Goal: Information Seeking & Learning: Learn about a topic

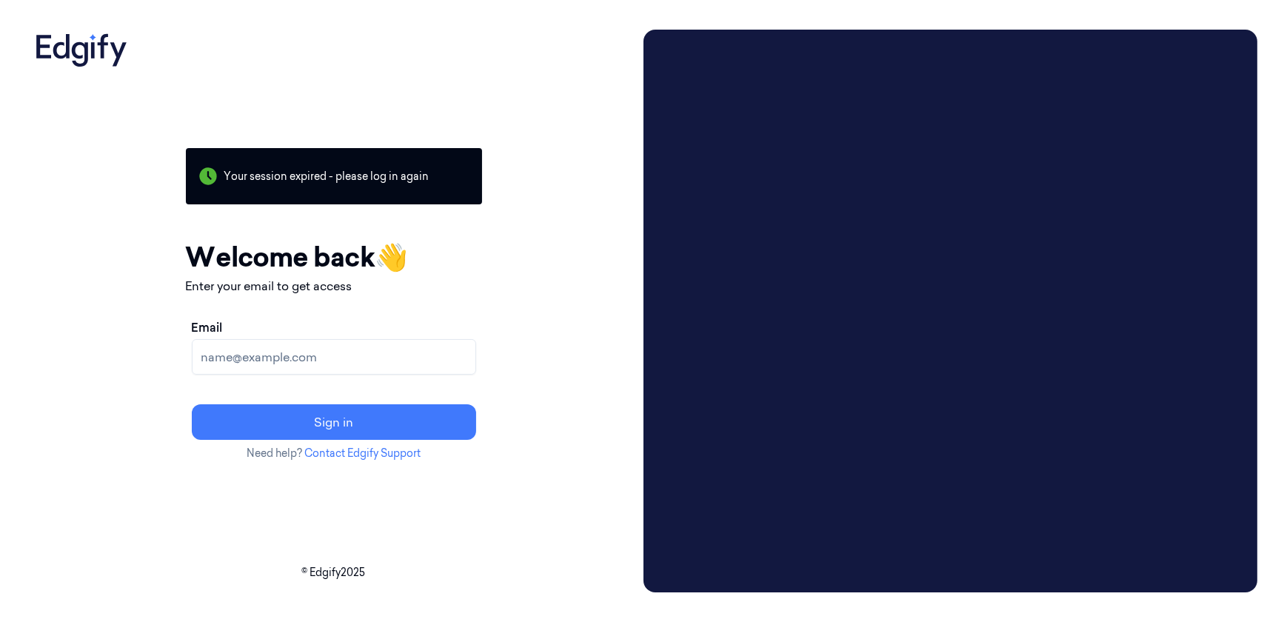
click at [341, 361] on input "Email" at bounding box center [334, 357] width 284 height 36
type input "ankitha.naik@indivillage.co"
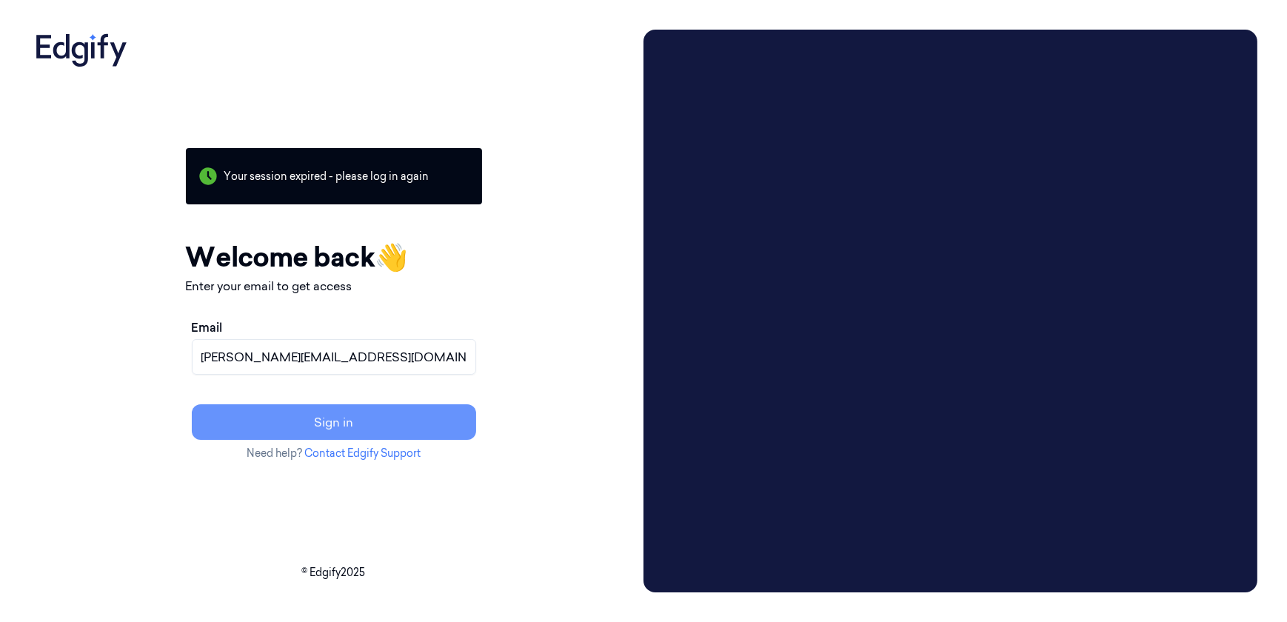
click at [329, 422] on button "Sign in" at bounding box center [334, 422] width 284 height 36
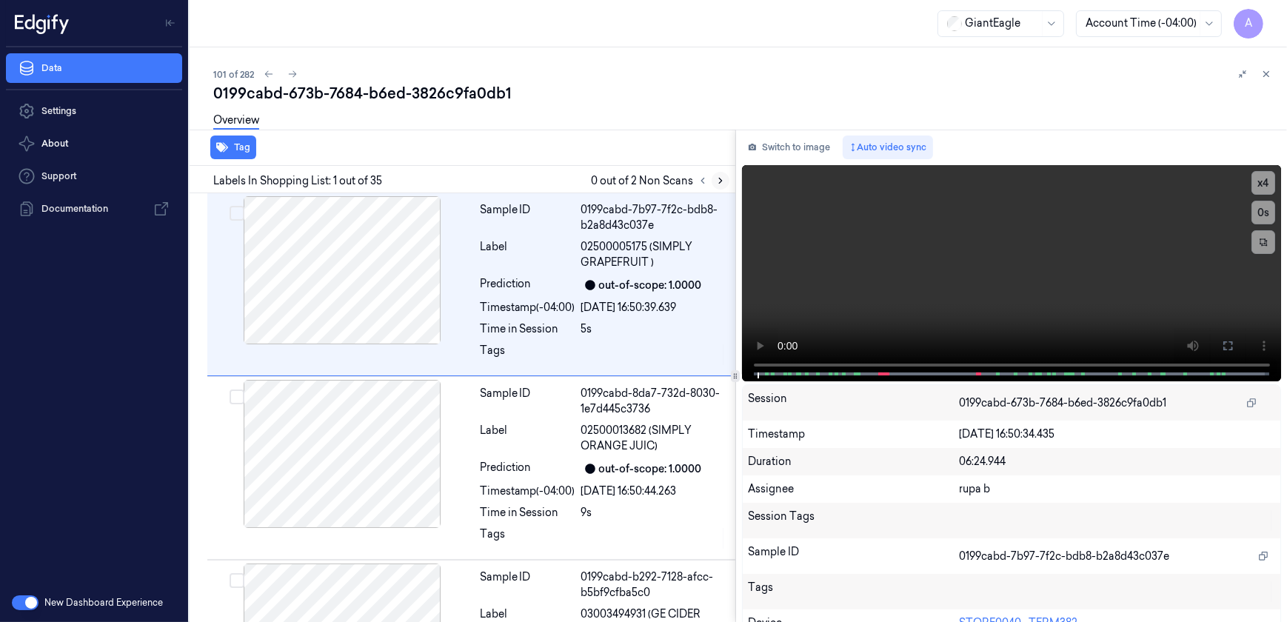
click at [716, 177] on icon at bounding box center [720, 180] width 10 height 10
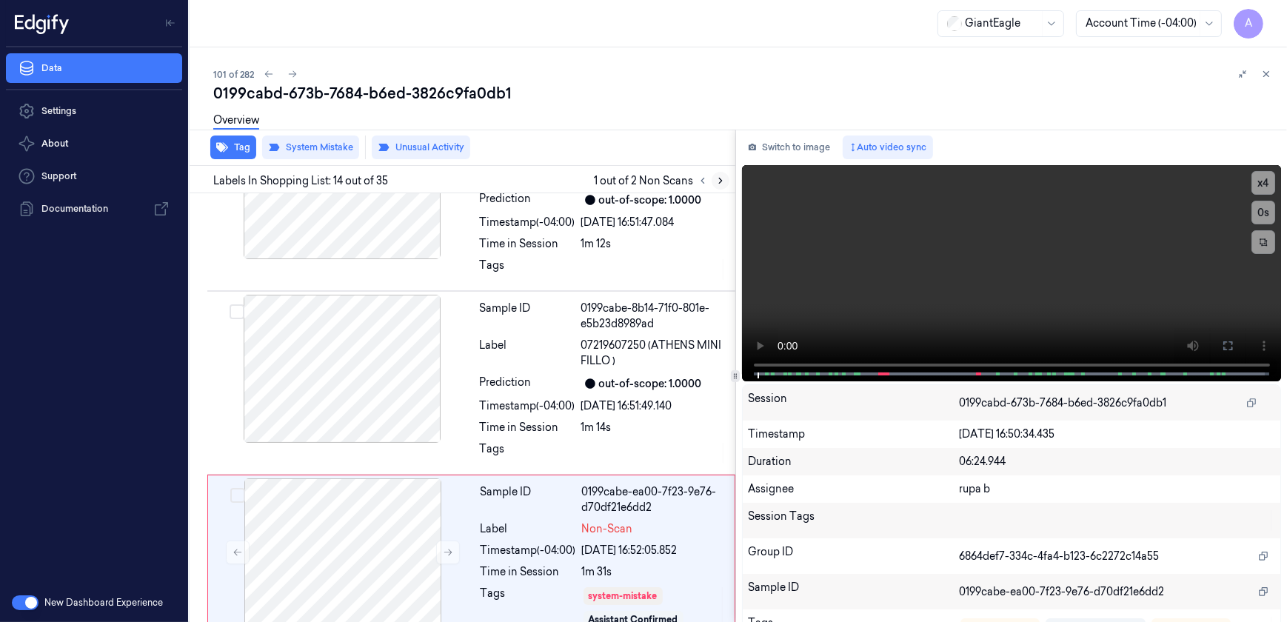
scroll to position [2214, 0]
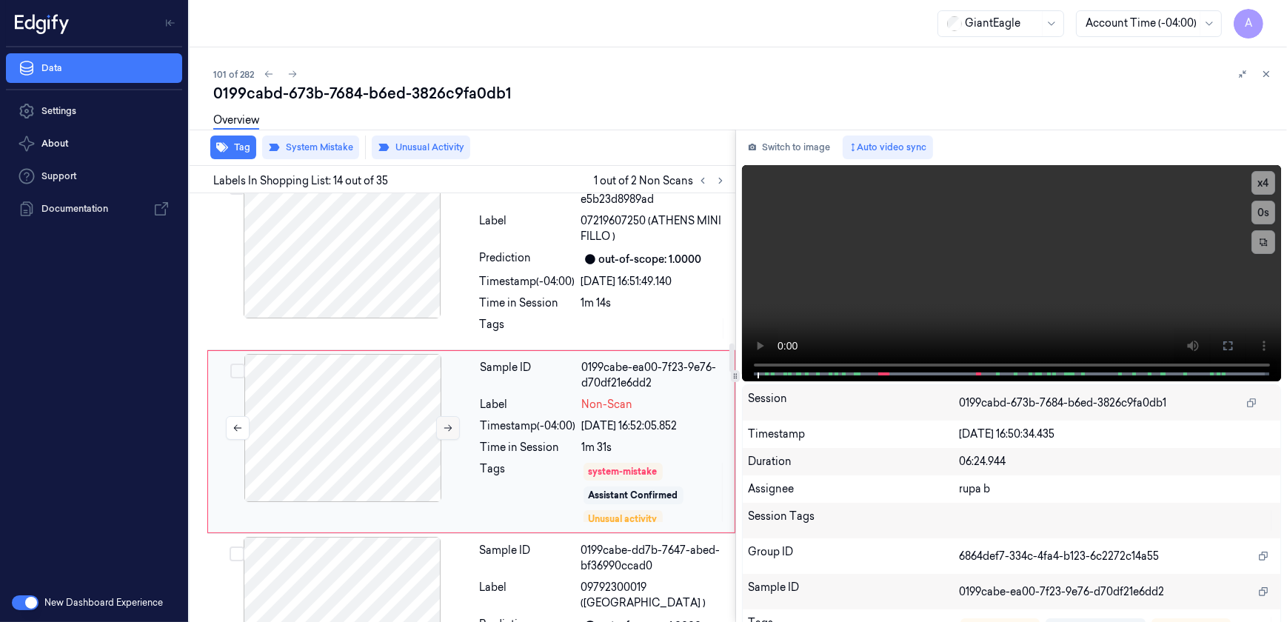
click at [443, 423] on icon at bounding box center [448, 428] width 10 height 10
click at [447, 416] on button at bounding box center [448, 428] width 24 height 24
click at [1049, 312] on video at bounding box center [1012, 273] width 540 height 216
click at [1222, 348] on icon at bounding box center [1228, 346] width 12 height 12
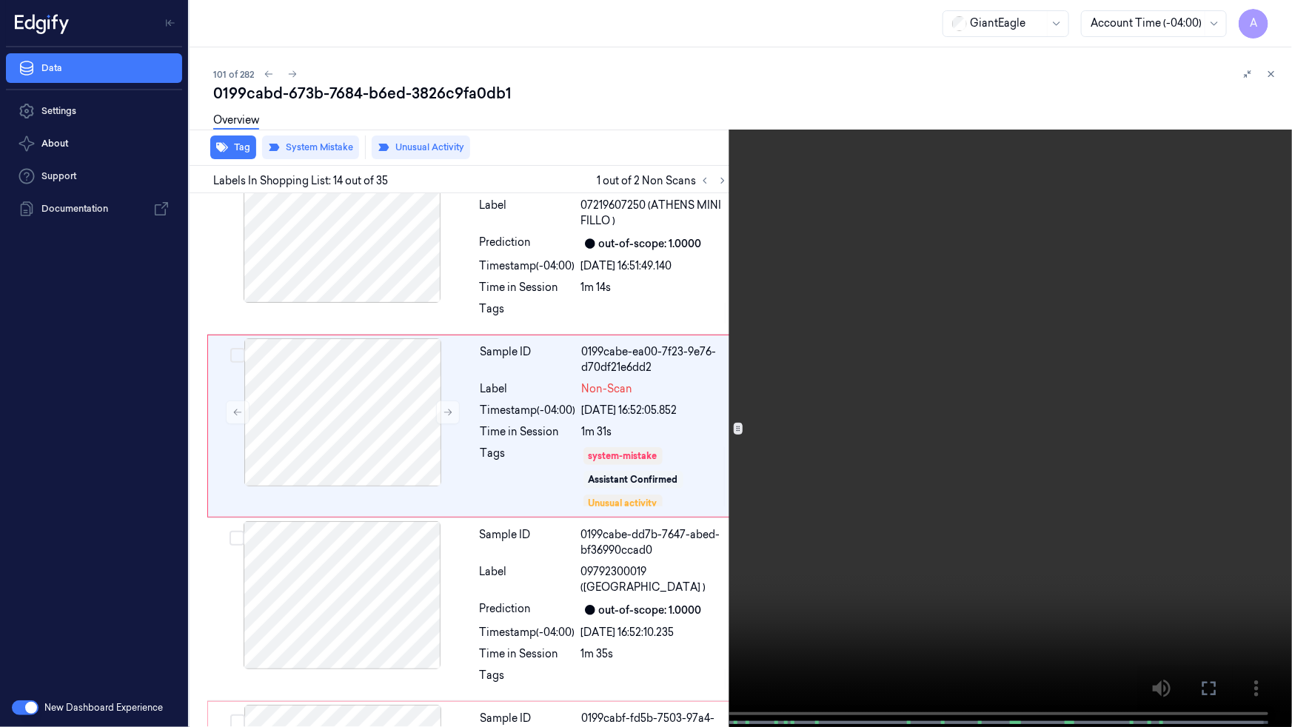
click at [1051, 484] on video at bounding box center [646, 365] width 1292 height 730
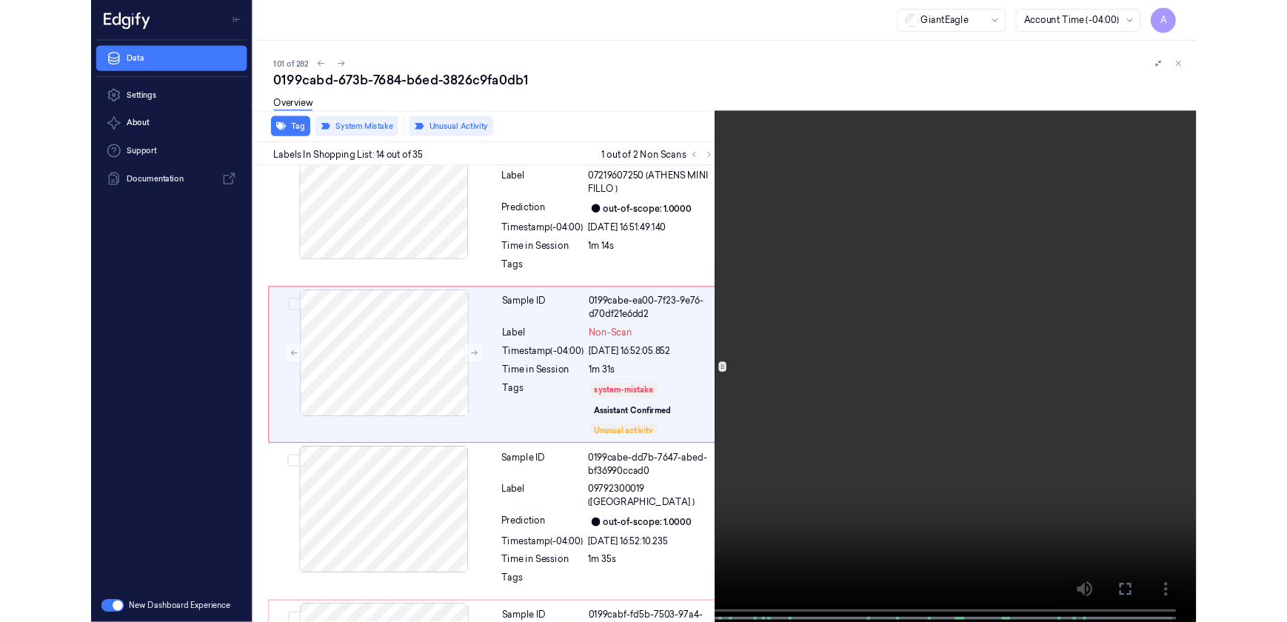
scroll to position [2162, 0]
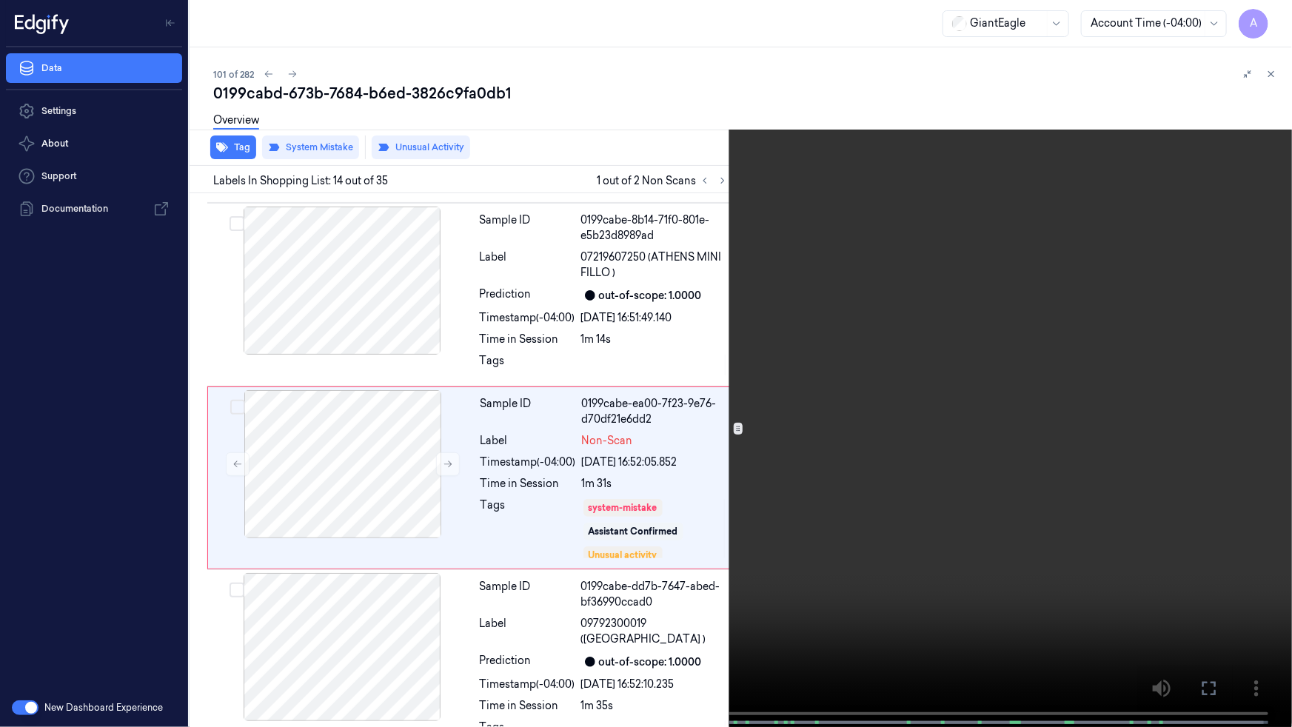
click at [0, 0] on button at bounding box center [0, 0] width 0 height 0
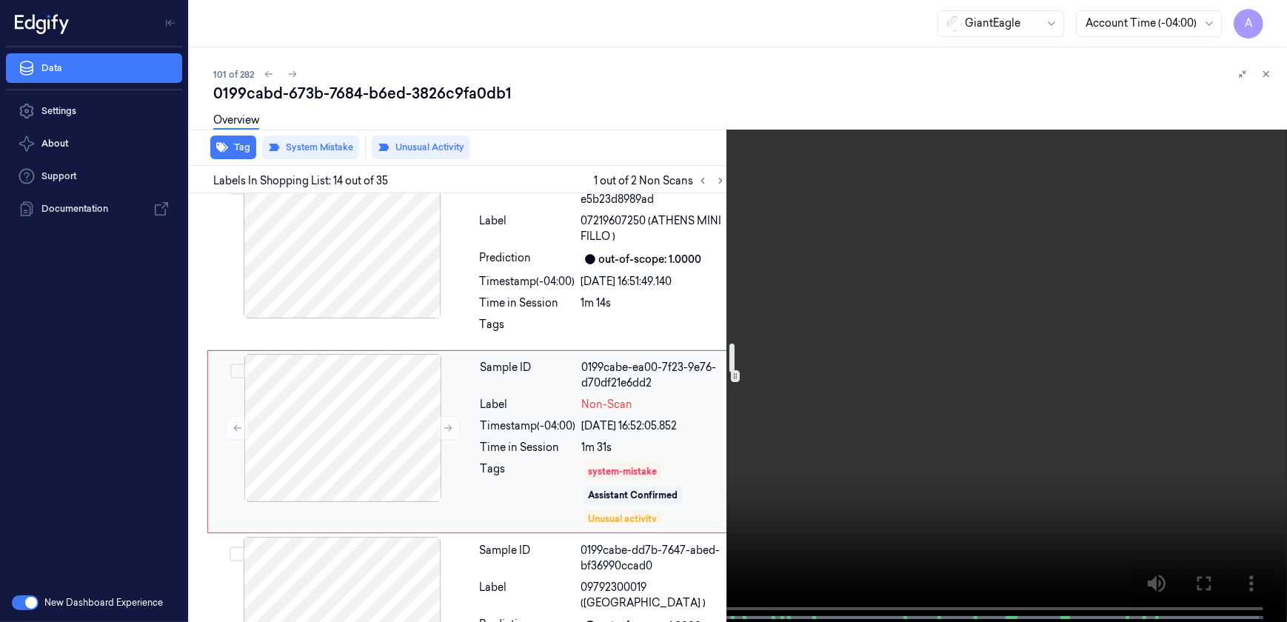
scroll to position [2214, 0]
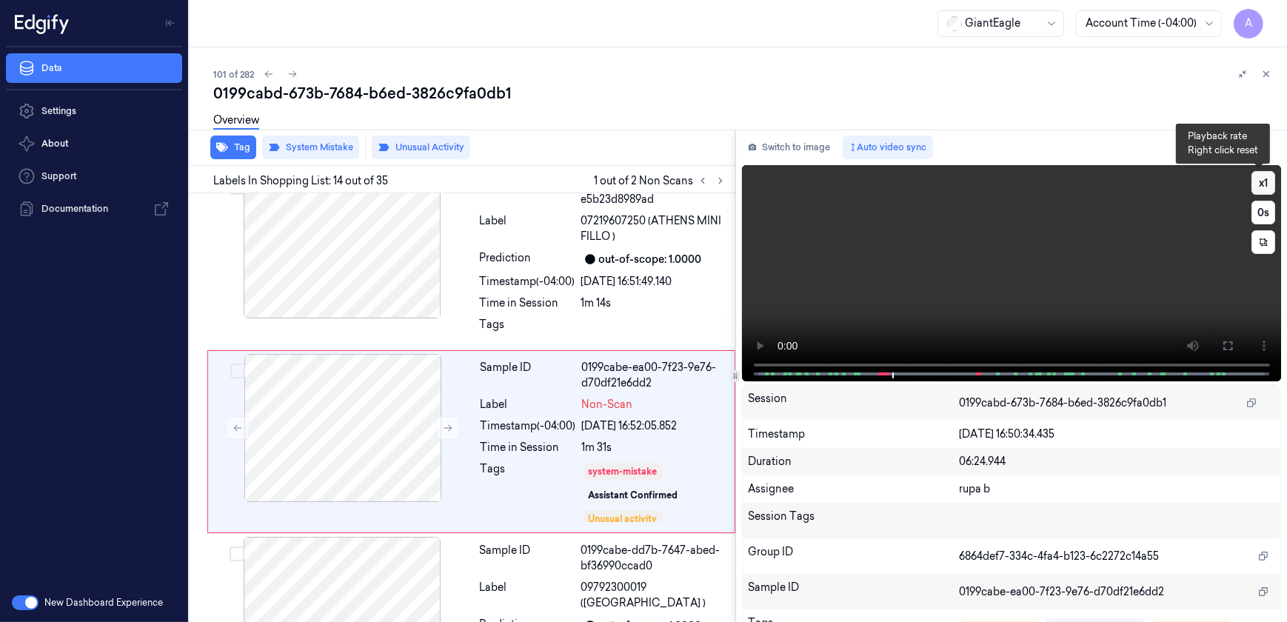
click at [1257, 178] on button "x 1" at bounding box center [1263, 183] width 24 height 24
click at [1257, 178] on button "x 2" at bounding box center [1263, 183] width 24 height 24
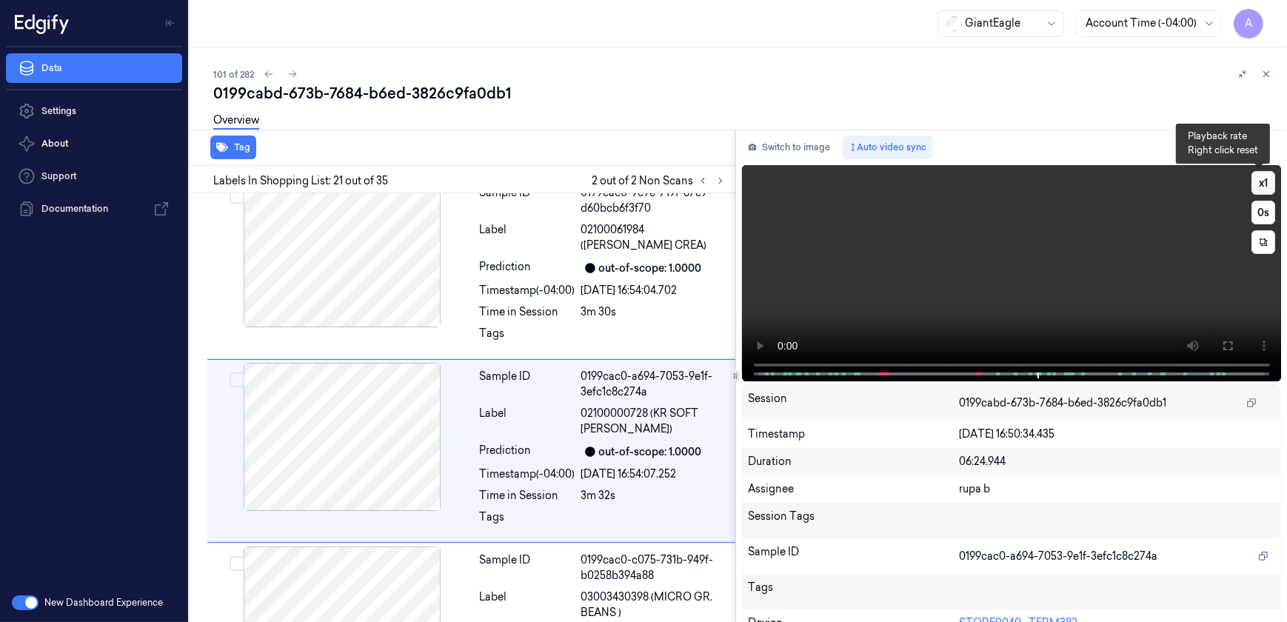
scroll to position [3498, 0]
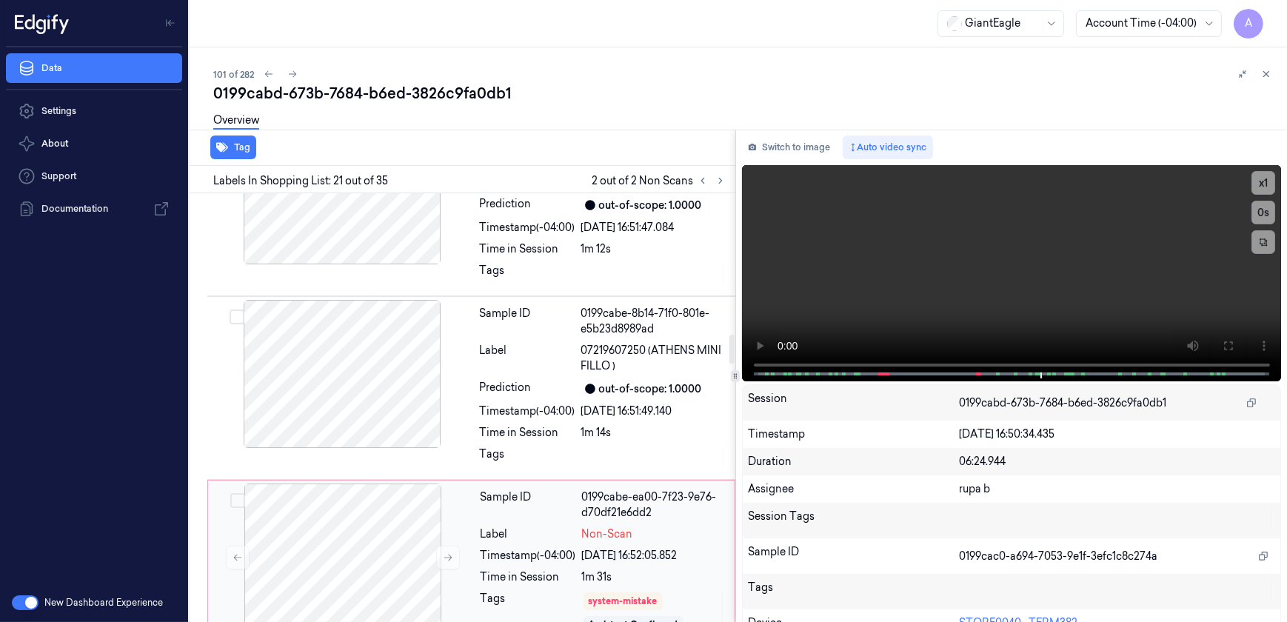
click at [508, 548] on div "Timestamp (-04:00)" at bounding box center [529, 556] width 96 height 16
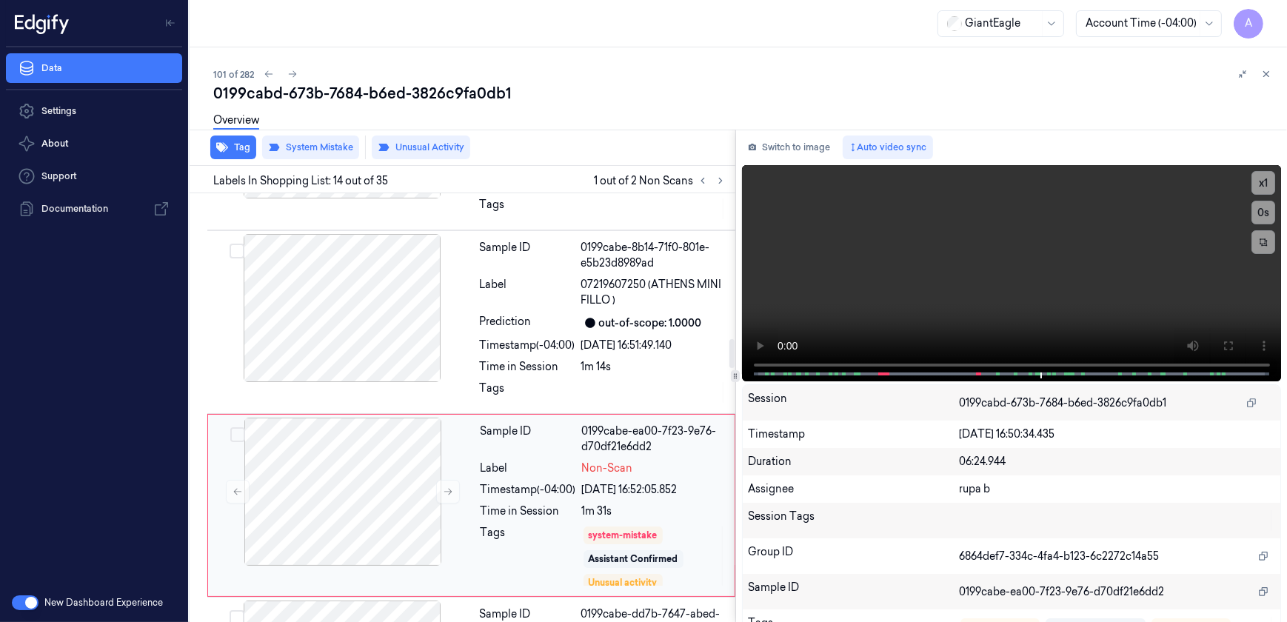
scroll to position [2214, 0]
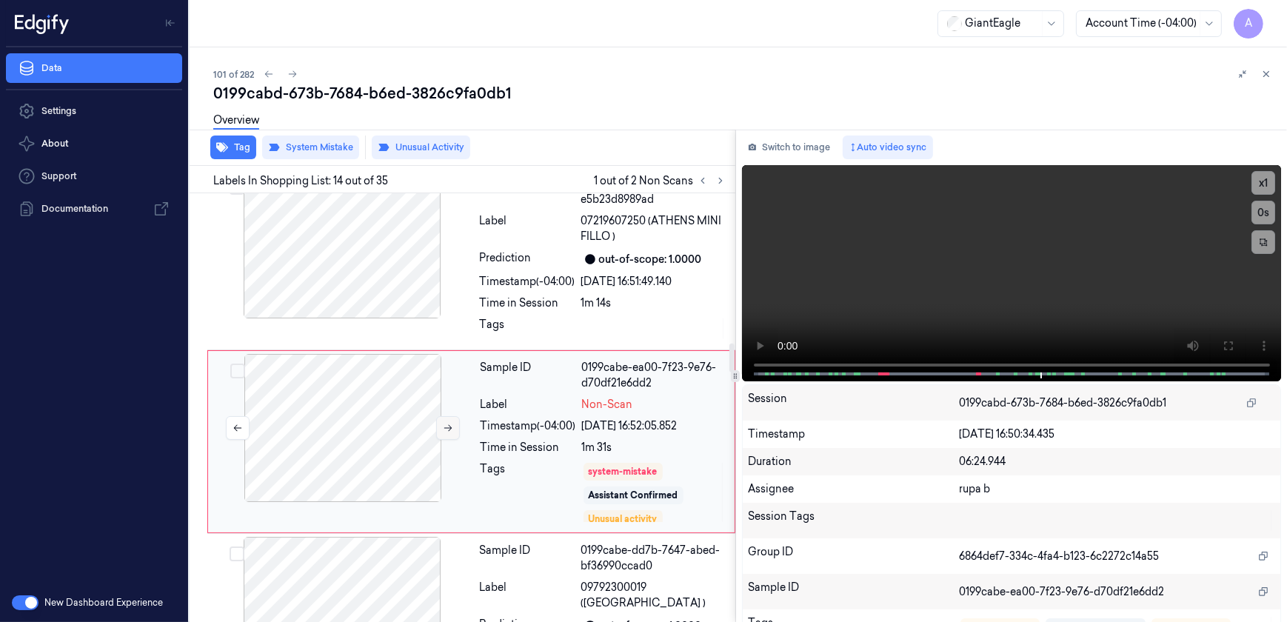
click at [443, 423] on icon at bounding box center [448, 428] width 10 height 10
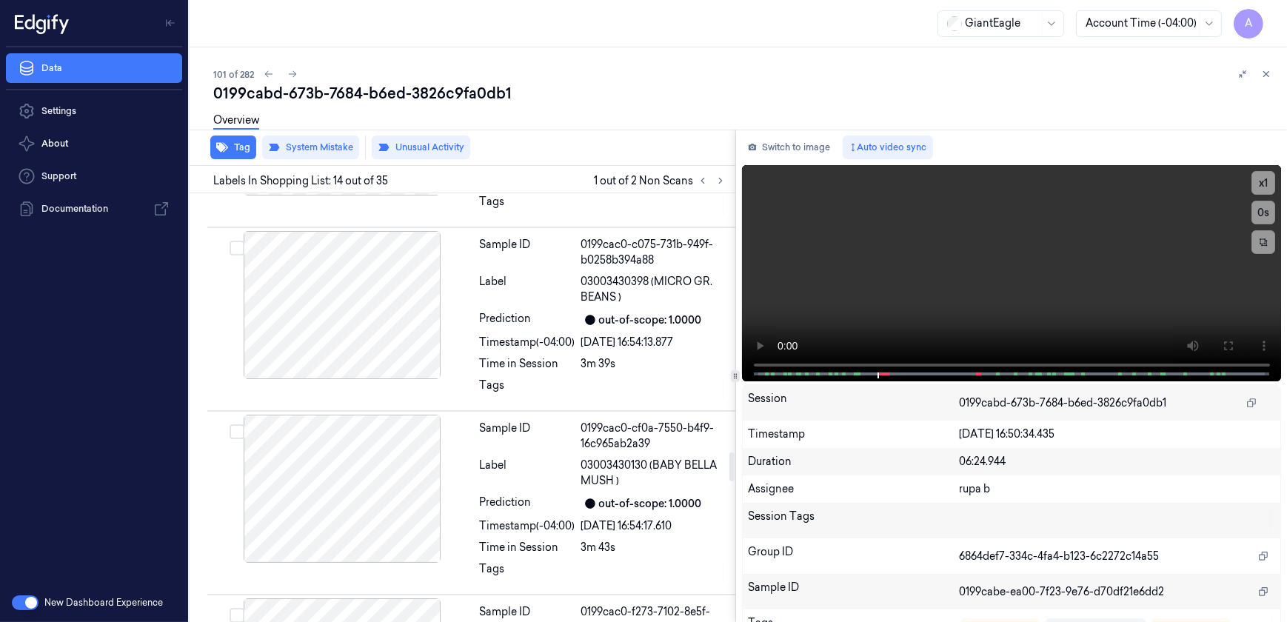
scroll to position [3830, 0]
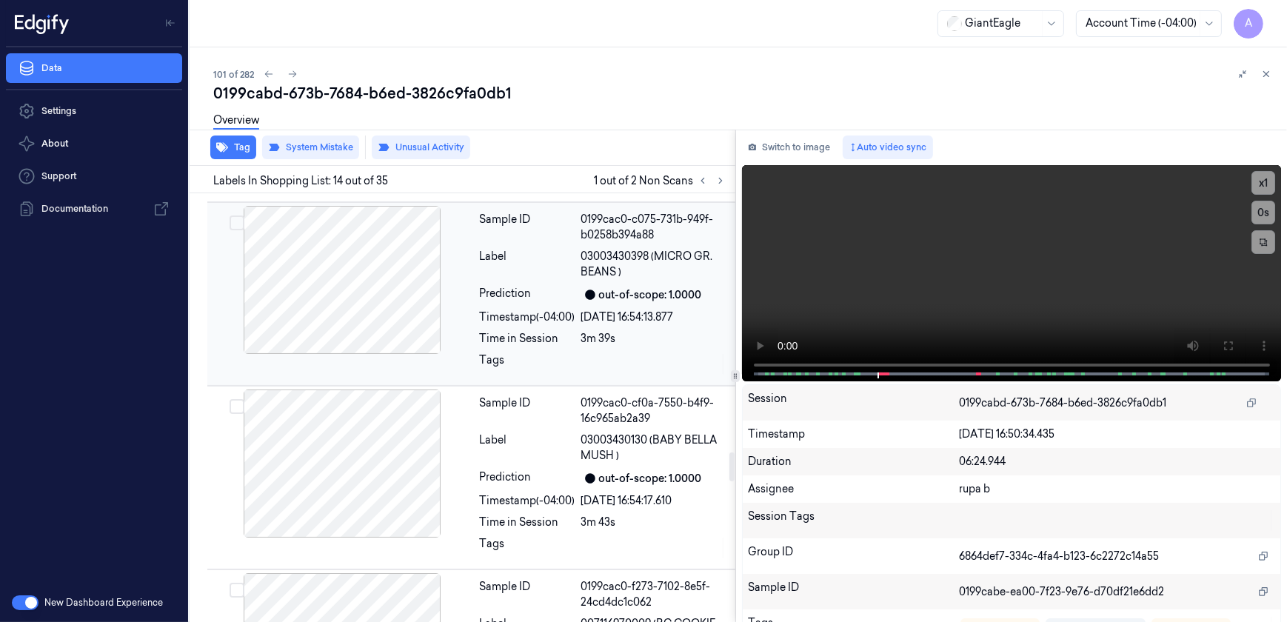
click at [598, 312] on div "Sample ID 0199cac0-c075-731b-949f-b0258b394a88 Label 03003430398 (MICRO GR. BEA…" at bounding box center [603, 294] width 258 height 176
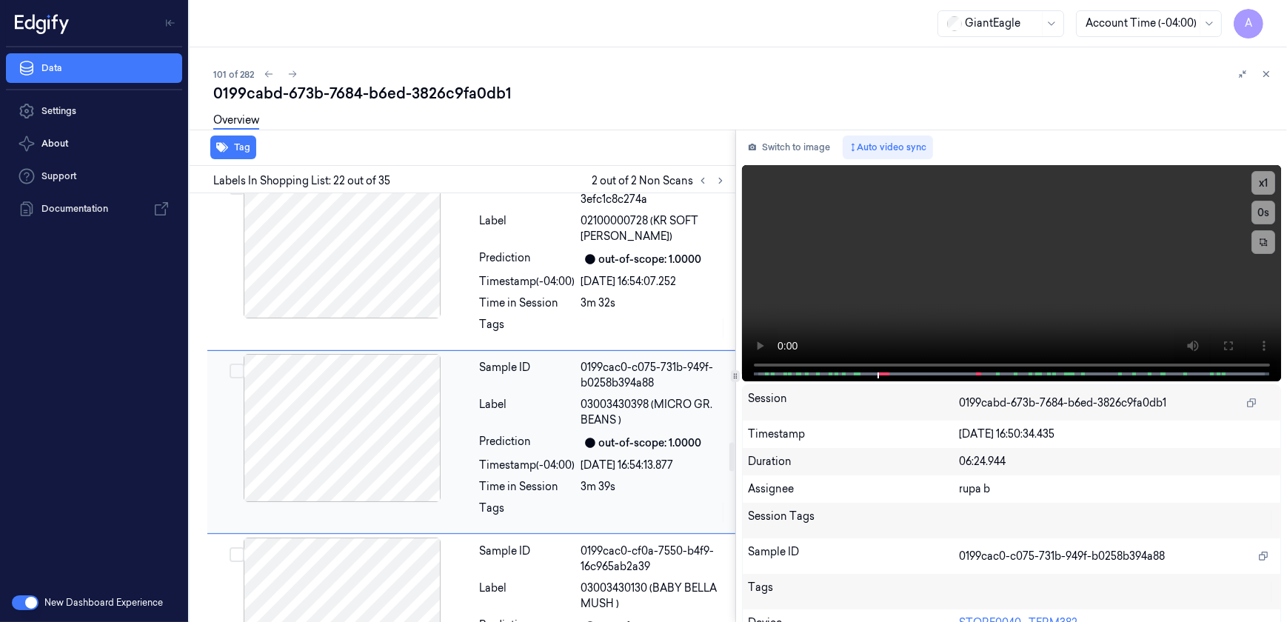
scroll to position [3681, 0]
click at [956, 313] on video at bounding box center [1012, 273] width 540 height 216
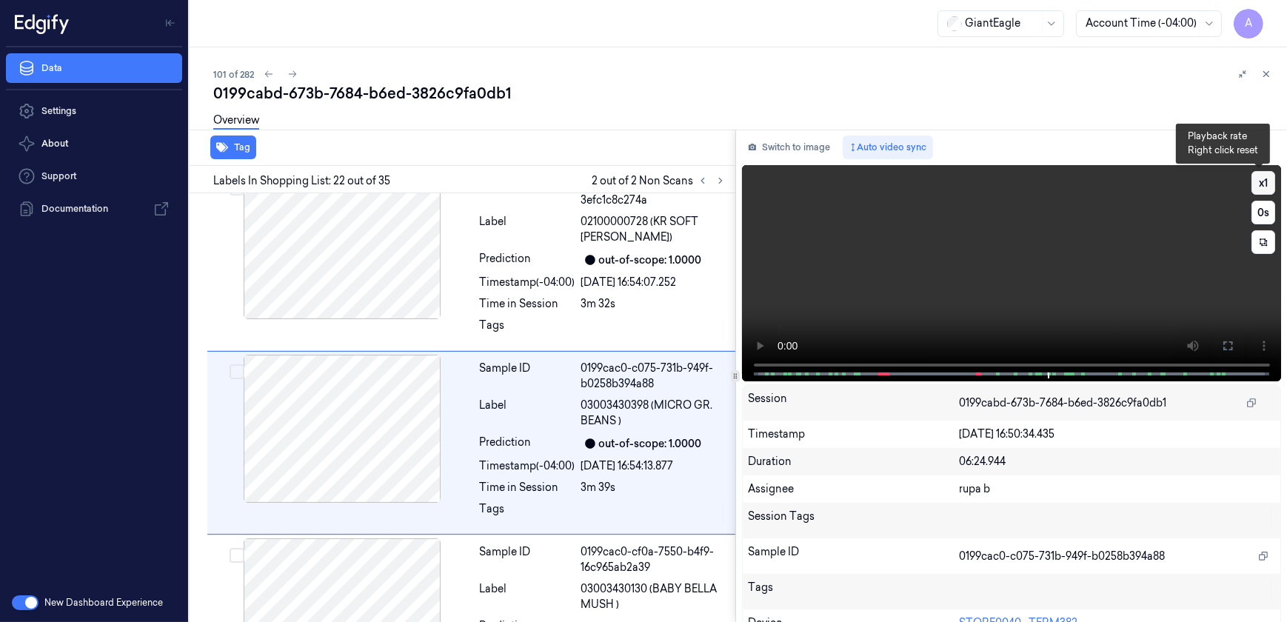
click at [1255, 180] on button "x 1" at bounding box center [1263, 183] width 24 height 24
click at [1255, 180] on button "x 2" at bounding box center [1263, 183] width 24 height 24
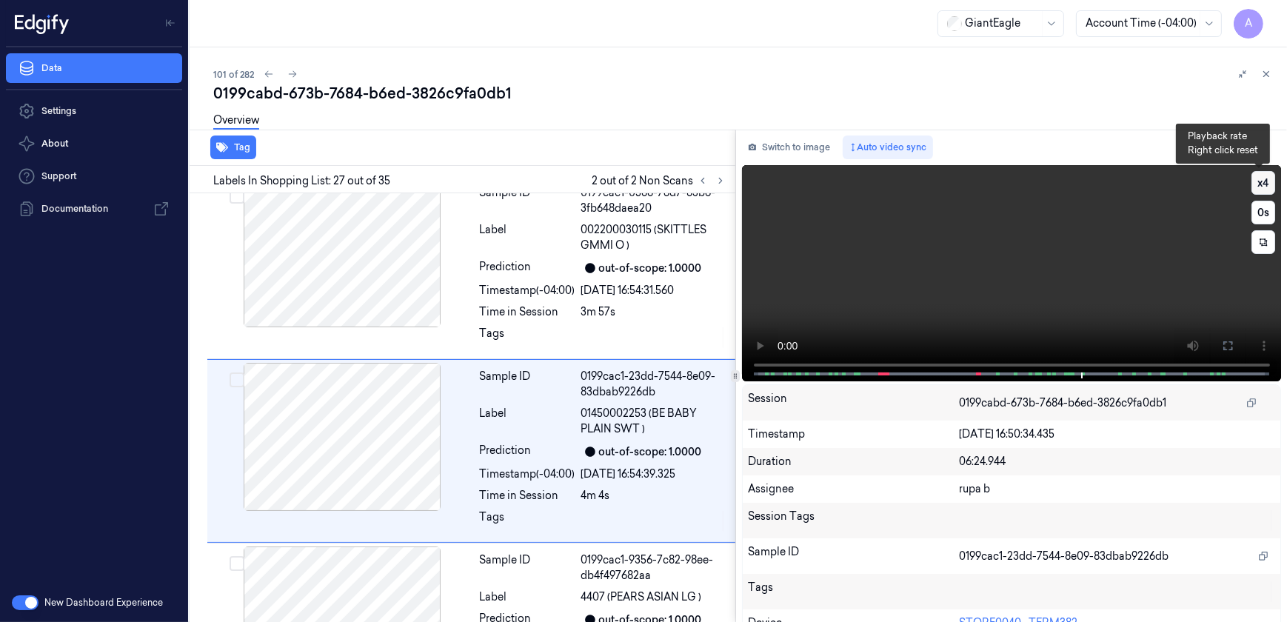
scroll to position [4598, 0]
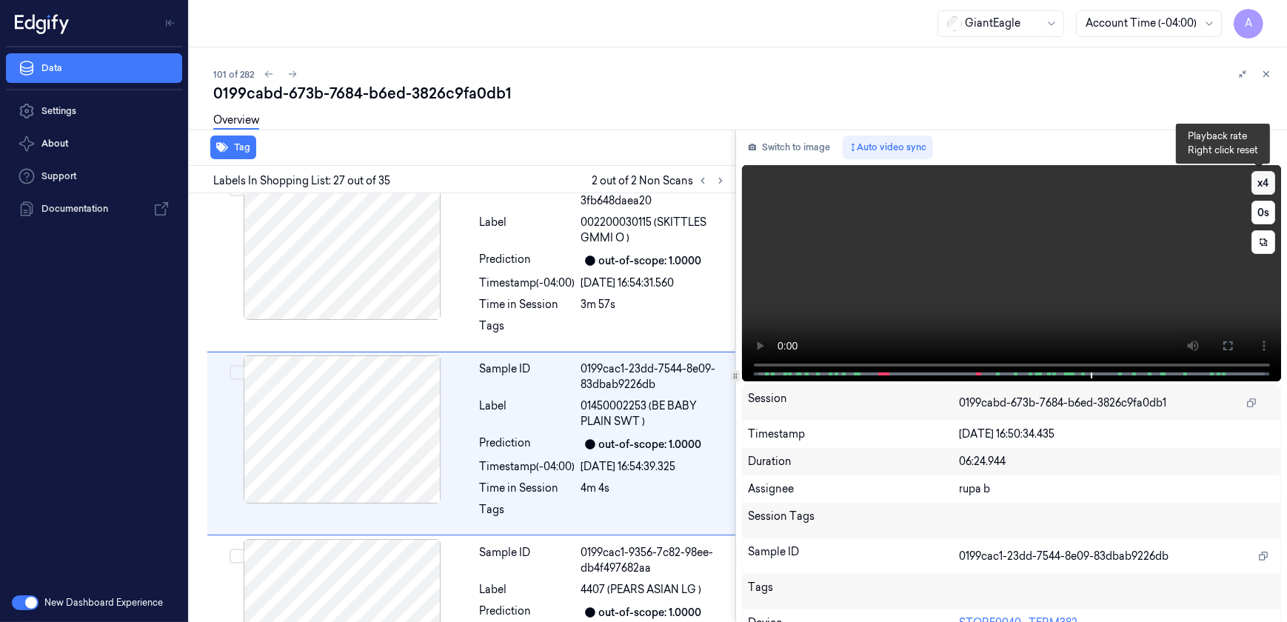
click at [1255, 180] on button "x 4" at bounding box center [1263, 183] width 24 height 24
click at [1255, 180] on button "x 1" at bounding box center [1263, 183] width 24 height 24
click at [1255, 180] on button "x 2" at bounding box center [1263, 183] width 24 height 24
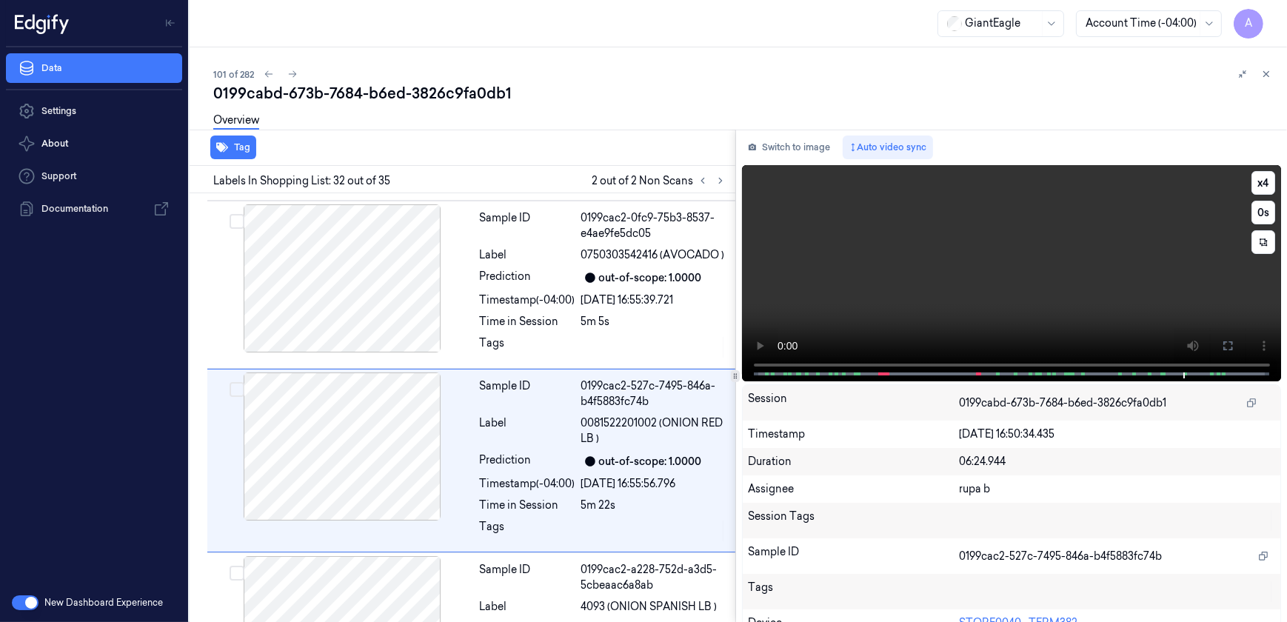
scroll to position [5501, 0]
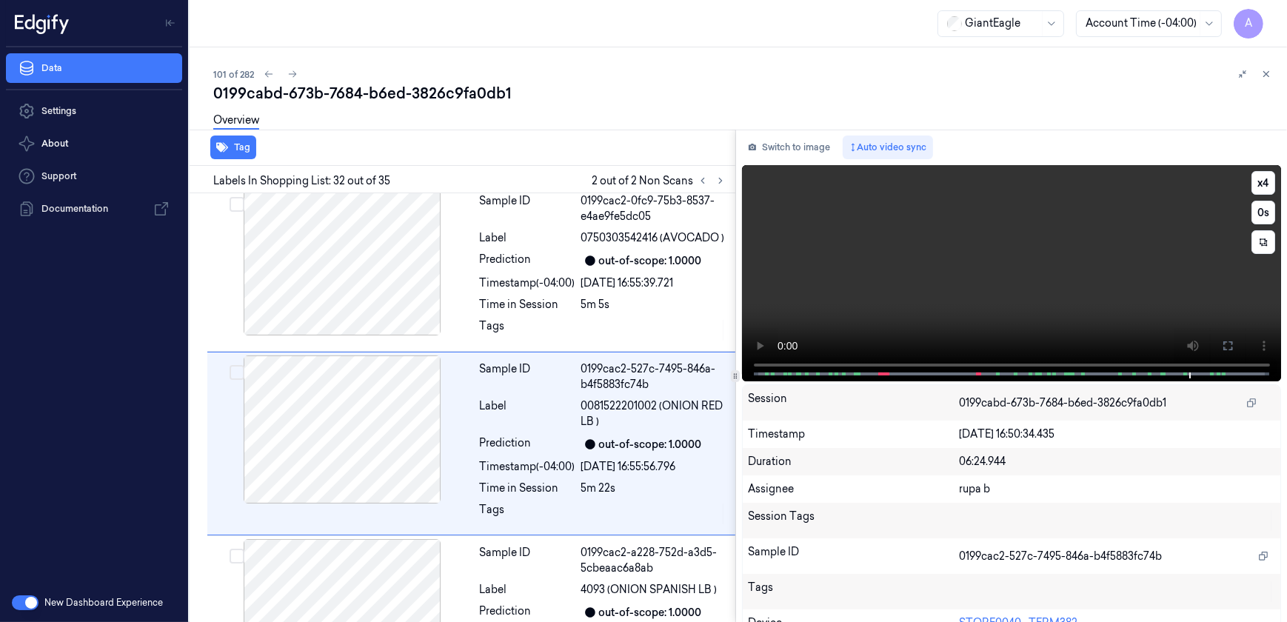
click at [1042, 313] on video at bounding box center [1012, 273] width 540 height 216
click at [1069, 272] on video at bounding box center [1012, 273] width 540 height 216
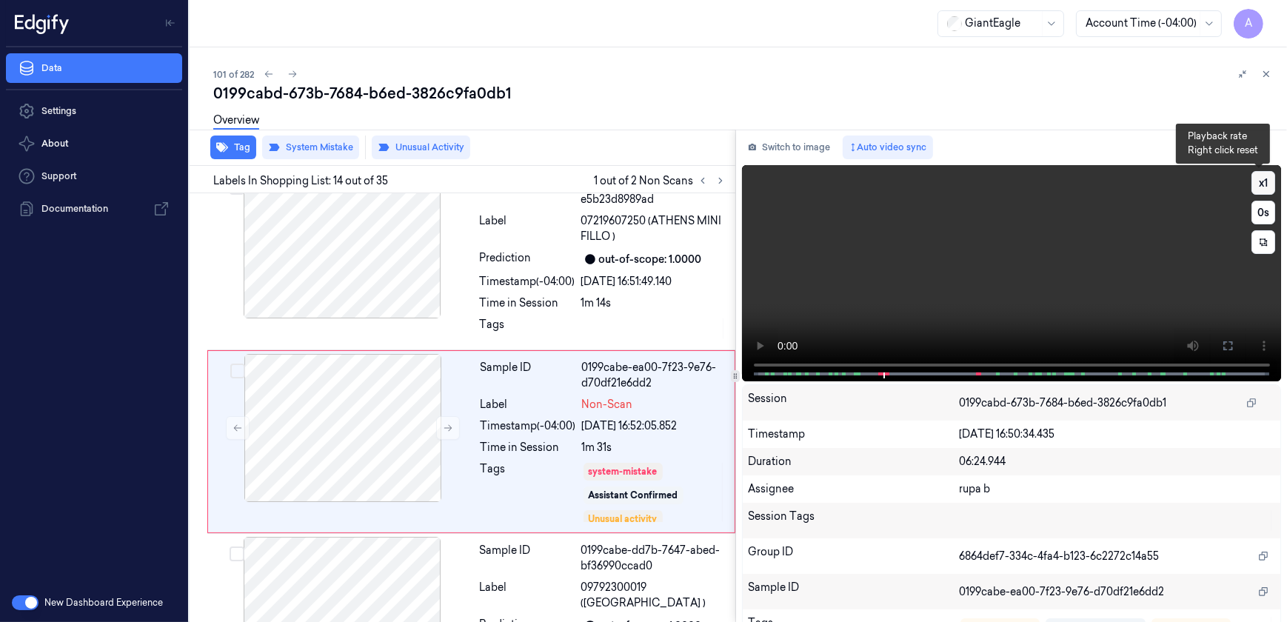
scroll to position [2214, 0]
click at [1255, 180] on button "x 1" at bounding box center [1263, 183] width 24 height 24
click at [1255, 180] on button "x 2" at bounding box center [1263, 183] width 24 height 24
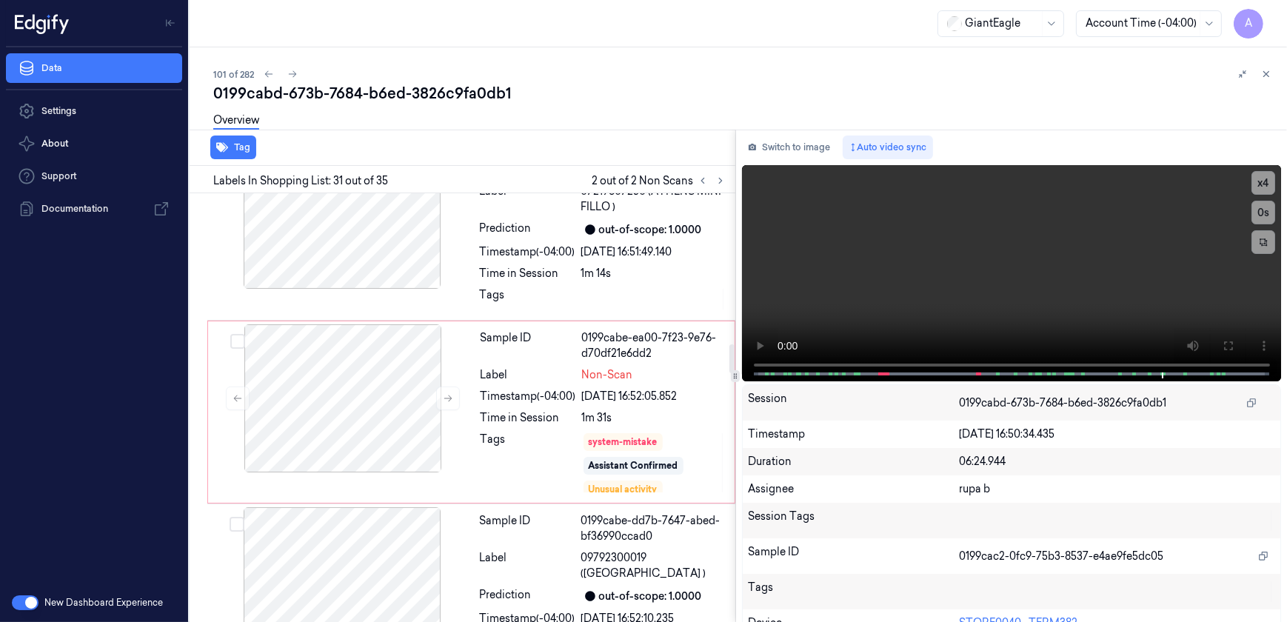
scroll to position [2221, 0]
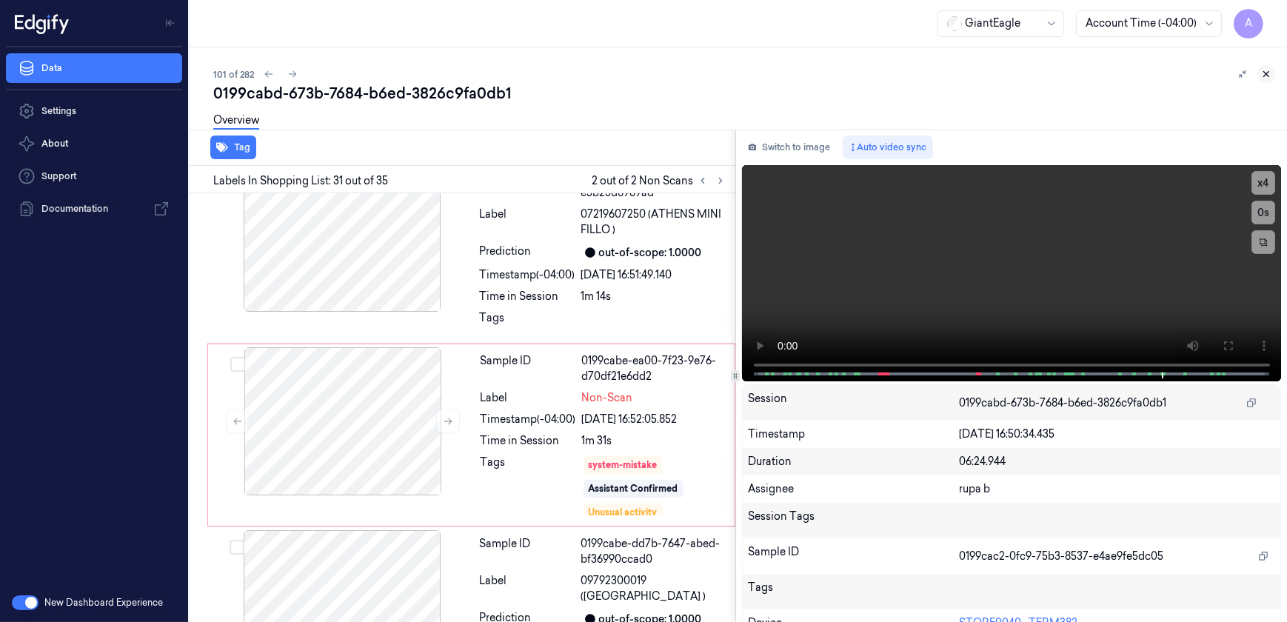
click at [1271, 76] on icon at bounding box center [1266, 74] width 10 height 10
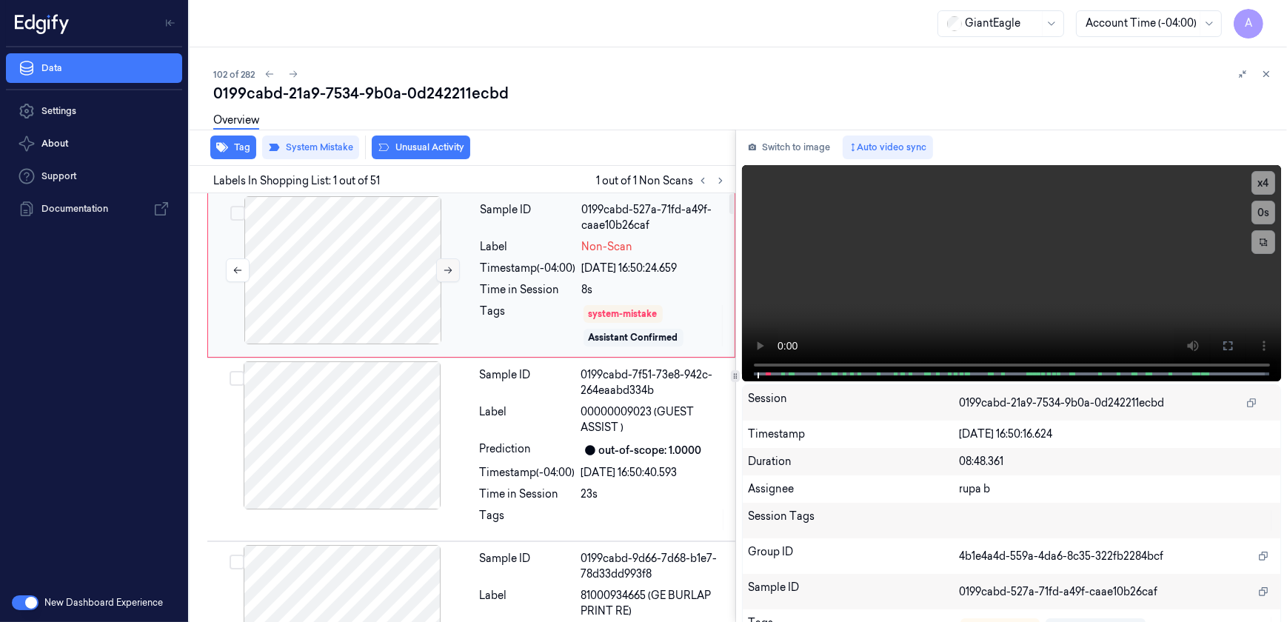
click at [443, 271] on icon at bounding box center [448, 270] width 10 height 10
click at [899, 292] on video at bounding box center [1012, 273] width 540 height 216
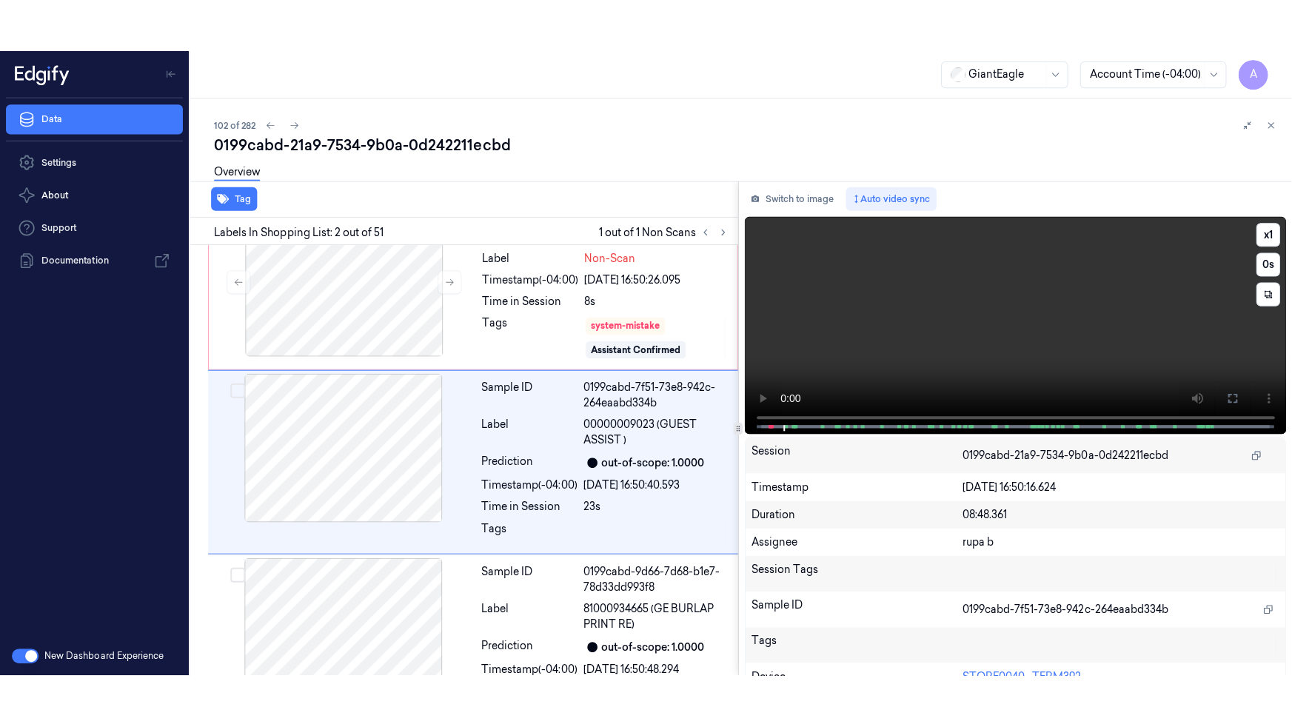
scroll to position [41, 0]
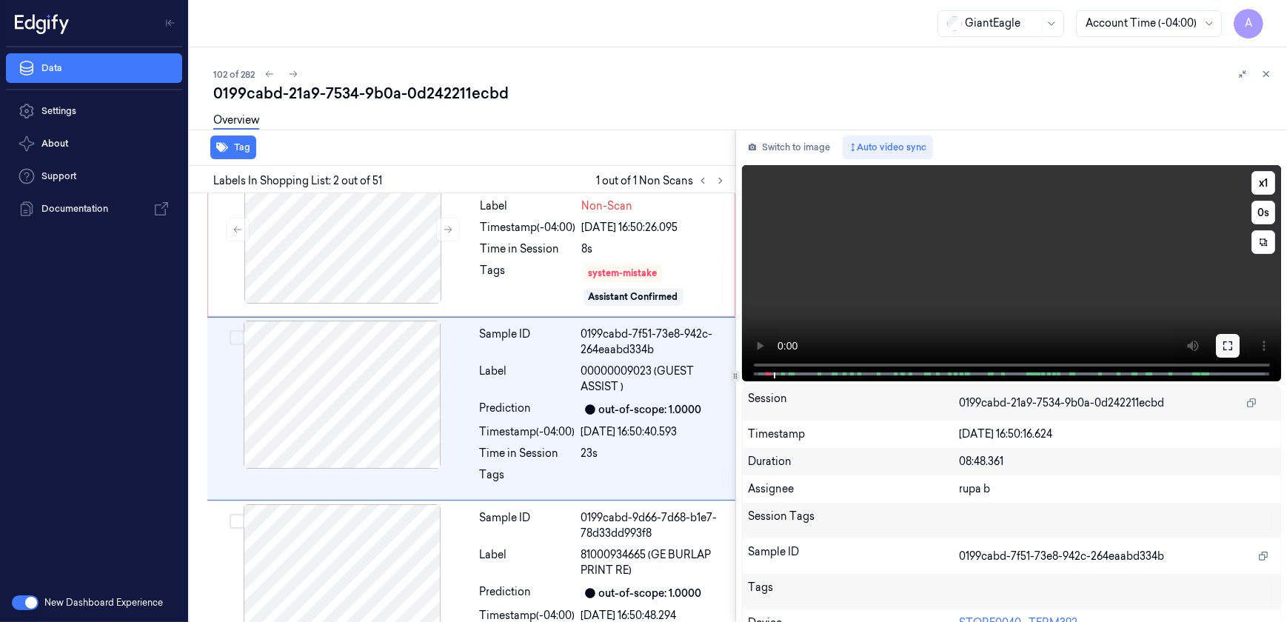
click at [1222, 343] on icon at bounding box center [1228, 346] width 12 height 12
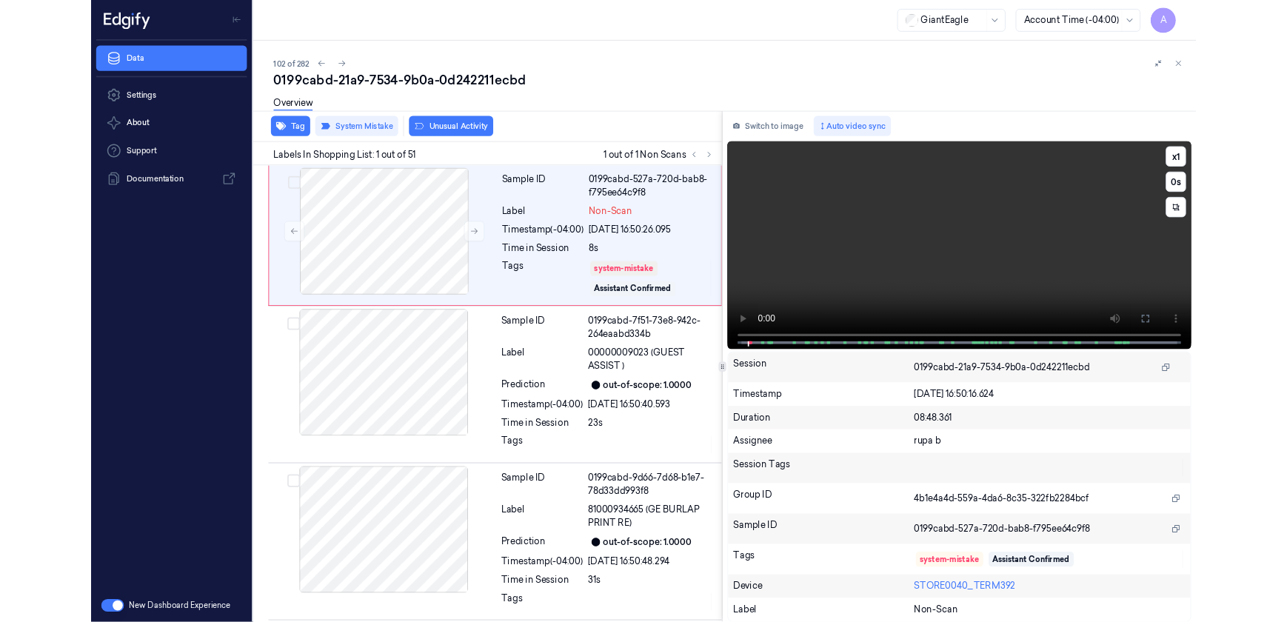
scroll to position [0, 0]
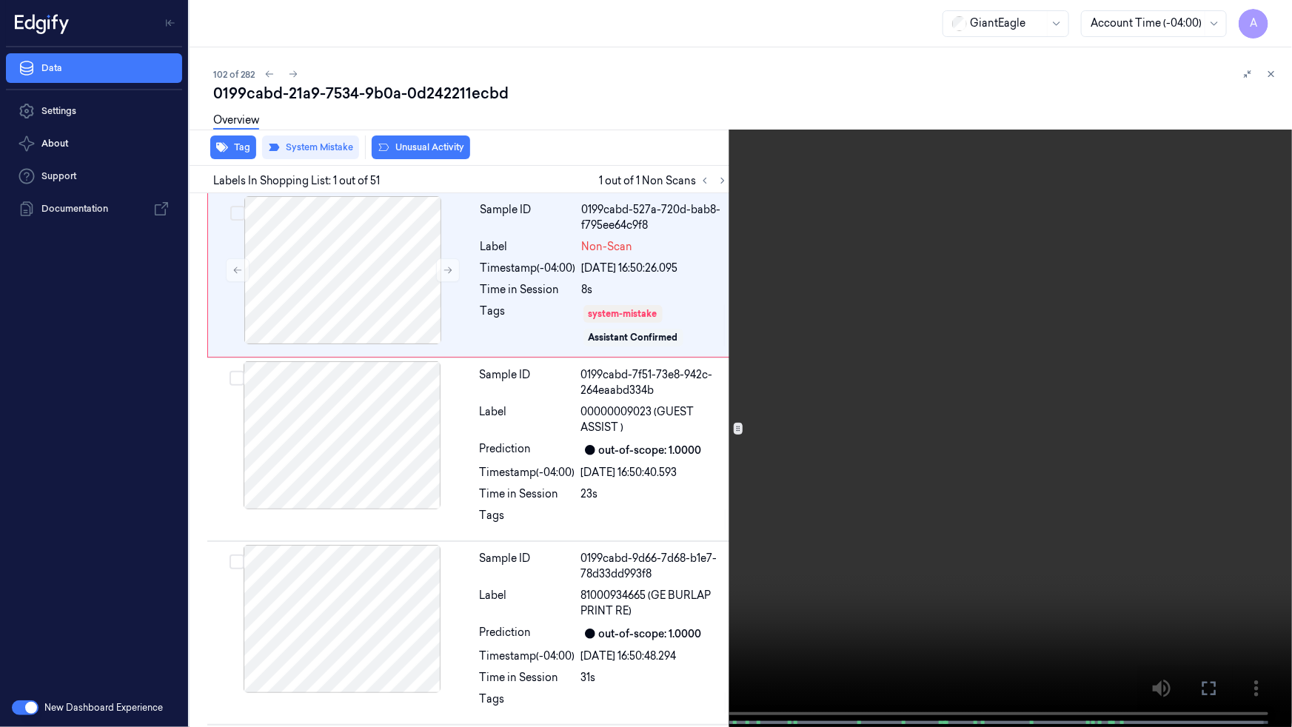
click at [0, 0] on button at bounding box center [0, 0] width 0 height 0
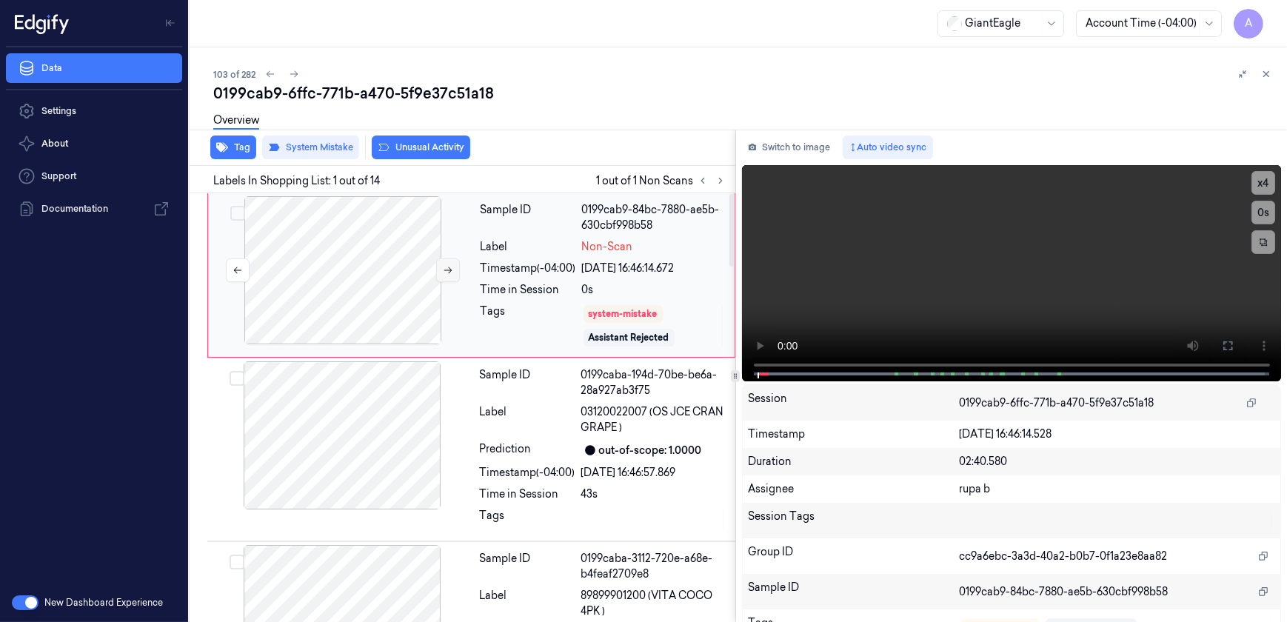
click at [448, 270] on icon at bounding box center [448, 270] width 10 height 10
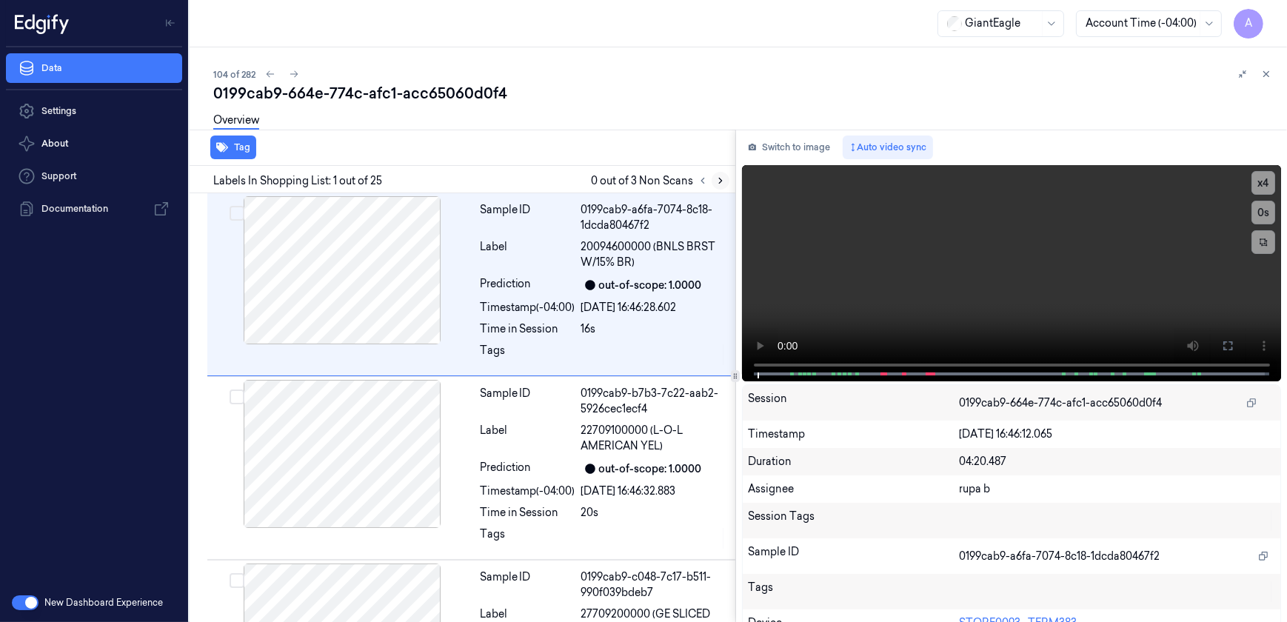
click at [722, 181] on icon at bounding box center [720, 180] width 10 height 10
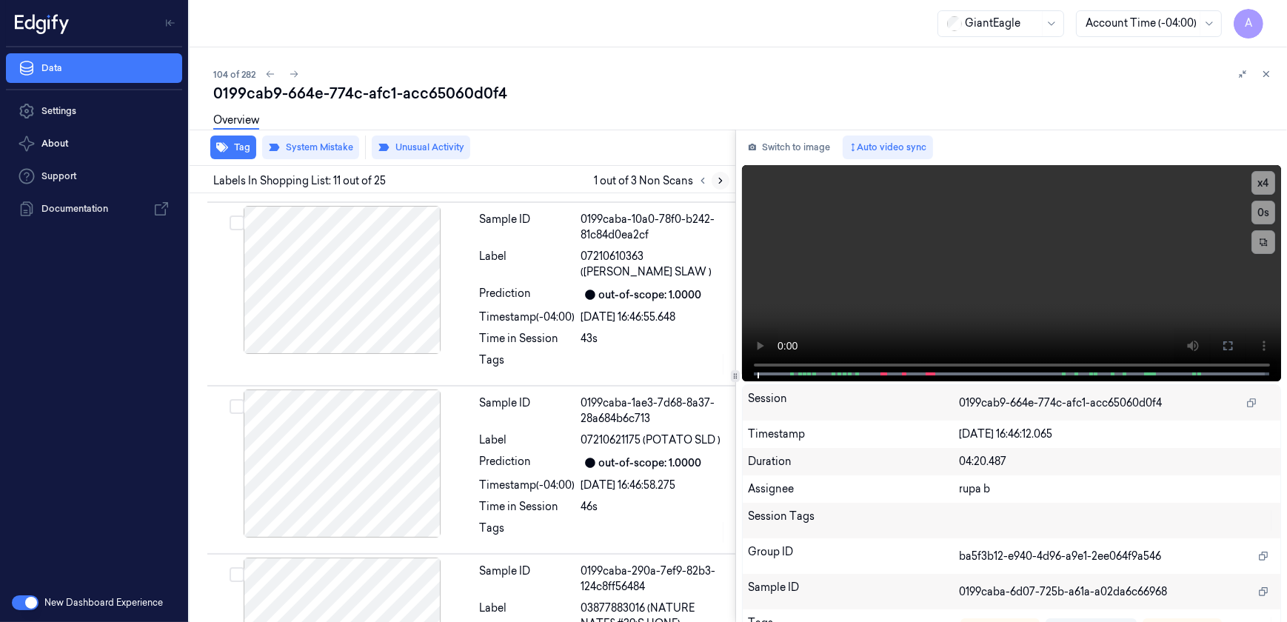
scroll to position [1680, 0]
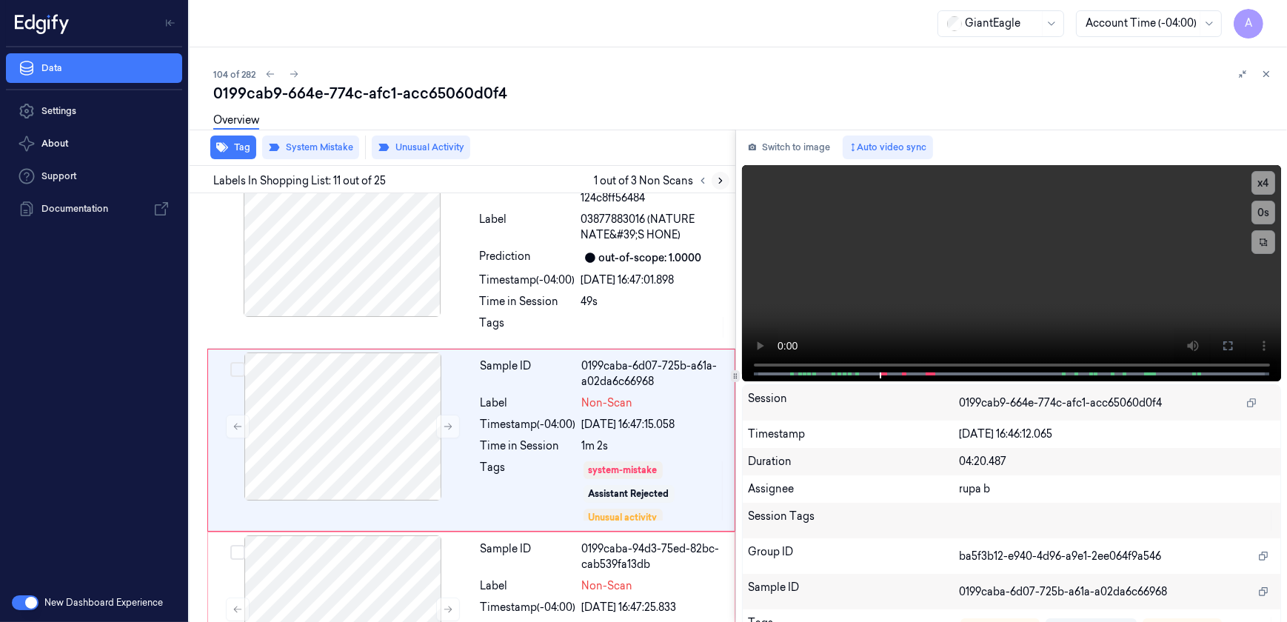
click at [722, 181] on icon at bounding box center [720, 180] width 10 height 10
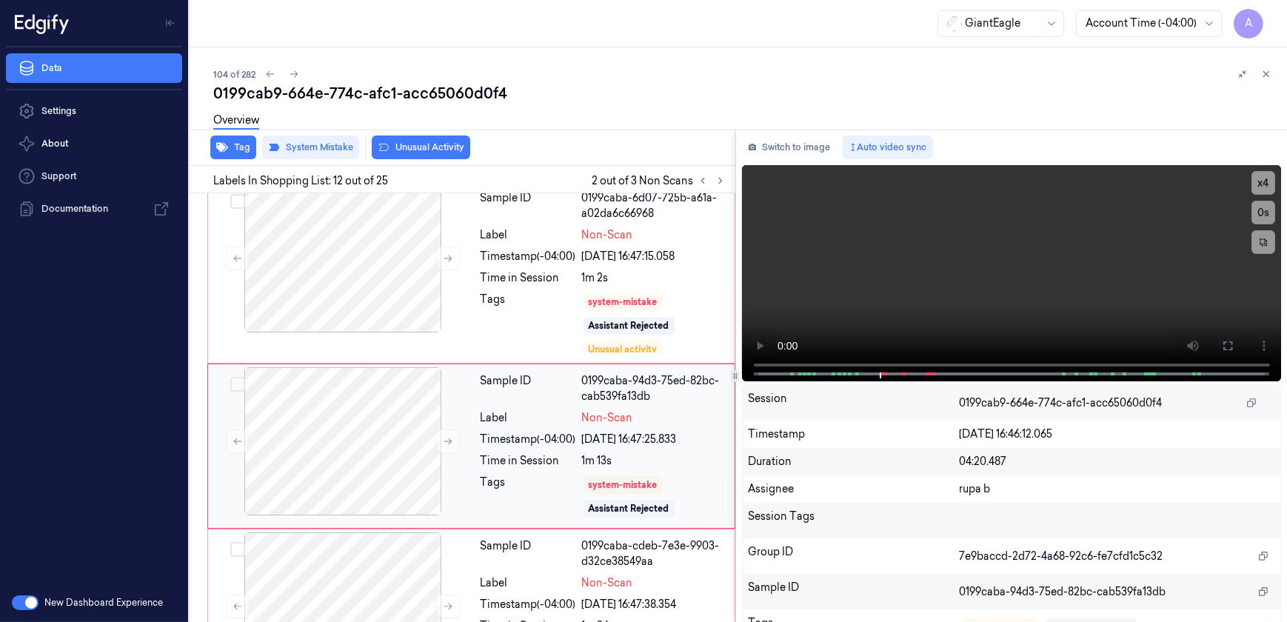
scroll to position [1853, 0]
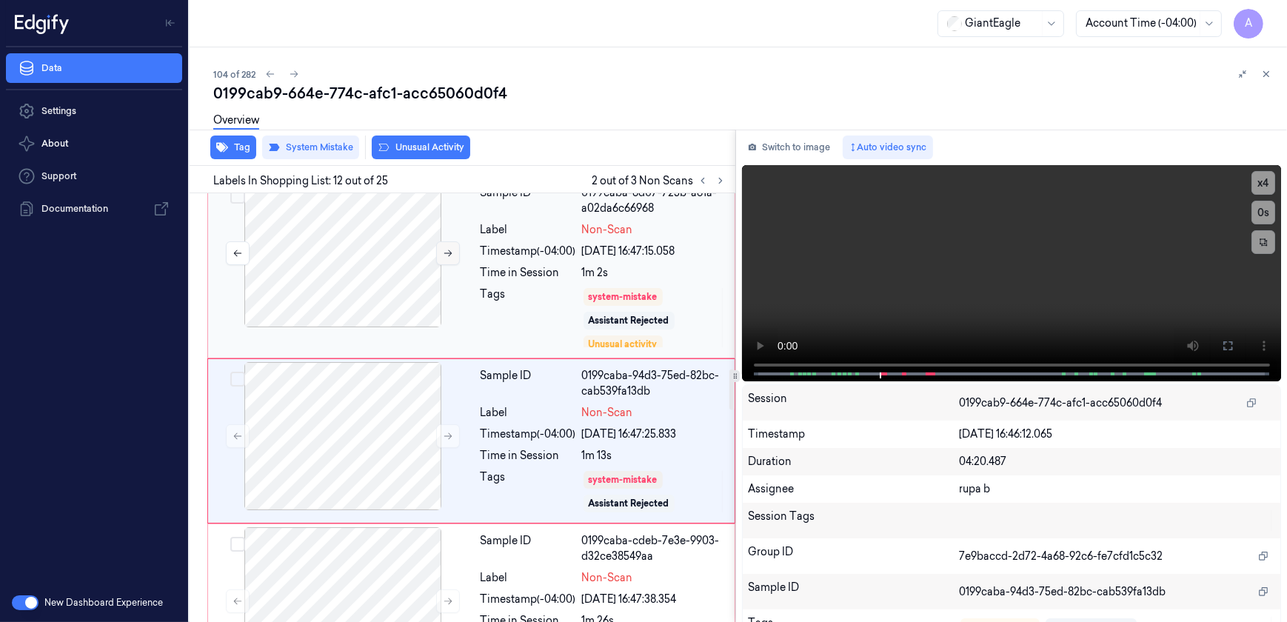
click at [437, 241] on button at bounding box center [448, 253] width 24 height 24
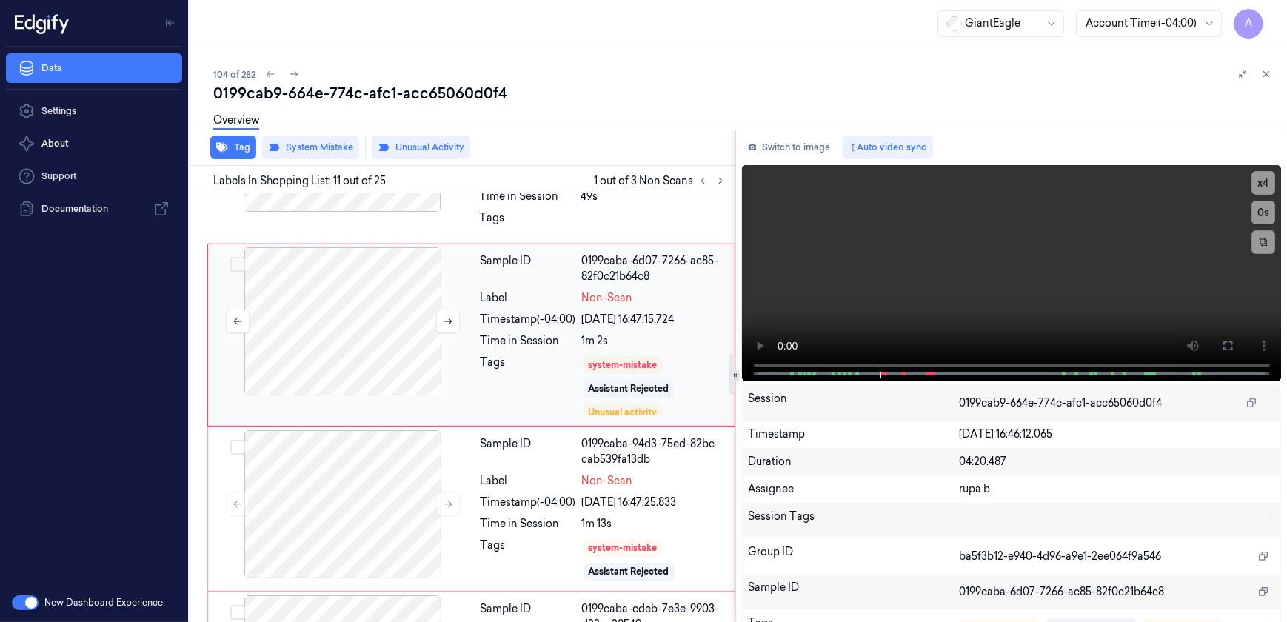
scroll to position [1680, 0]
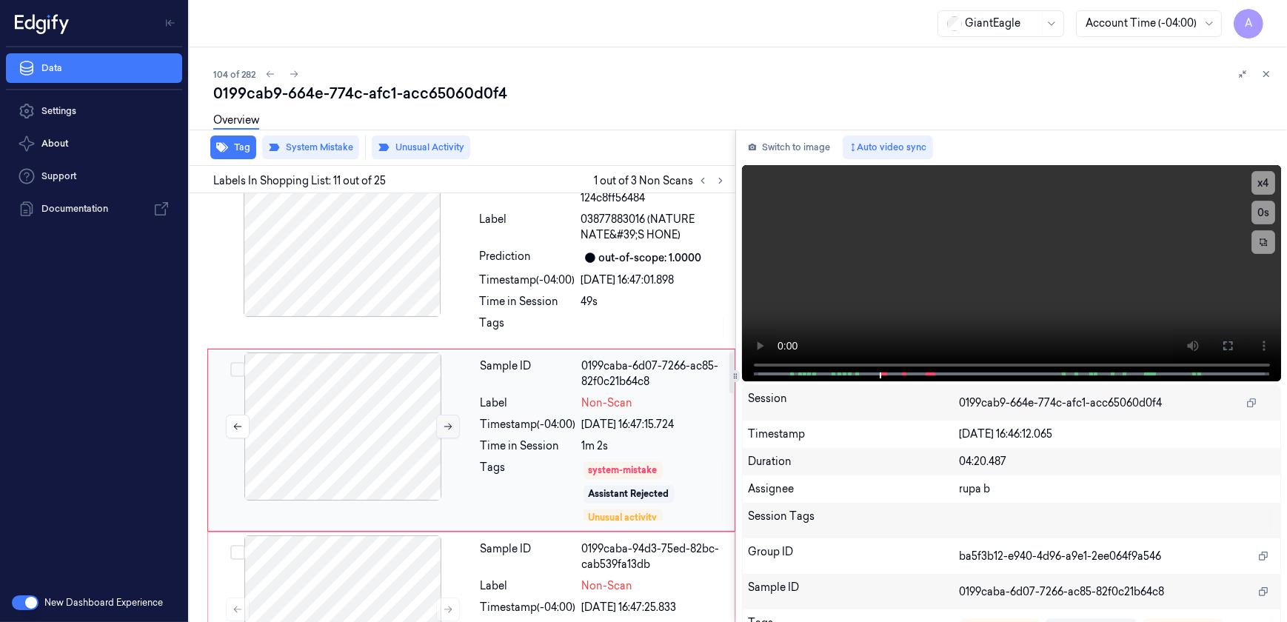
click at [444, 421] on icon at bounding box center [448, 426] width 10 height 10
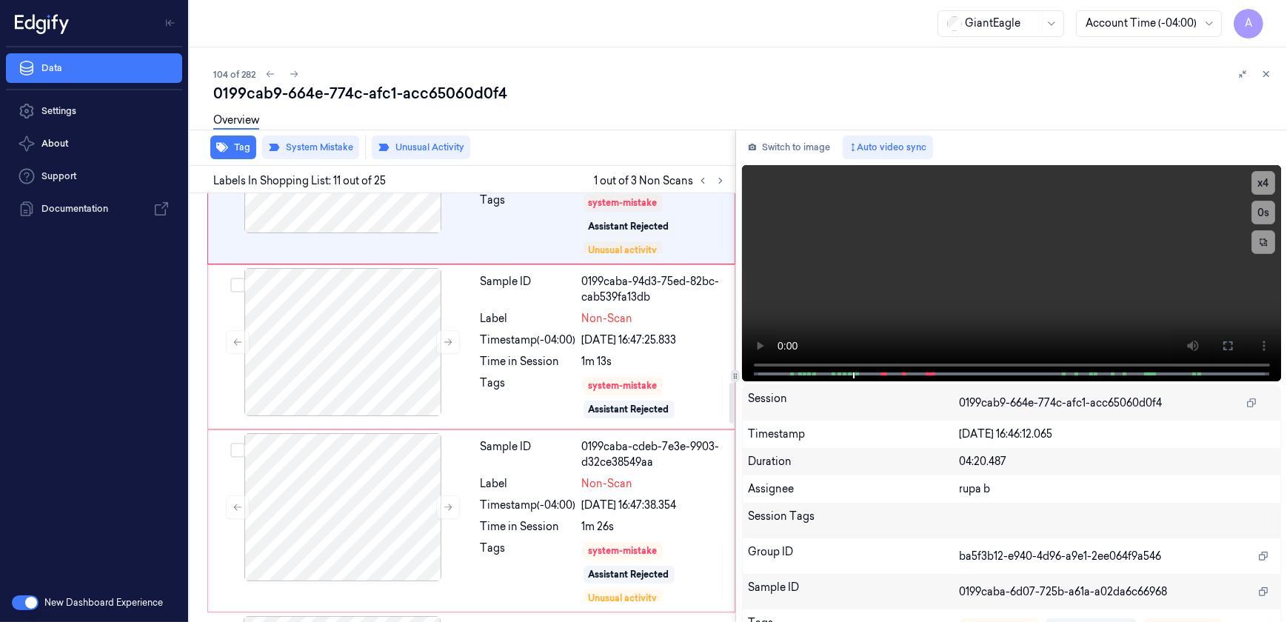
scroll to position [2016, 0]
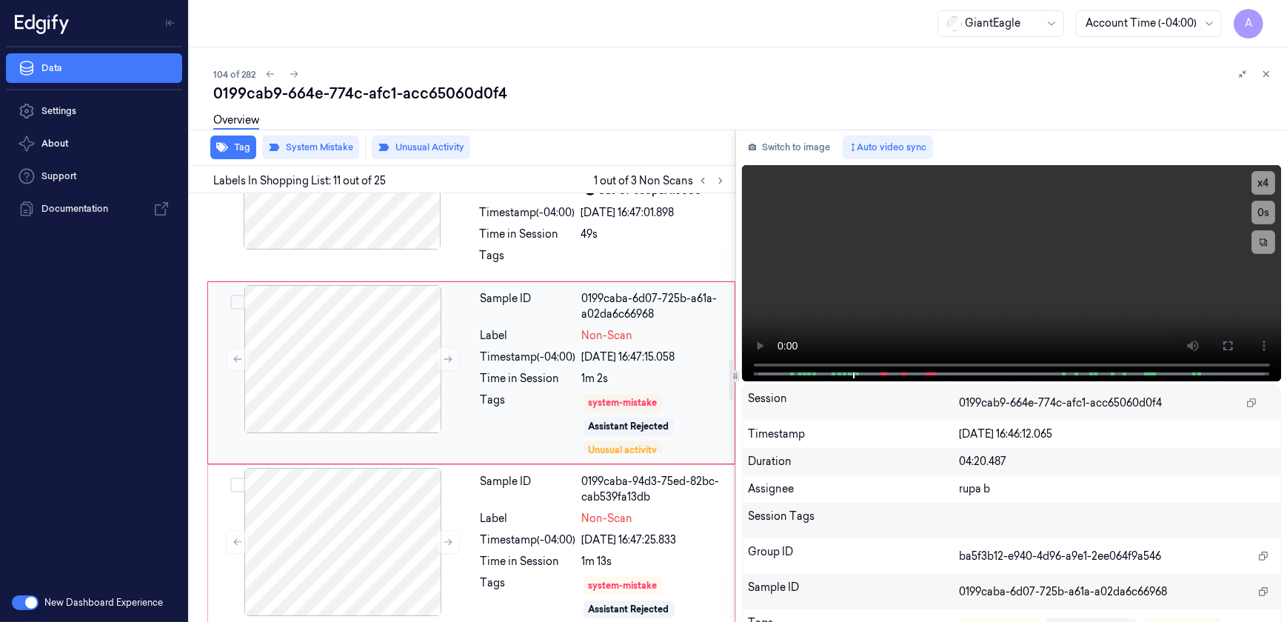
click at [524, 407] on div "Tags" at bounding box center [529, 423] width 96 height 62
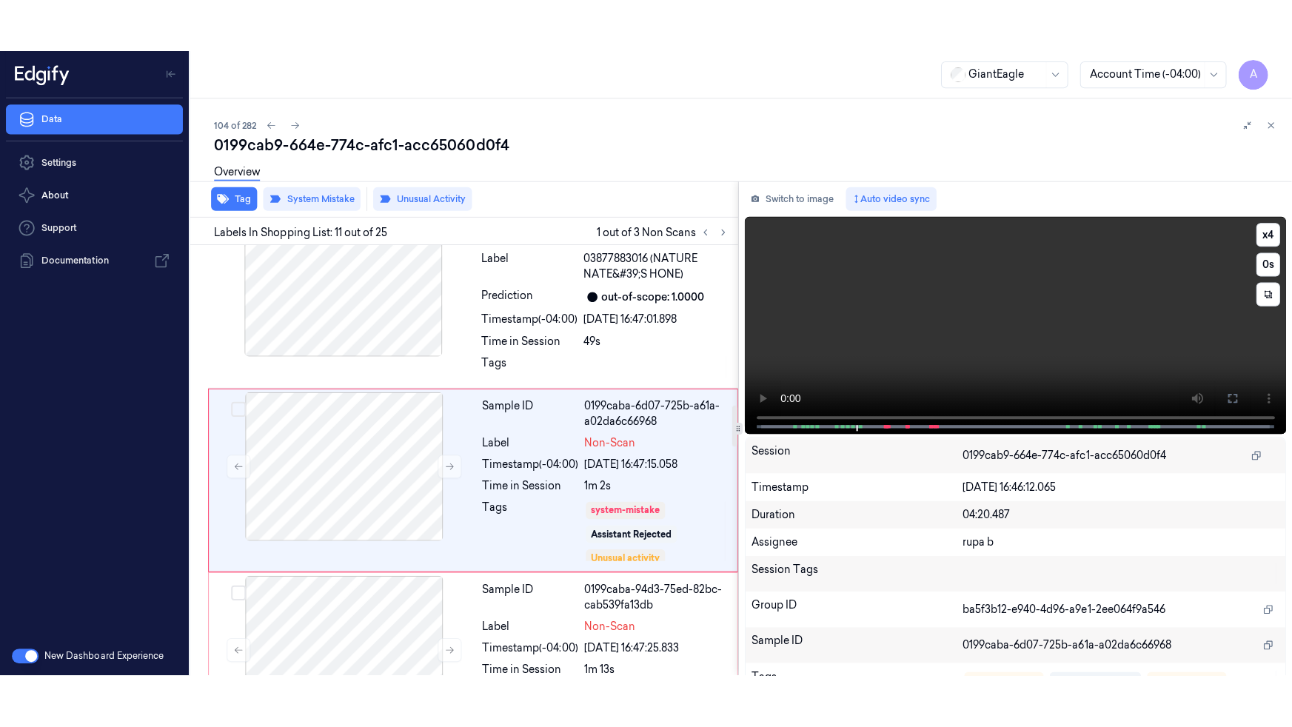
scroll to position [1680, 0]
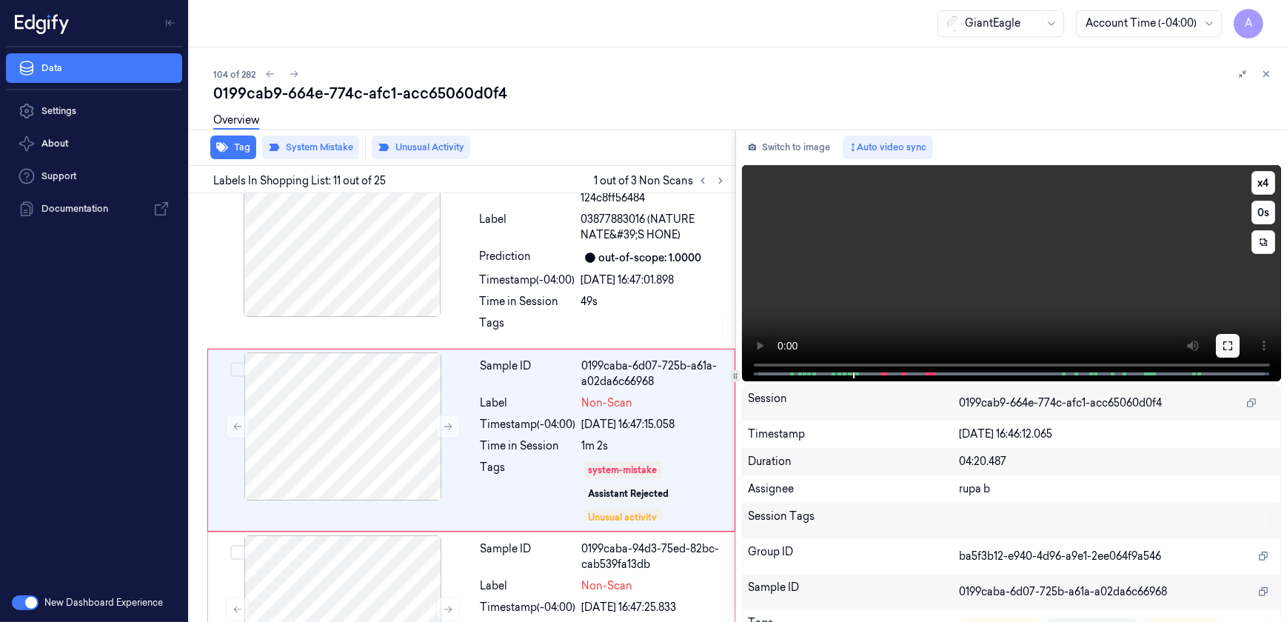
click at [1224, 340] on icon at bounding box center [1228, 346] width 12 height 12
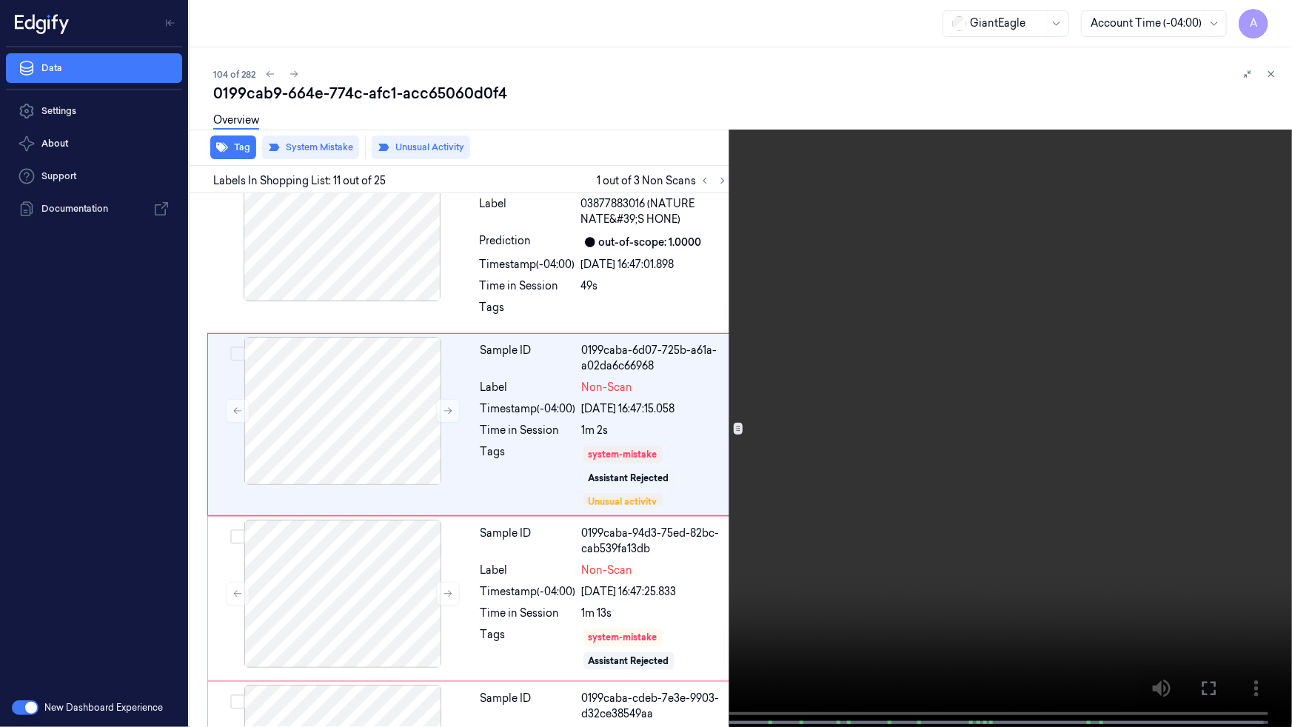
click at [375, 547] on video at bounding box center [646, 365] width 1292 height 730
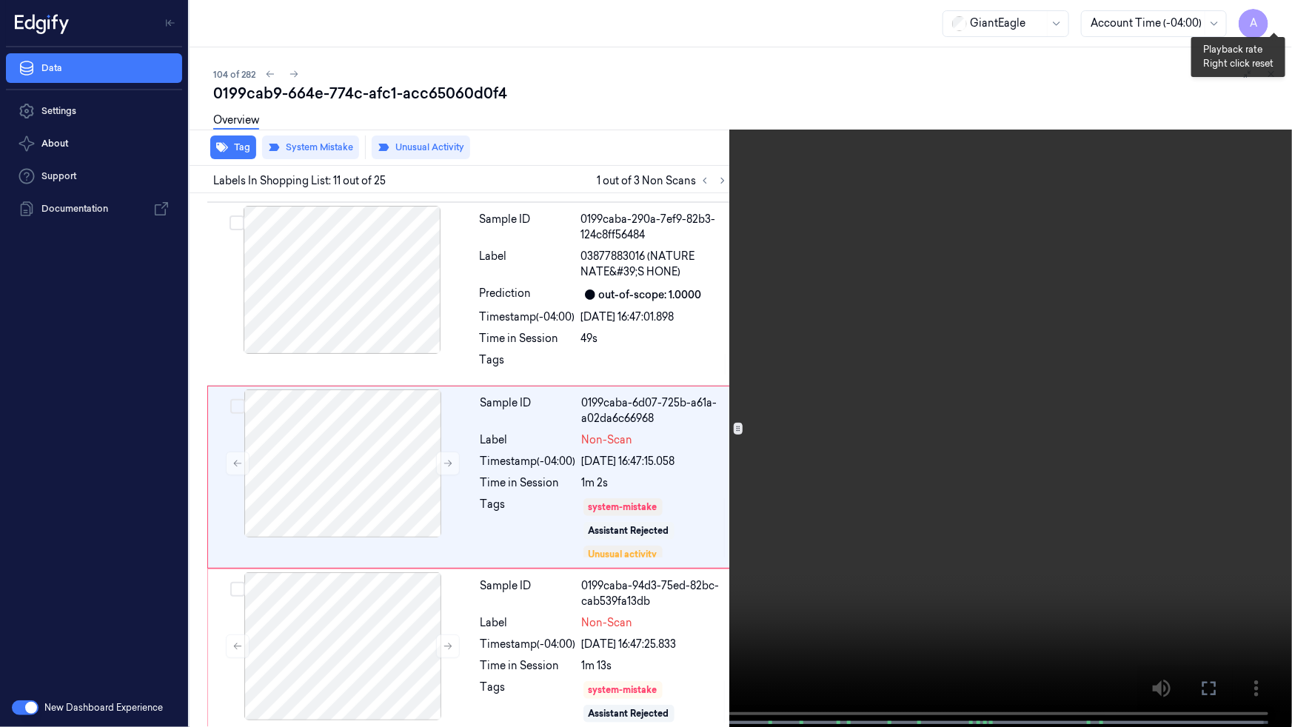
click at [1276, 15] on button "x 1" at bounding box center [1275, 18] width 24 height 24
click at [1276, 15] on button "x 2" at bounding box center [1275, 18] width 24 height 24
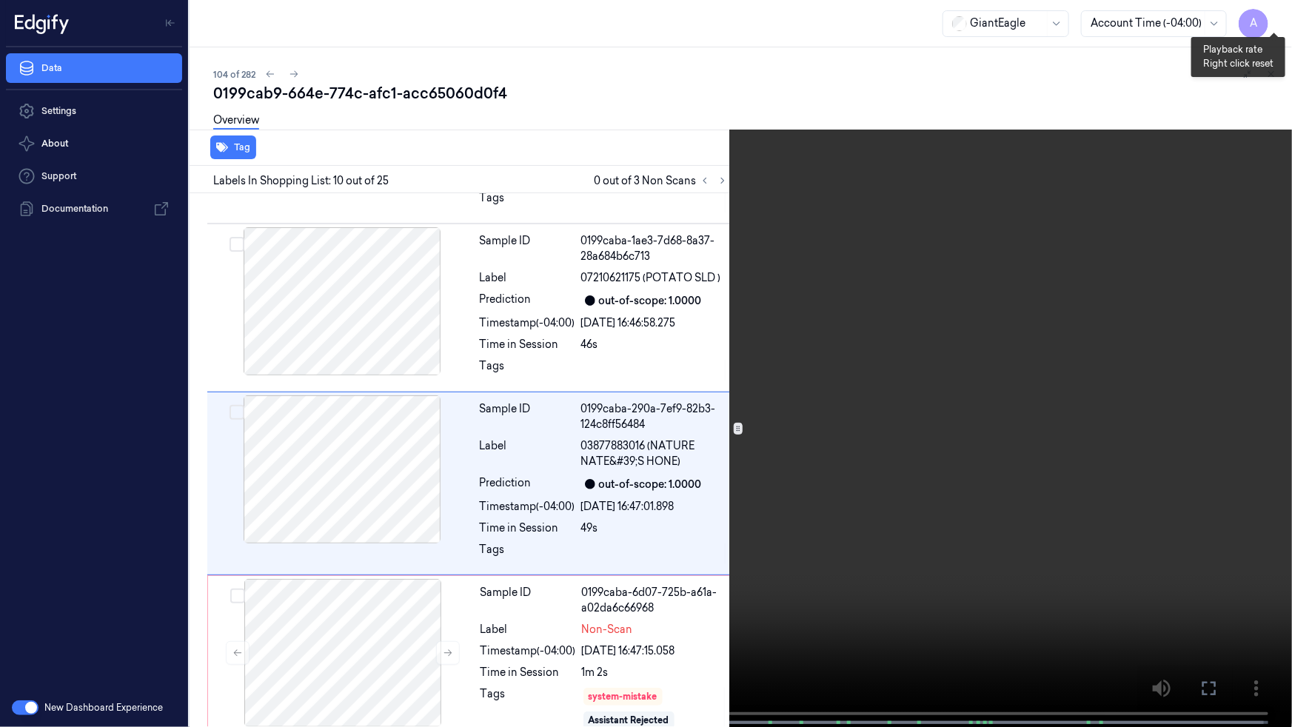
scroll to position [1444, 0]
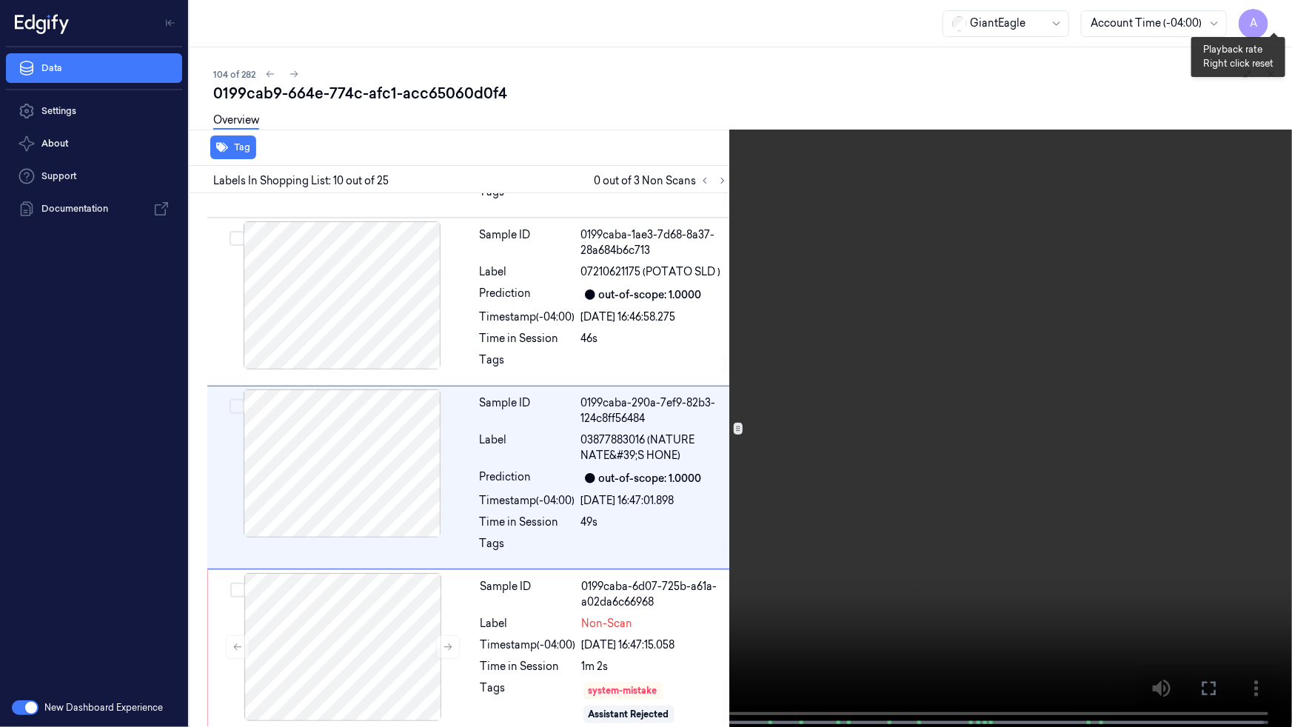
click at [1273, 15] on button "x 1" at bounding box center [1275, 18] width 24 height 24
click at [1273, 15] on button "x 2" at bounding box center [1275, 18] width 24 height 24
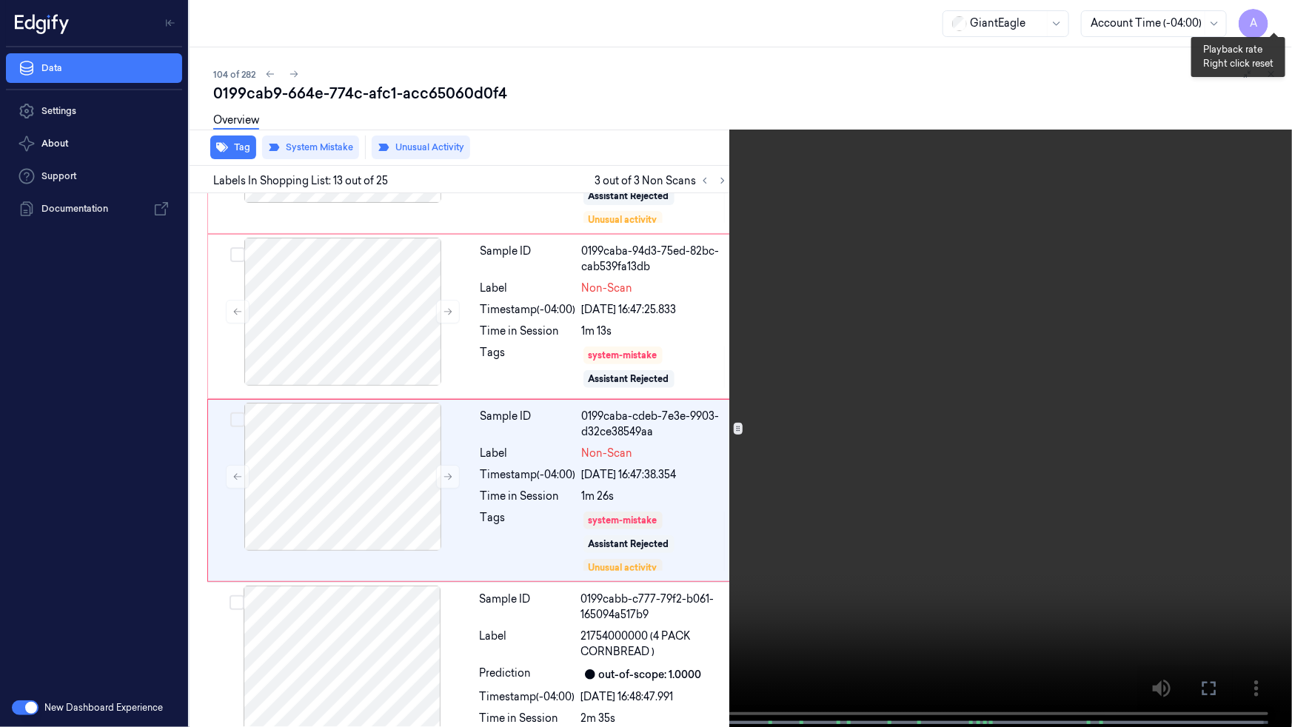
scroll to position [1975, 0]
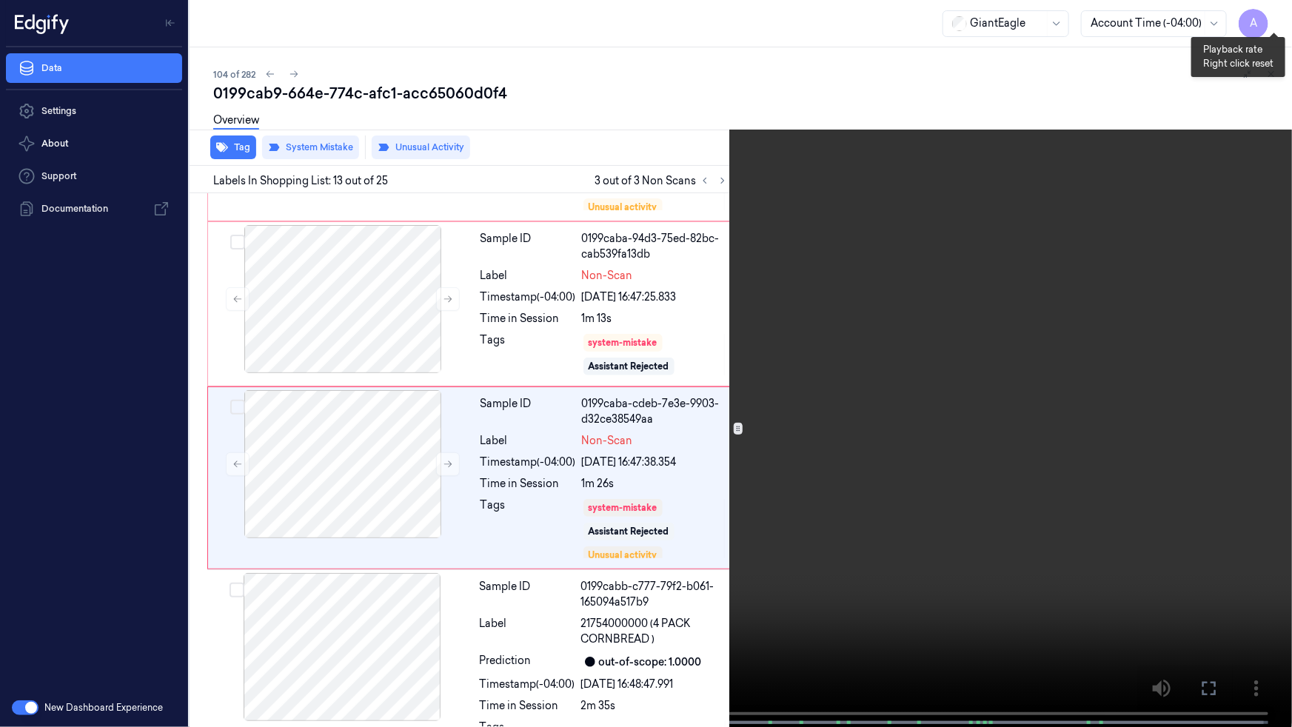
click at [1271, 16] on button "x 1" at bounding box center [1275, 18] width 24 height 24
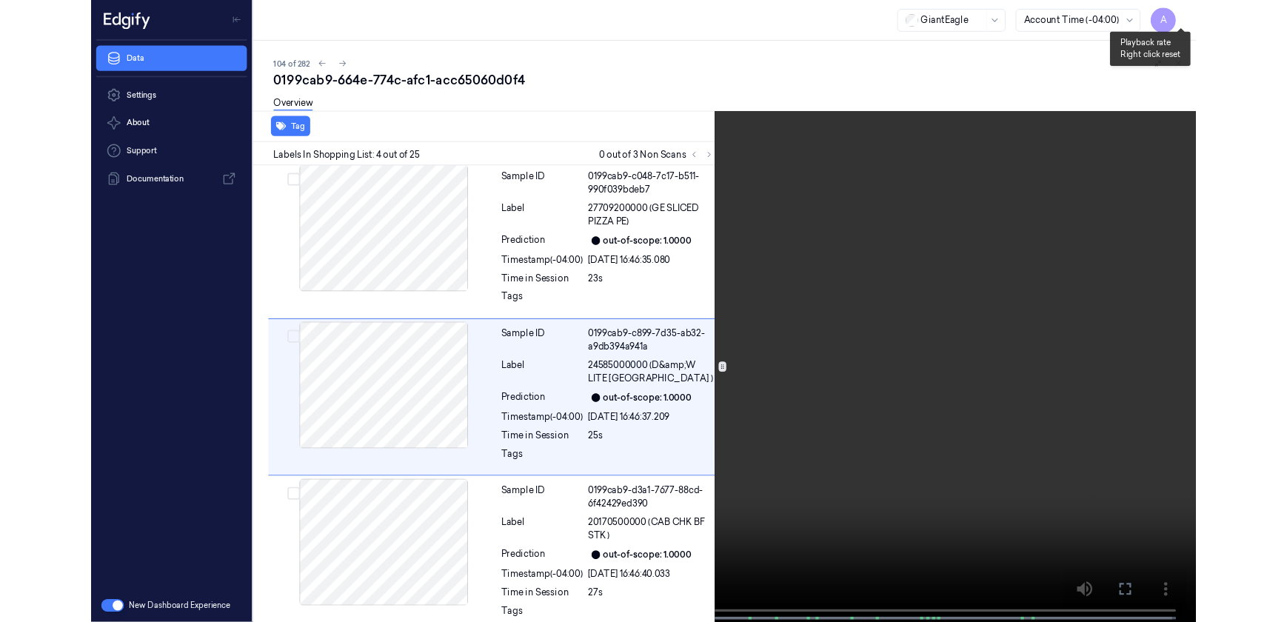
scroll to position [374, 0]
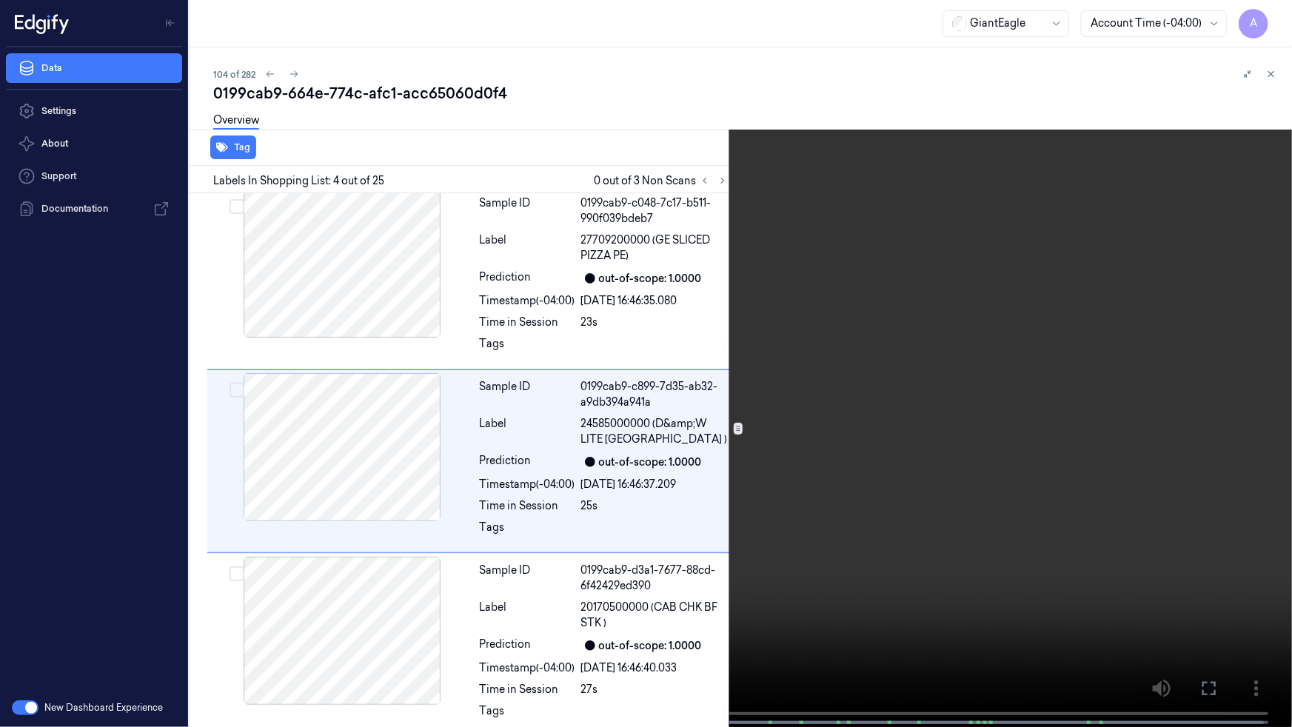
click at [0, 0] on button at bounding box center [0, 0] width 0 height 0
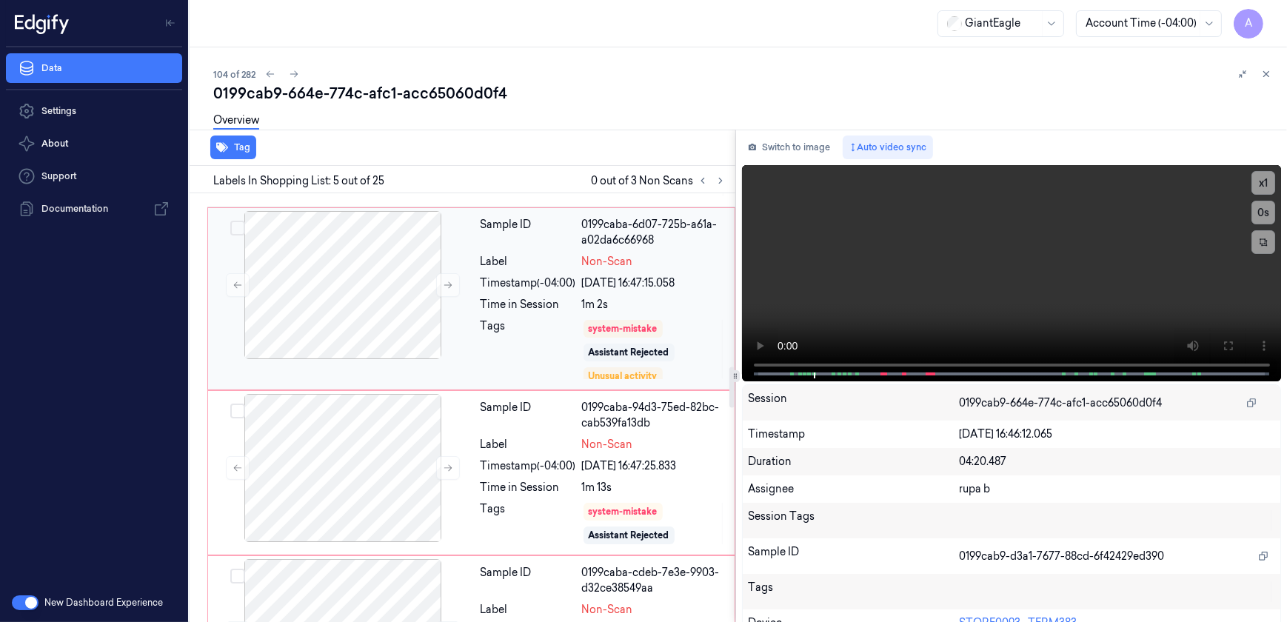
scroll to position [1889, 0]
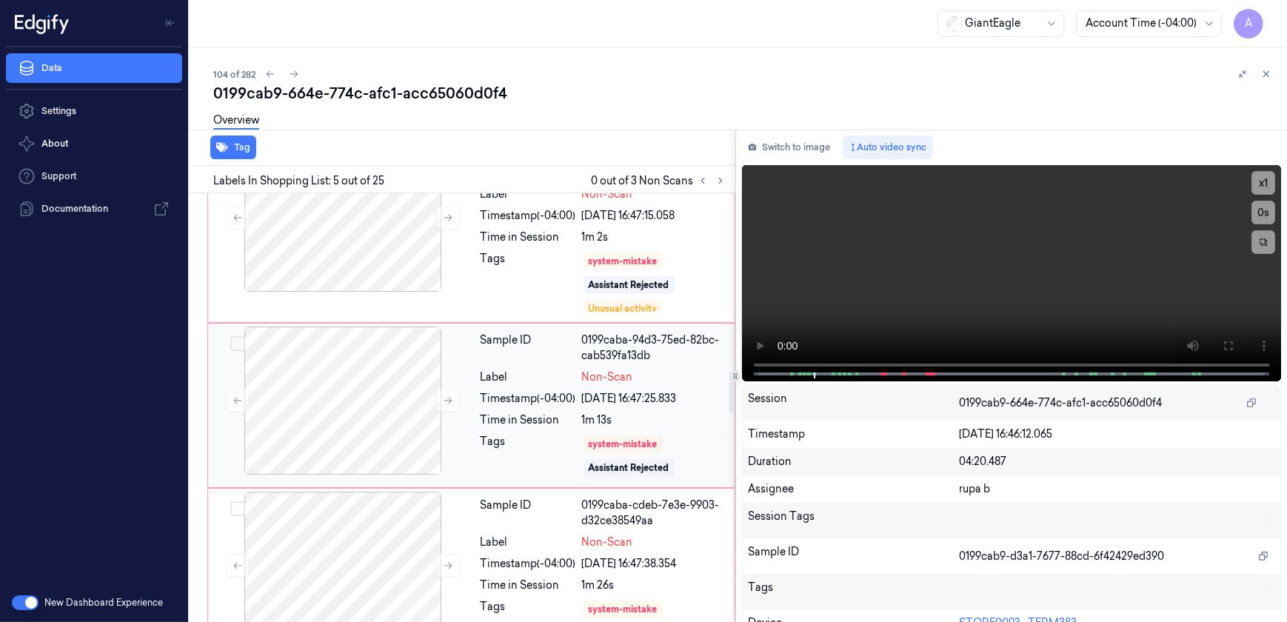
click at [521, 434] on div "Tags" at bounding box center [529, 456] width 96 height 44
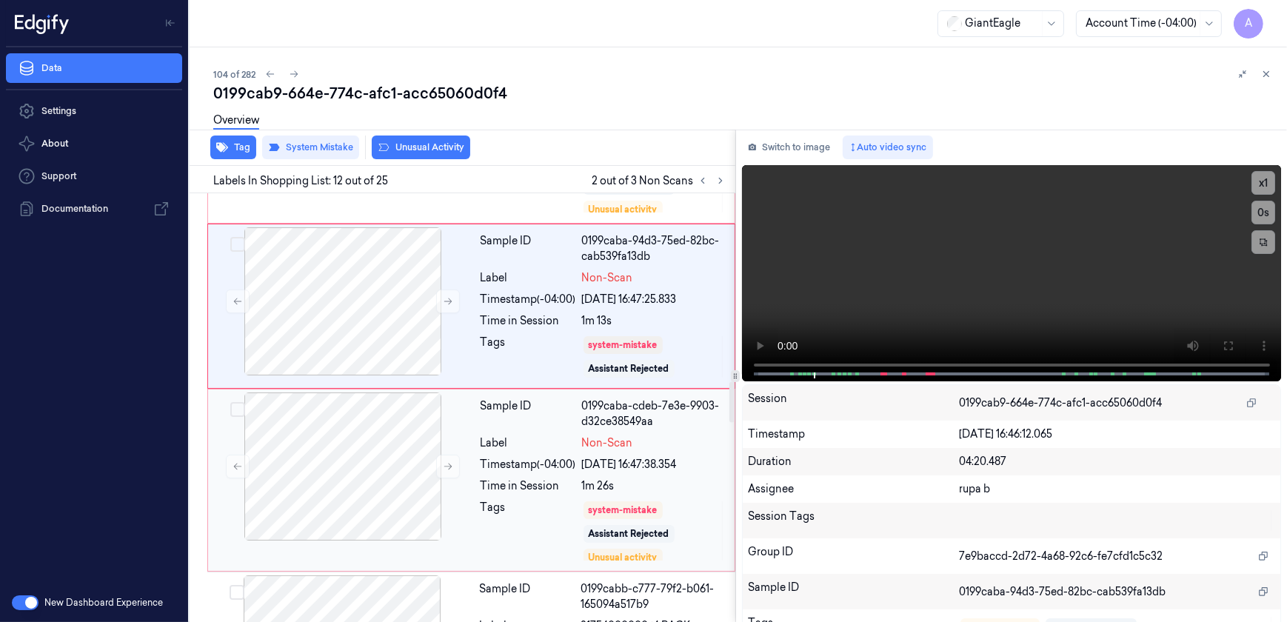
click at [507, 500] on div "Tags" at bounding box center [529, 531] width 96 height 62
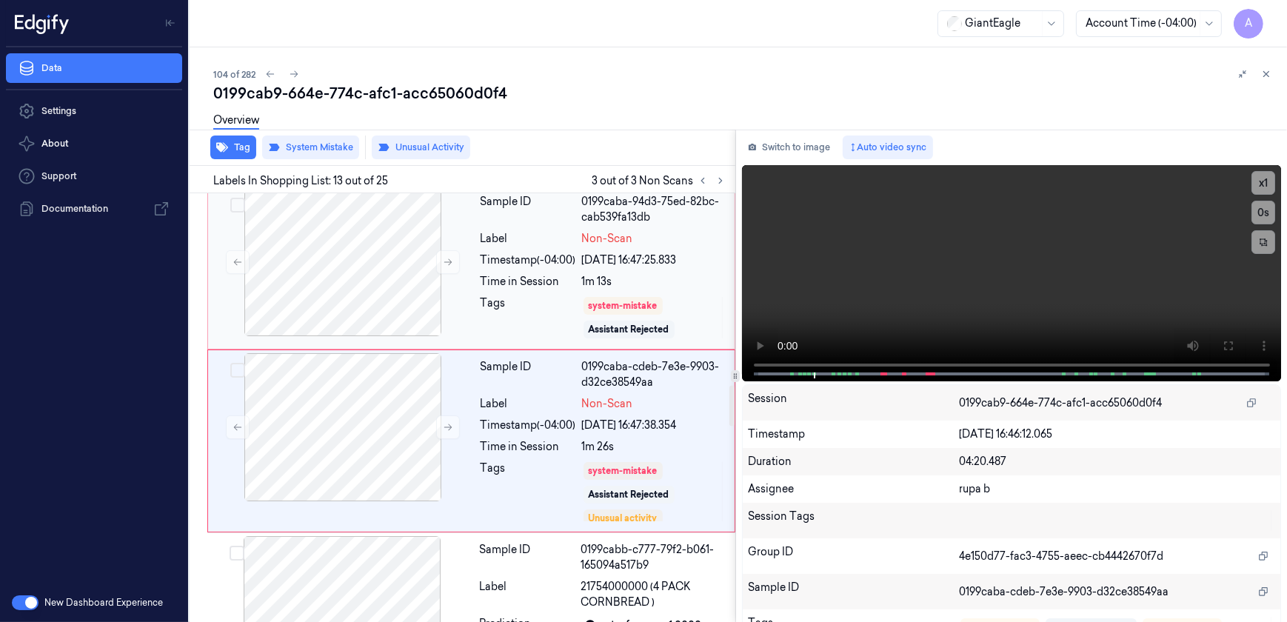
click at [504, 274] on div "Time in Session" at bounding box center [529, 282] width 96 height 16
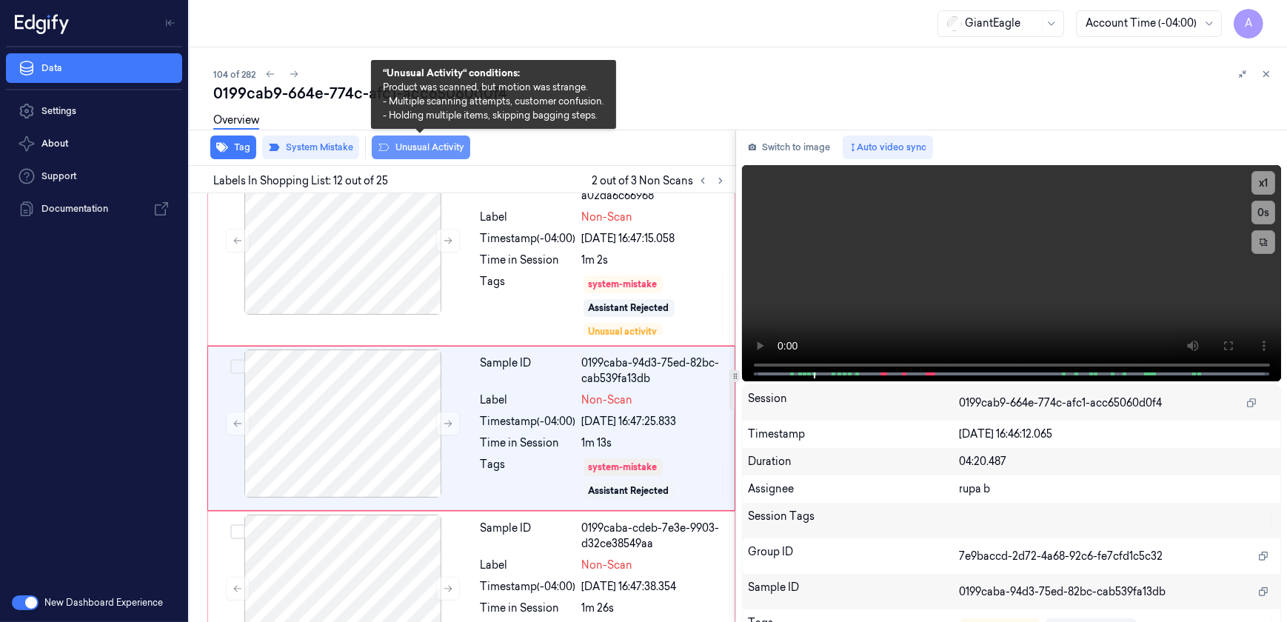
scroll to position [1853, 0]
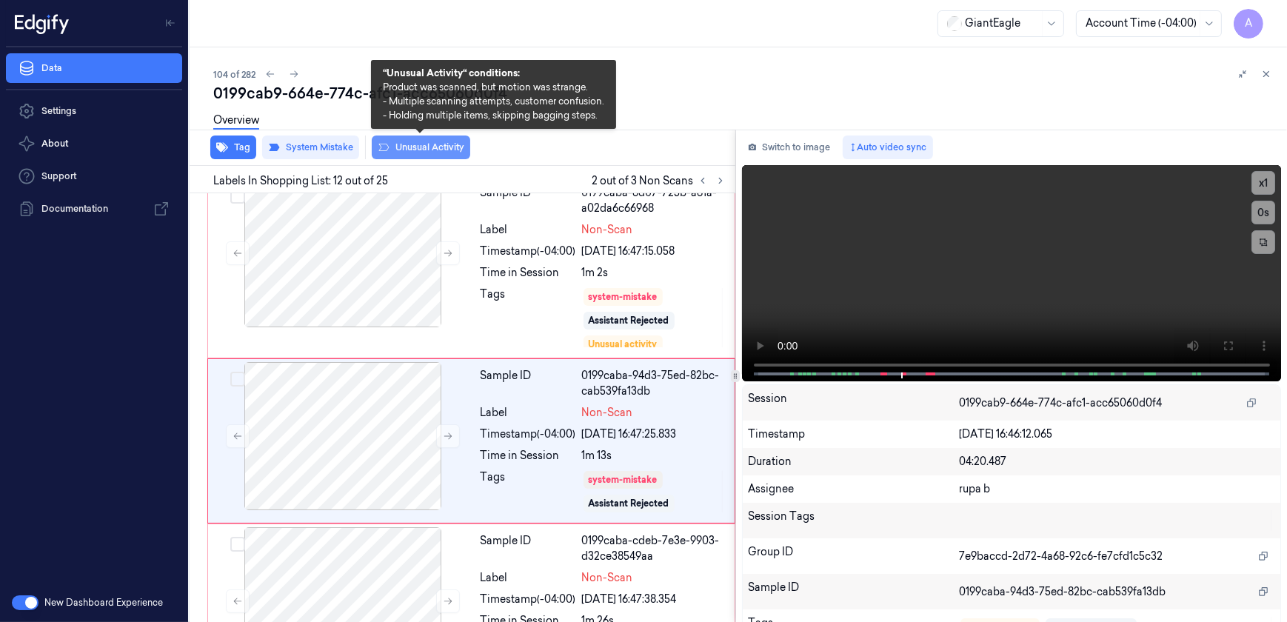
click at [421, 153] on button "Unusual Activity" at bounding box center [421, 148] width 98 height 24
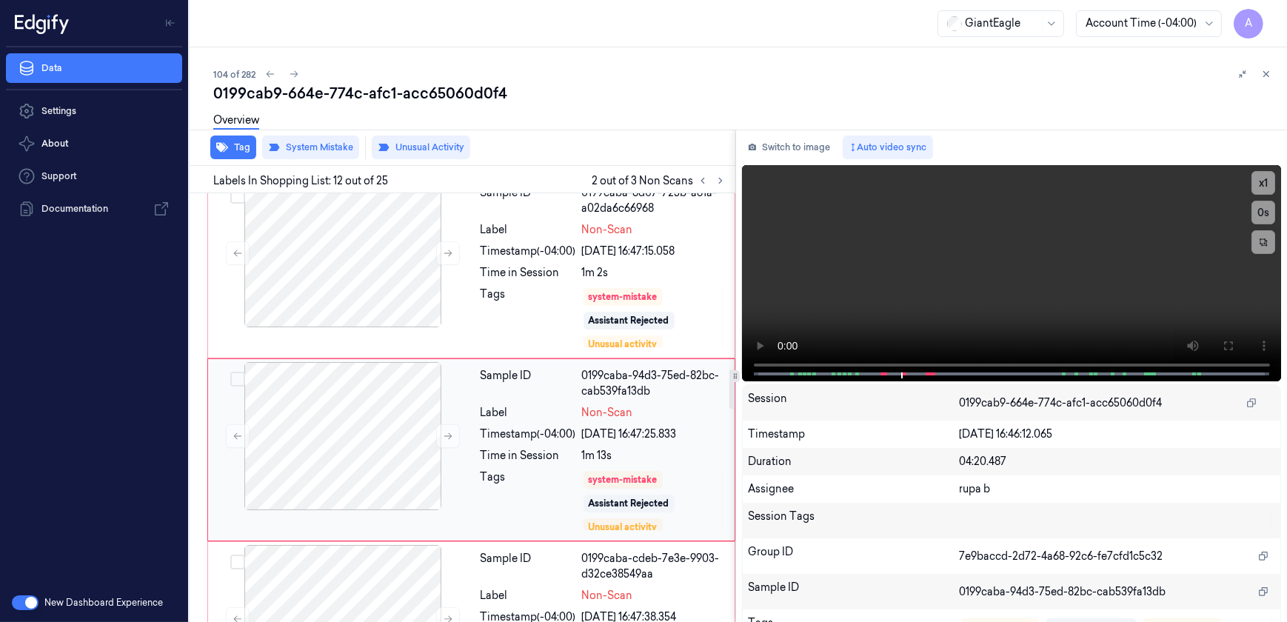
scroll to position [1862, 0]
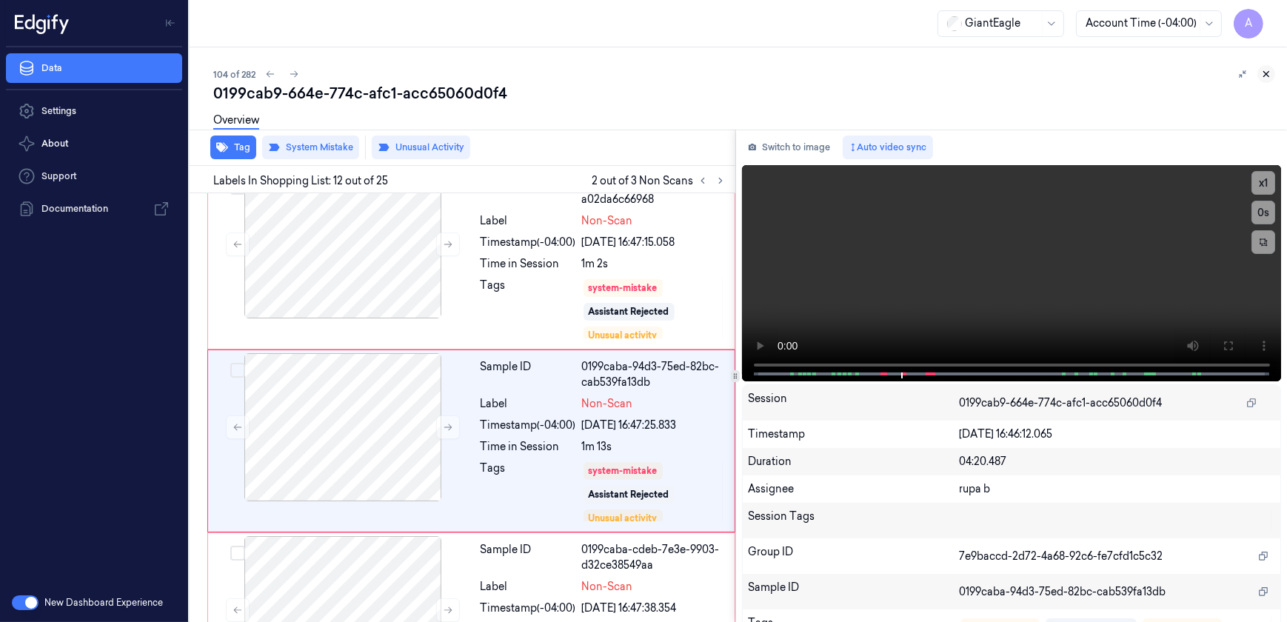
click at [1263, 73] on icon at bounding box center [1266, 74] width 10 height 10
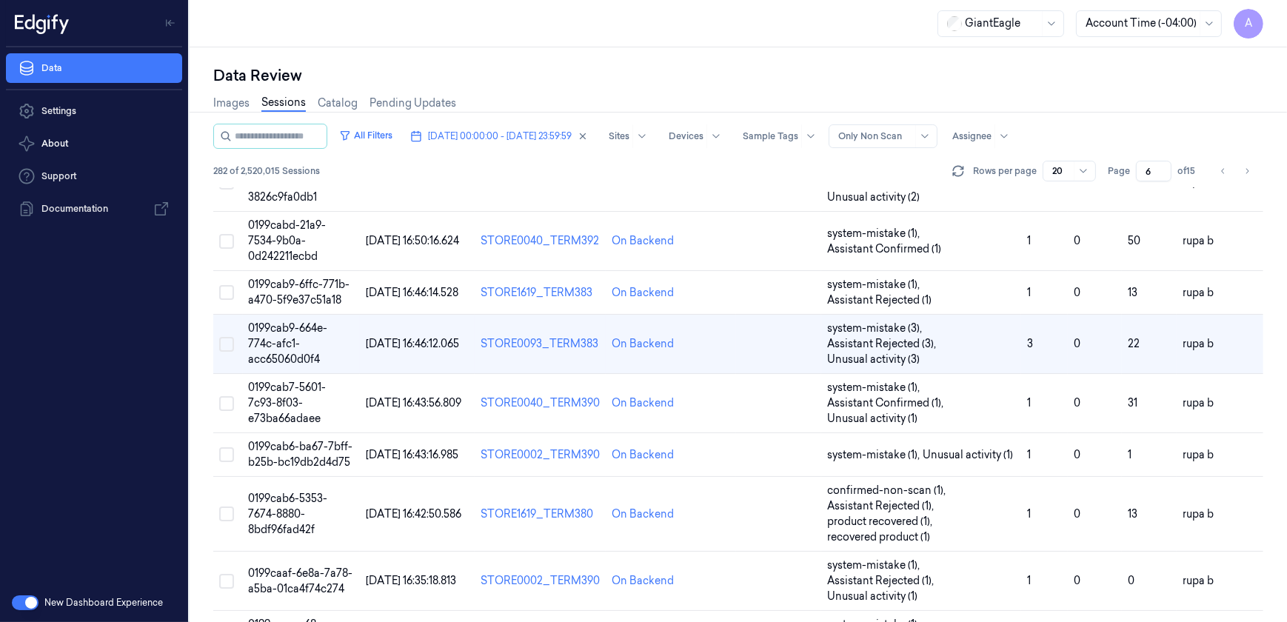
scroll to position [22, 0]
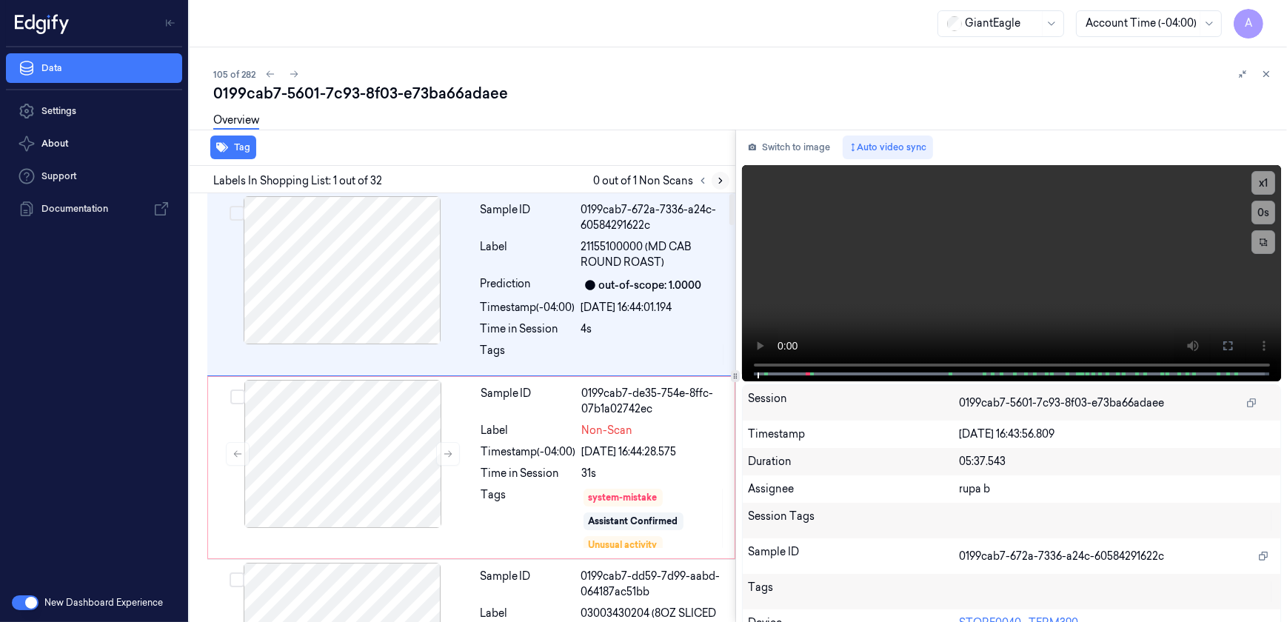
click at [719, 184] on icon at bounding box center [720, 180] width 10 height 10
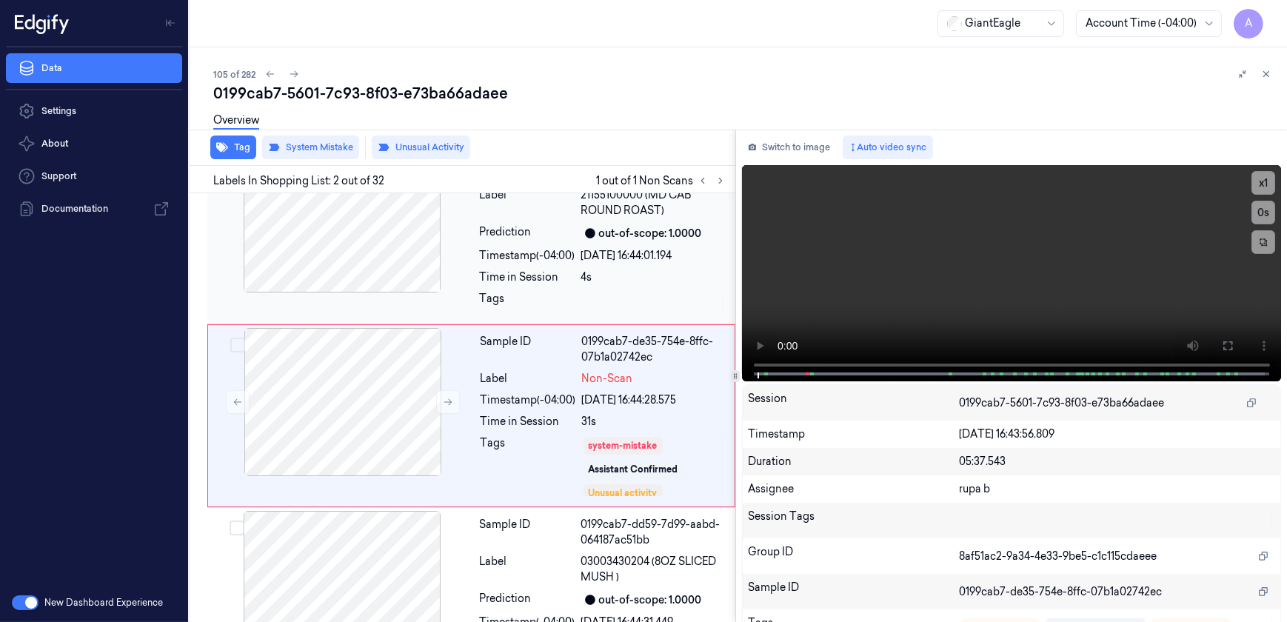
scroll to position [59, 0]
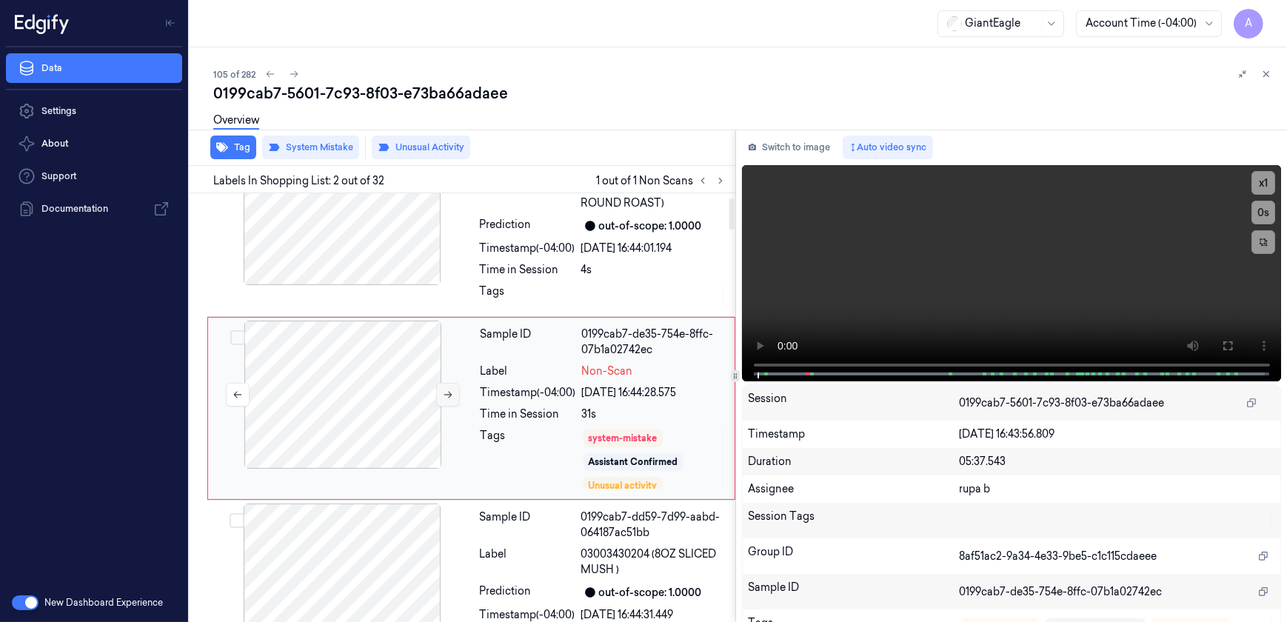
click at [444, 395] on icon at bounding box center [448, 394] width 10 height 10
click at [438, 397] on button at bounding box center [448, 395] width 24 height 24
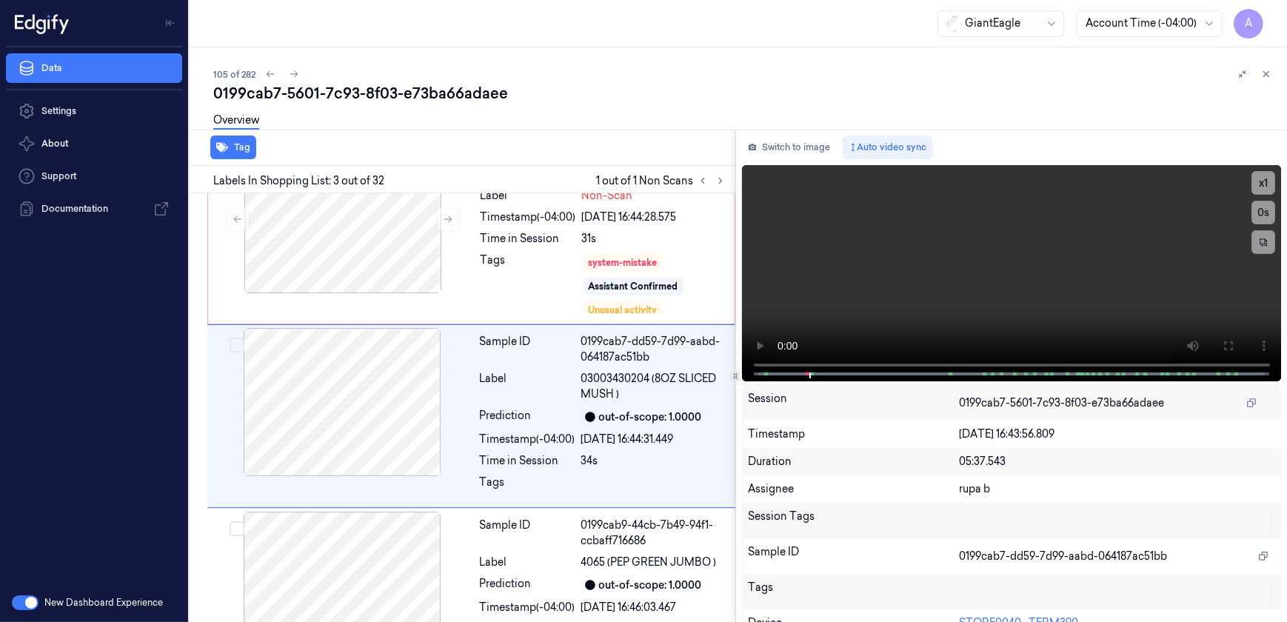
scroll to position [243, 0]
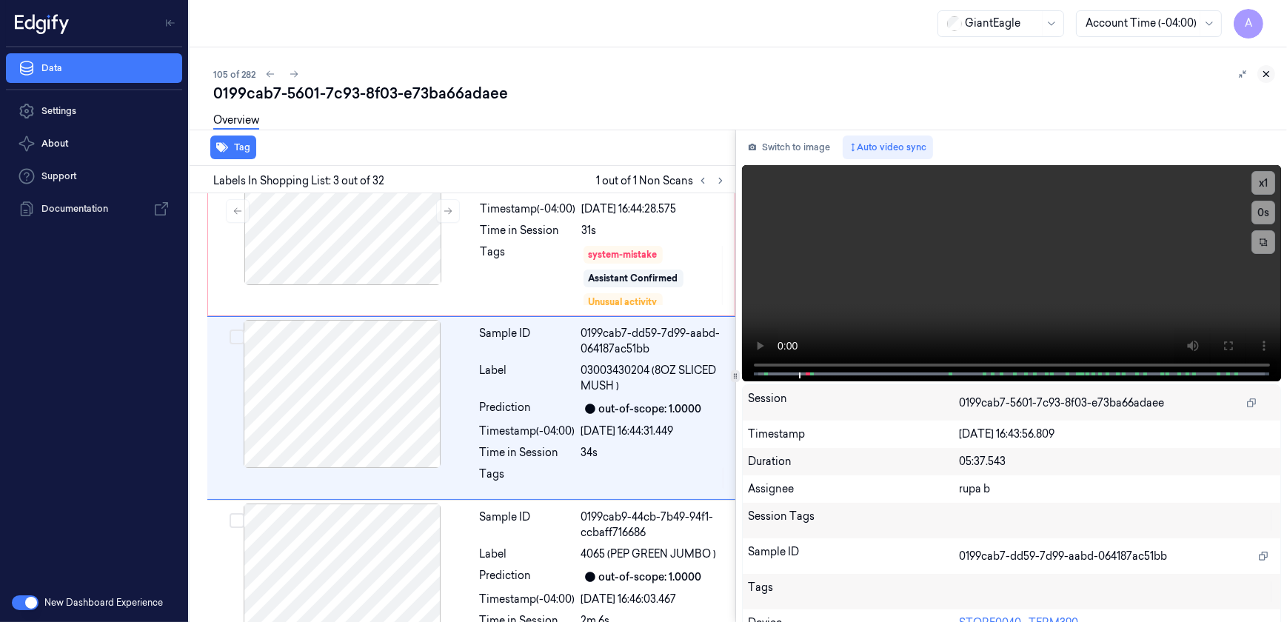
click at [1265, 73] on icon at bounding box center [1266, 74] width 5 height 5
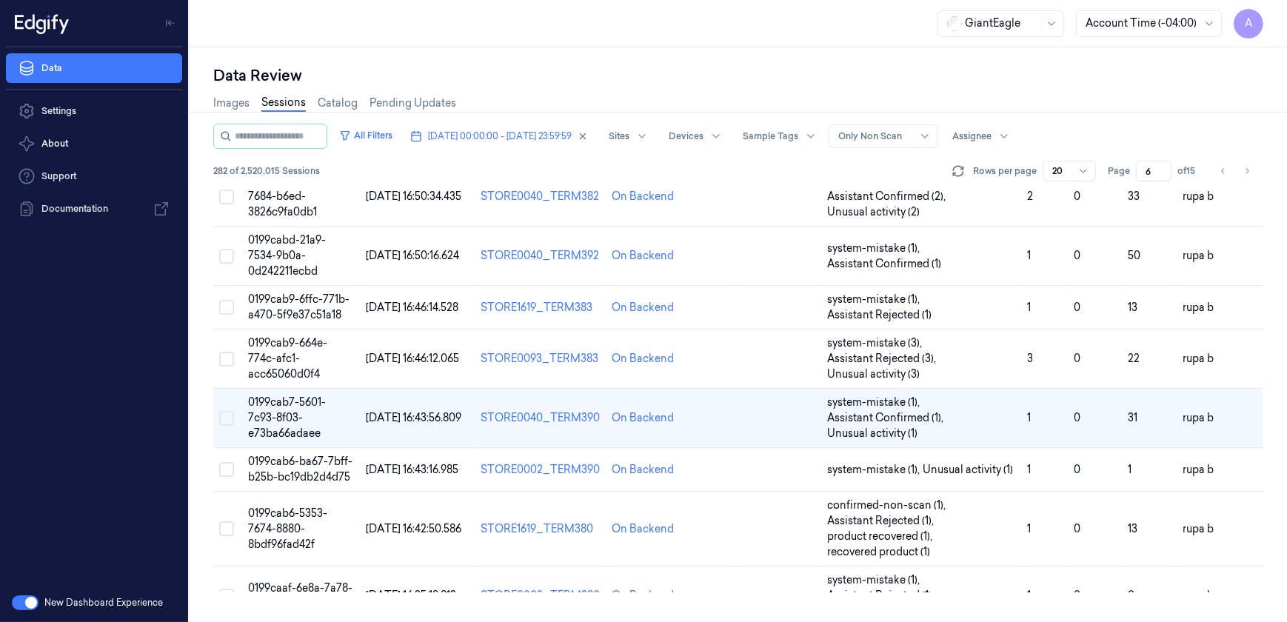
scroll to position [81, 0]
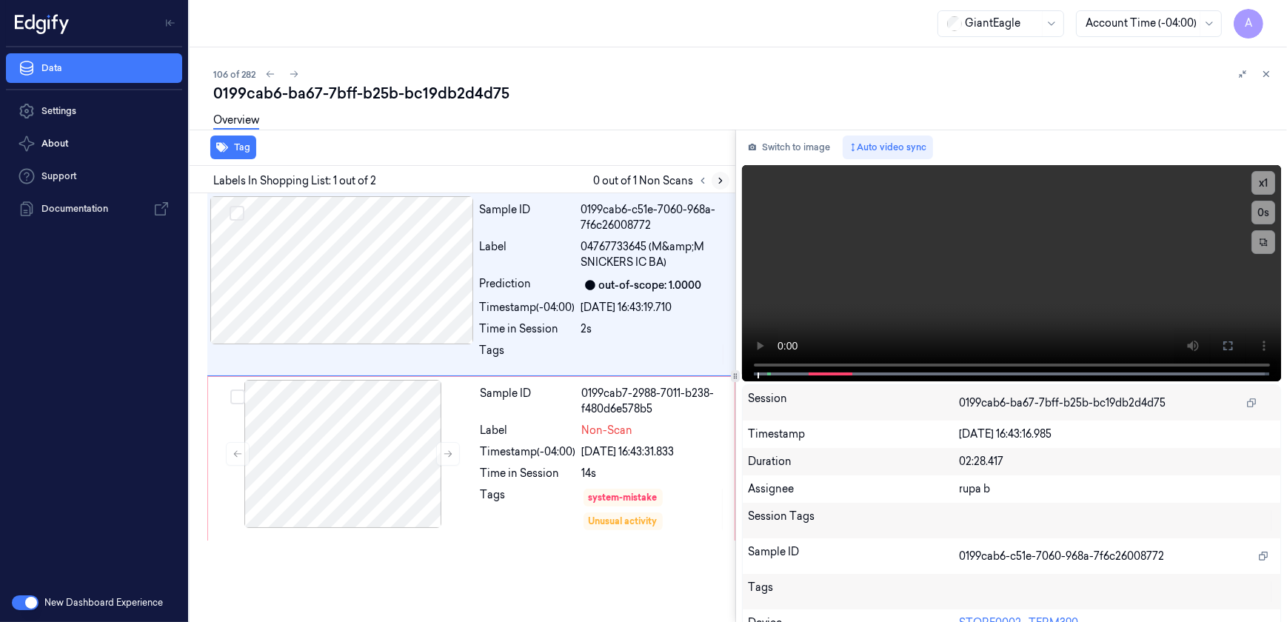
click at [720, 178] on icon at bounding box center [720, 180] width 10 height 10
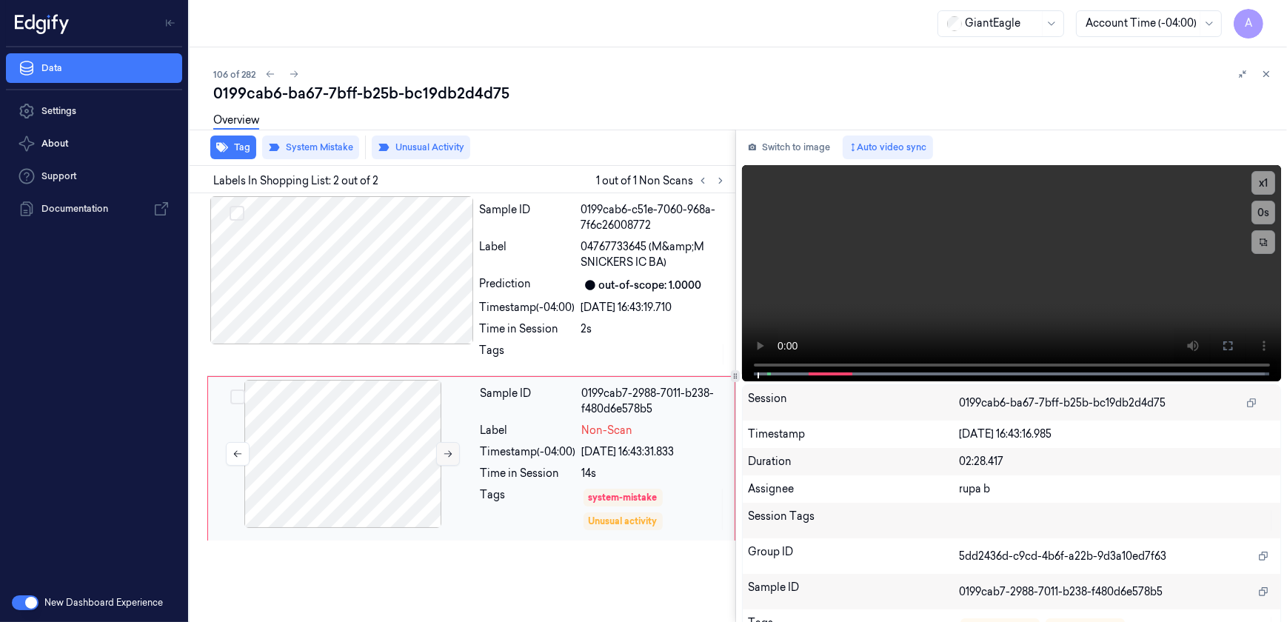
click at [449, 453] on icon at bounding box center [448, 454] width 8 height 7
click at [444, 453] on icon at bounding box center [448, 454] width 10 height 10
click at [760, 375] on div "x 1 0 s 04767733645 (M&amp;M SNICKERS IC BA)" at bounding box center [1012, 271] width 540 height 213
click at [1220, 334] on button at bounding box center [1228, 346] width 24 height 24
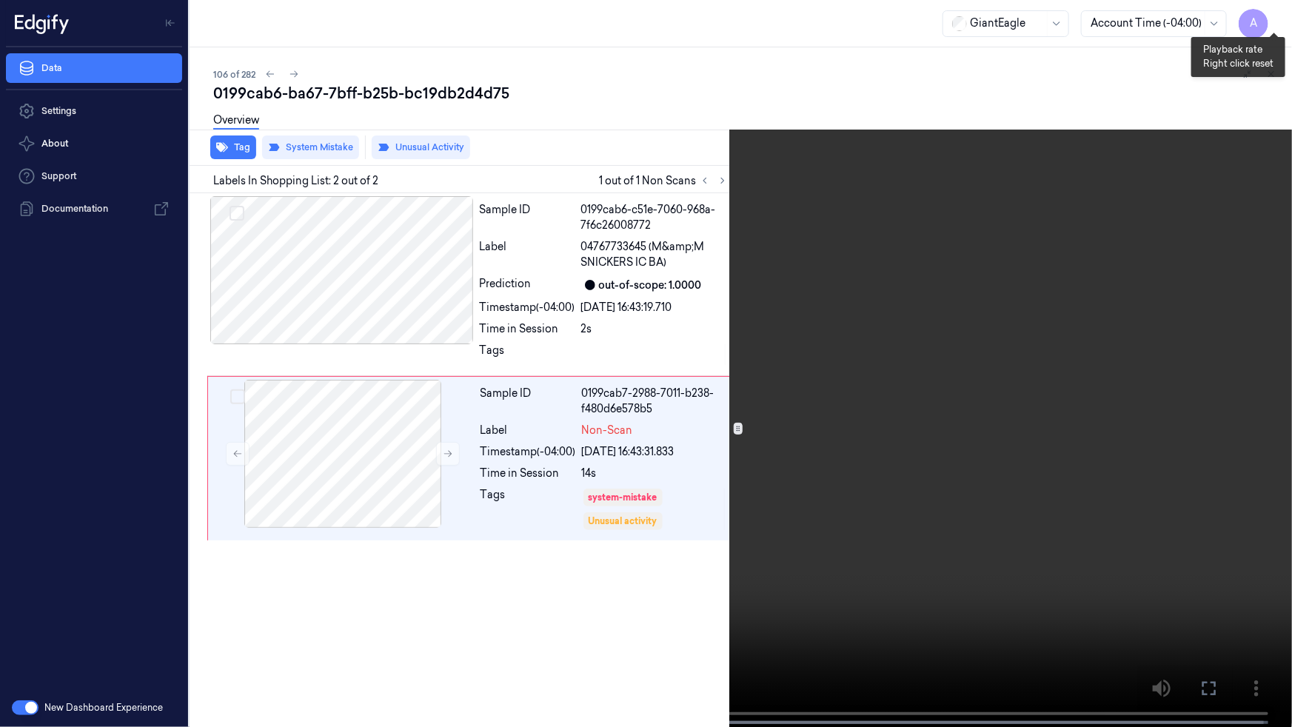
click at [1274, 13] on button "x 1" at bounding box center [1275, 18] width 24 height 24
click at [1274, 13] on button "x 2" at bounding box center [1275, 18] width 24 height 24
click at [0, 0] on icon at bounding box center [0, 0] width 0 height 0
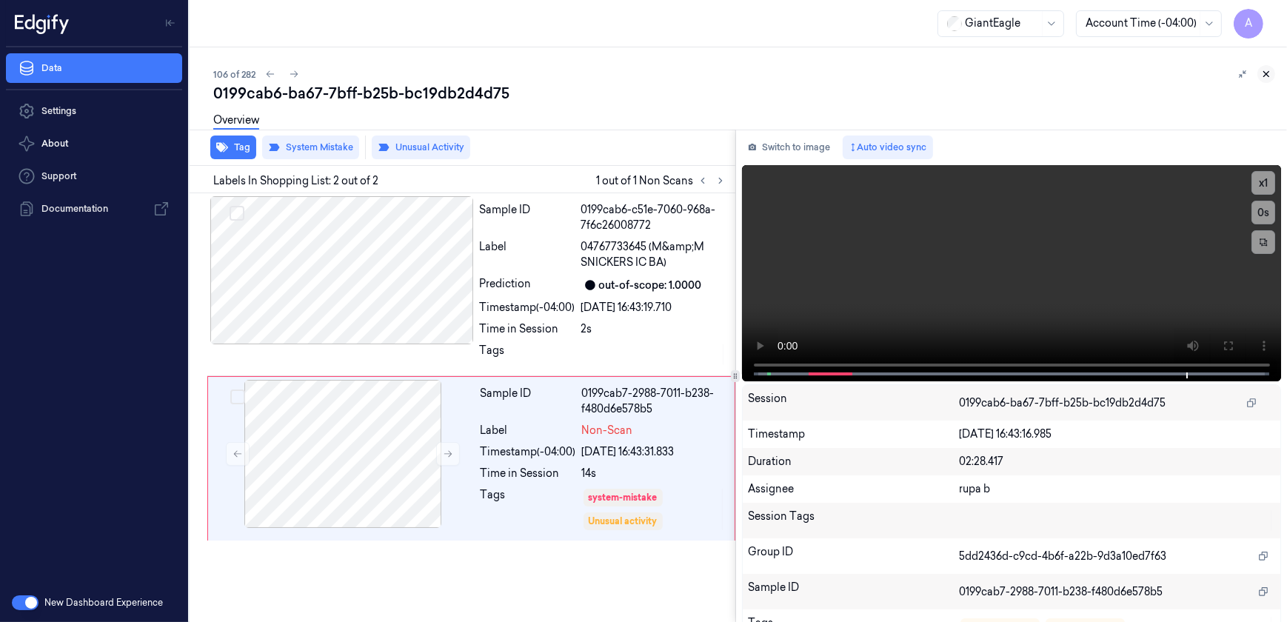
click at [1266, 69] on icon at bounding box center [1266, 74] width 10 height 10
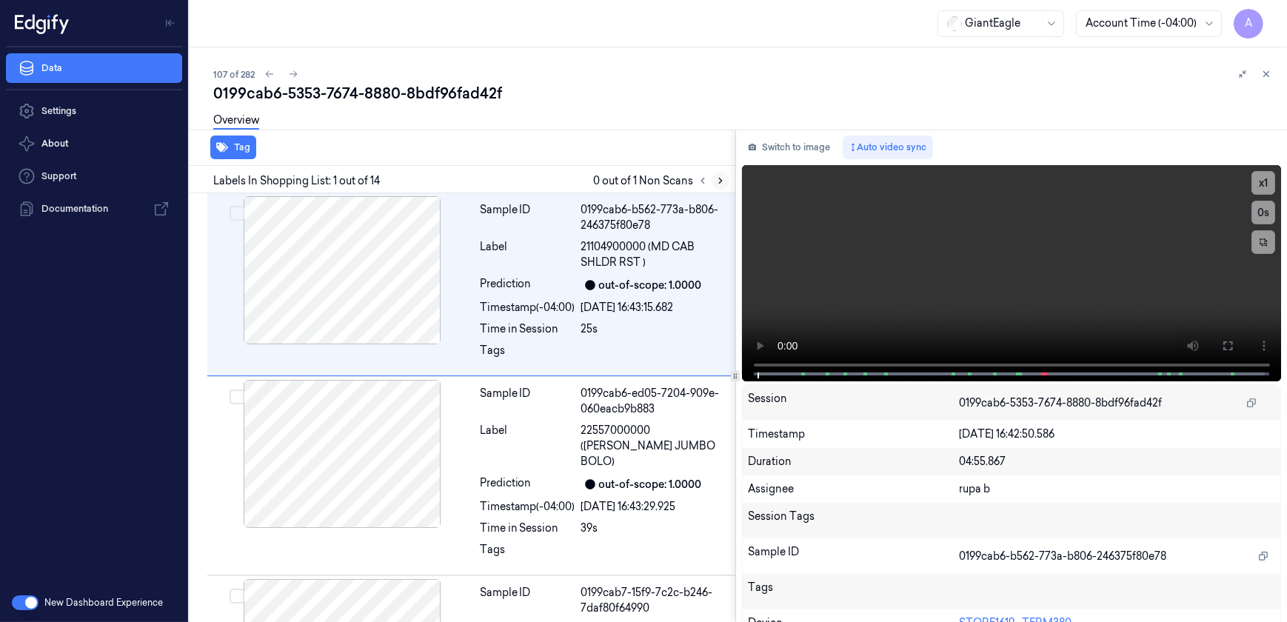
click at [715, 178] on icon at bounding box center [720, 180] width 10 height 10
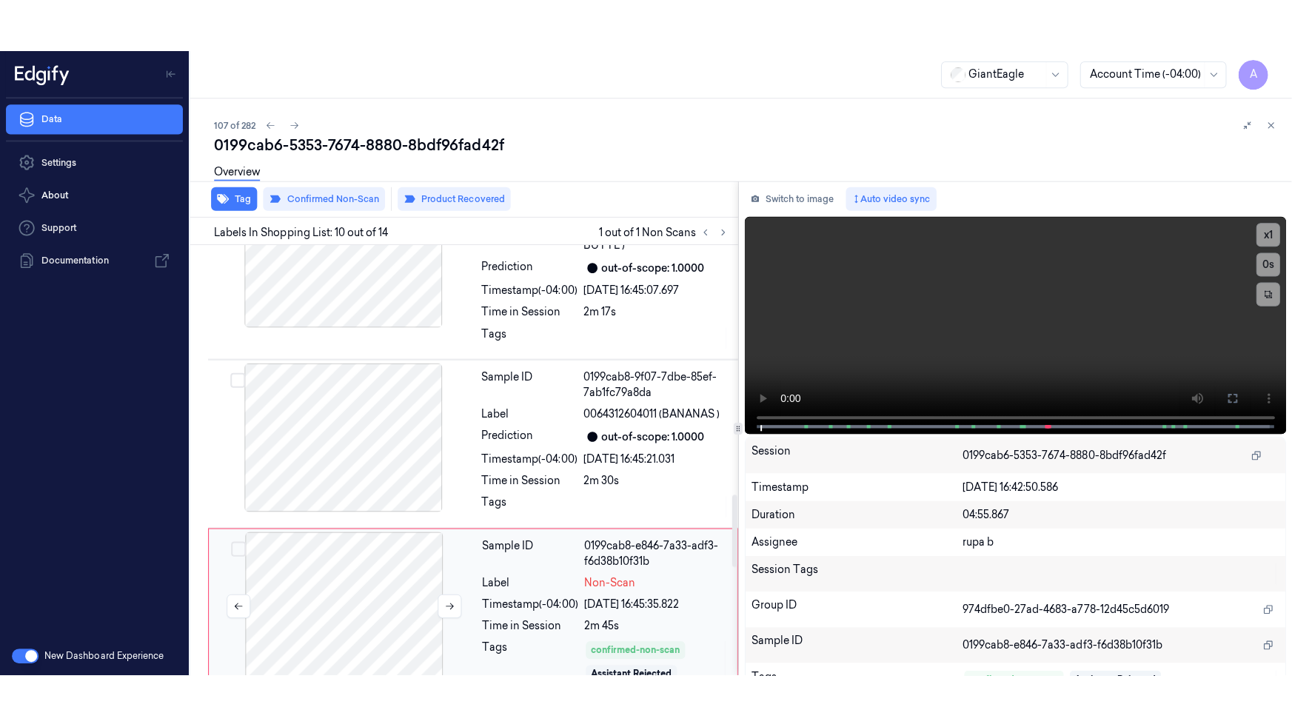
scroll to position [1511, 0]
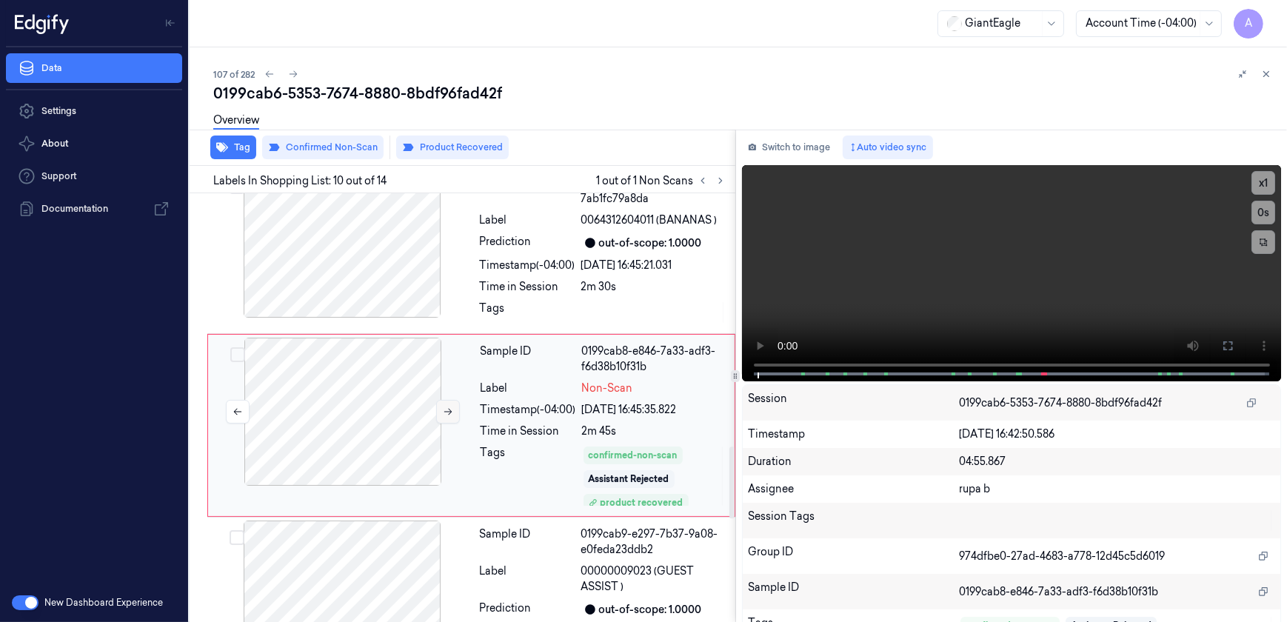
click at [444, 409] on icon at bounding box center [448, 412] width 8 height 7
click at [1234, 351] on button at bounding box center [1228, 346] width 24 height 24
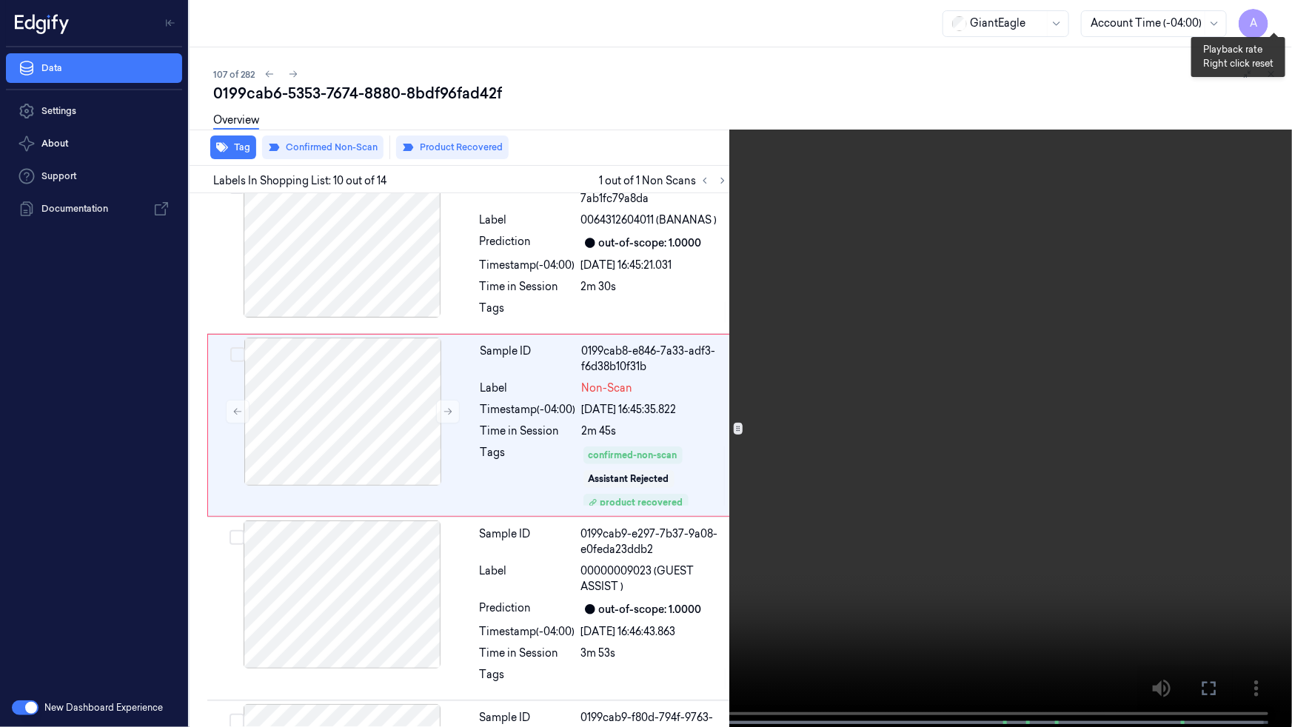
click at [1275, 17] on button "x 1" at bounding box center [1275, 18] width 24 height 24
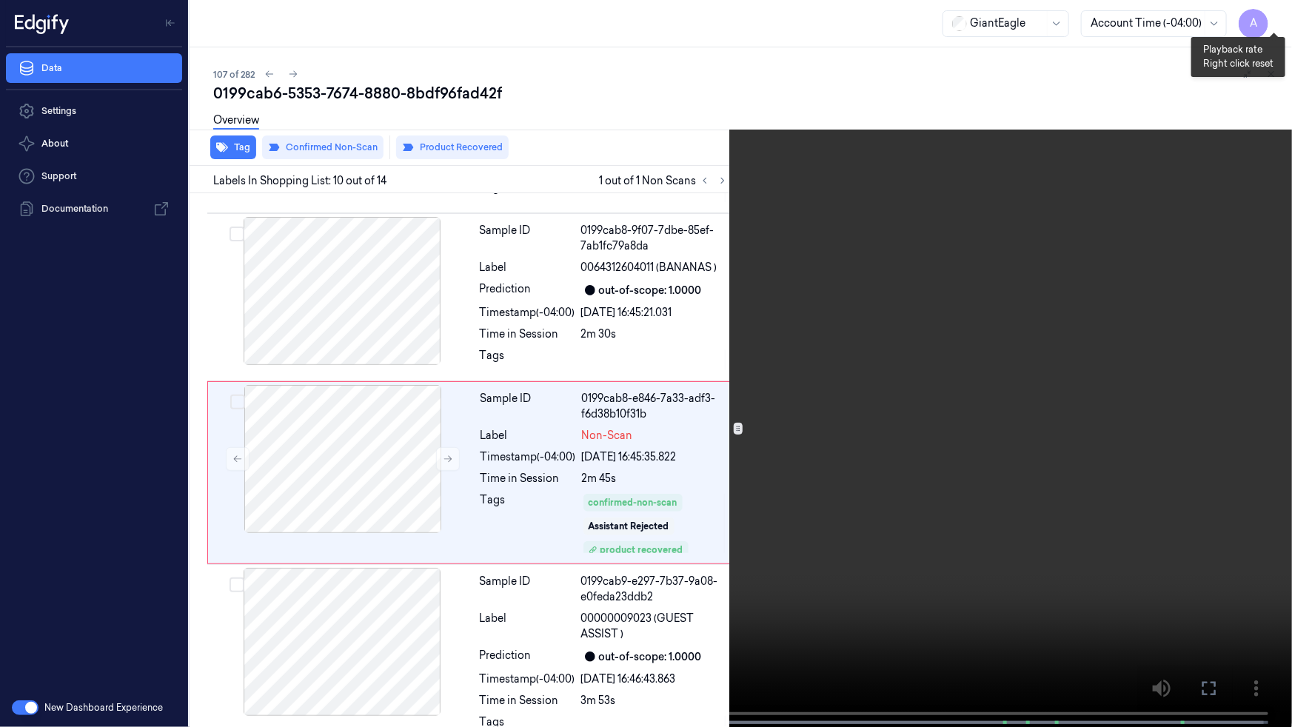
scroll to position [1459, 0]
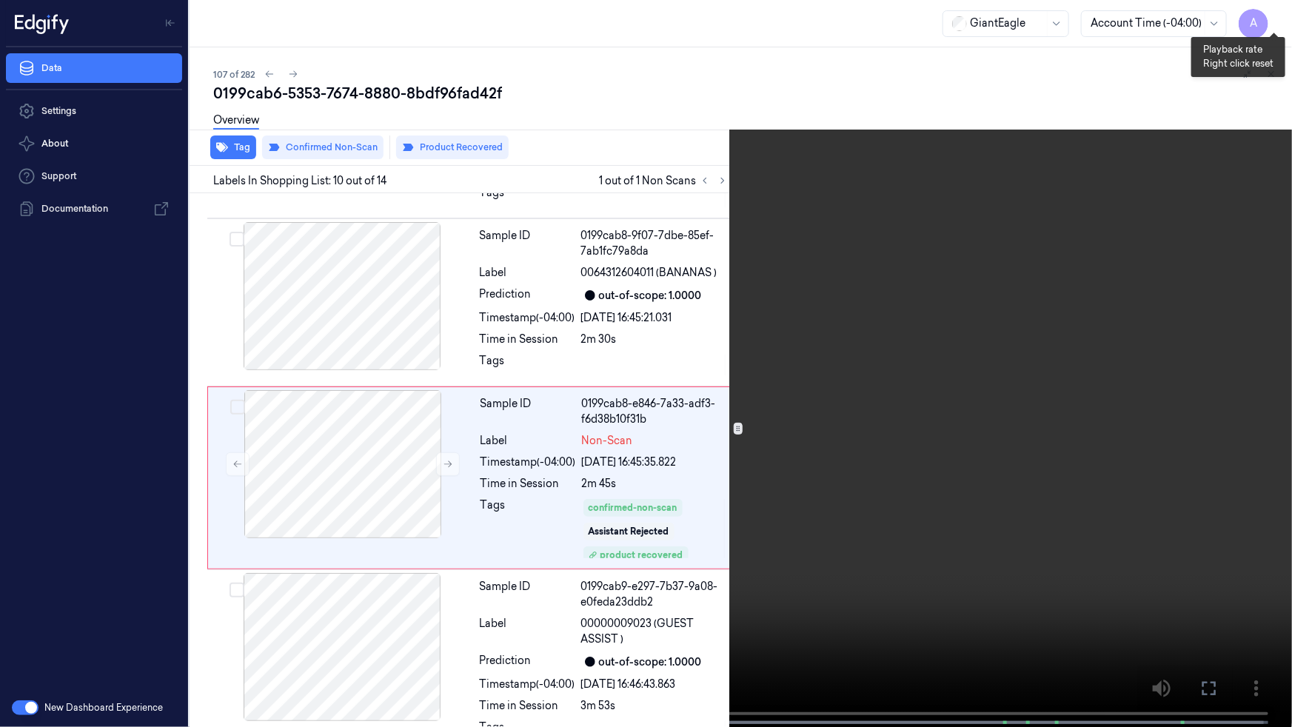
click at [1275, 17] on button "x 2" at bounding box center [1275, 18] width 24 height 24
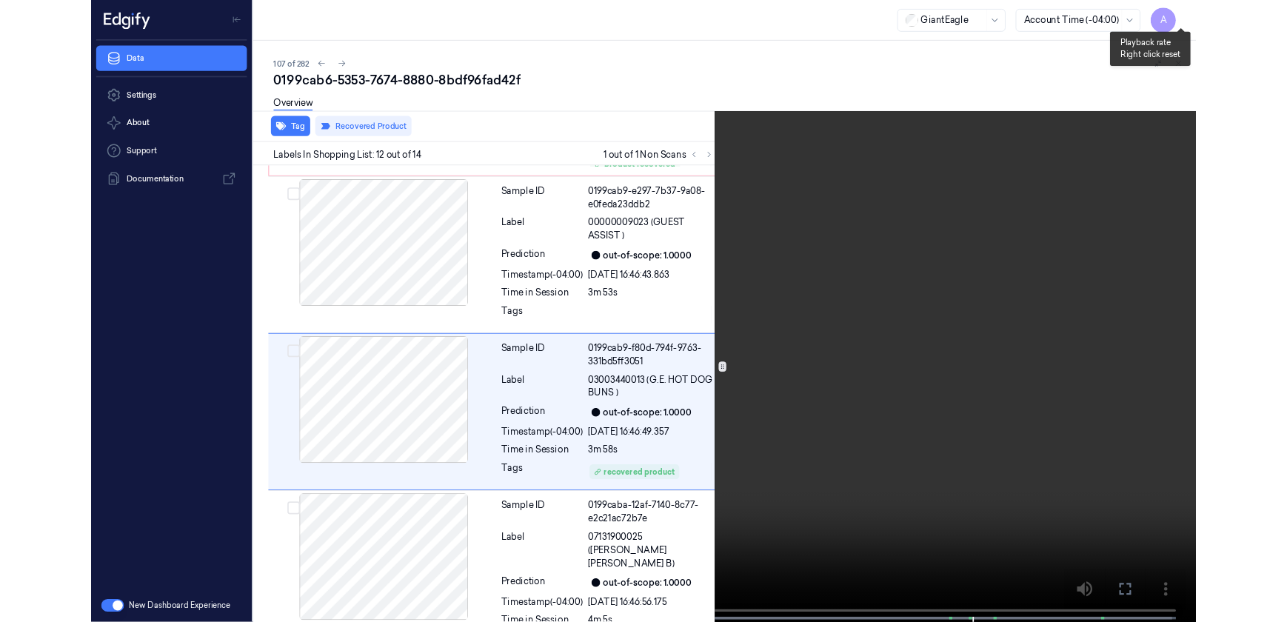
scroll to position [1826, 0]
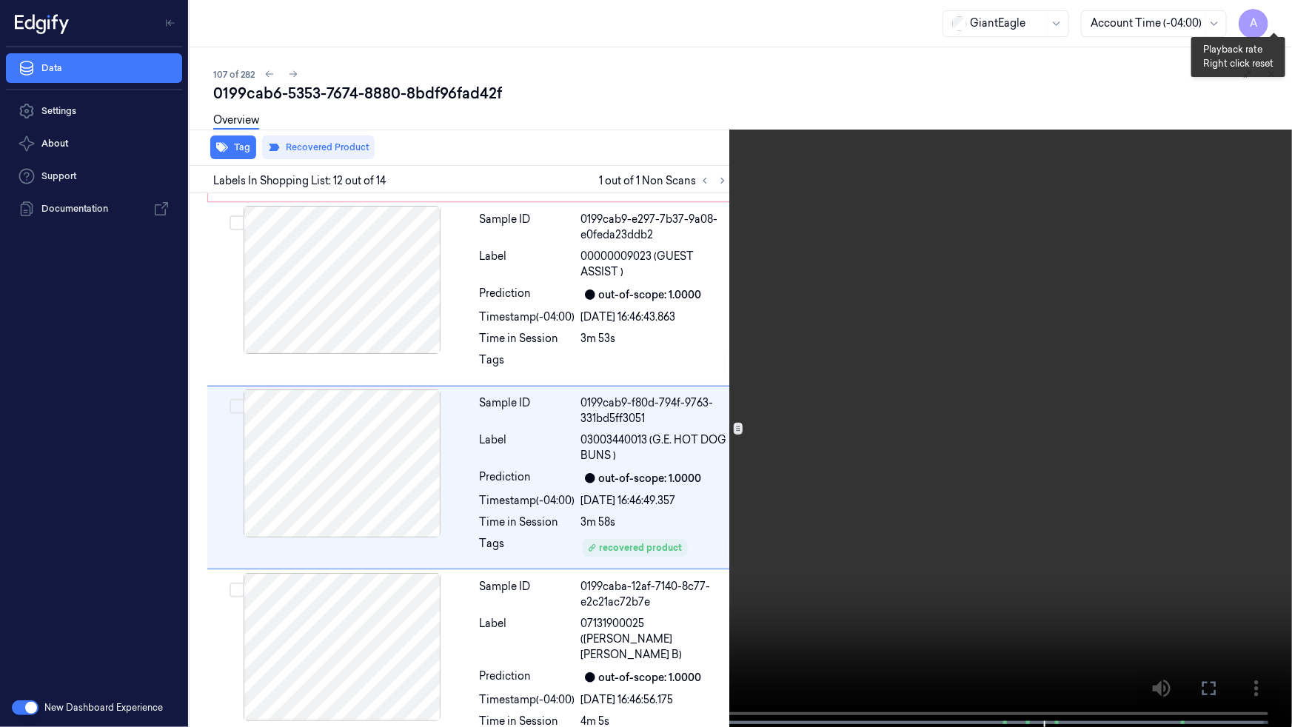
click at [1275, 17] on button "x 4" at bounding box center [1275, 18] width 24 height 24
click at [1043, 439] on video at bounding box center [646, 365] width 1292 height 730
click at [0, 0] on icon at bounding box center [0, 0] width 0 height 0
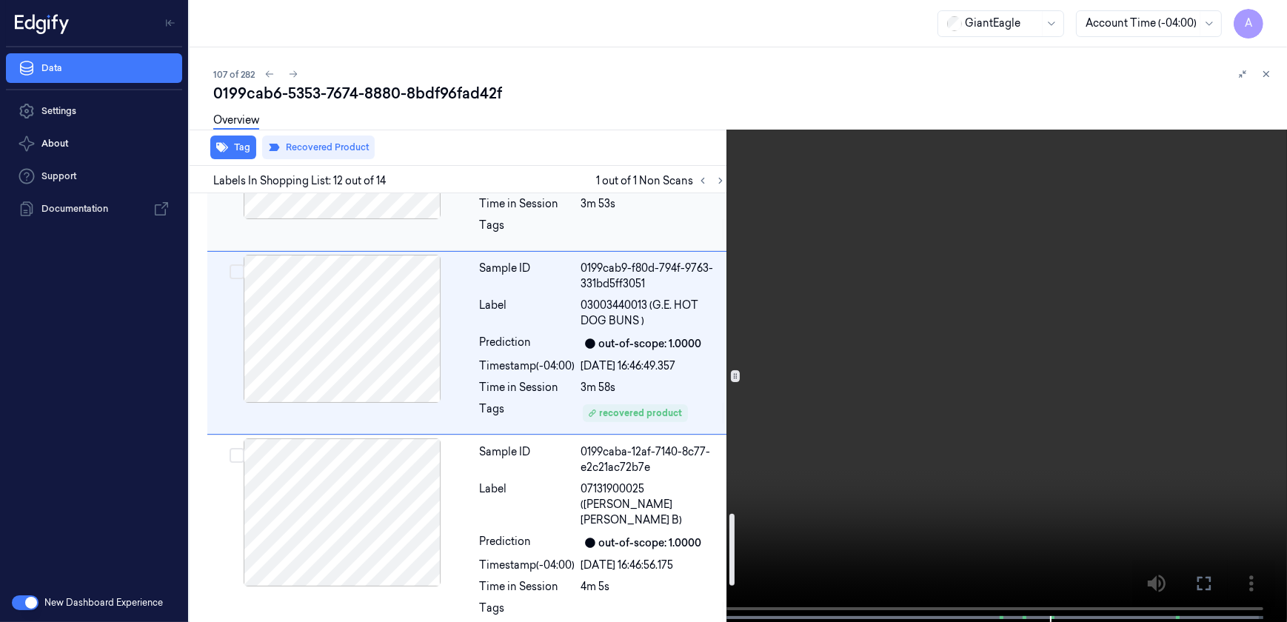
scroll to position [1691, 0]
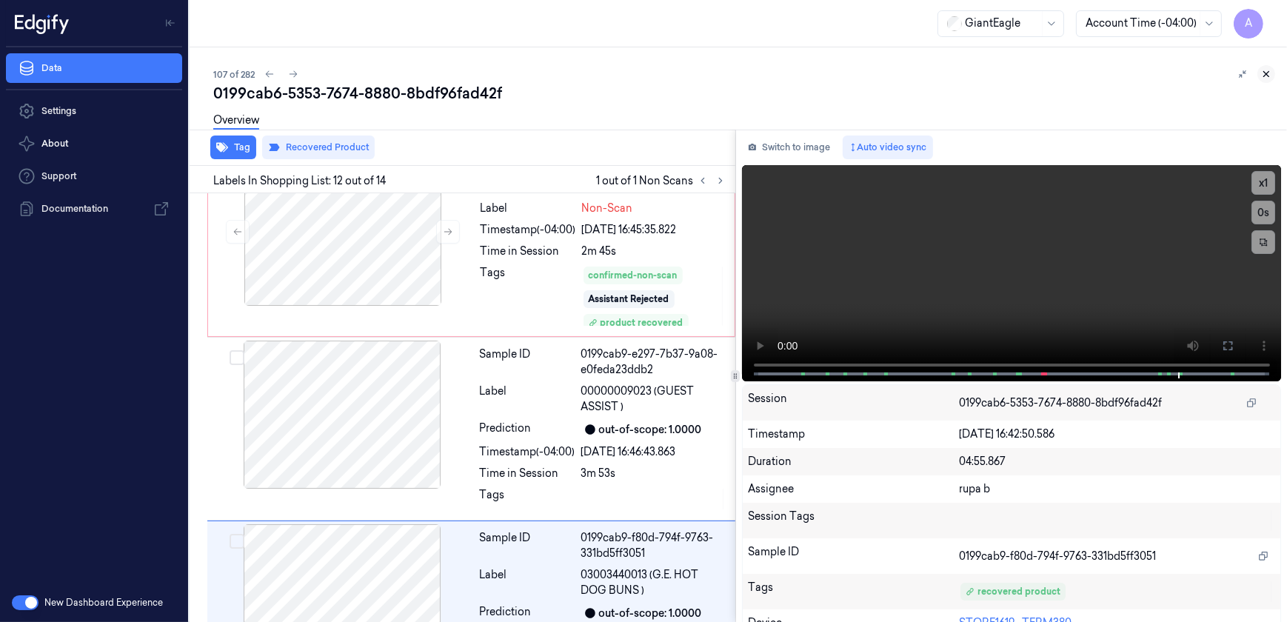
click at [1272, 70] on button at bounding box center [1266, 74] width 18 height 18
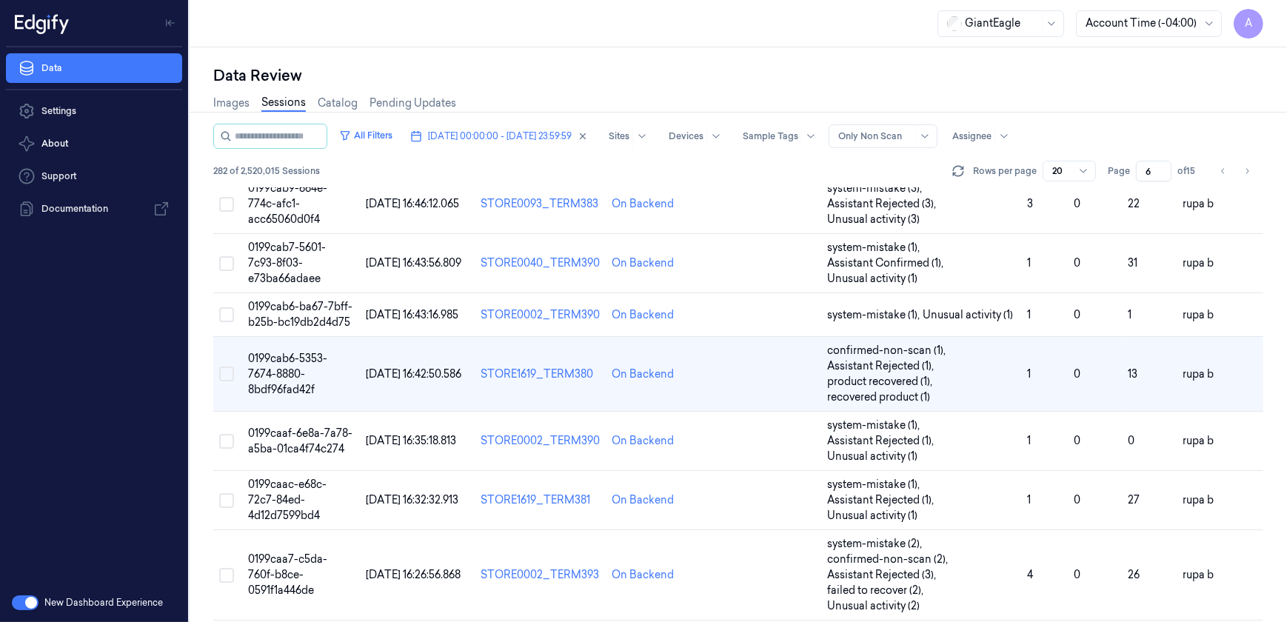
scroll to position [192, 0]
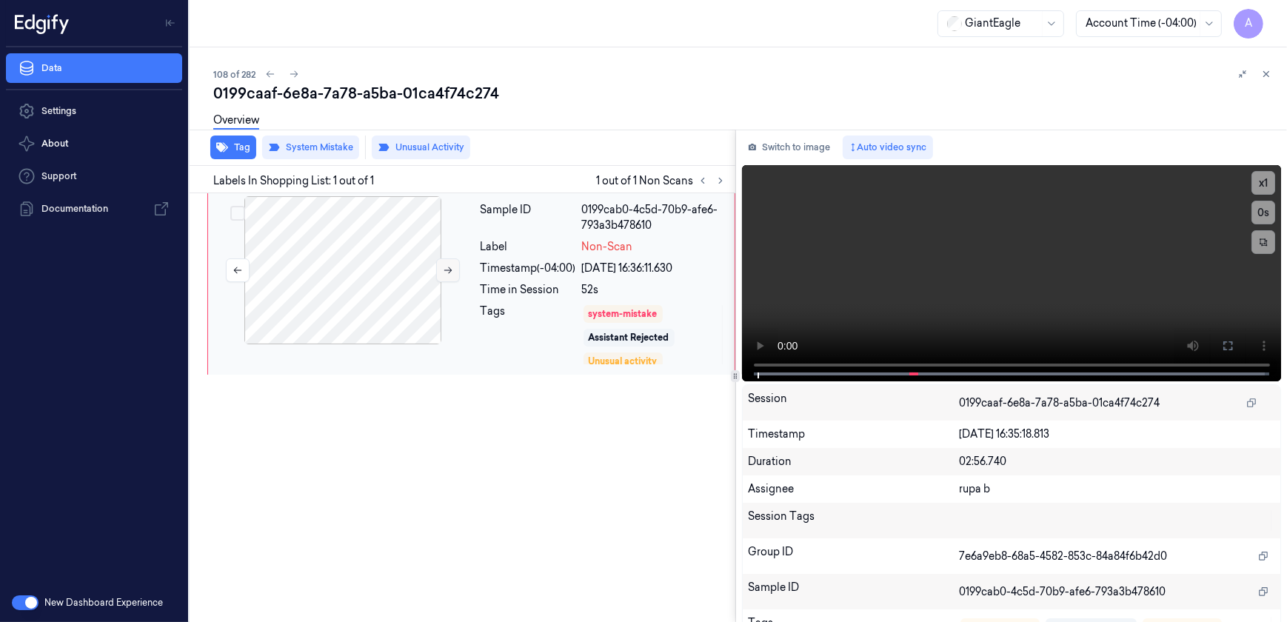
click at [444, 272] on icon at bounding box center [448, 270] width 10 height 10
click at [1222, 347] on icon at bounding box center [1228, 346] width 12 height 12
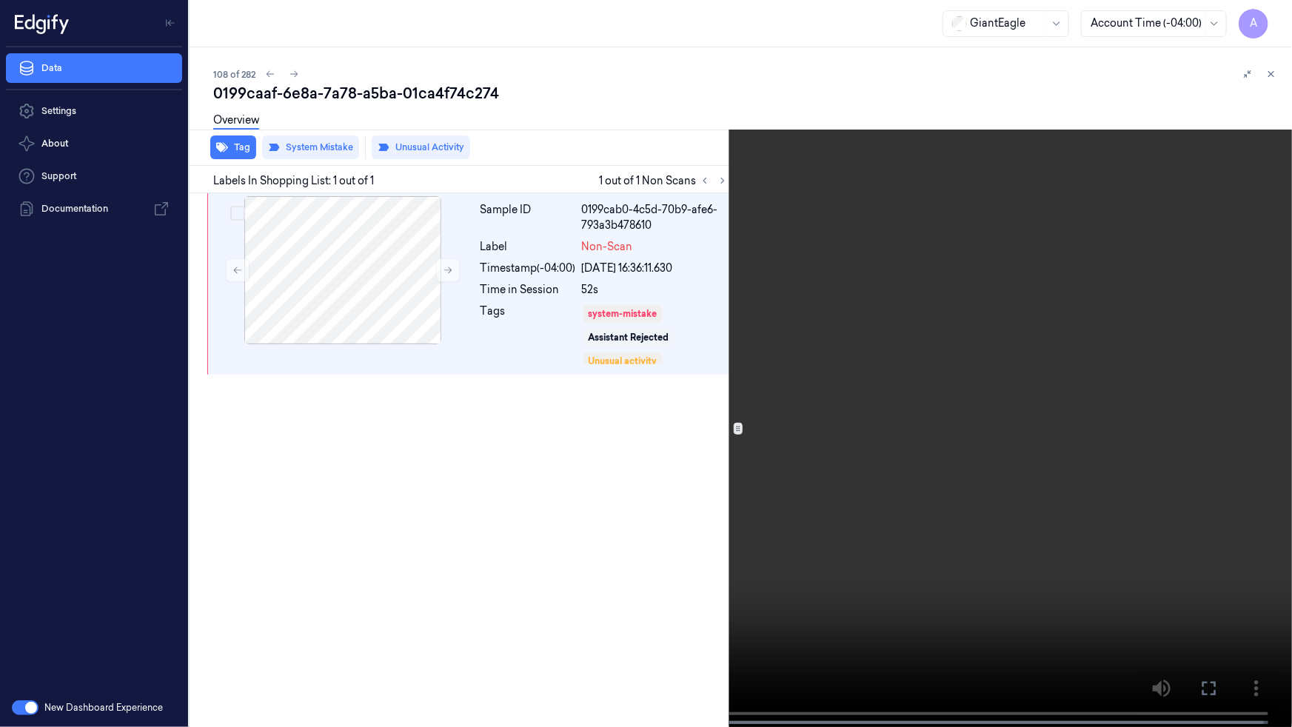
click at [888, 438] on video at bounding box center [646, 365] width 1292 height 730
click at [634, 411] on video at bounding box center [646, 365] width 1292 height 730
click at [583, 460] on video at bounding box center [646, 365] width 1292 height 730
click at [1273, 15] on button "x 1" at bounding box center [1275, 18] width 24 height 24
click at [1273, 15] on button "x 2" at bounding box center [1275, 18] width 24 height 24
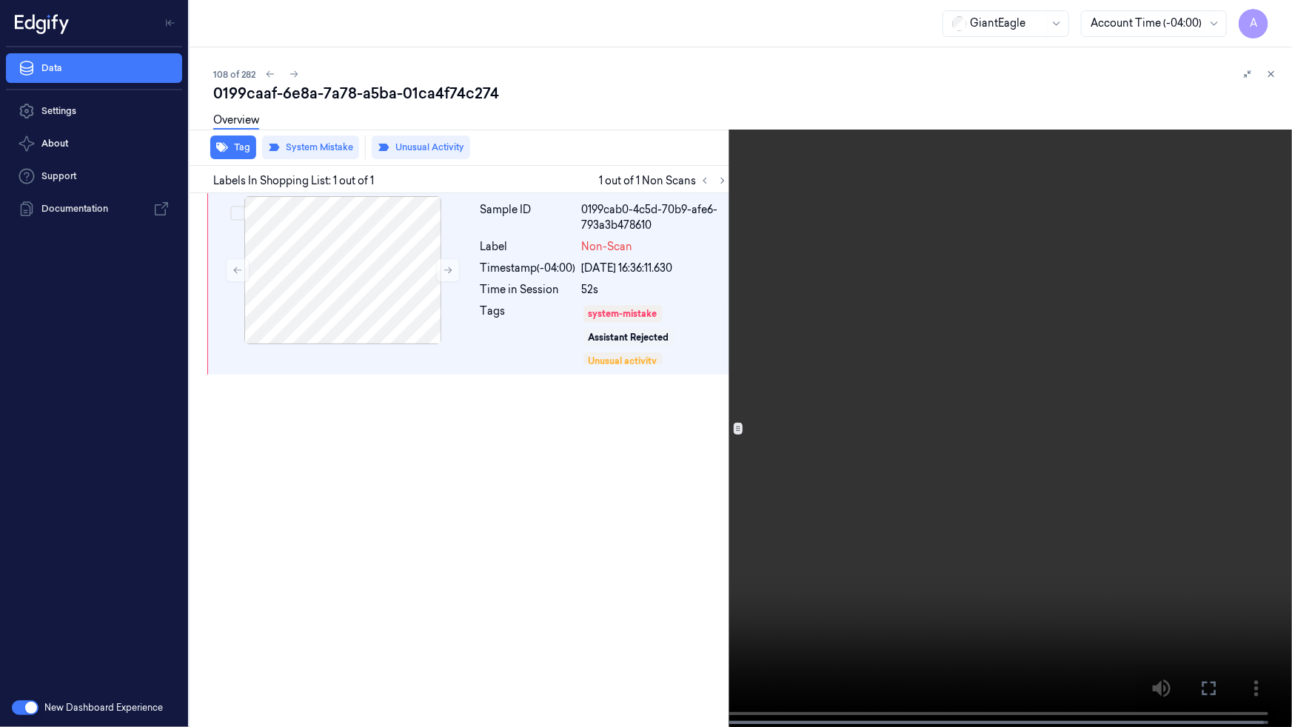
click at [1042, 287] on video at bounding box center [646, 365] width 1292 height 730
click at [738, 569] on video at bounding box center [646, 365] width 1292 height 730
click at [0, 0] on icon at bounding box center [0, 0] width 0 height 0
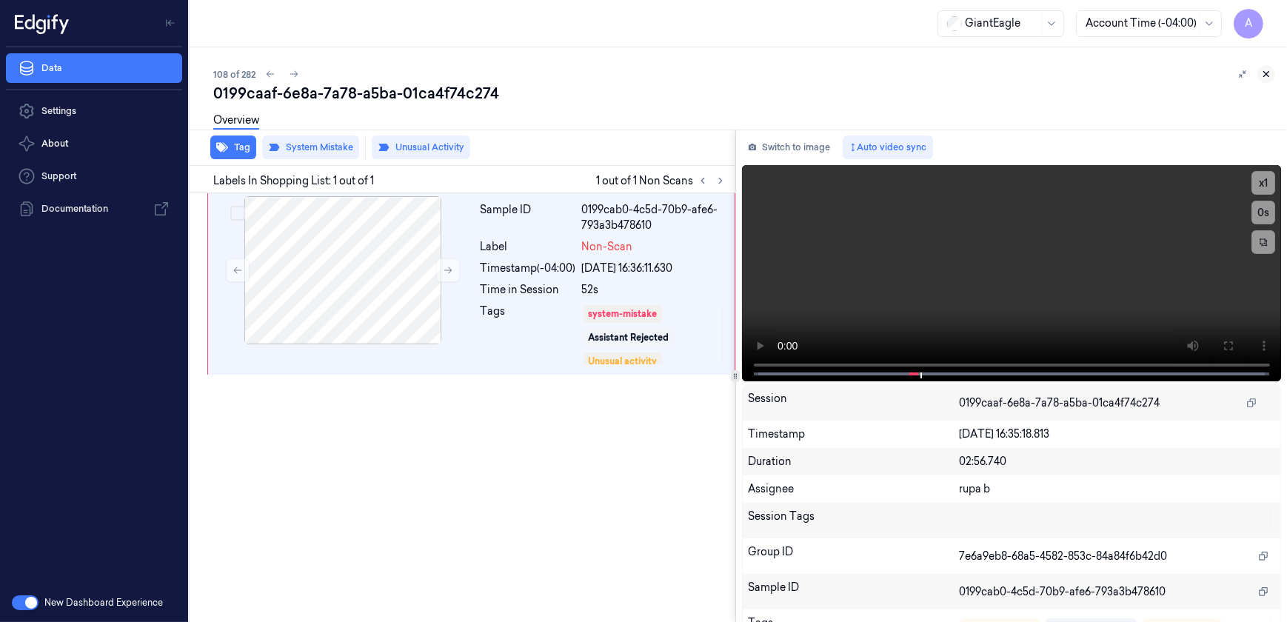
click at [1269, 71] on icon at bounding box center [1266, 74] width 10 height 10
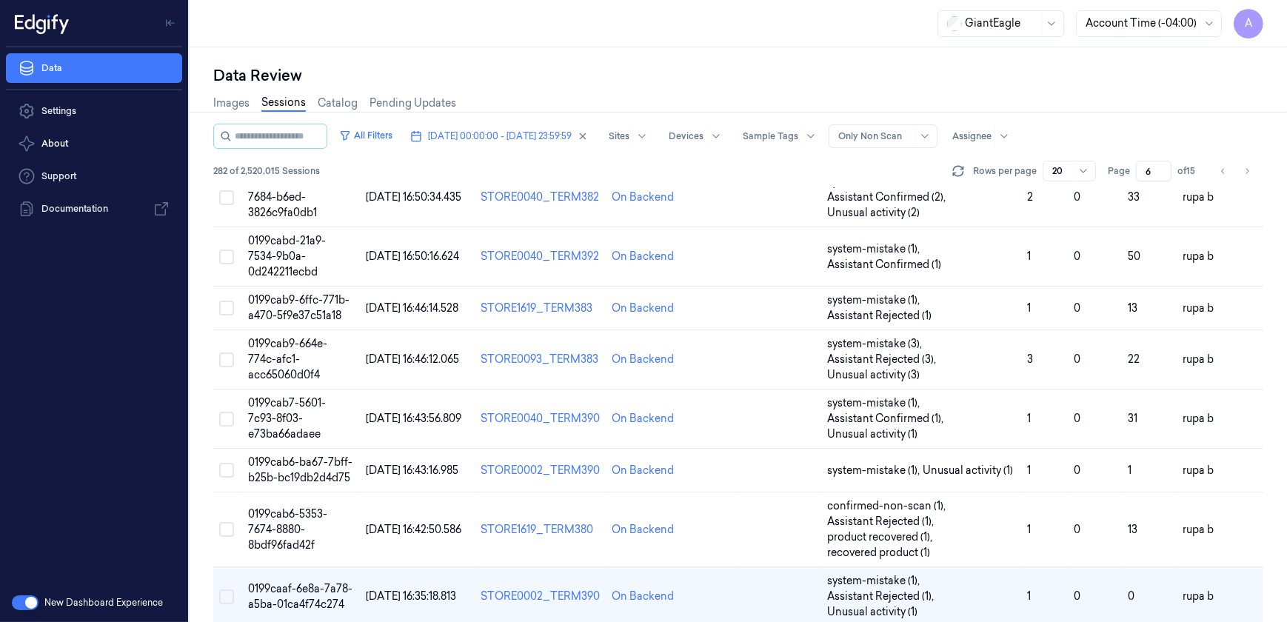
scroll to position [274, 0]
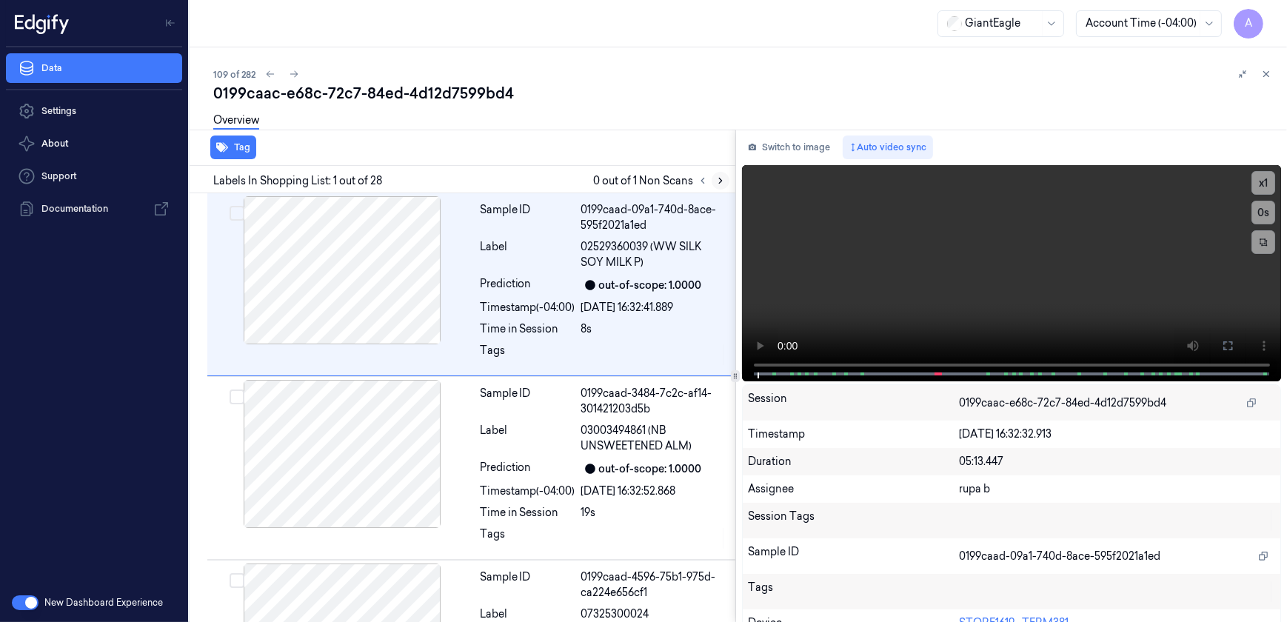
click at [718, 179] on icon at bounding box center [720, 180] width 10 height 10
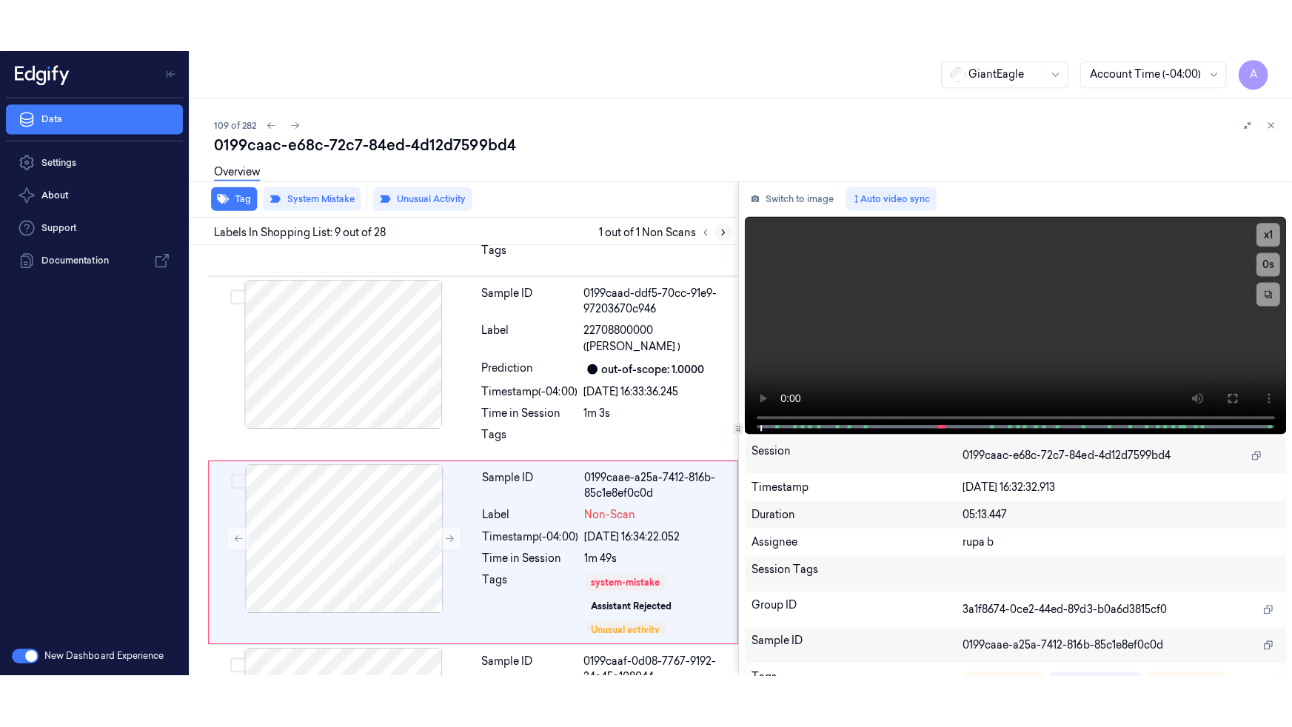
scroll to position [1328, 0]
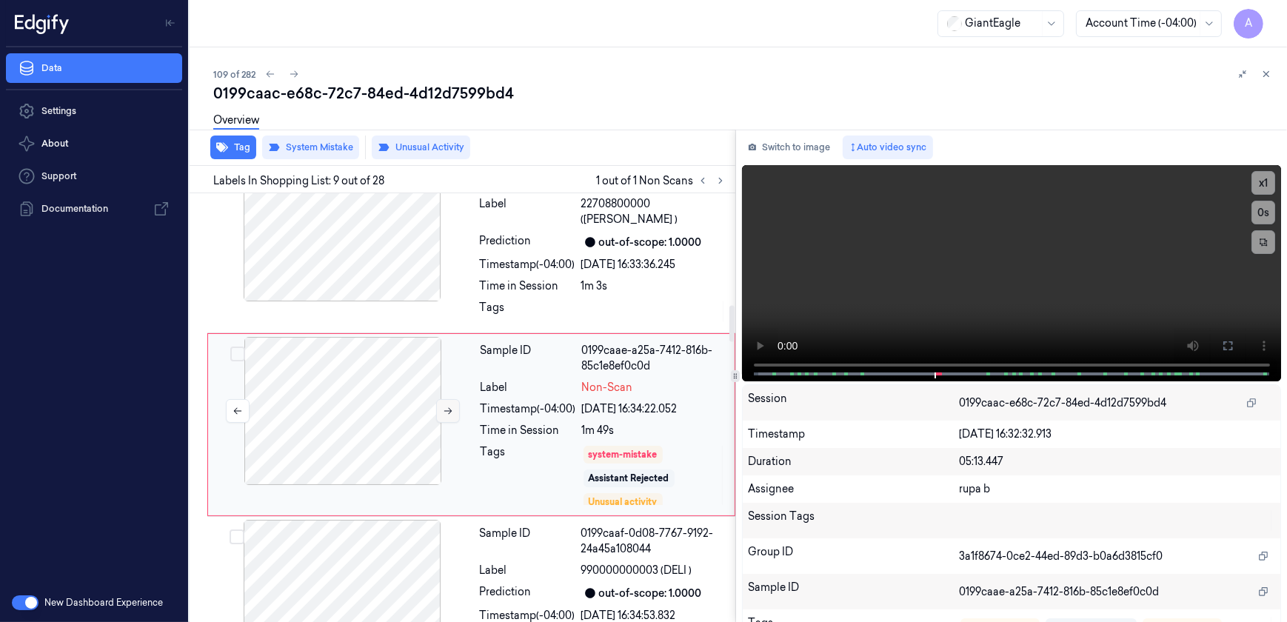
click at [453, 400] on button at bounding box center [448, 411] width 24 height 24
click at [444, 406] on icon at bounding box center [448, 411] width 10 height 10
click at [1225, 345] on icon at bounding box center [1228, 346] width 12 height 12
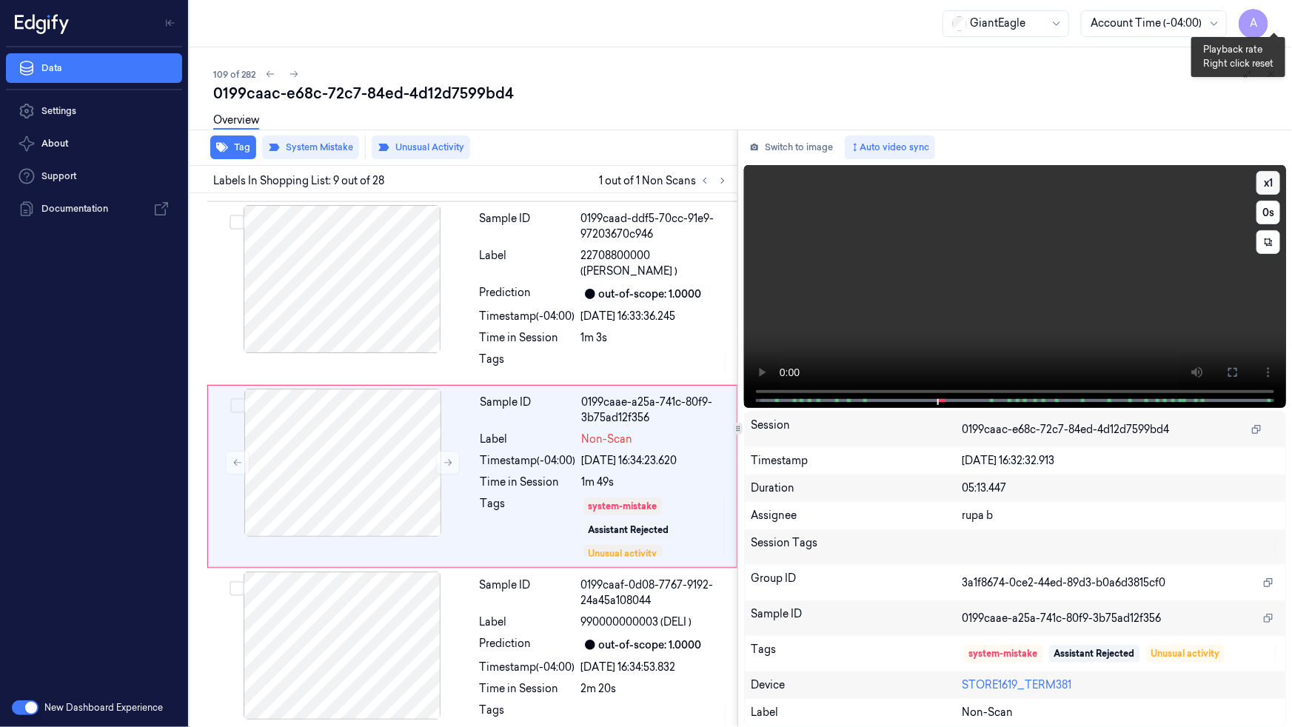
scroll to position [1276, 0]
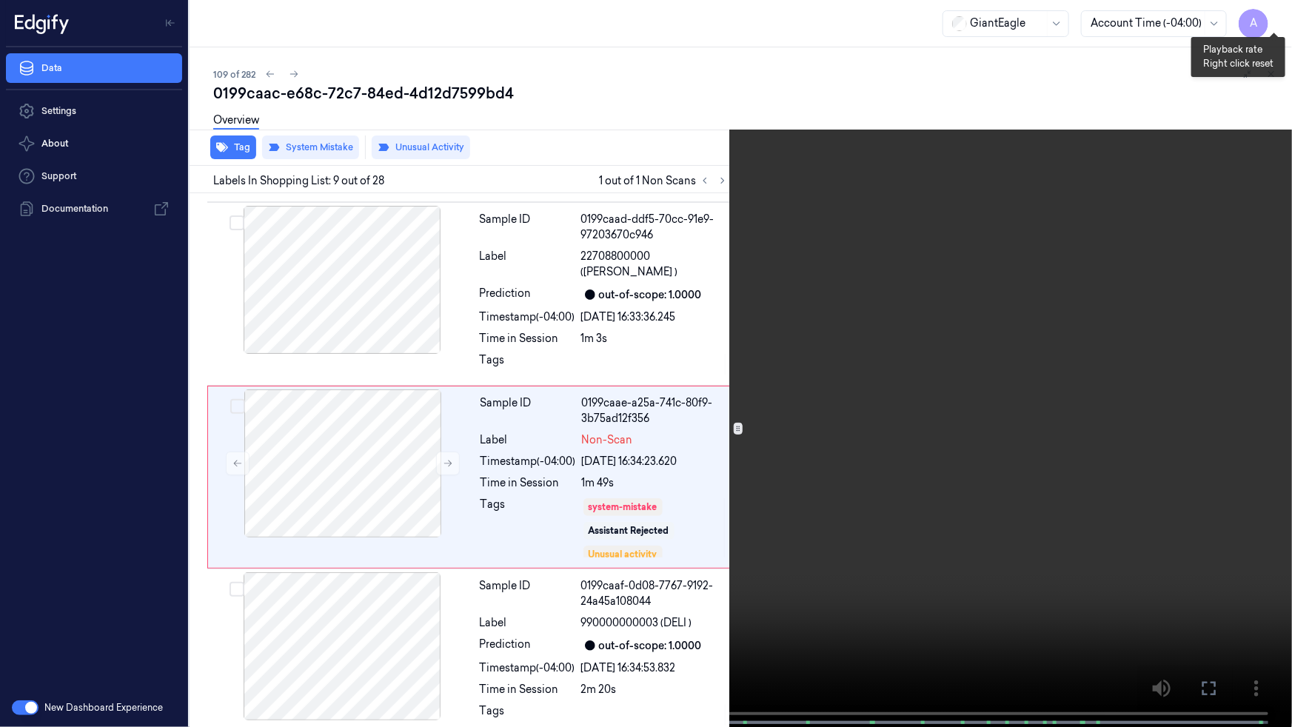
click at [1272, 15] on button "x 1" at bounding box center [1275, 18] width 24 height 24
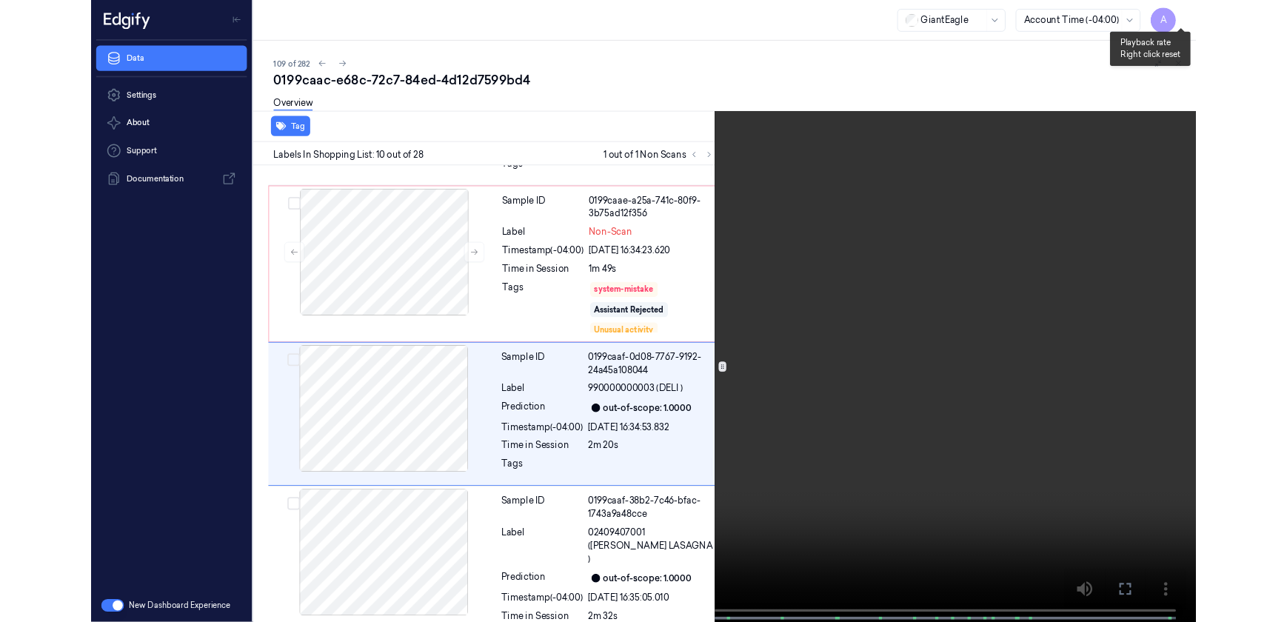
scroll to position [1451, 0]
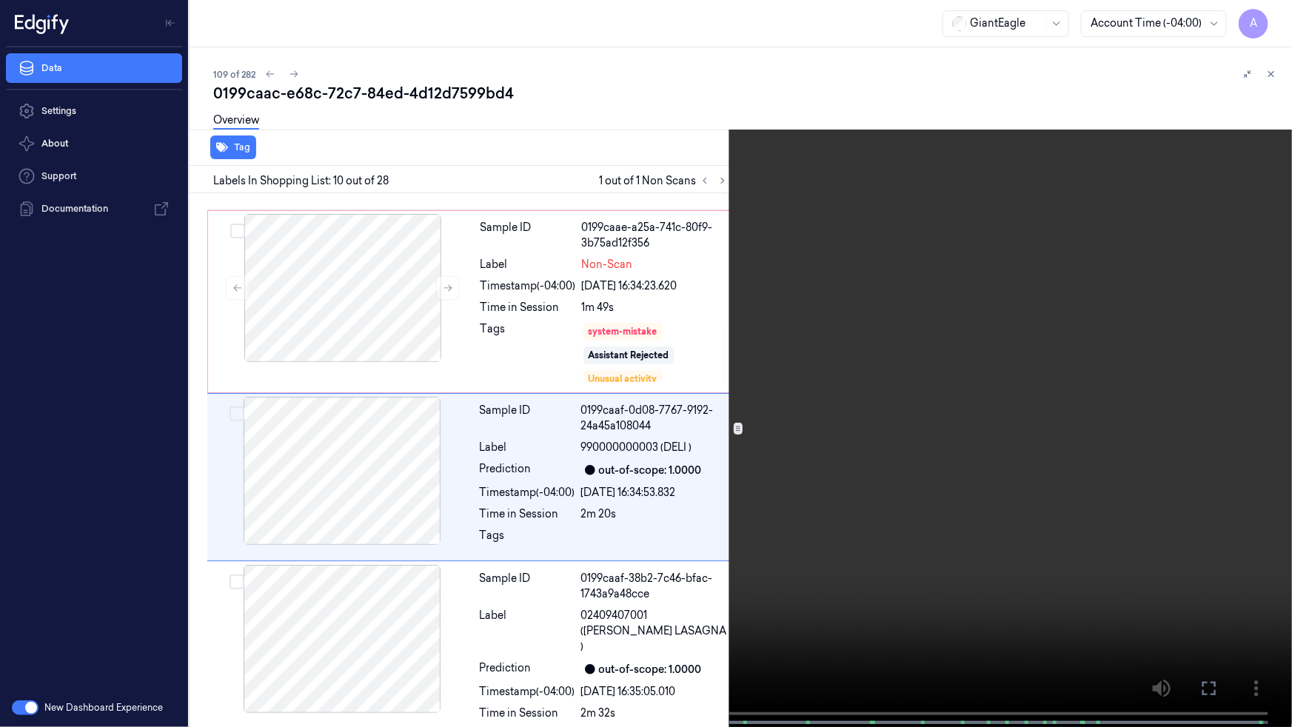
click at [0, 0] on icon at bounding box center [0, 0] width 0 height 0
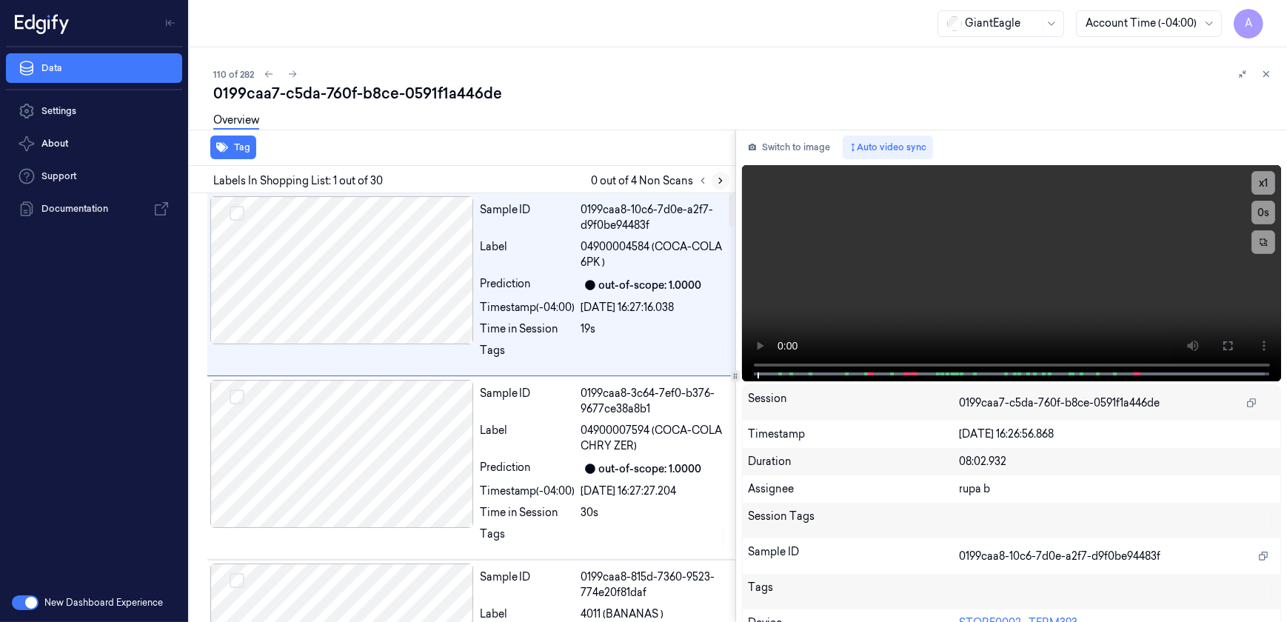
click at [718, 180] on icon at bounding box center [720, 180] width 10 height 10
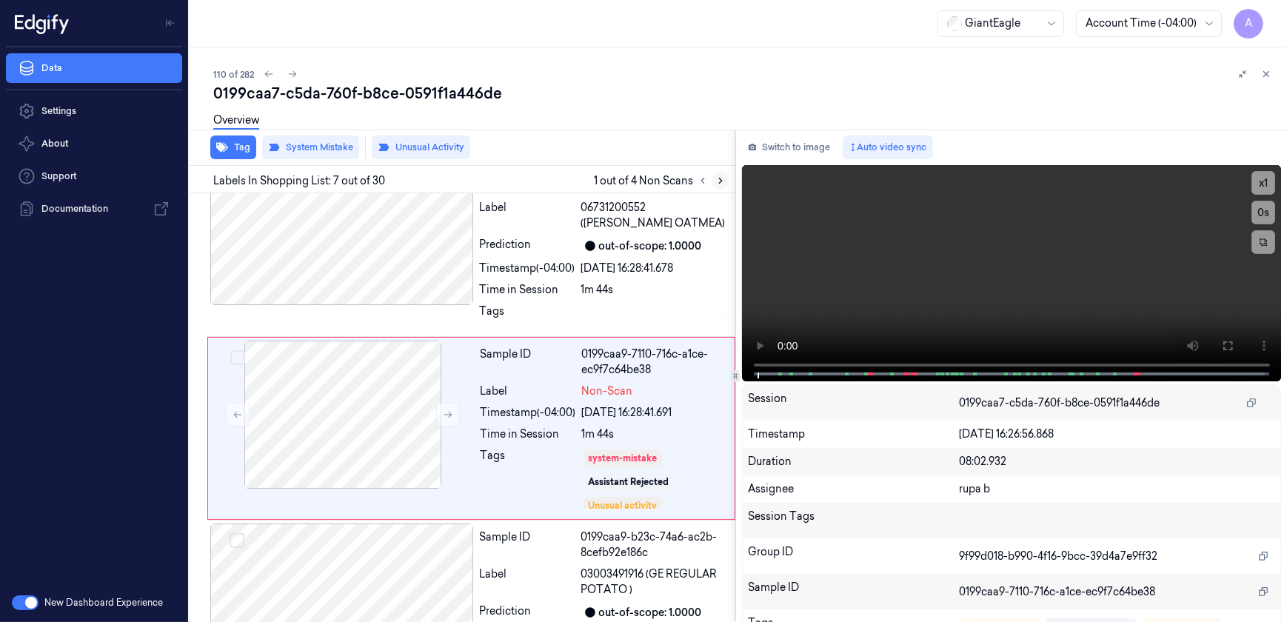
scroll to position [961, 0]
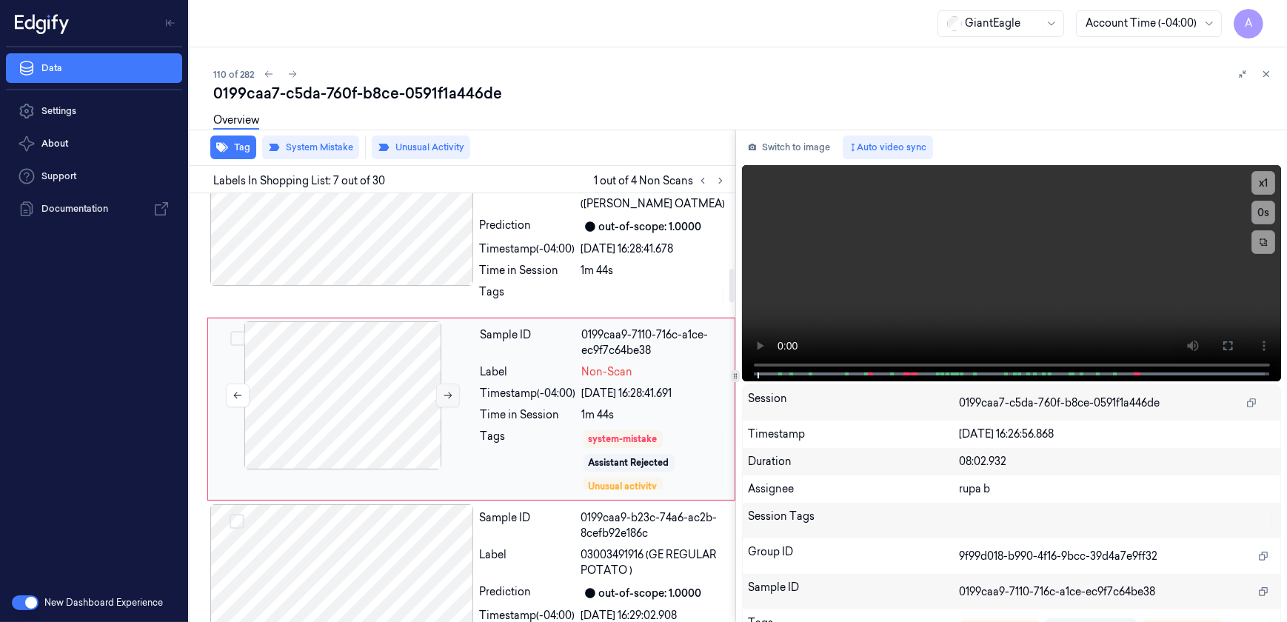
click at [446, 393] on icon at bounding box center [448, 395] width 8 height 7
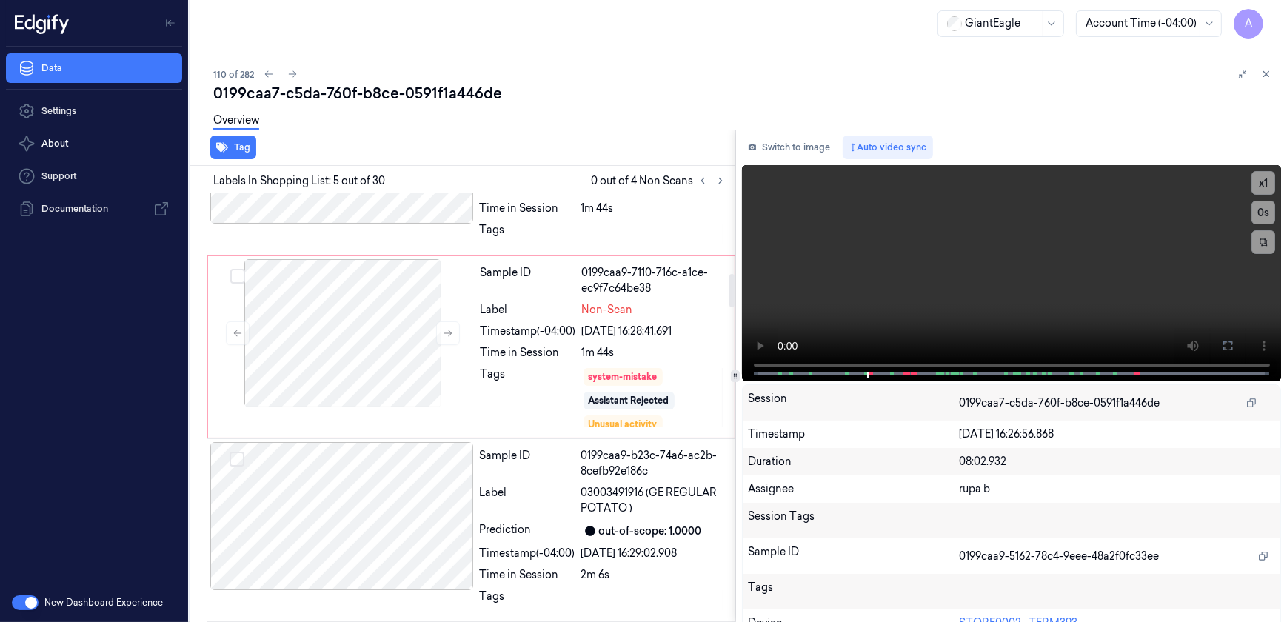
scroll to position [999, 0]
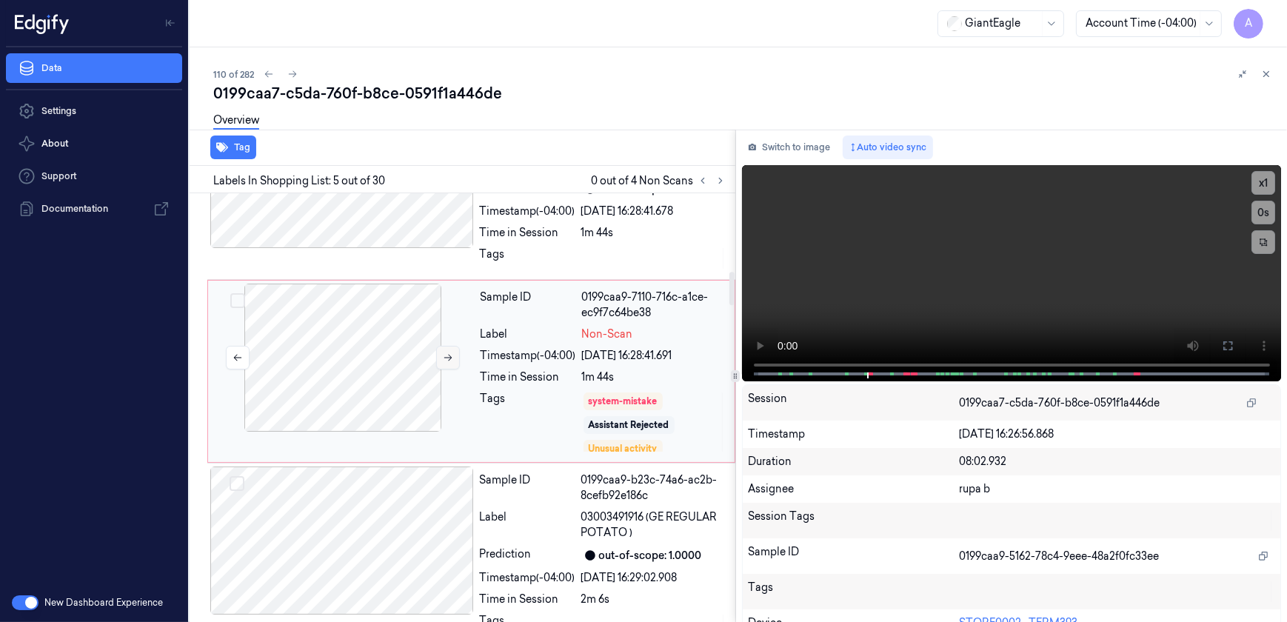
click at [443, 355] on icon at bounding box center [448, 357] width 10 height 10
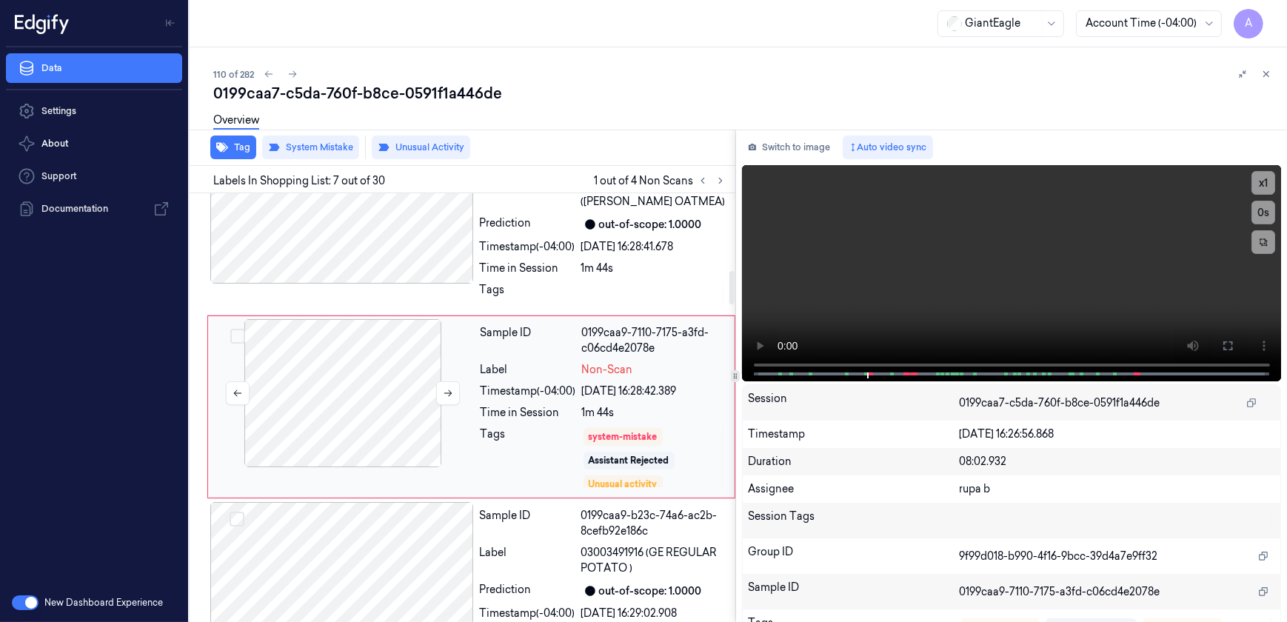
scroll to position [961, 0]
click at [450, 398] on icon at bounding box center [448, 395] width 10 height 10
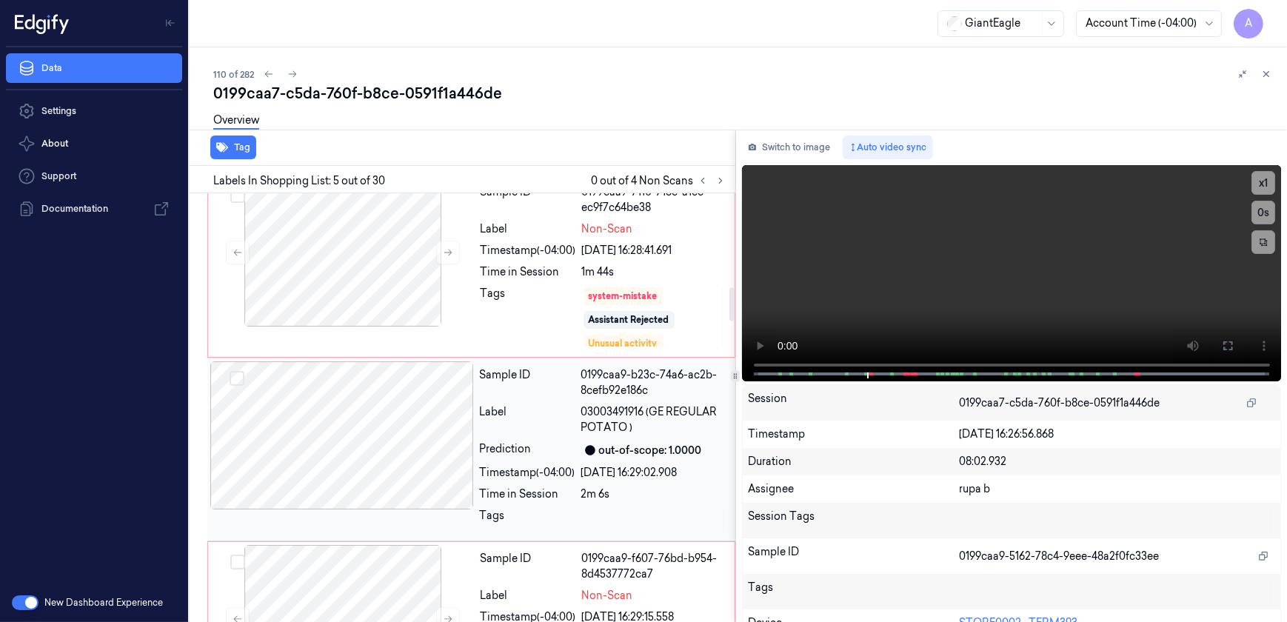
scroll to position [1200, 0]
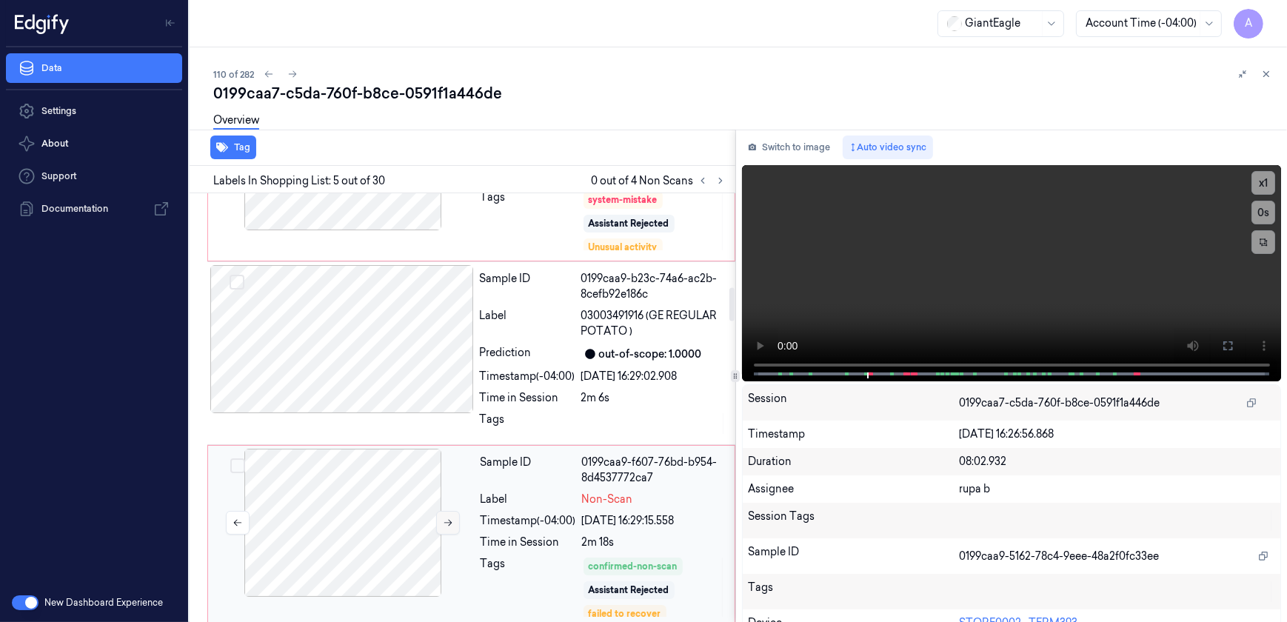
click at [445, 518] on icon at bounding box center [448, 523] width 10 height 10
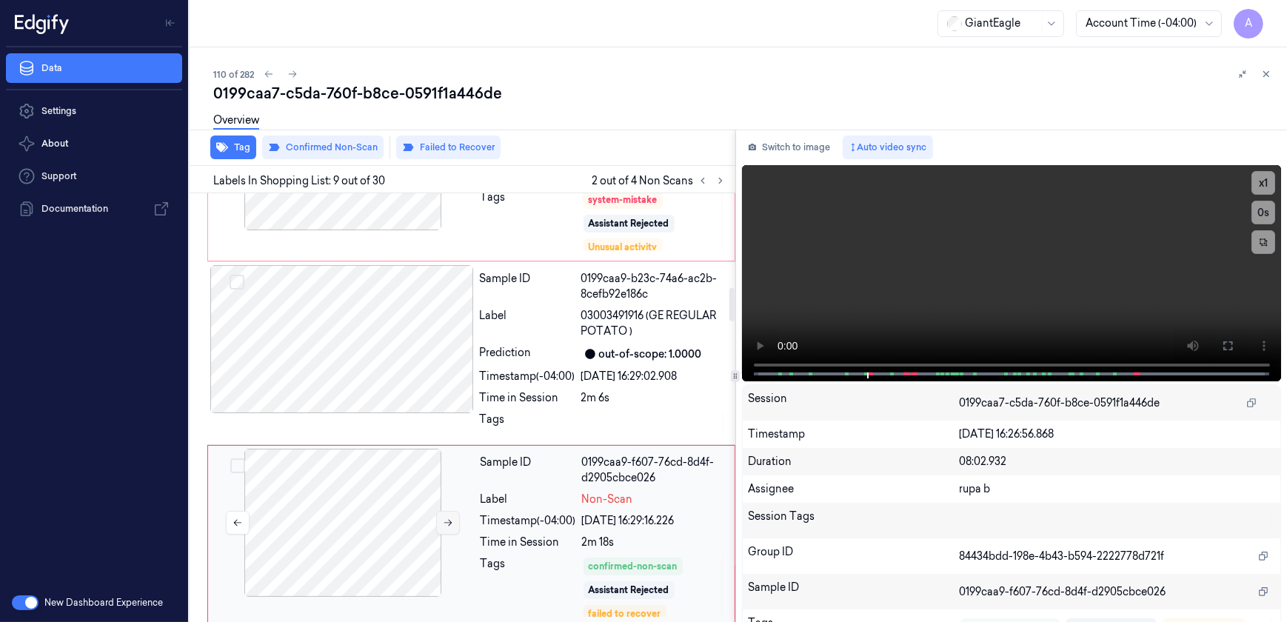
scroll to position [1327, 0]
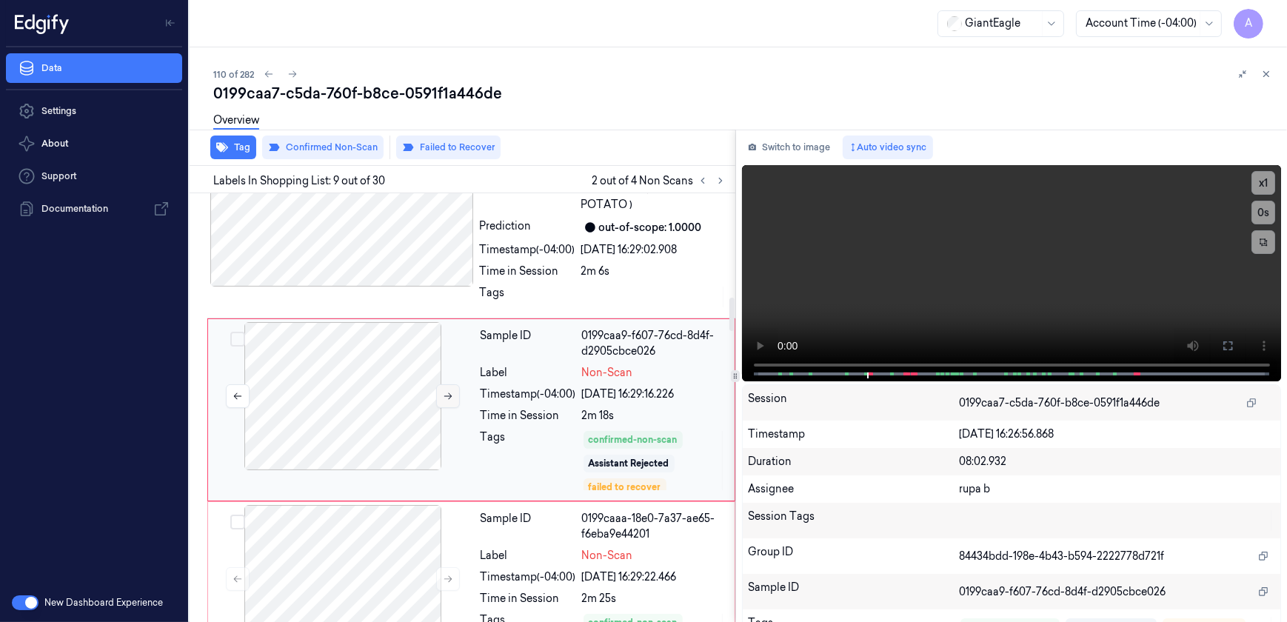
click at [443, 400] on button at bounding box center [448, 396] width 24 height 24
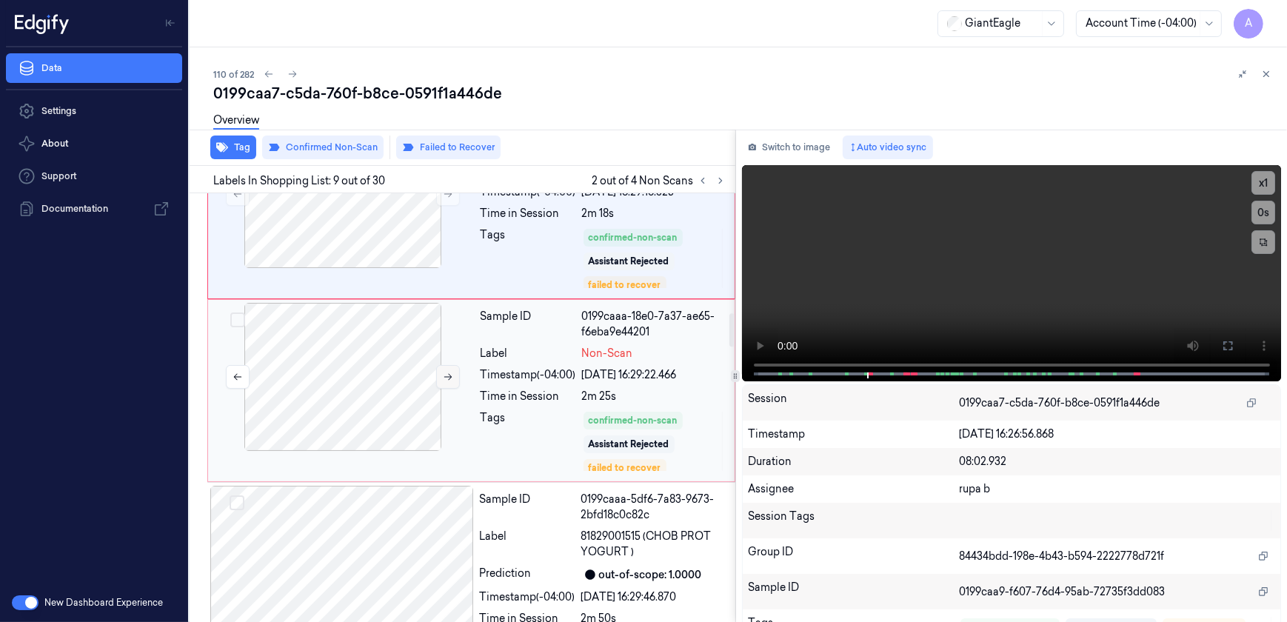
click at [437, 370] on button at bounding box center [448, 377] width 24 height 24
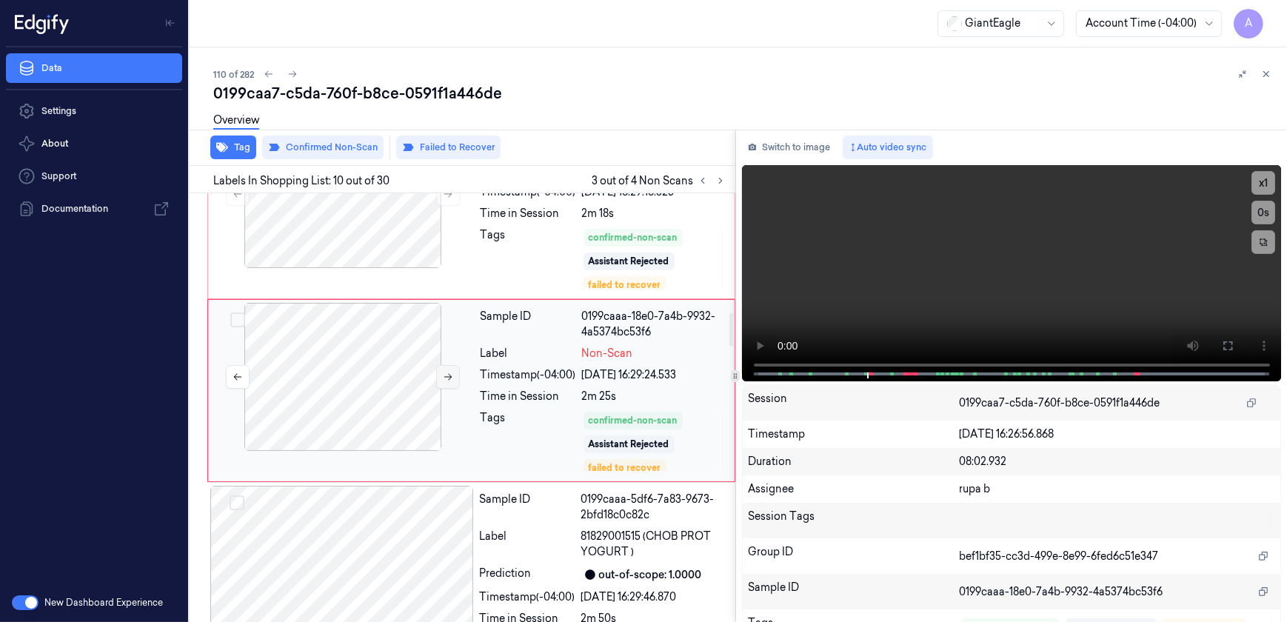
scroll to position [1511, 0]
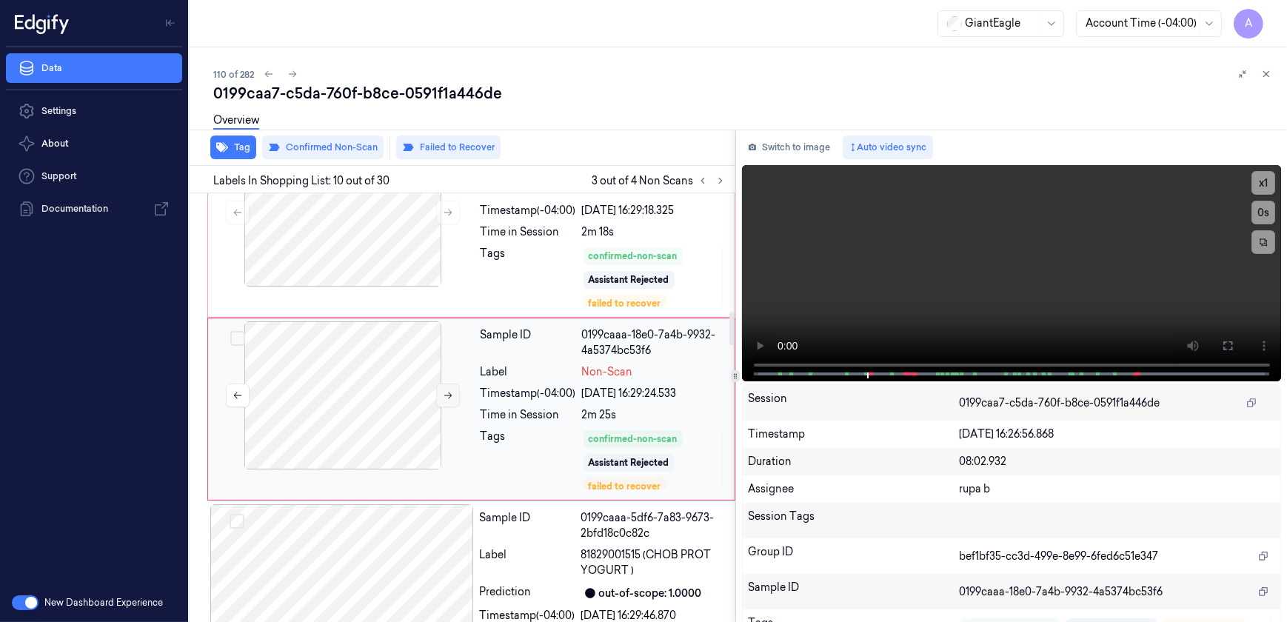
click at [440, 398] on button at bounding box center [448, 396] width 24 height 24
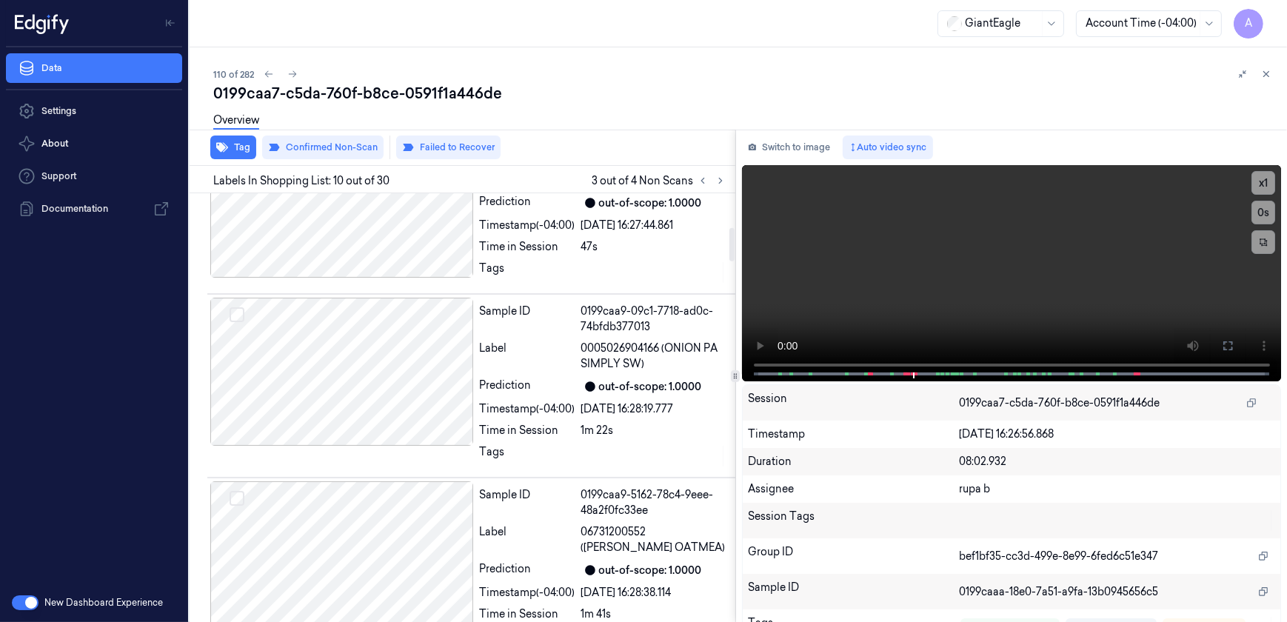
scroll to position [433, 0]
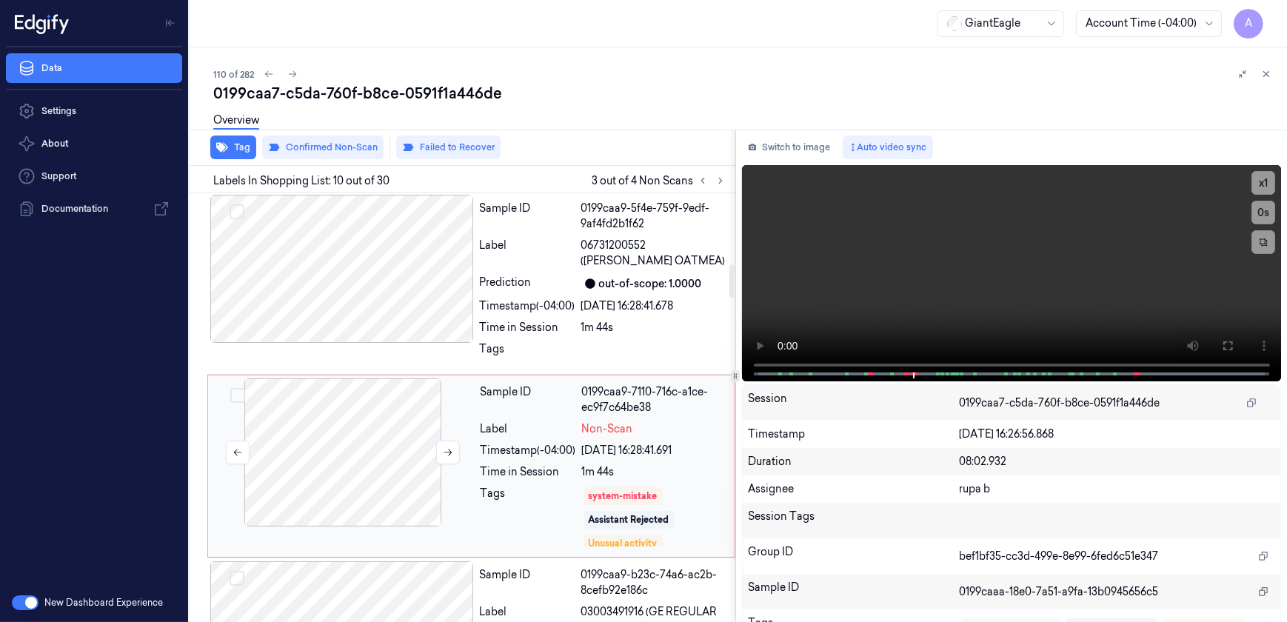
click at [428, 459] on div at bounding box center [343, 452] width 264 height 148
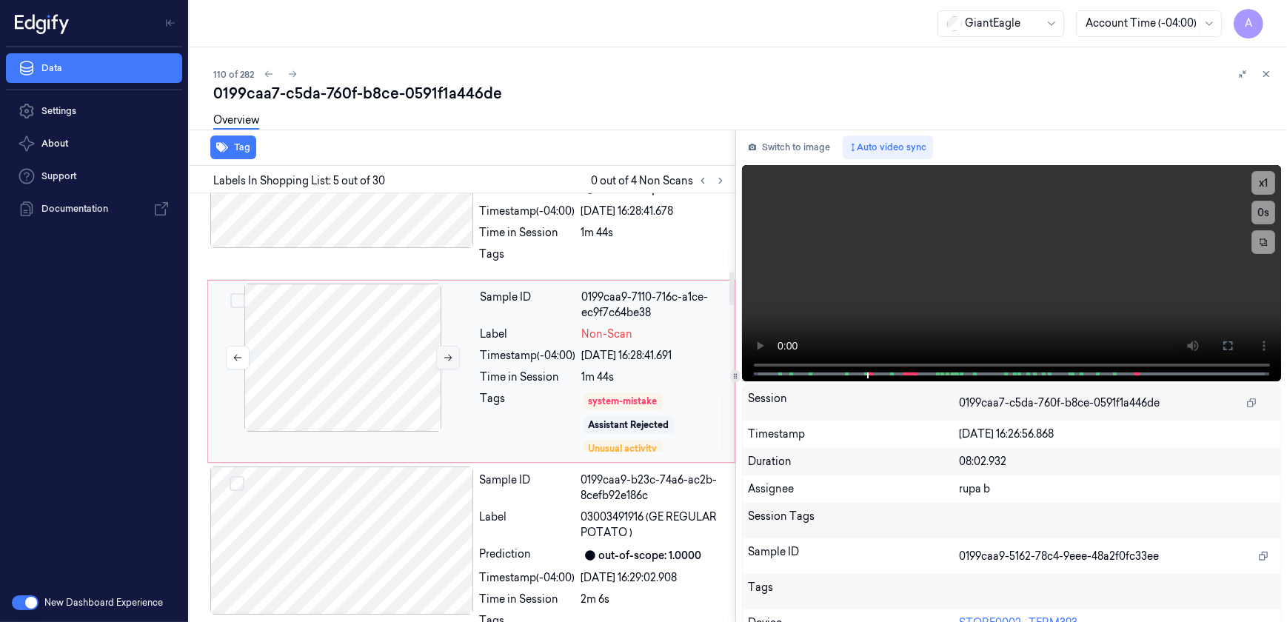
click at [444, 360] on icon at bounding box center [448, 357] width 10 height 10
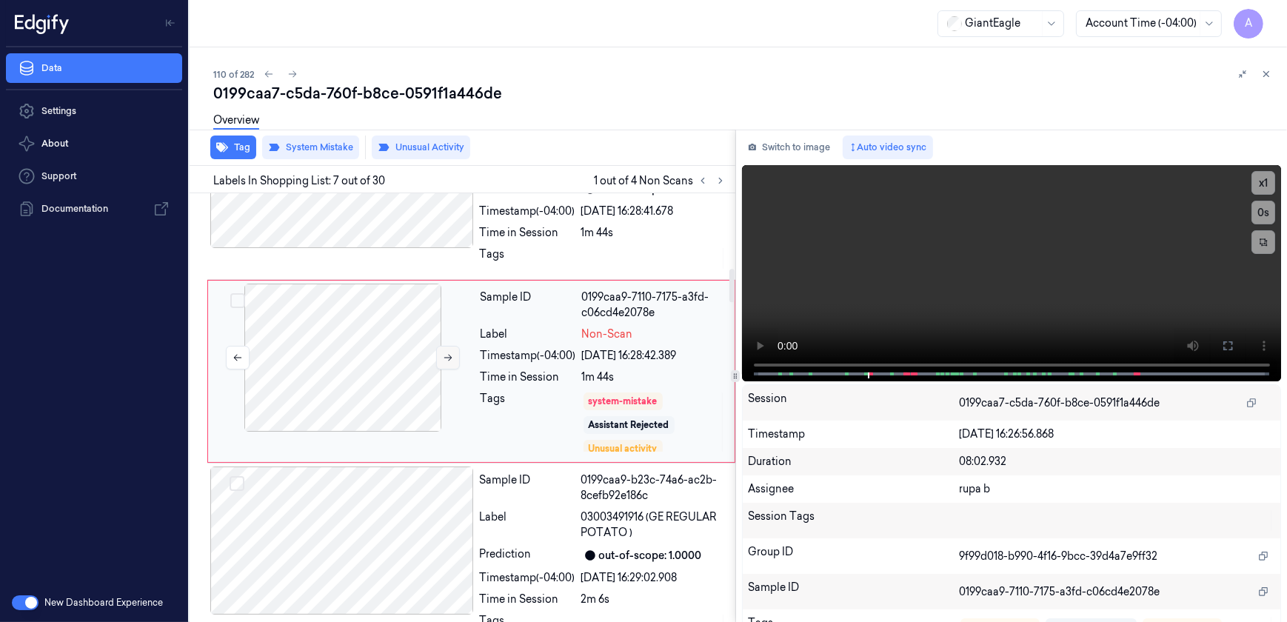
scroll to position [961, 0]
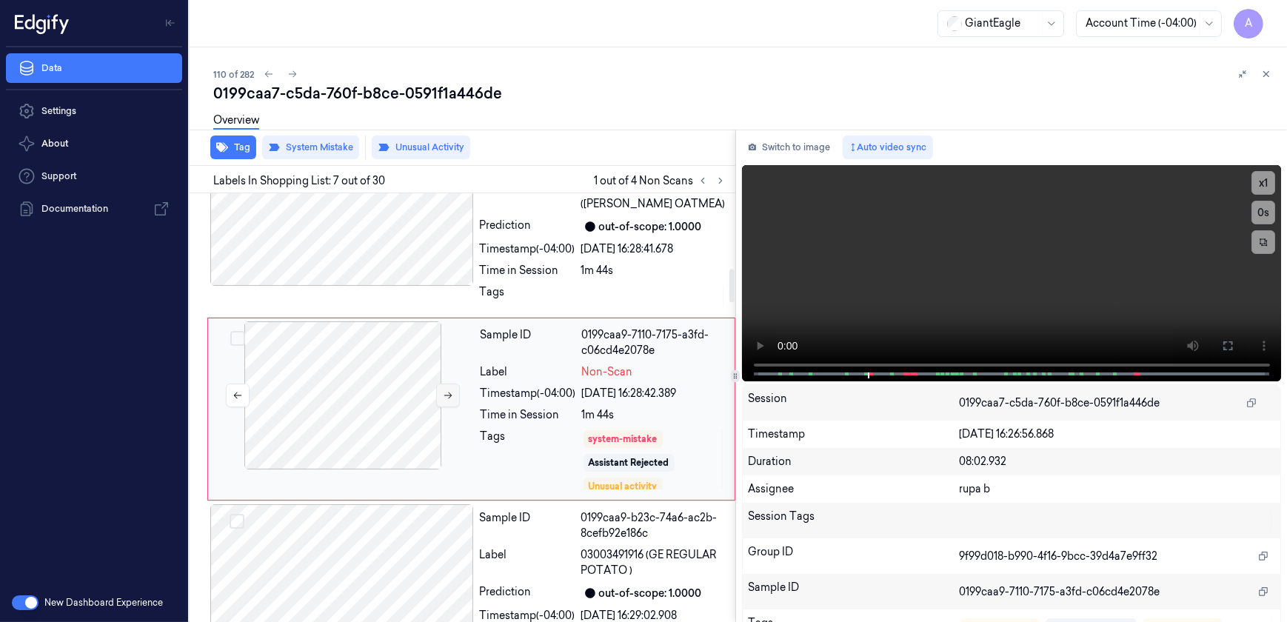
click at [443, 397] on icon at bounding box center [448, 395] width 10 height 10
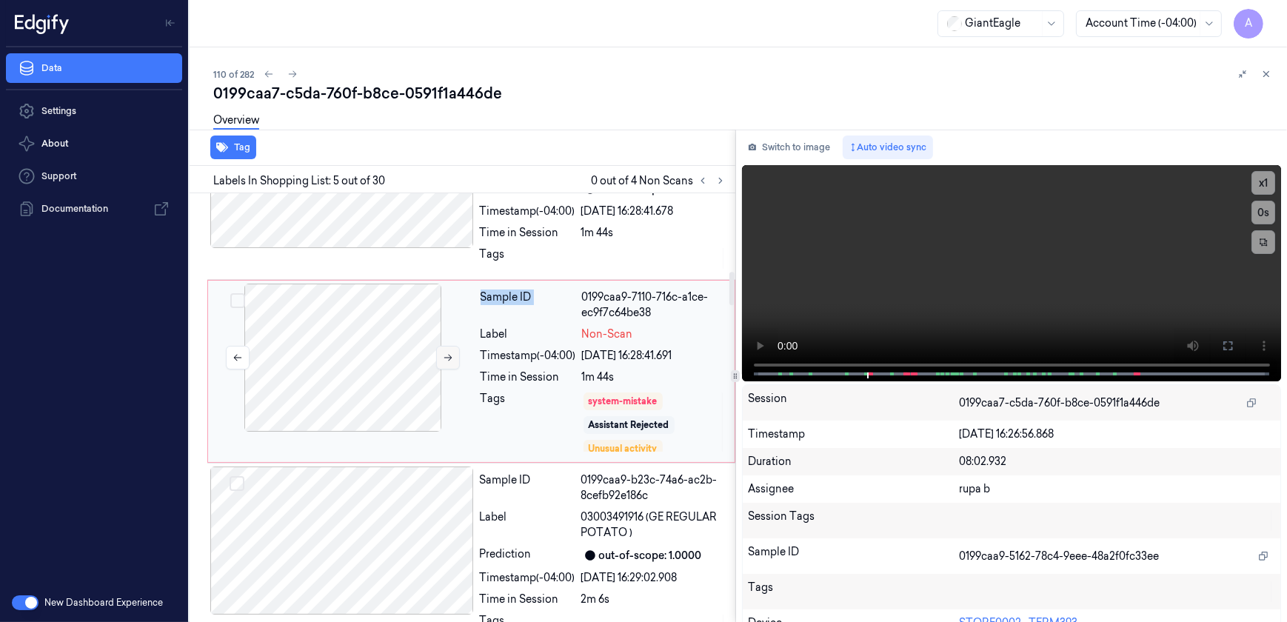
click at [440, 360] on button at bounding box center [448, 358] width 24 height 24
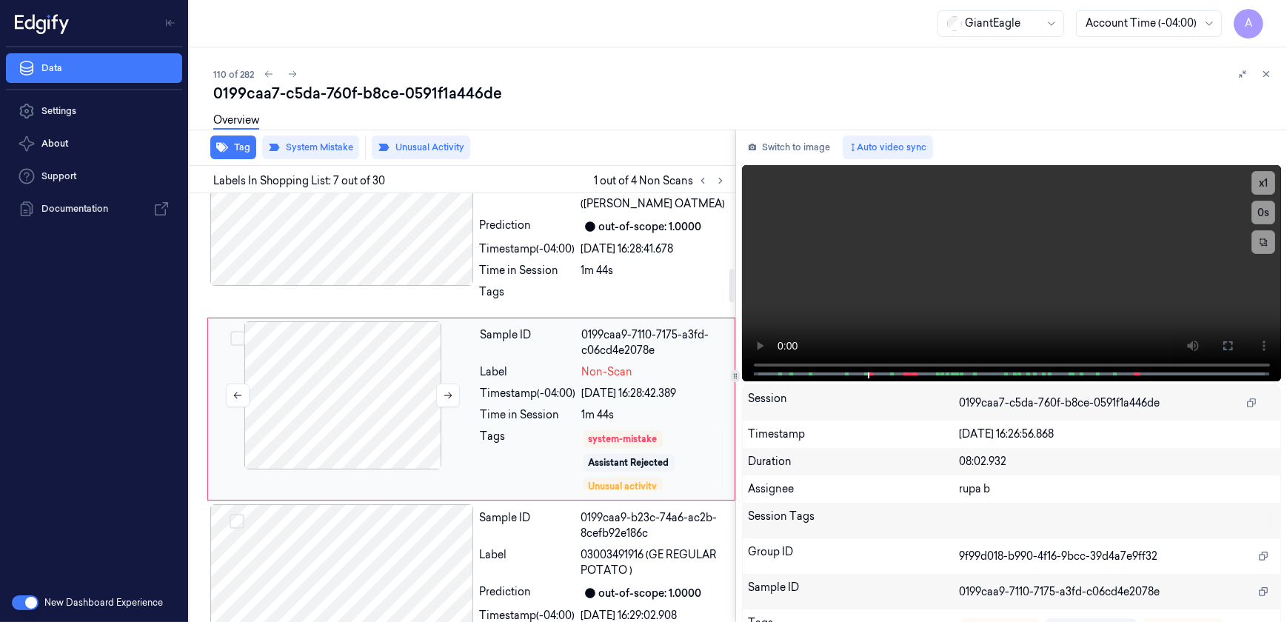
click at [451, 454] on div at bounding box center [343, 395] width 264 height 148
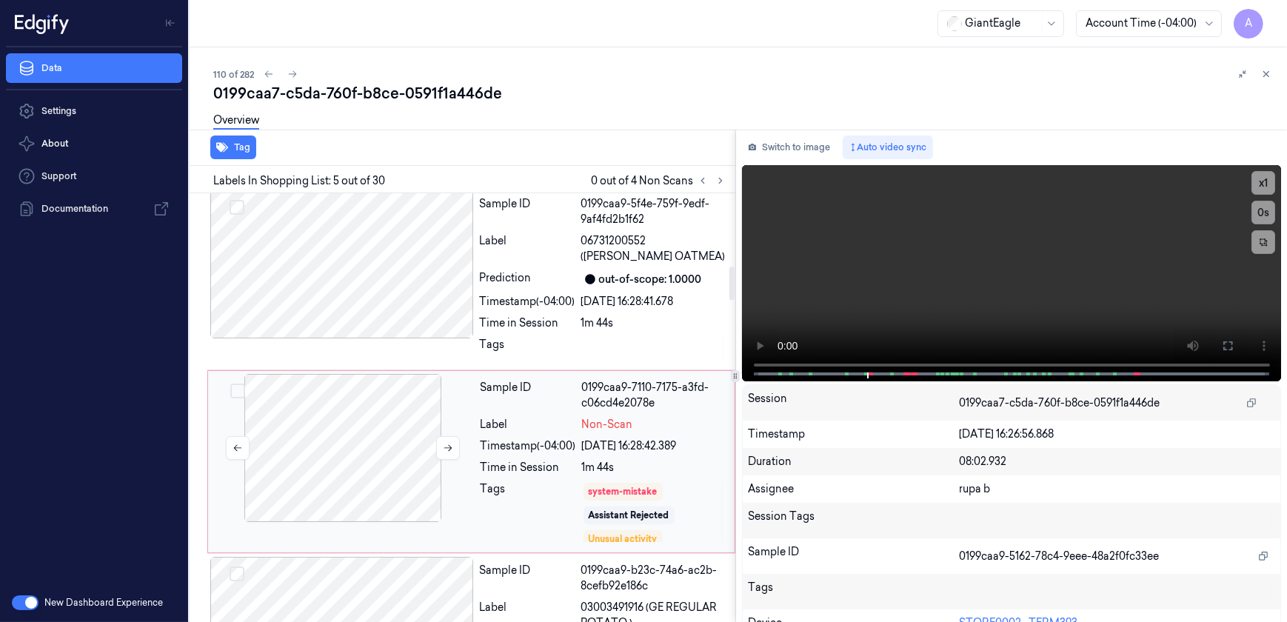
scroll to position [932, 0]
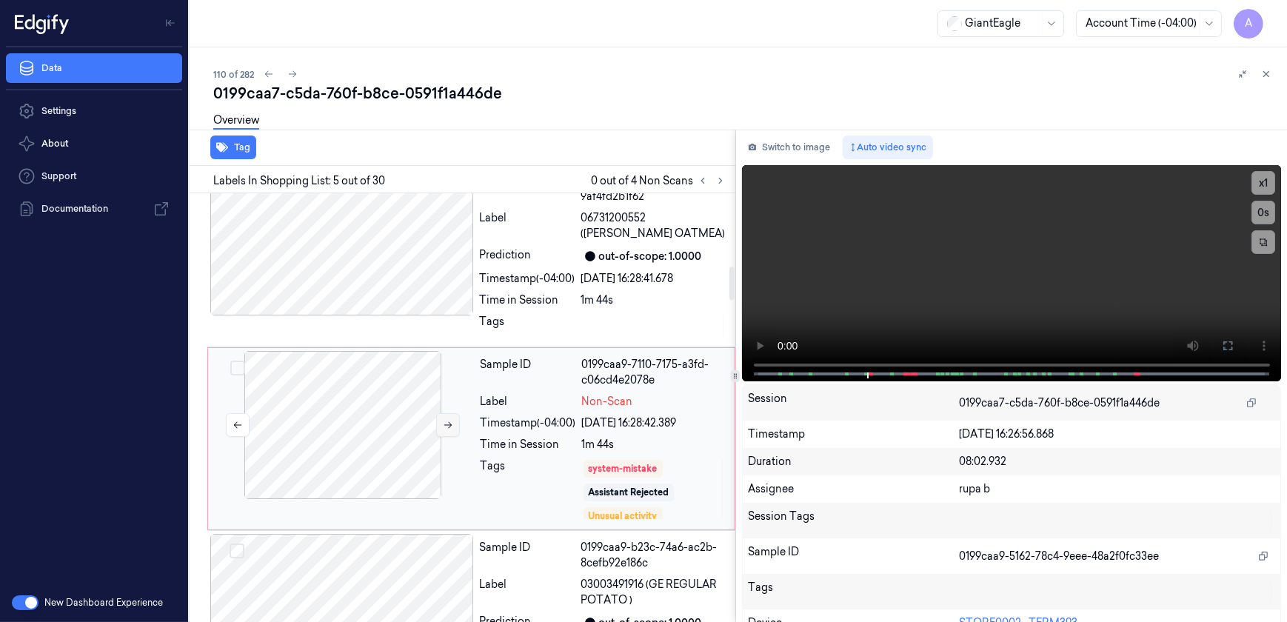
click at [444, 429] on icon at bounding box center [448, 425] width 10 height 10
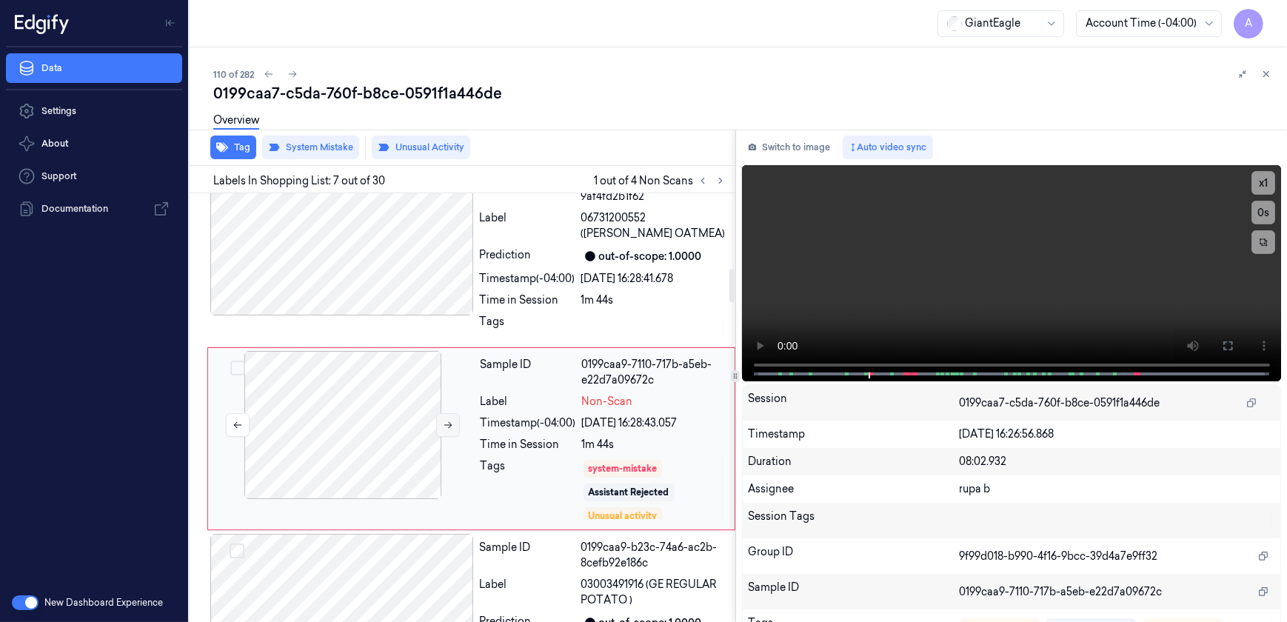
scroll to position [961, 0]
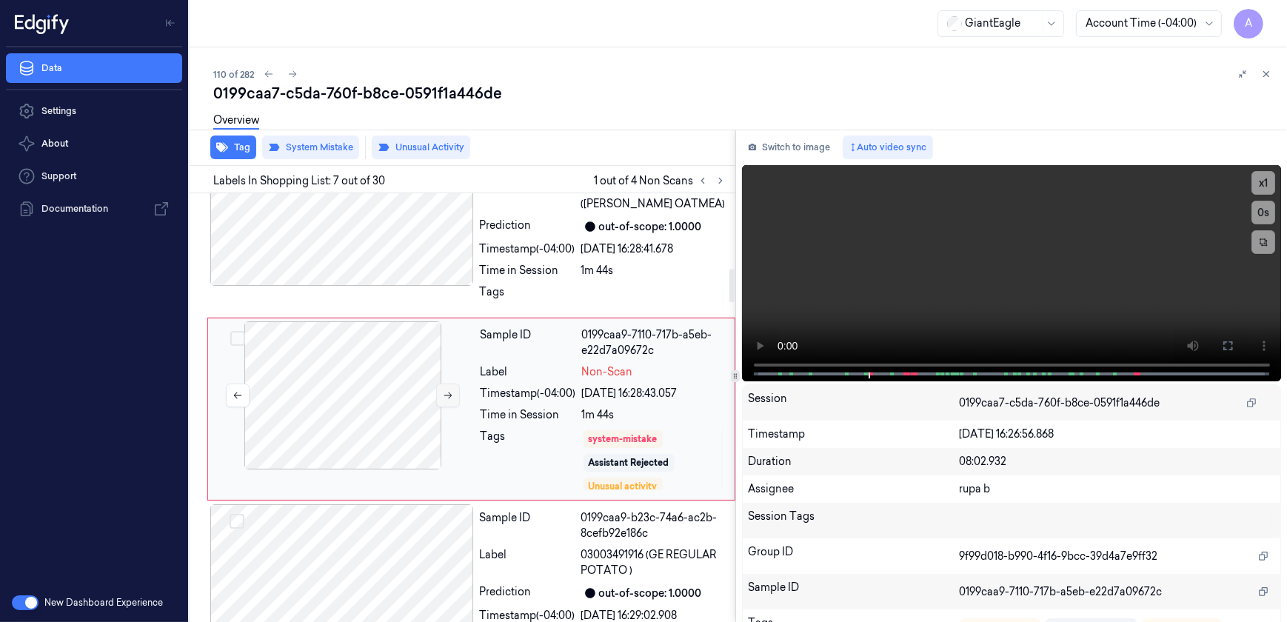
click at [444, 401] on button at bounding box center [448, 396] width 24 height 24
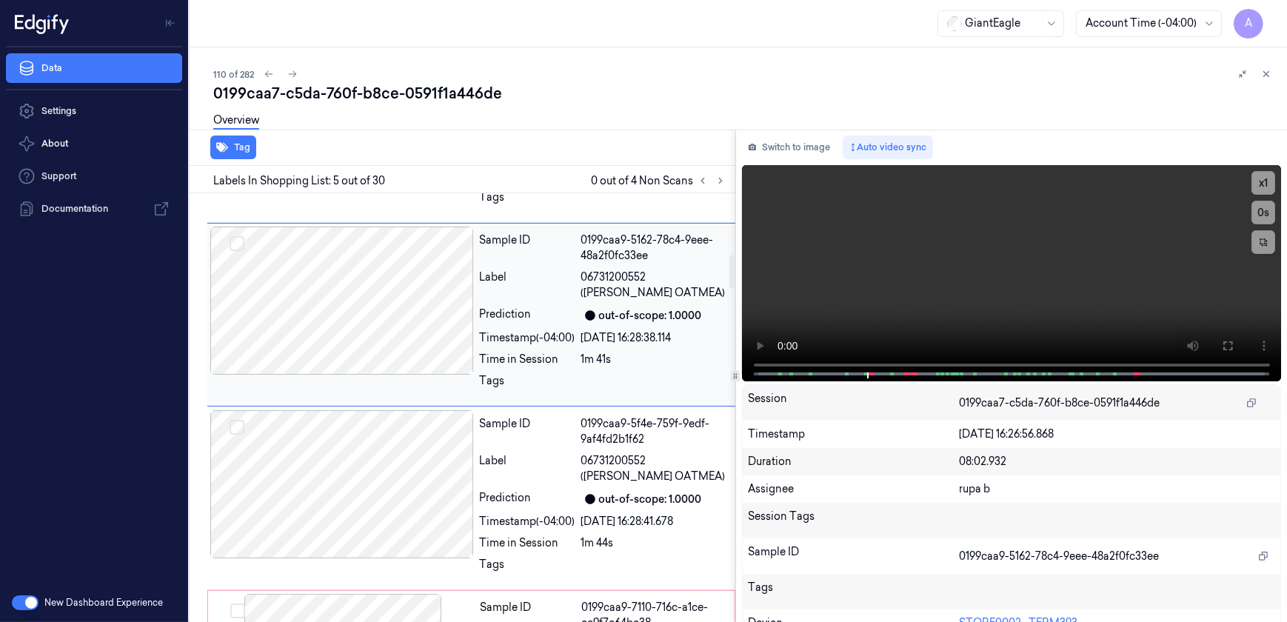
scroll to position [797, 0]
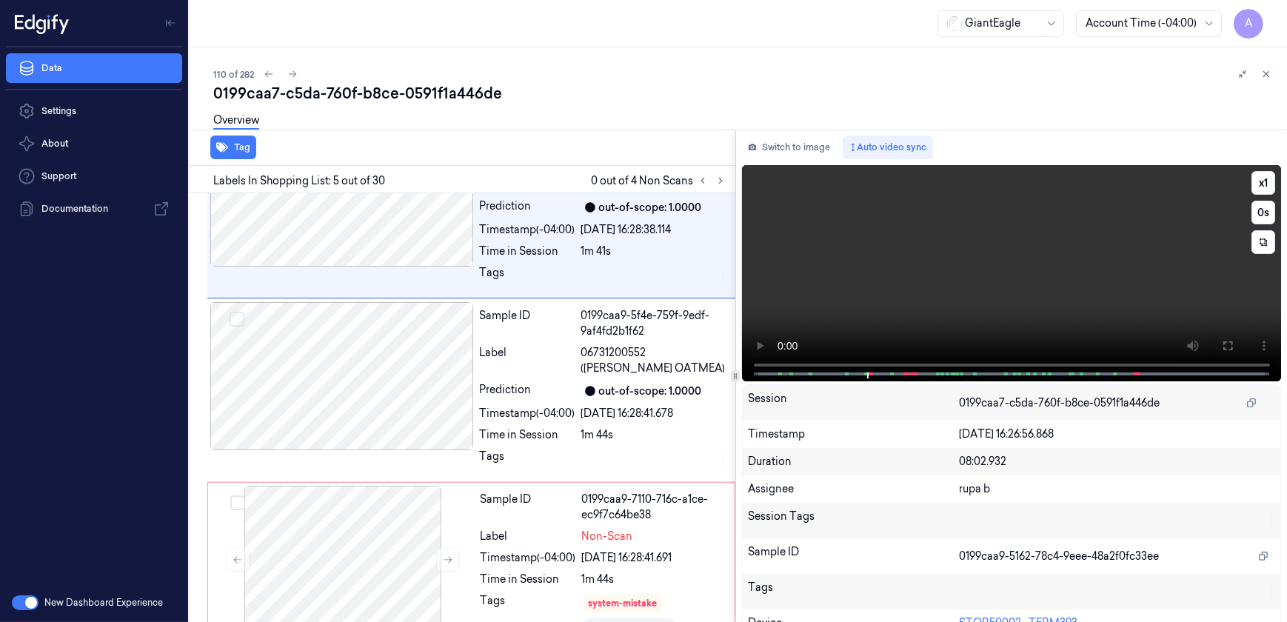
click at [1000, 296] on video at bounding box center [1012, 273] width 540 height 216
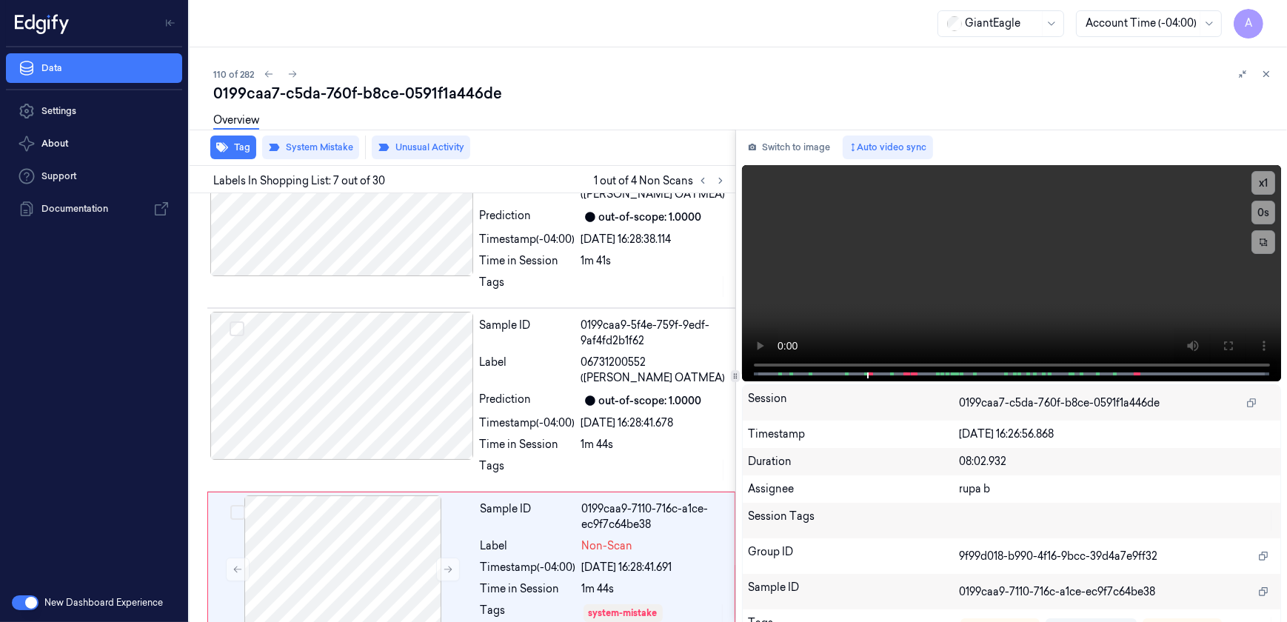
scroll to position [961, 0]
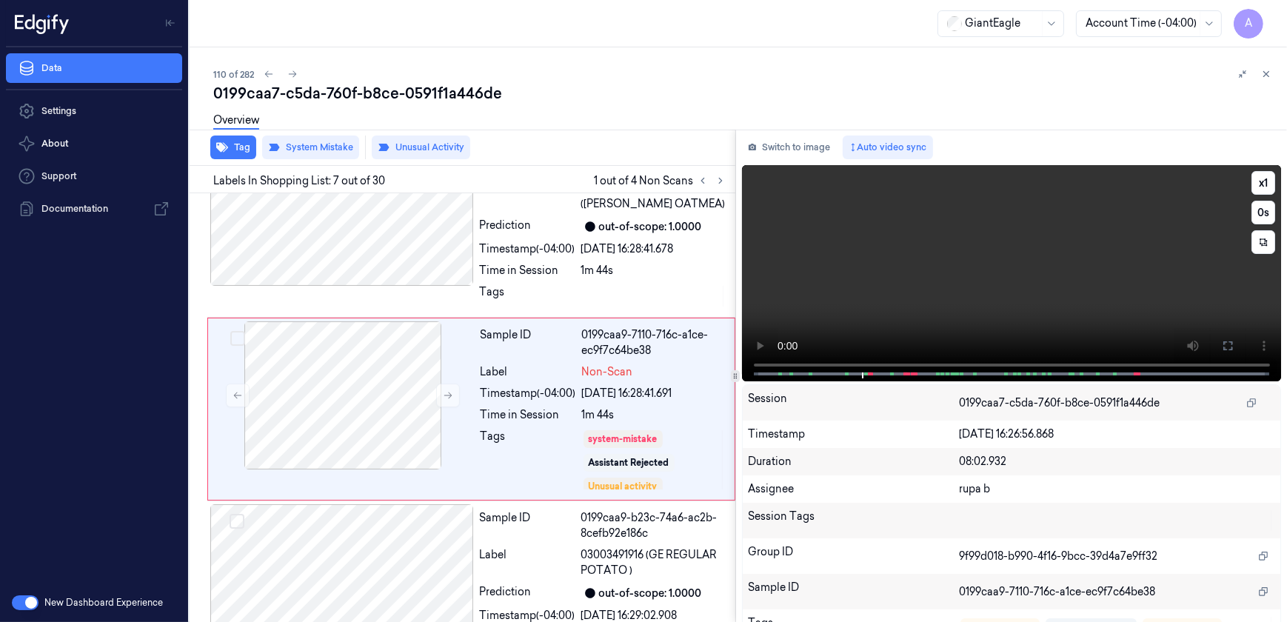
click at [912, 312] on video at bounding box center [1012, 273] width 540 height 216
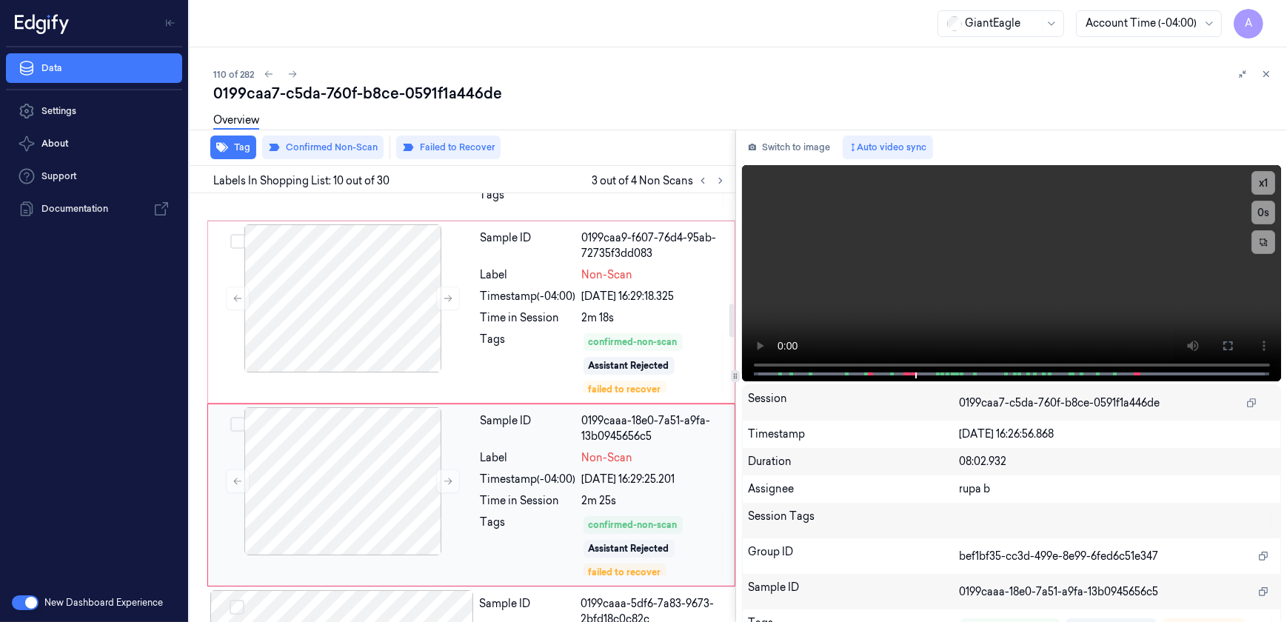
scroll to position [1376, 0]
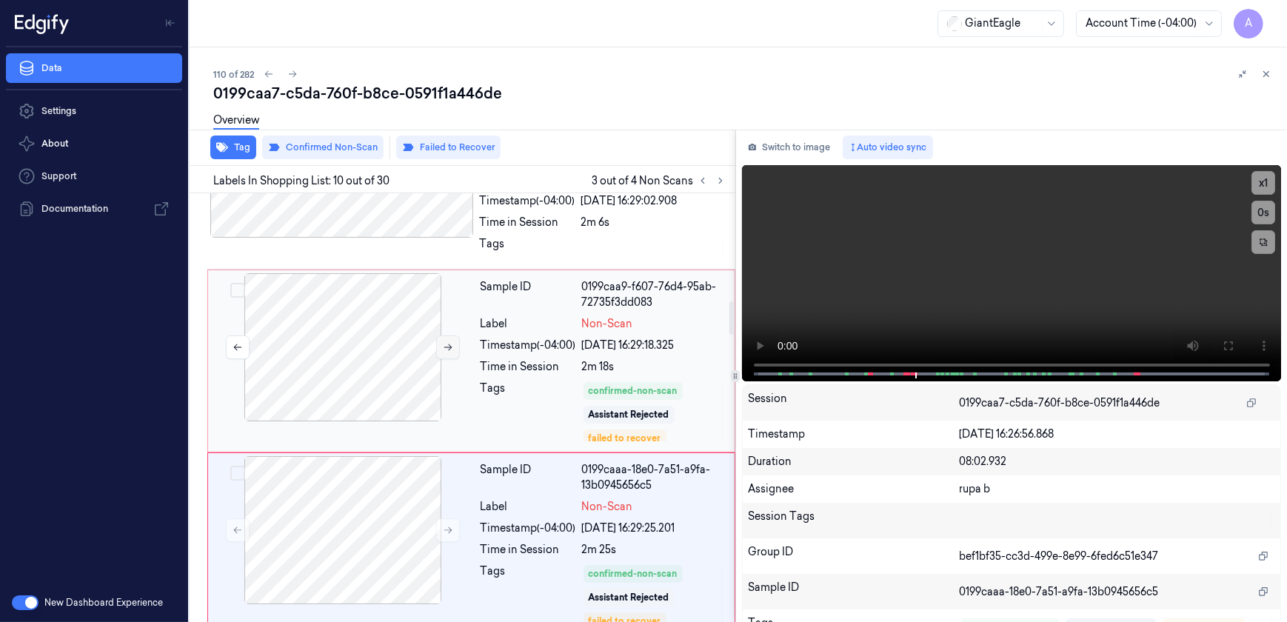
click at [443, 342] on icon at bounding box center [448, 347] width 10 height 10
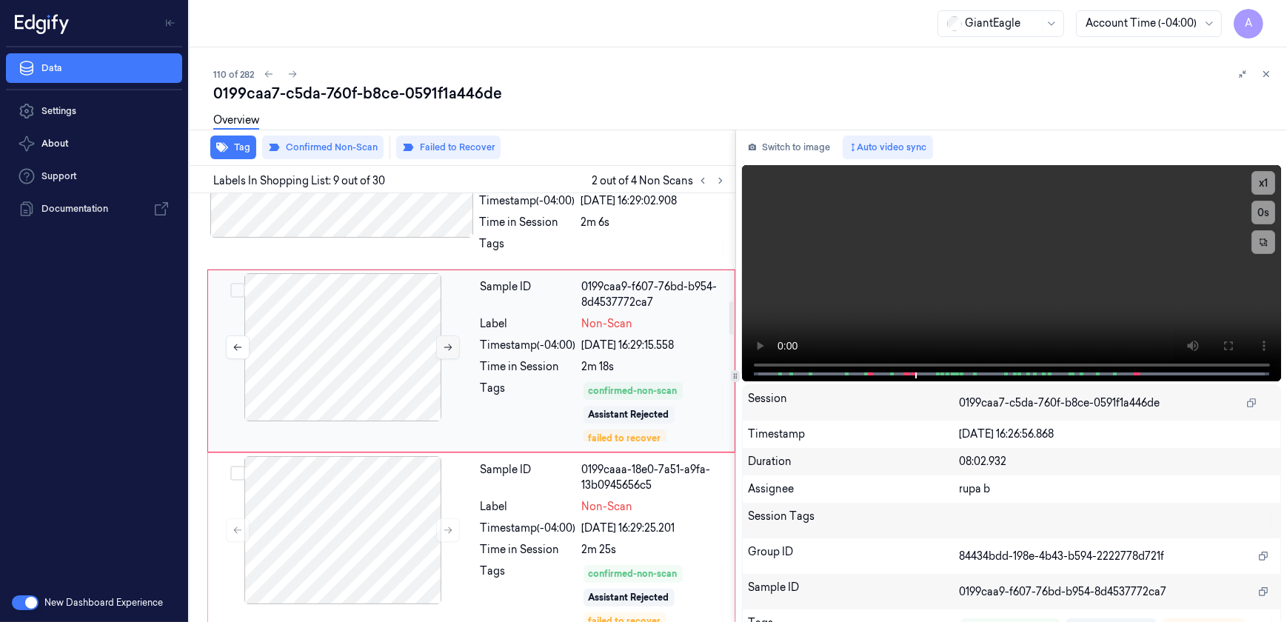
scroll to position [1327, 0]
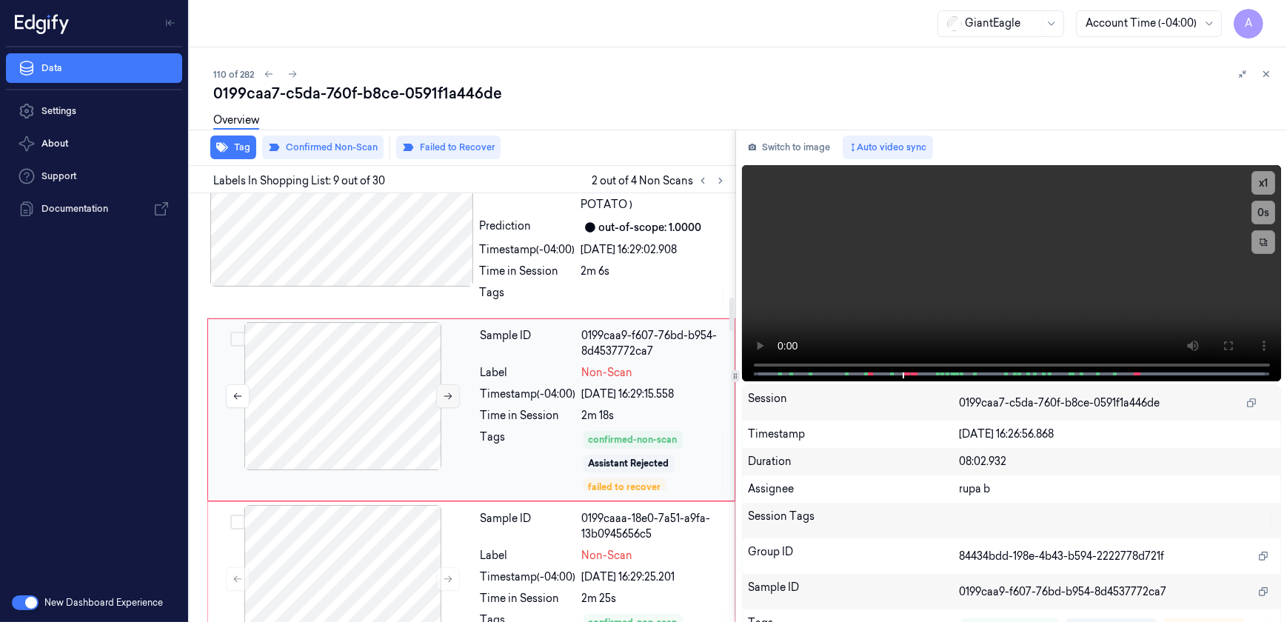
click at [444, 398] on icon at bounding box center [448, 396] width 10 height 10
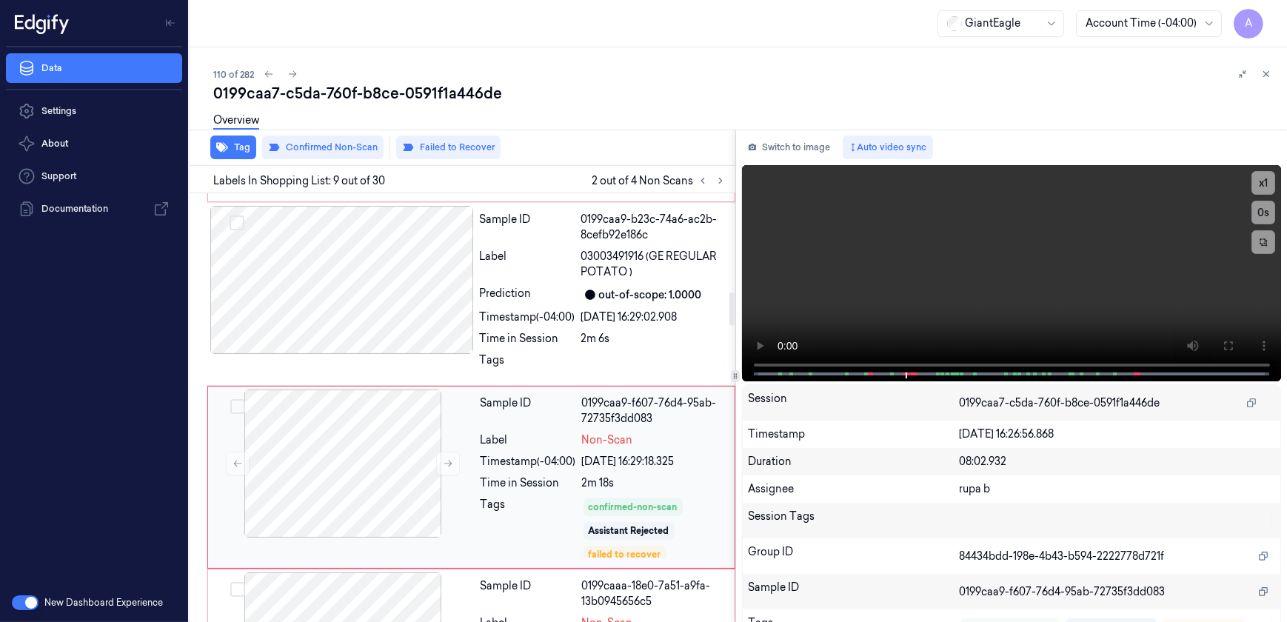
click at [490, 504] on div "Tags" at bounding box center [529, 528] width 96 height 62
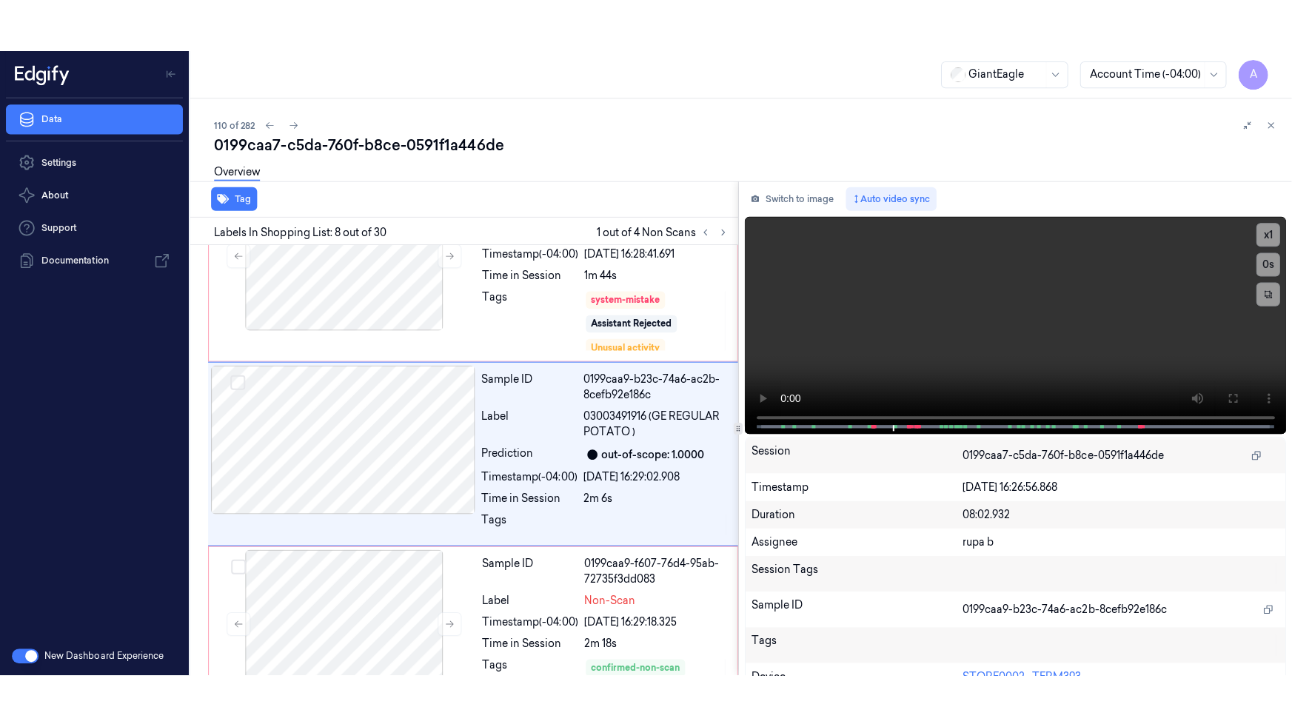
scroll to position [1144, 0]
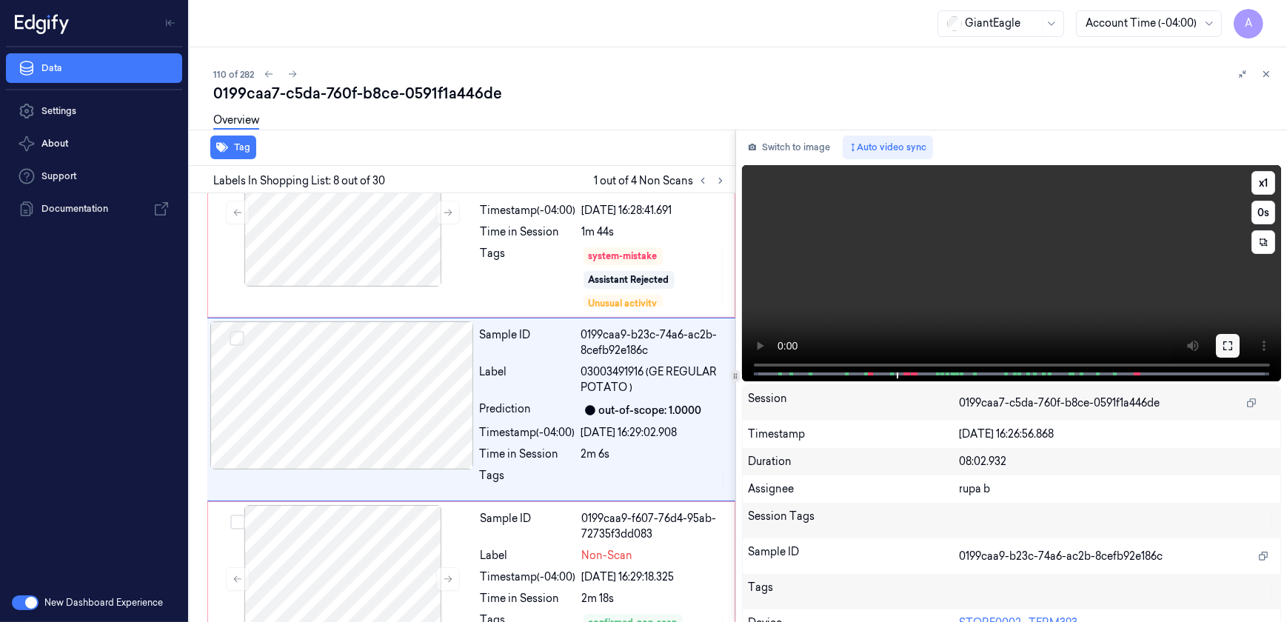
click at [1225, 348] on icon at bounding box center [1228, 346] width 12 height 12
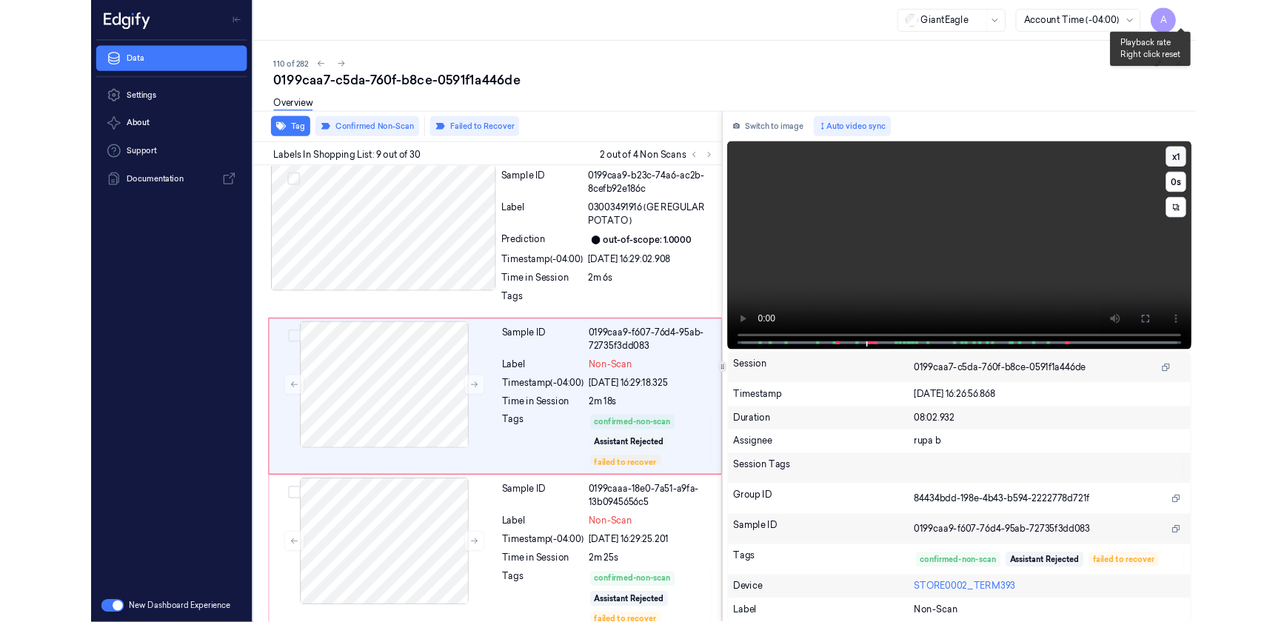
scroll to position [1274, 0]
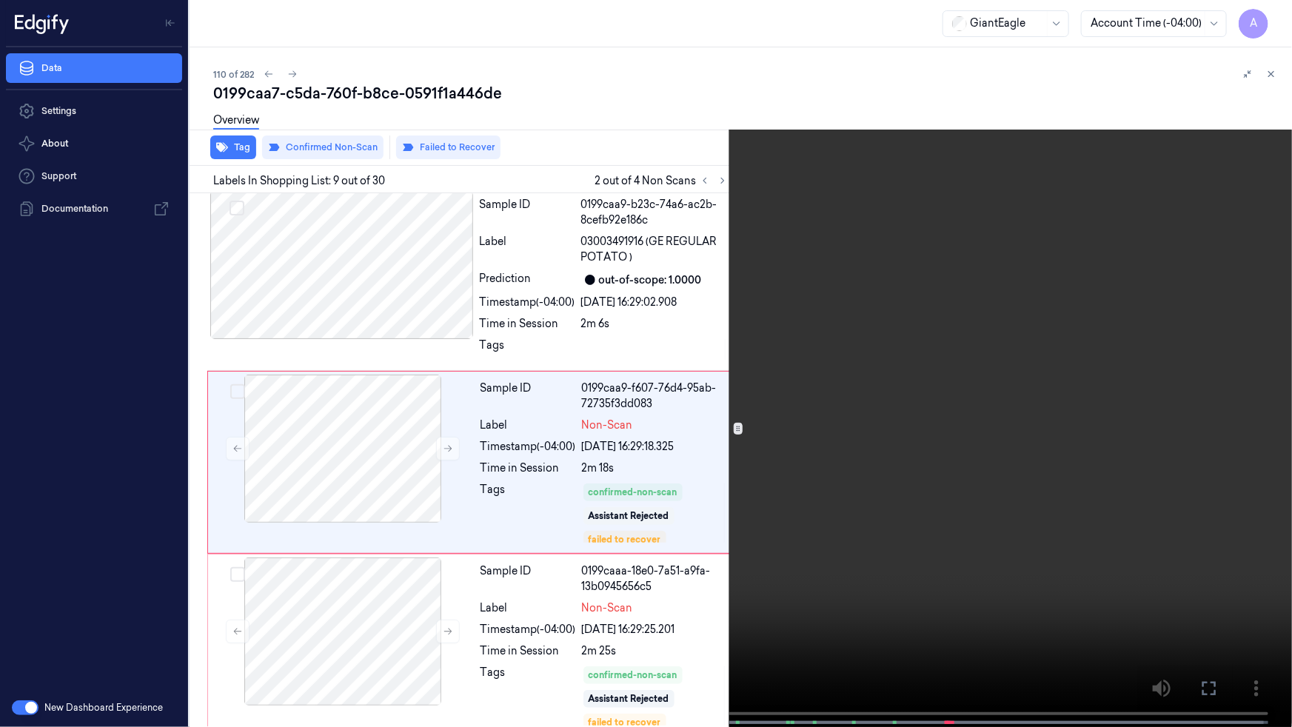
drag, startPoint x: 1213, startPoint y: 688, endPoint x: 1190, endPoint y: 550, distance: 139.6
click at [0, 0] on icon at bounding box center [0, 0] width 0 height 0
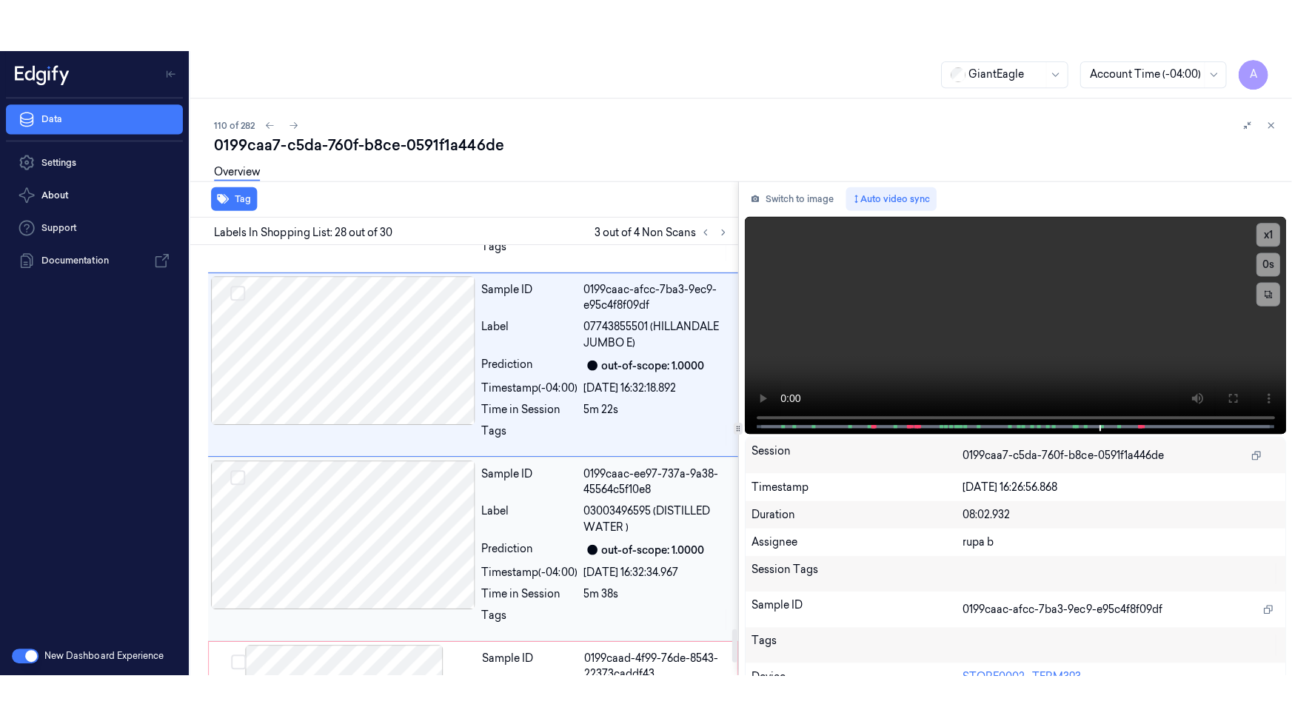
scroll to position [4813, 0]
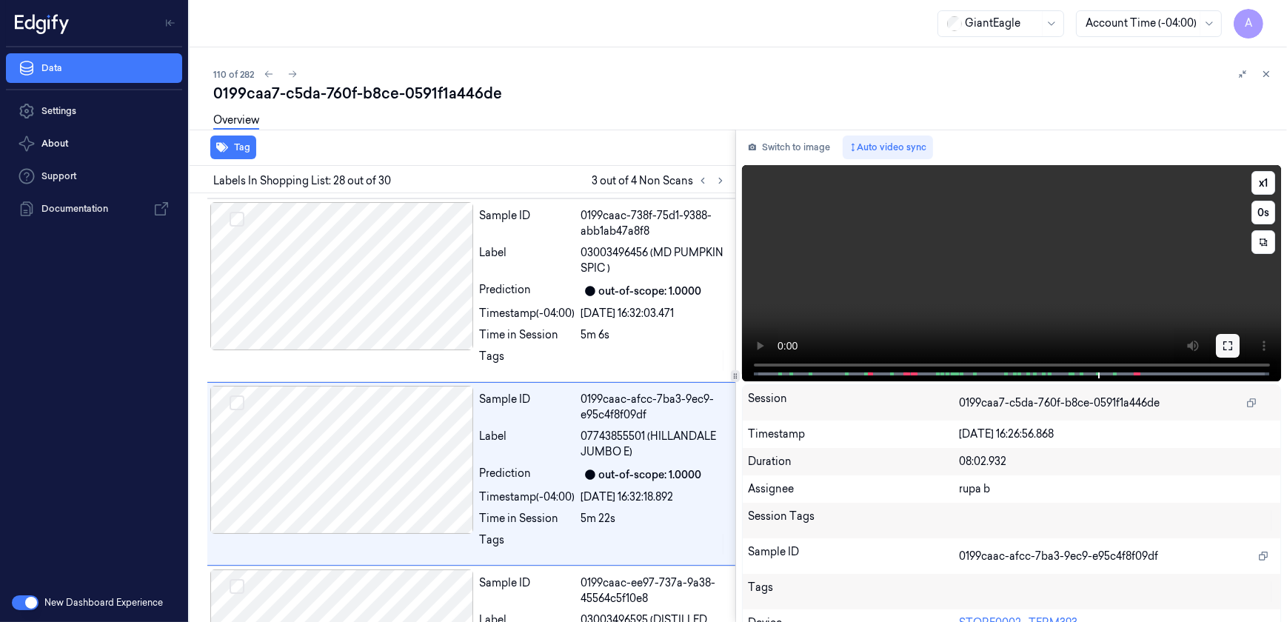
click at [1226, 344] on icon at bounding box center [1228, 346] width 12 height 12
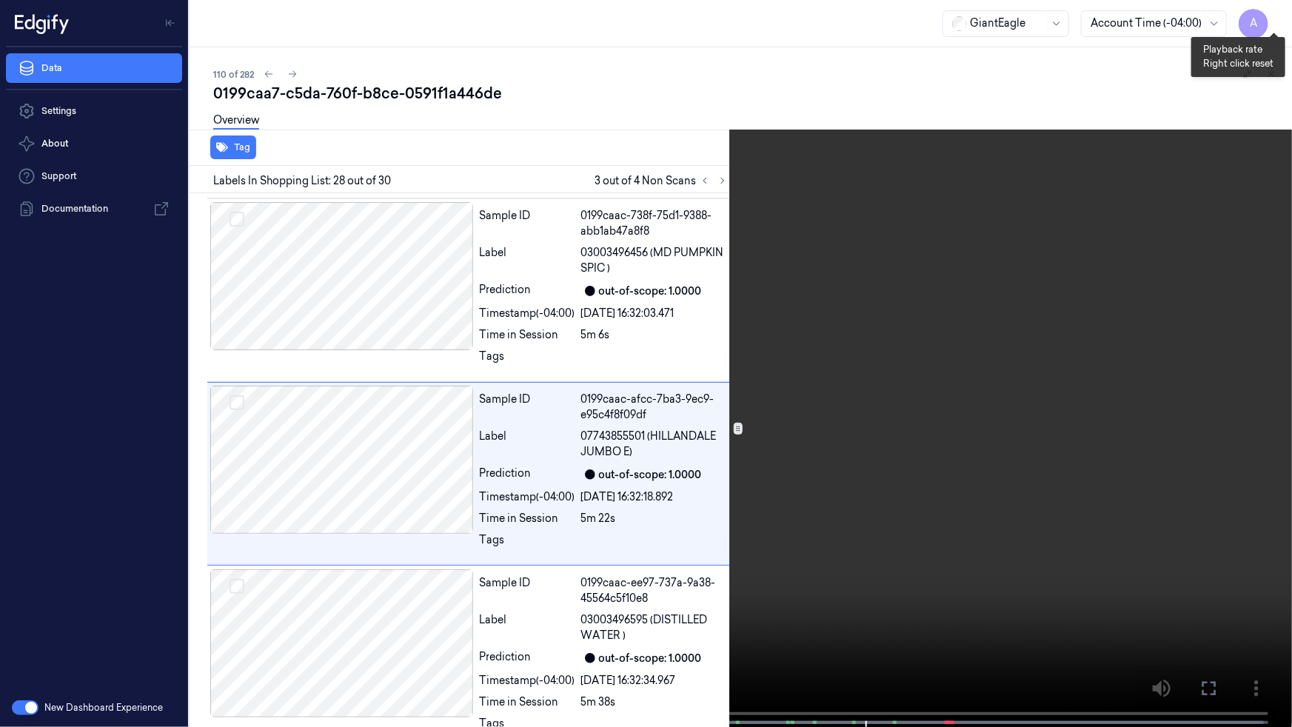
click at [1274, 16] on button "x 1" at bounding box center [1275, 18] width 24 height 24
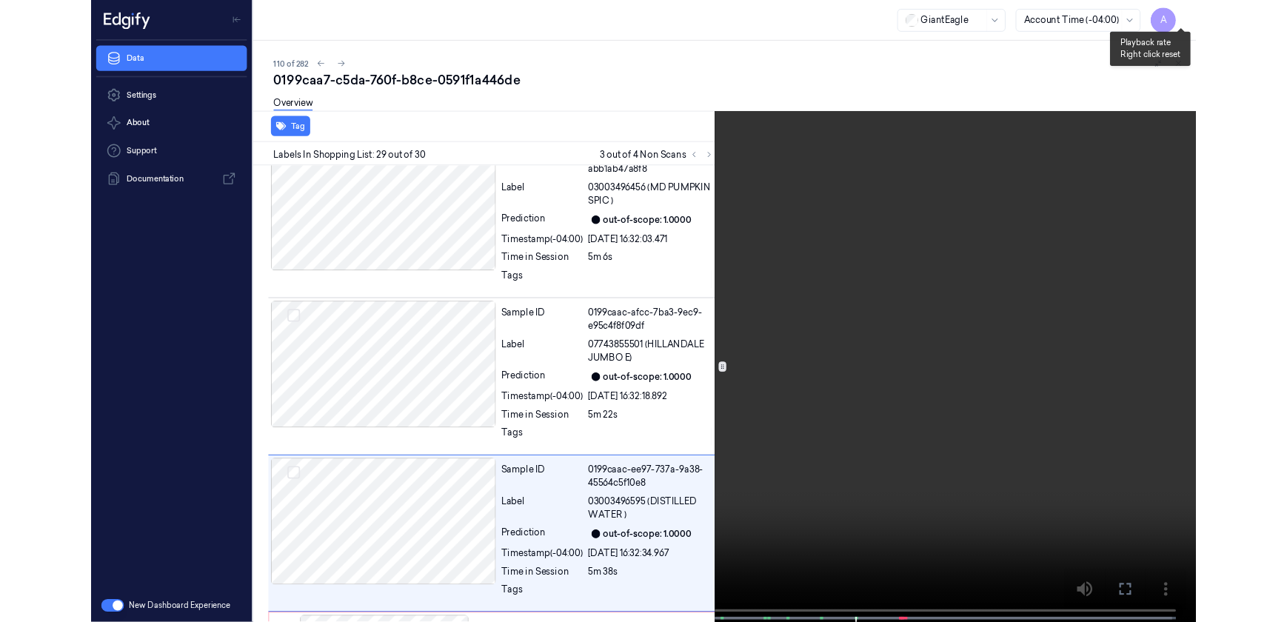
scroll to position [4938, 0]
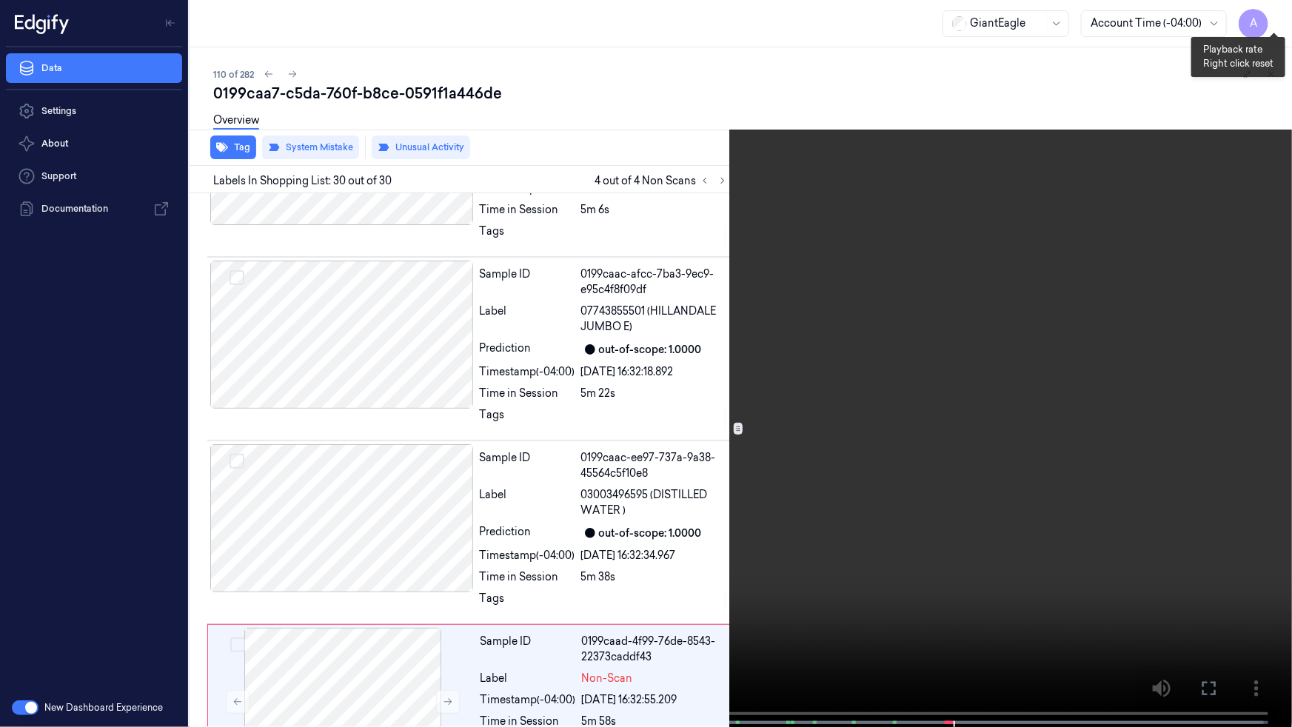
click at [1274, 16] on button "x 2" at bounding box center [1275, 18] width 24 height 24
click at [0, 0] on icon at bounding box center [0, 0] width 0 height 0
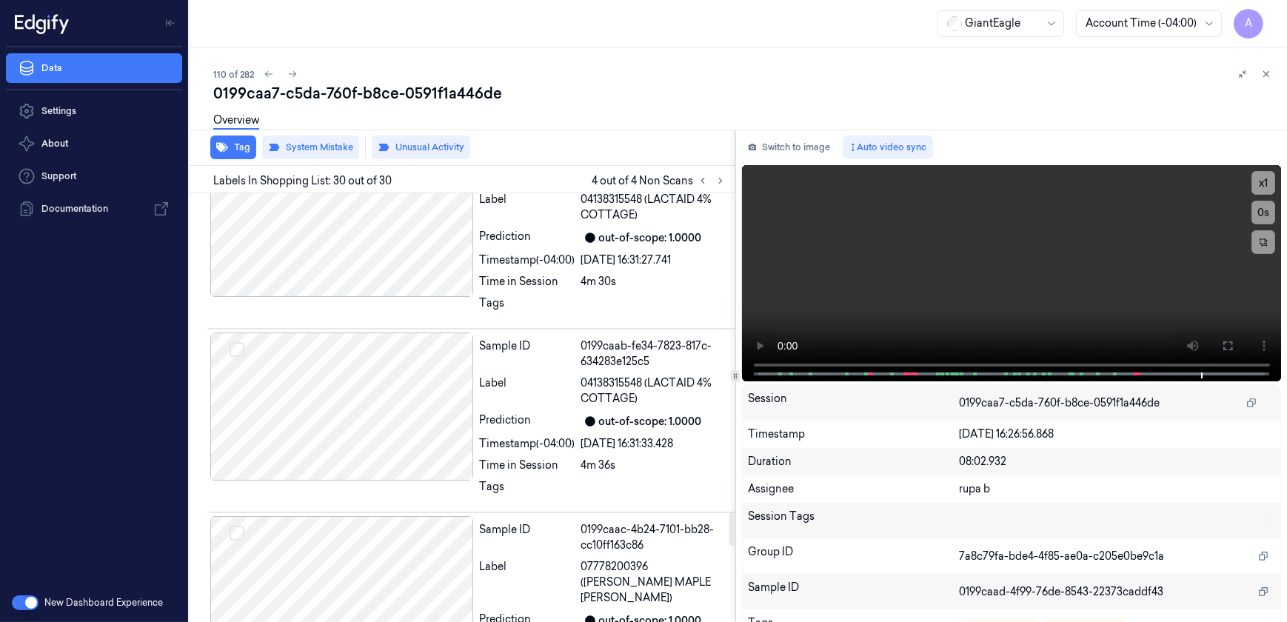
scroll to position [3696, 0]
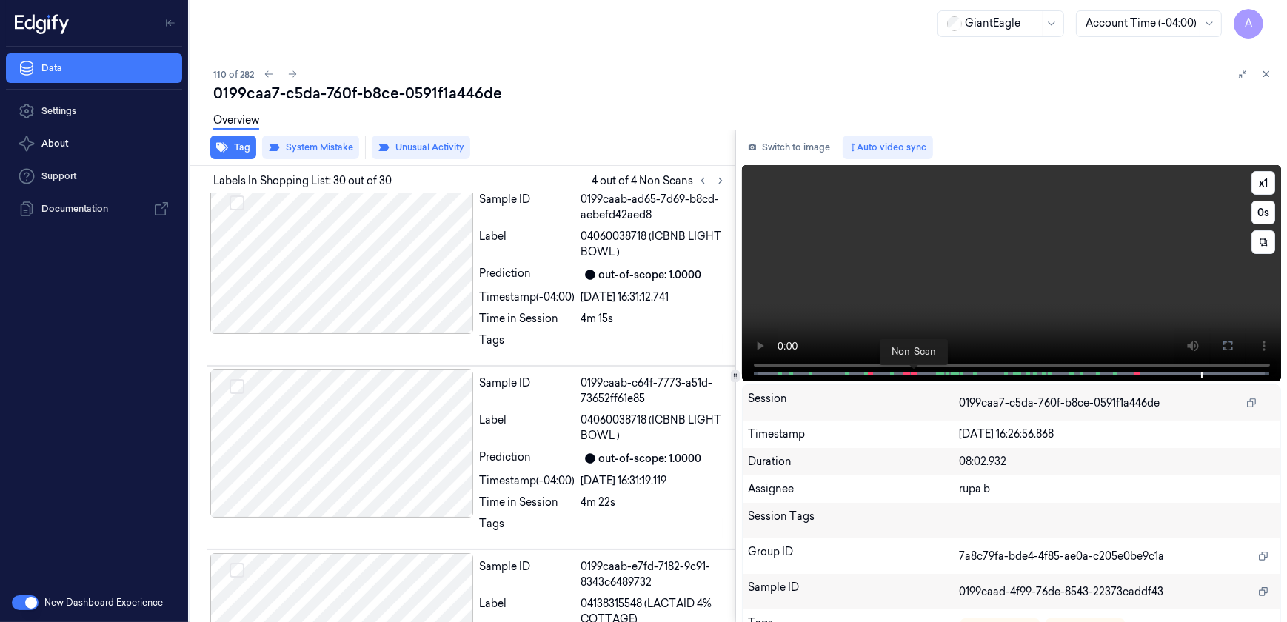
click at [915, 372] on span at bounding box center [916, 373] width 2 height 7
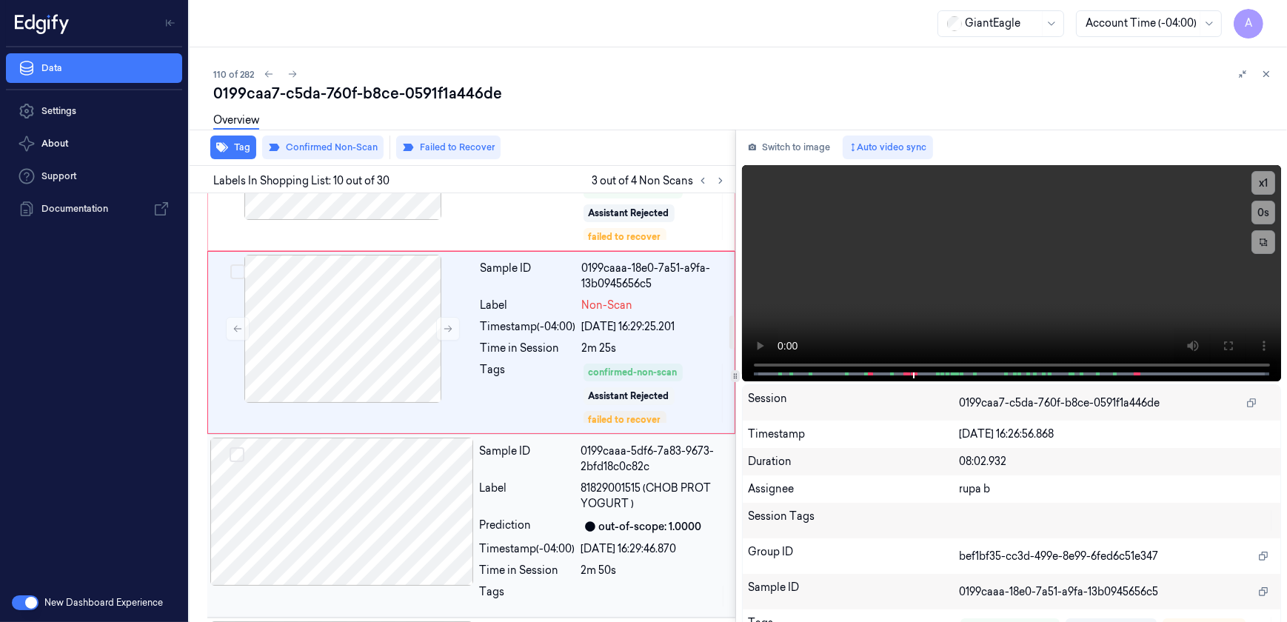
scroll to position [1443, 0]
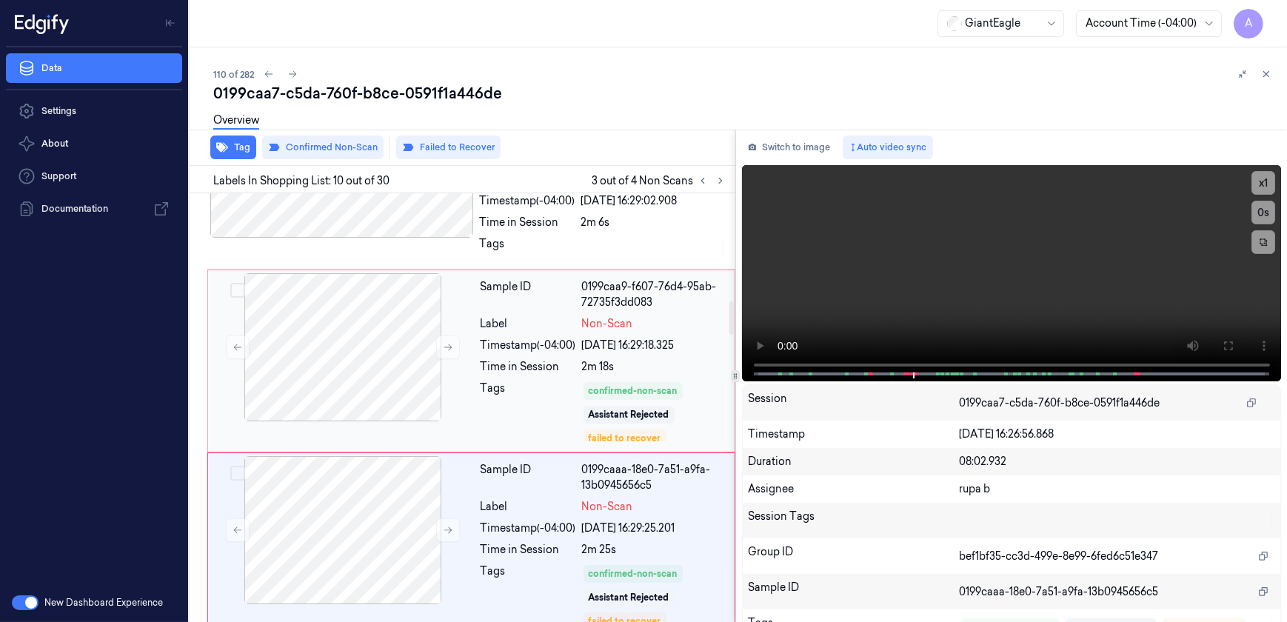
click at [516, 422] on div "Tags" at bounding box center [529, 412] width 96 height 62
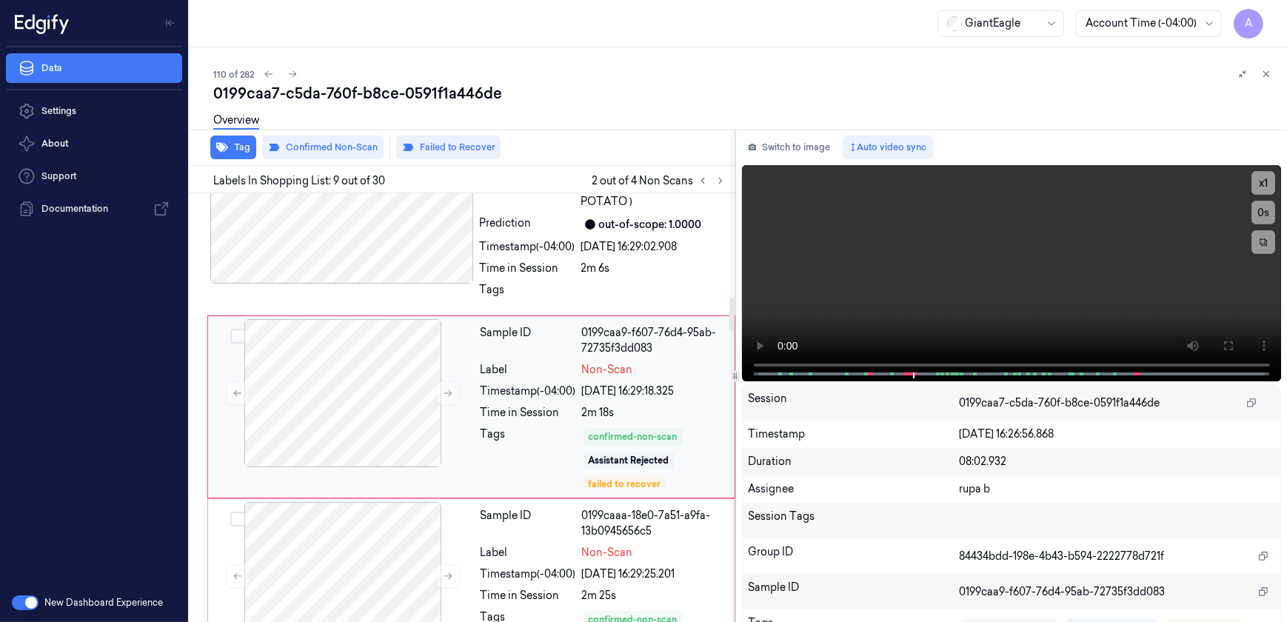
scroll to position [1327, 0]
click at [445, 401] on button at bounding box center [448, 396] width 24 height 24
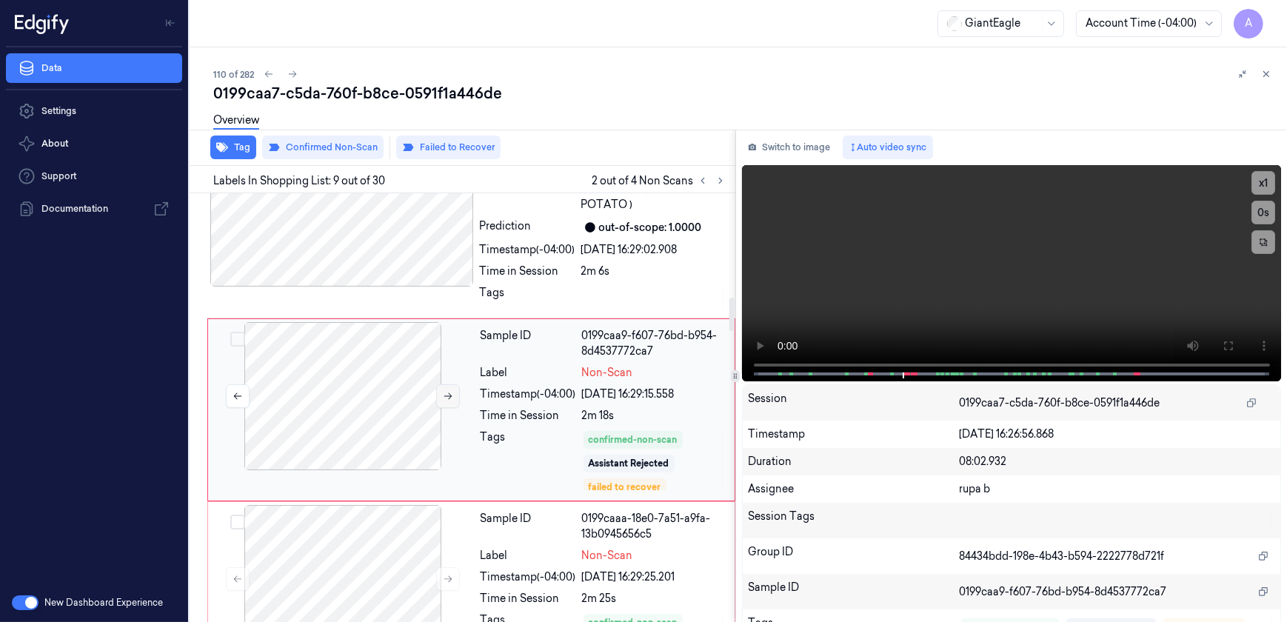
click at [445, 401] on button at bounding box center [448, 396] width 24 height 24
click at [447, 395] on icon at bounding box center [448, 396] width 10 height 10
click at [977, 311] on video at bounding box center [1012, 273] width 540 height 216
click at [543, 424] on div "Sample ID 0199caa9-f607-76bd-b954-8d4537772ca7 Label Non-Scan Timestamp (-04:00…" at bounding box center [603, 409] width 257 height 175
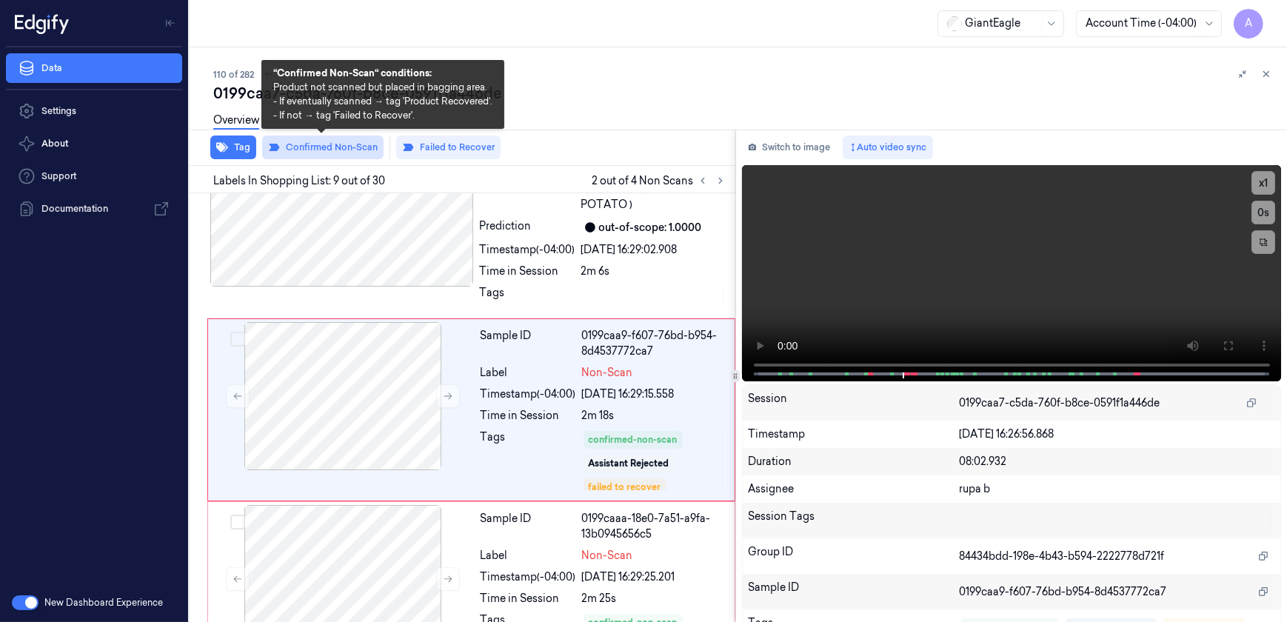
click at [334, 150] on button "Confirmed Non-Scan" at bounding box center [322, 148] width 121 height 24
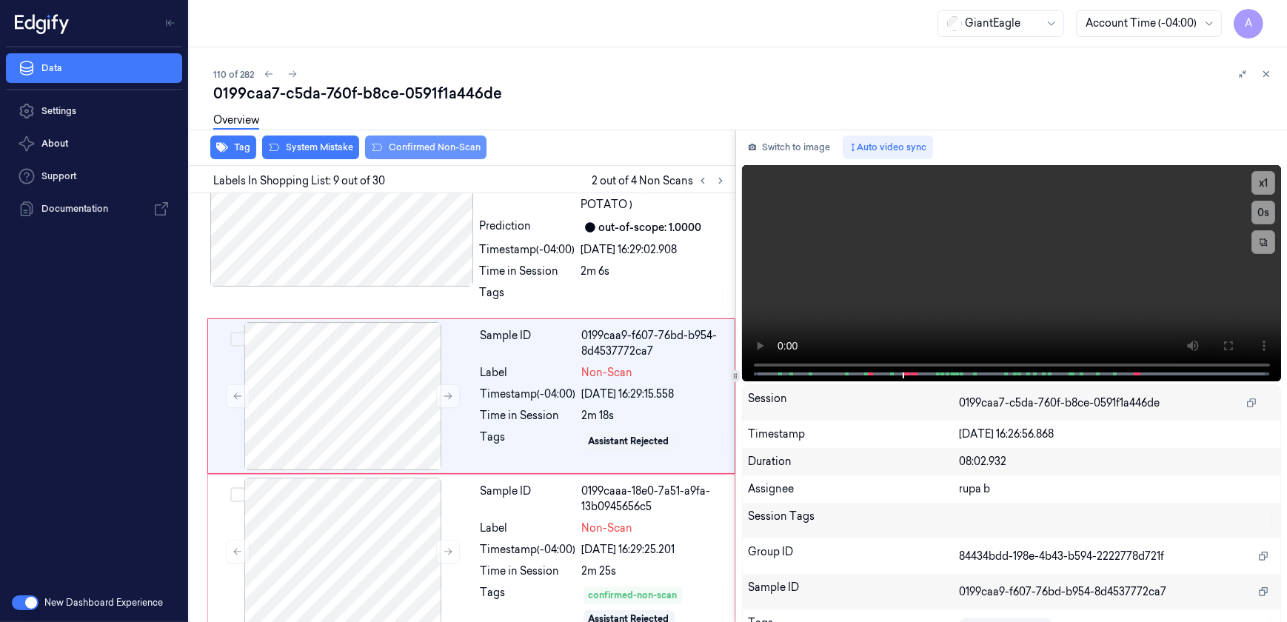
scroll to position [1314, 0]
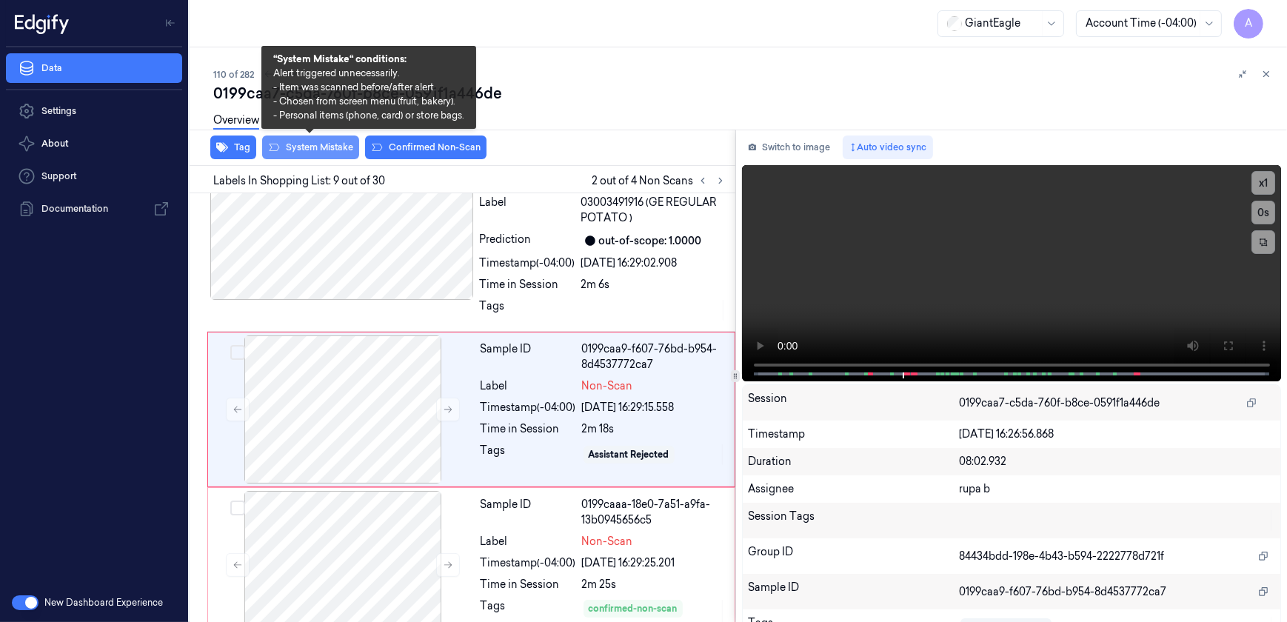
click at [298, 148] on button "System Mistake" at bounding box center [310, 148] width 97 height 24
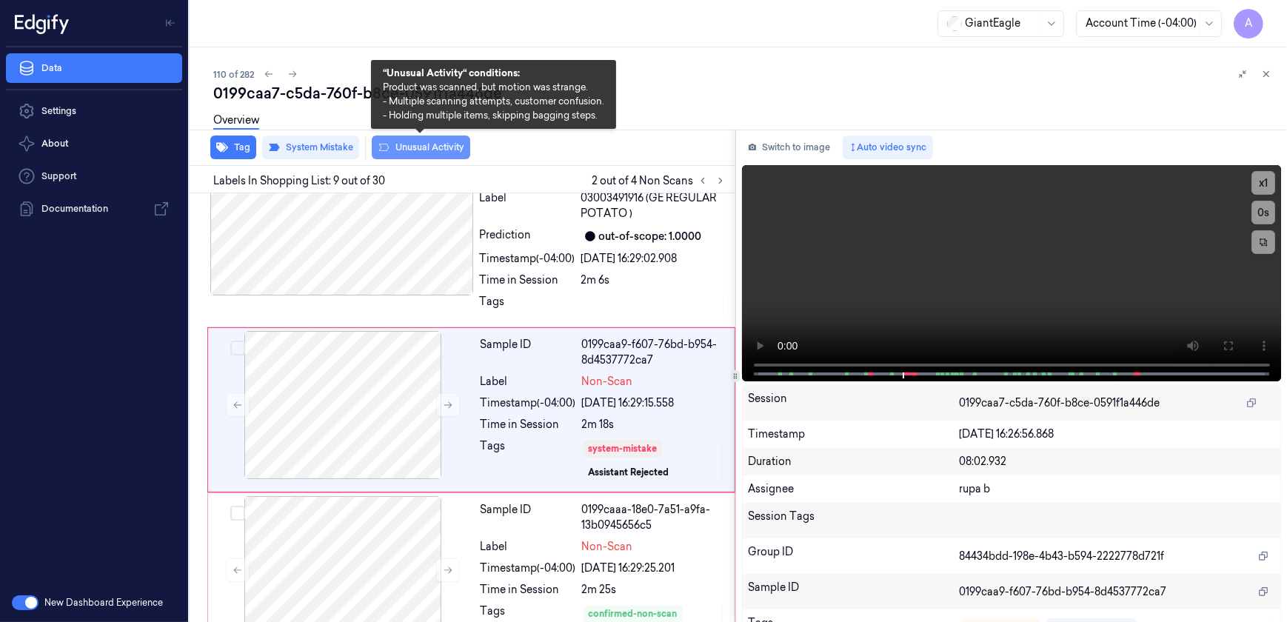
click at [415, 144] on button "Unusual Activity" at bounding box center [421, 148] width 98 height 24
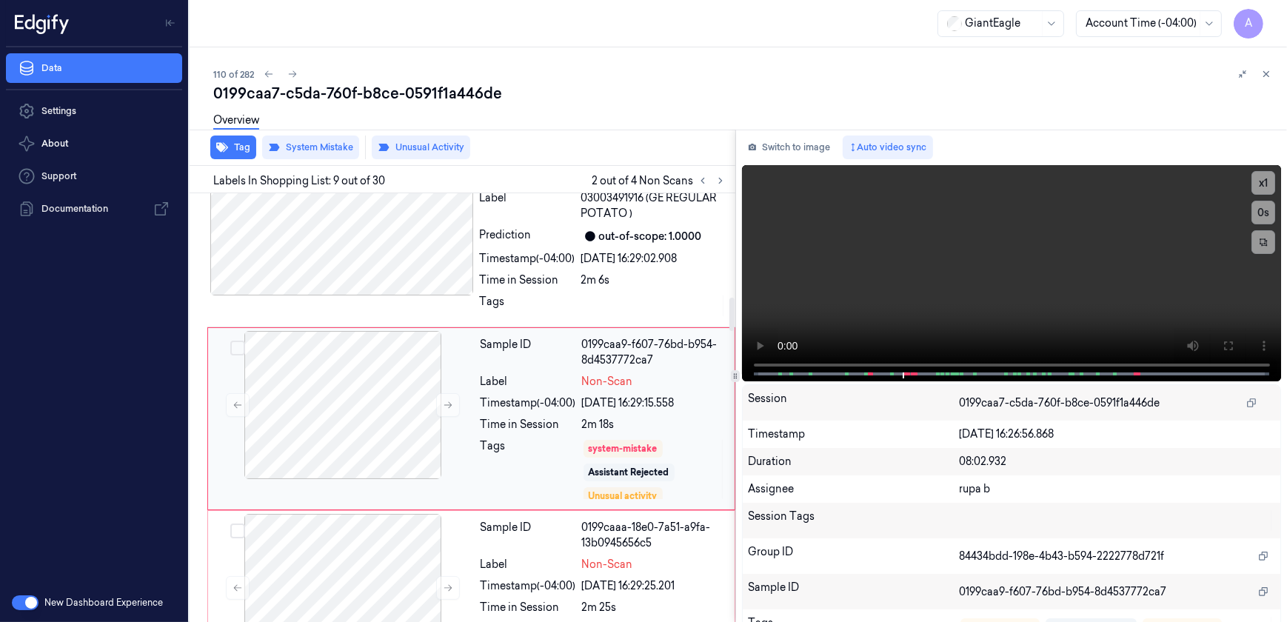
scroll to position [1327, 0]
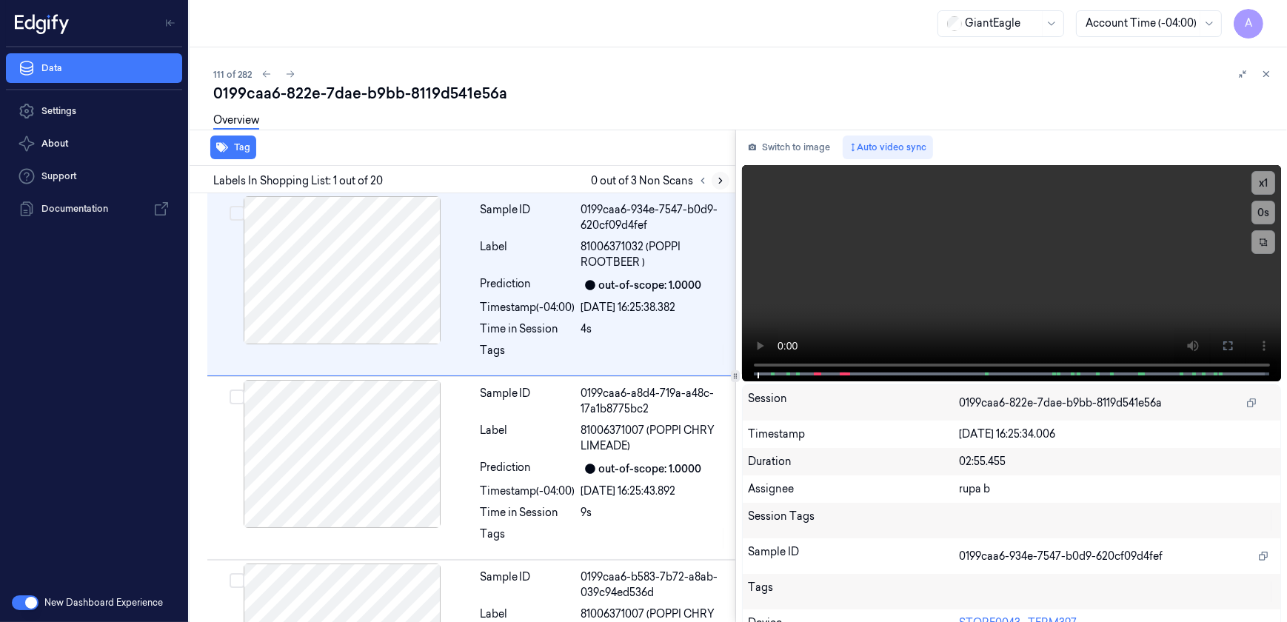
click at [725, 182] on button at bounding box center [721, 181] width 18 height 18
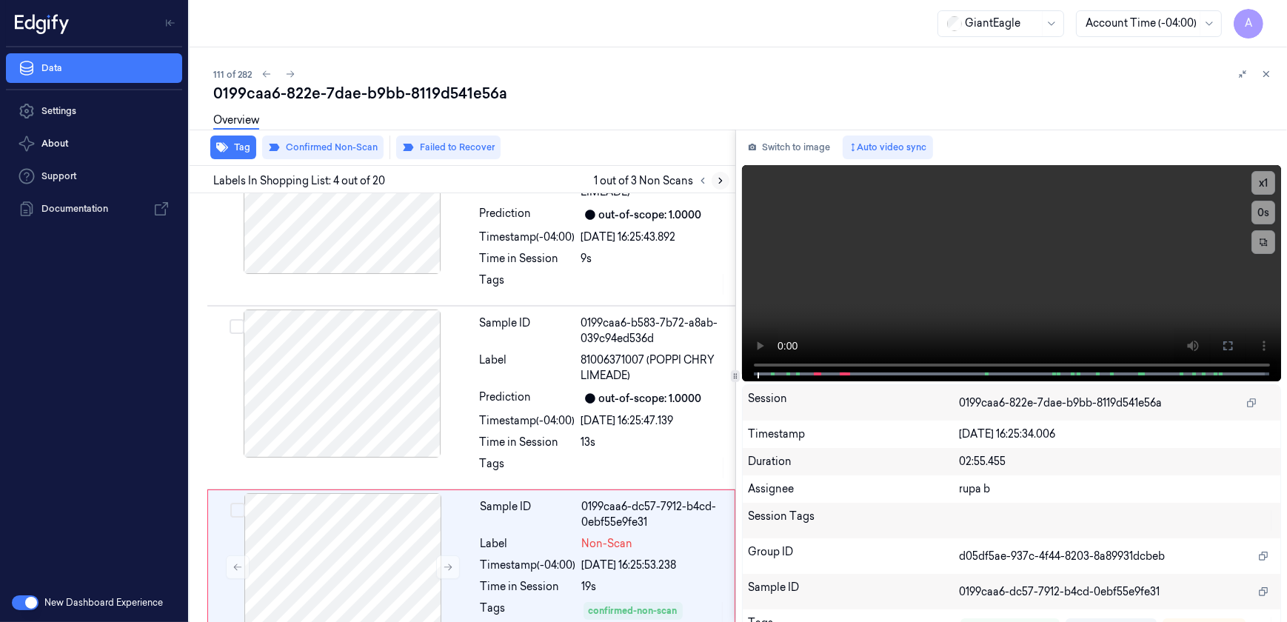
scroll to position [427, 0]
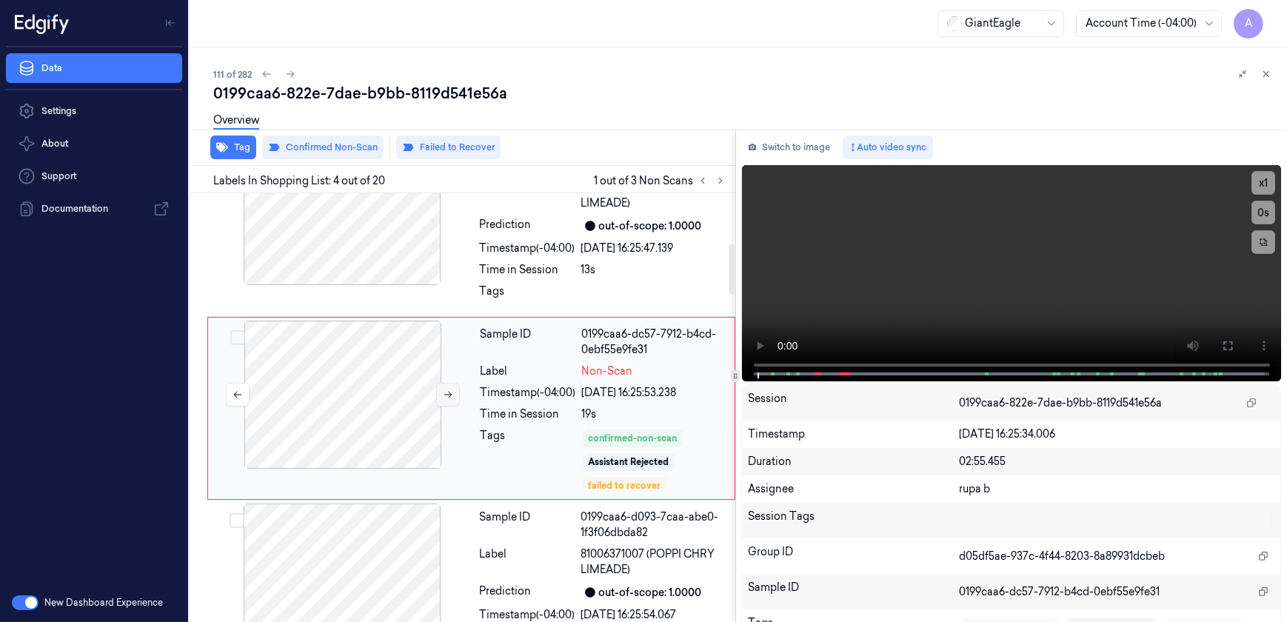
click at [437, 397] on button at bounding box center [448, 395] width 24 height 24
click at [444, 395] on icon at bounding box center [448, 394] width 10 height 10
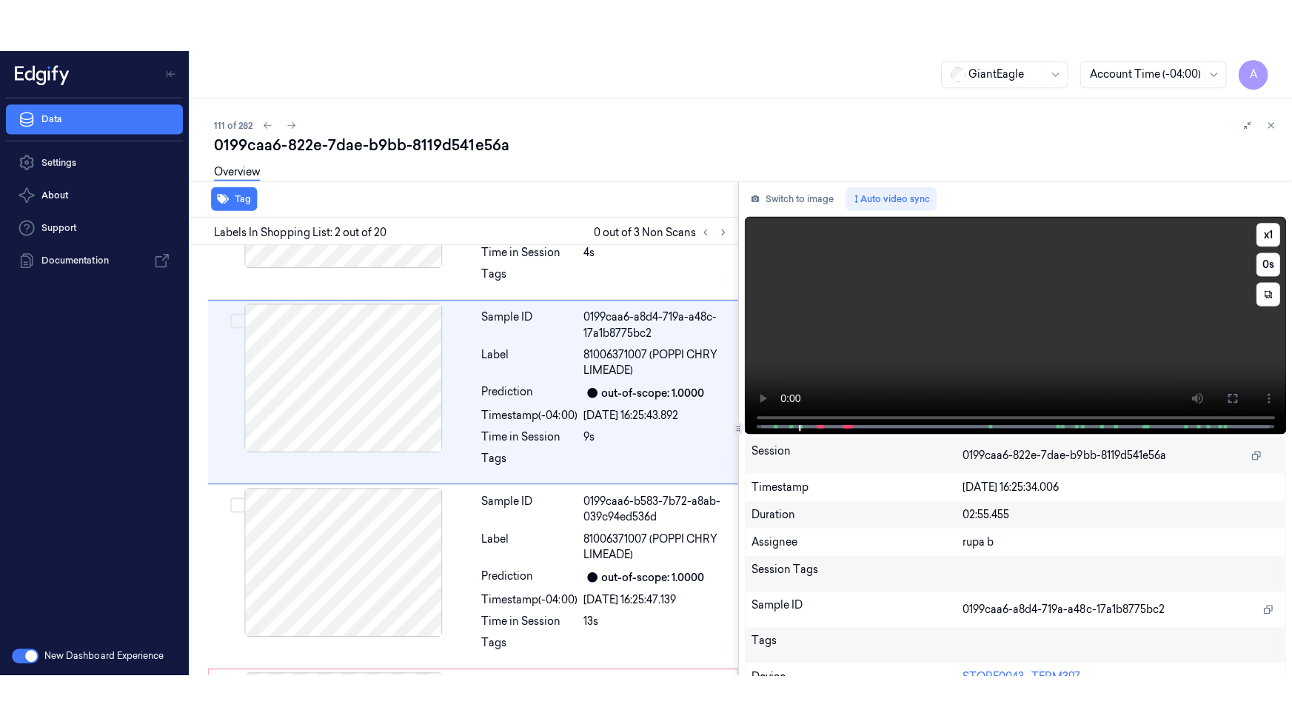
scroll to position [59, 0]
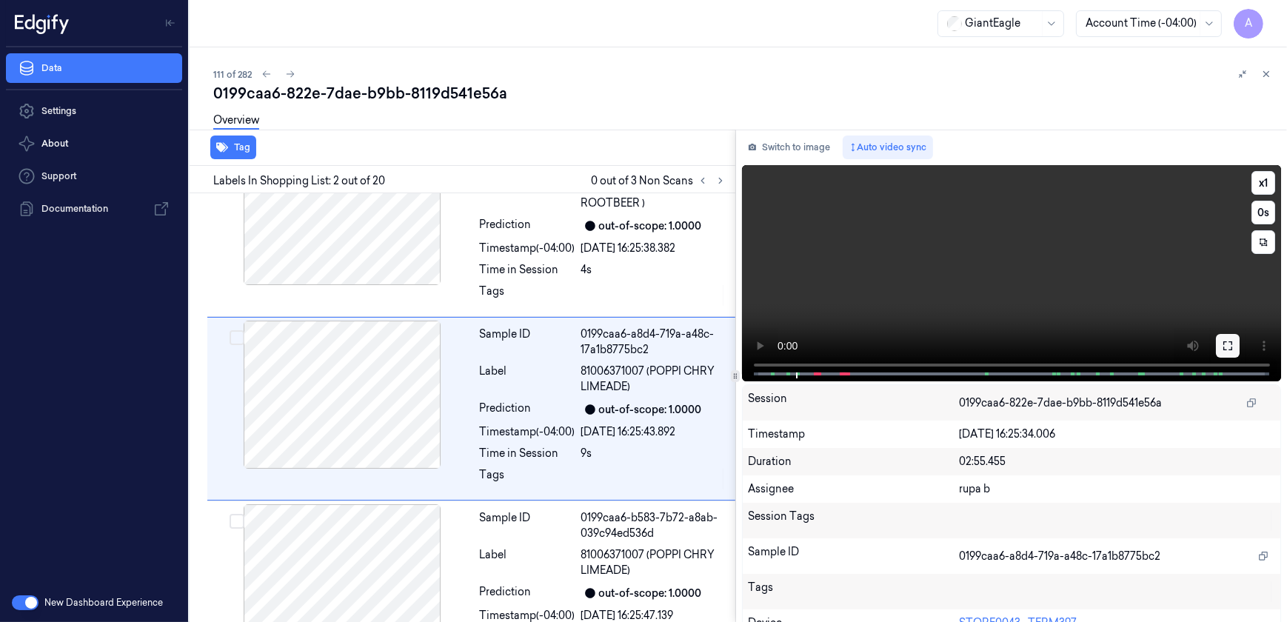
click at [1216, 338] on button at bounding box center [1228, 346] width 24 height 24
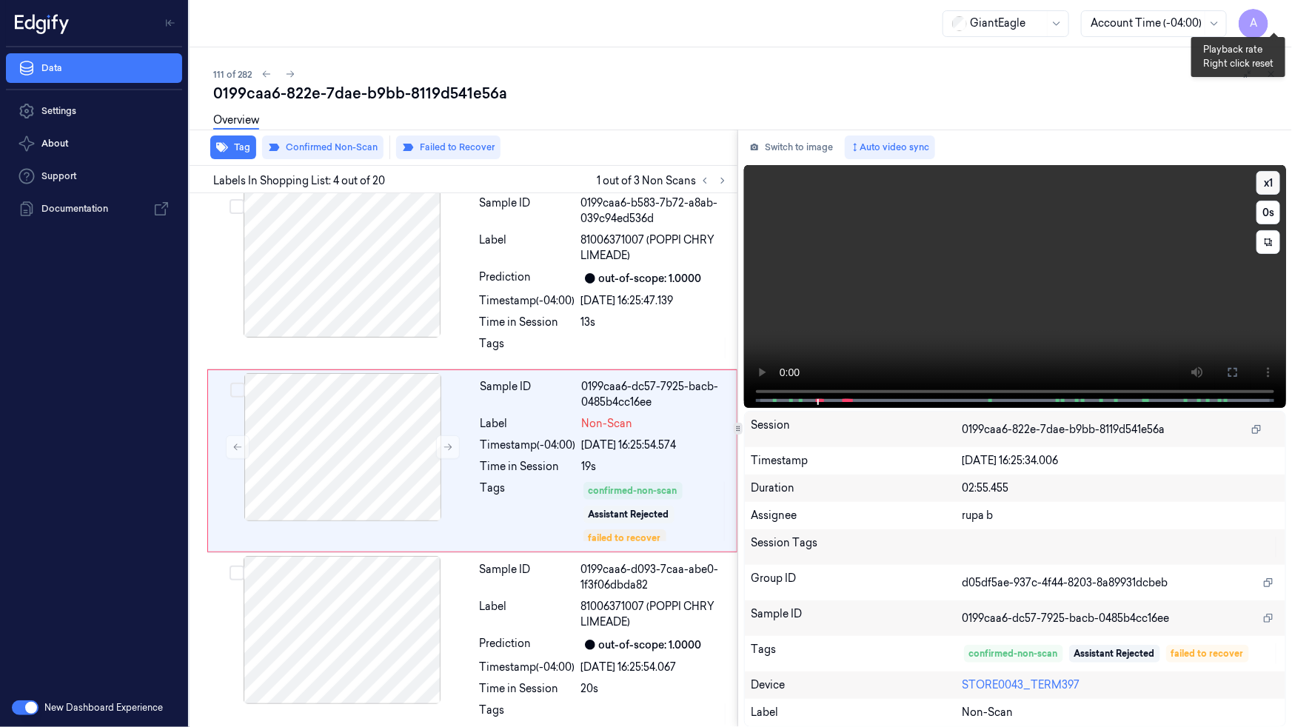
scroll to position [374, 0]
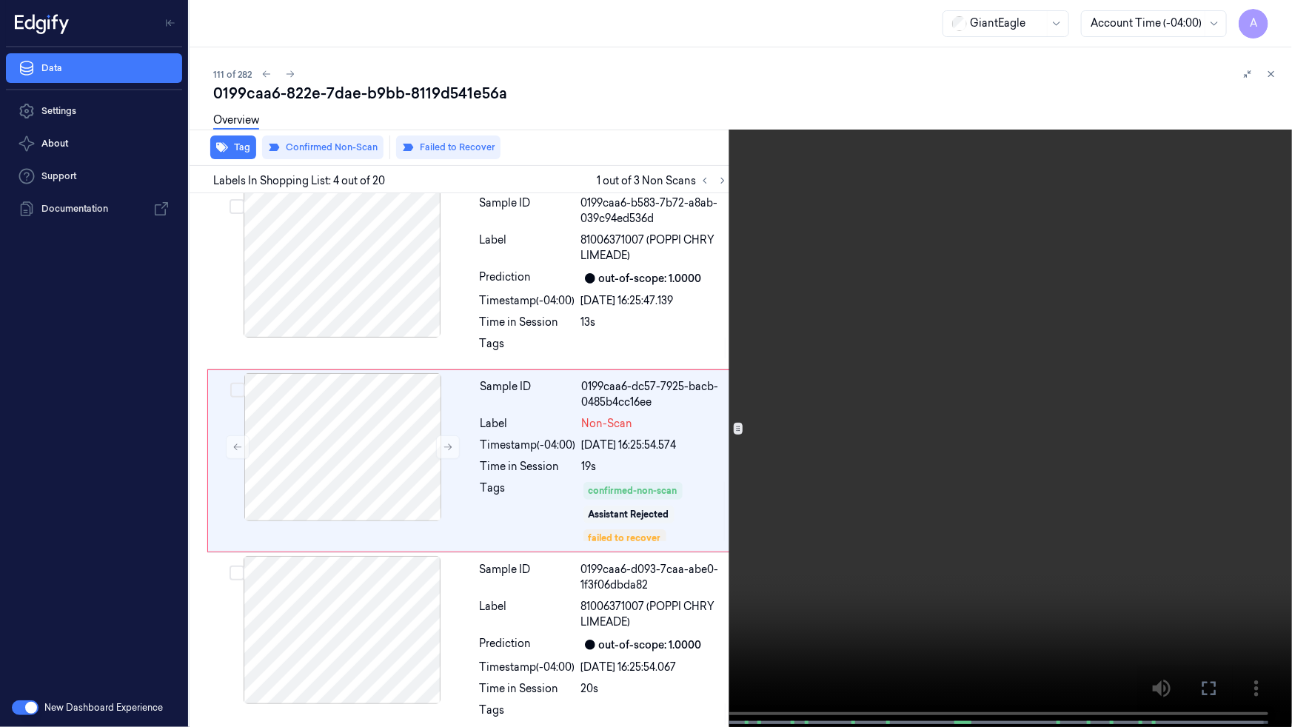
click at [906, 250] on video at bounding box center [646, 365] width 1292 height 730
click at [325, 597] on video at bounding box center [646, 365] width 1292 height 730
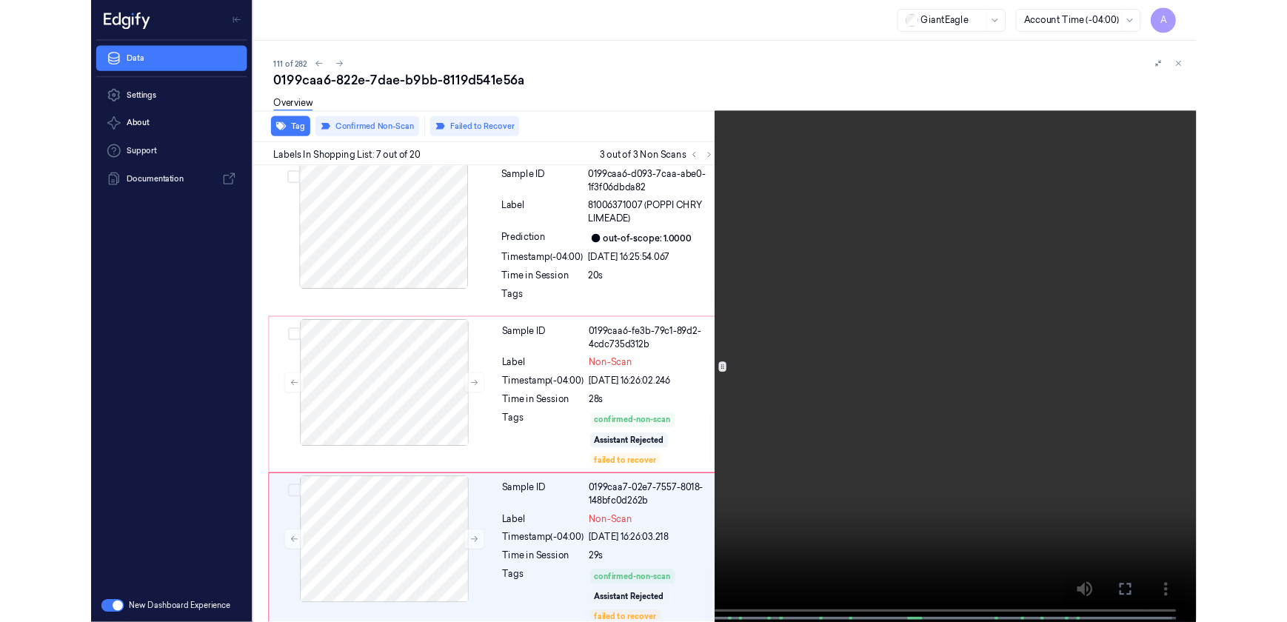
scroll to position [923, 0]
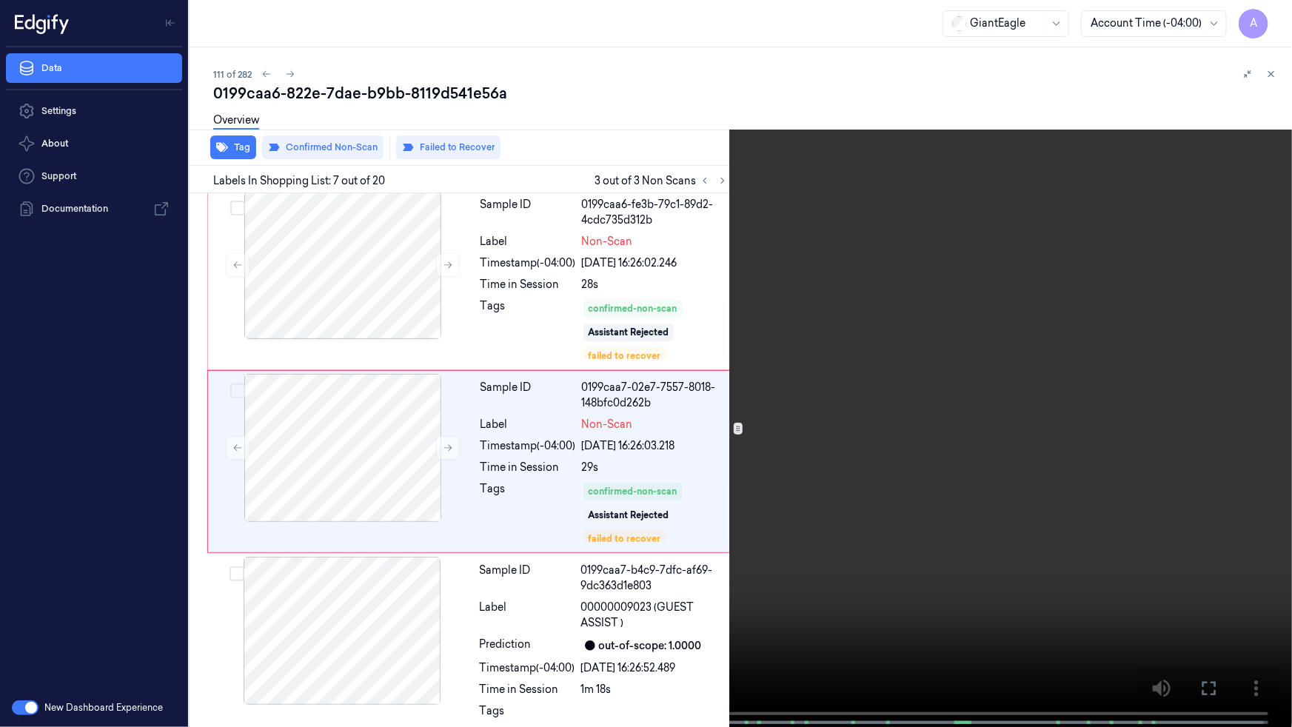
click at [1037, 274] on video at bounding box center [646, 365] width 1292 height 730
click at [977, 287] on video at bounding box center [646, 365] width 1292 height 730
click at [1271, 16] on button "x 1" at bounding box center [1275, 18] width 24 height 24
click at [1271, 16] on button "x 2" at bounding box center [1275, 18] width 24 height 24
click at [0, 0] on icon at bounding box center [0, 0] width 0 height 0
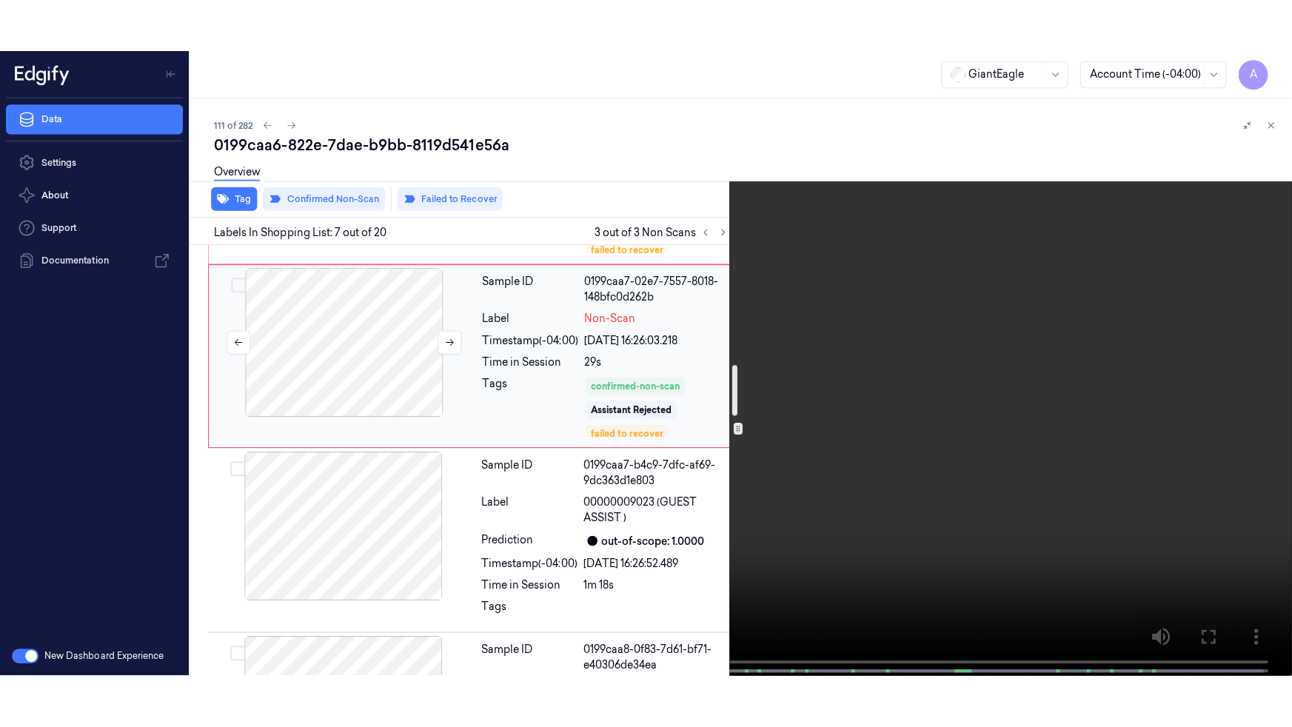
scroll to position [1125, 0]
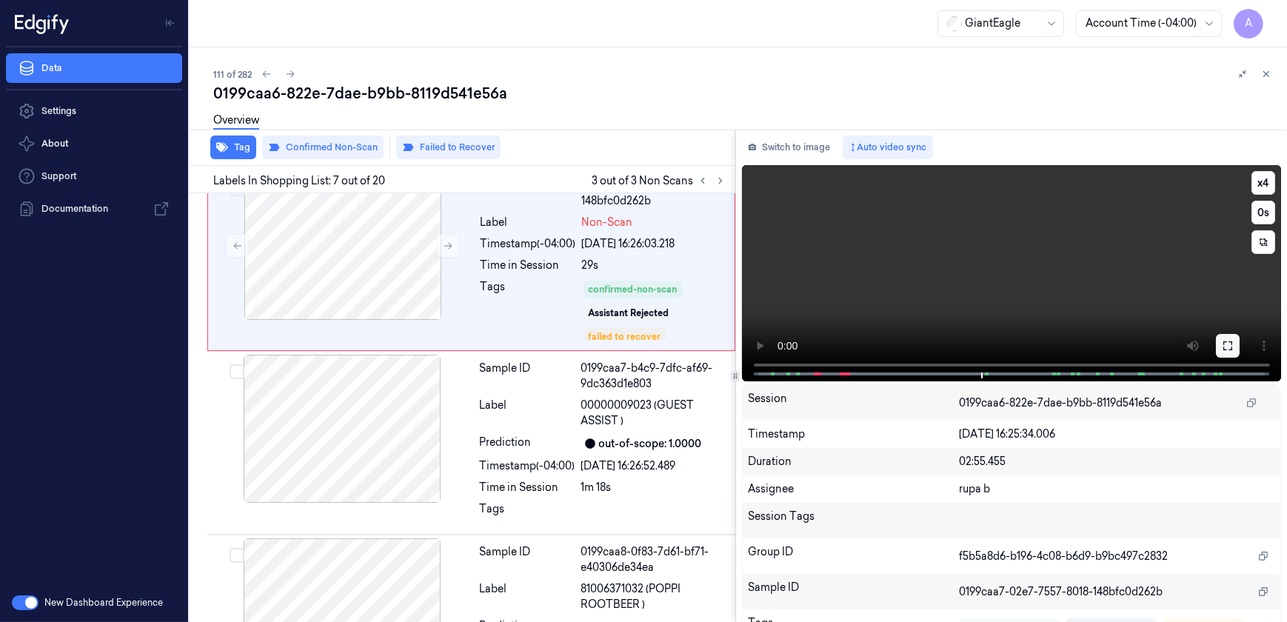
click at [1229, 346] on button at bounding box center [1228, 346] width 24 height 24
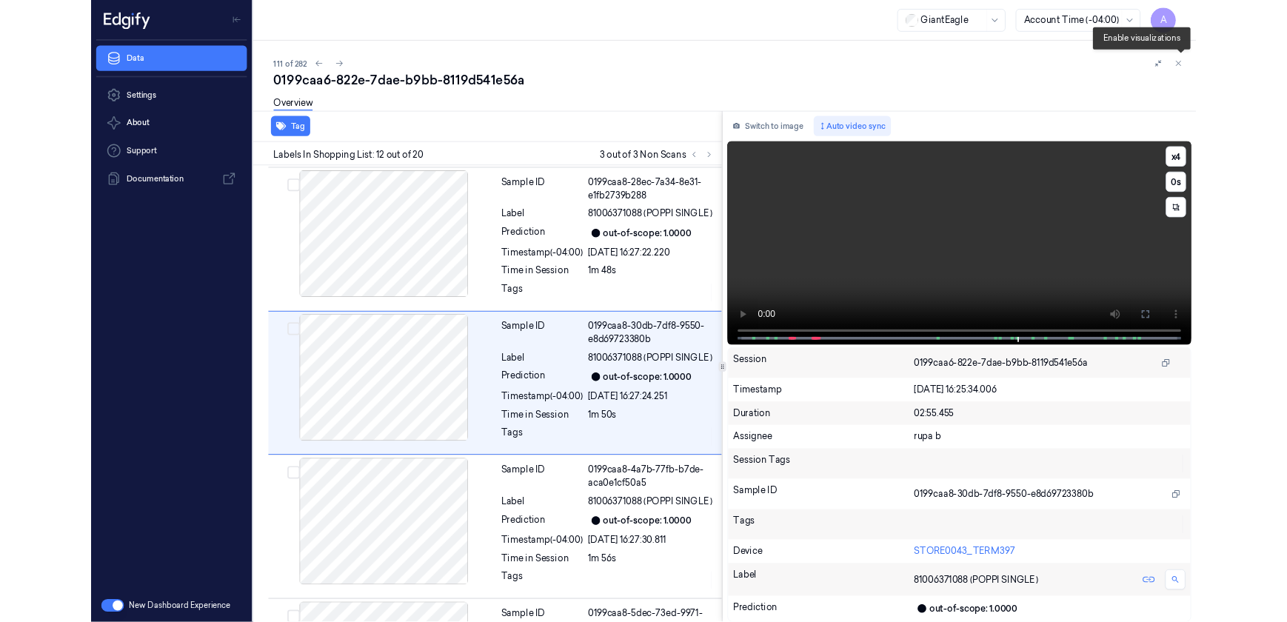
scroll to position [1840, 0]
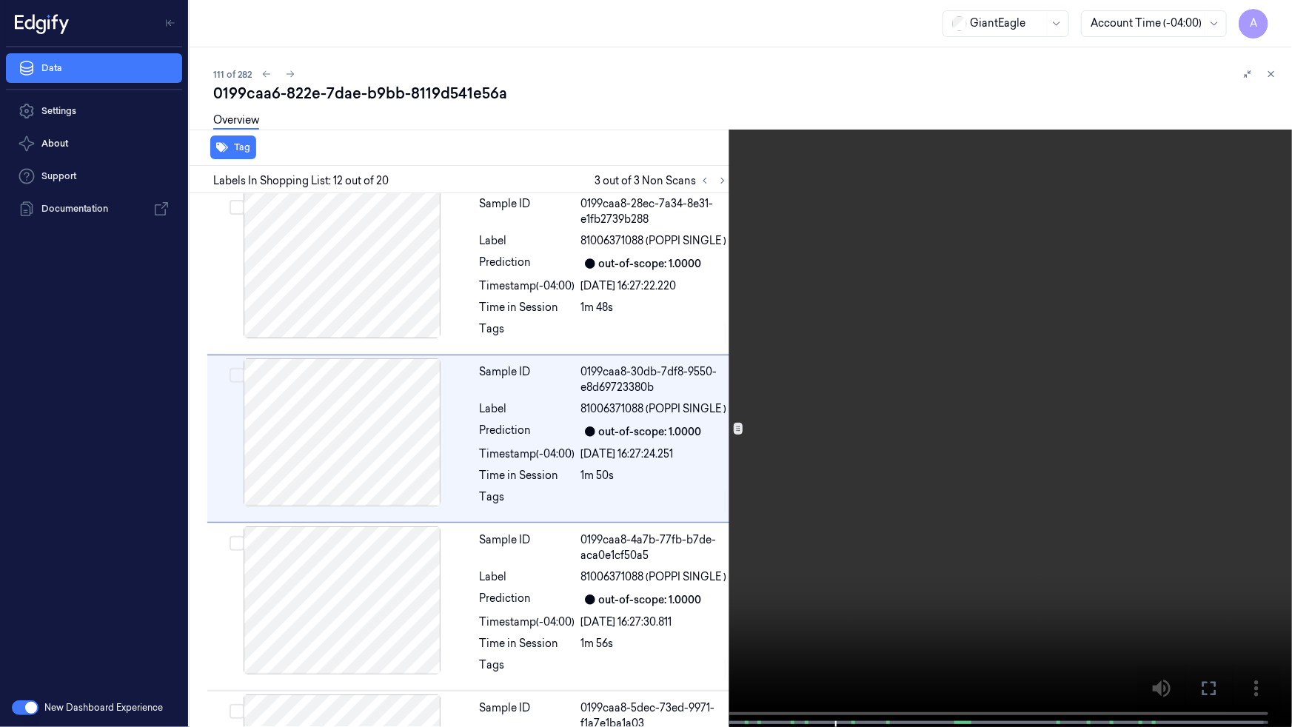
drag, startPoint x: 1217, startPoint y: 684, endPoint x: 1177, endPoint y: 593, distance: 99.5
click at [0, 0] on icon at bounding box center [0, 0] width 0 height 0
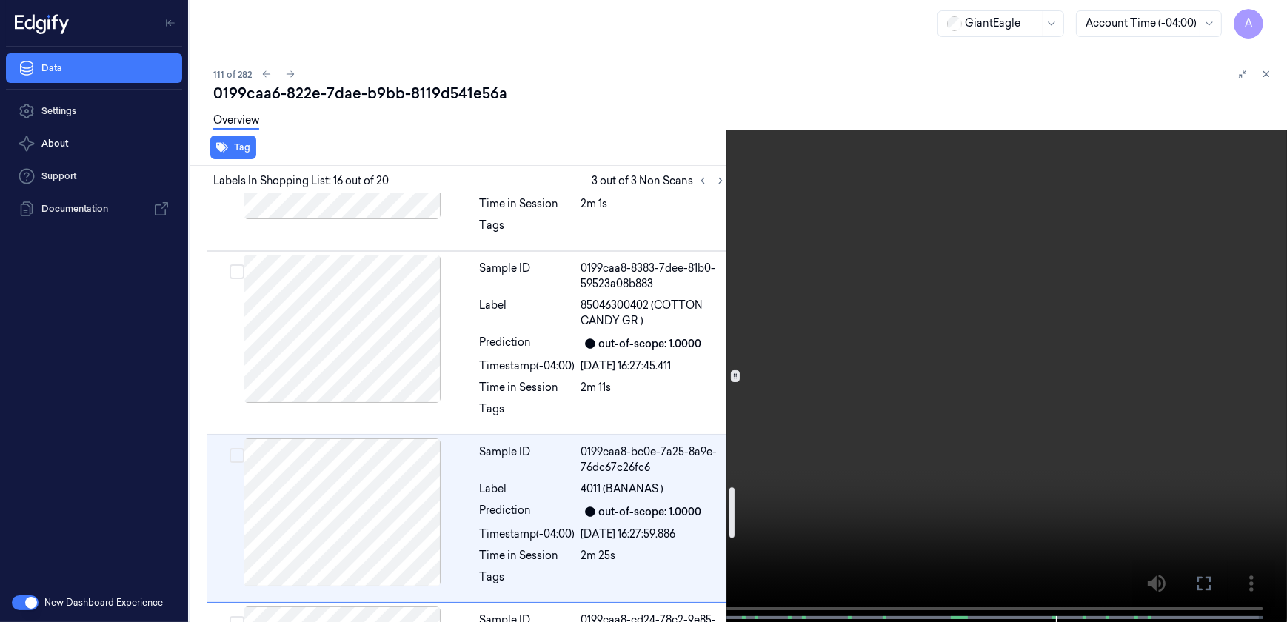
scroll to position [2618, 0]
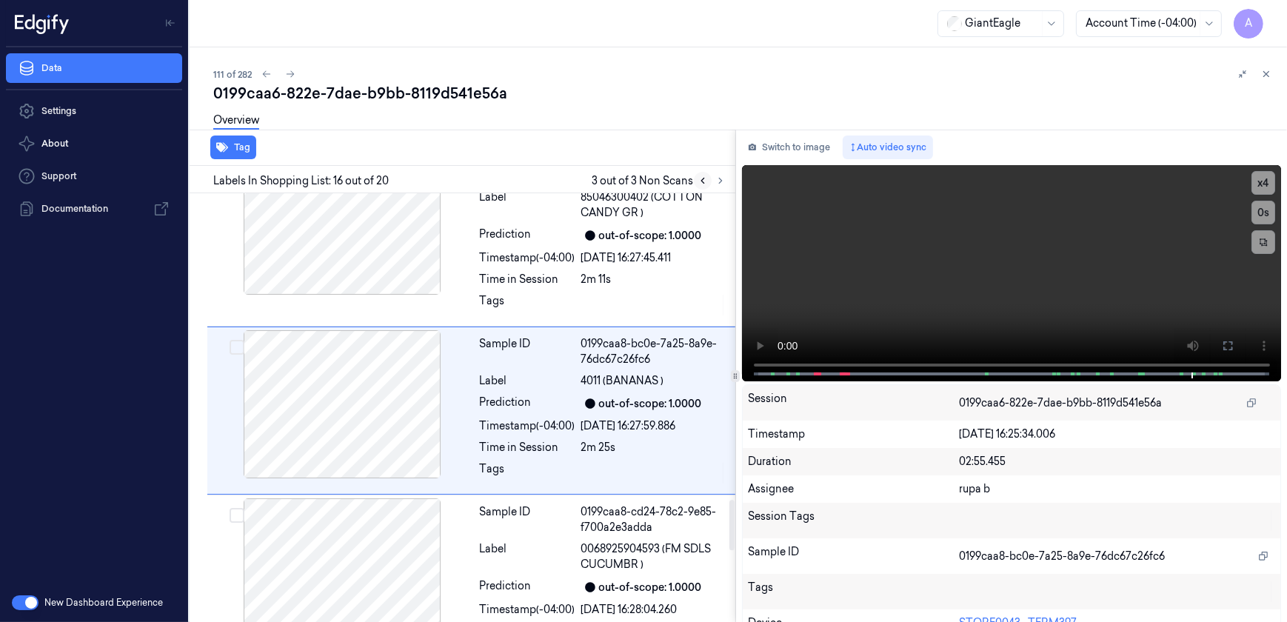
click at [700, 177] on icon at bounding box center [703, 180] width 10 height 10
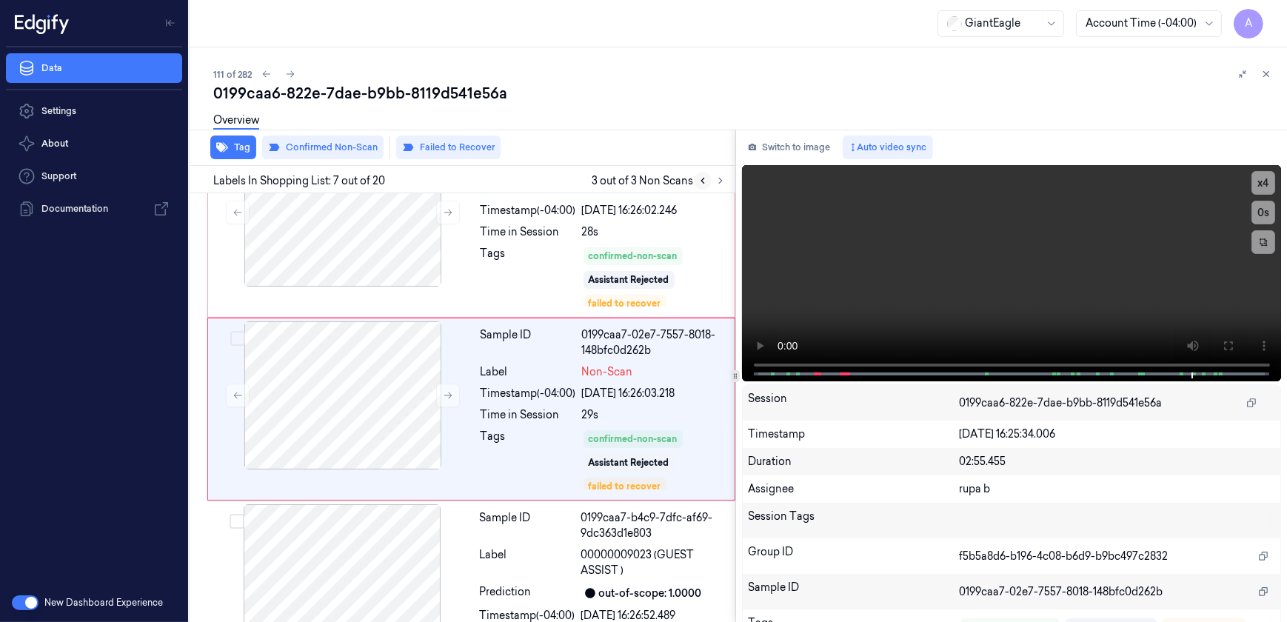
click at [700, 177] on icon at bounding box center [703, 180] width 10 height 10
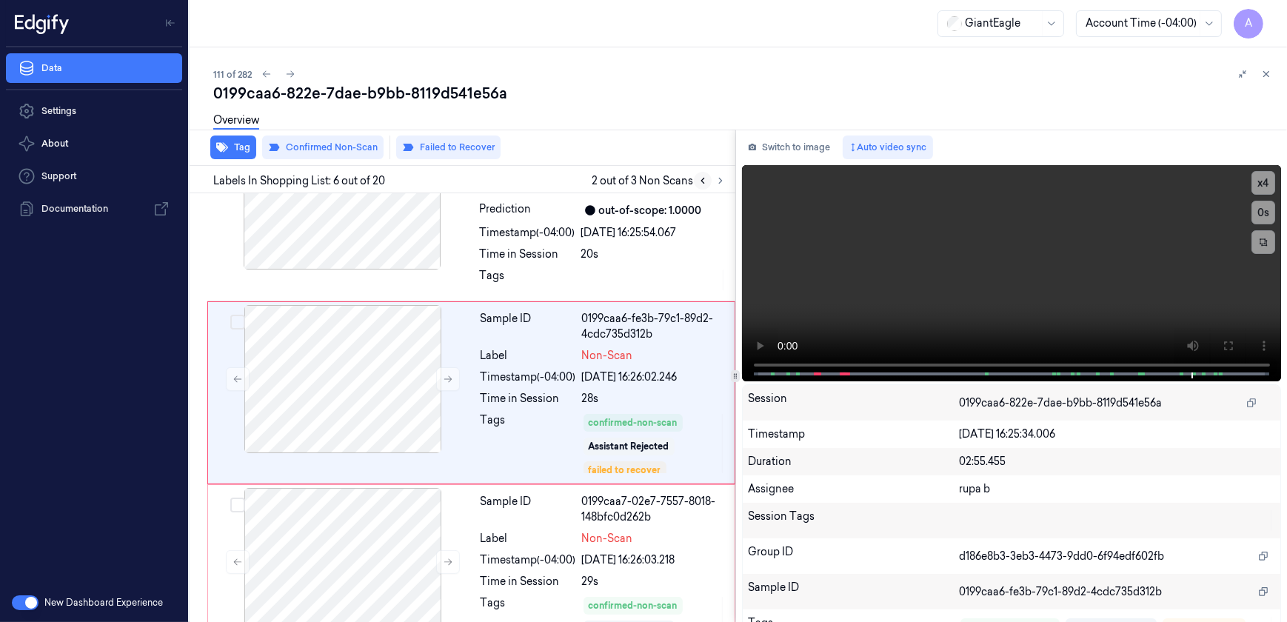
scroll to position [792, 0]
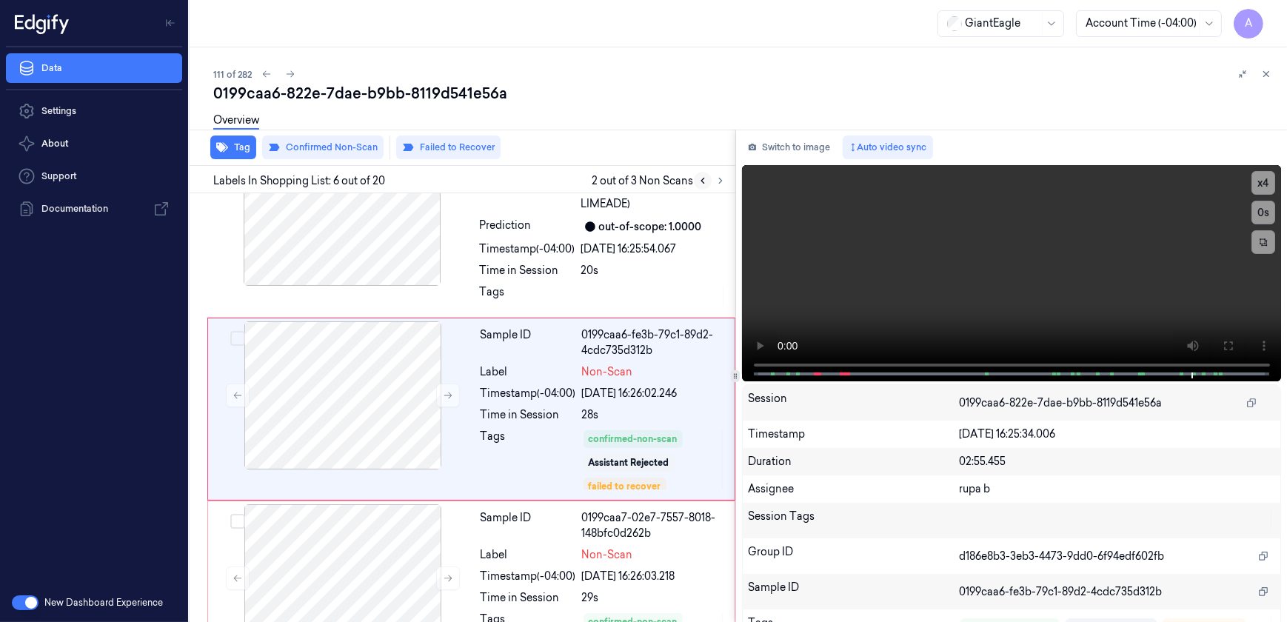
click at [700, 177] on icon at bounding box center [703, 180] width 10 height 10
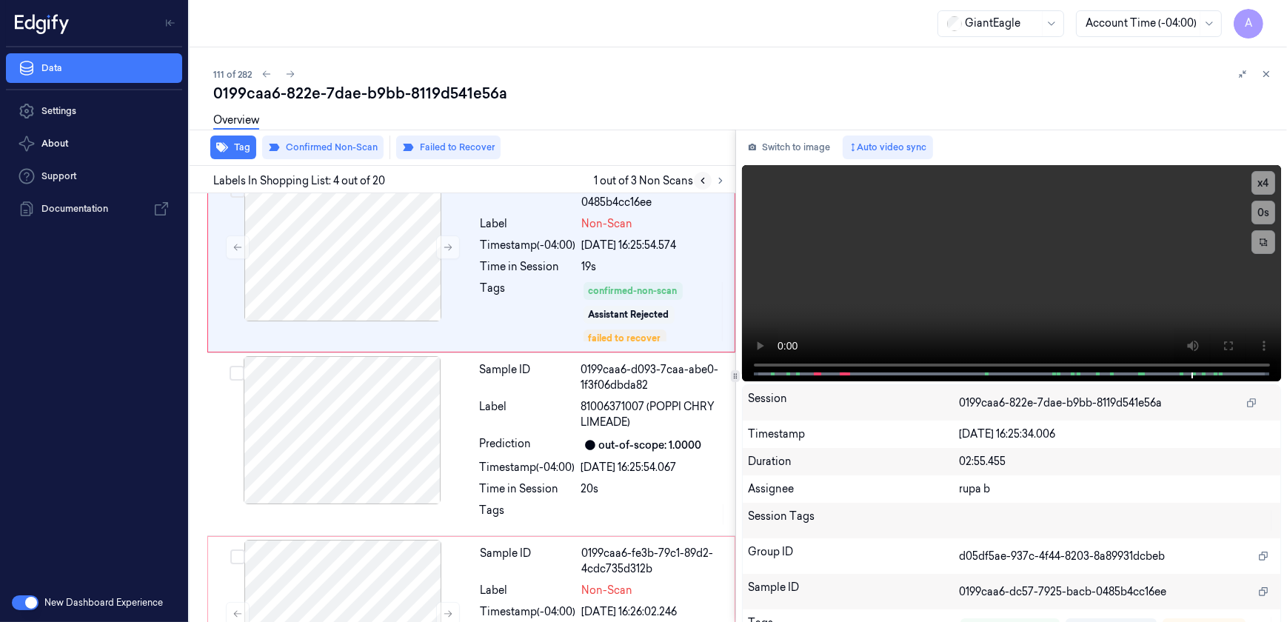
scroll to position [427, 0]
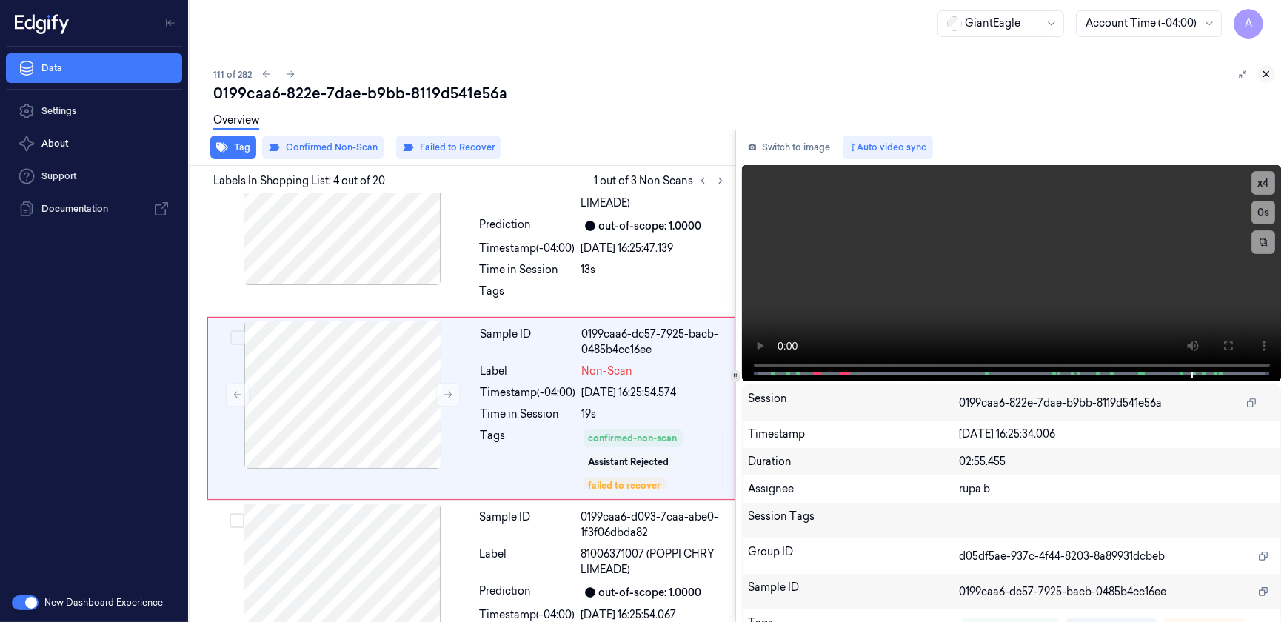
click at [1265, 74] on icon at bounding box center [1266, 74] width 10 height 10
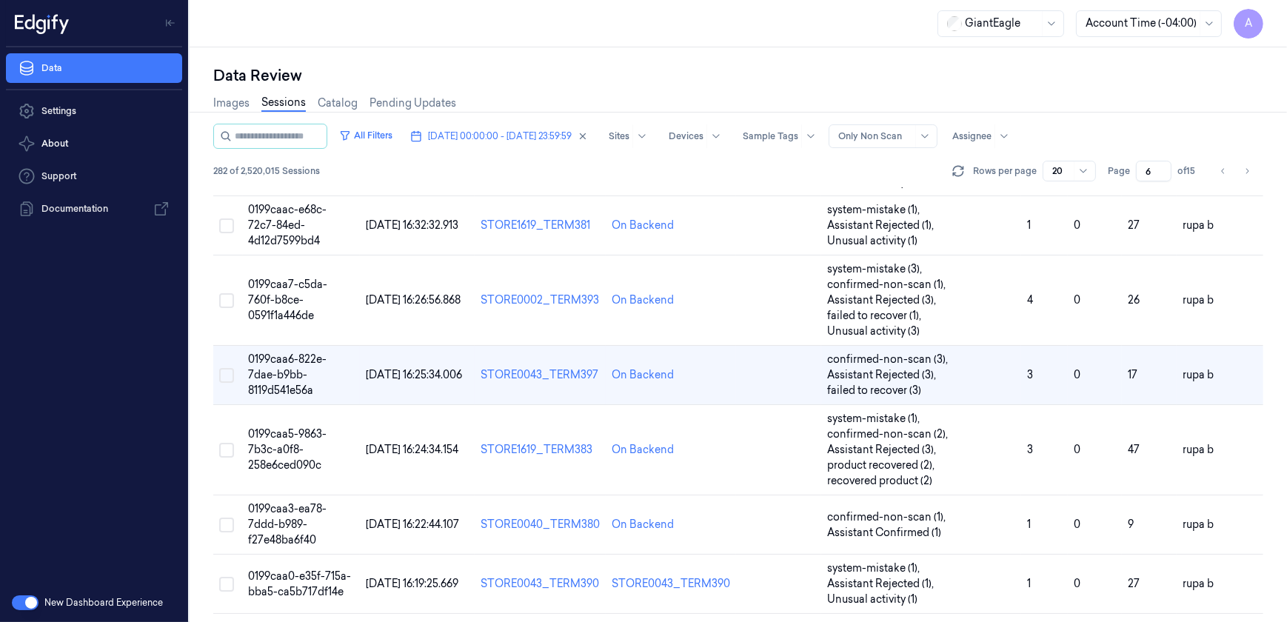
scroll to position [435, 0]
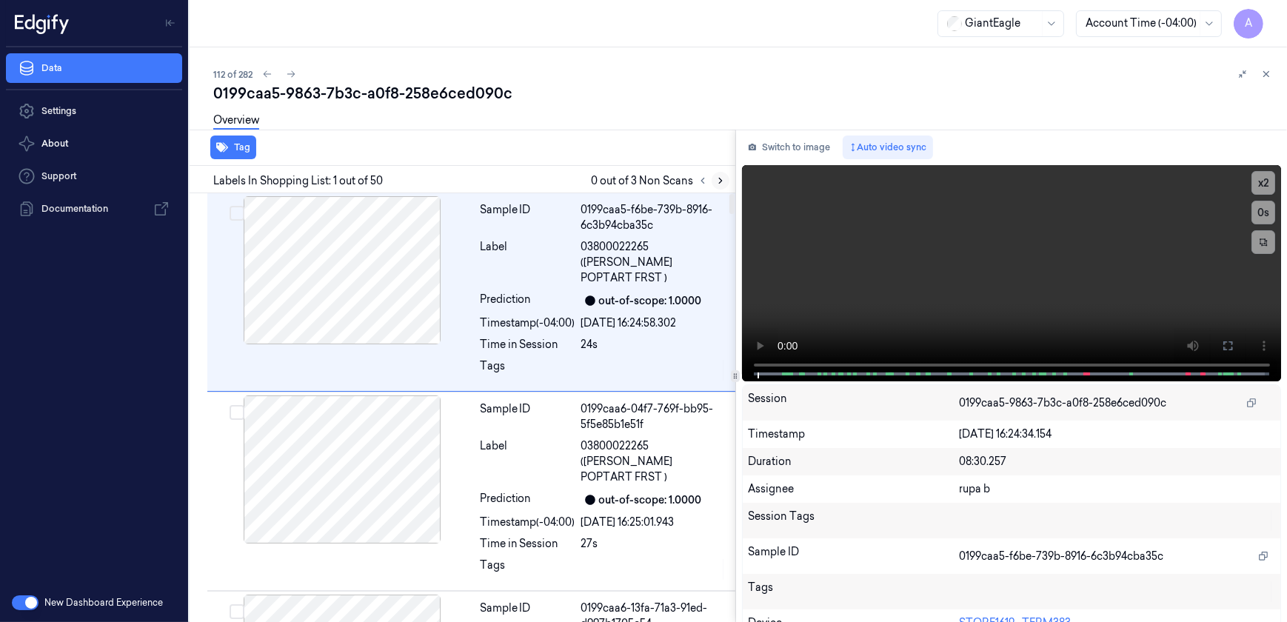
click at [715, 183] on icon at bounding box center [720, 180] width 10 height 10
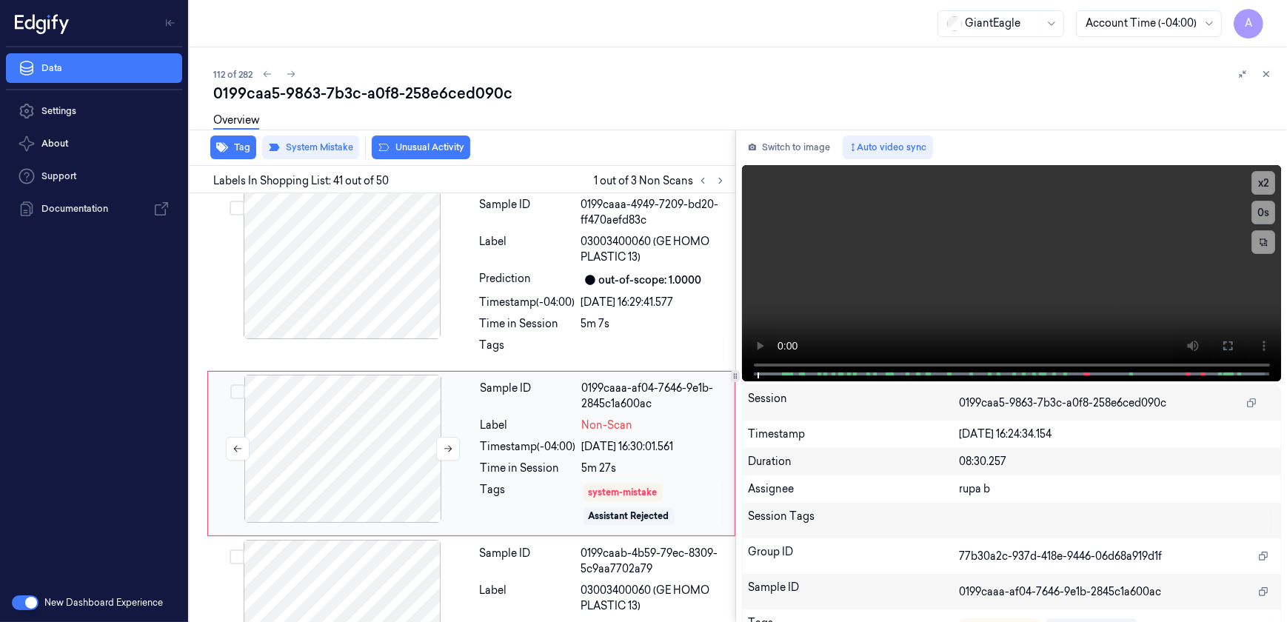
scroll to position [7206, 0]
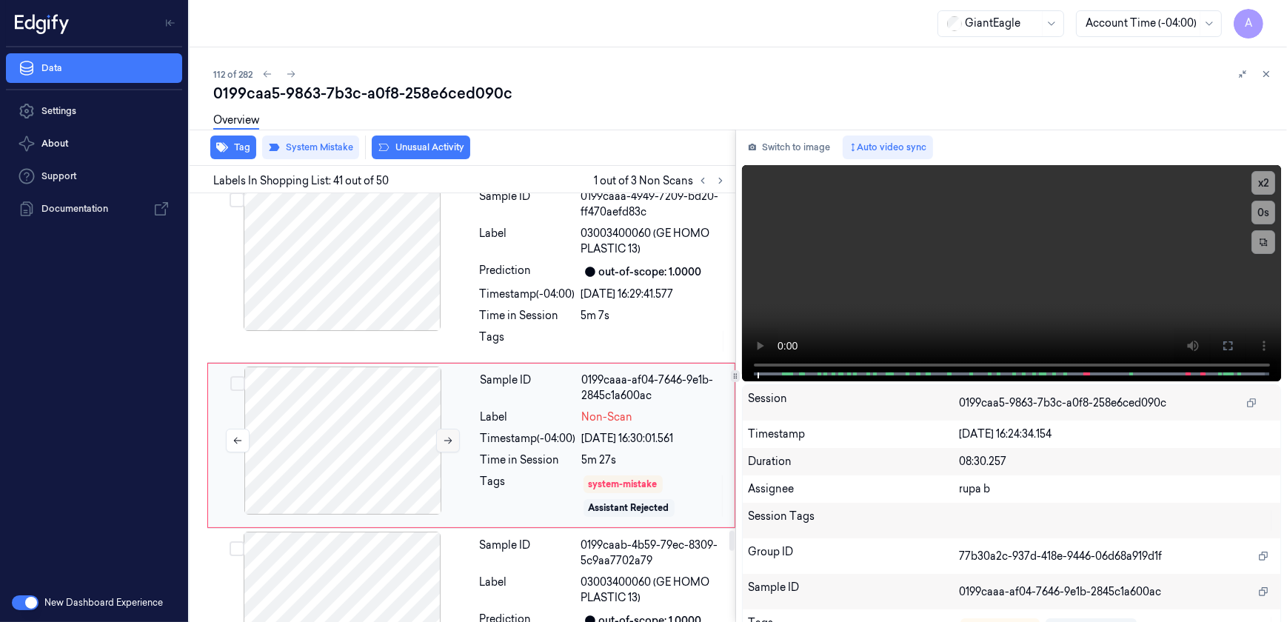
click at [441, 429] on button at bounding box center [448, 441] width 24 height 24
click at [448, 438] on icon at bounding box center [448, 441] width 8 height 7
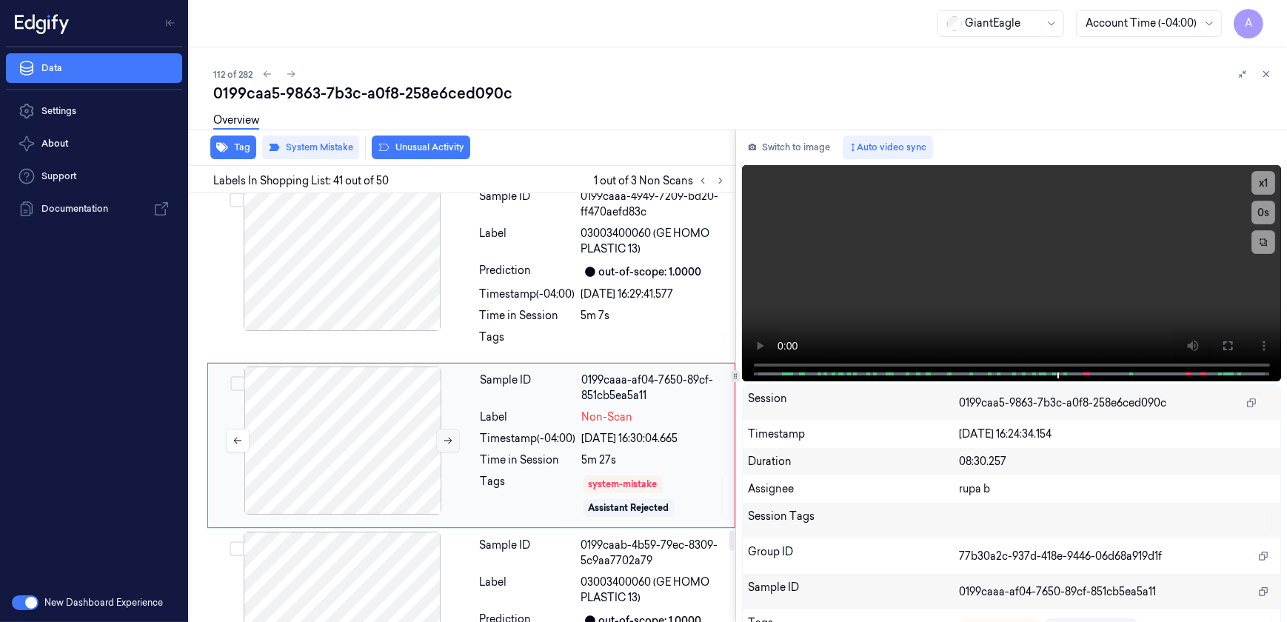
click at [448, 438] on icon at bounding box center [448, 441] width 8 height 7
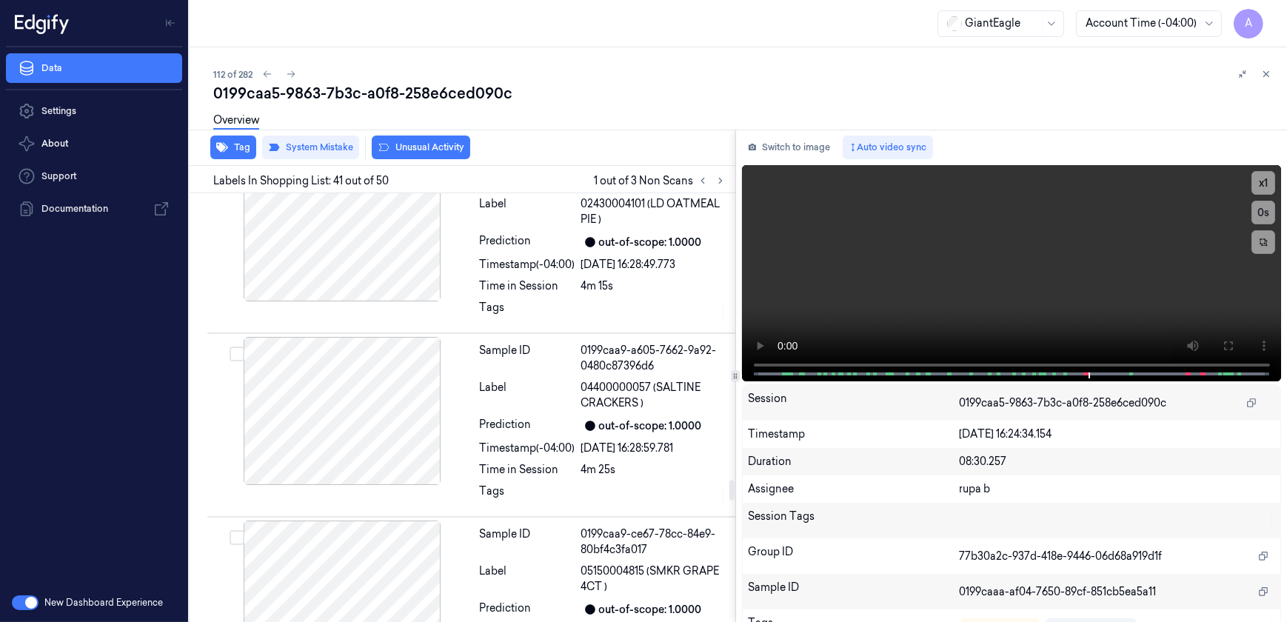
scroll to position [6130, 0]
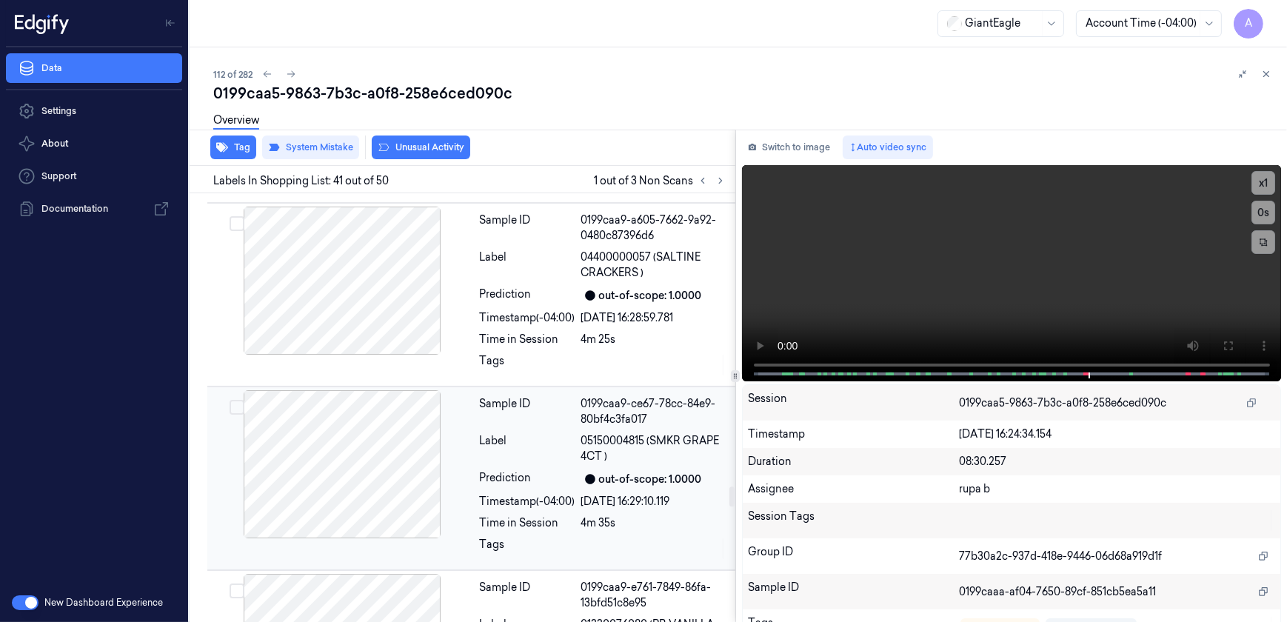
click at [589, 433] on span "05150004815 (SMKR GRAPE 4CT )" at bounding box center [653, 448] width 145 height 31
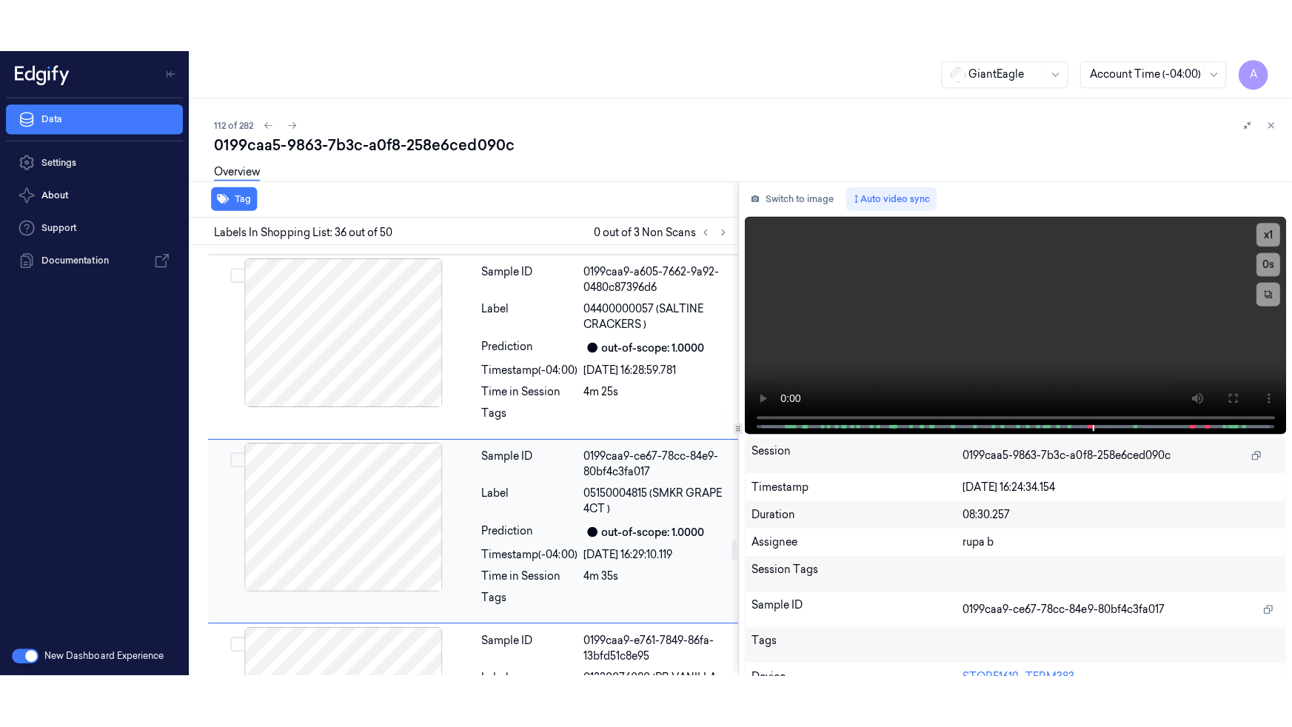
scroll to position [6299, 0]
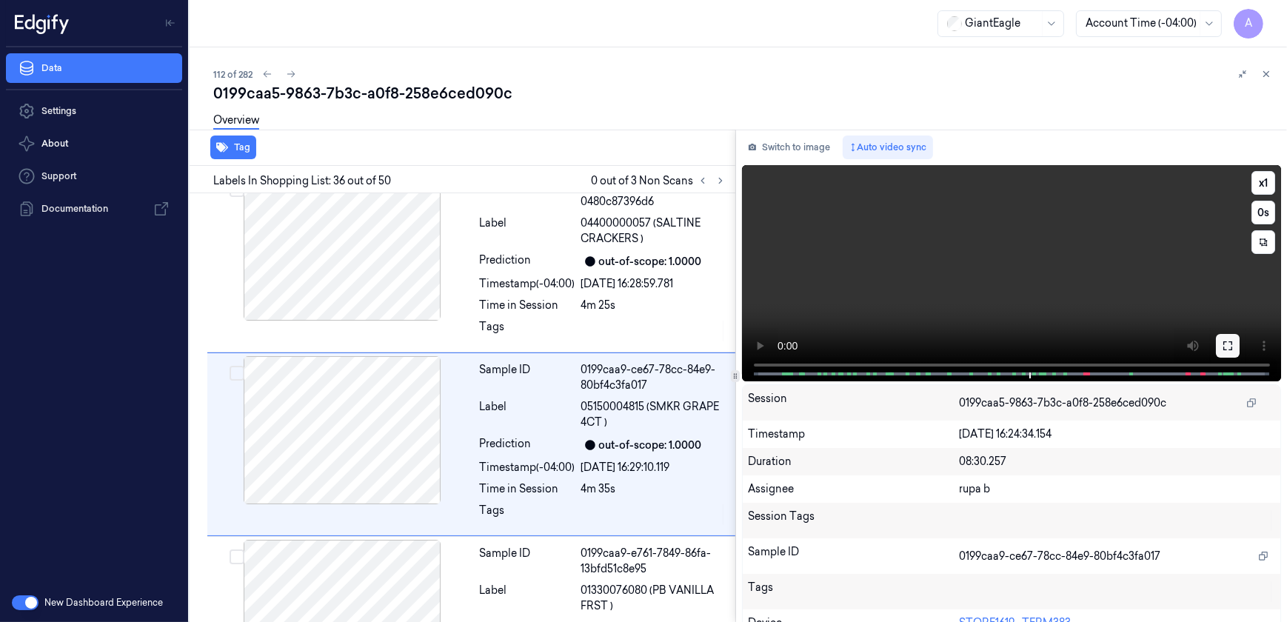
click at [1223, 352] on button at bounding box center [1228, 346] width 24 height 24
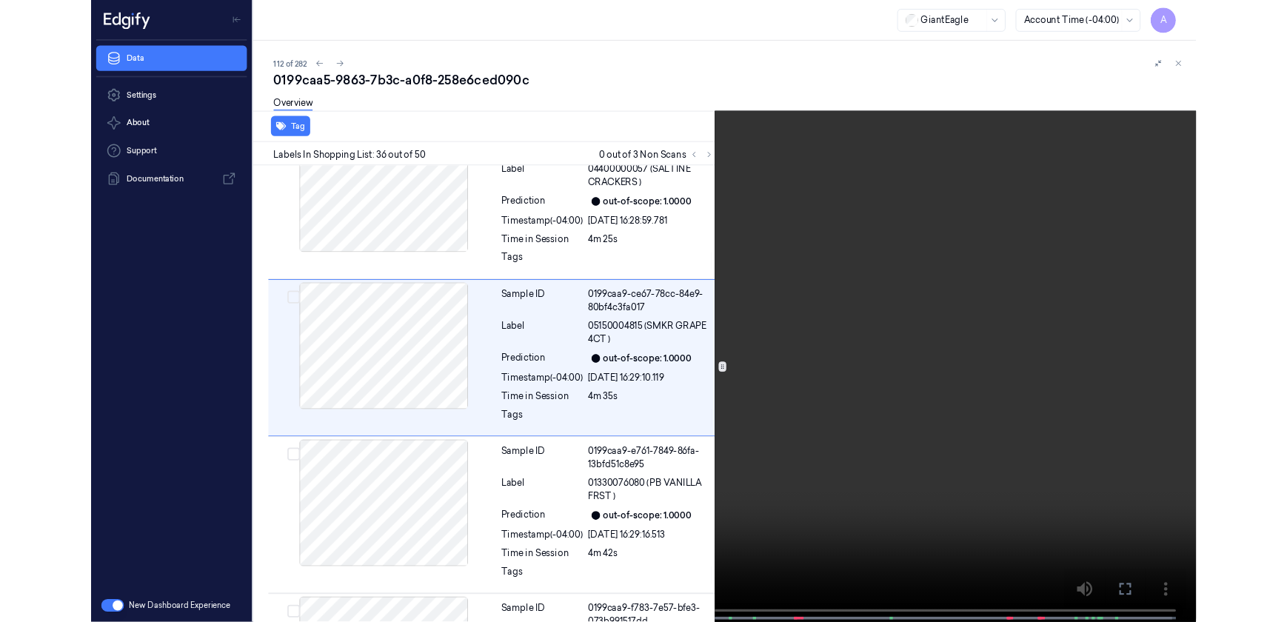
scroll to position [6246, 0]
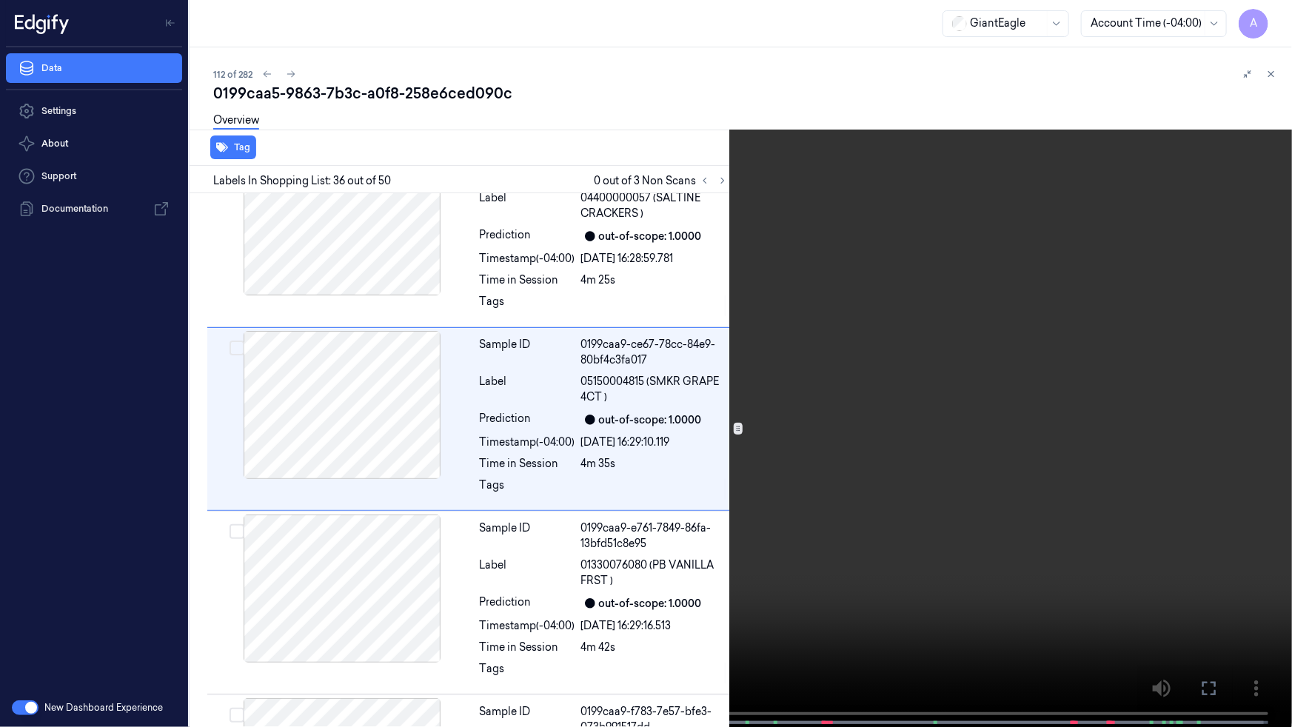
click at [0, 0] on icon at bounding box center [0, 0] width 0 height 0
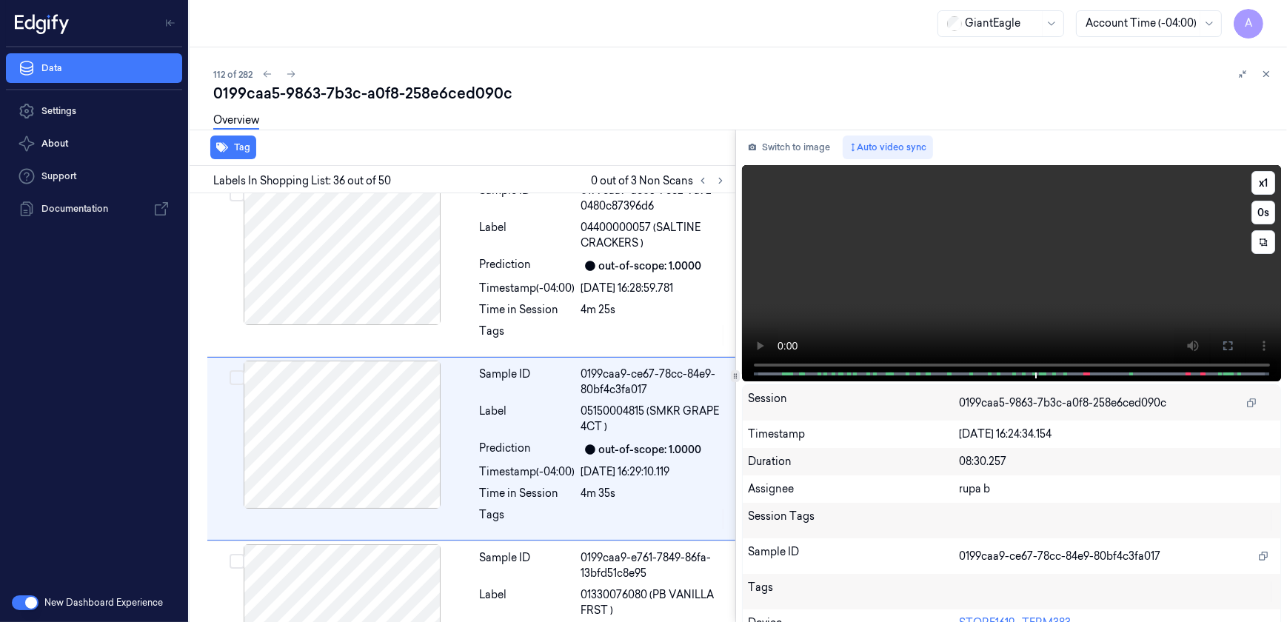
scroll to position [6299, 0]
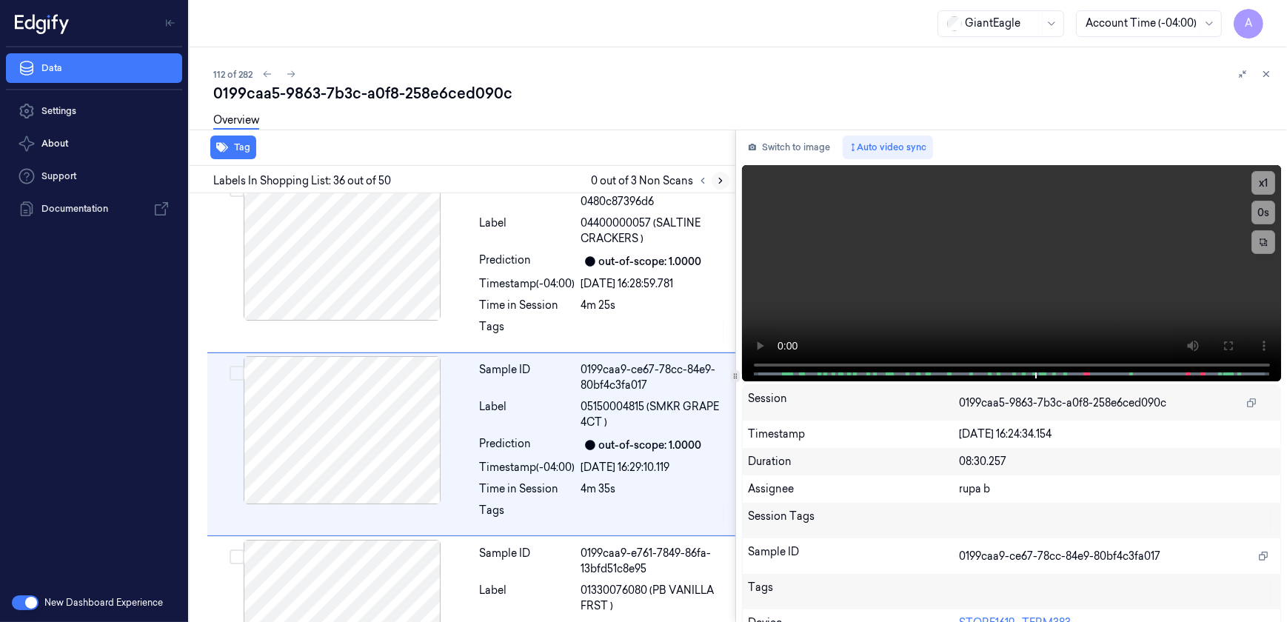
click at [718, 179] on icon at bounding box center [720, 180] width 10 height 10
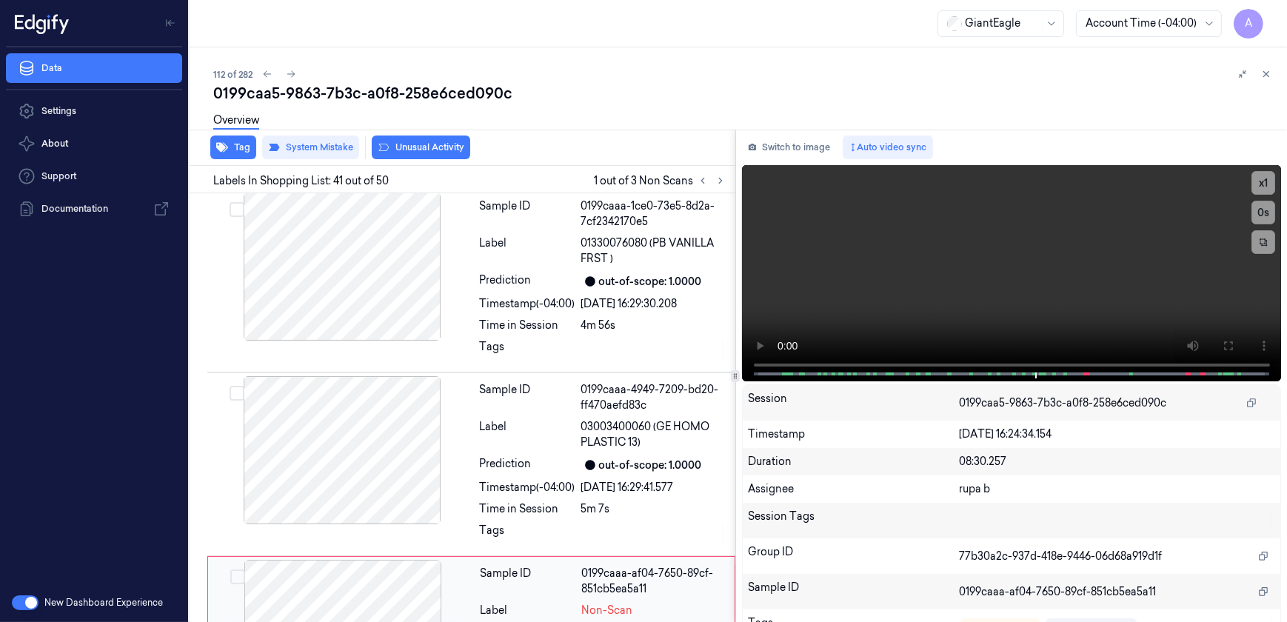
scroll to position [7206, 0]
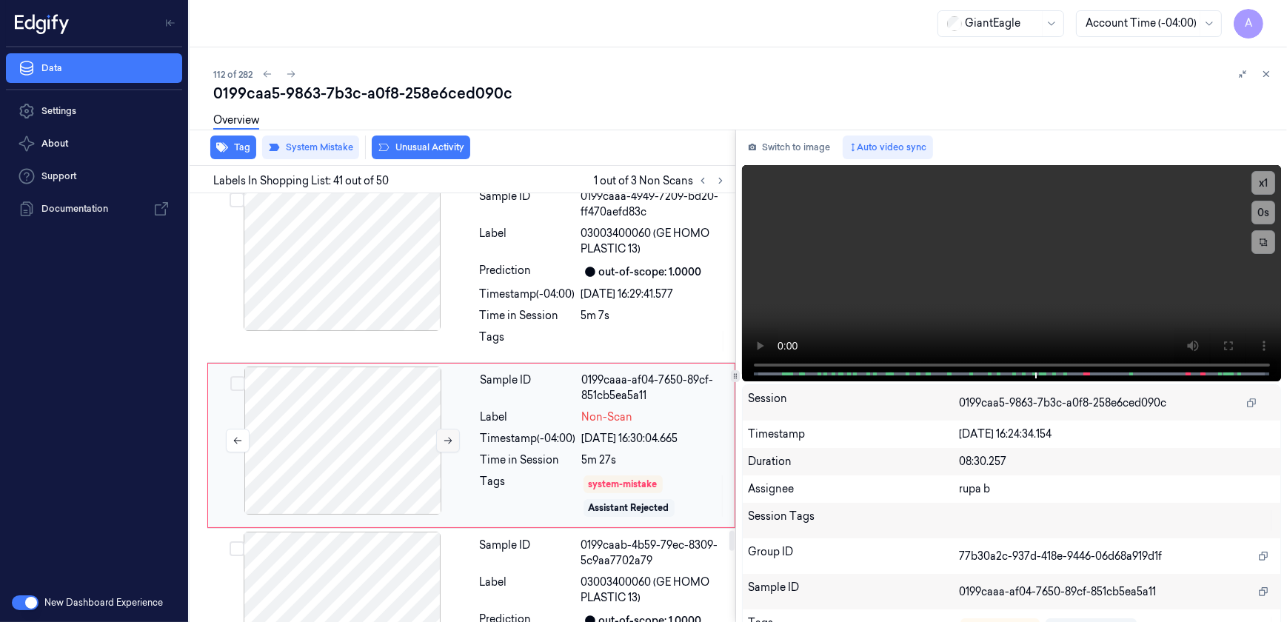
click at [450, 435] on icon at bounding box center [448, 440] width 10 height 10
click at [446, 429] on button at bounding box center [448, 441] width 24 height 24
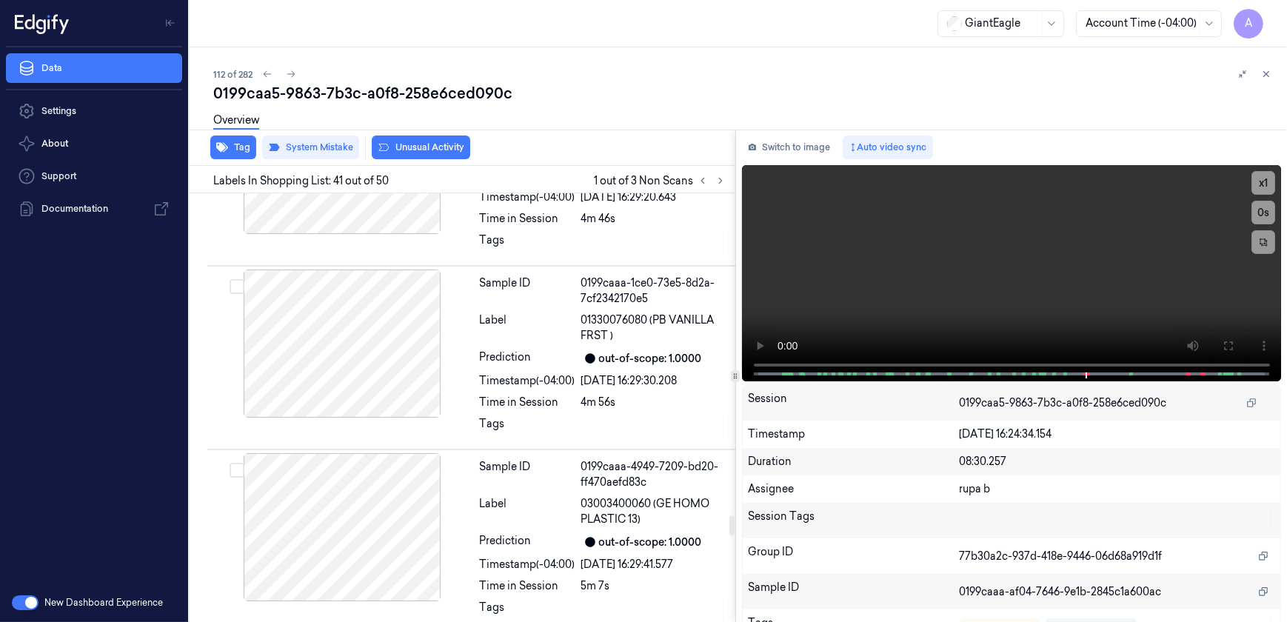
scroll to position [6870, 0]
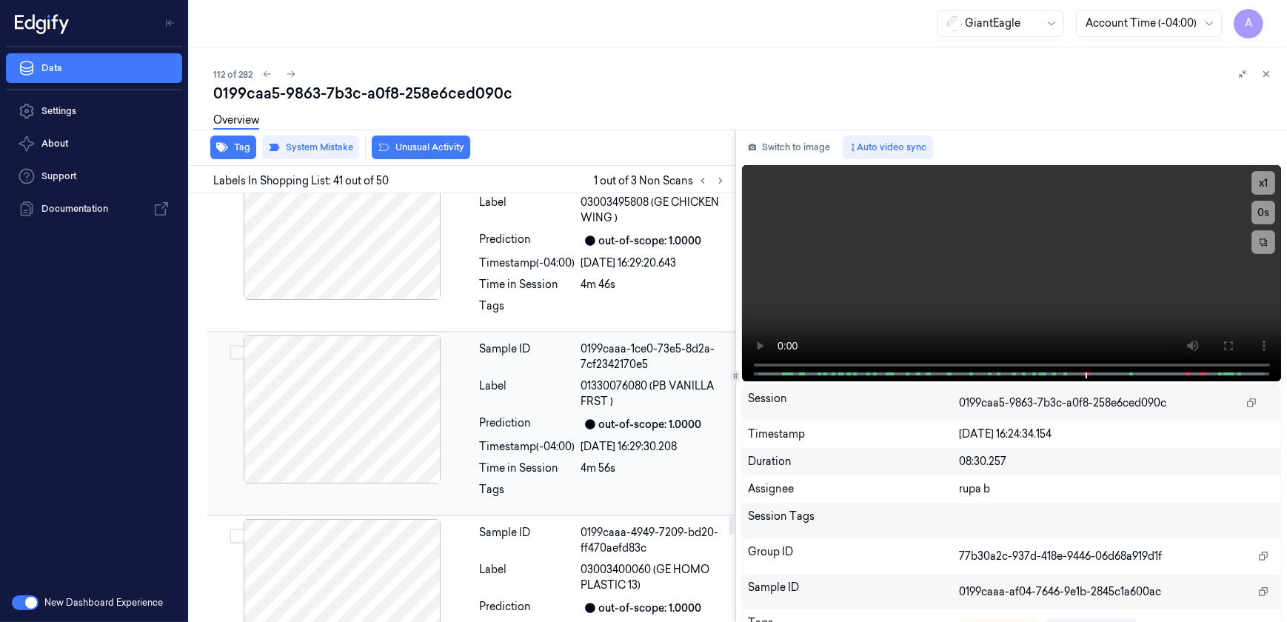
click at [276, 361] on div at bounding box center [342, 409] width 264 height 148
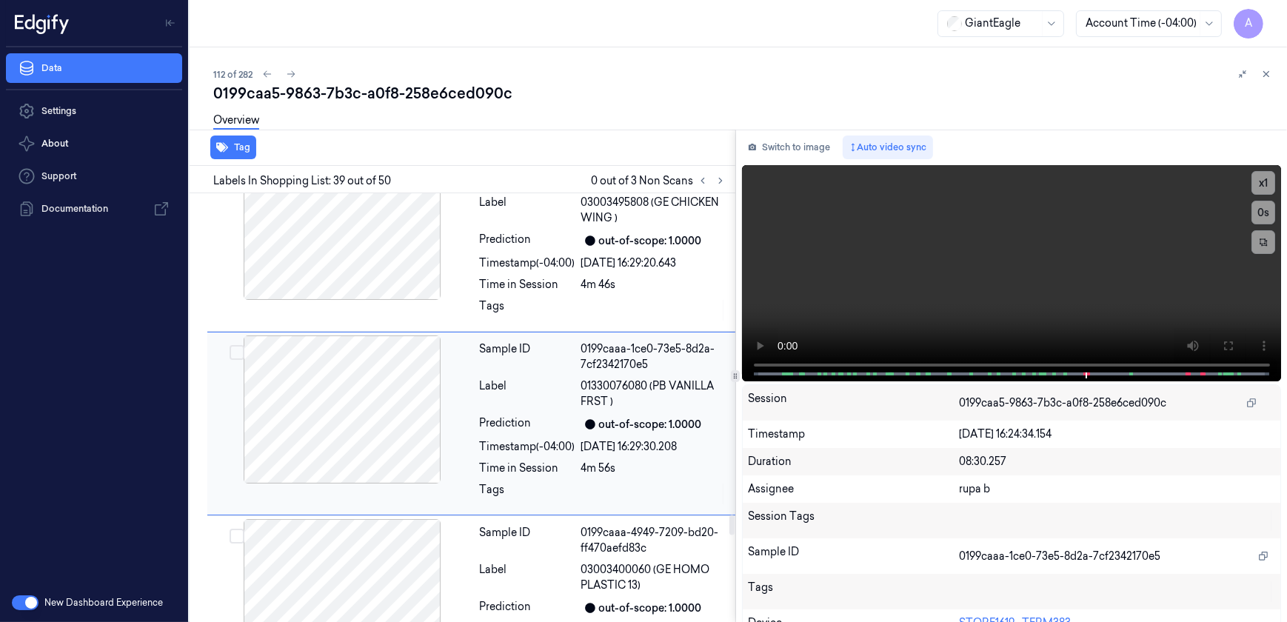
scroll to position [6849, 0]
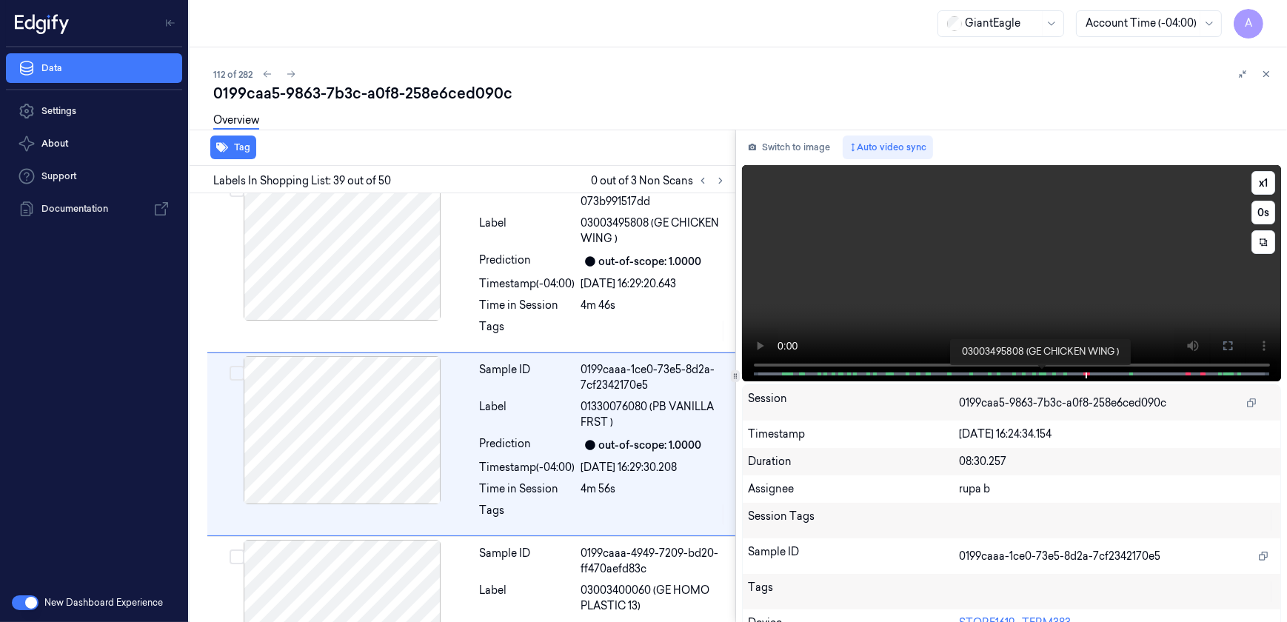
click at [1045, 370] on span at bounding box center [1046, 373] width 2 height 7
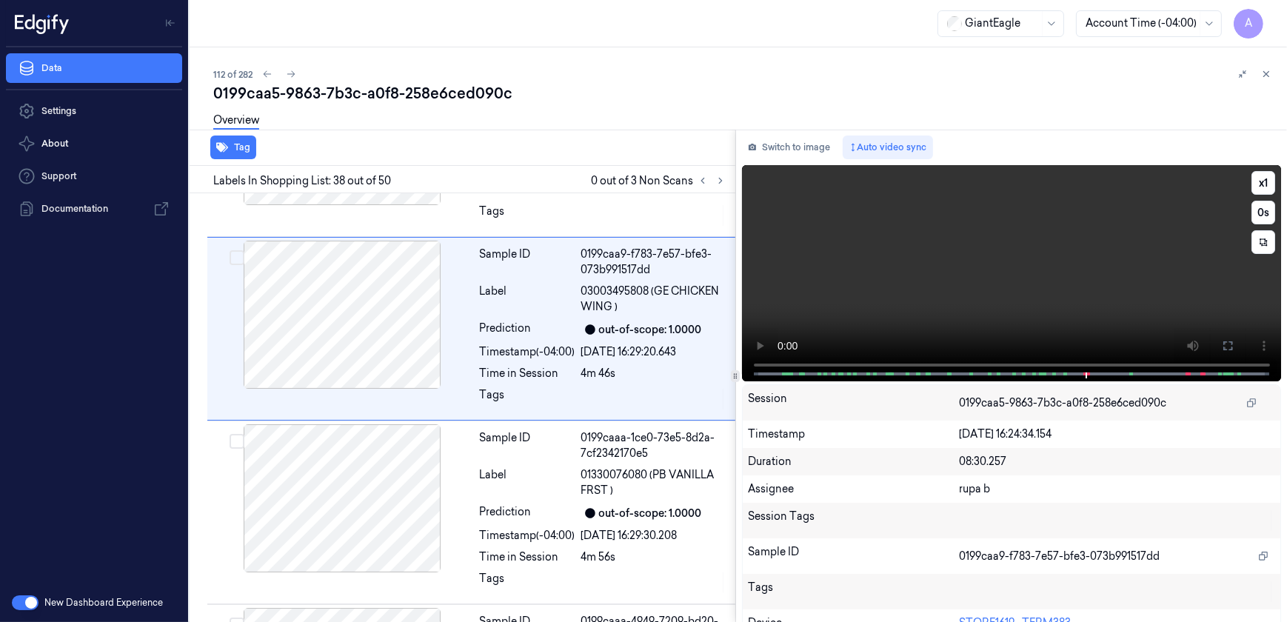
scroll to position [6665, 0]
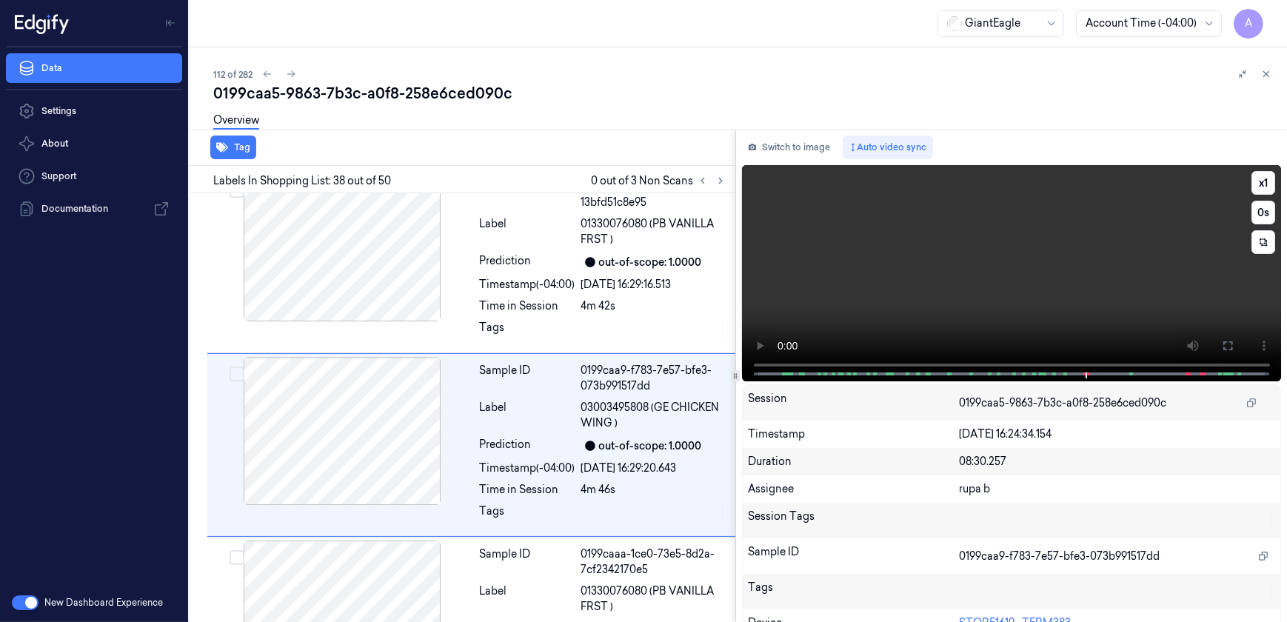
drag, startPoint x: 1083, startPoint y: 311, endPoint x: 1103, endPoint y: 310, distance: 20.0
click at [1083, 311] on video at bounding box center [1012, 273] width 540 height 216
drag, startPoint x: 1217, startPoint y: 344, endPoint x: 1220, endPoint y: 415, distance: 70.4
click at [1222, 344] on icon at bounding box center [1228, 346] width 12 height 12
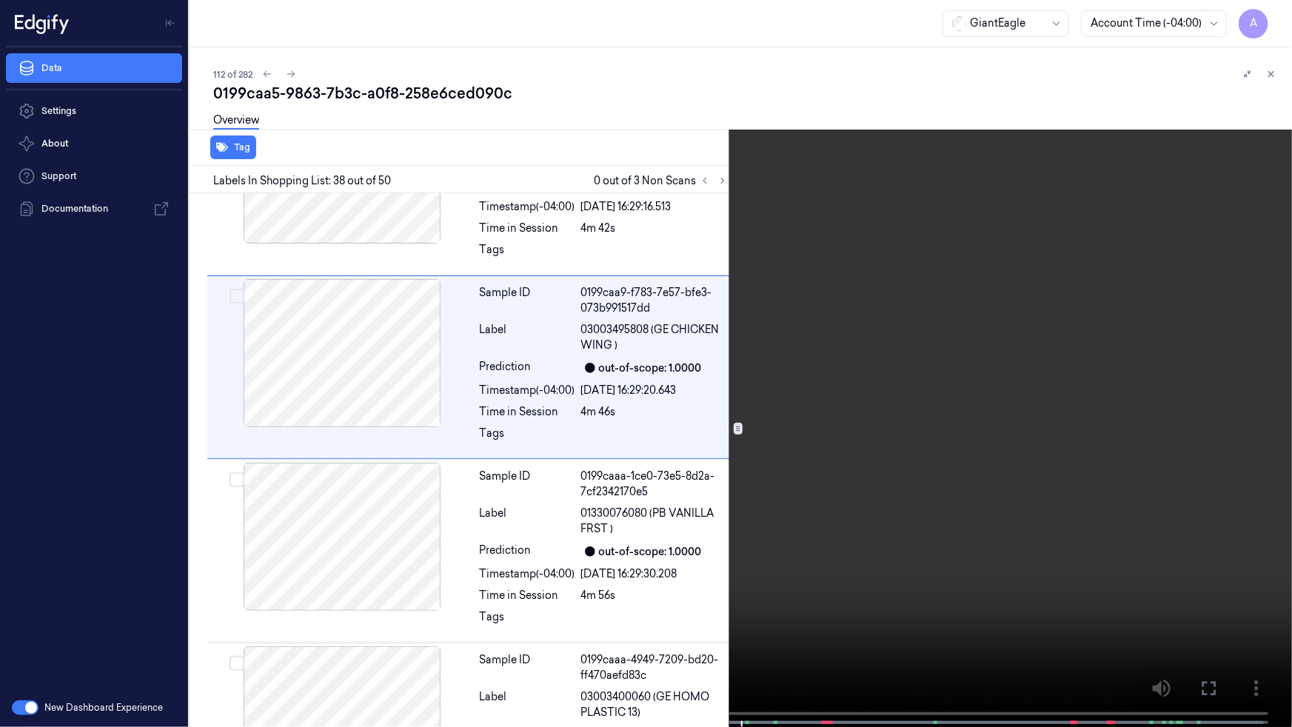
click at [0, 0] on icon at bounding box center [0, 0] width 0 height 0
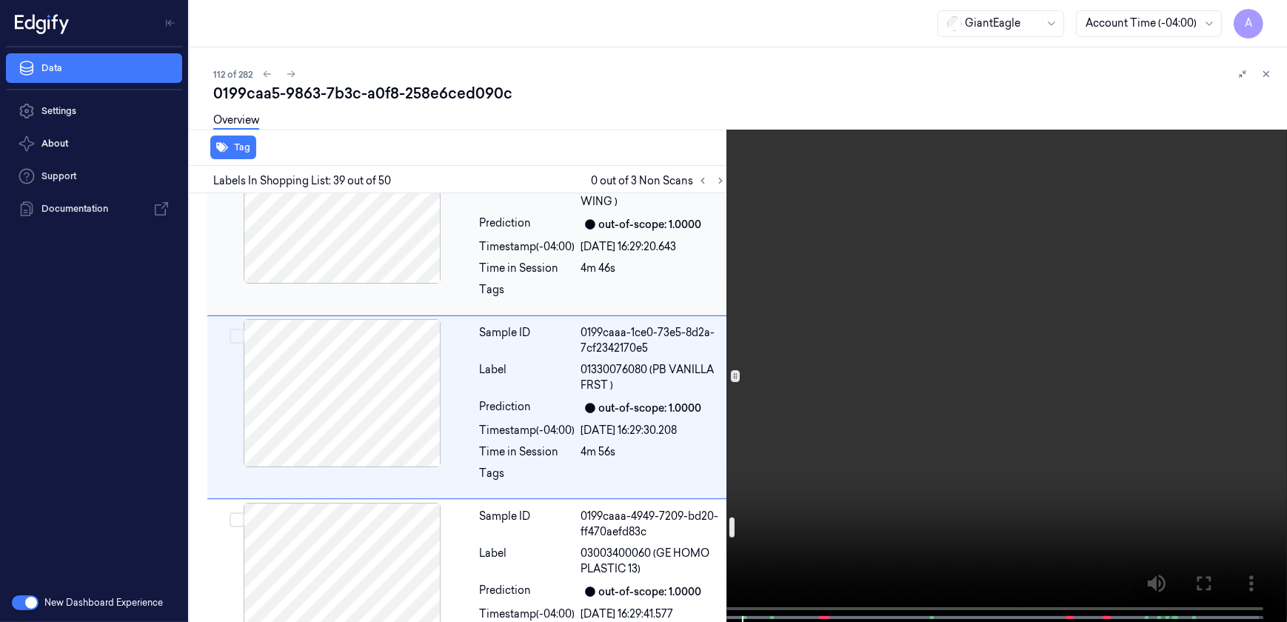
scroll to position [6849, 0]
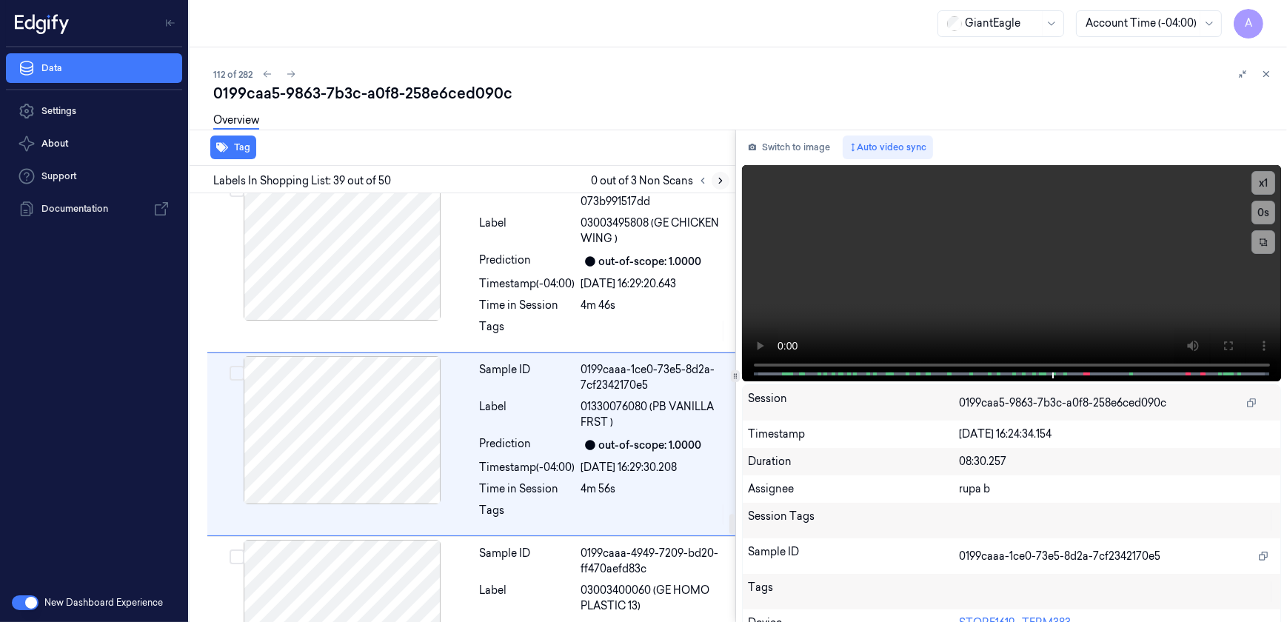
click at [716, 181] on icon at bounding box center [720, 180] width 10 height 10
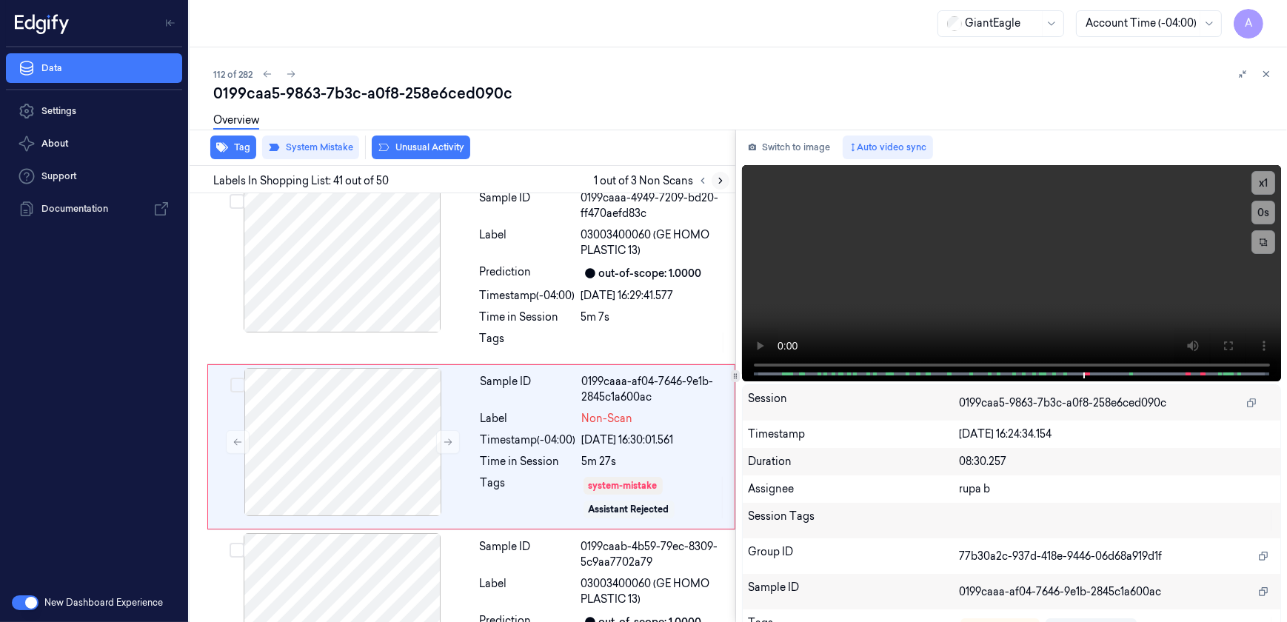
scroll to position [7206, 0]
click at [669, 432] on div "Sample ID 0199caaa-af04-7646-9e1b-2845c1a600ac Label Non-Scan Timestamp (-04:00…" at bounding box center [603, 446] width 257 height 158
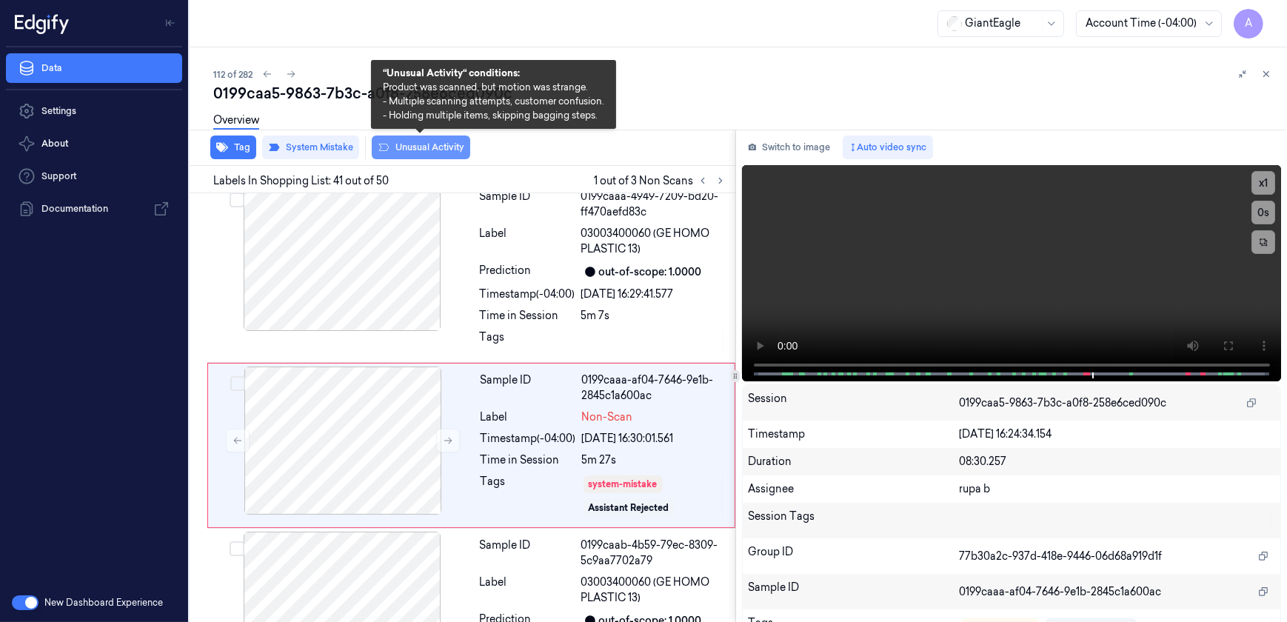
click at [421, 149] on button "Unusual Activity" at bounding box center [421, 148] width 98 height 24
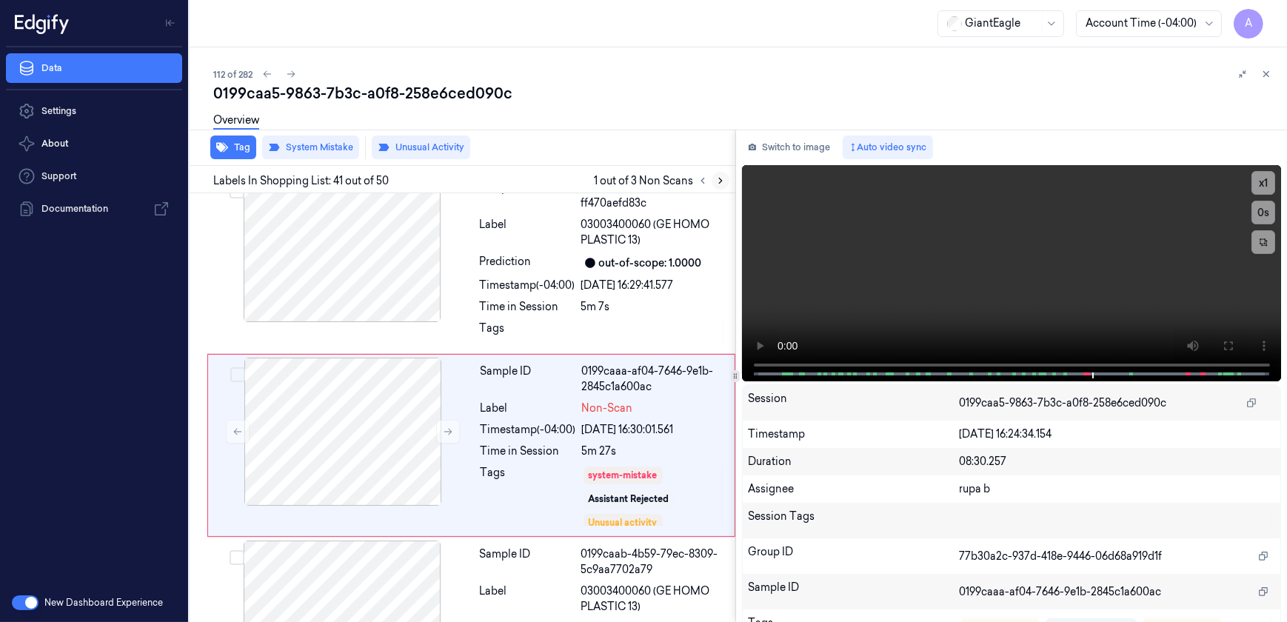
click at [713, 180] on button at bounding box center [721, 181] width 18 height 18
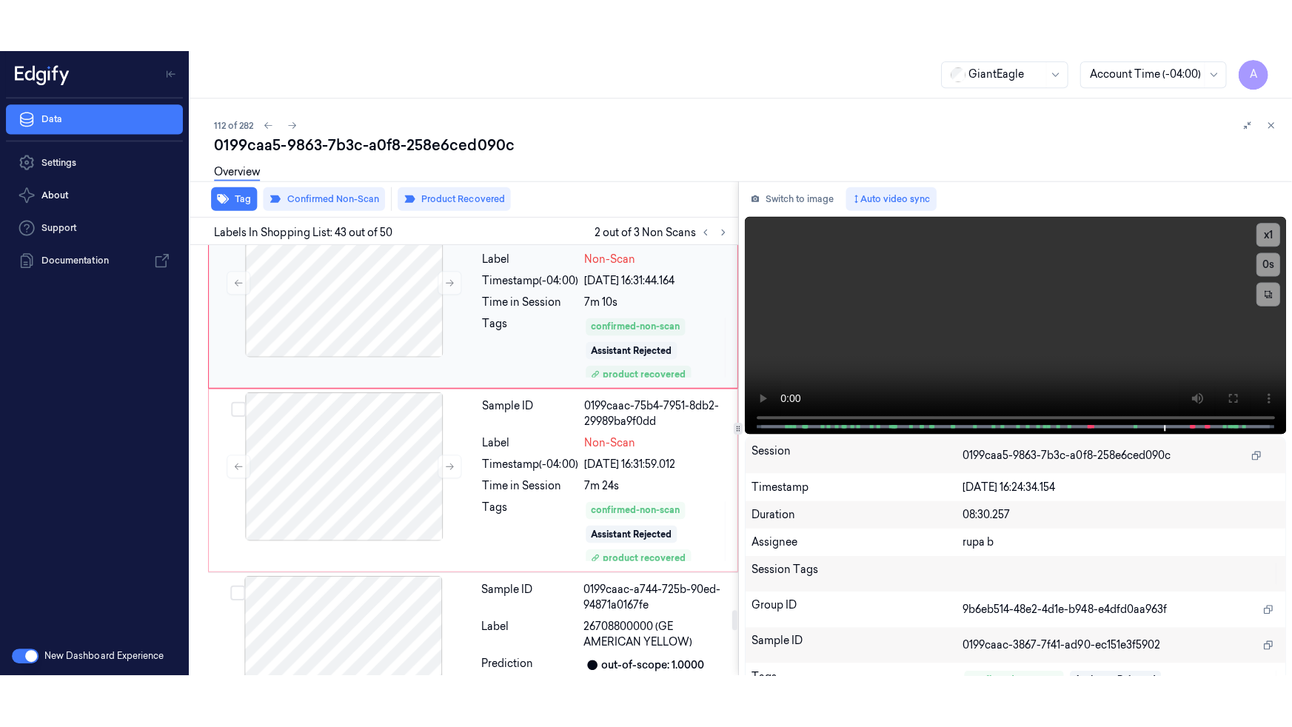
scroll to position [7783, 0]
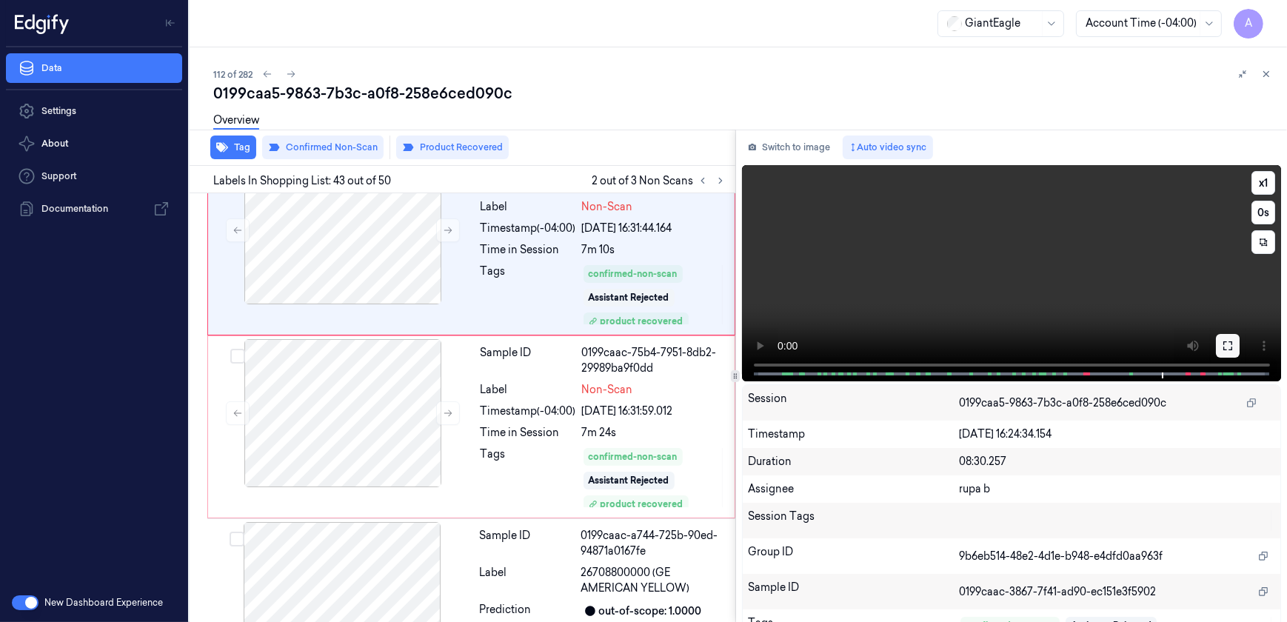
click at [1216, 340] on button at bounding box center [1228, 346] width 24 height 24
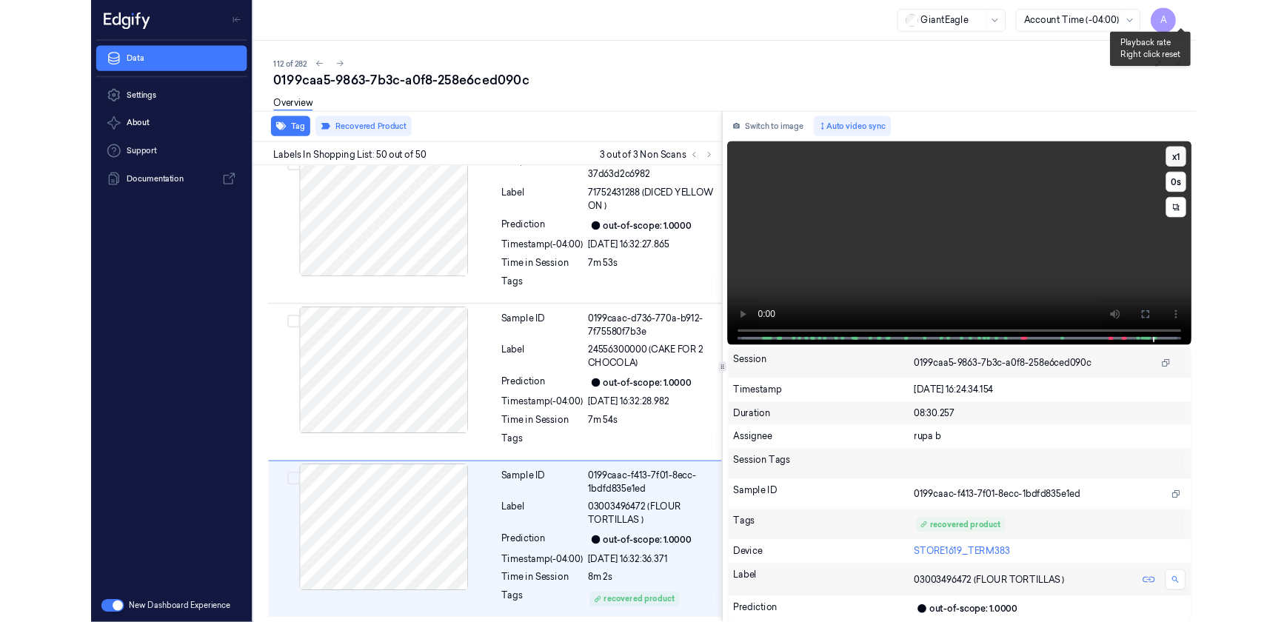
scroll to position [8627, 0]
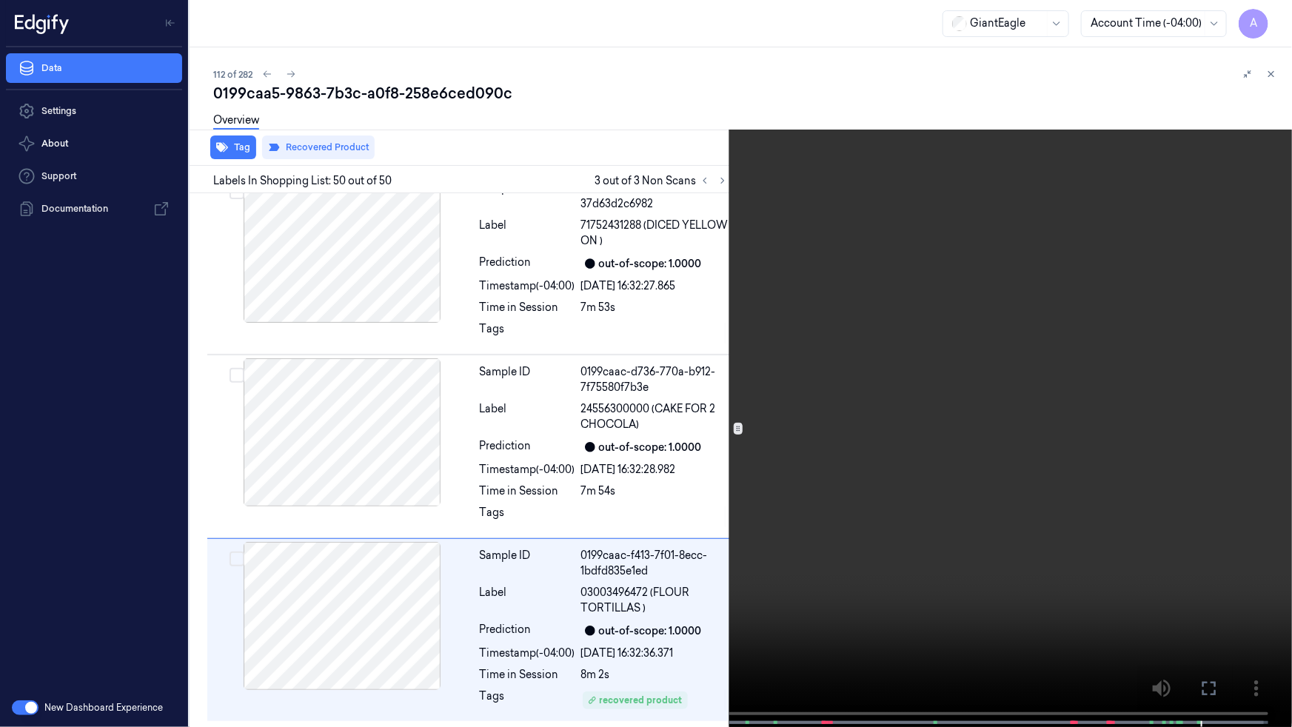
click at [957, 210] on video at bounding box center [646, 365] width 1292 height 730
click at [0, 0] on icon at bounding box center [0, 0] width 0 height 0
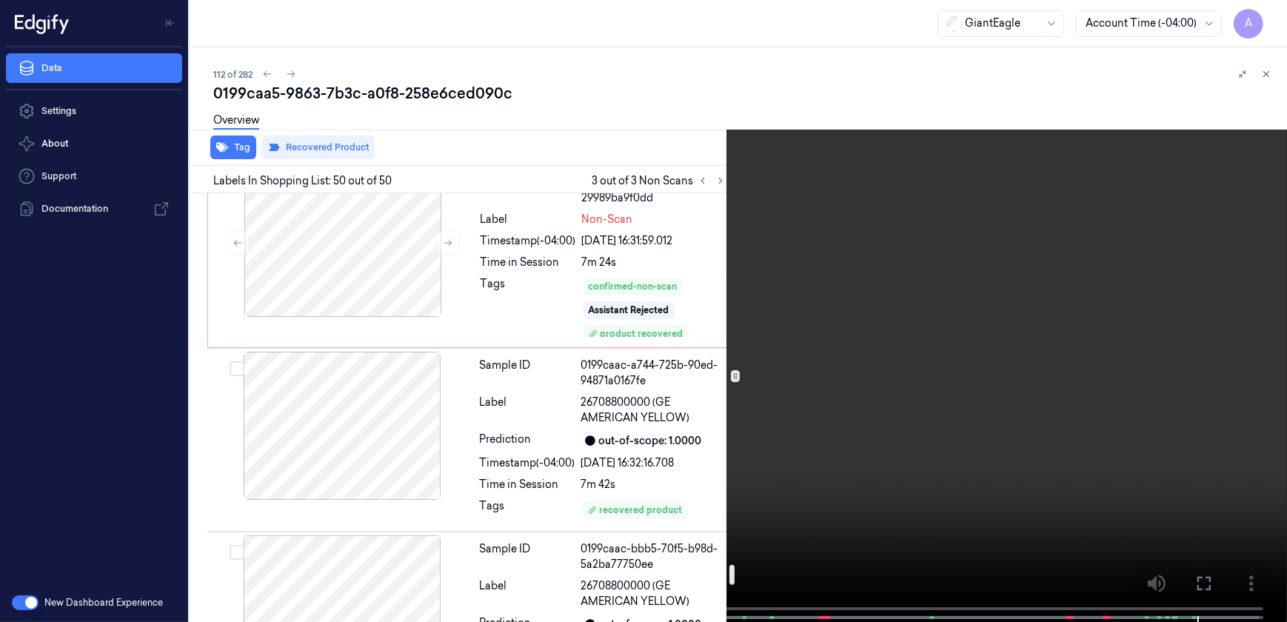
scroll to position [7617, 0]
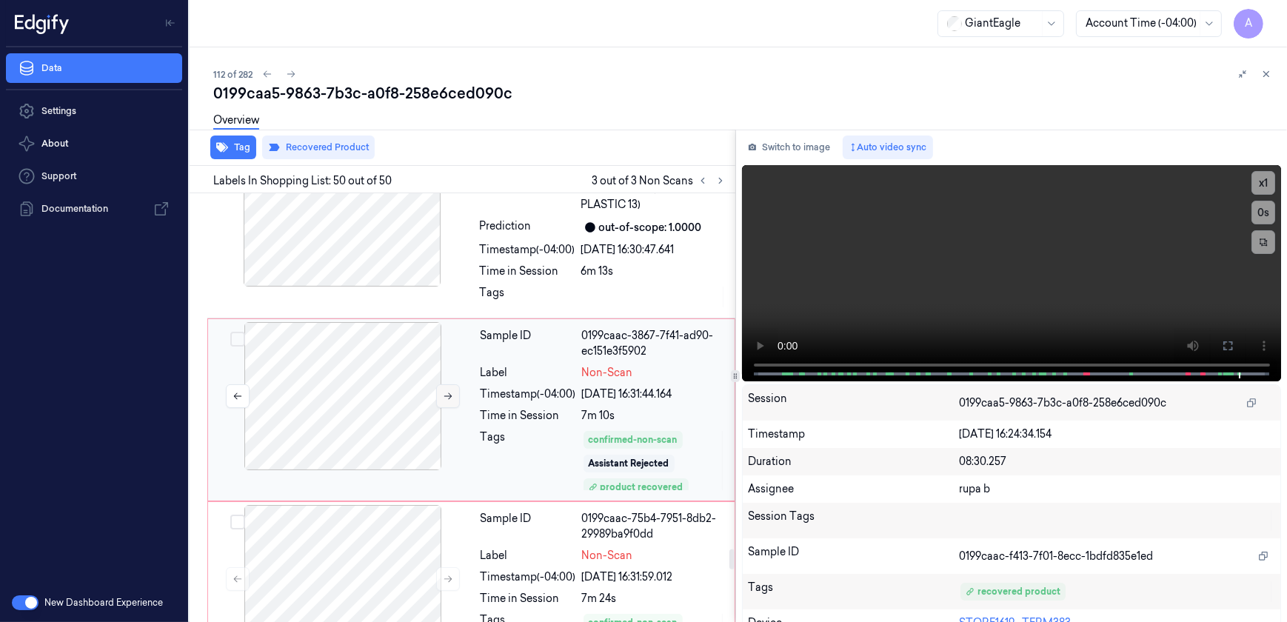
click at [437, 384] on button at bounding box center [448, 396] width 24 height 24
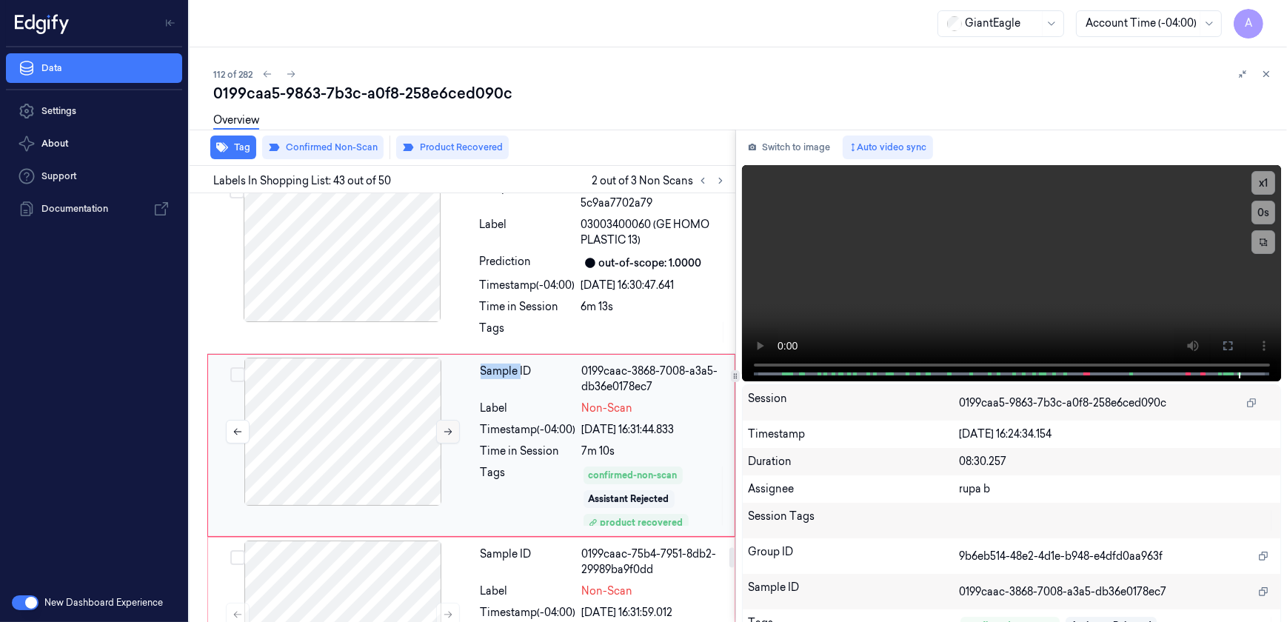
click at [437, 361] on div at bounding box center [343, 432] width 264 height 148
drag, startPoint x: 437, startPoint y: 361, endPoint x: 444, endPoint y: 398, distance: 37.8
click at [444, 427] on icon at bounding box center [448, 432] width 10 height 10
click at [447, 427] on icon at bounding box center [448, 432] width 10 height 10
click at [455, 438] on div at bounding box center [343, 432] width 264 height 148
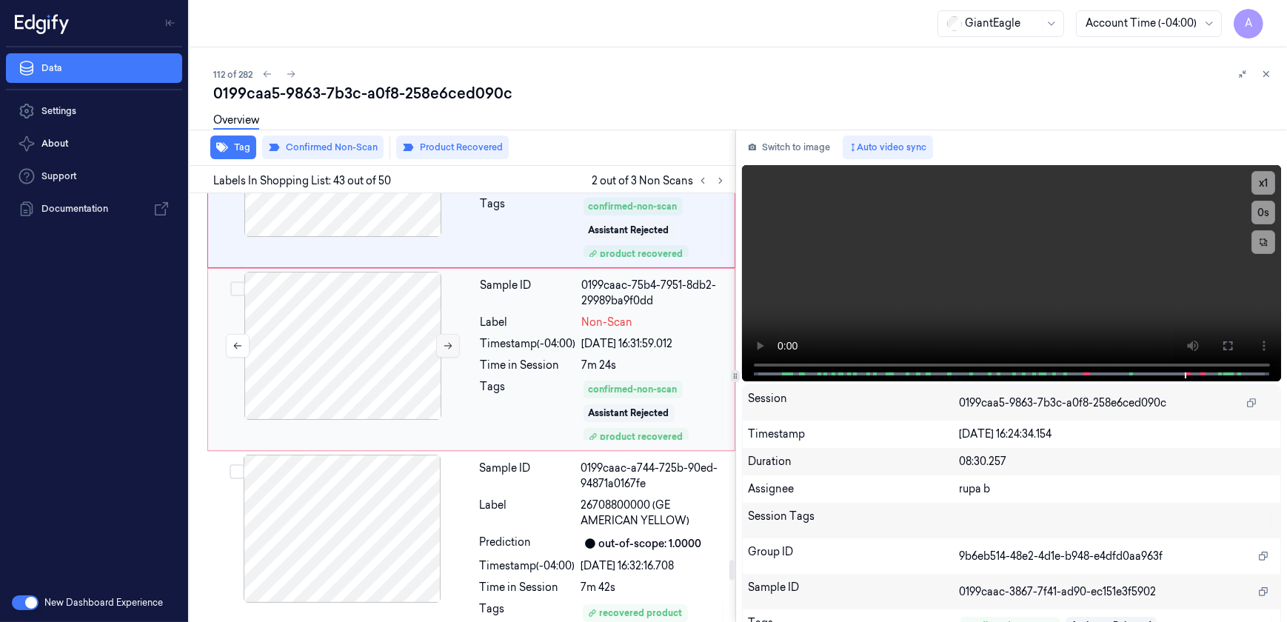
click at [441, 334] on button at bounding box center [448, 346] width 24 height 24
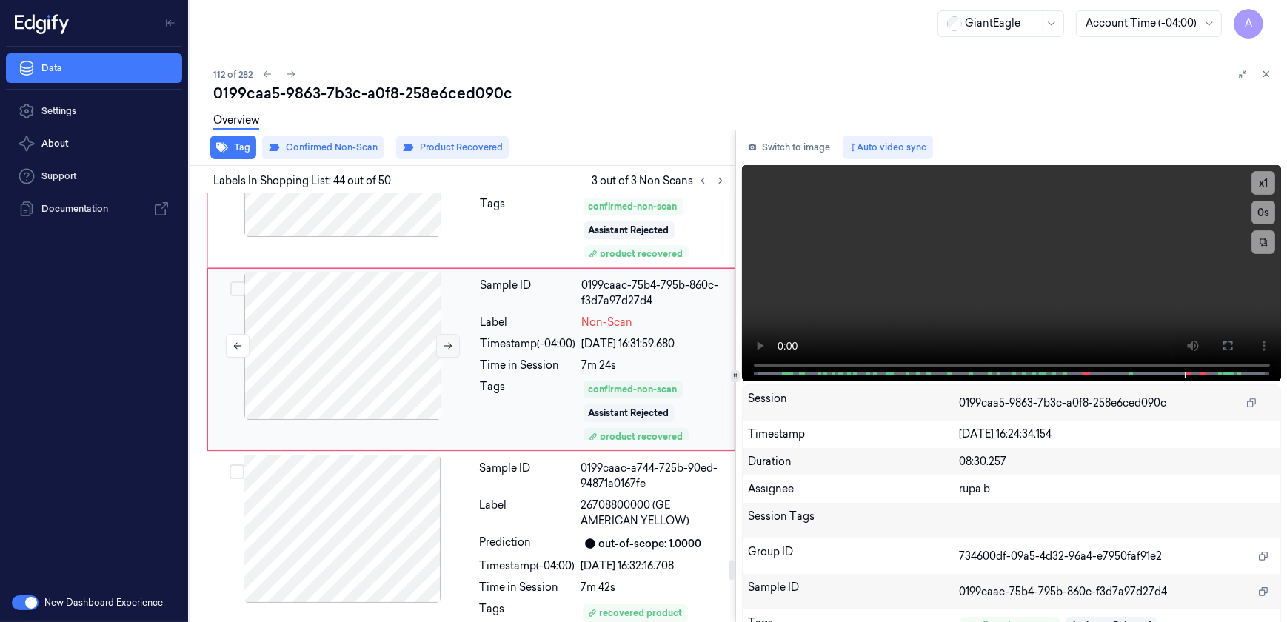
scroll to position [7765, 0]
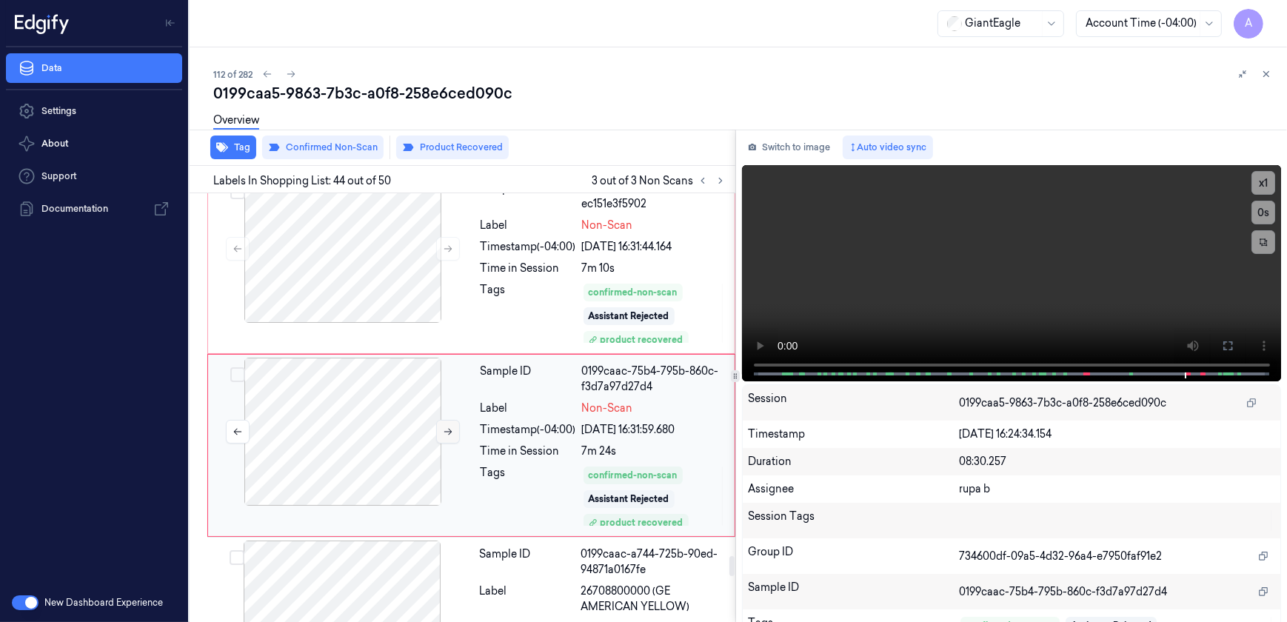
click at [447, 420] on button at bounding box center [448, 432] width 24 height 24
click at [1268, 73] on icon at bounding box center [1266, 74] width 5 height 5
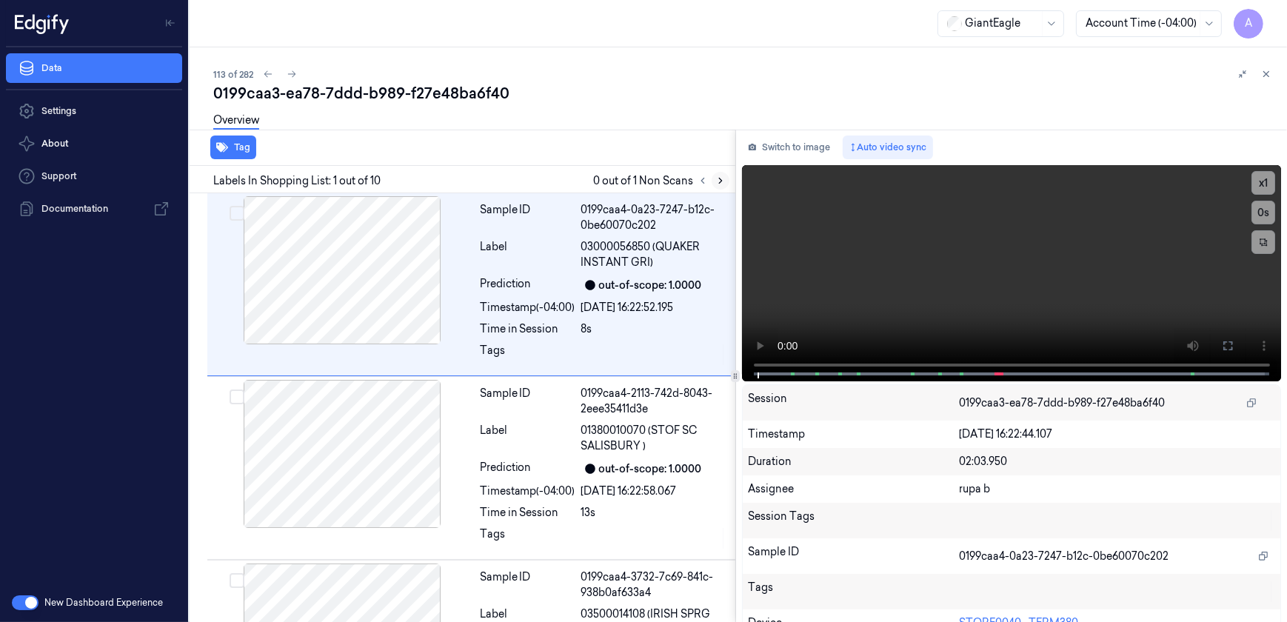
click at [719, 178] on icon at bounding box center [720, 180] width 3 height 5
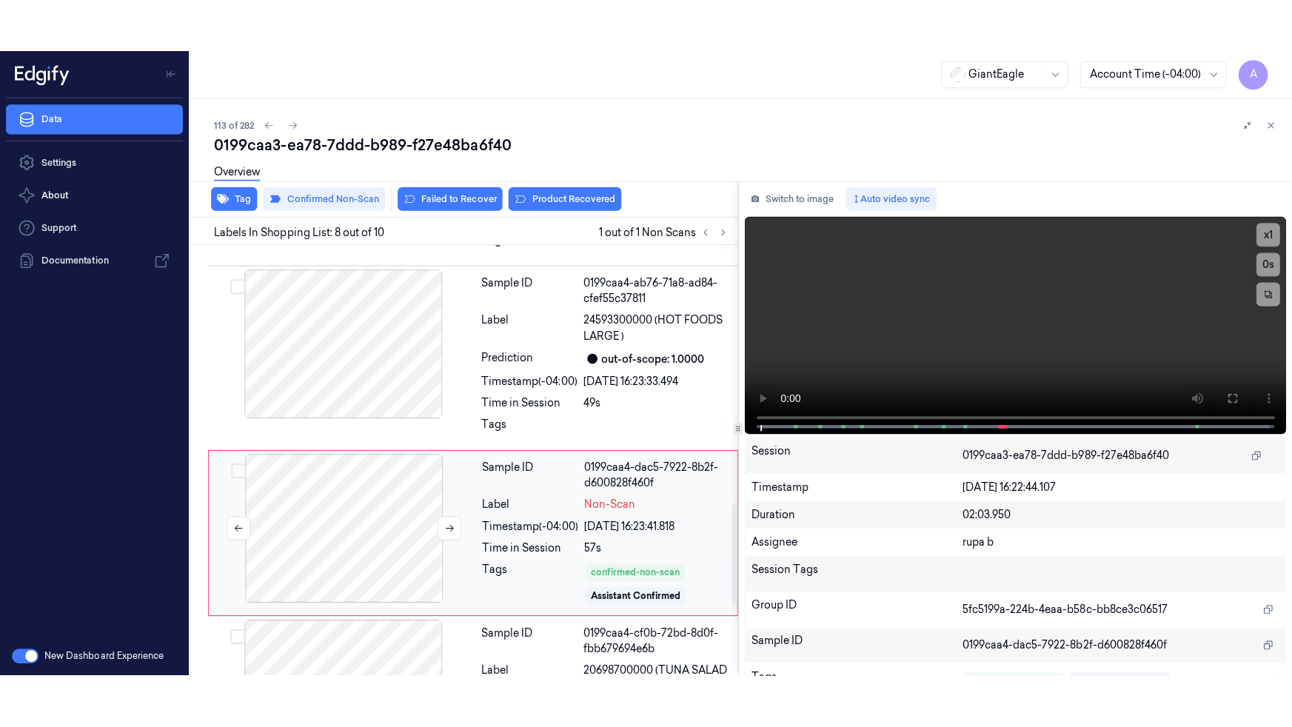
scroll to position [1151, 0]
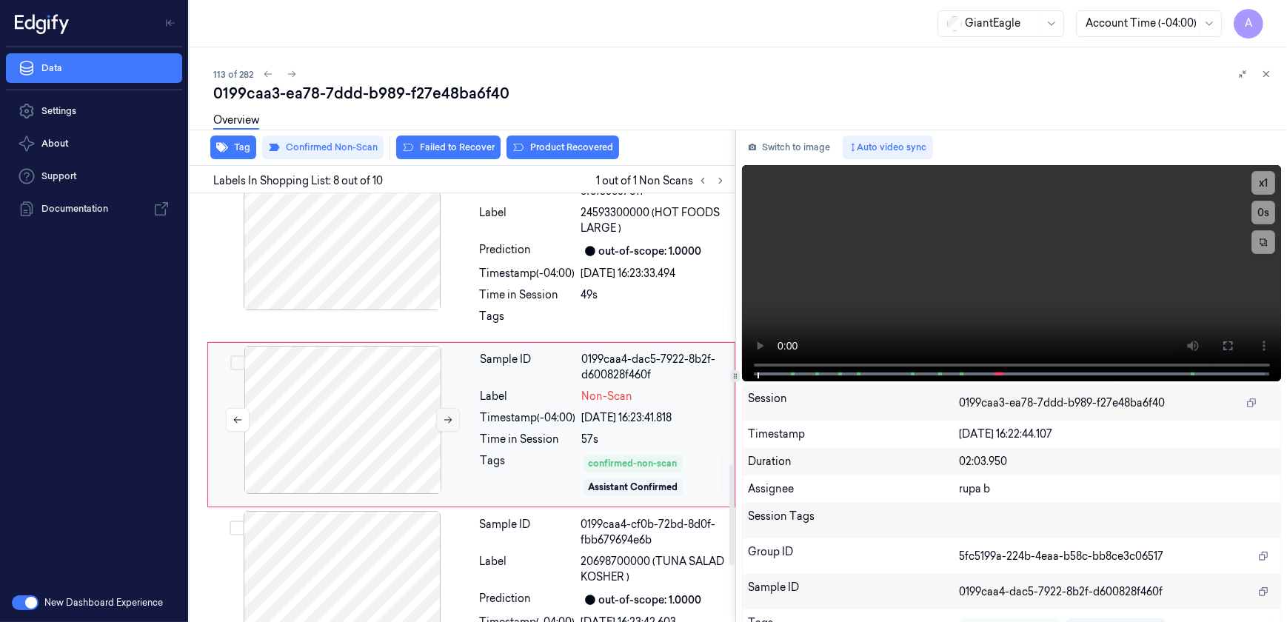
click at [447, 408] on button at bounding box center [448, 420] width 24 height 24
click at [449, 415] on icon at bounding box center [448, 420] width 10 height 10
click at [1226, 346] on icon at bounding box center [1228, 346] width 12 height 12
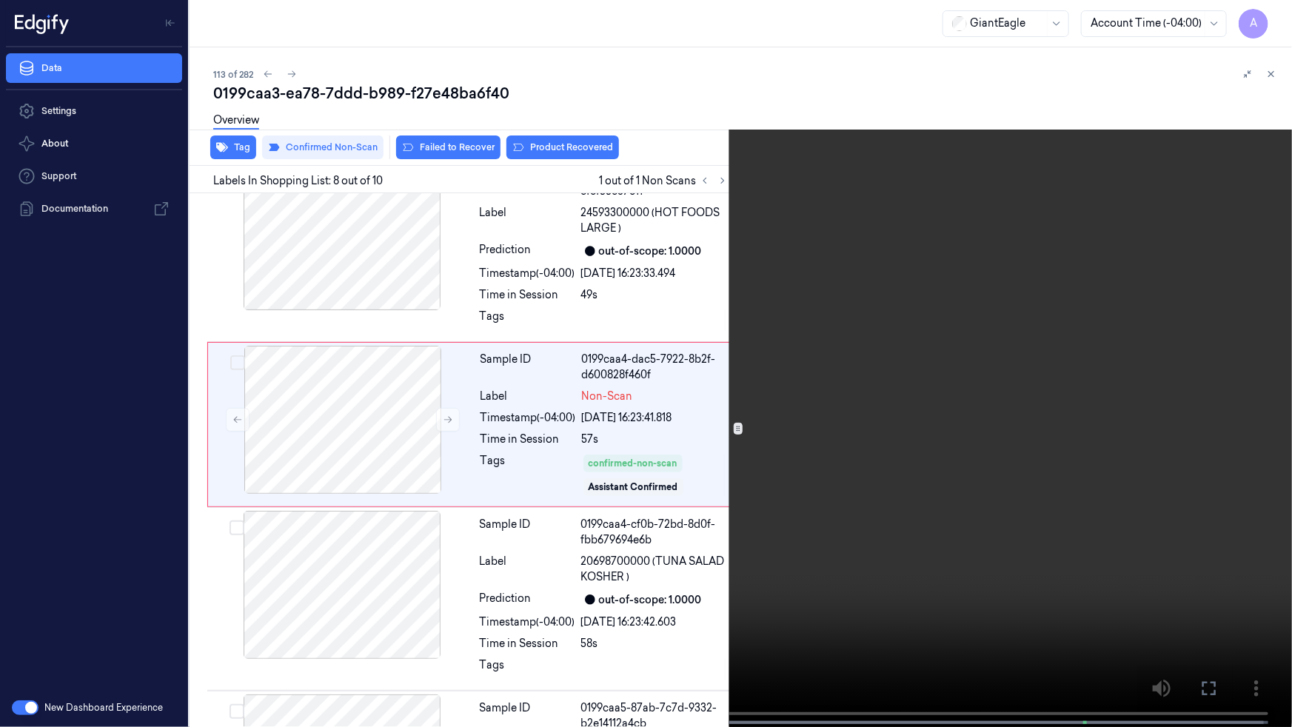
click at [1000, 433] on video at bounding box center [646, 365] width 1292 height 730
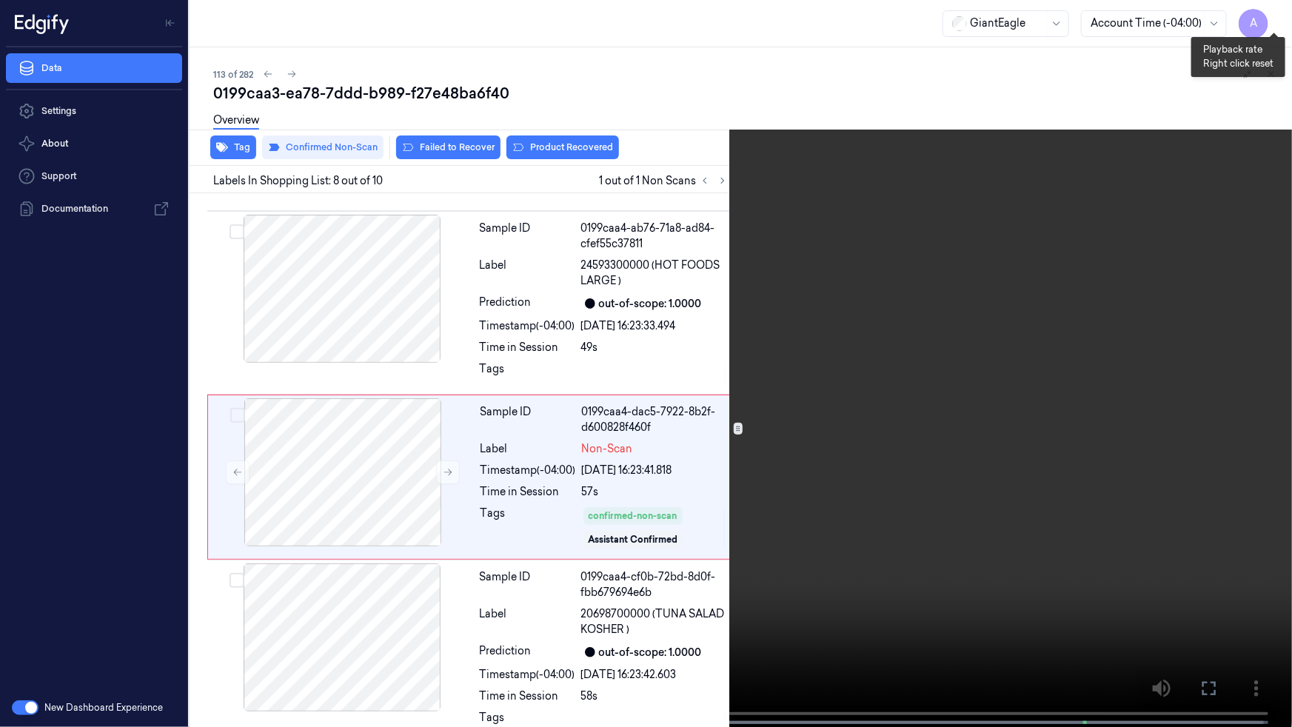
scroll to position [1099, 0]
click at [1280, 18] on button "x 1" at bounding box center [1275, 18] width 24 height 24
click at [1280, 18] on button "x 2" at bounding box center [1275, 18] width 24 height 24
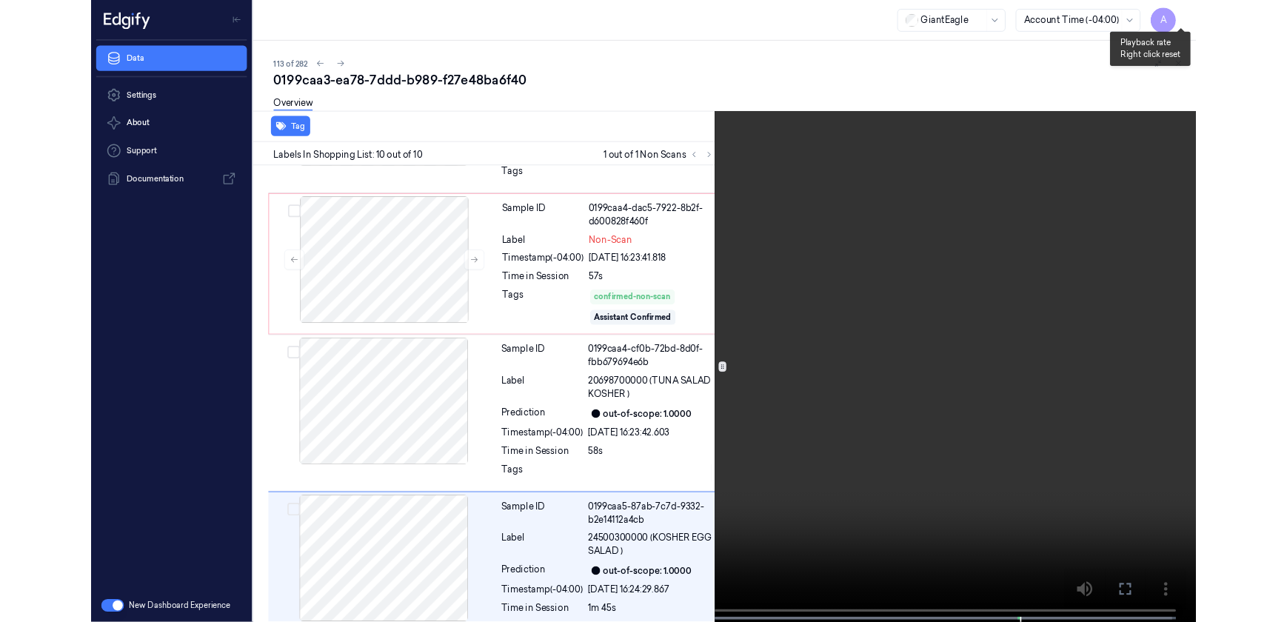
scroll to position [1286, 0]
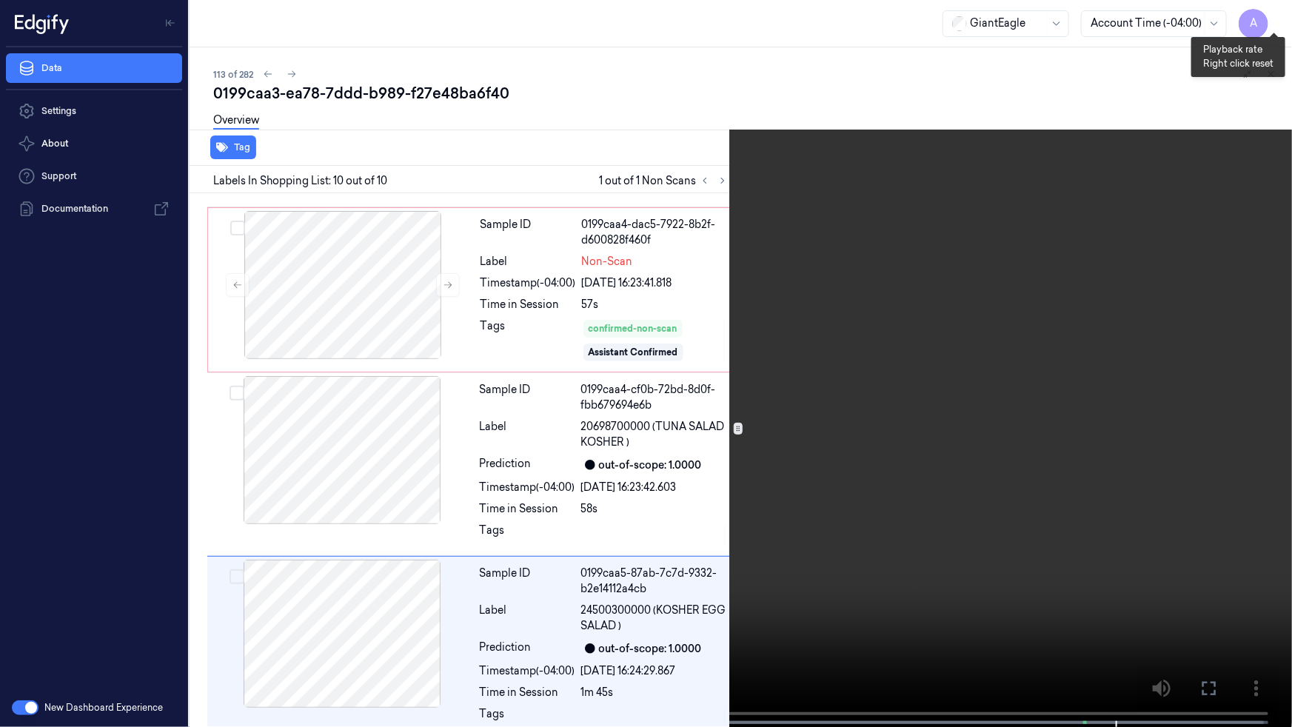
click at [1280, 18] on button "x 1" at bounding box center [1275, 18] width 24 height 24
click at [0, 0] on button at bounding box center [0, 0] width 0 height 0
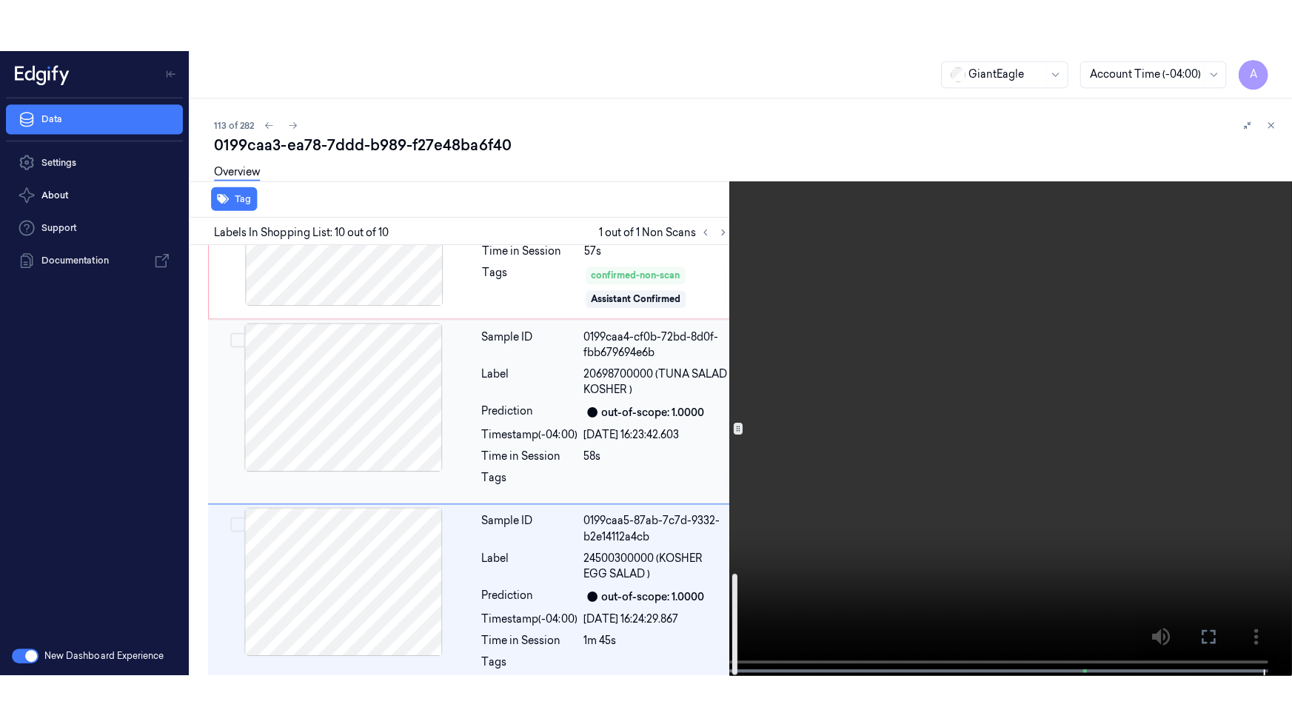
scroll to position [1392, 0]
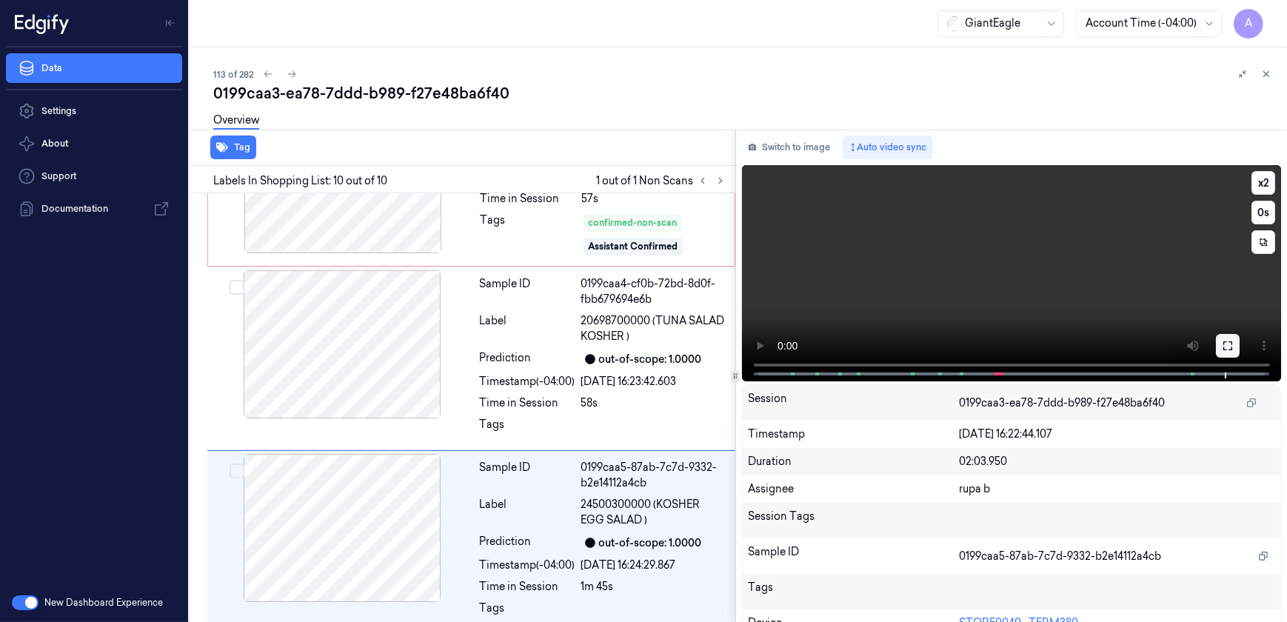
click at [1225, 348] on icon at bounding box center [1228, 346] width 12 height 12
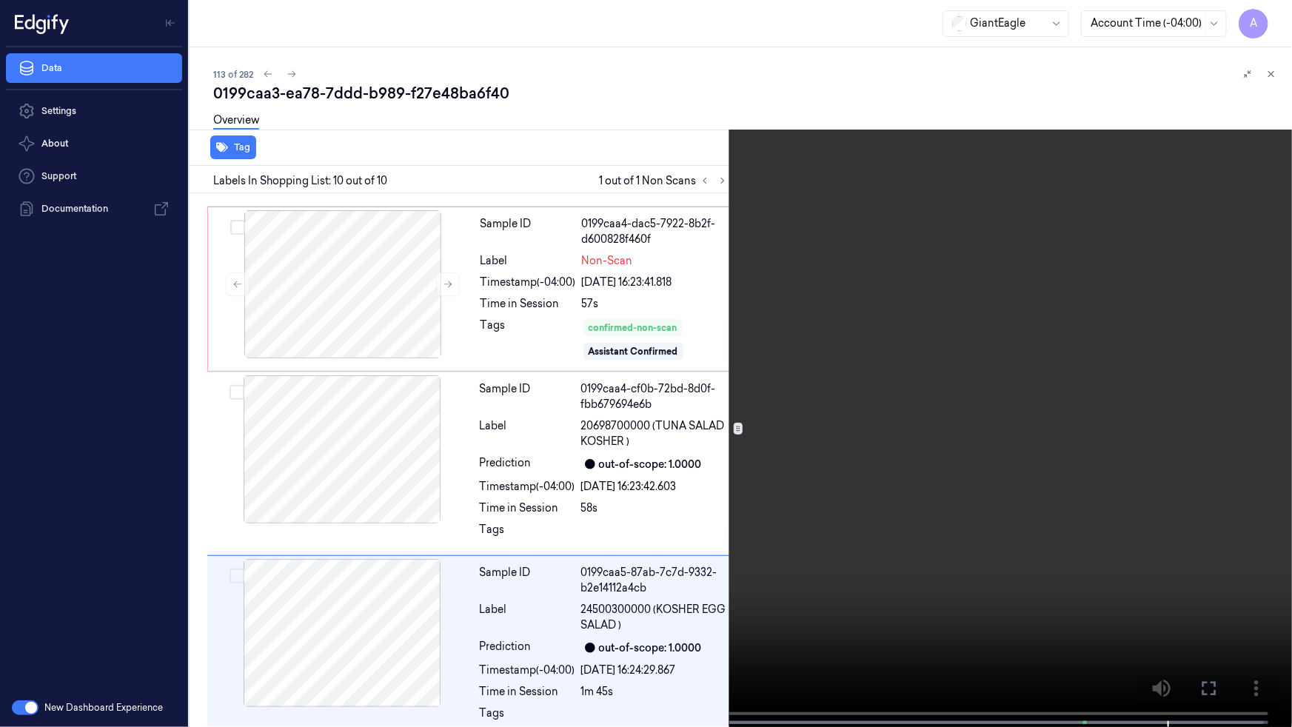
click at [841, 462] on video at bounding box center [646, 365] width 1292 height 730
click at [989, 296] on video at bounding box center [646, 365] width 1292 height 730
click at [0, 0] on icon at bounding box center [0, 0] width 0 height 0
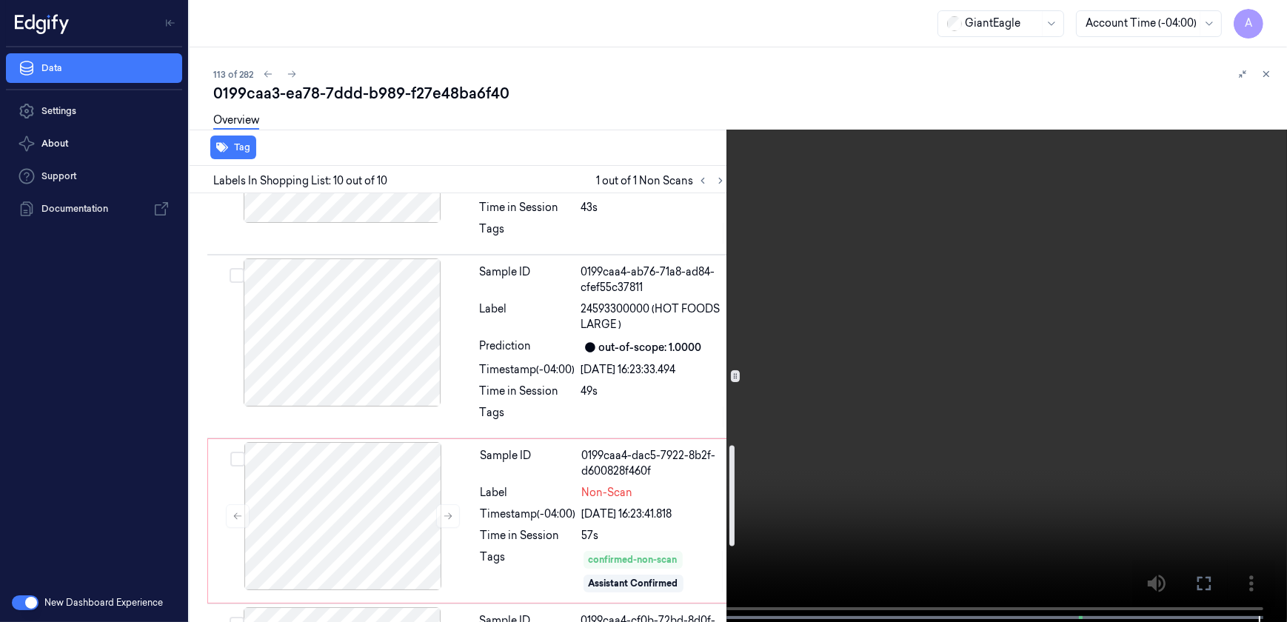
scroll to position [1123, 0]
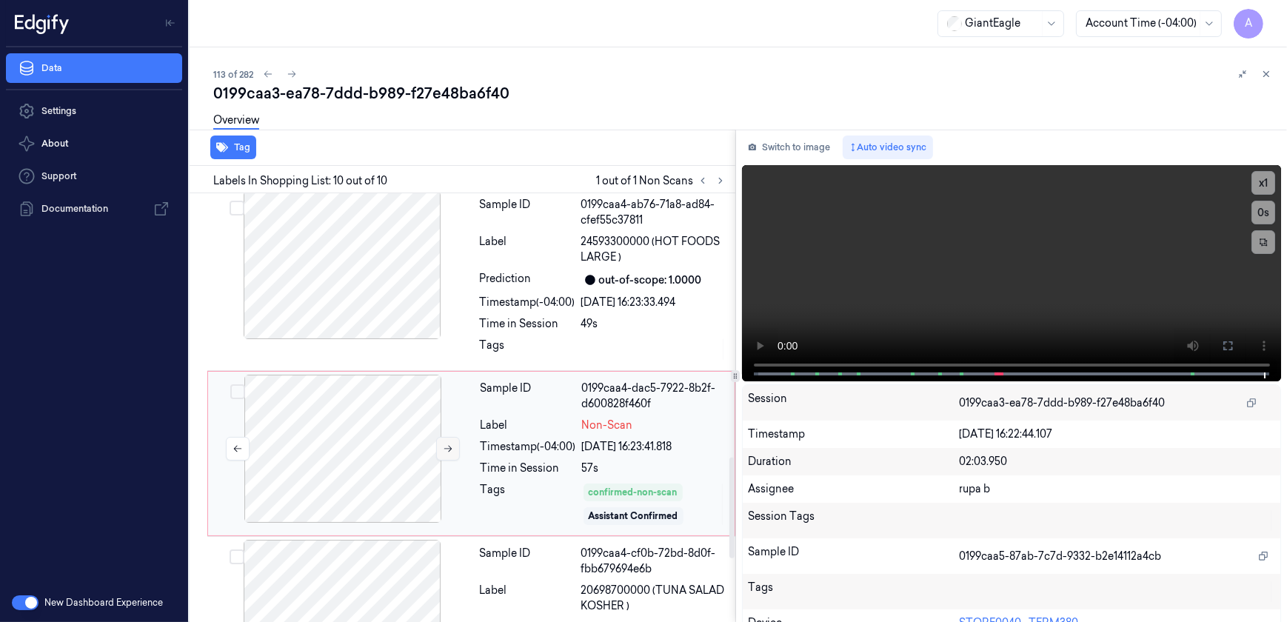
click at [452, 444] on icon at bounding box center [448, 449] width 10 height 10
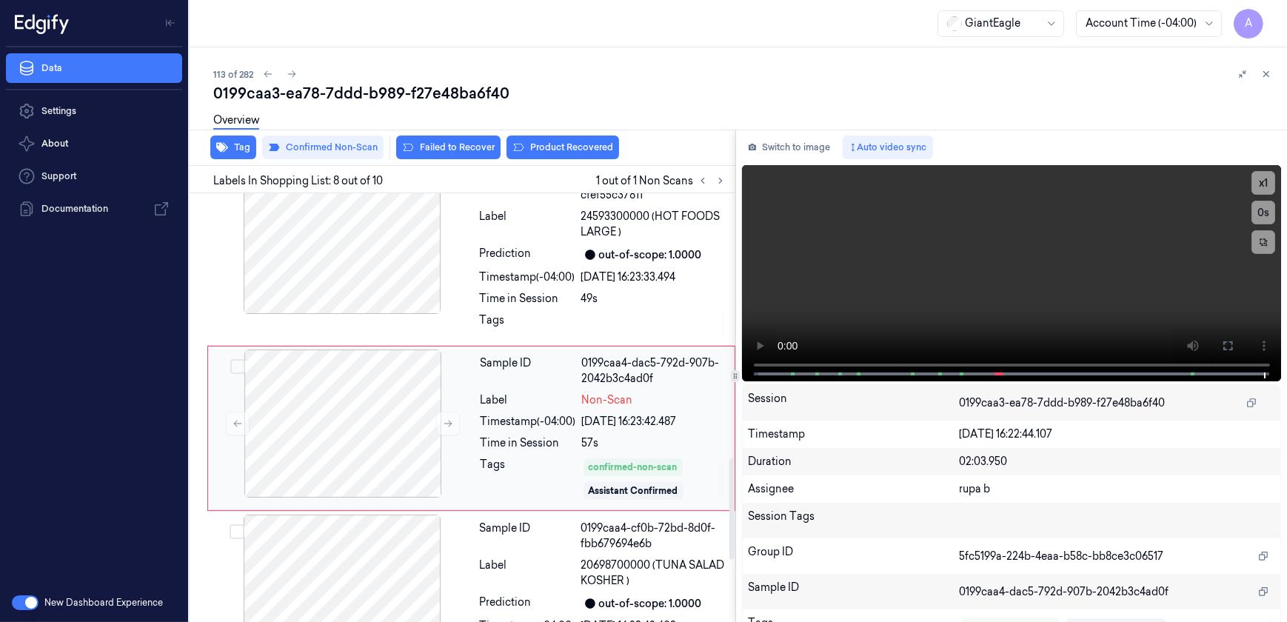
scroll to position [1151, 0]
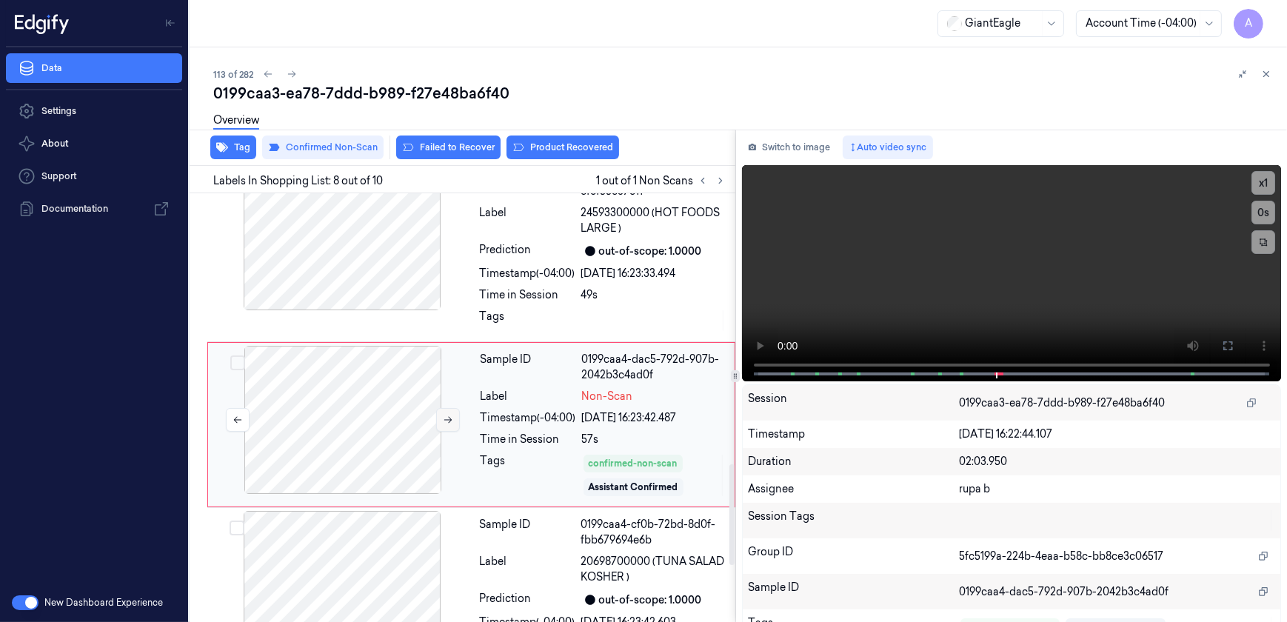
click at [450, 415] on icon at bounding box center [448, 420] width 10 height 10
click at [1270, 78] on icon at bounding box center [1266, 74] width 10 height 10
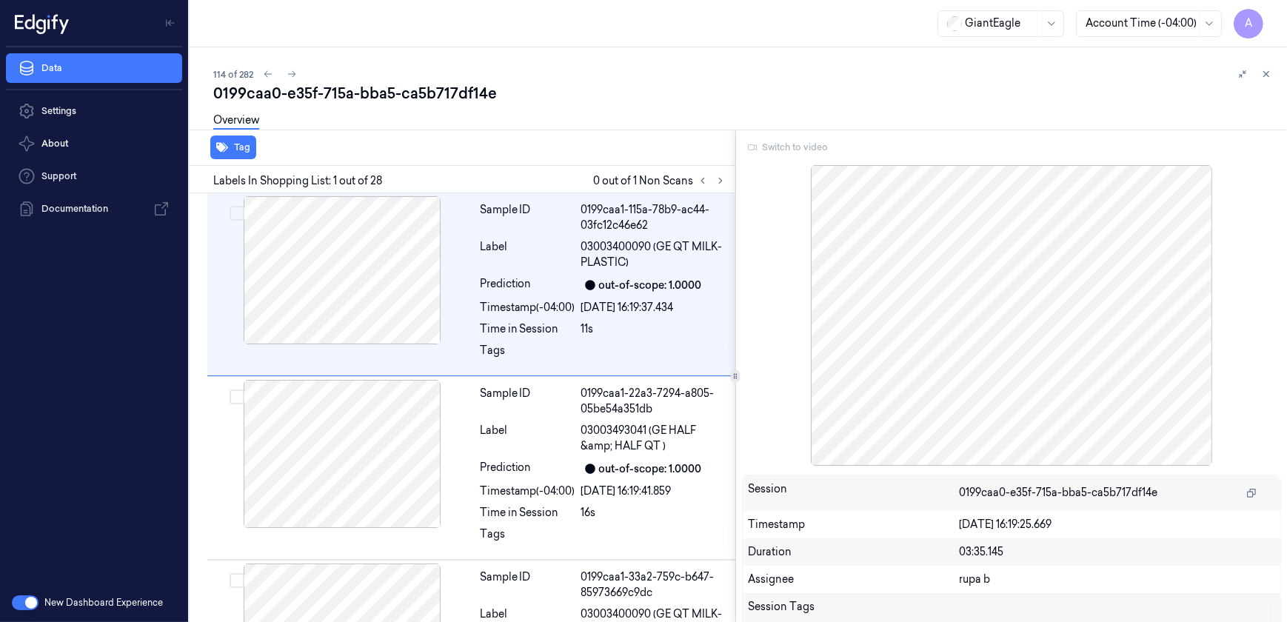
click at [788, 147] on div "Switch to video" at bounding box center [1012, 148] width 540 height 24
click at [717, 178] on icon at bounding box center [720, 180] width 10 height 10
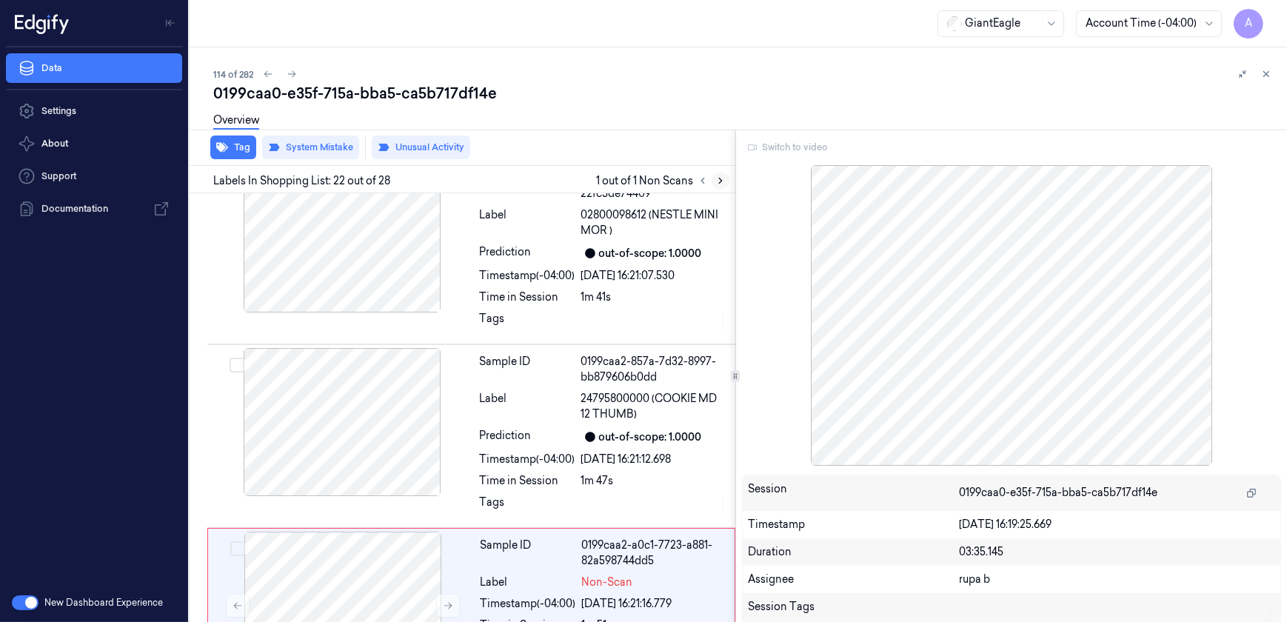
scroll to position [3714, 0]
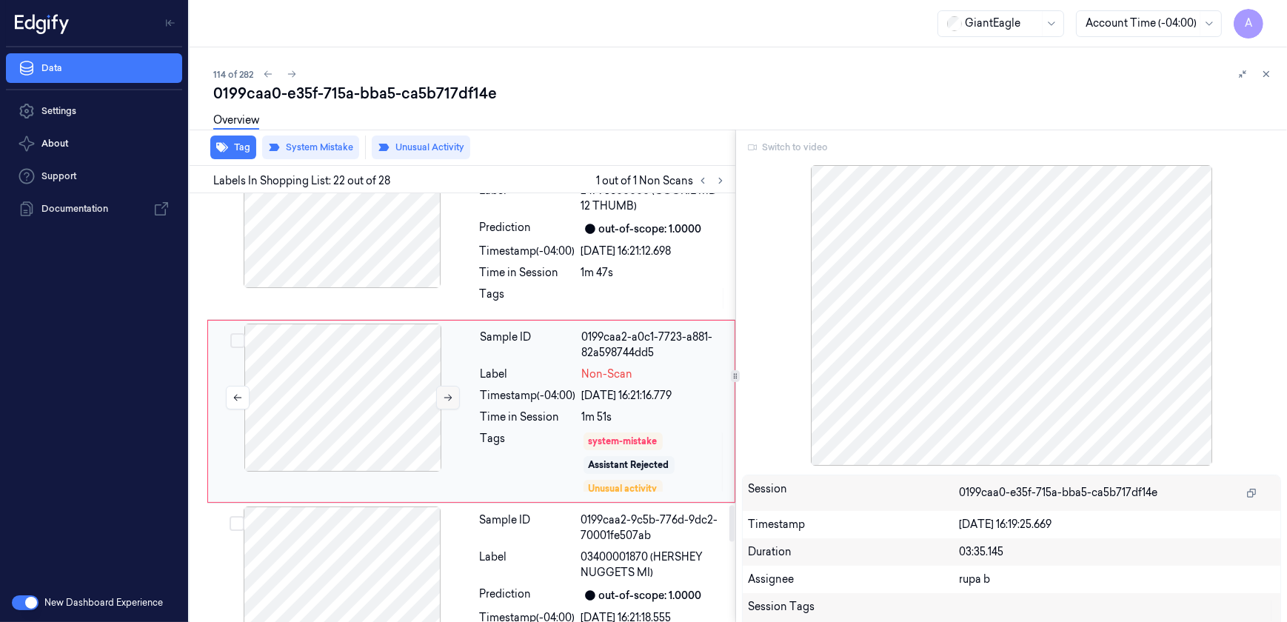
click at [447, 399] on button at bounding box center [448, 398] width 24 height 24
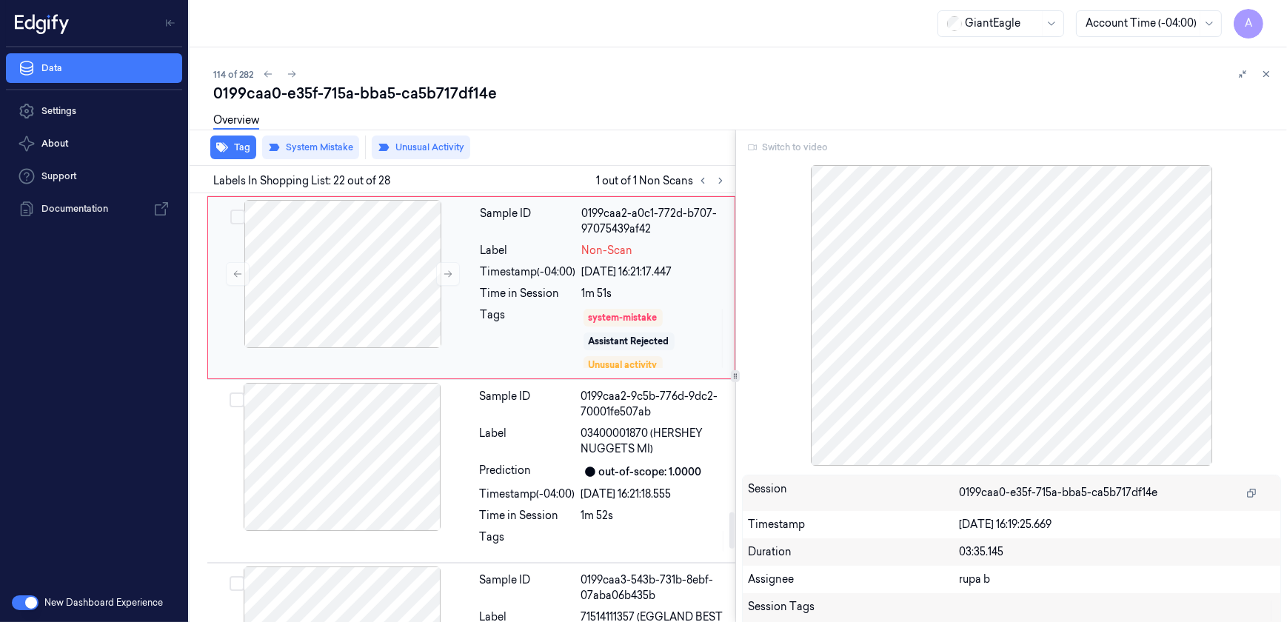
scroll to position [3848, 0]
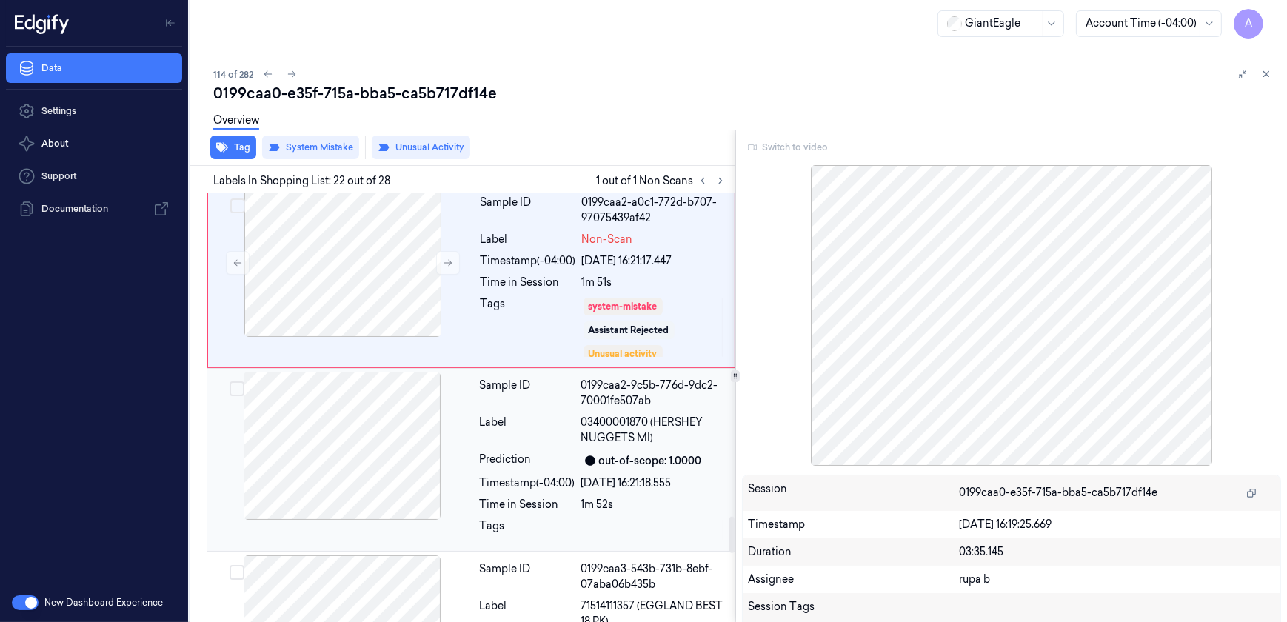
click at [448, 461] on div at bounding box center [342, 446] width 264 height 148
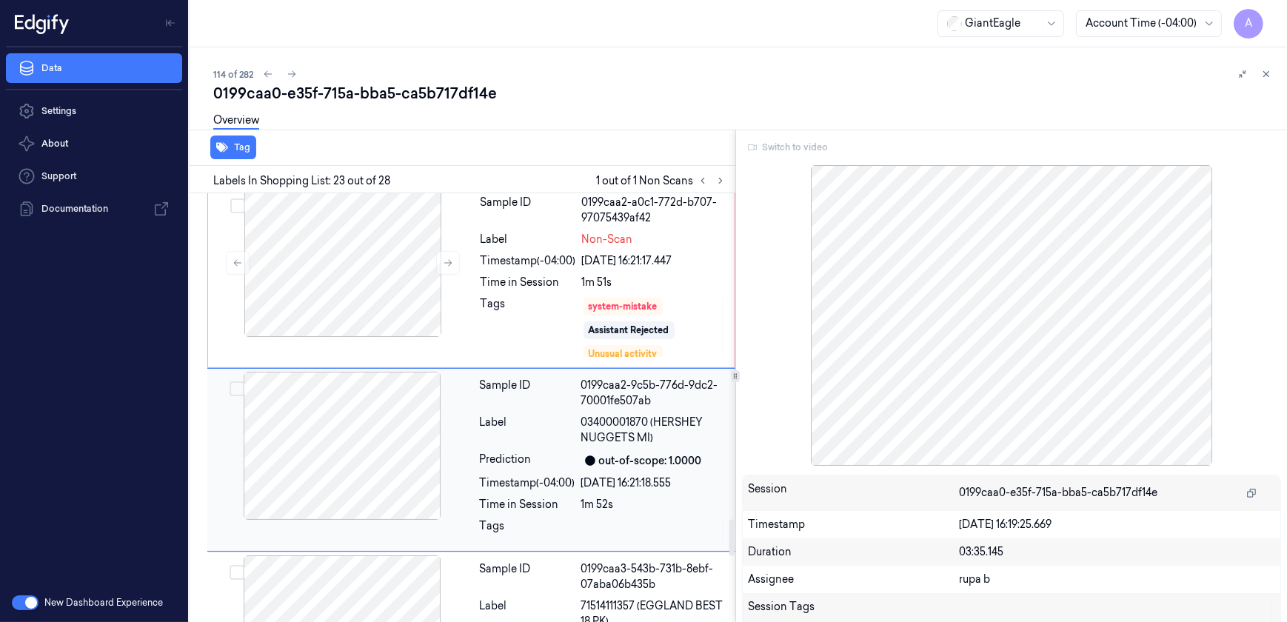
scroll to position [3896, 0]
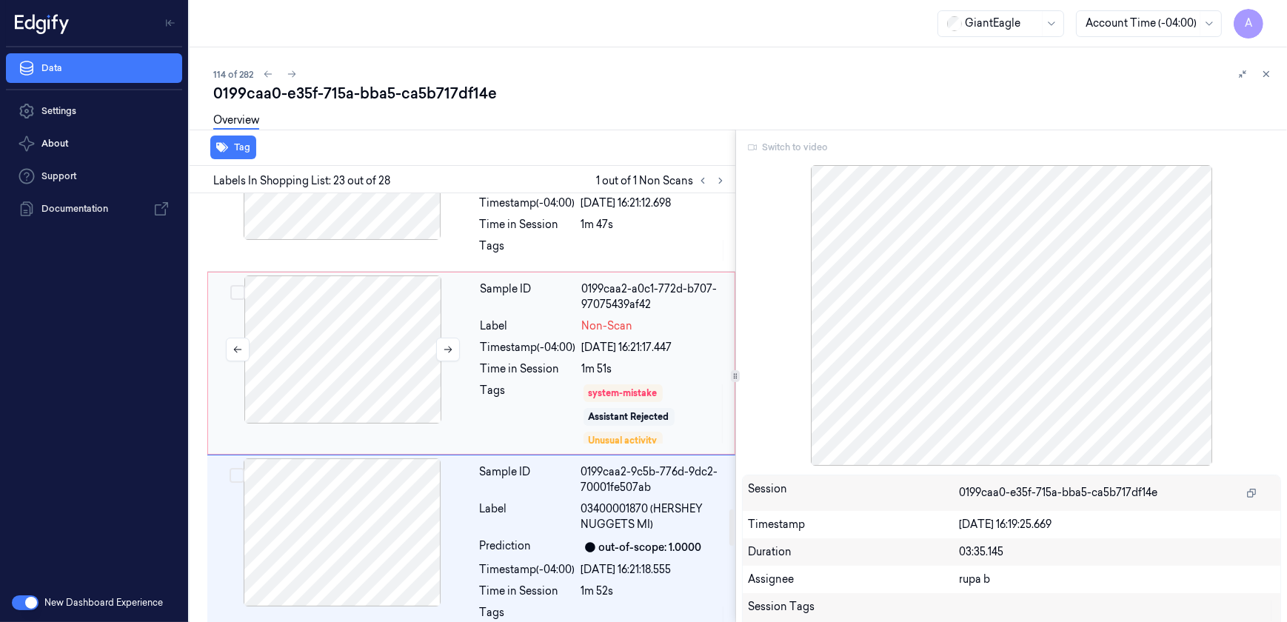
click at [446, 416] on div at bounding box center [343, 349] width 264 height 148
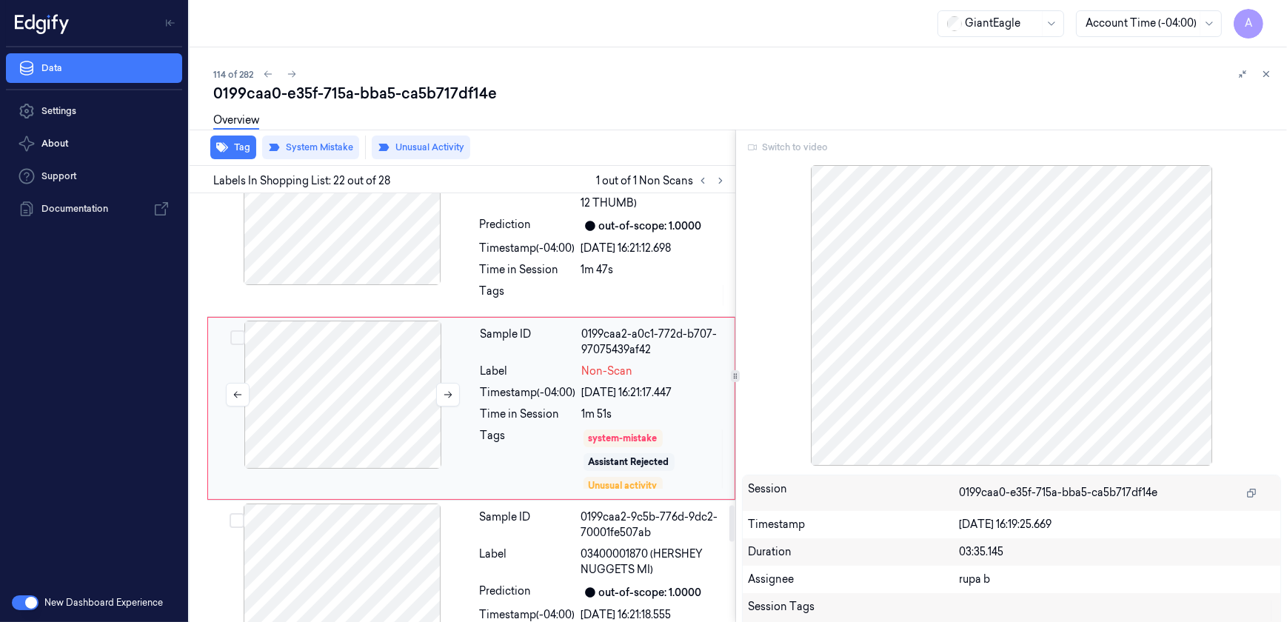
scroll to position [3714, 0]
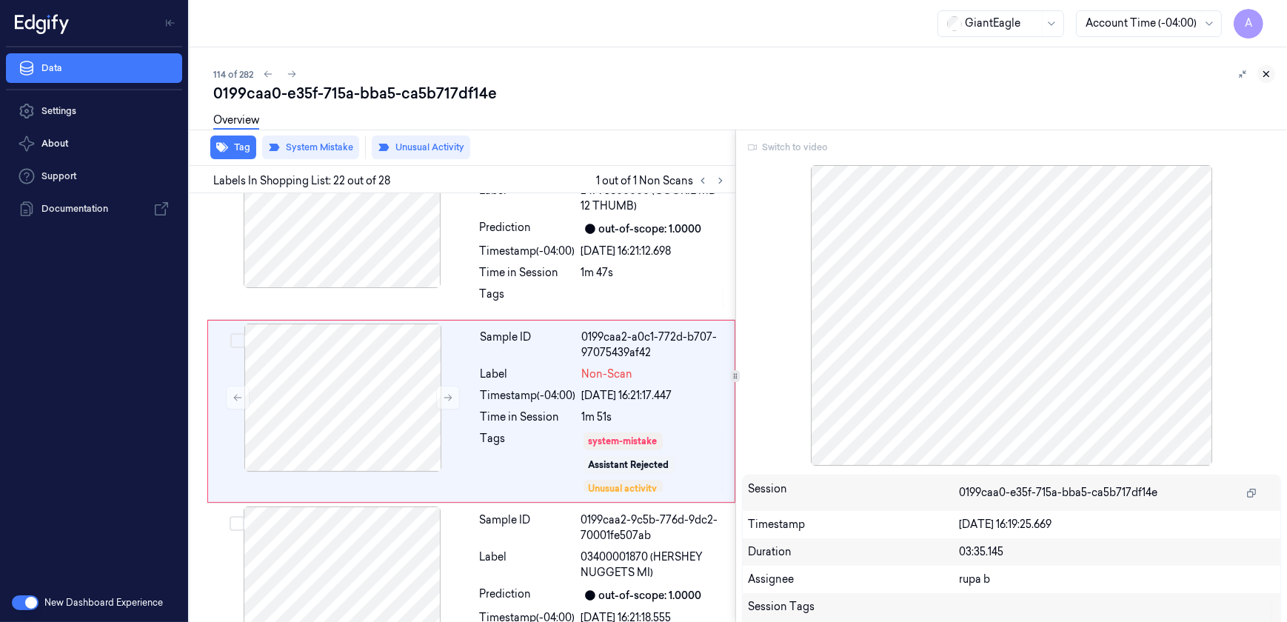
click at [1269, 78] on icon at bounding box center [1266, 74] width 10 height 10
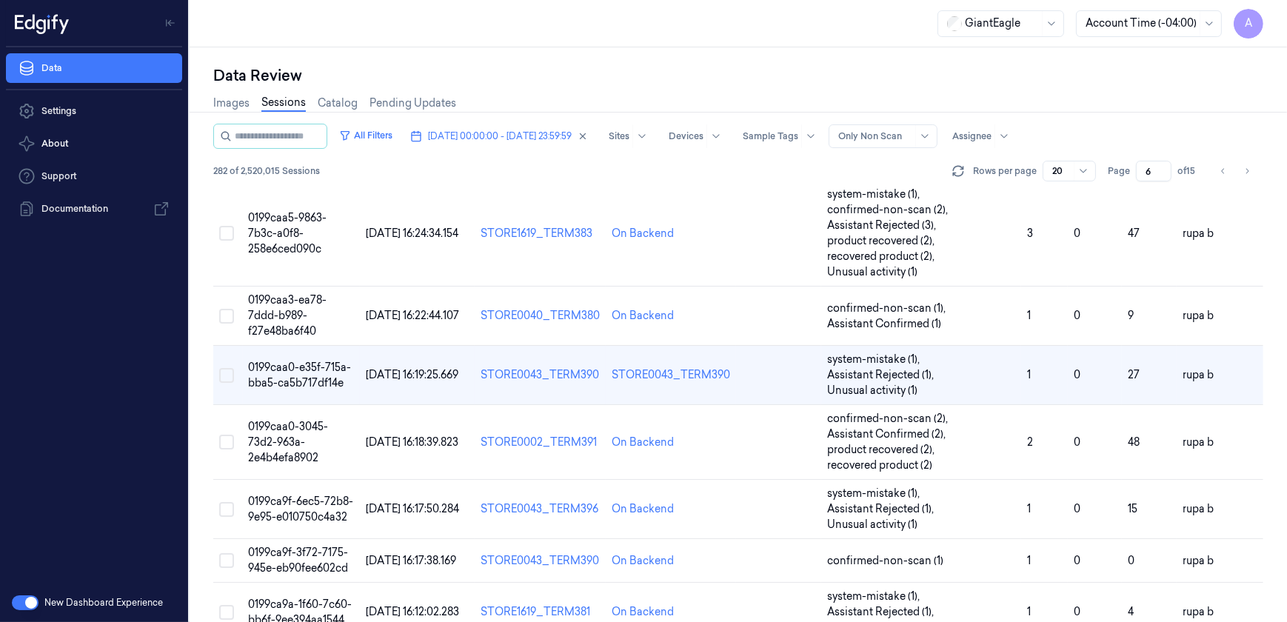
scroll to position [659, 0]
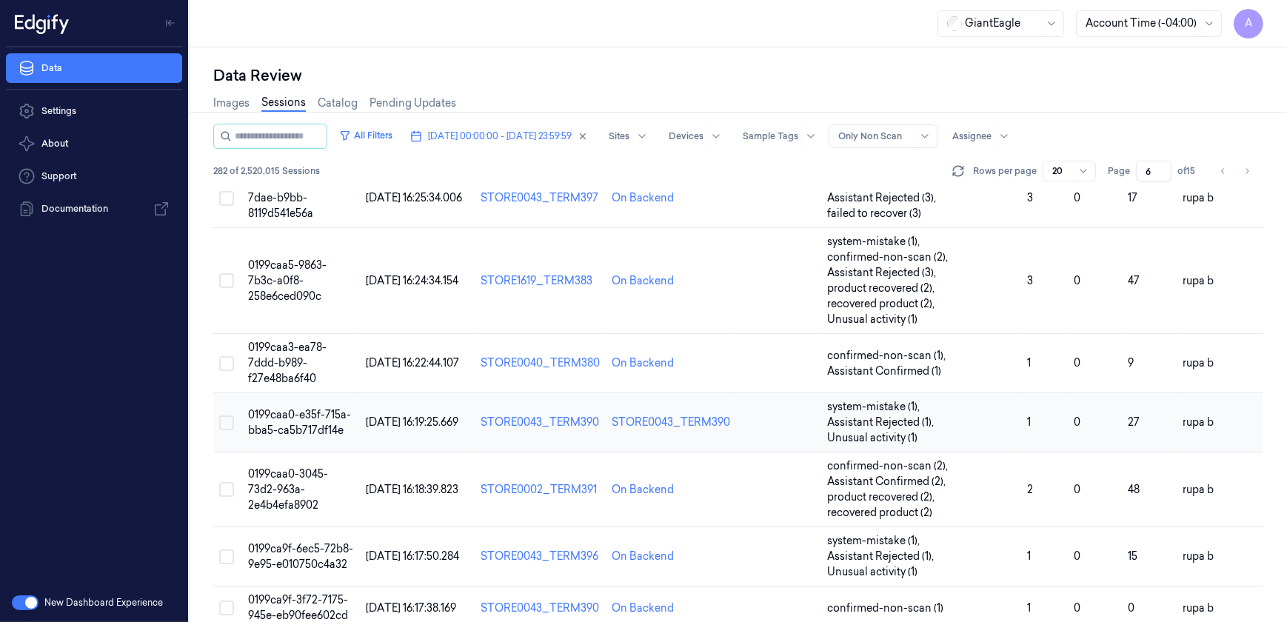
click at [298, 405] on td "0199caa0-e35f-715a-bba5-ca5b717df14e" at bounding box center [302, 422] width 118 height 59
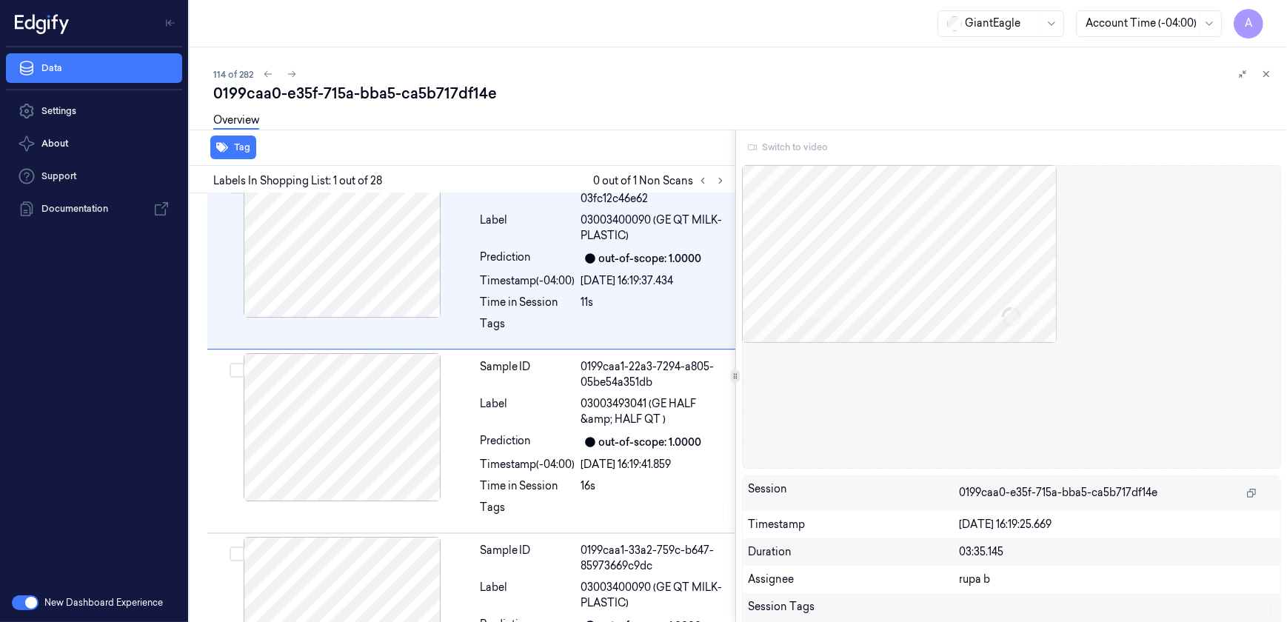
scroll to position [27, 0]
click at [718, 180] on icon at bounding box center [720, 180] width 10 height 10
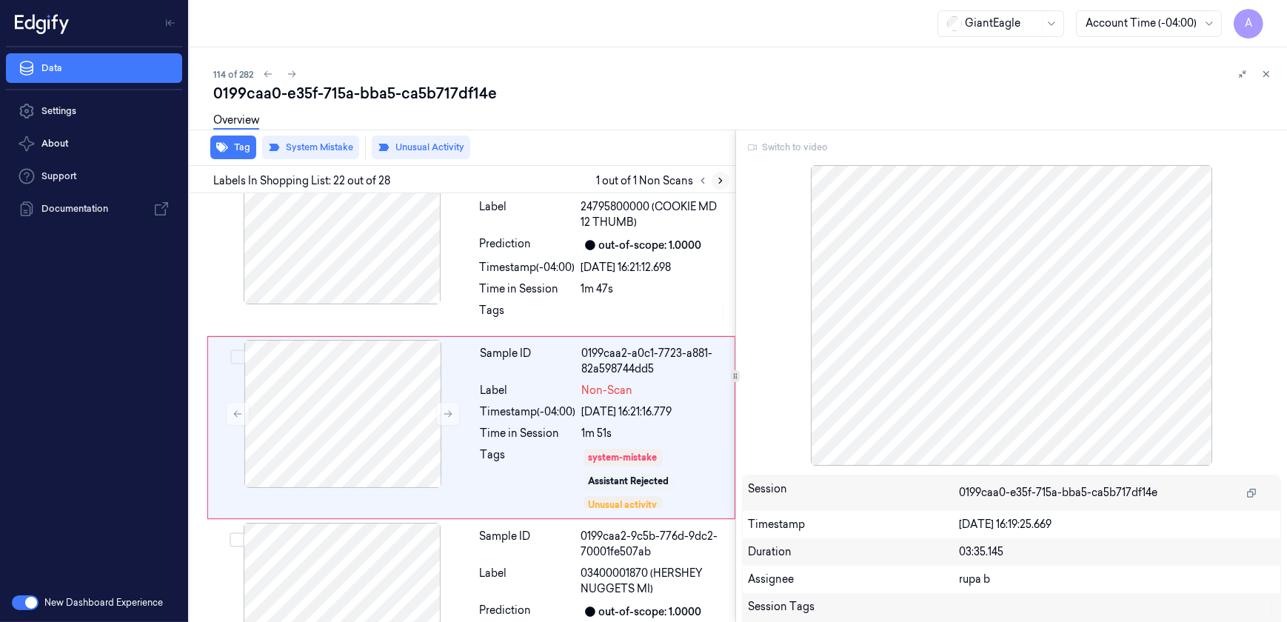
scroll to position [3714, 0]
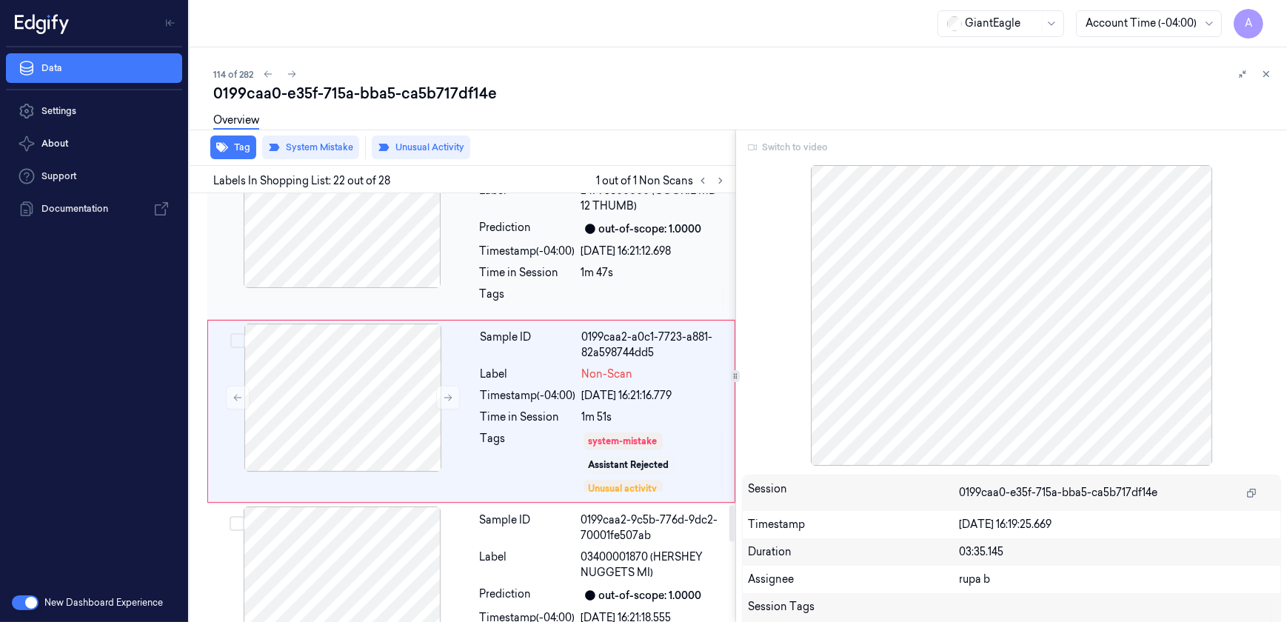
click at [508, 287] on div "Tags" at bounding box center [528, 299] width 96 height 24
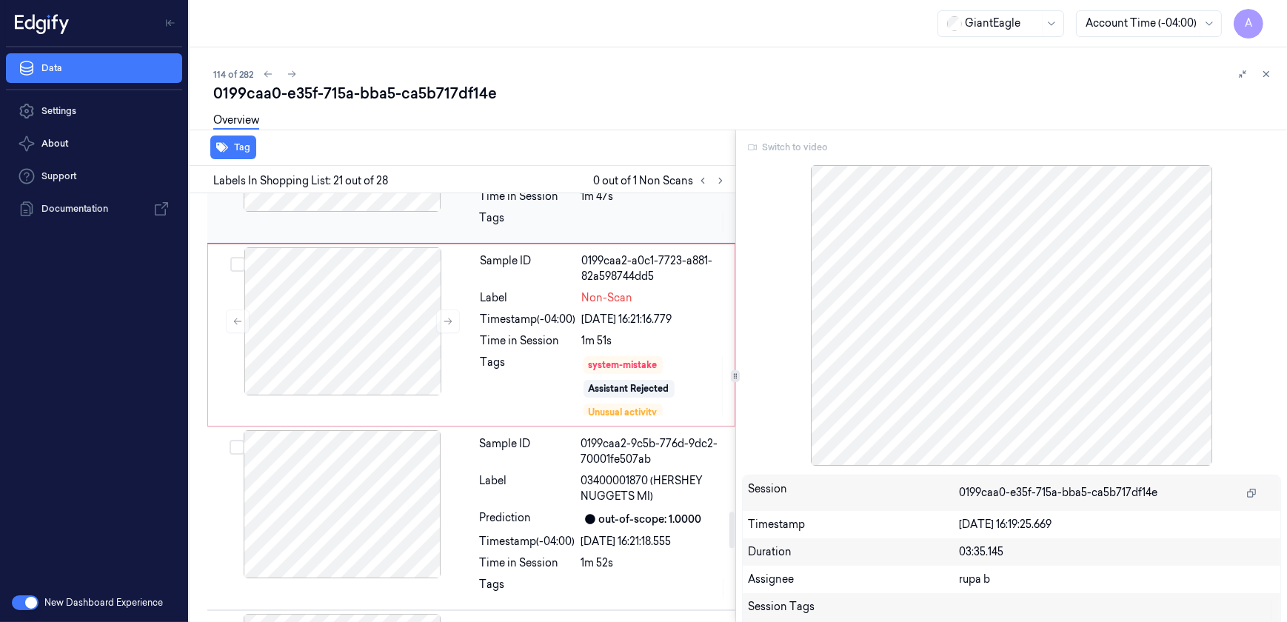
scroll to position [3867, 0]
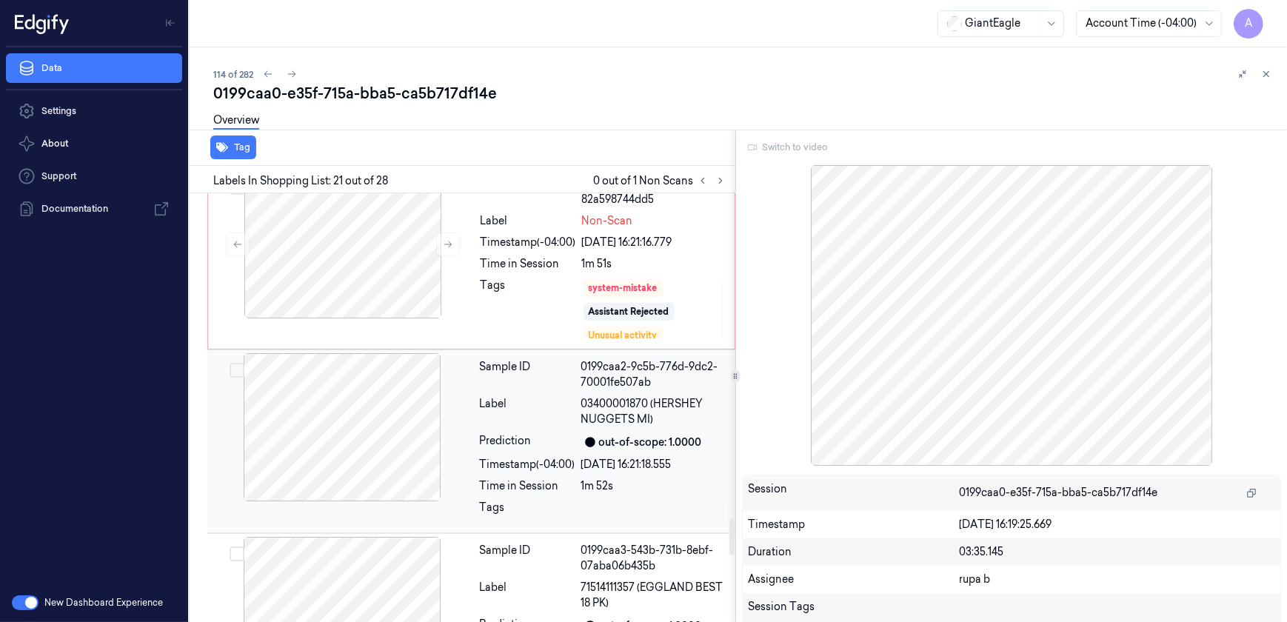
click at [551, 459] on div "Timestamp (-04:00)" at bounding box center [528, 465] width 96 height 16
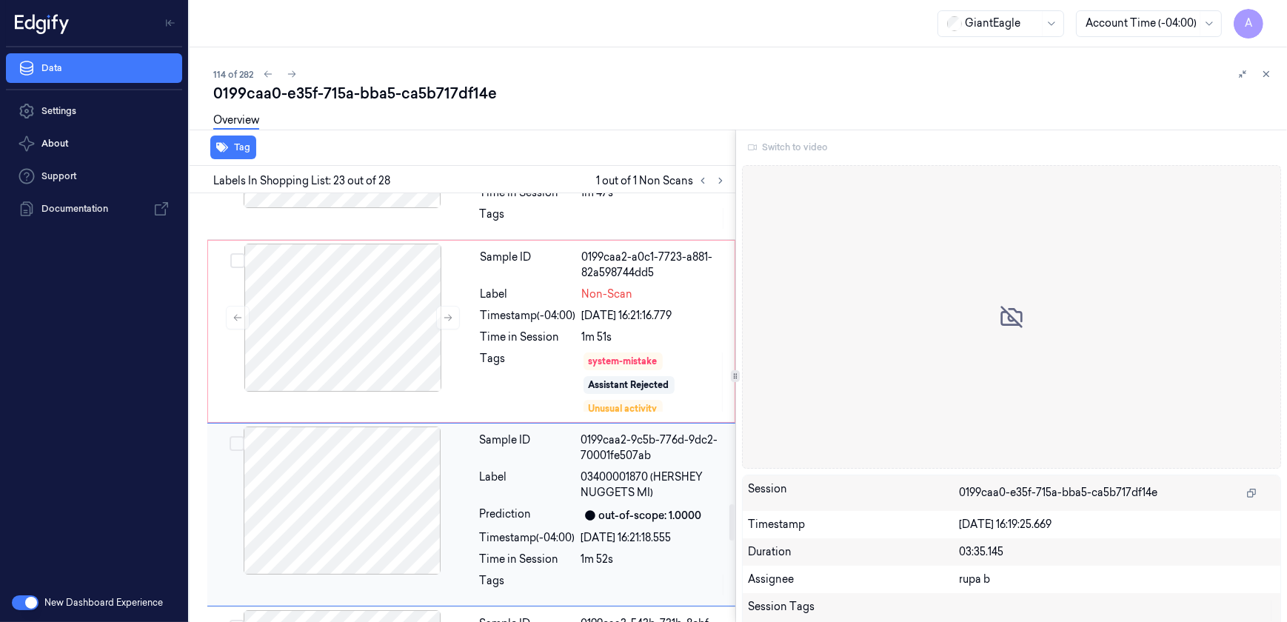
scroll to position [3695, 0]
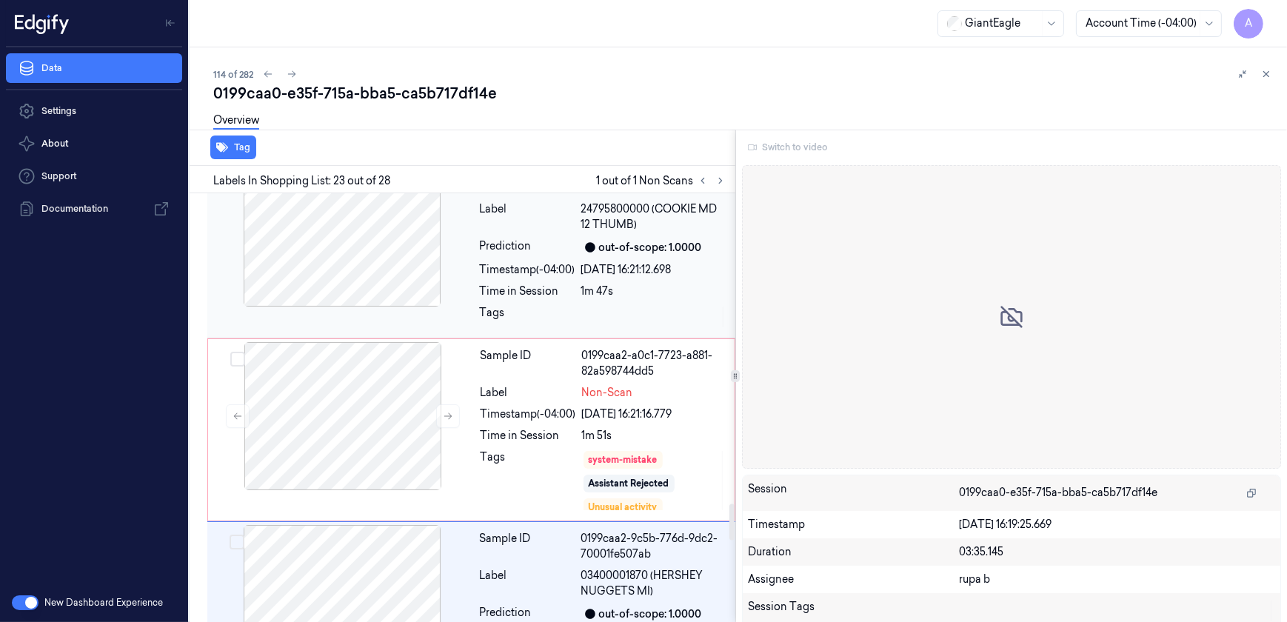
click at [533, 294] on div "Time in Session" at bounding box center [528, 292] width 96 height 16
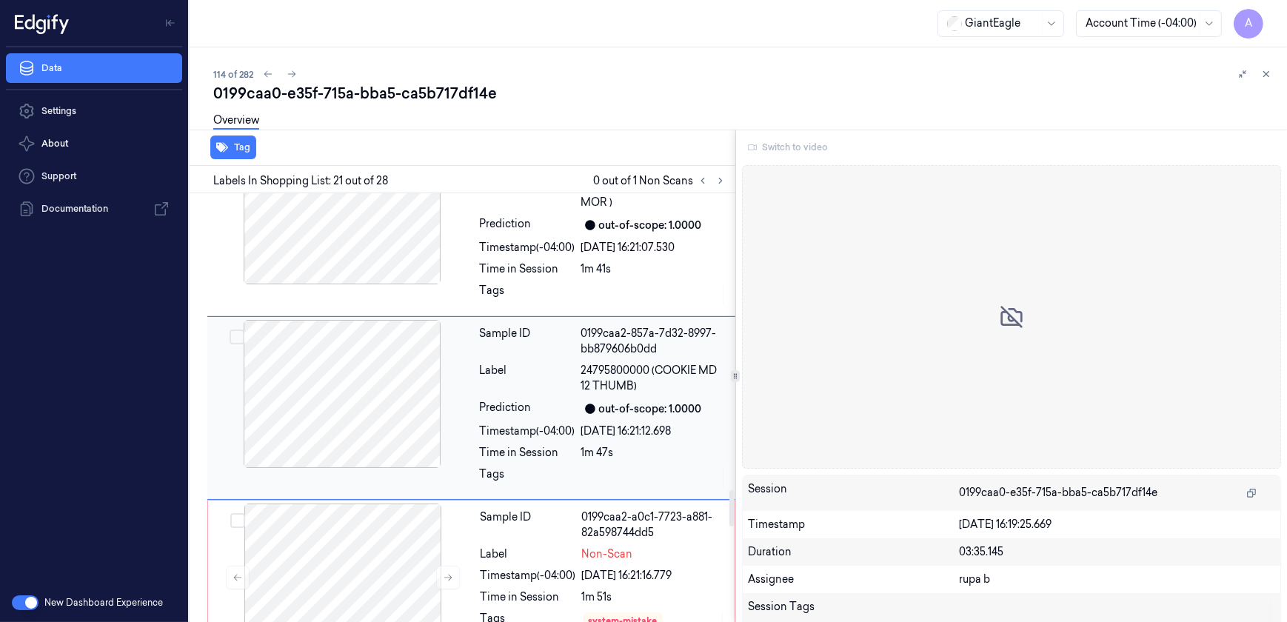
scroll to position [3531, 0]
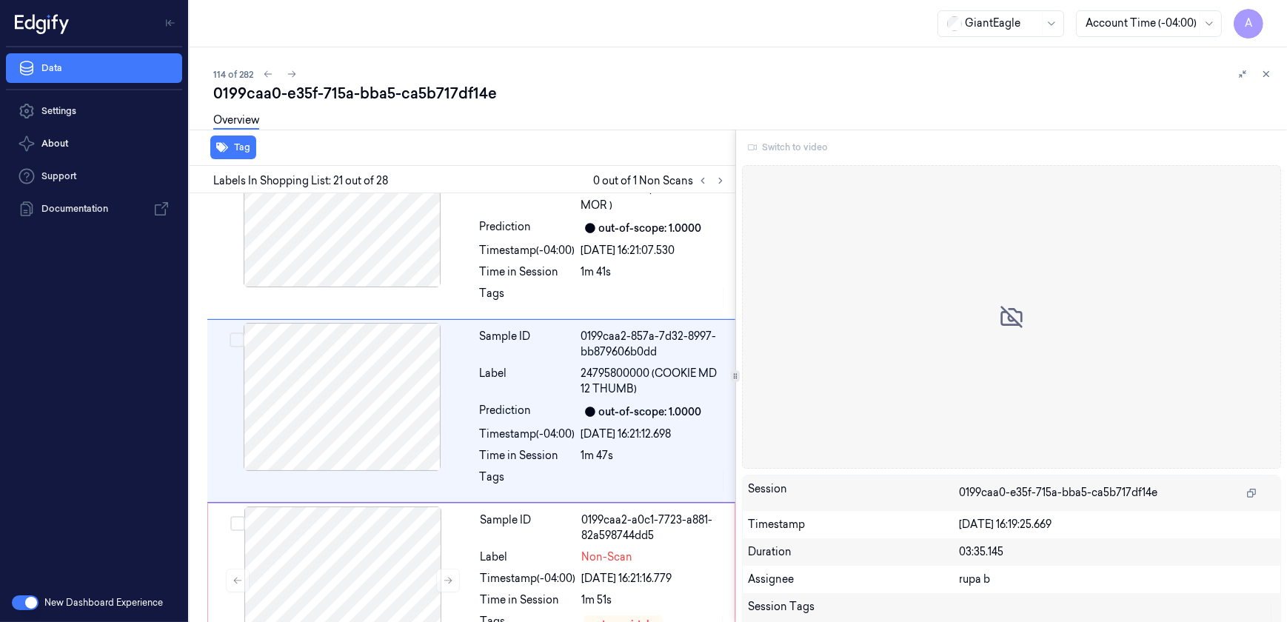
click at [1016, 310] on icon at bounding box center [1015, 315] width 13 height 13
click at [1003, 318] on icon at bounding box center [1012, 317] width 24 height 24
click at [786, 150] on div "Switch to video" at bounding box center [1012, 148] width 540 height 24
click at [792, 145] on div "Switch to video" at bounding box center [1012, 148] width 540 height 24
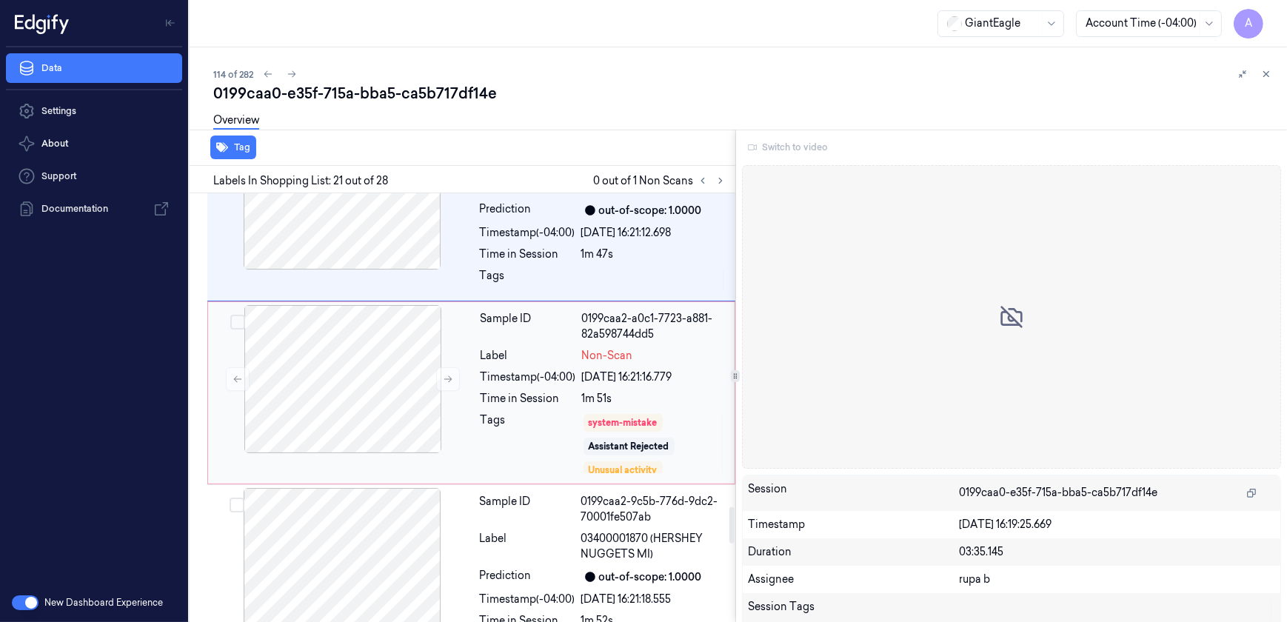
click at [538, 412] on div "Tags" at bounding box center [529, 443] width 96 height 62
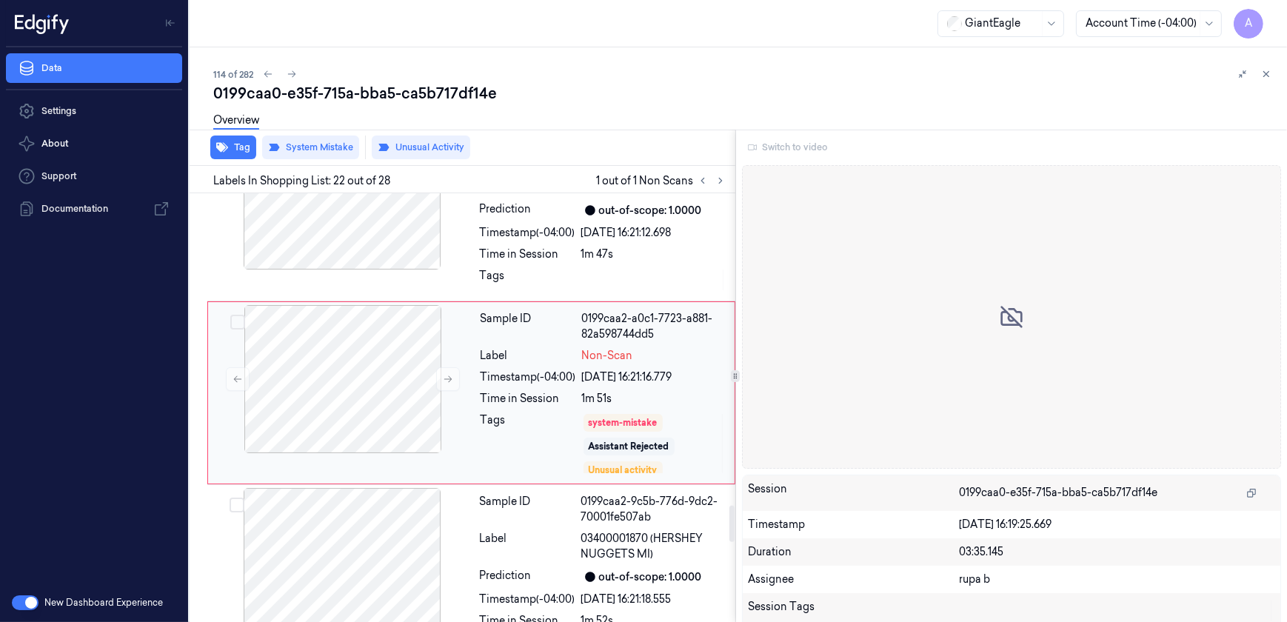
scroll to position [3714, 0]
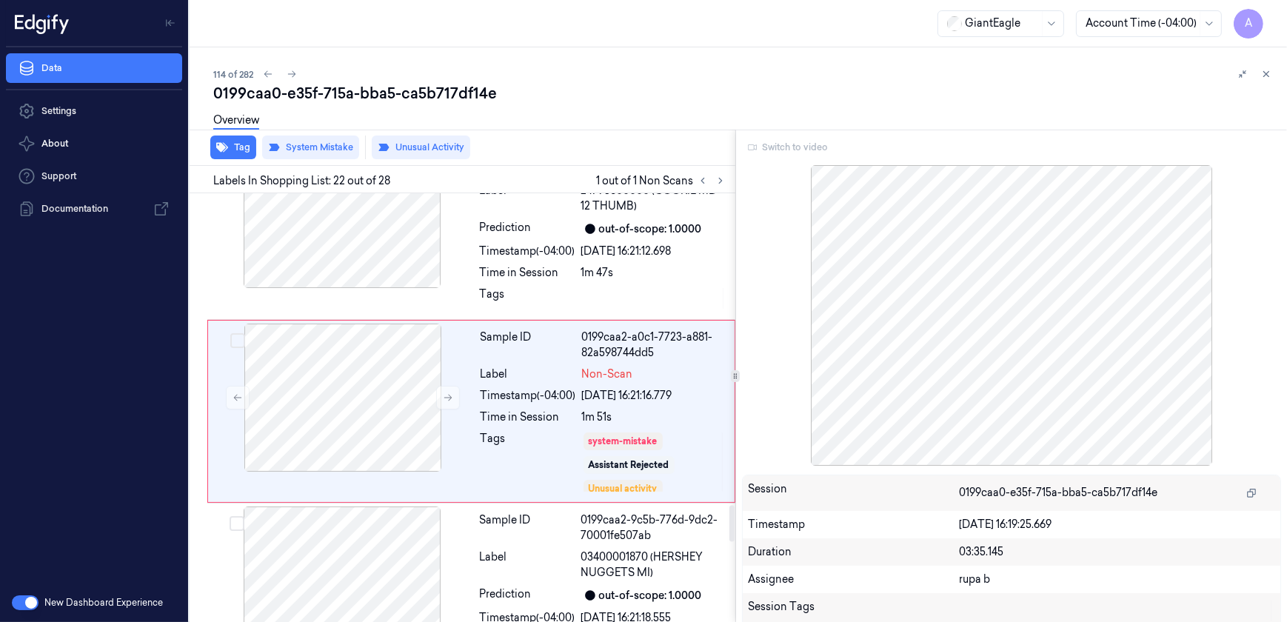
click at [775, 148] on div "Switch to video" at bounding box center [1012, 148] width 540 height 24
click at [795, 145] on div "Switch to video" at bounding box center [1012, 148] width 540 height 24
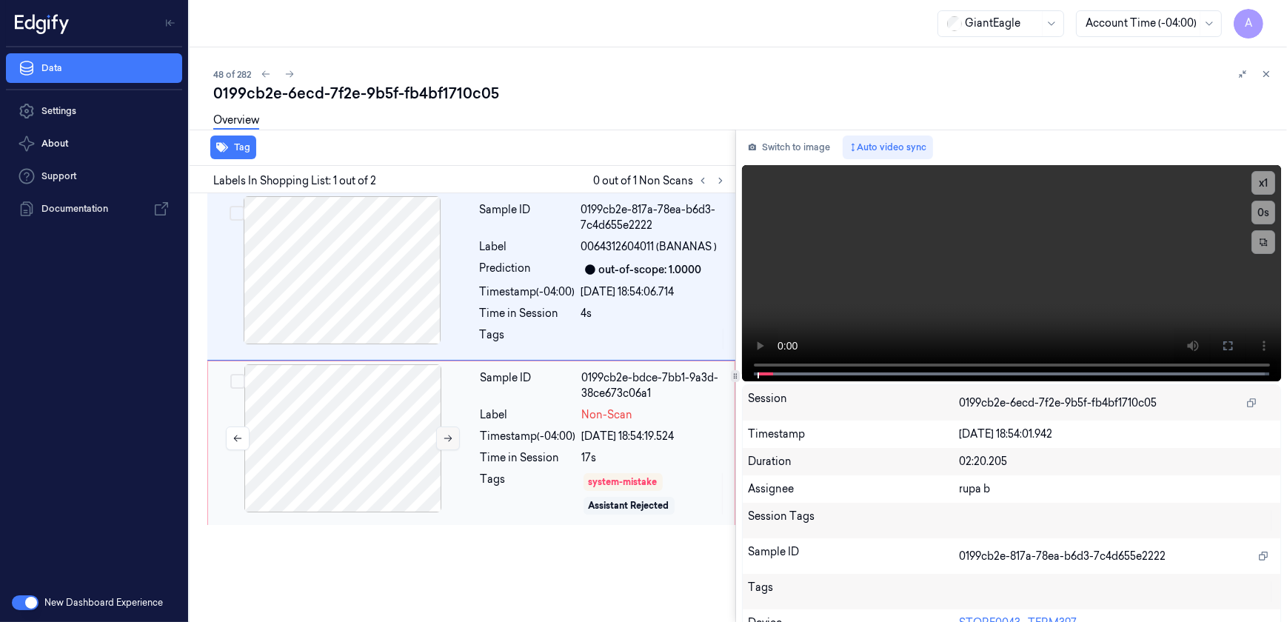
click at [438, 437] on button at bounding box center [448, 439] width 24 height 24
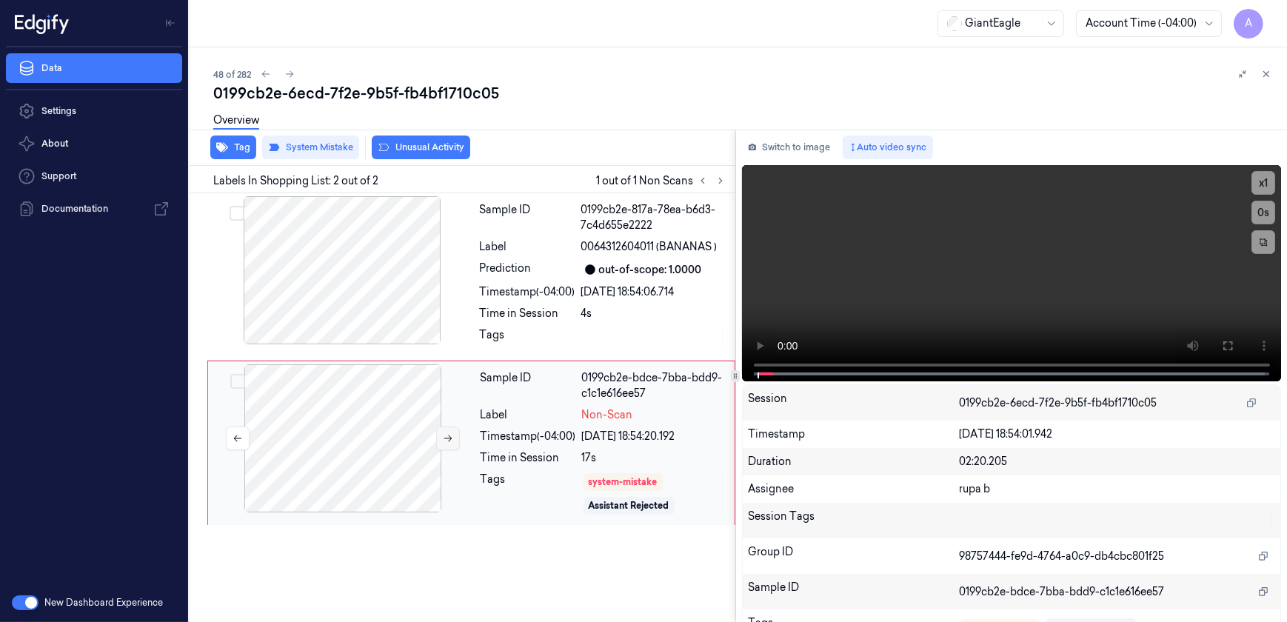
click at [447, 444] on button at bounding box center [448, 439] width 24 height 24
click at [451, 437] on icon at bounding box center [448, 438] width 10 height 10
click at [1222, 342] on icon at bounding box center [1228, 346] width 12 height 12
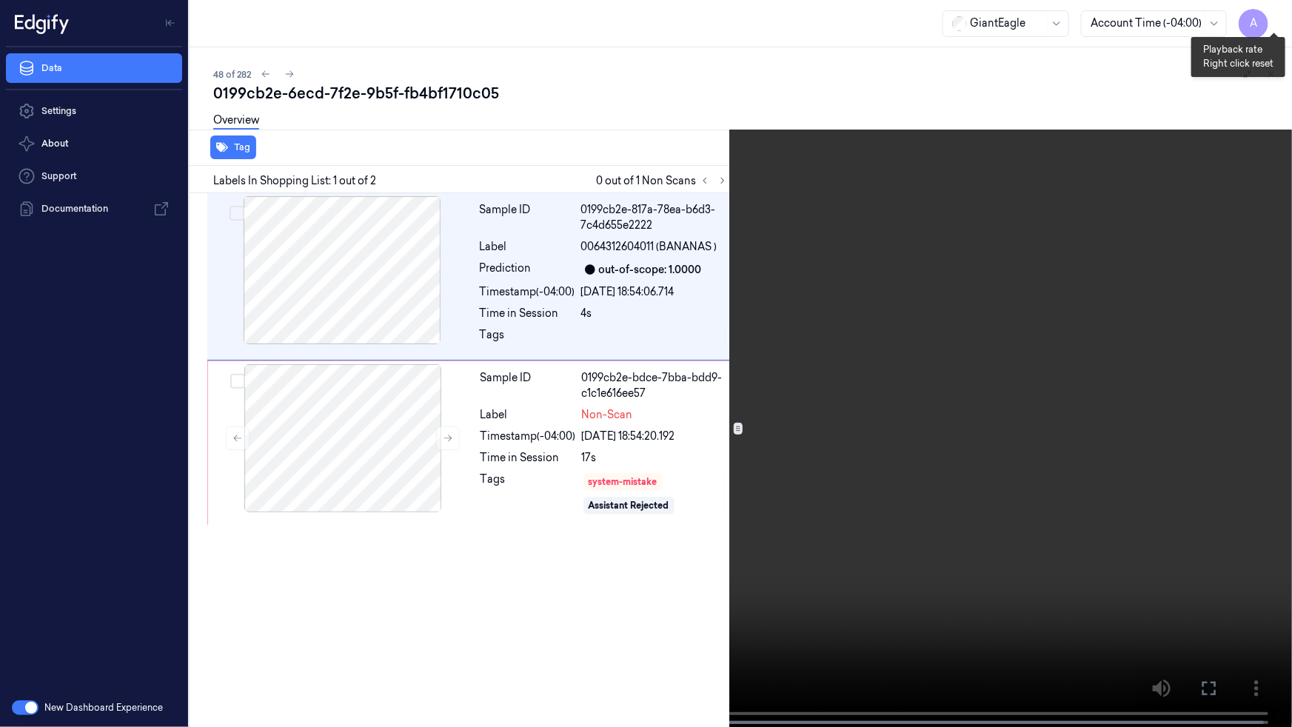
click at [1277, 21] on button "x 1" at bounding box center [1275, 18] width 24 height 24
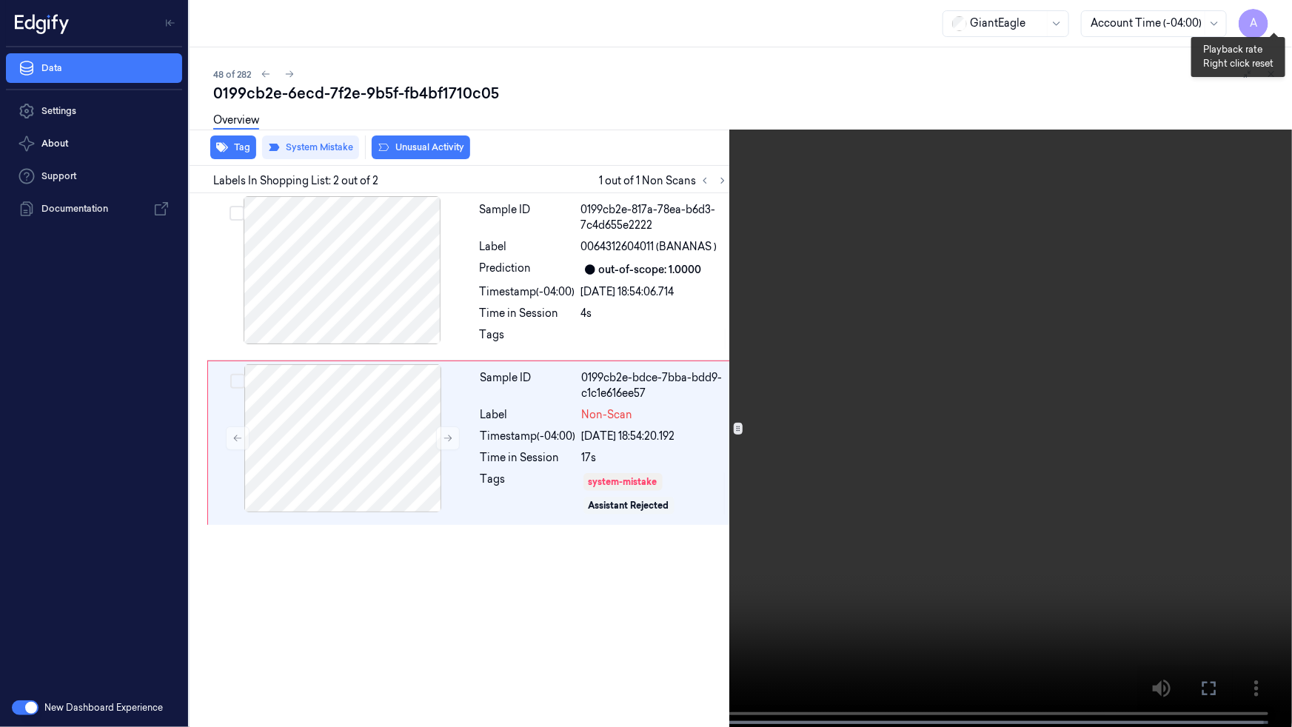
click at [1277, 21] on button "x 2" at bounding box center [1275, 18] width 24 height 24
click at [0, 0] on icon at bounding box center [0, 0] width 0 height 0
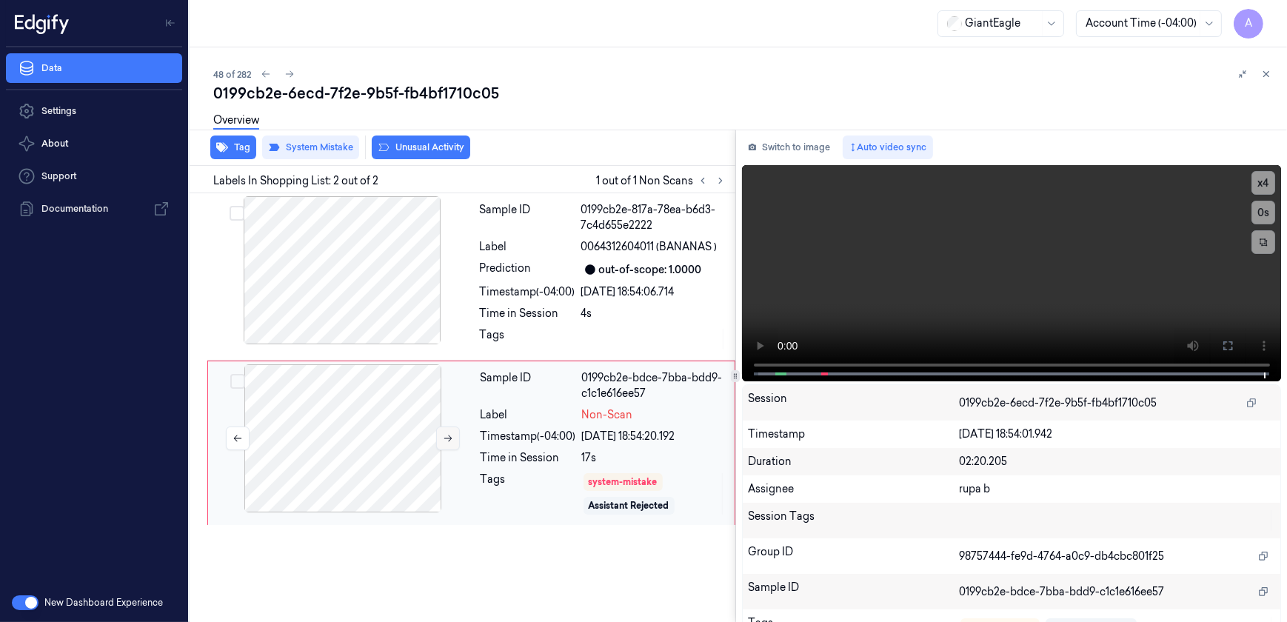
click at [442, 445] on button at bounding box center [448, 439] width 24 height 24
click at [441, 436] on button at bounding box center [448, 439] width 24 height 24
click at [444, 440] on icon at bounding box center [448, 438] width 10 height 10
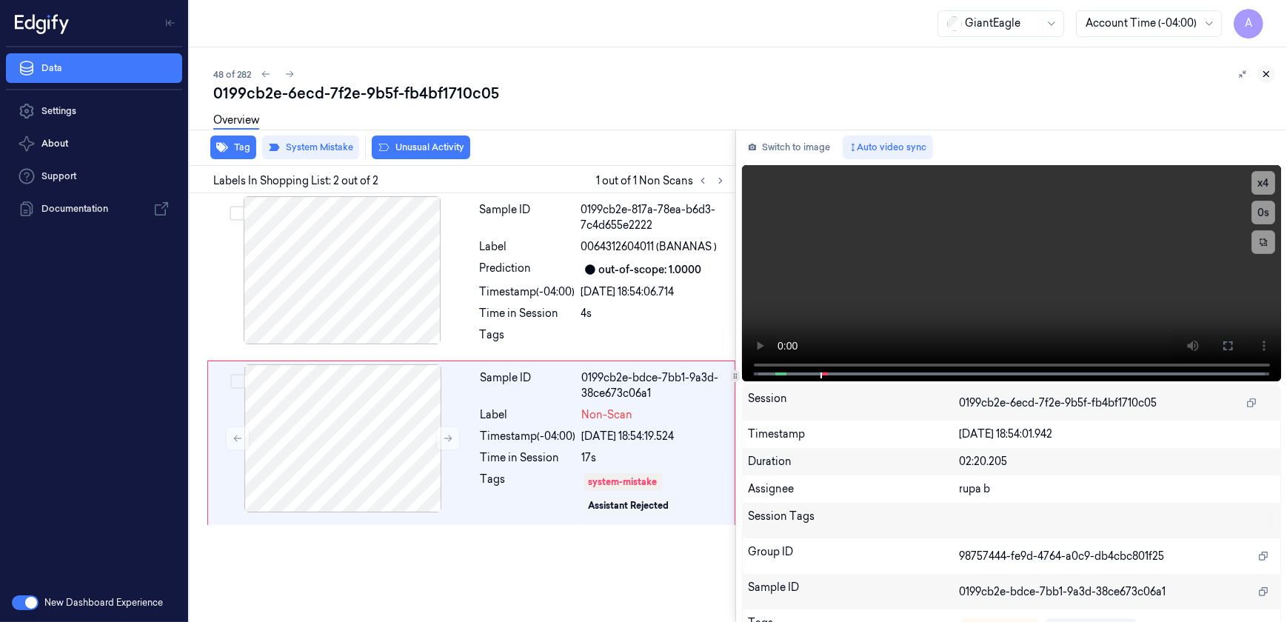
click at [1266, 75] on icon at bounding box center [1266, 74] width 10 height 10
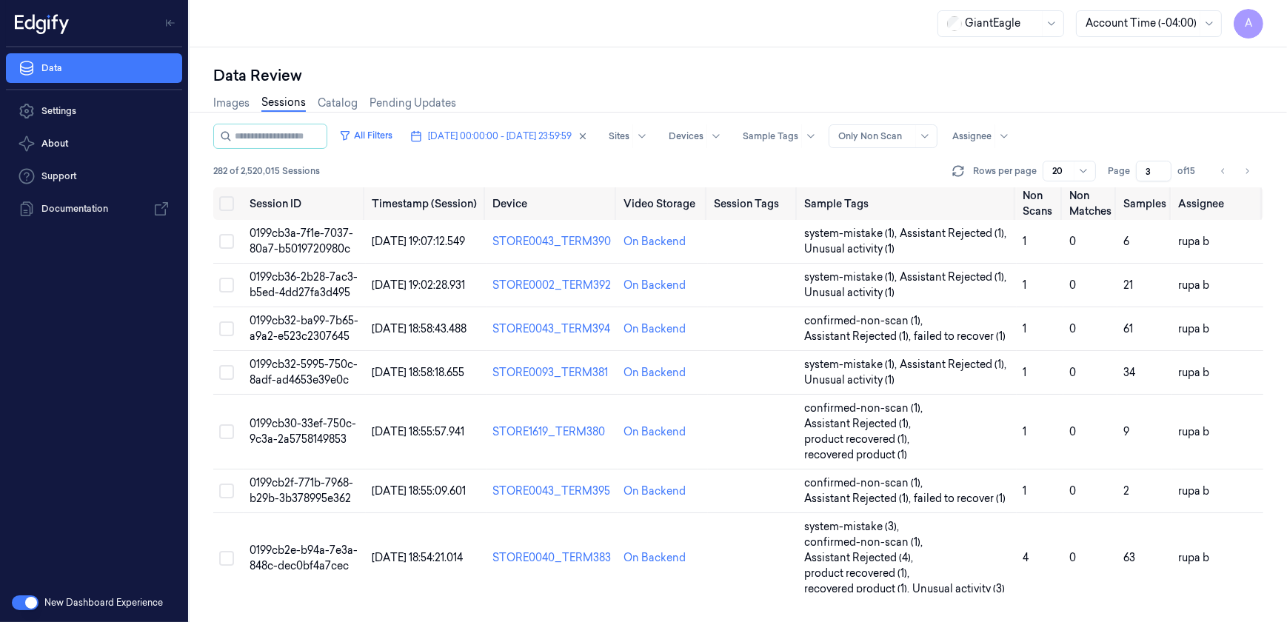
scroll to position [67, 0]
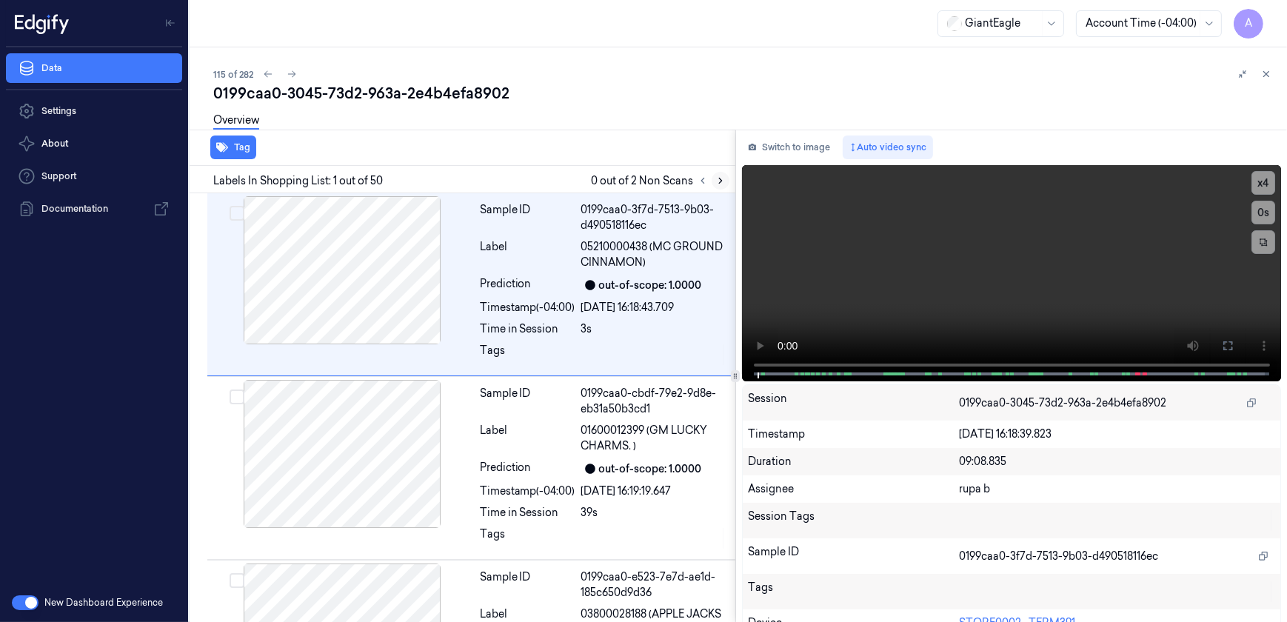
click at [718, 181] on icon at bounding box center [720, 180] width 10 height 10
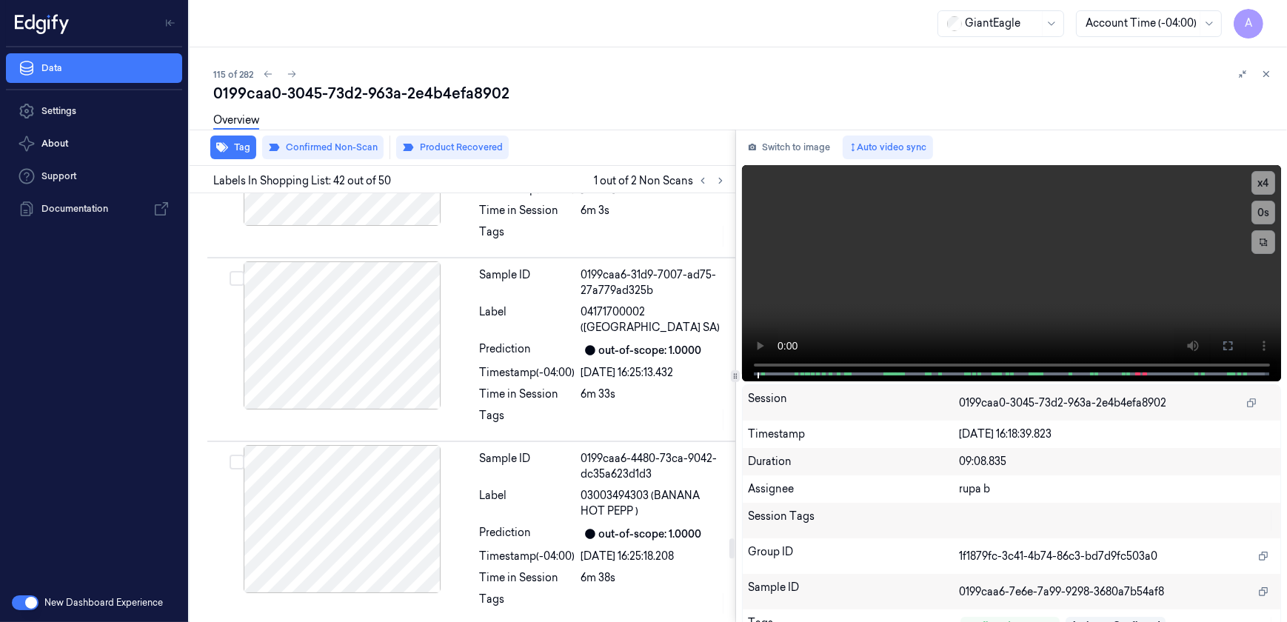
scroll to position [7399, 0]
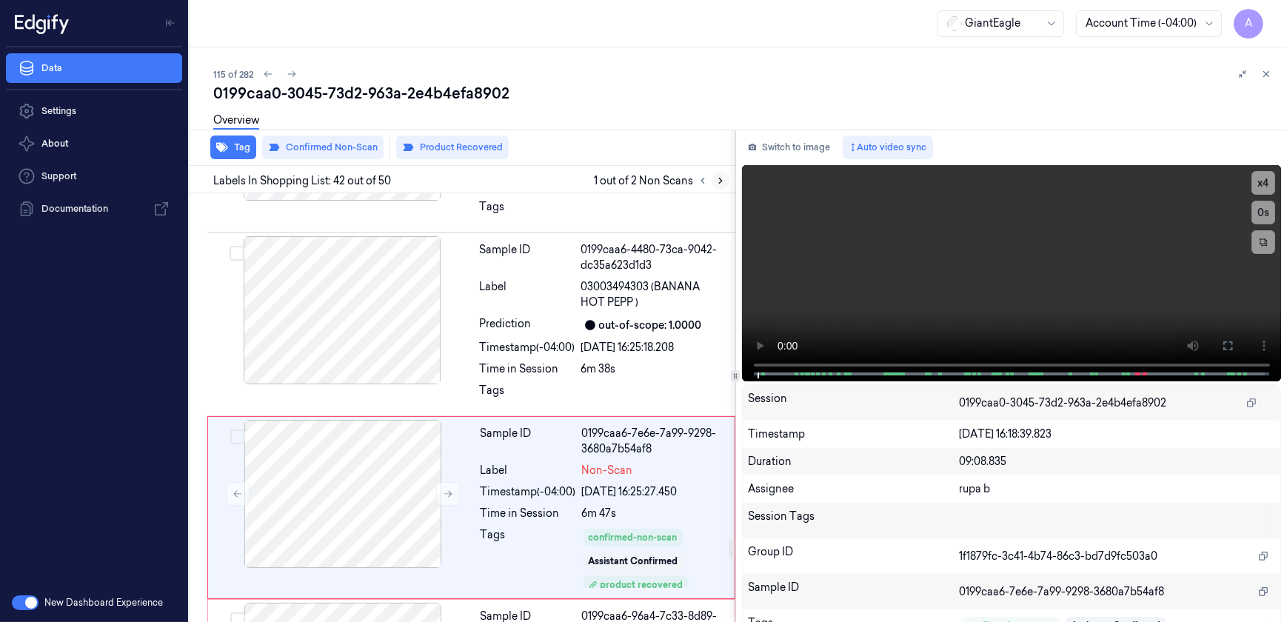
click at [716, 184] on icon at bounding box center [720, 180] width 10 height 10
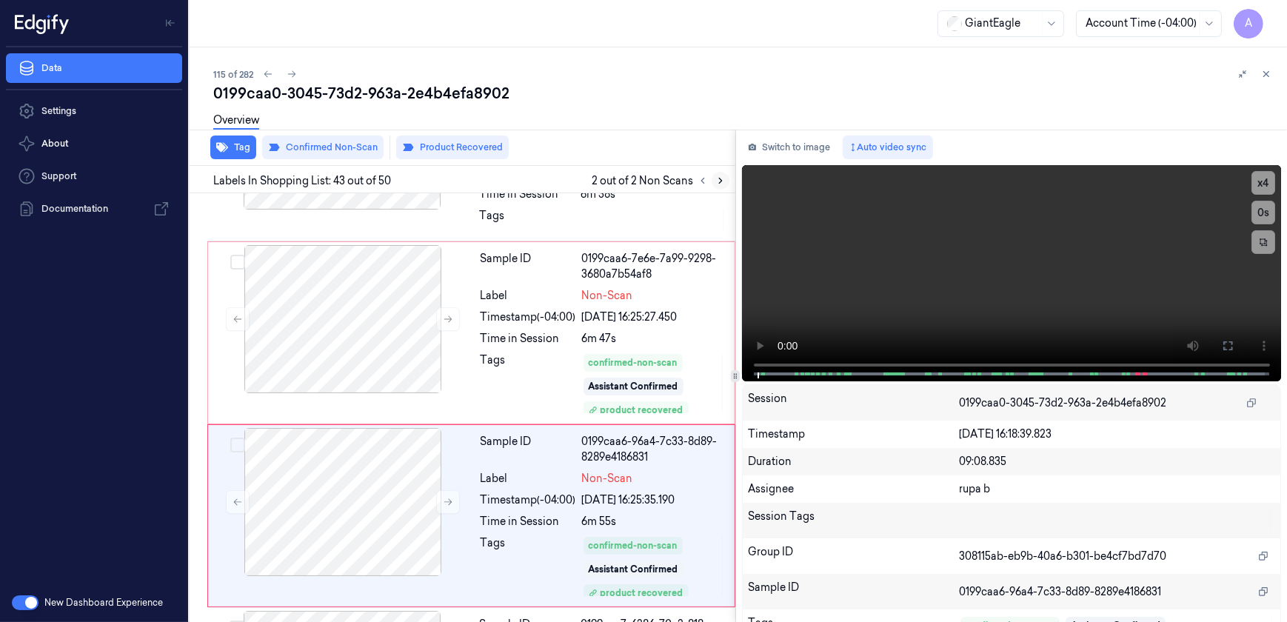
scroll to position [7582, 0]
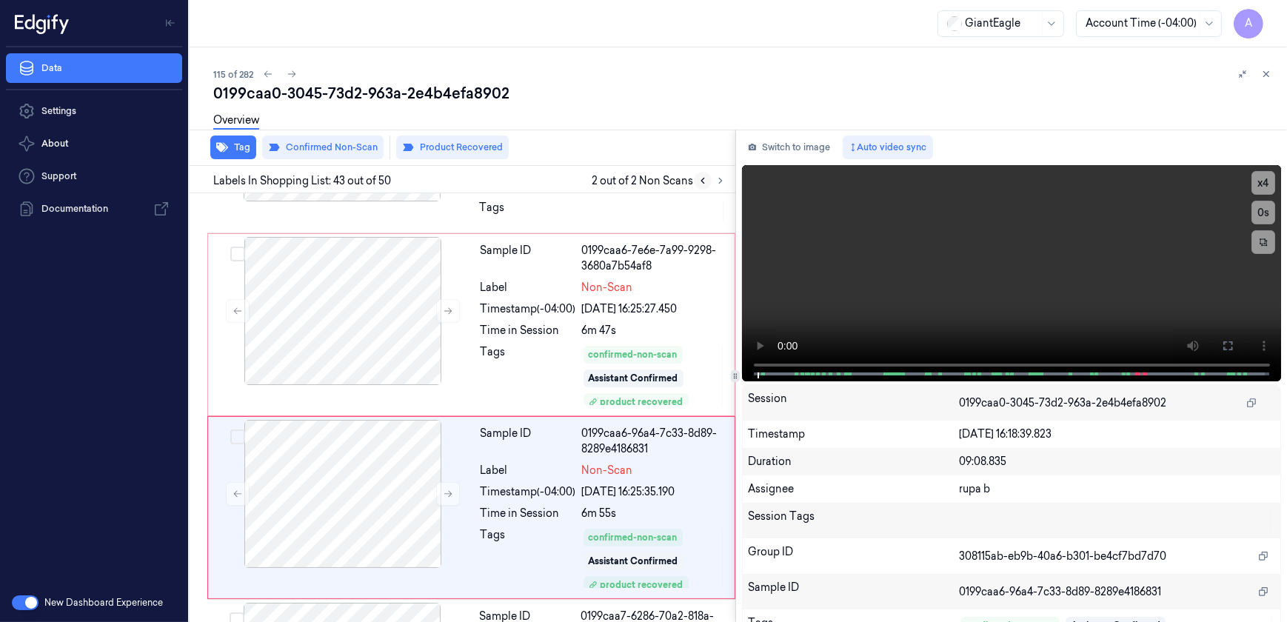
click at [701, 183] on icon at bounding box center [703, 180] width 10 height 10
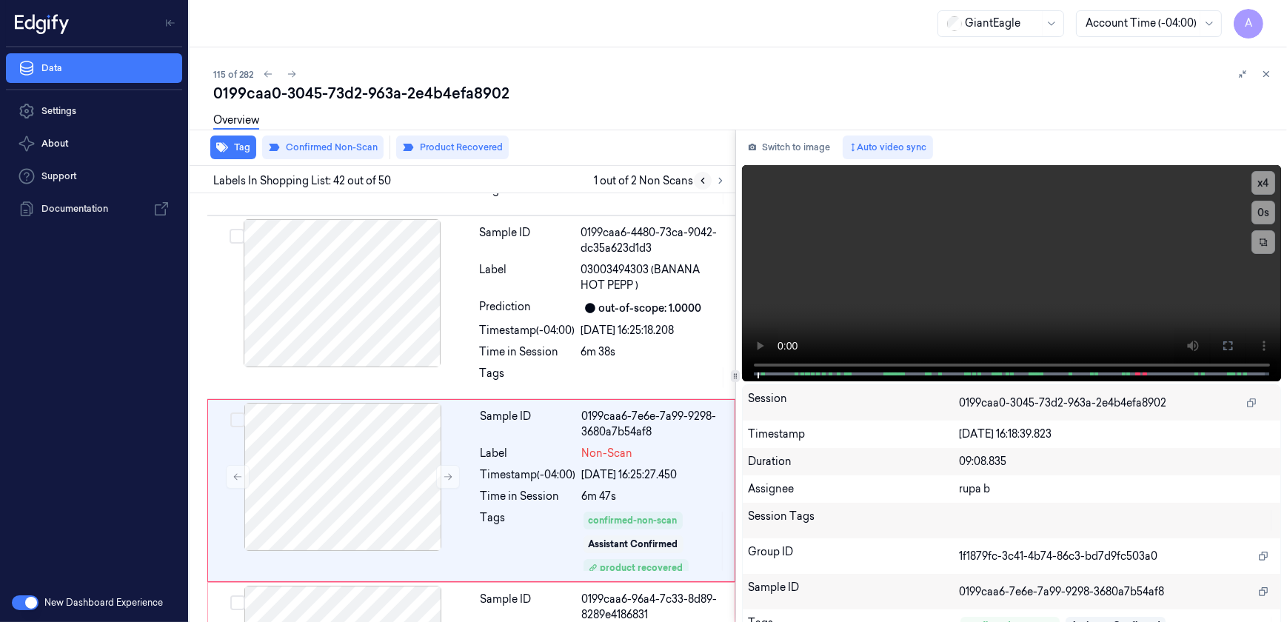
scroll to position [7399, 0]
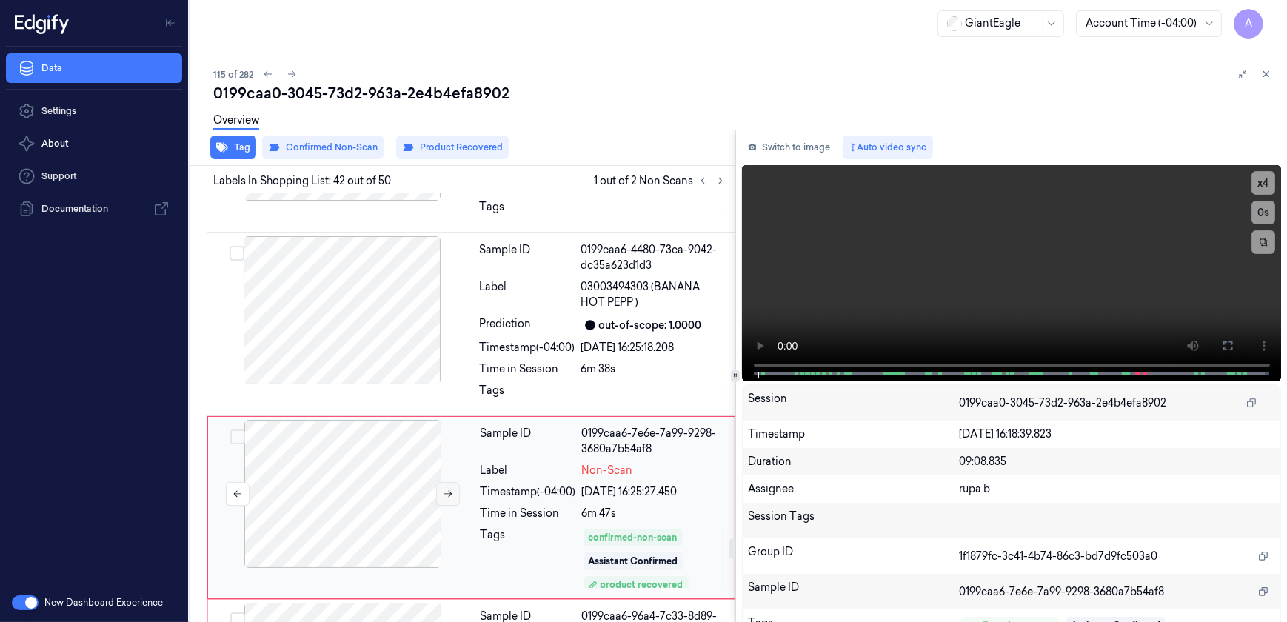
click at [447, 489] on icon at bounding box center [448, 494] width 10 height 10
click at [450, 491] on icon at bounding box center [448, 494] width 8 height 7
click at [444, 482] on button at bounding box center [448, 494] width 24 height 24
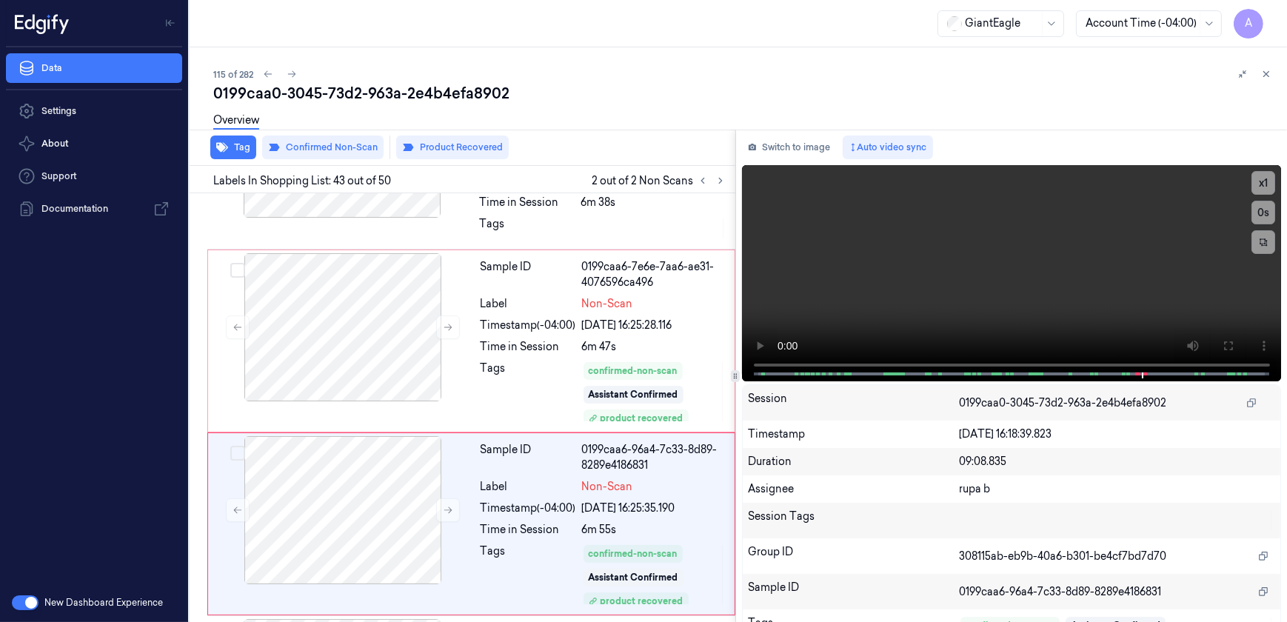
scroll to position [7582, 0]
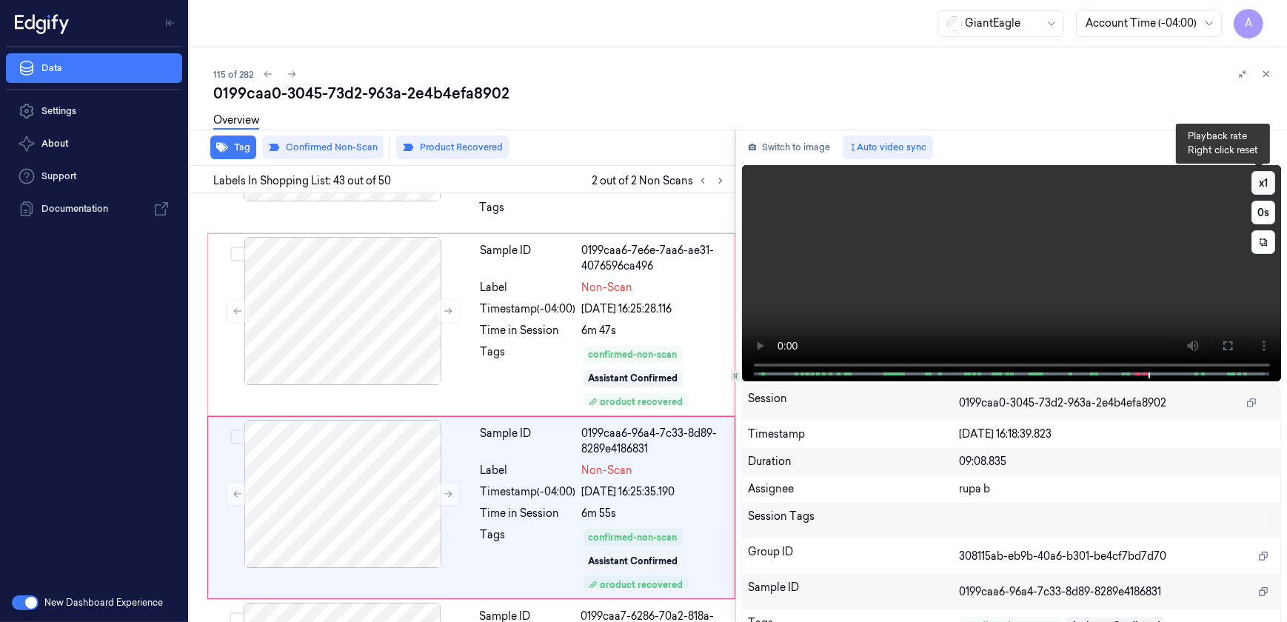
click at [1252, 184] on button "x 1" at bounding box center [1263, 183] width 24 height 24
click at [1252, 184] on button "x 2" at bounding box center [1263, 183] width 24 height 24
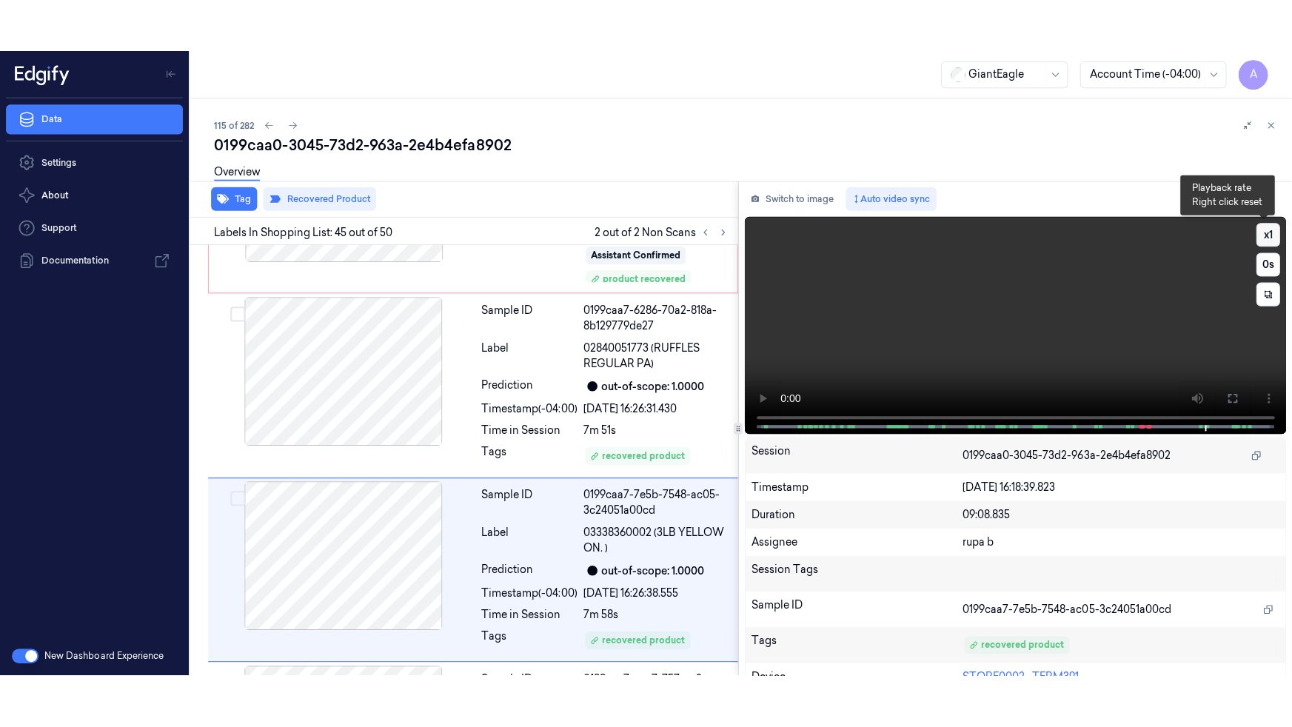
scroll to position [7948, 0]
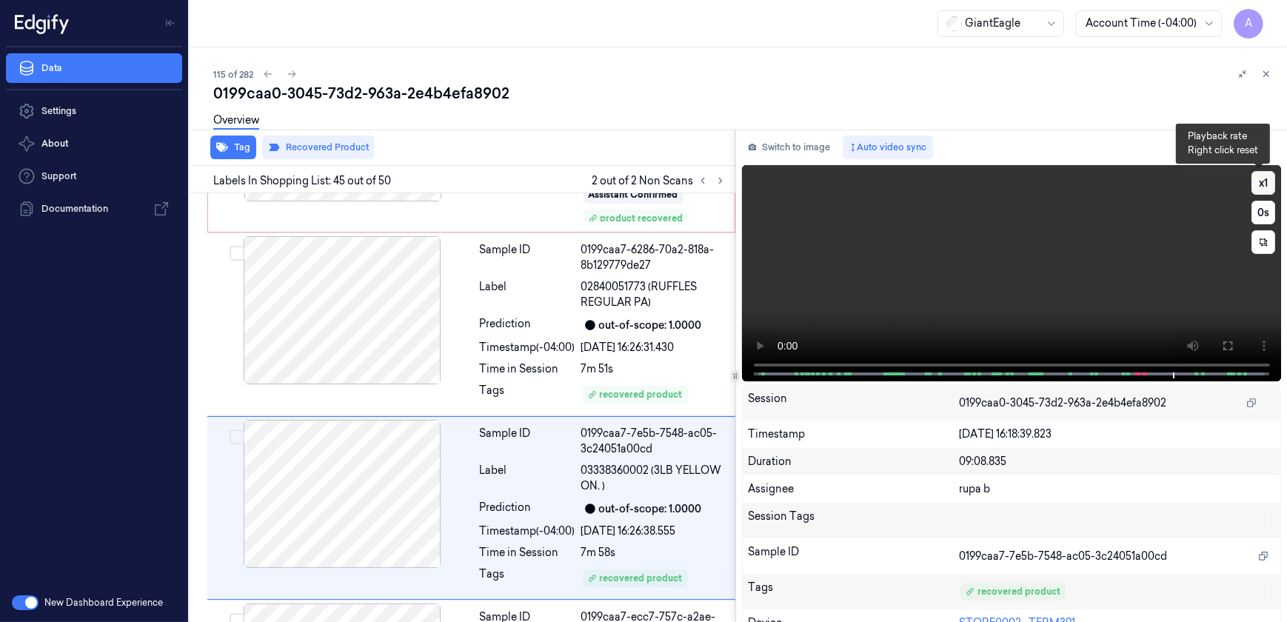
click at [1258, 182] on button "x 1" at bounding box center [1263, 183] width 24 height 24
click at [1225, 338] on button at bounding box center [1228, 346] width 24 height 24
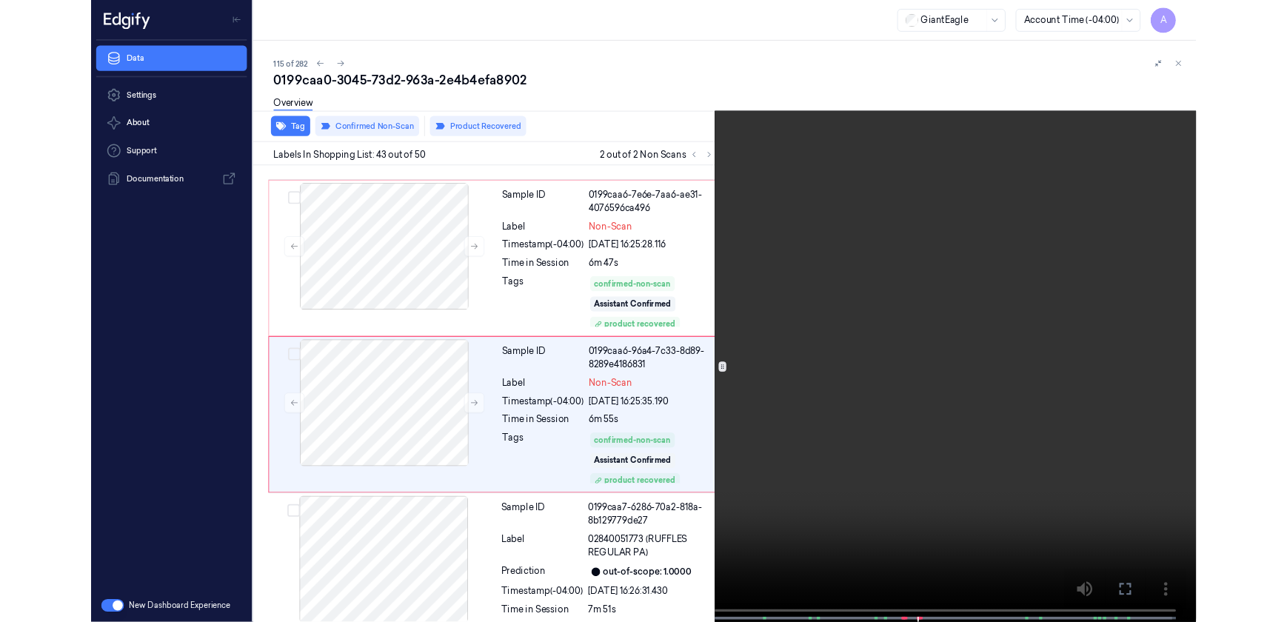
scroll to position [7529, 0]
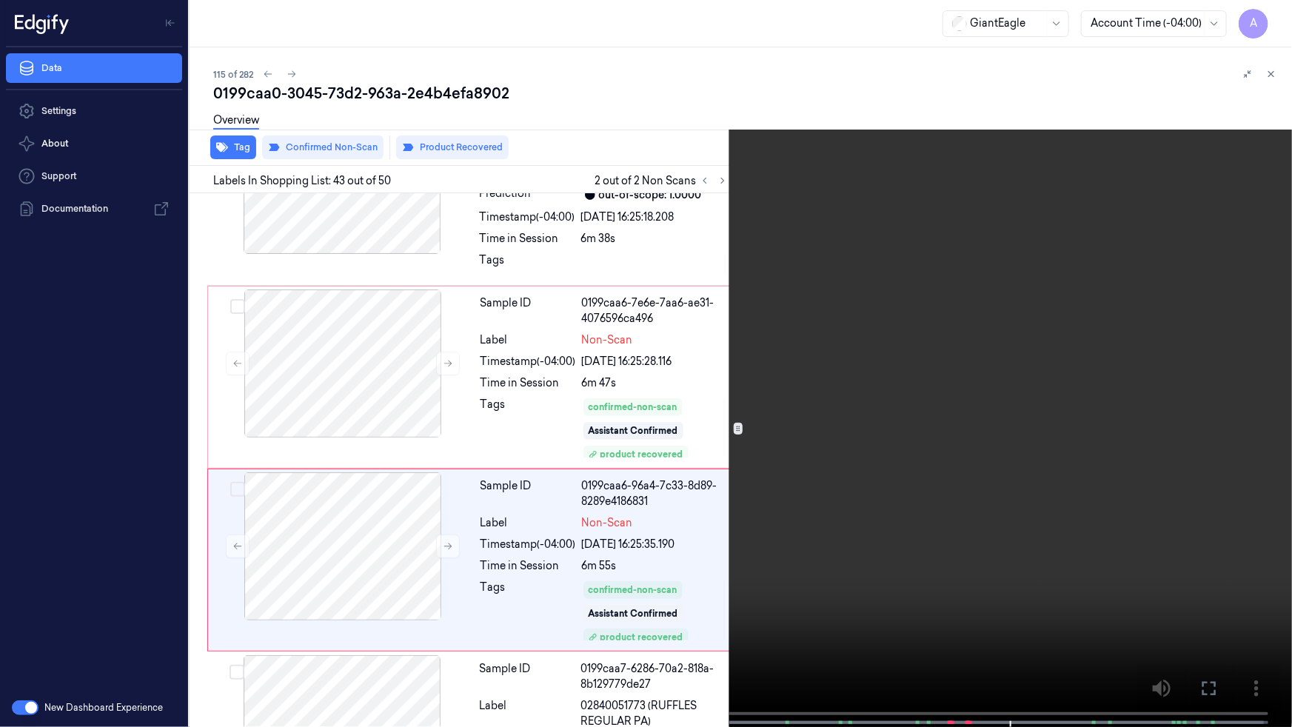
click at [0, 0] on icon at bounding box center [0, 0] width 0 height 0
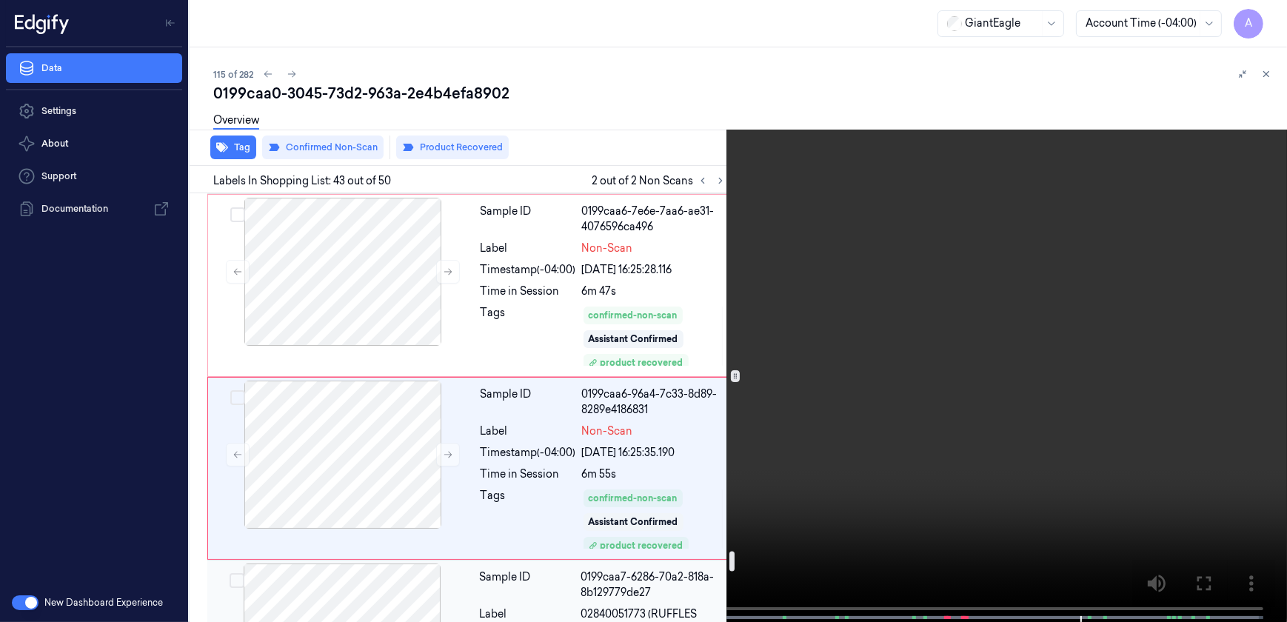
scroll to position [7582, 0]
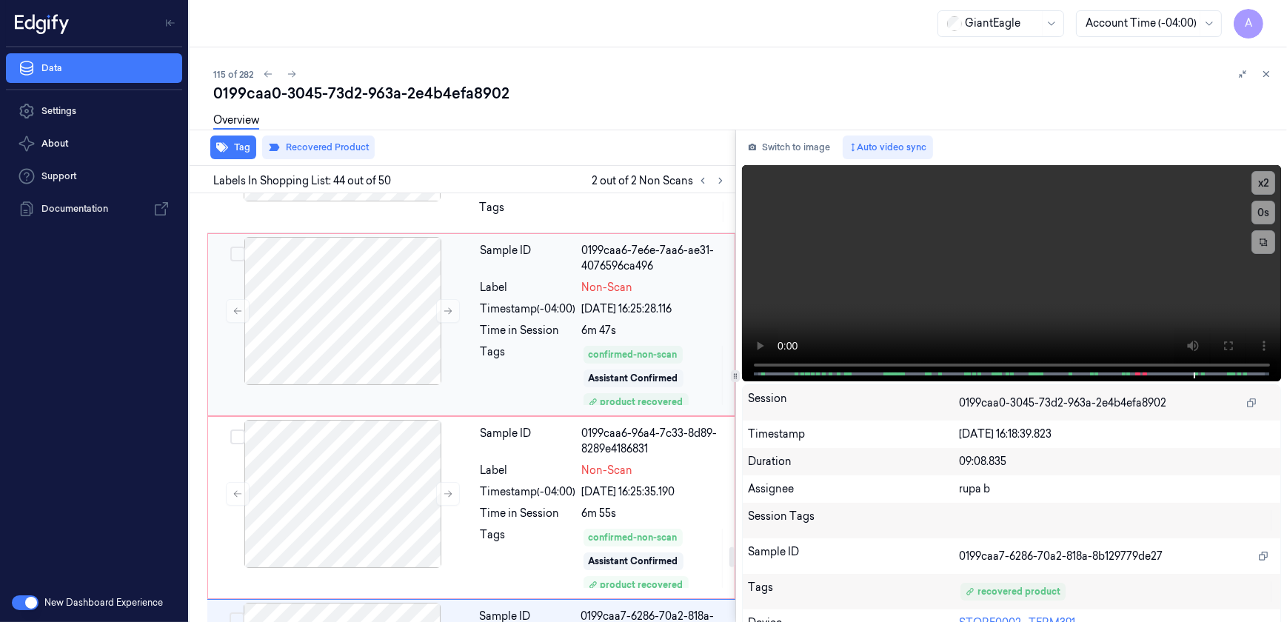
click at [533, 344] on div "Tags" at bounding box center [529, 375] width 96 height 62
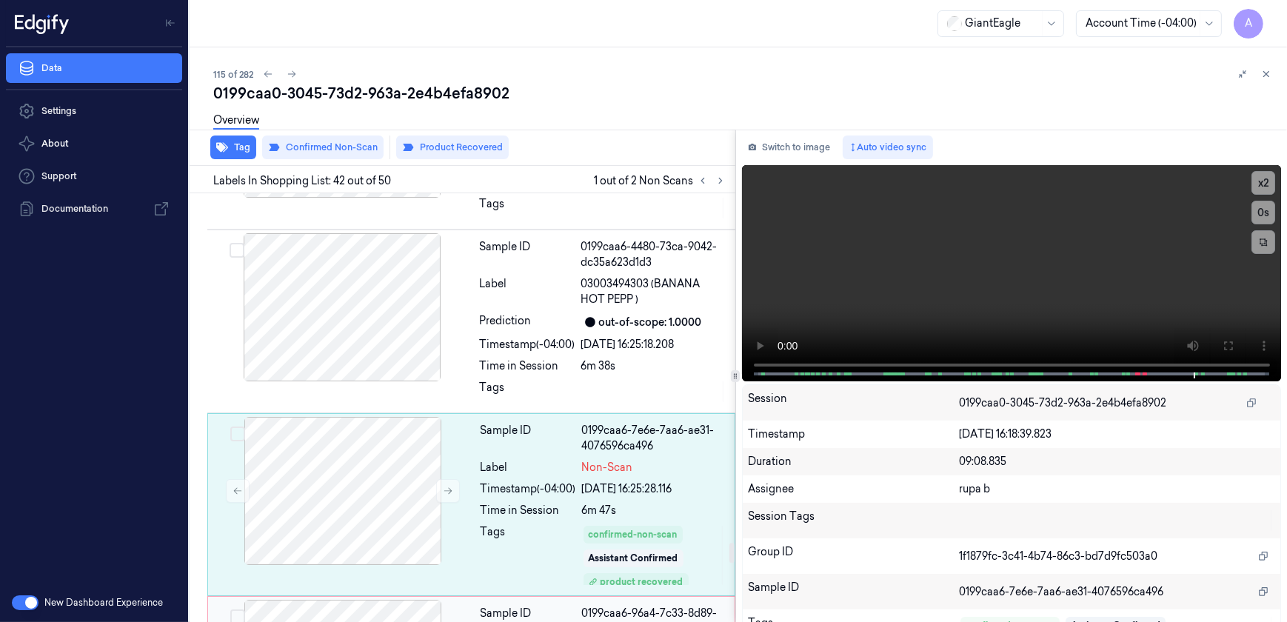
scroll to position [7399, 0]
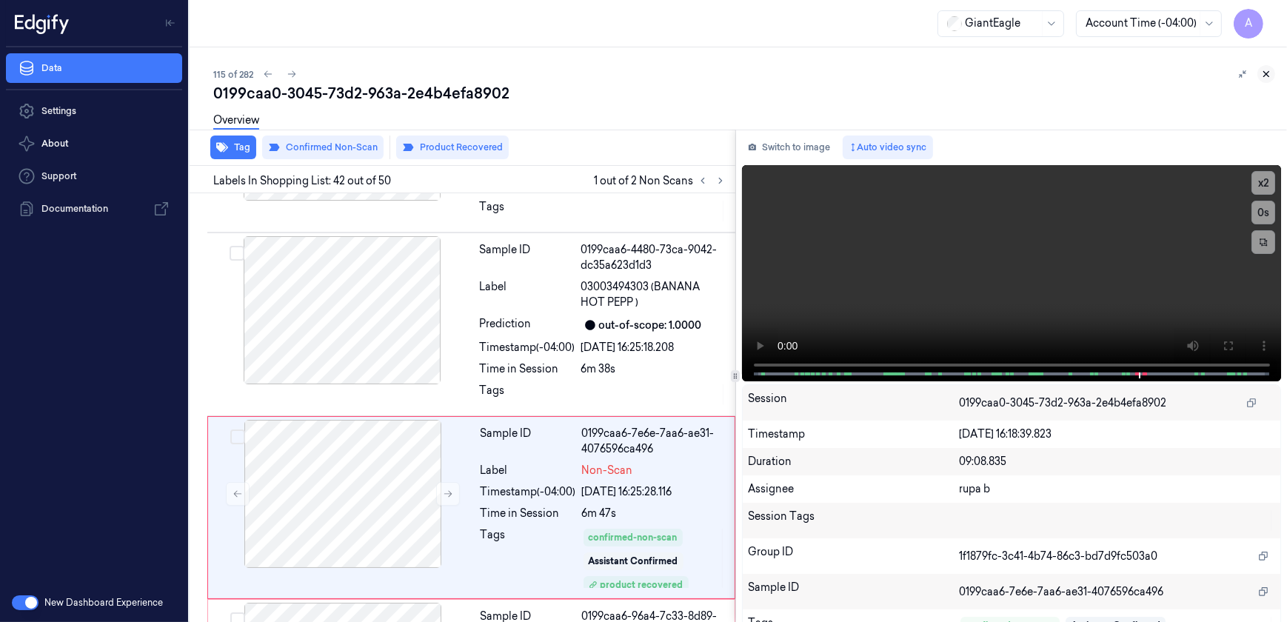
click at [1263, 78] on icon at bounding box center [1266, 74] width 10 height 10
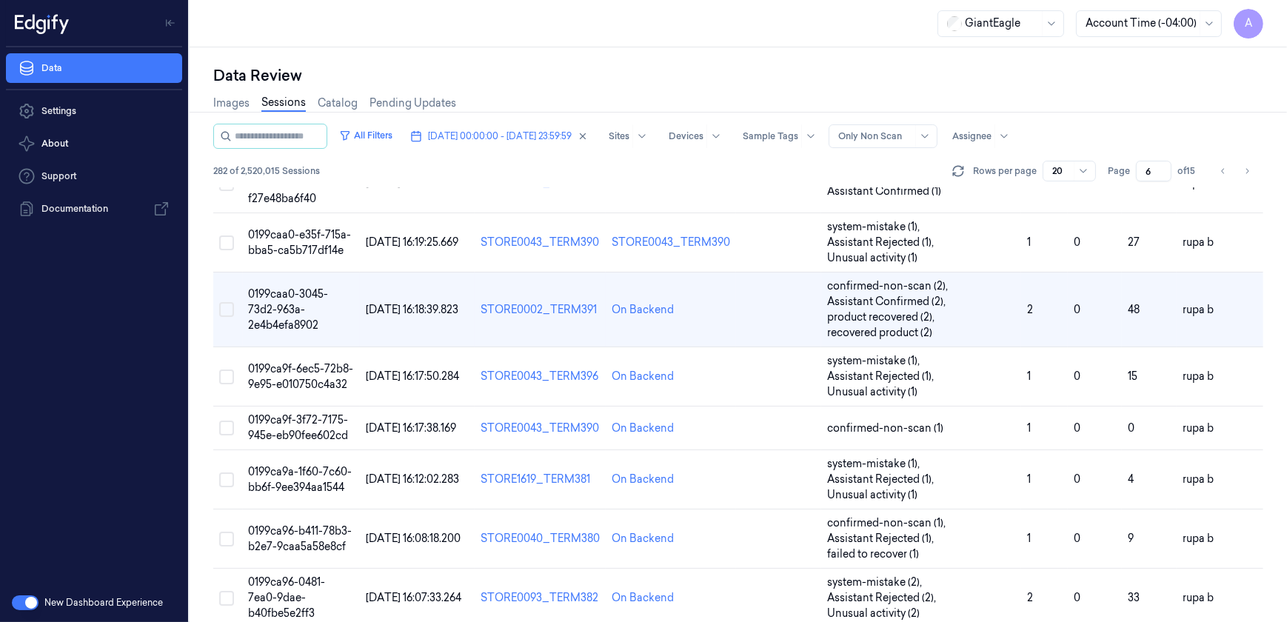
scroll to position [704, 0]
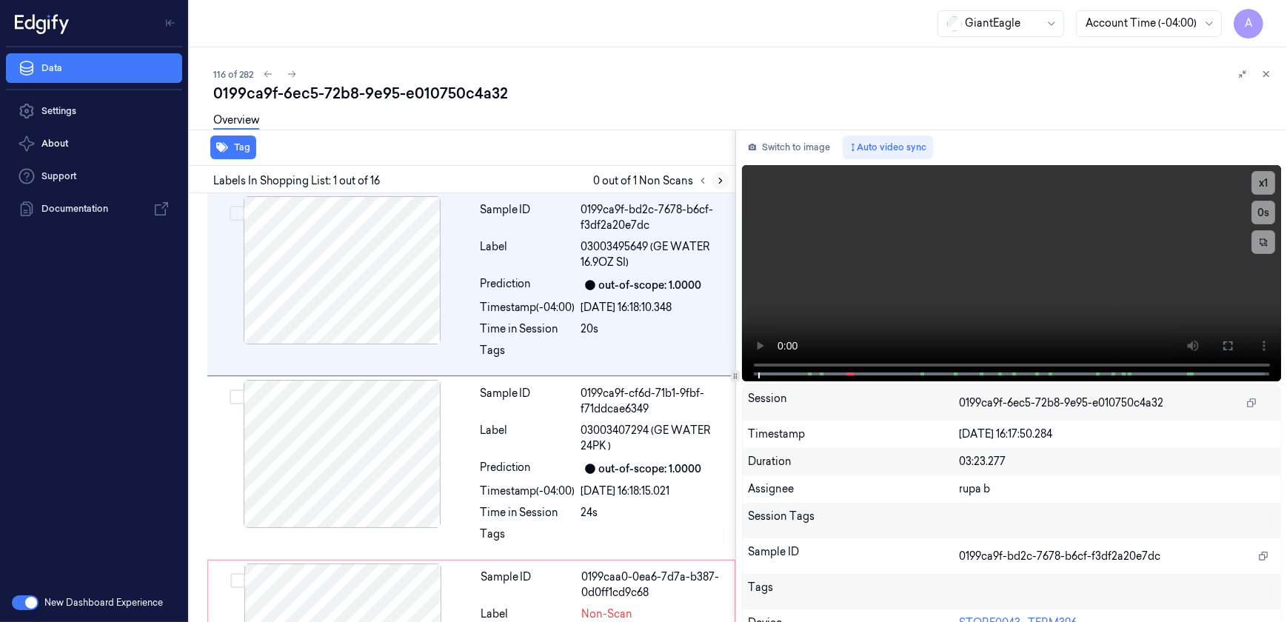
click at [718, 181] on icon at bounding box center [720, 180] width 10 height 10
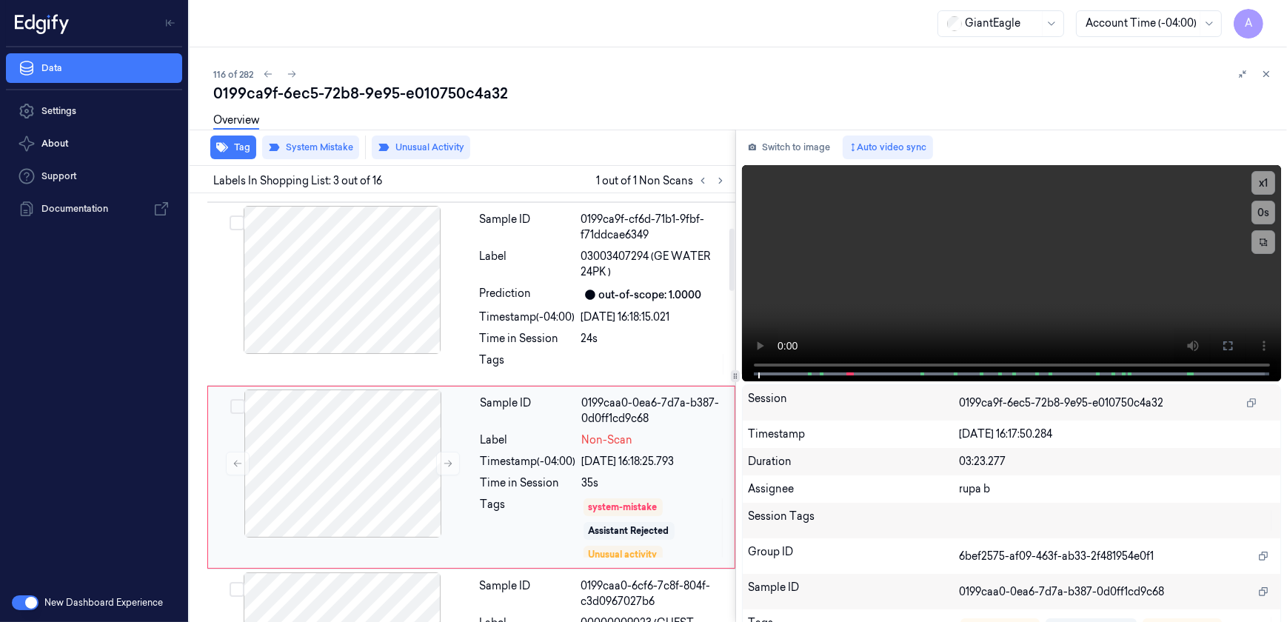
scroll to position [243, 0]
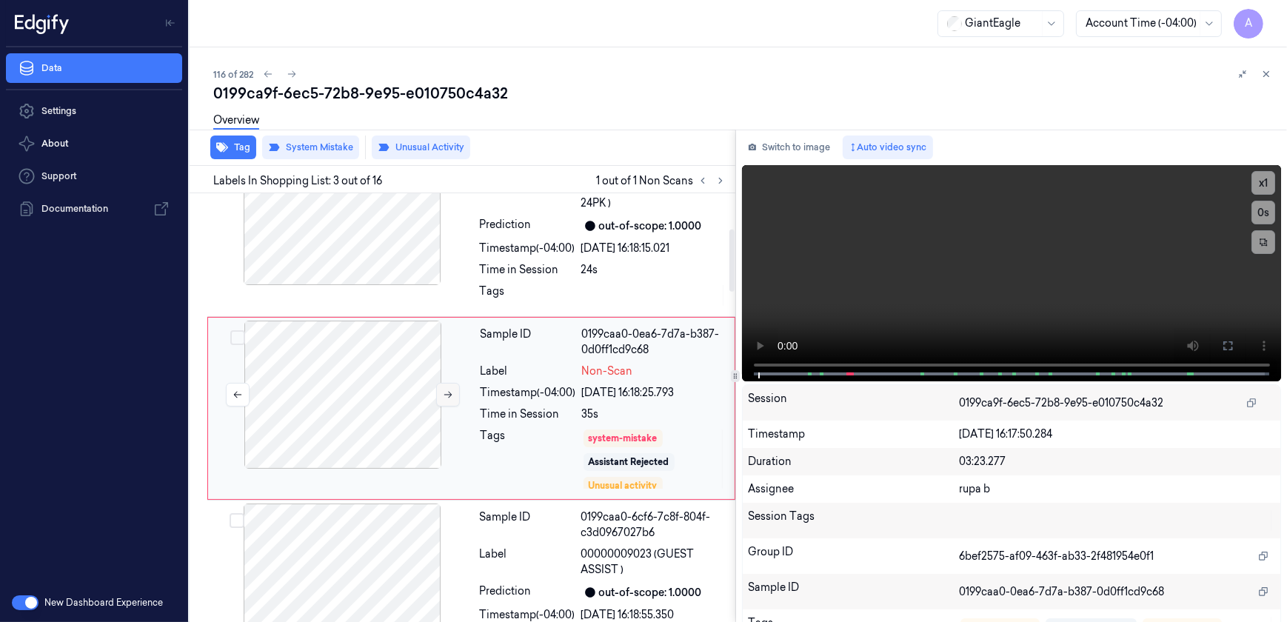
click at [441, 403] on button at bounding box center [448, 395] width 24 height 24
click at [451, 399] on button at bounding box center [448, 395] width 24 height 24
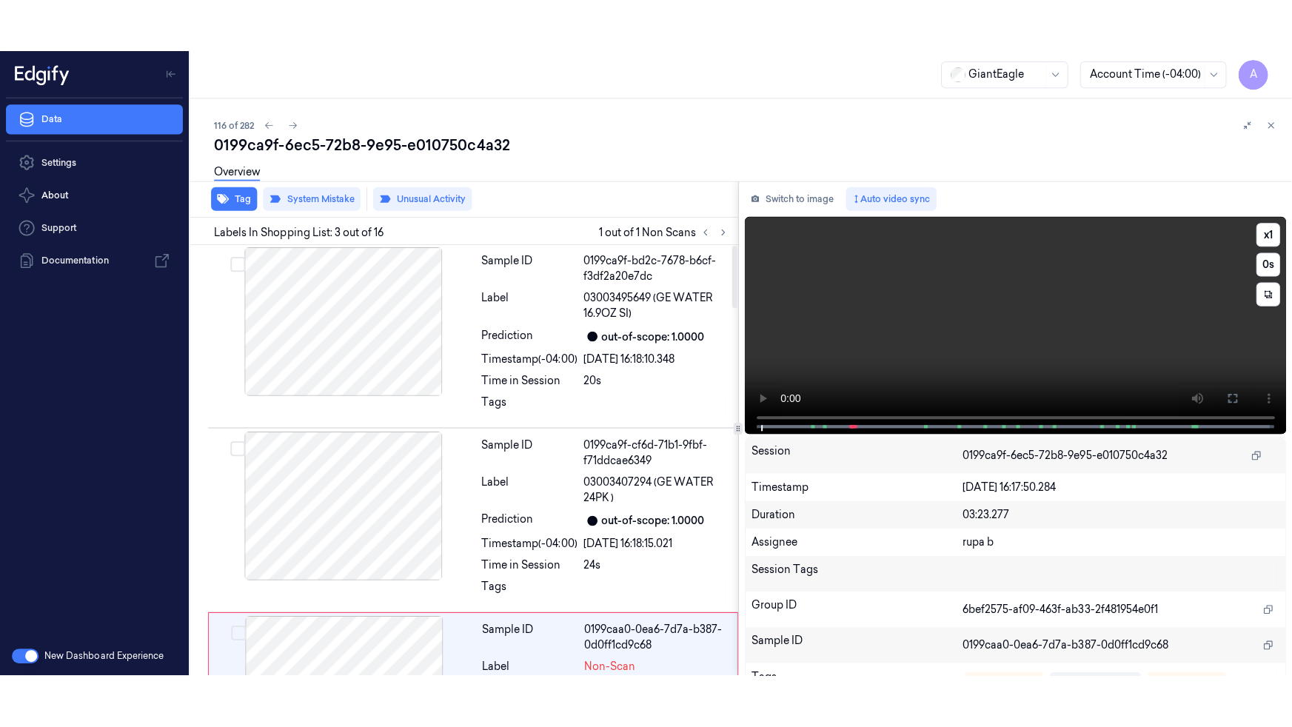
scroll to position [0, 0]
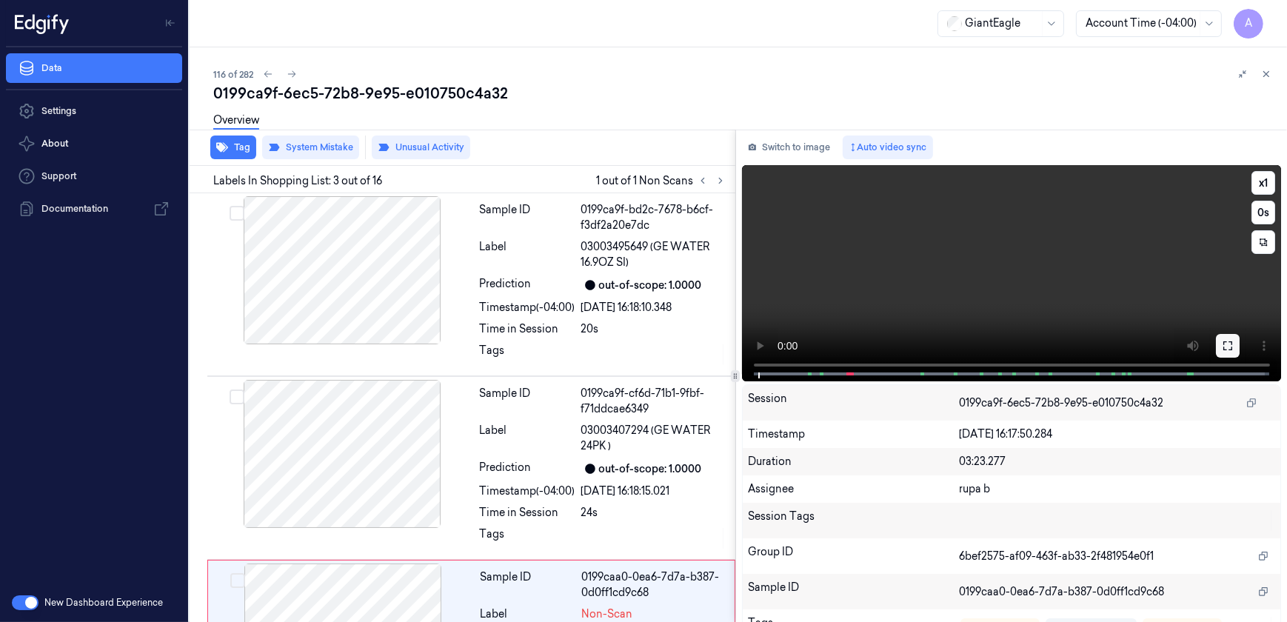
click at [1227, 346] on icon at bounding box center [1228, 346] width 12 height 12
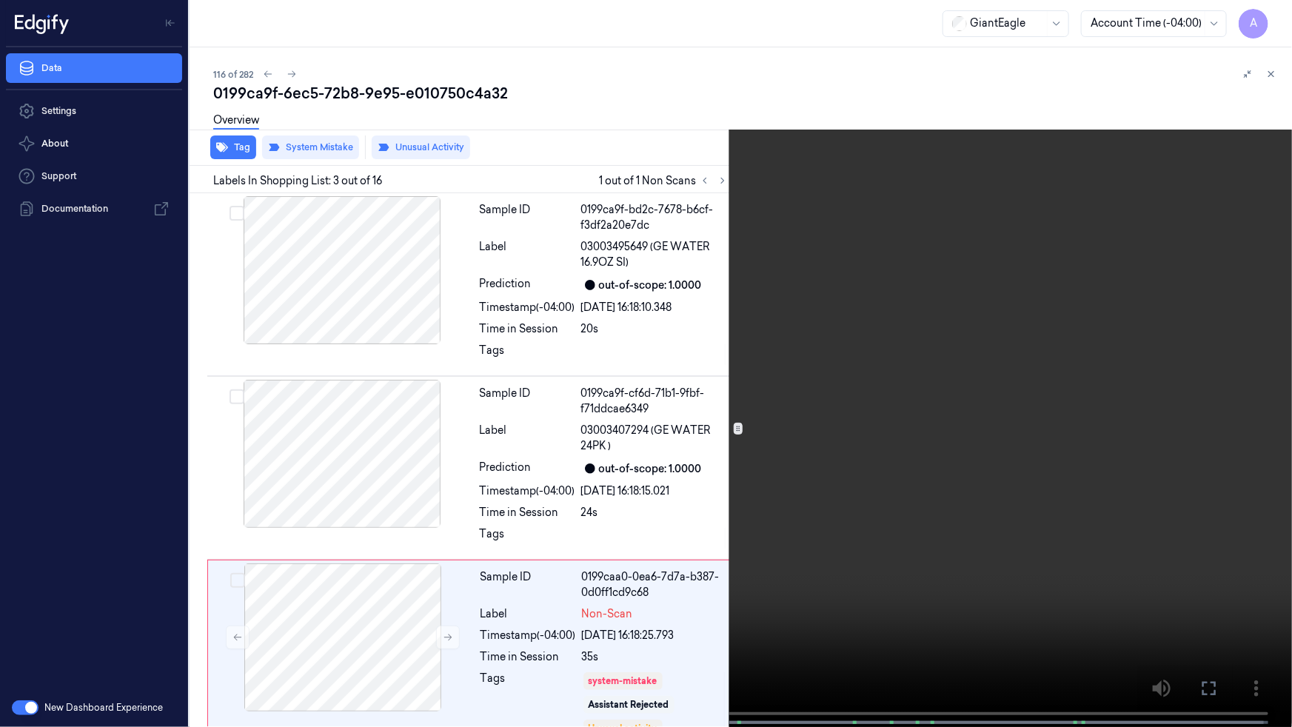
click at [818, 429] on video at bounding box center [646, 365] width 1292 height 730
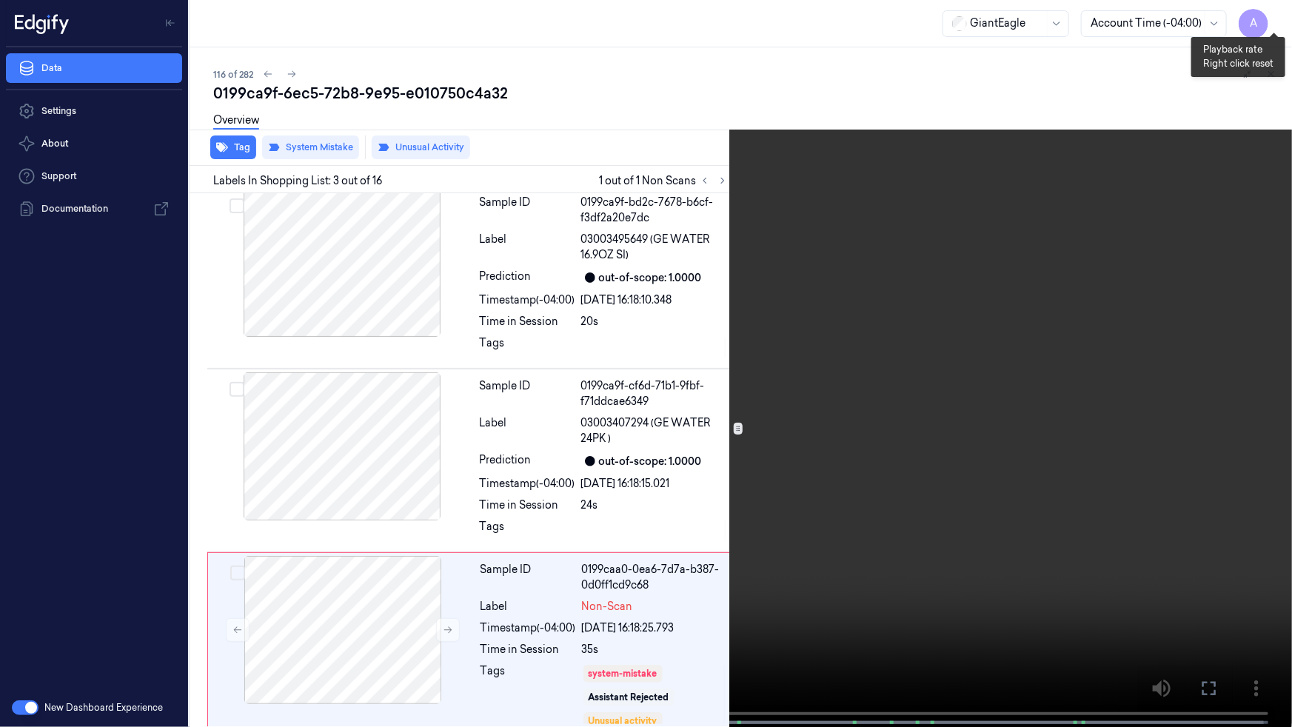
scroll to position [190, 0]
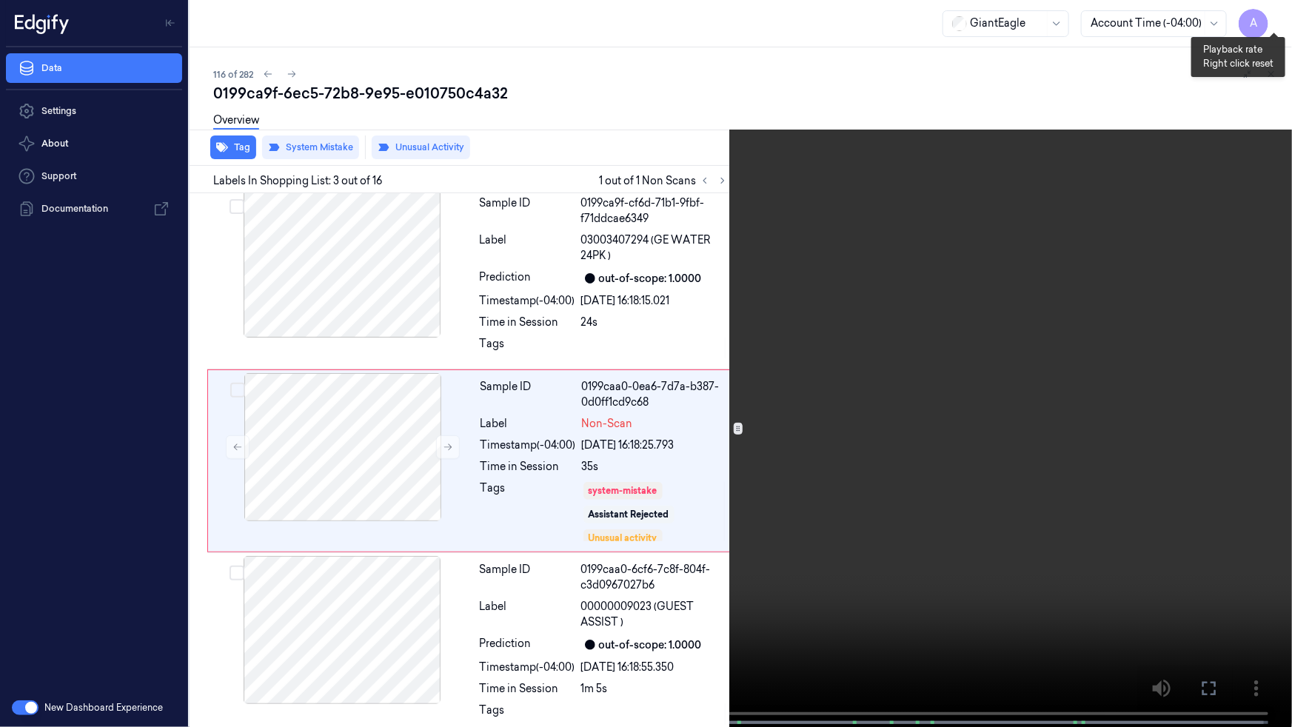
click at [1271, 13] on button "x 1" at bounding box center [1275, 18] width 24 height 24
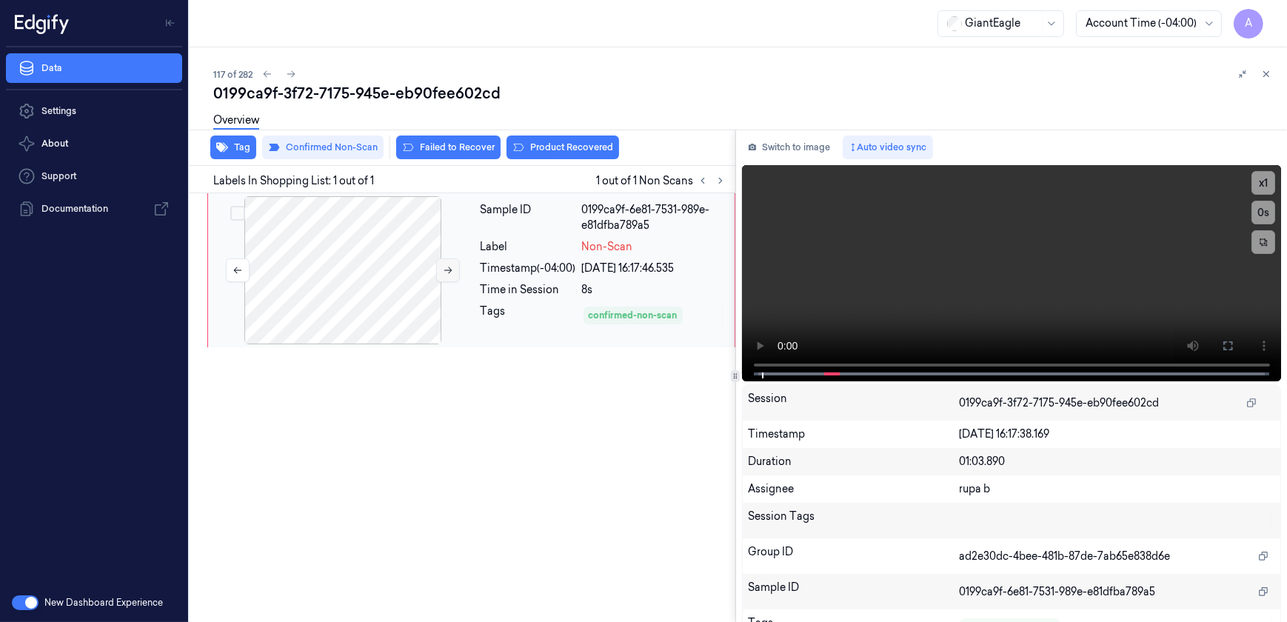
click at [438, 272] on button at bounding box center [448, 270] width 24 height 24
click at [450, 267] on icon at bounding box center [448, 270] width 10 height 10
click at [1232, 348] on button at bounding box center [1228, 346] width 24 height 24
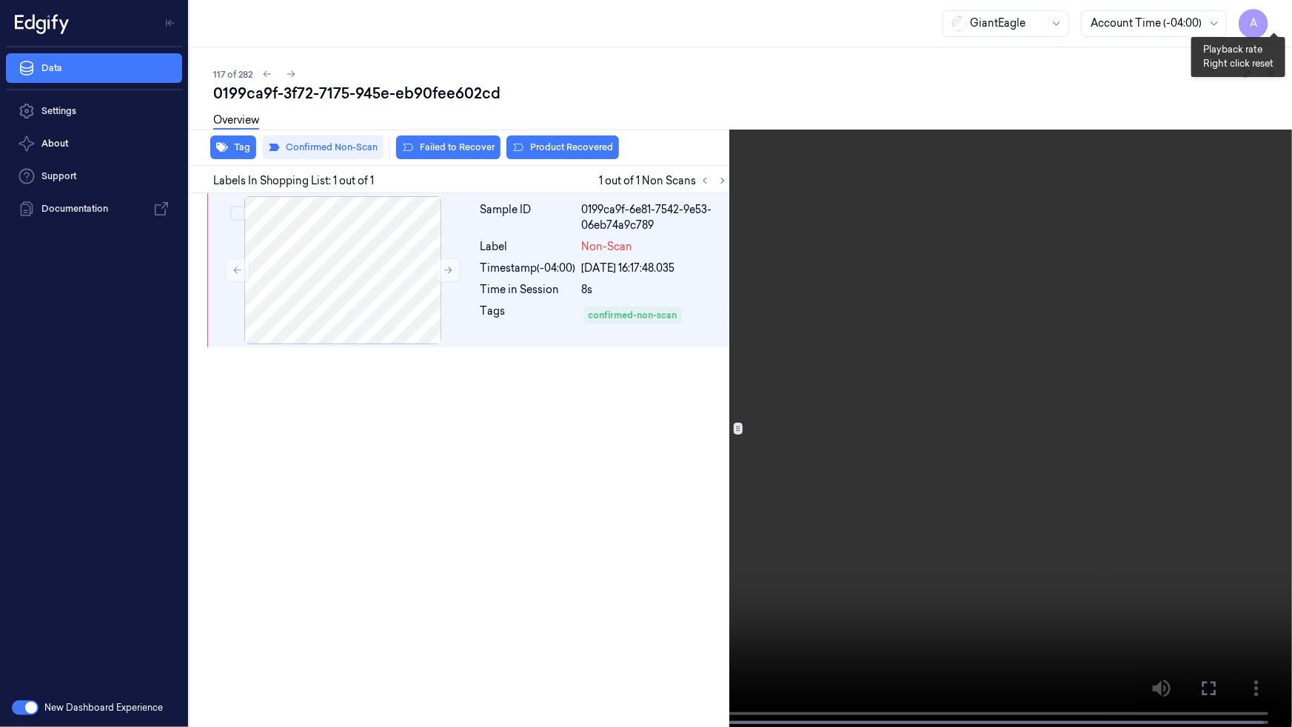
click at [1277, 19] on button "x 1" at bounding box center [1275, 18] width 24 height 24
click at [1277, 19] on button "x 2" at bounding box center [1275, 18] width 24 height 24
click at [0, 0] on icon at bounding box center [0, 0] width 0 height 0
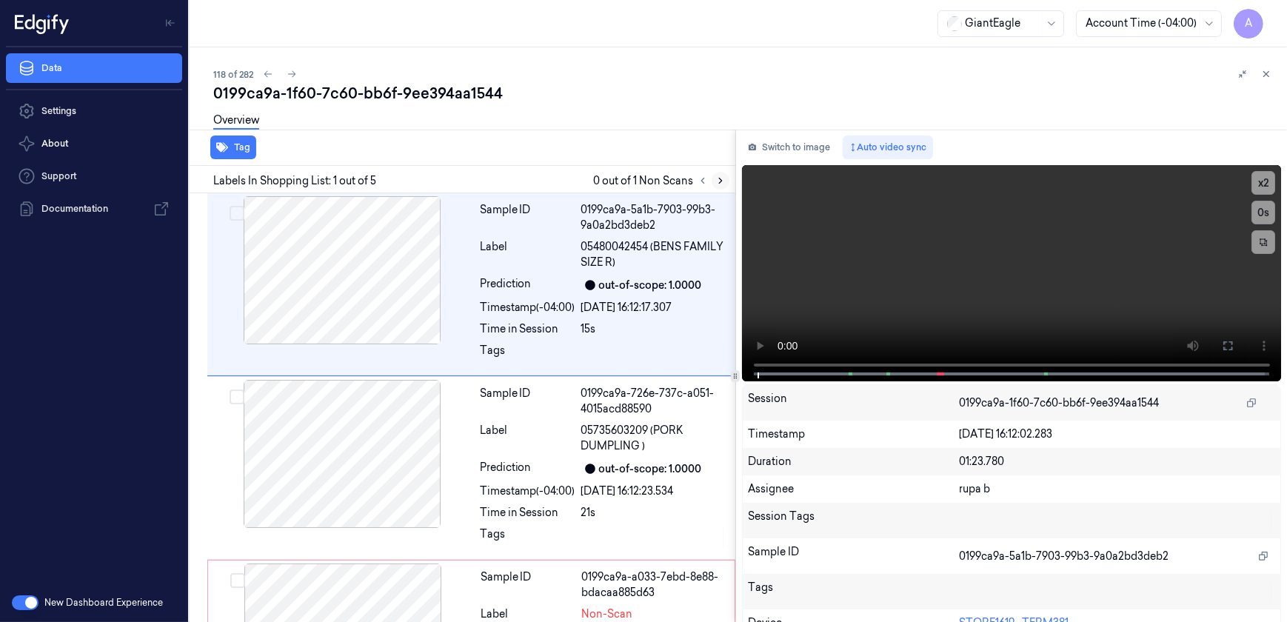
click at [718, 181] on icon at bounding box center [720, 180] width 10 height 10
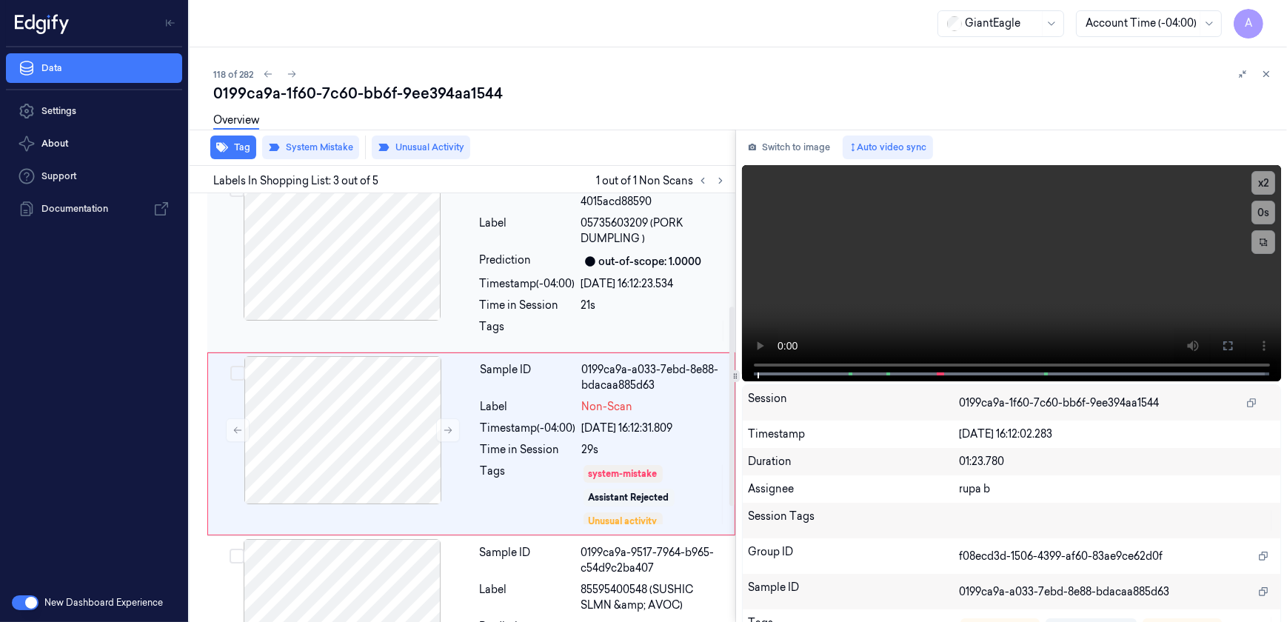
scroll to position [243, 0]
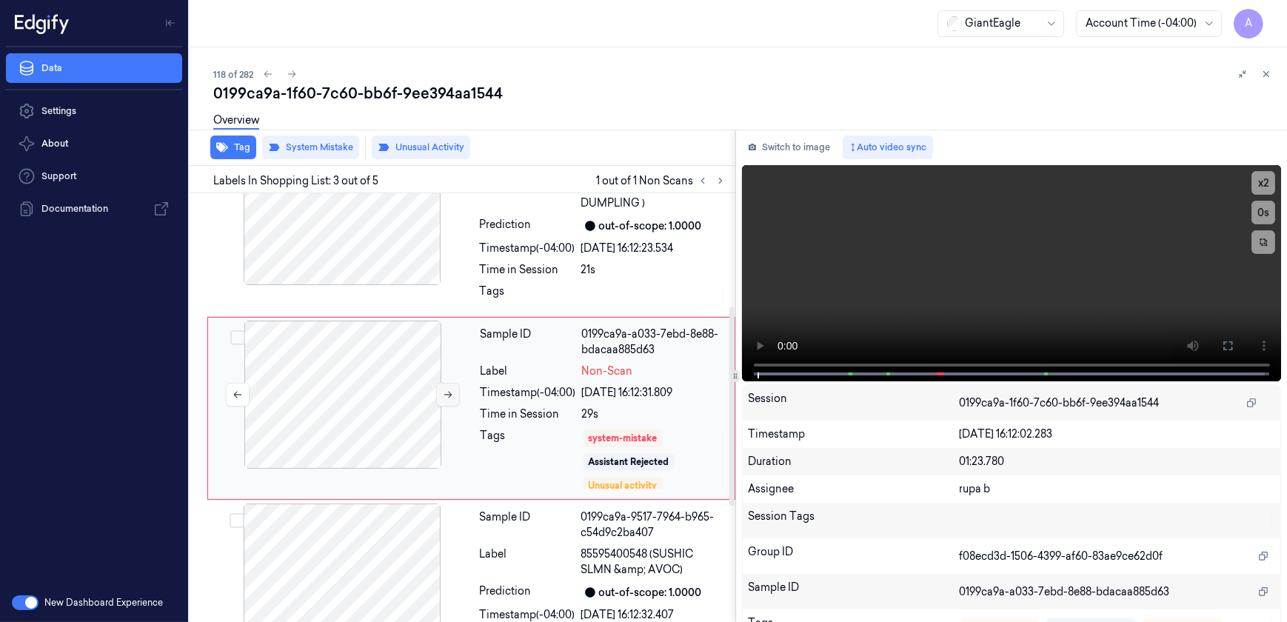
click at [452, 397] on icon at bounding box center [448, 394] width 10 height 10
click at [443, 398] on icon at bounding box center [448, 394] width 10 height 10
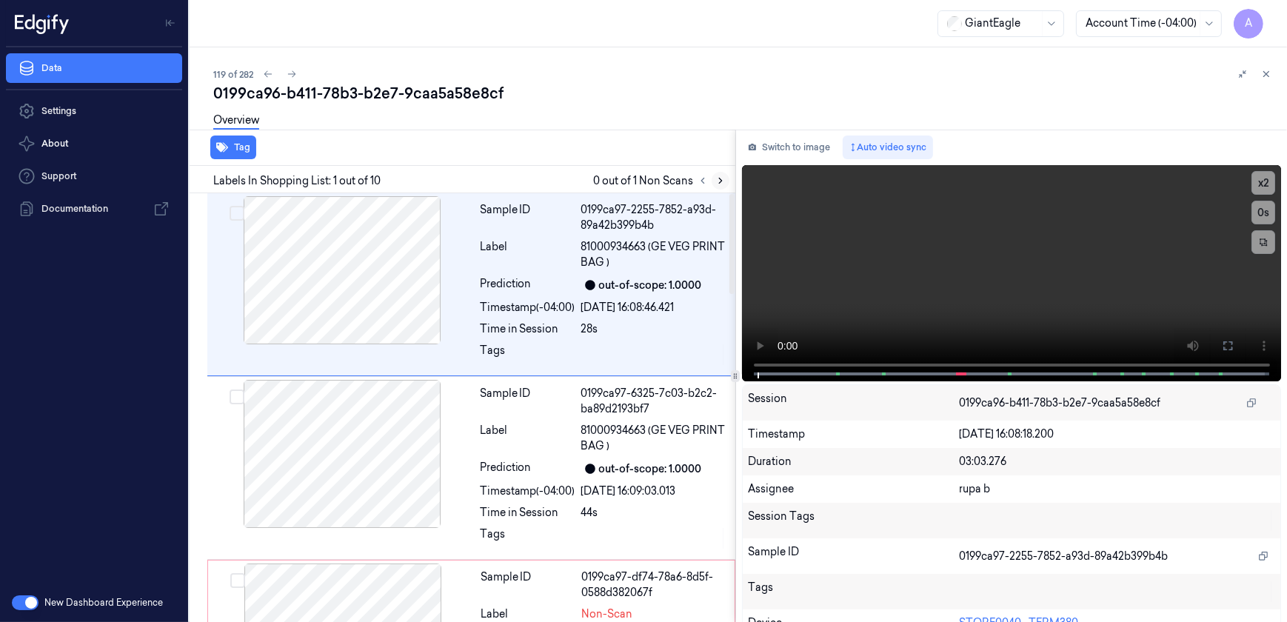
click at [715, 177] on icon at bounding box center [720, 180] width 10 height 10
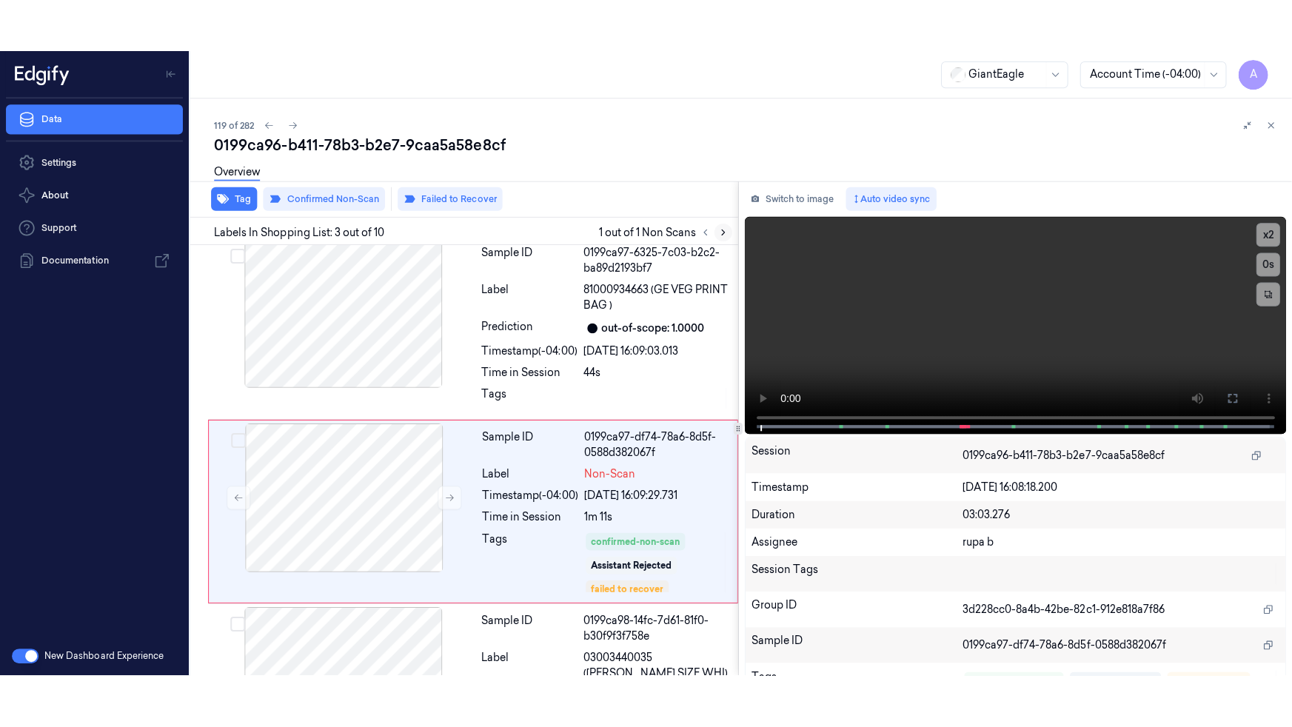
scroll to position [243, 0]
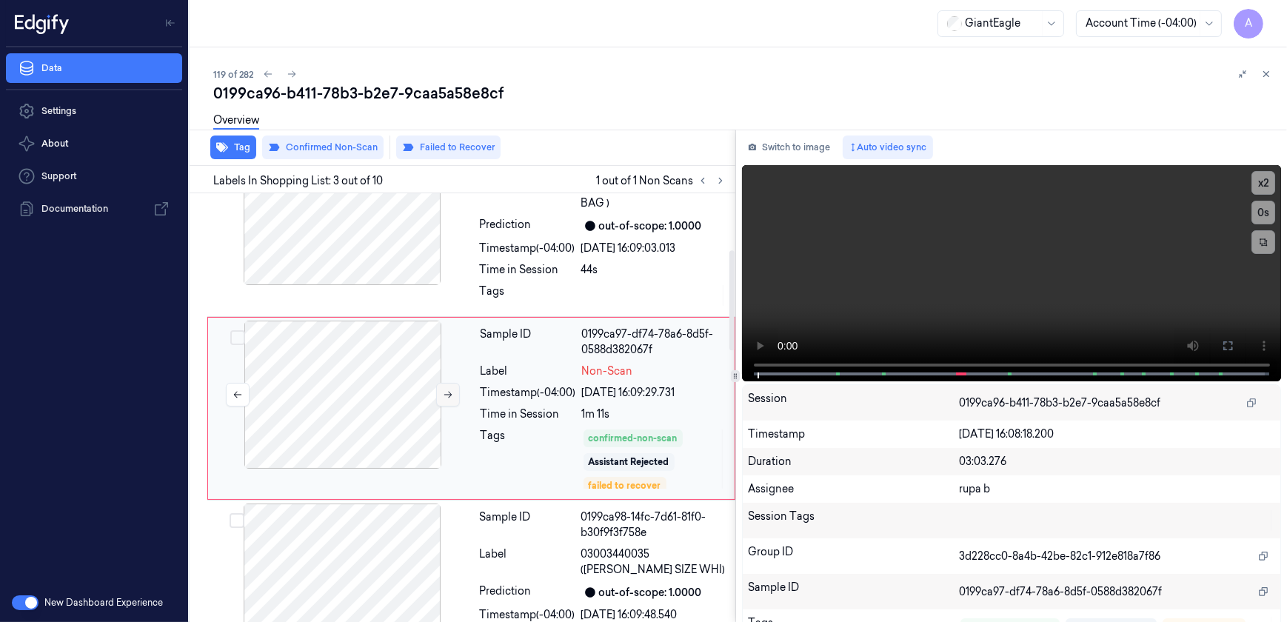
click at [450, 398] on icon at bounding box center [448, 394] width 10 height 10
click at [1223, 347] on icon at bounding box center [1228, 346] width 12 height 12
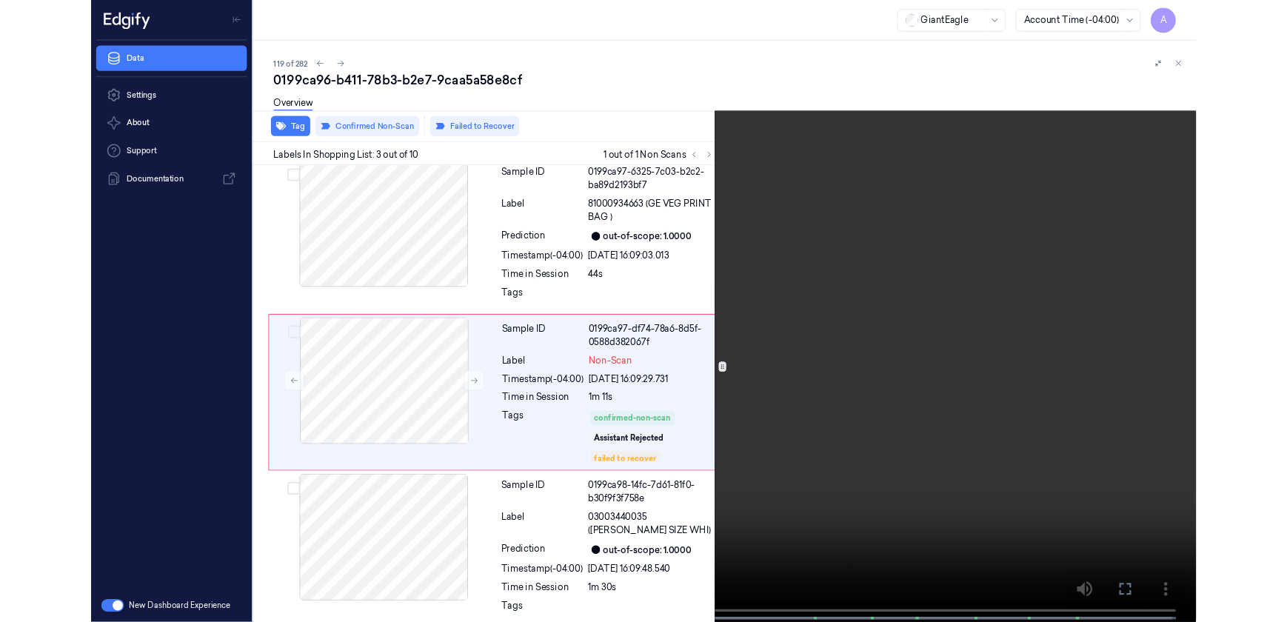
scroll to position [190, 0]
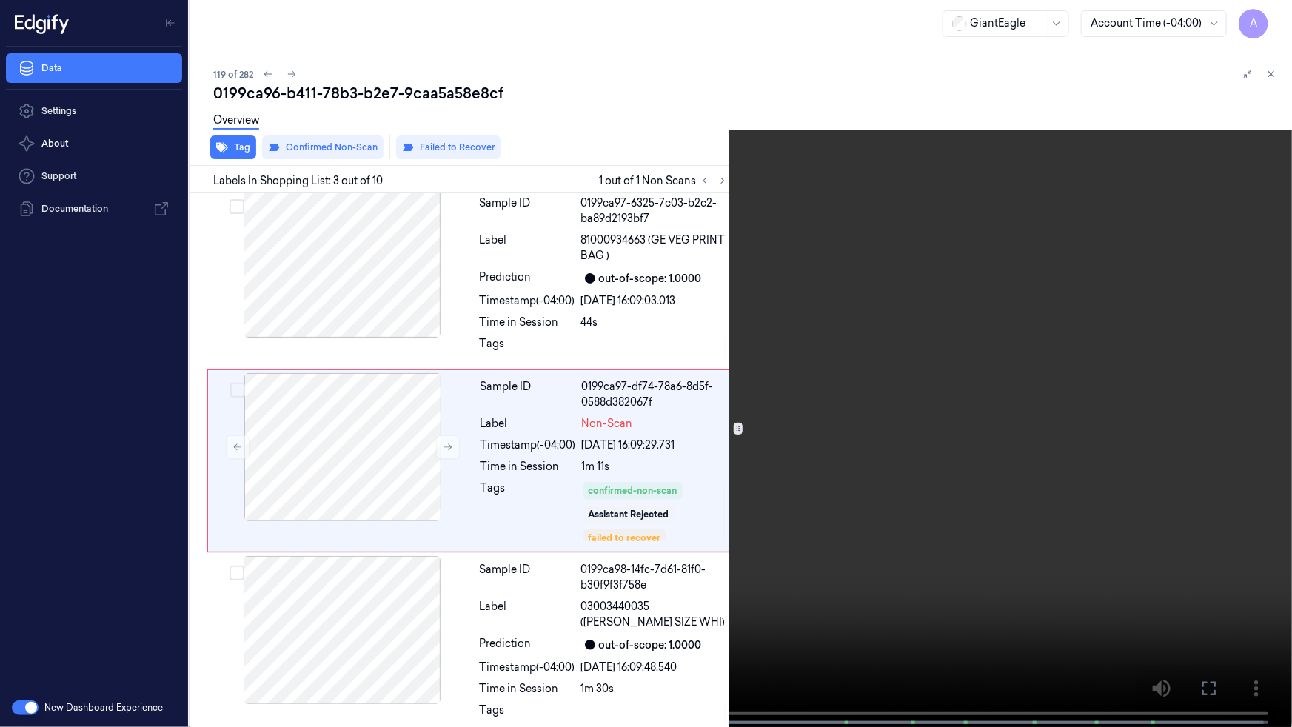
click at [0, 0] on icon at bounding box center [0, 0] width 0 height 0
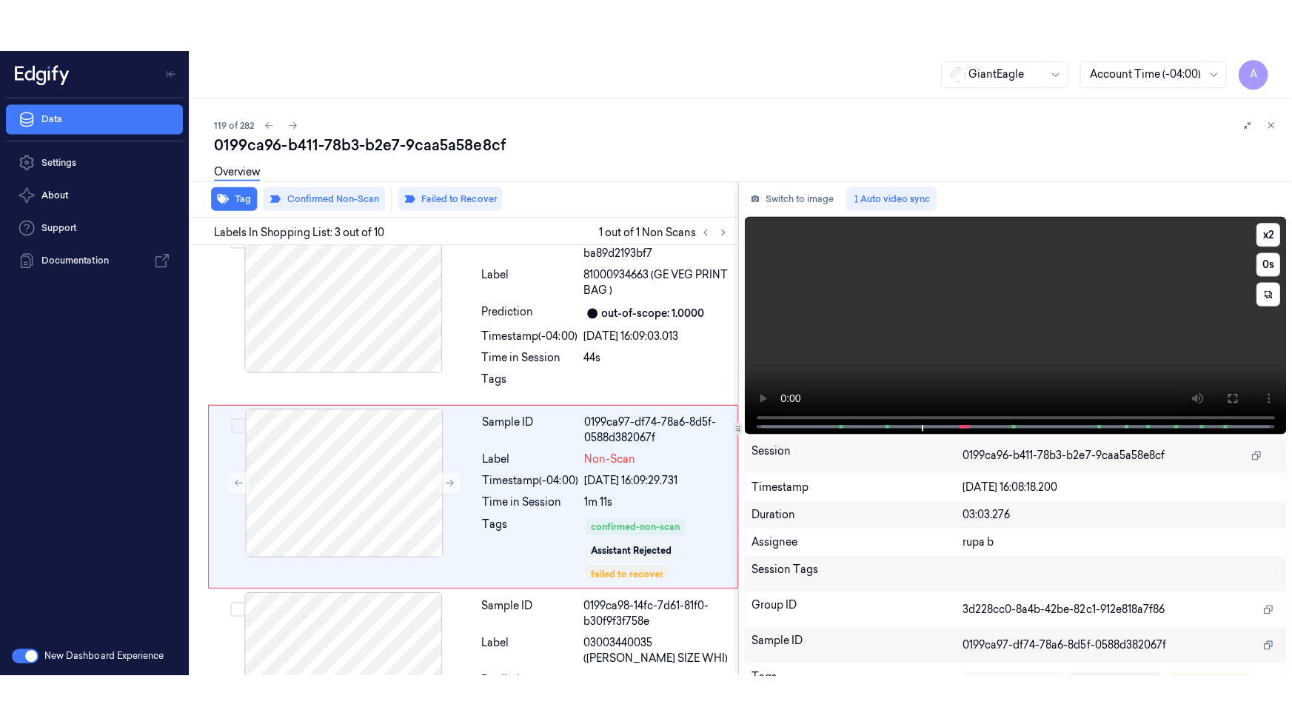
scroll to position [243, 0]
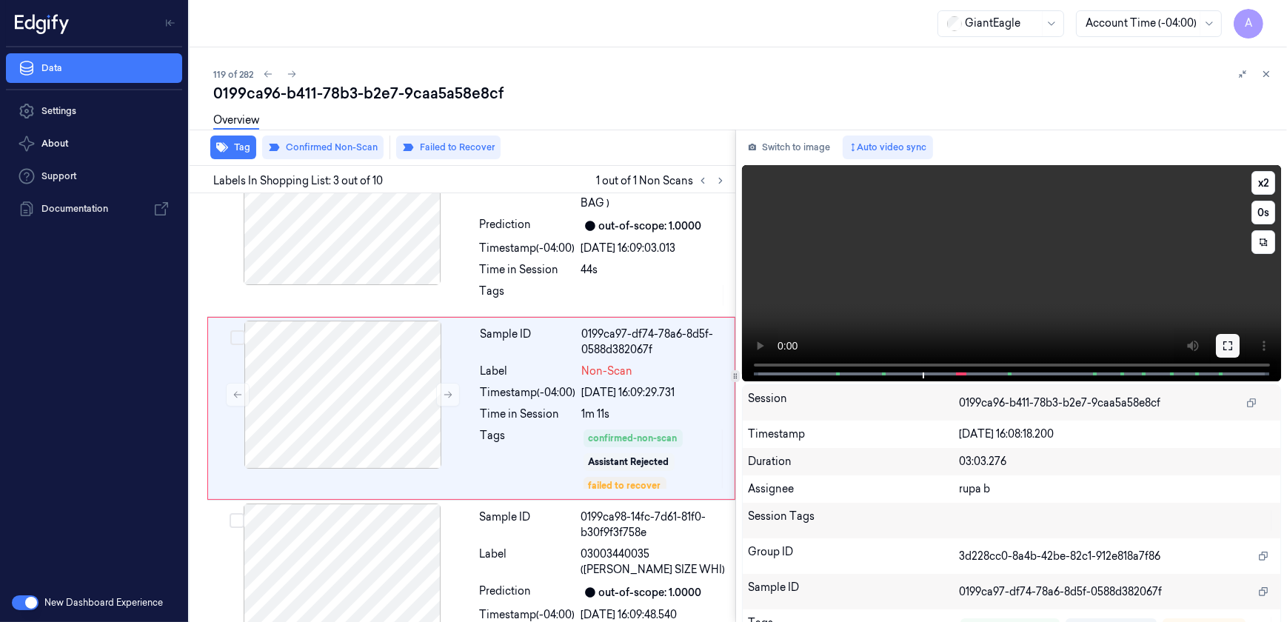
click at [1216, 348] on button at bounding box center [1228, 346] width 24 height 24
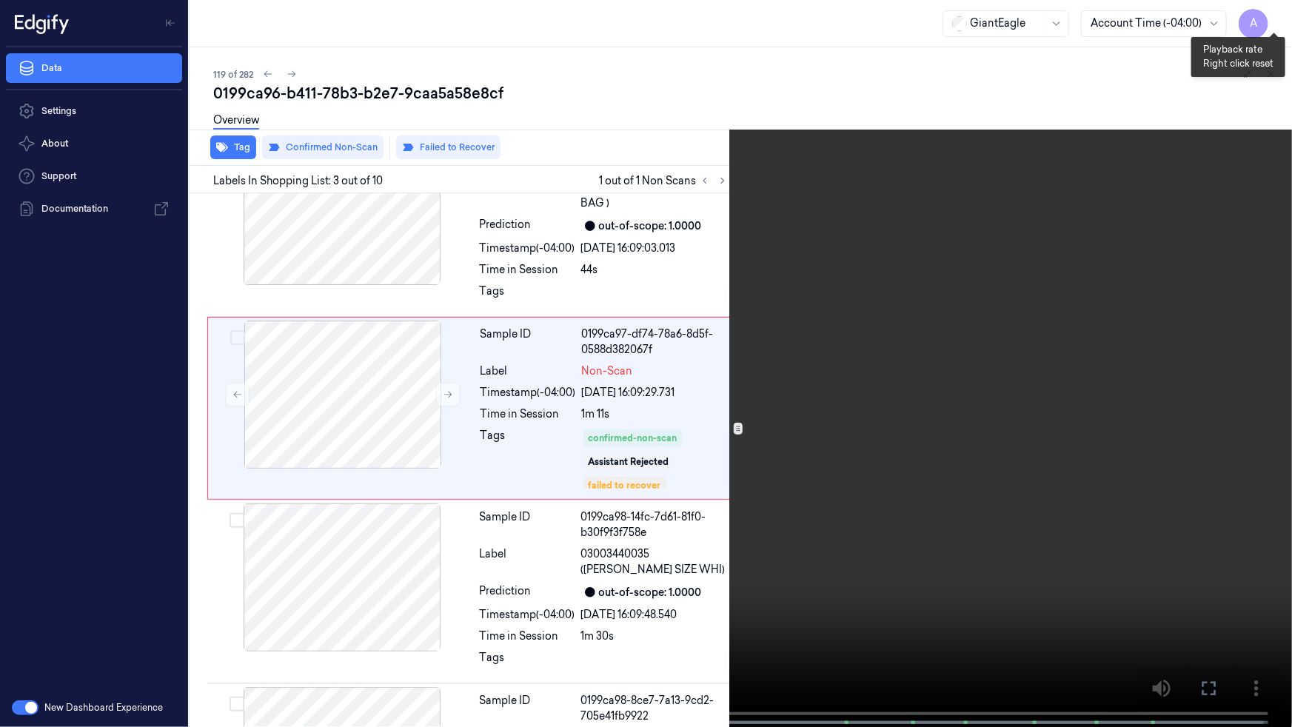
click at [1273, 19] on button "x 2" at bounding box center [1275, 18] width 24 height 24
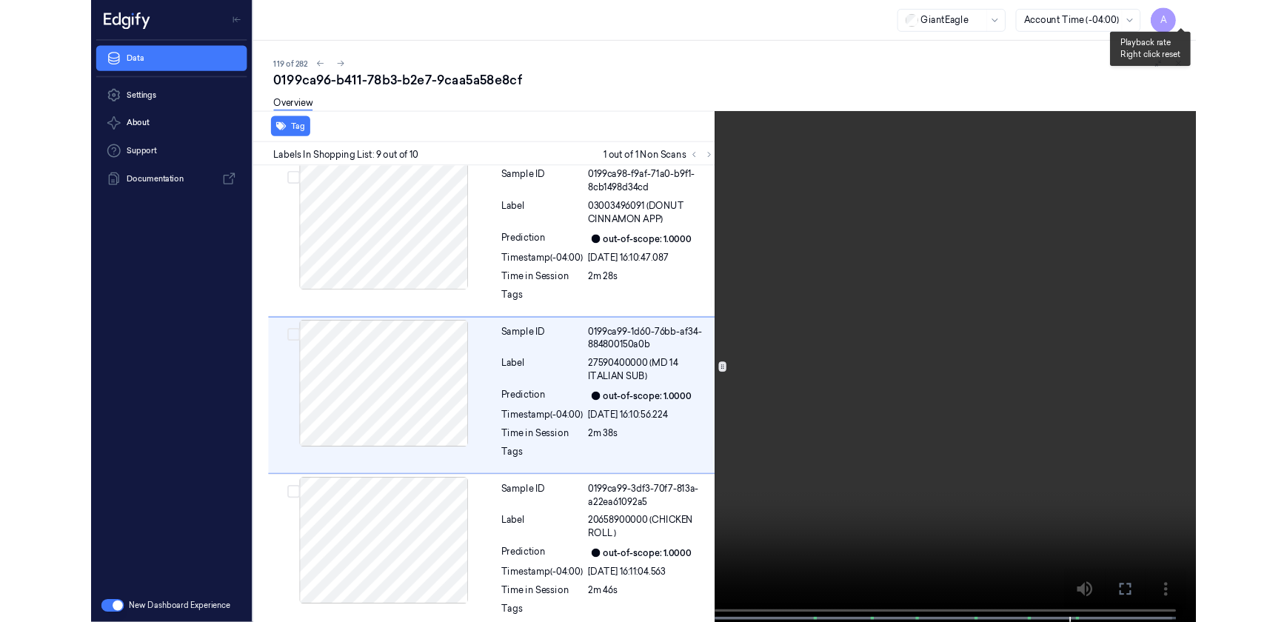
scroll to position [1304, 0]
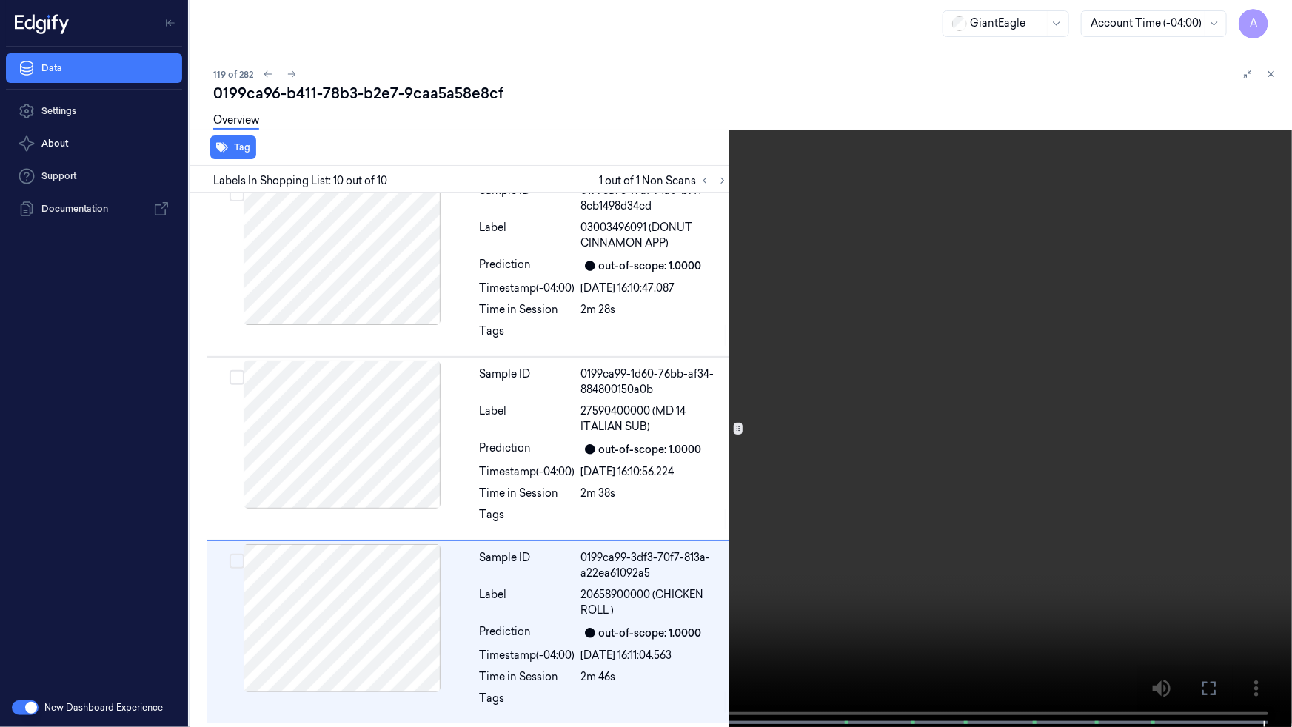
click at [0, 0] on icon at bounding box center [0, 0] width 0 height 0
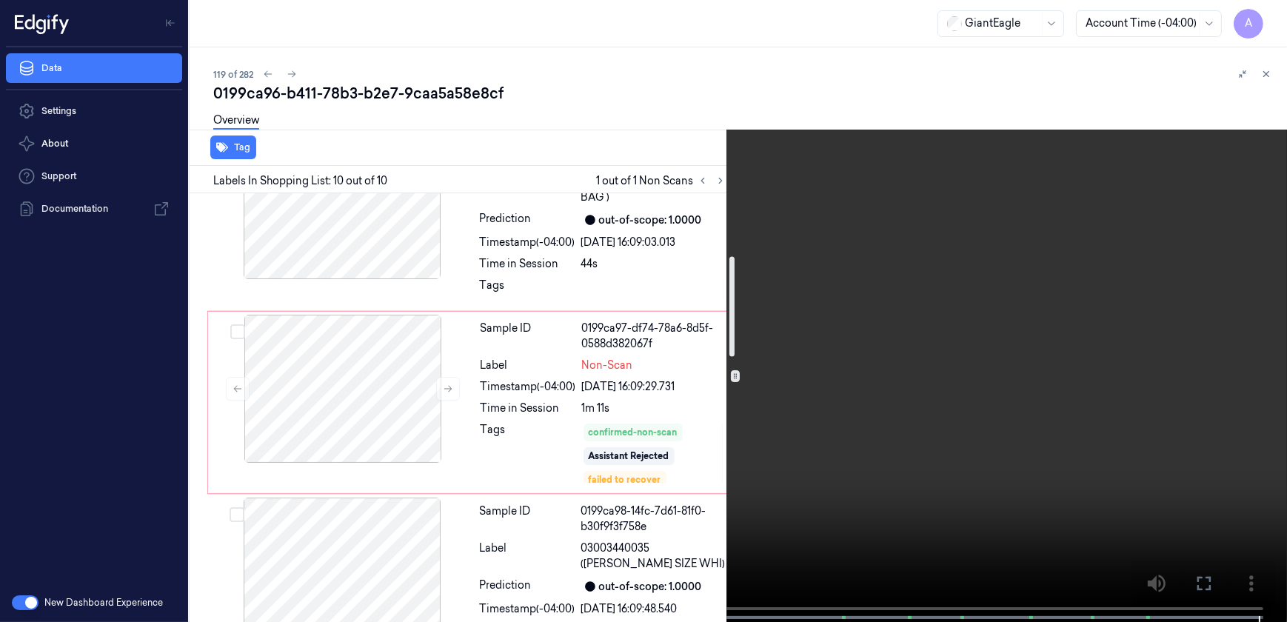
scroll to position [269, 0]
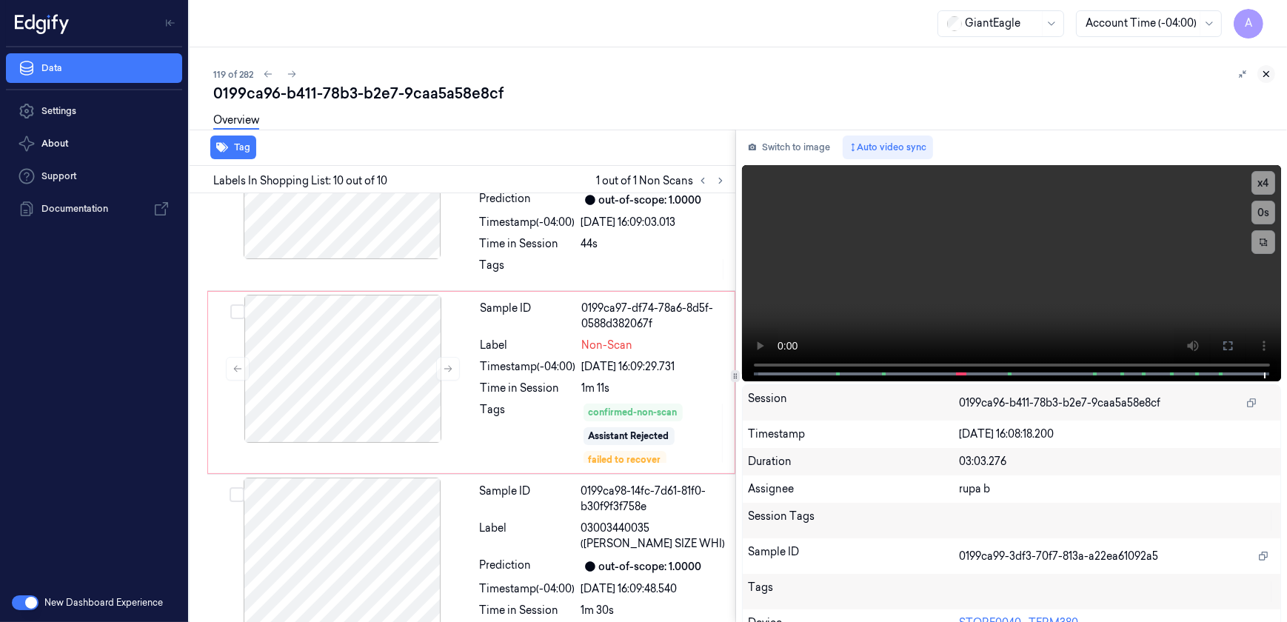
click at [1262, 70] on icon at bounding box center [1266, 74] width 10 height 10
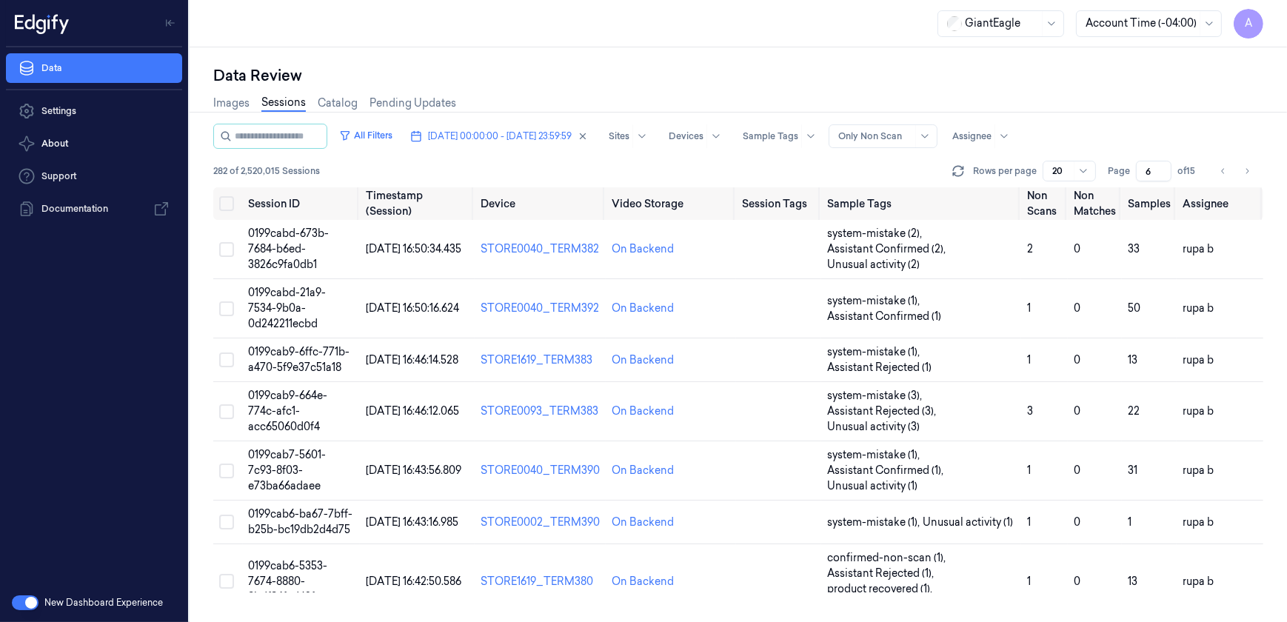
scroll to position [164, 0]
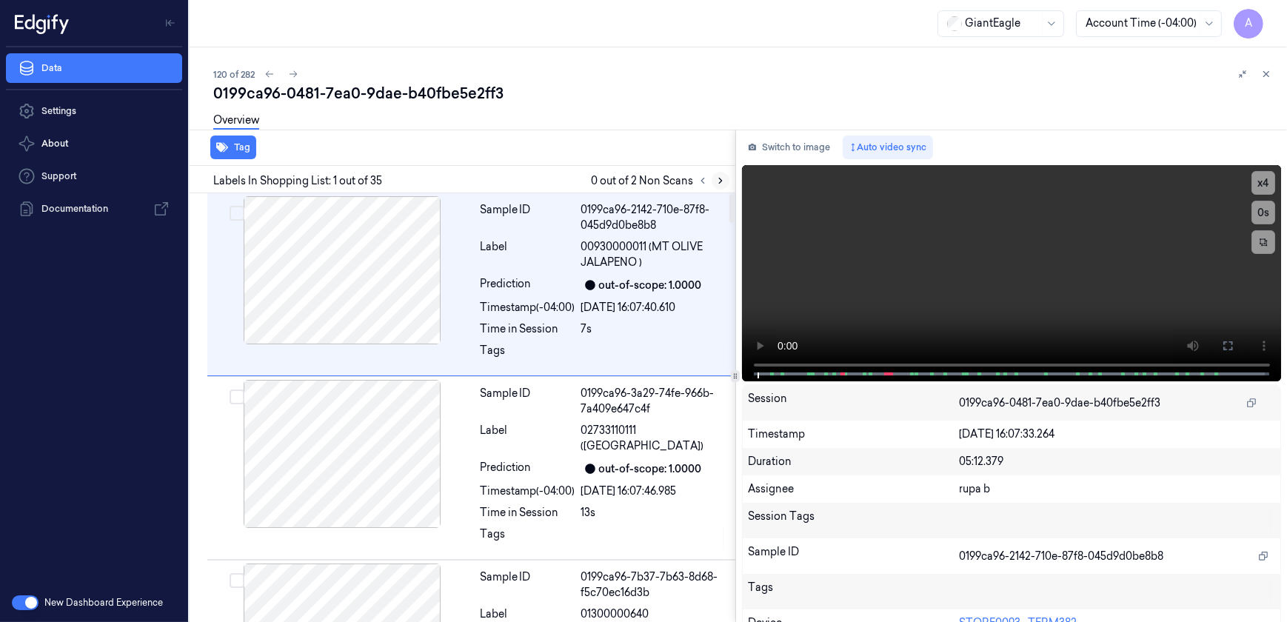
click at [724, 184] on icon at bounding box center [720, 180] width 10 height 10
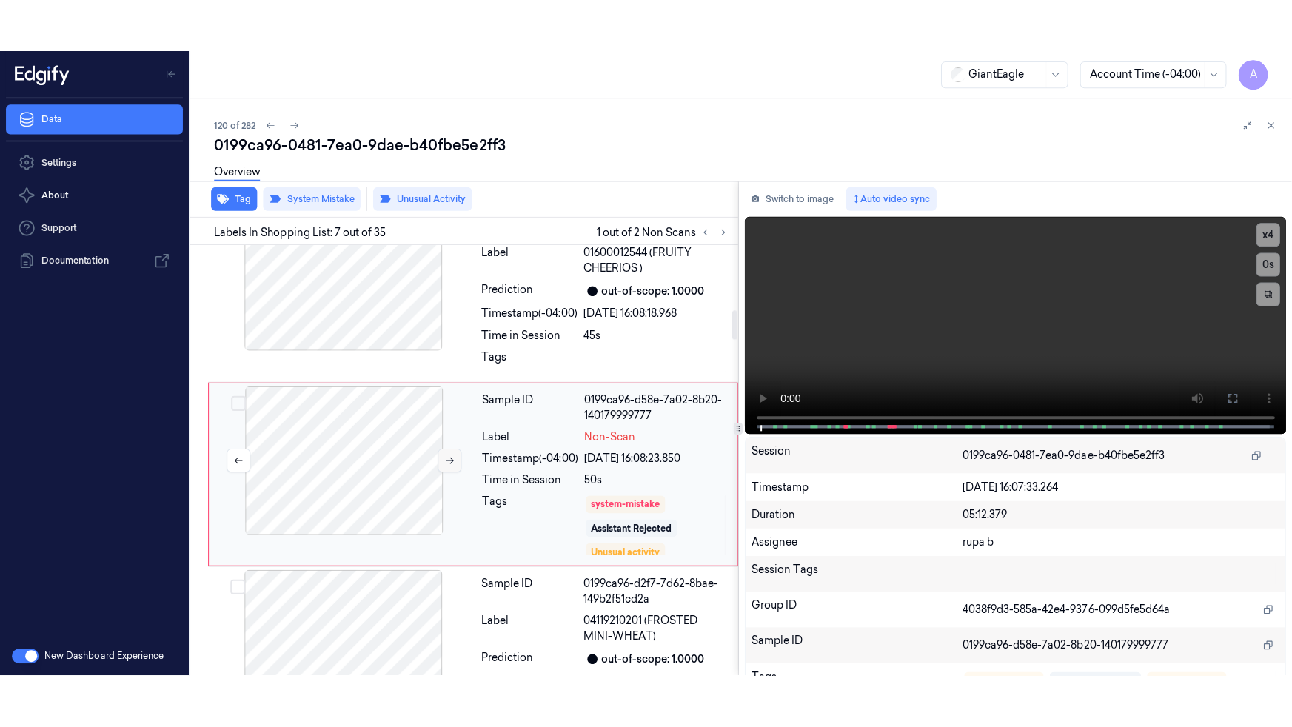
scroll to position [977, 0]
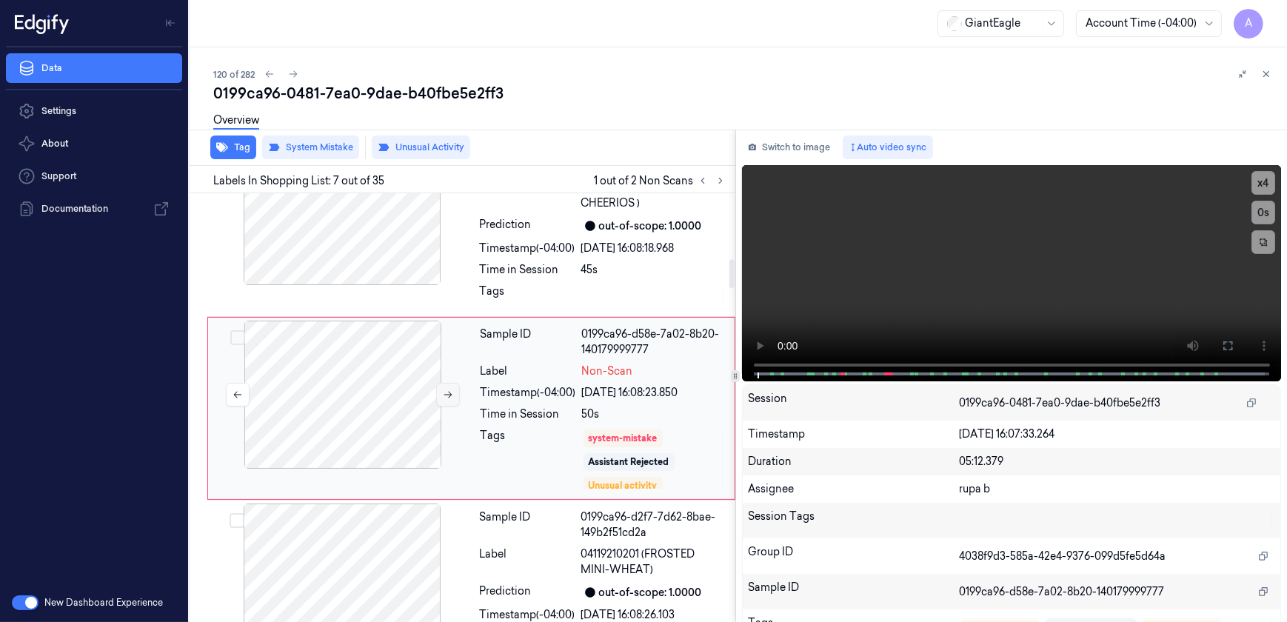
click at [444, 398] on icon at bounding box center [448, 394] width 10 height 10
click at [447, 392] on icon at bounding box center [448, 394] width 10 height 10
click at [1225, 355] on button at bounding box center [1228, 346] width 24 height 24
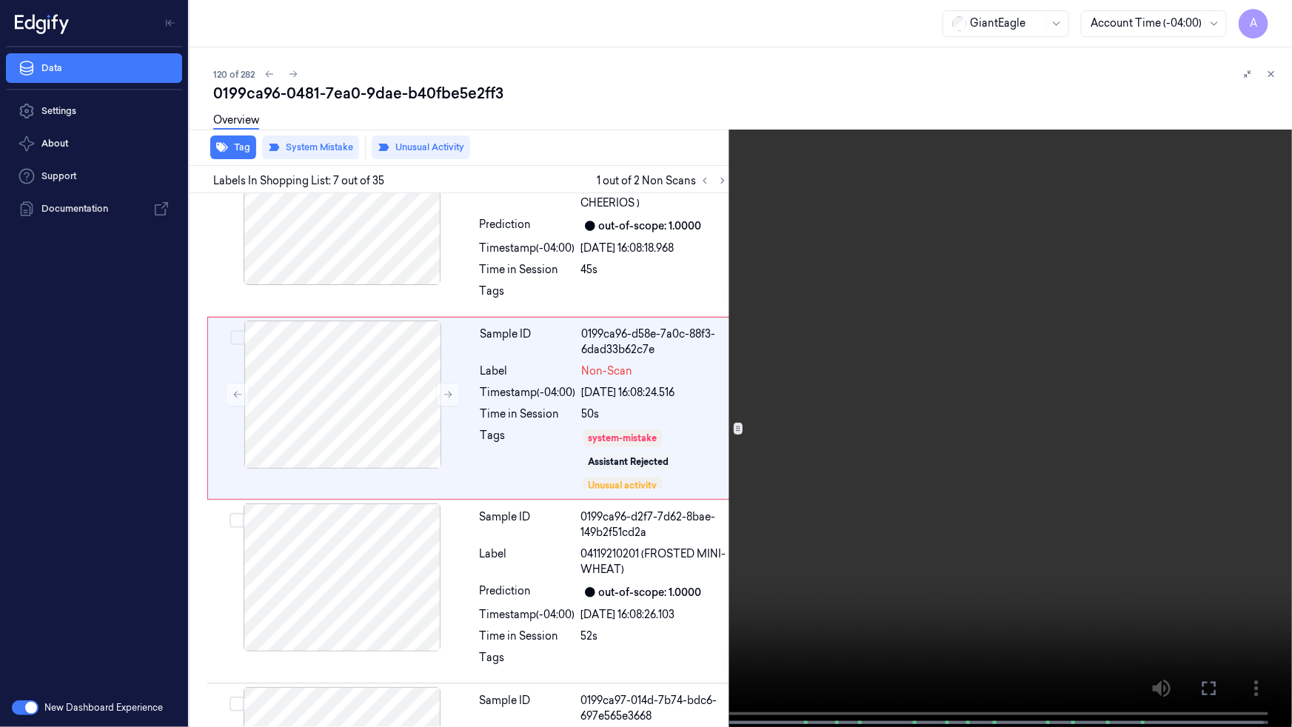
click at [738, 451] on video at bounding box center [646, 365] width 1292 height 730
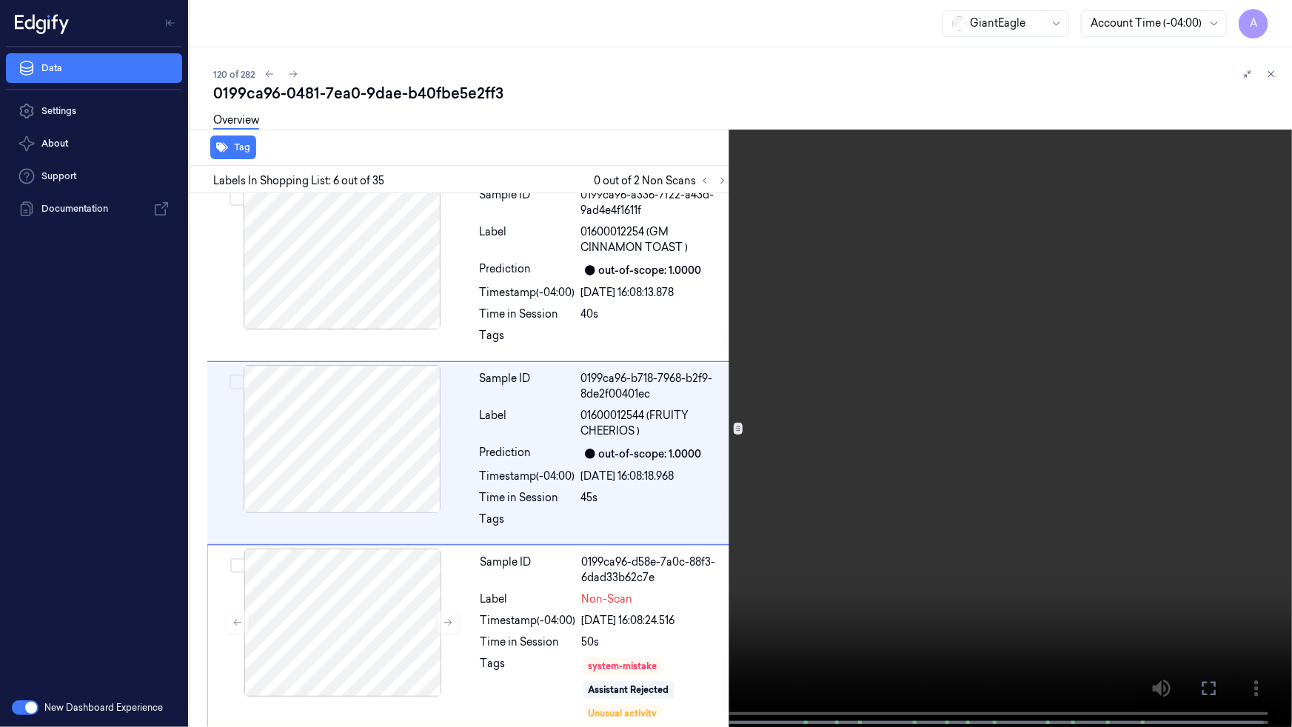
scroll to position [740, 0]
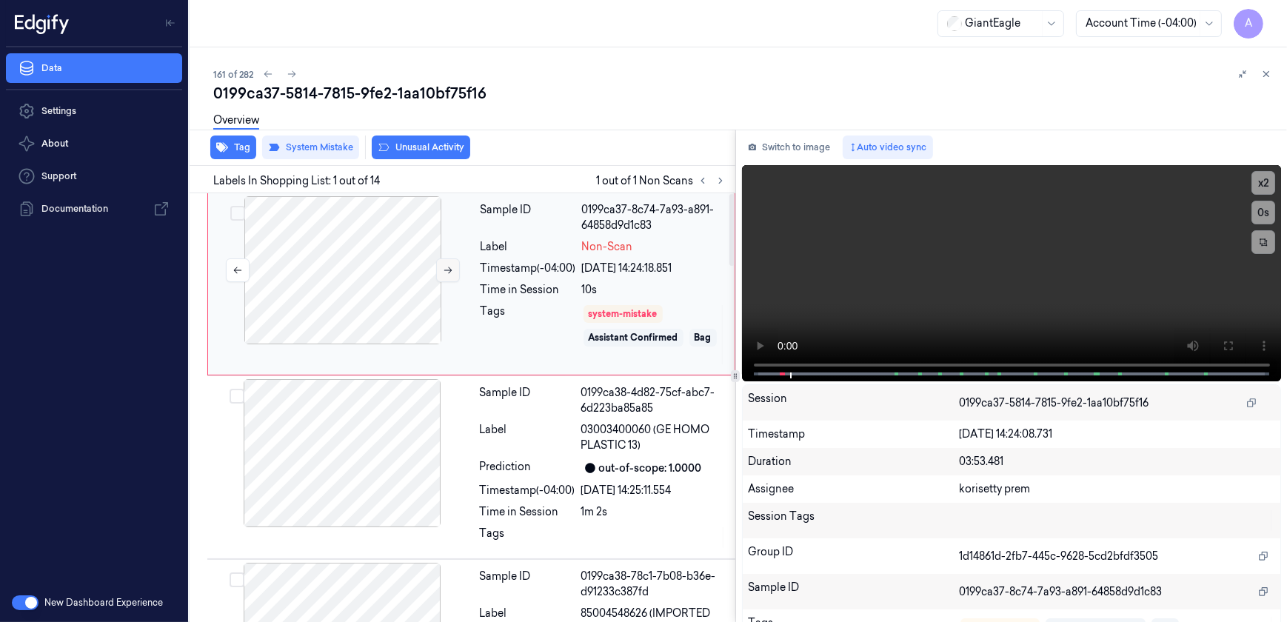
click at [452, 266] on icon at bounding box center [448, 270] width 10 height 10
click at [444, 270] on icon at bounding box center [448, 270] width 10 height 10
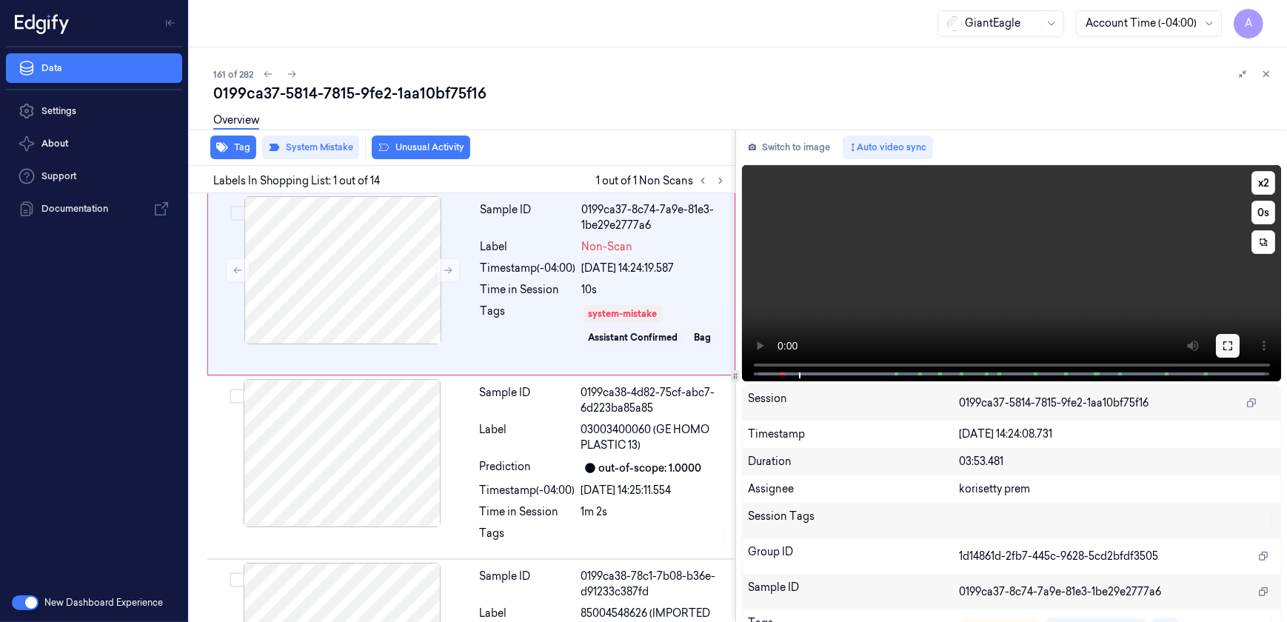
click at [1222, 351] on icon at bounding box center [1228, 346] width 12 height 12
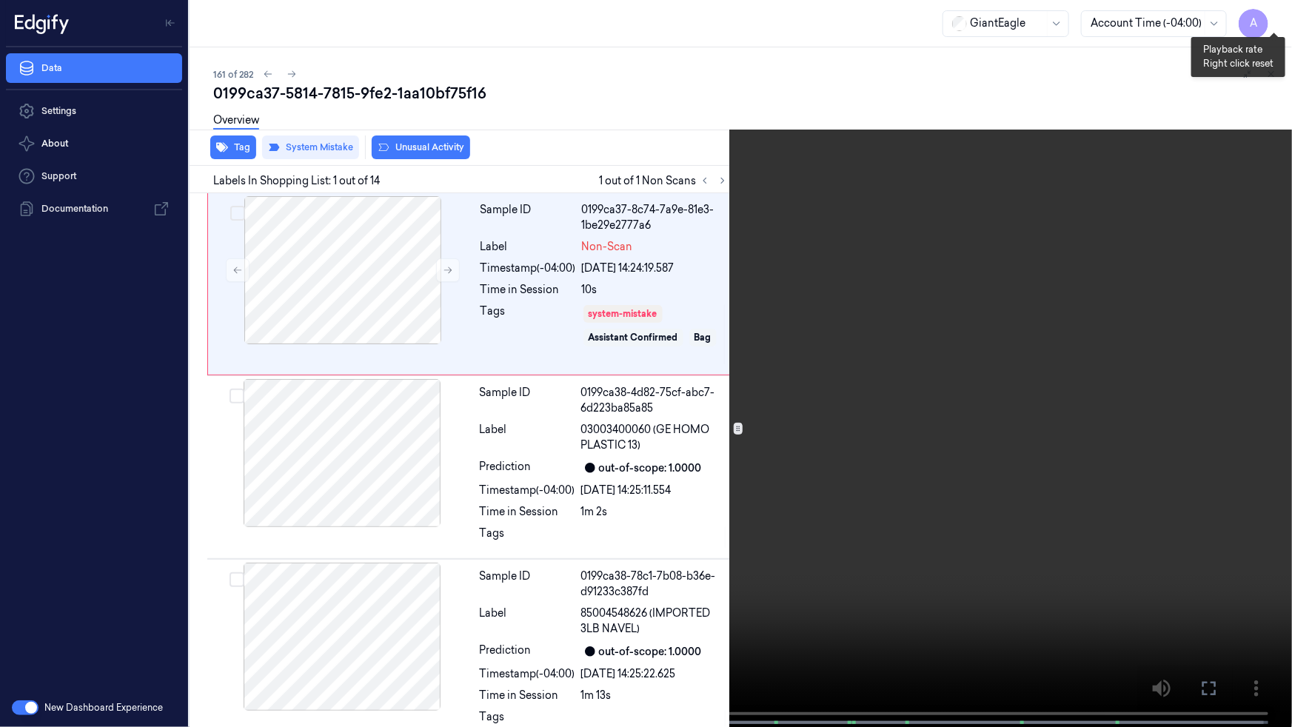
click at [1269, 16] on button "x 2" at bounding box center [1275, 18] width 24 height 24
click at [0, 0] on icon at bounding box center [0, 0] width 0 height 0
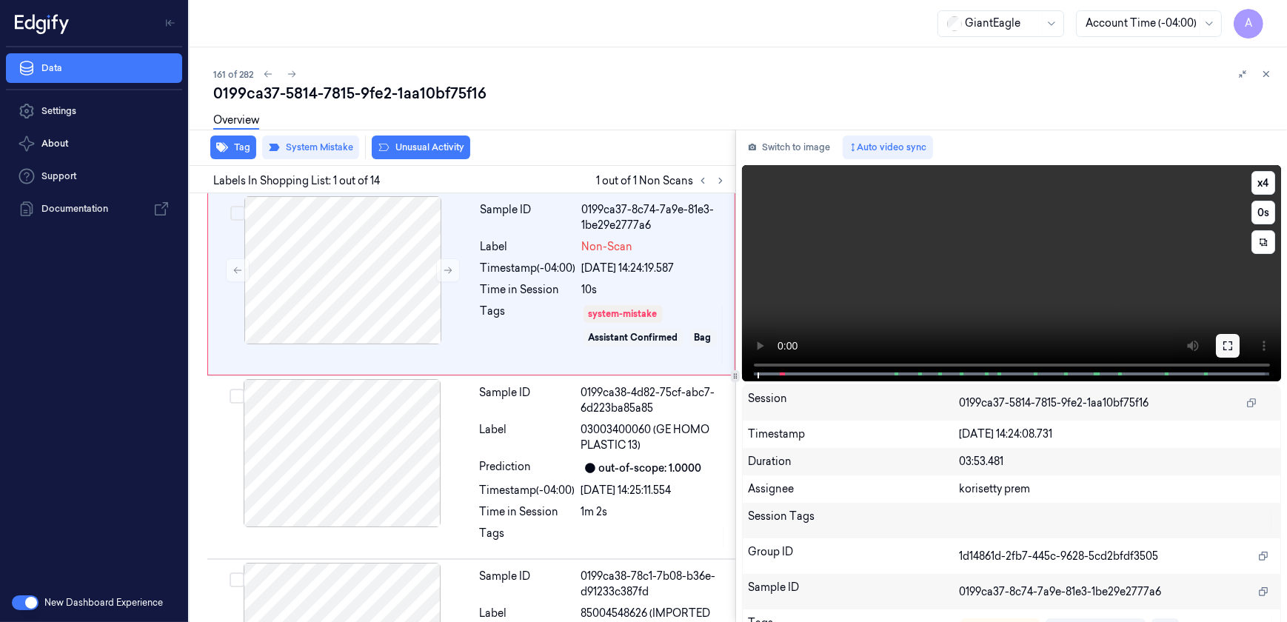
click at [1223, 341] on icon at bounding box center [1227, 345] width 9 height 9
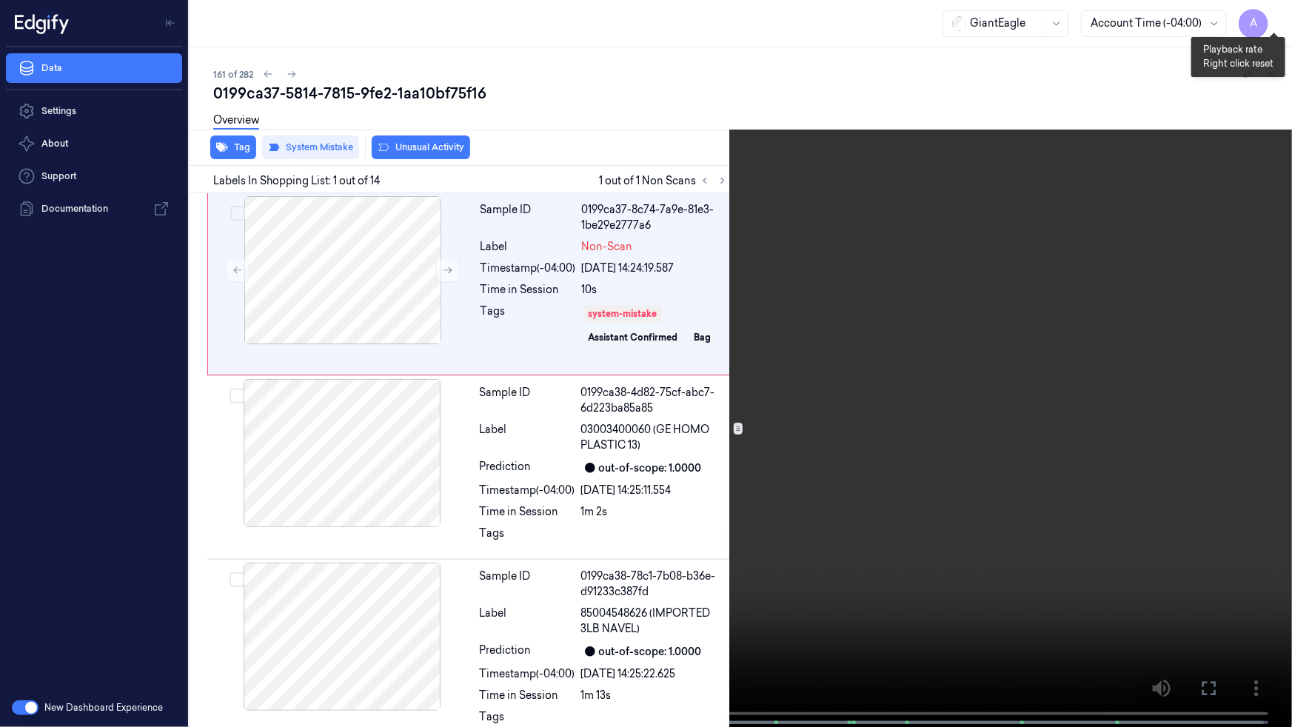
click at [1275, 16] on button "x 1" at bounding box center [1275, 18] width 24 height 24
click at [0, 0] on icon at bounding box center [0, 0] width 0 height 0
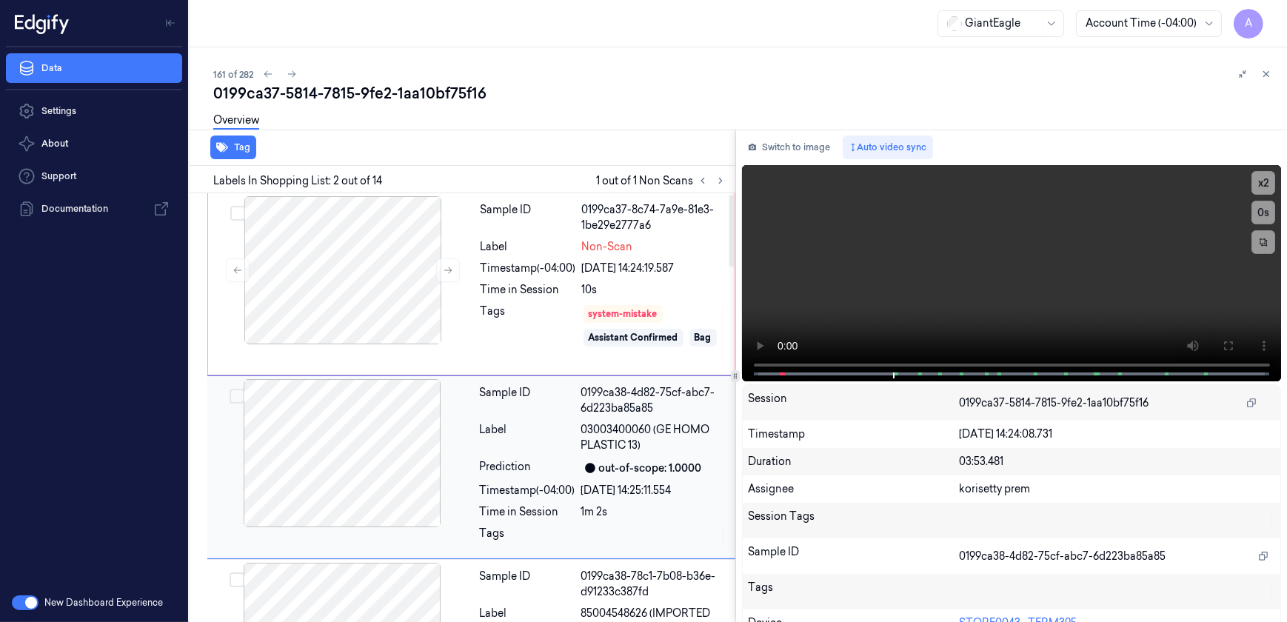
scroll to position [59, 0]
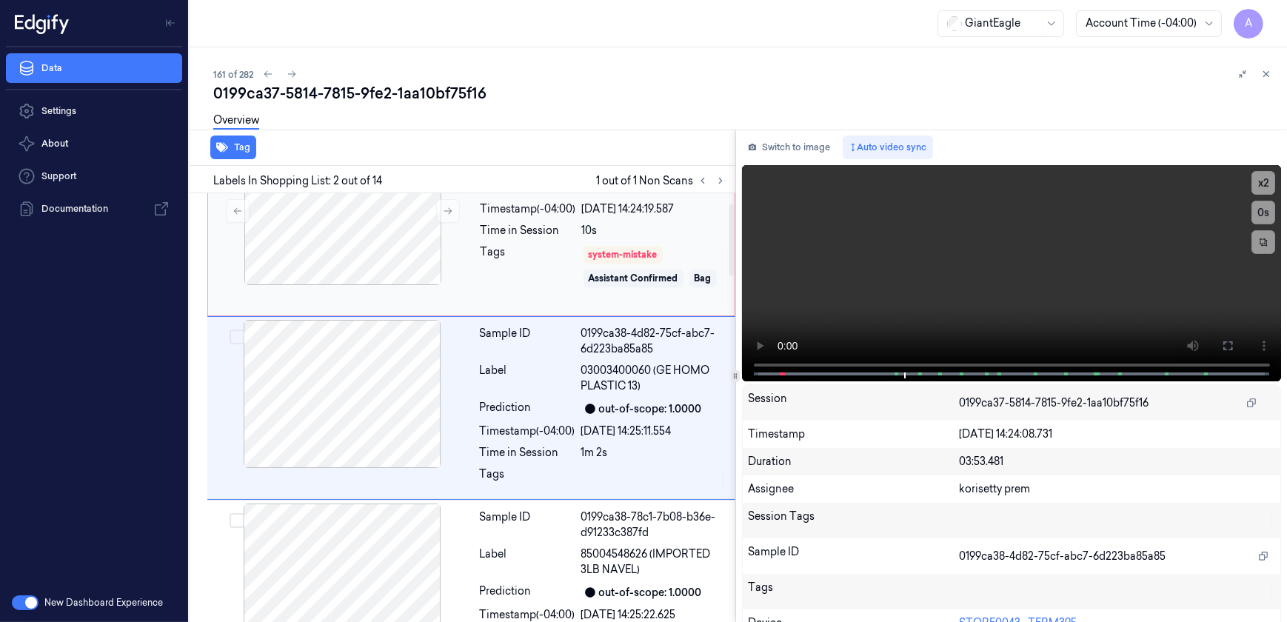
click at [529, 289] on div "Tags" at bounding box center [529, 275] width 96 height 62
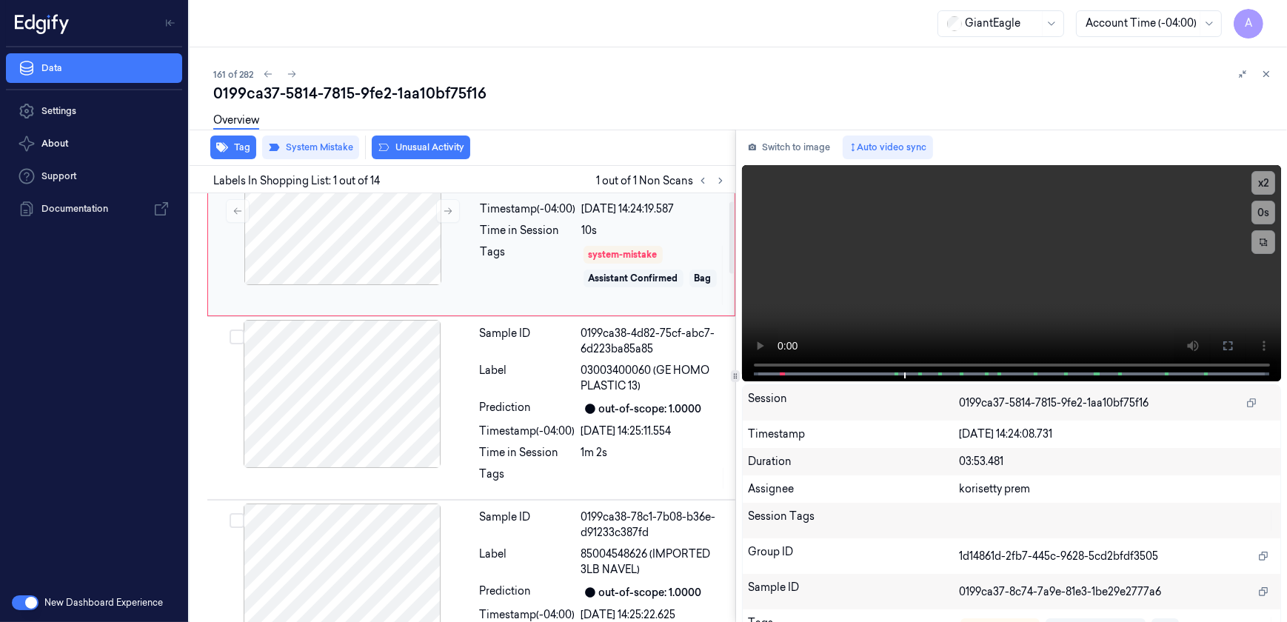
scroll to position [0, 0]
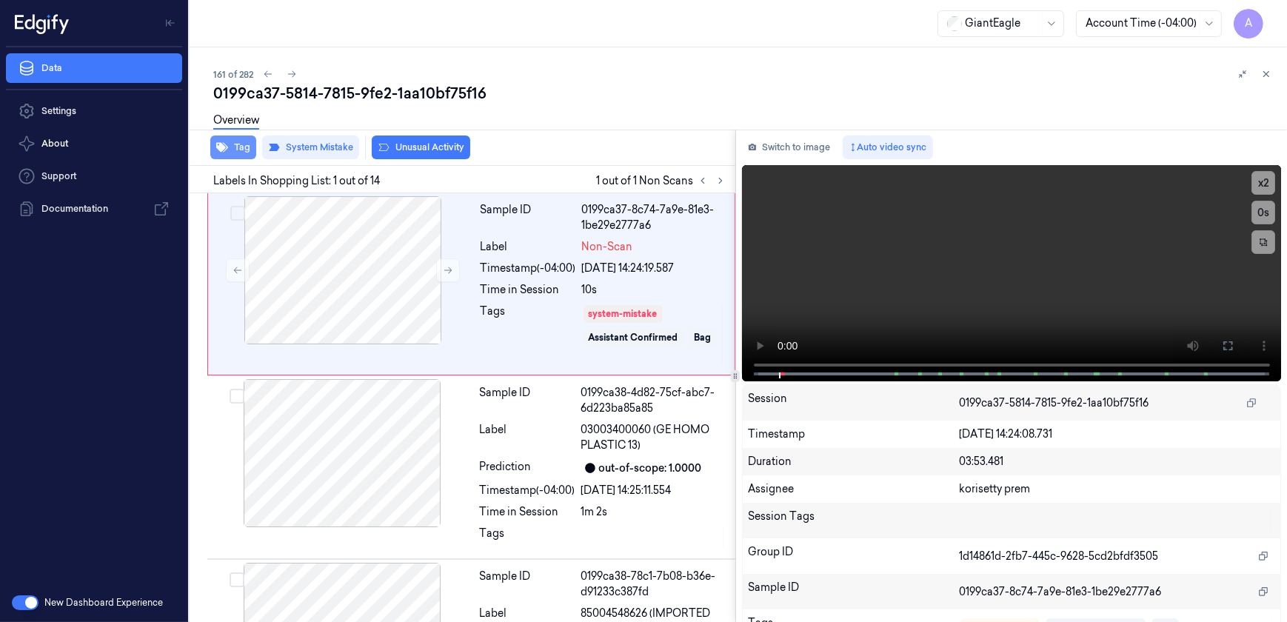
click at [227, 149] on icon "button" at bounding box center [222, 147] width 12 height 12
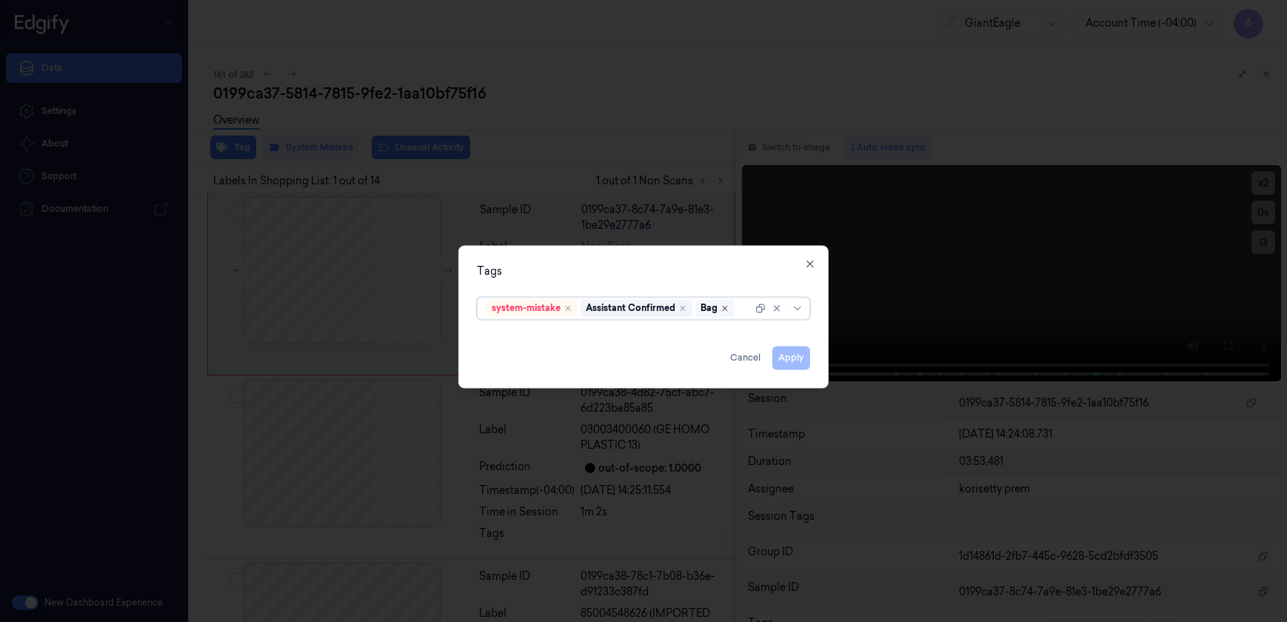
click at [726, 308] on icon "Remove ,Bag" at bounding box center [724, 308] width 9 height 9
click at [567, 310] on icon "Remove ,system-mistake" at bounding box center [568, 308] width 9 height 9
click at [805, 361] on button "Apply" at bounding box center [791, 359] width 38 height 24
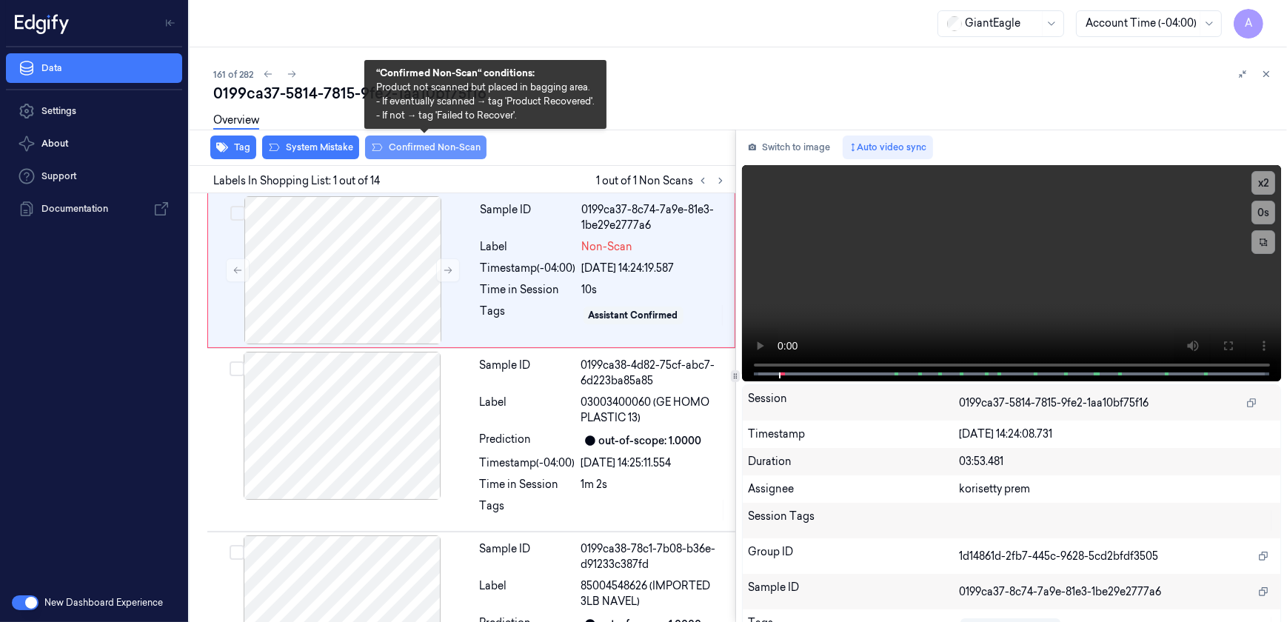
click at [409, 147] on button "Confirmed Non-Scan" at bounding box center [425, 148] width 121 height 24
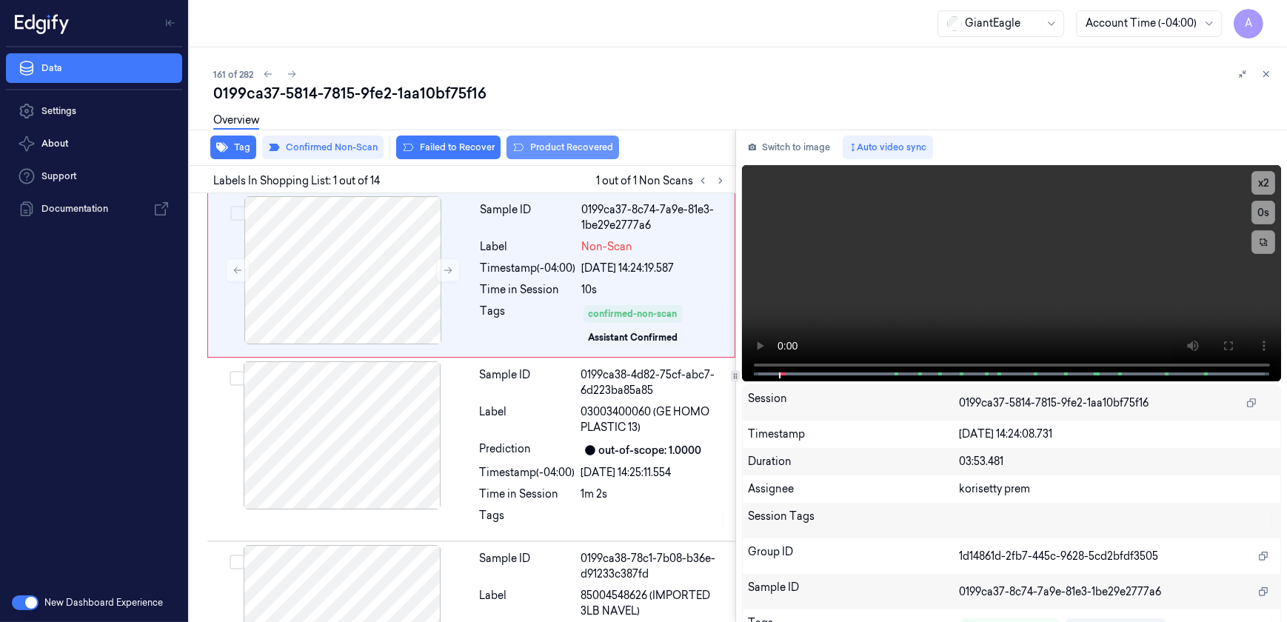
click at [518, 153] on icon at bounding box center [518, 147] width 12 height 12
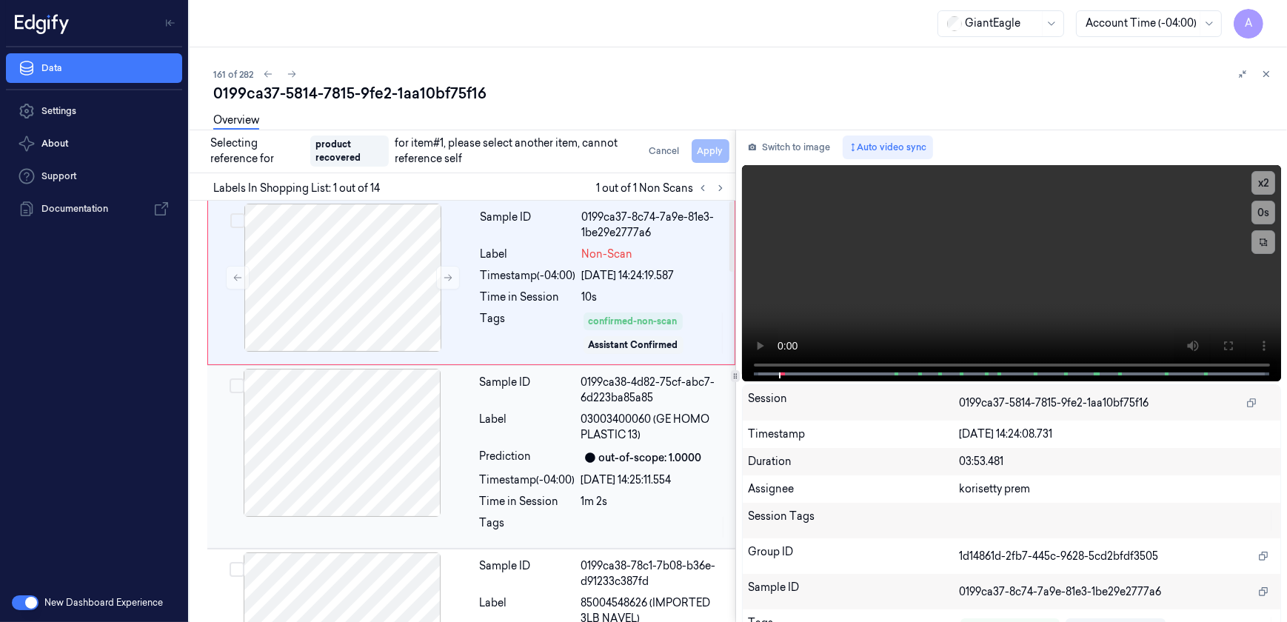
click at [591, 503] on div "1m 2s" at bounding box center [653, 502] width 145 height 16
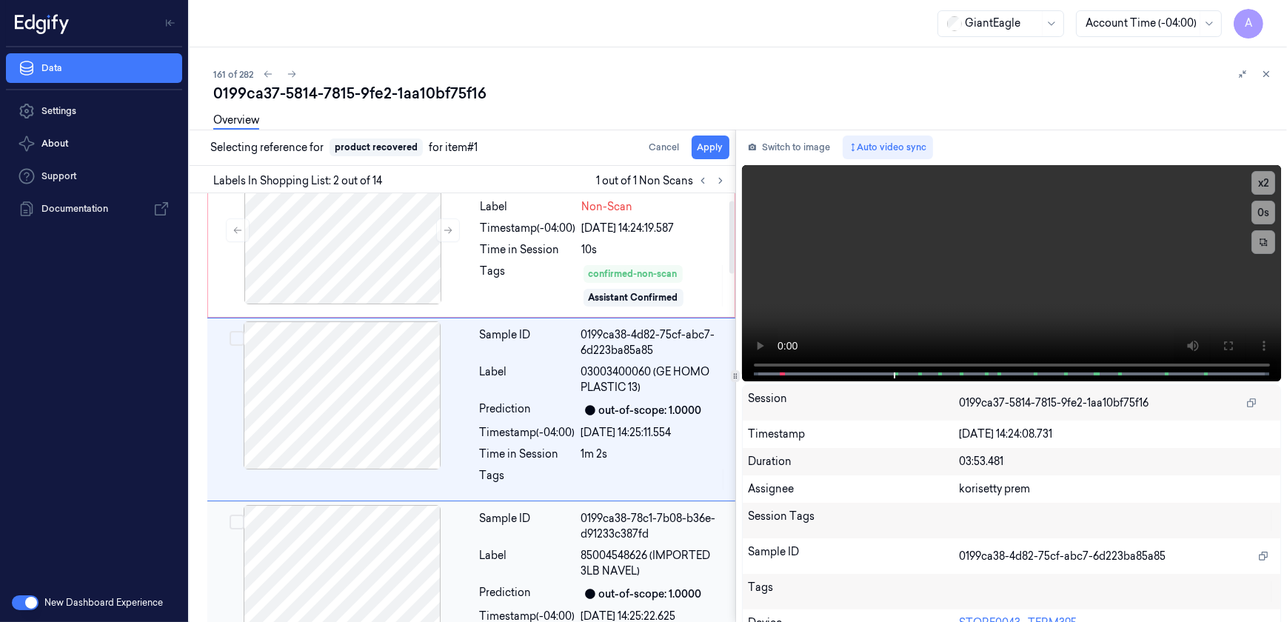
scroll to position [41, 0]
click at [704, 152] on button "Apply" at bounding box center [711, 148] width 38 height 24
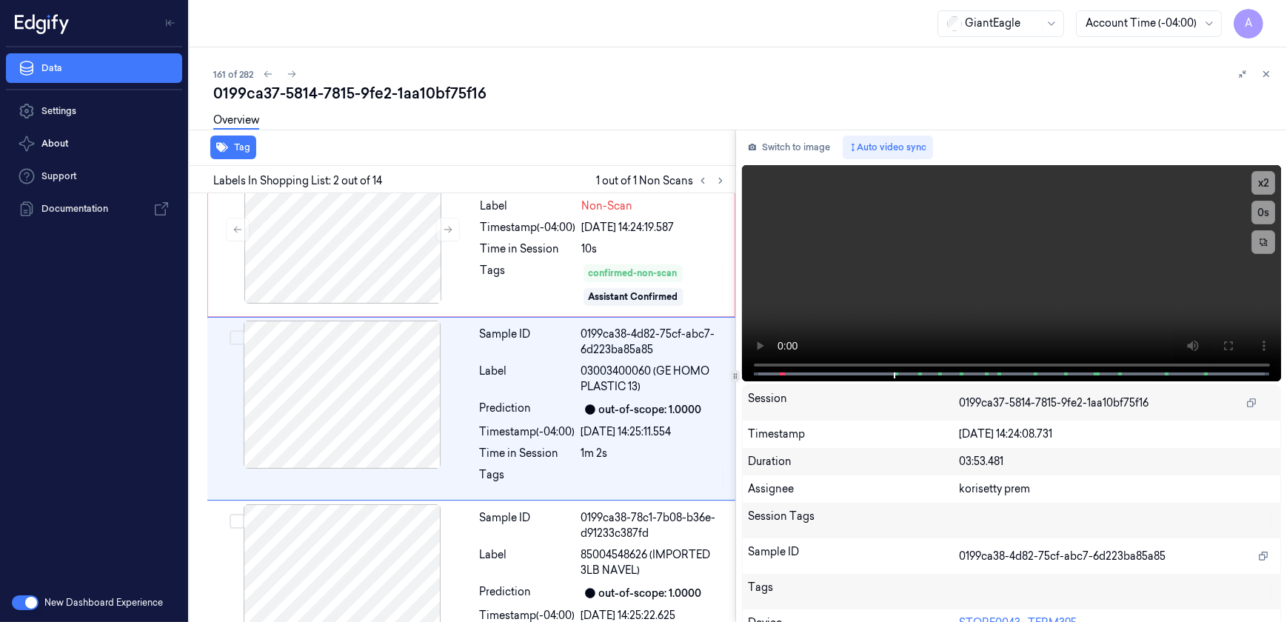
scroll to position [59, 0]
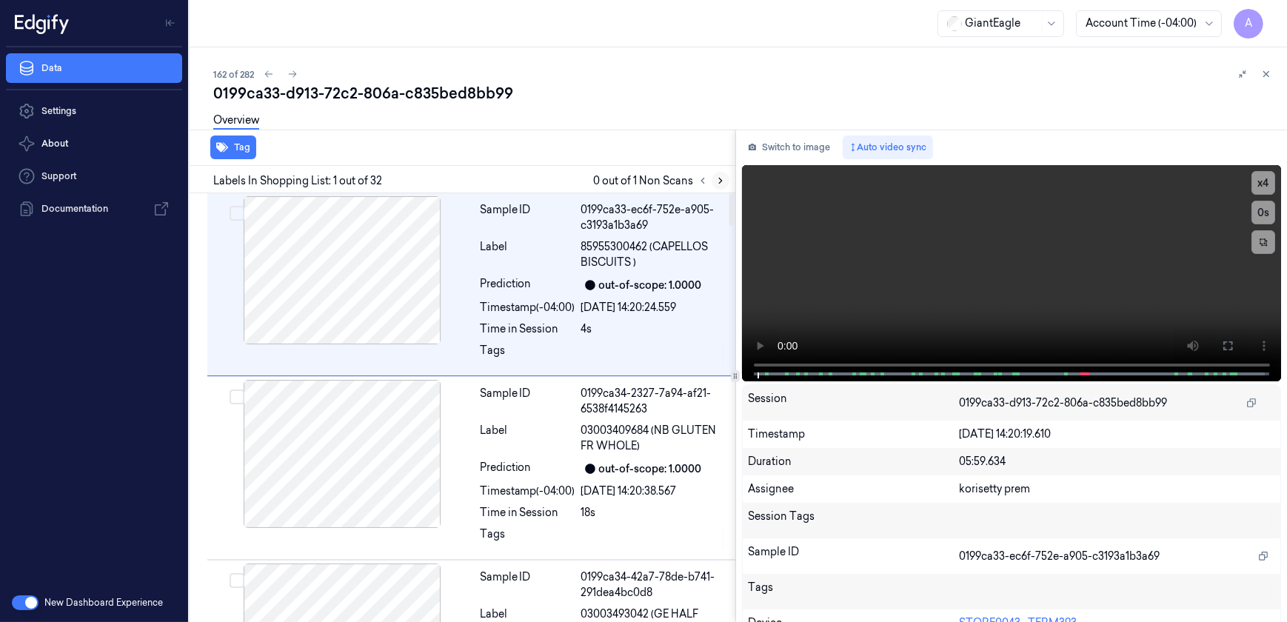
click at [723, 178] on icon at bounding box center [720, 180] width 10 height 10
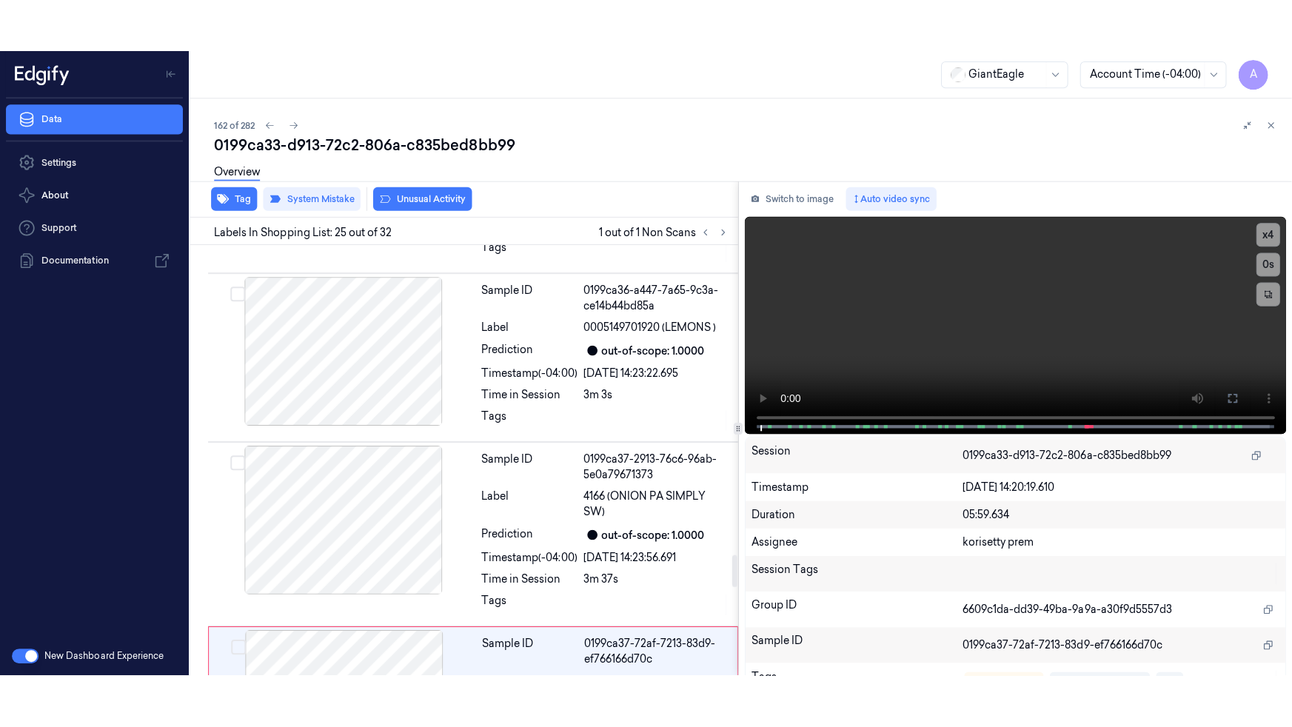
scroll to position [4233, 0]
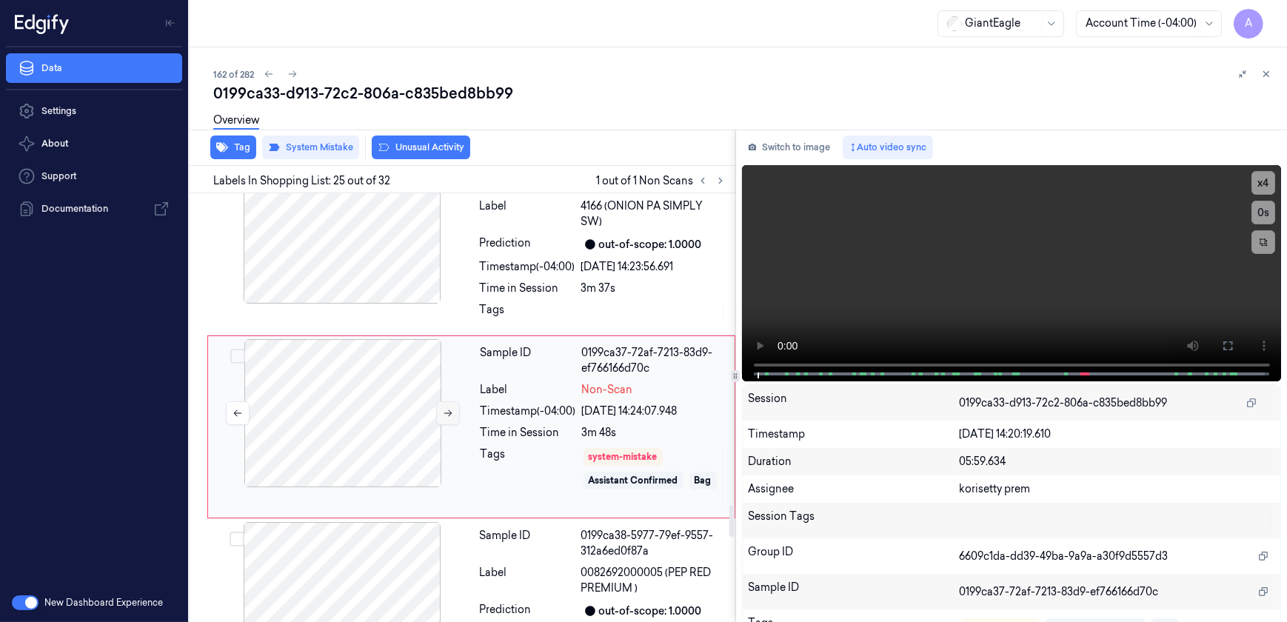
click at [447, 408] on icon at bounding box center [448, 413] width 10 height 10
click at [443, 401] on button at bounding box center [448, 413] width 24 height 24
click at [1004, 323] on video at bounding box center [1012, 273] width 540 height 216
click at [1216, 339] on button at bounding box center [1228, 346] width 24 height 24
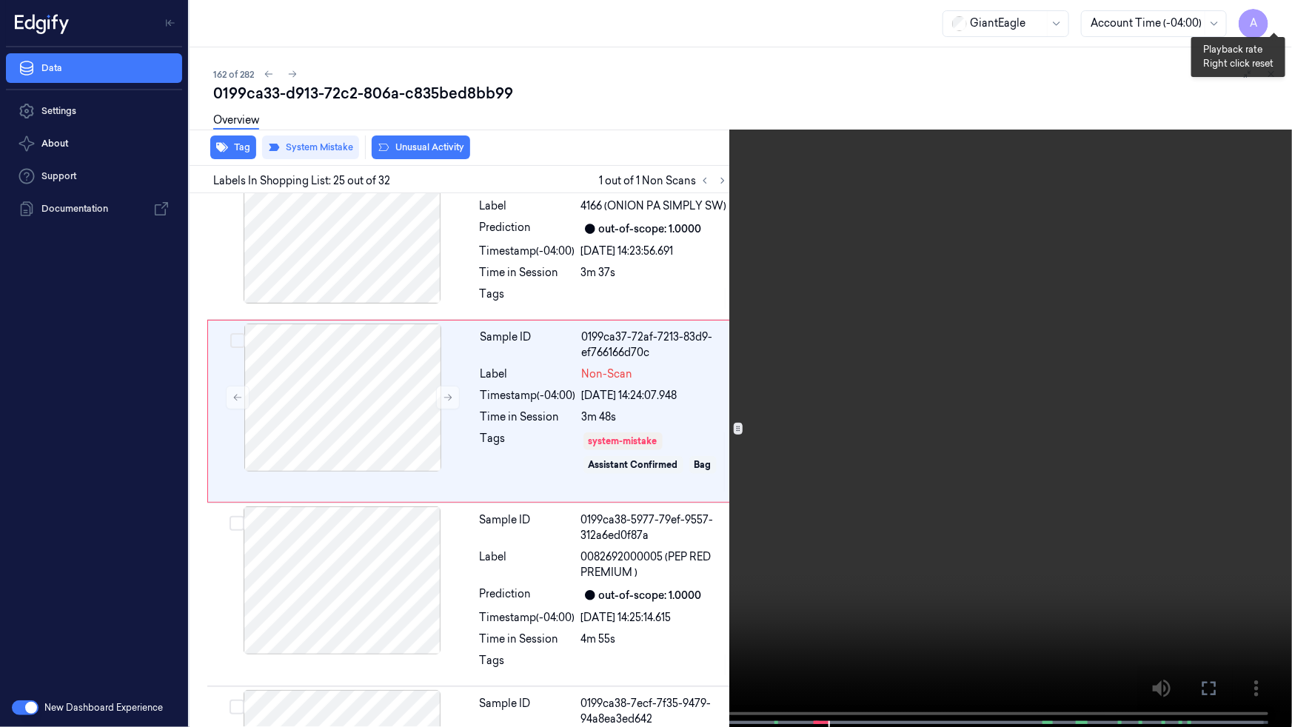
scroll to position [4164, 0]
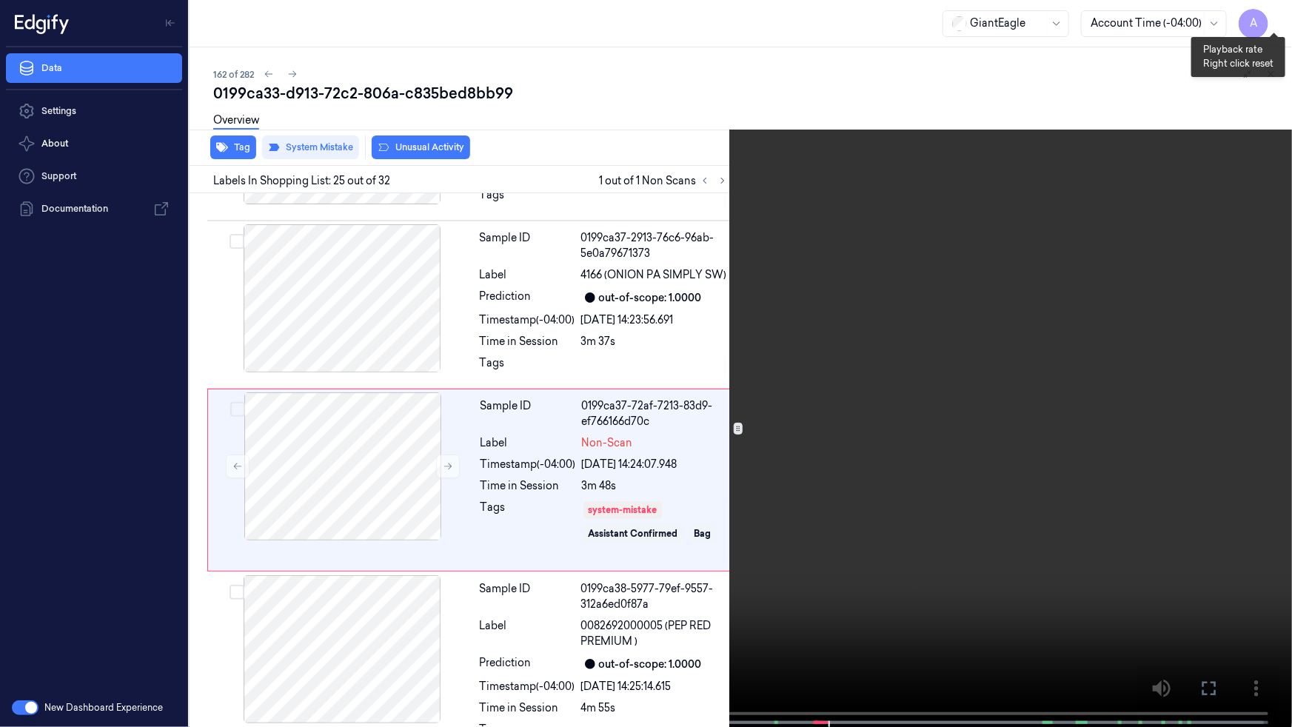
click at [1273, 16] on button "x 1" at bounding box center [1275, 18] width 24 height 24
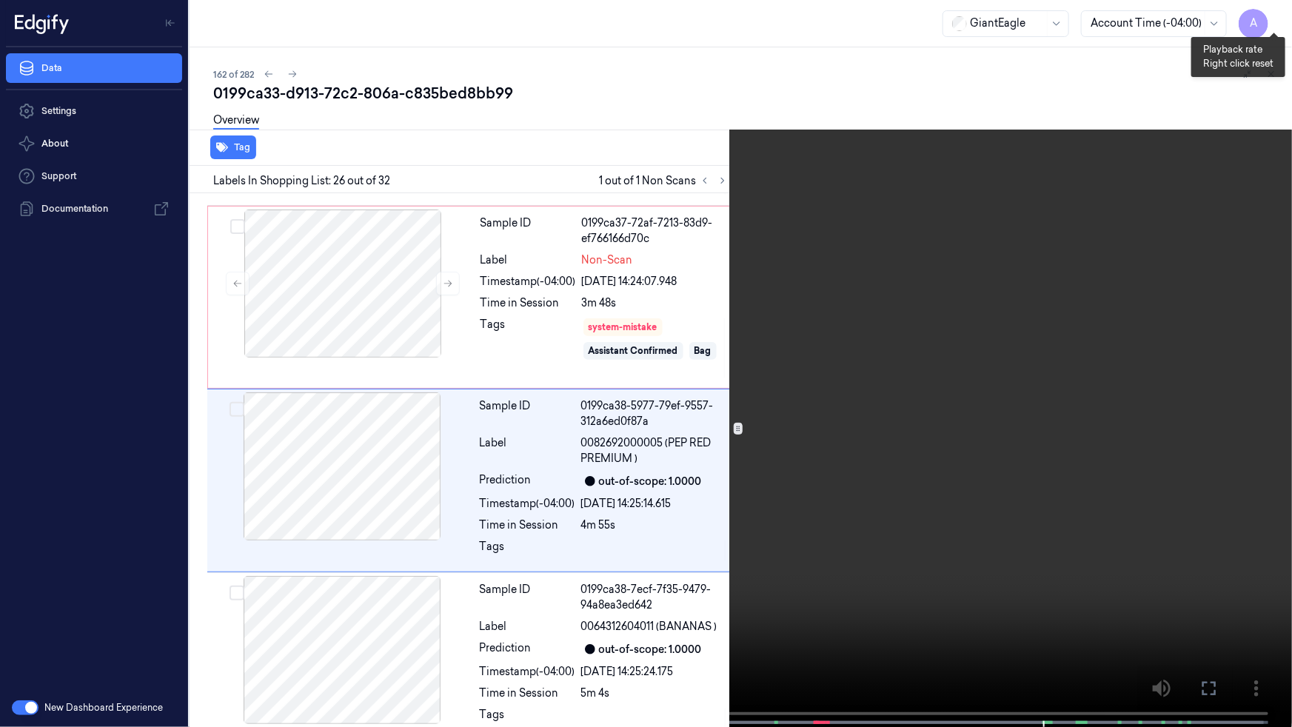
scroll to position [4348, 0]
click at [1273, 16] on button "x 2" at bounding box center [1275, 18] width 24 height 24
click at [0, 0] on icon at bounding box center [0, 0] width 0 height 0
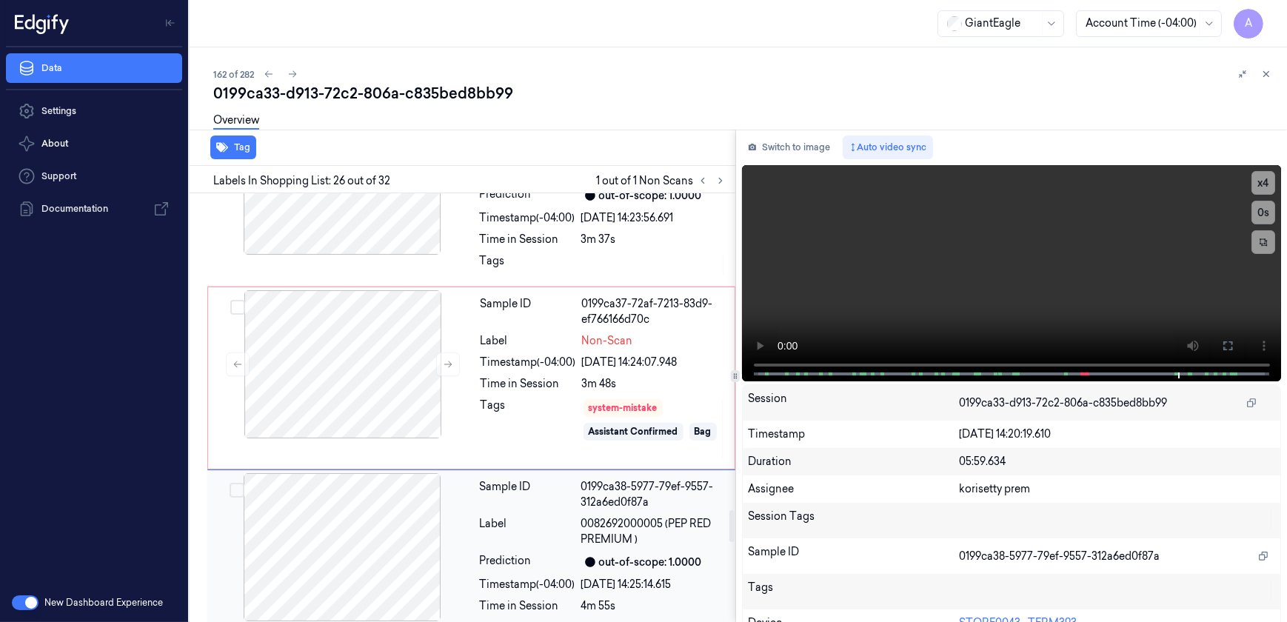
scroll to position [4281, 0]
click at [505, 400] on div "Tags" at bounding box center [529, 429] width 96 height 62
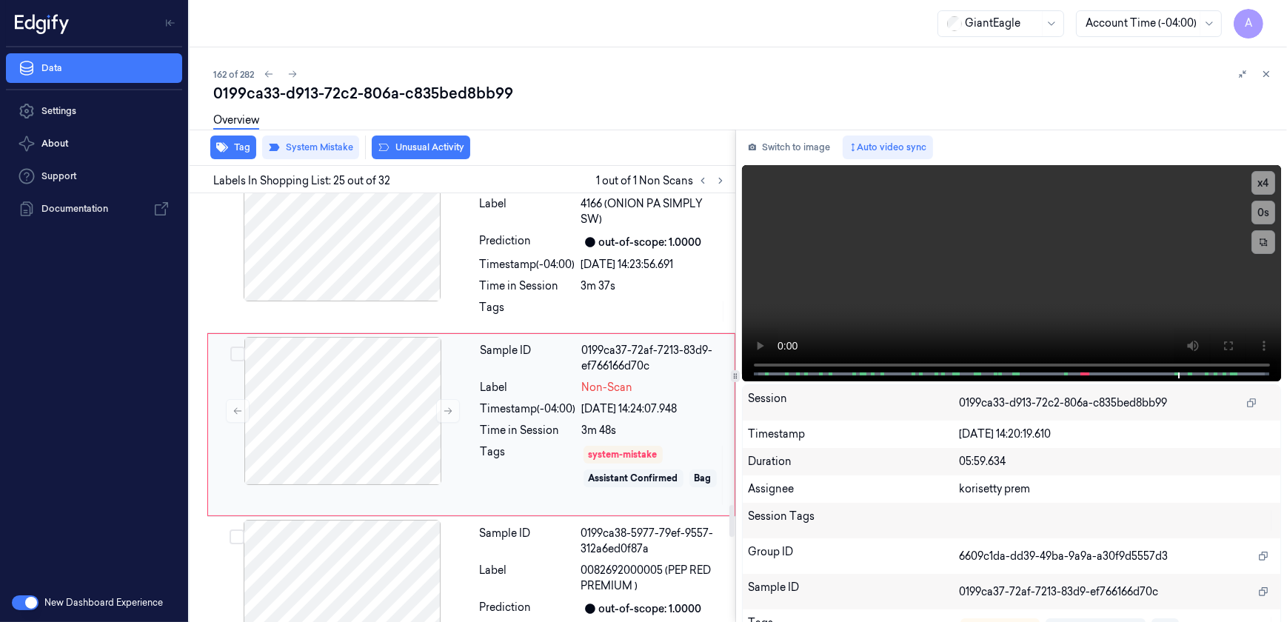
scroll to position [4233, 0]
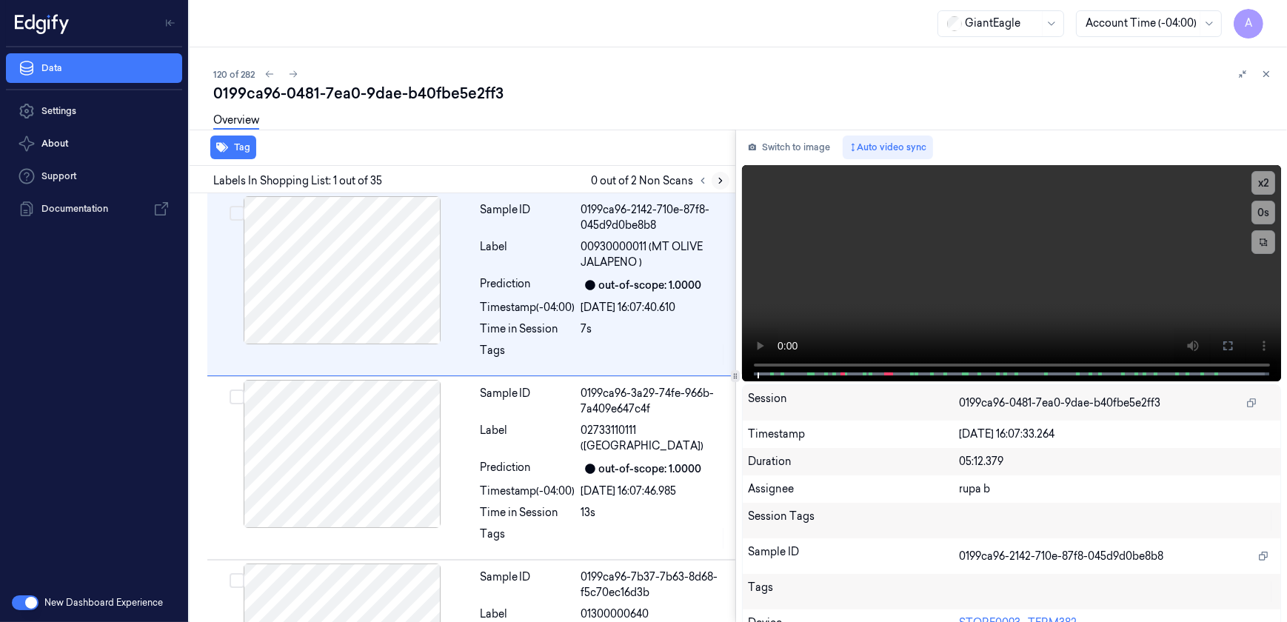
click at [722, 182] on icon at bounding box center [720, 180] width 10 height 10
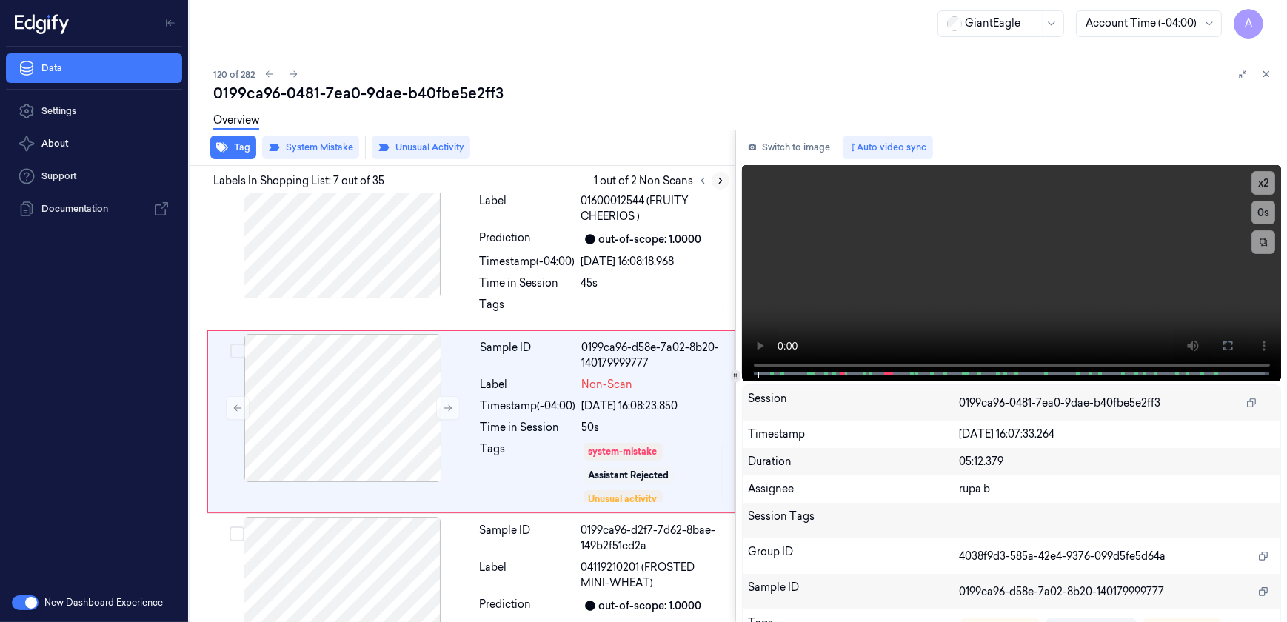
scroll to position [977, 0]
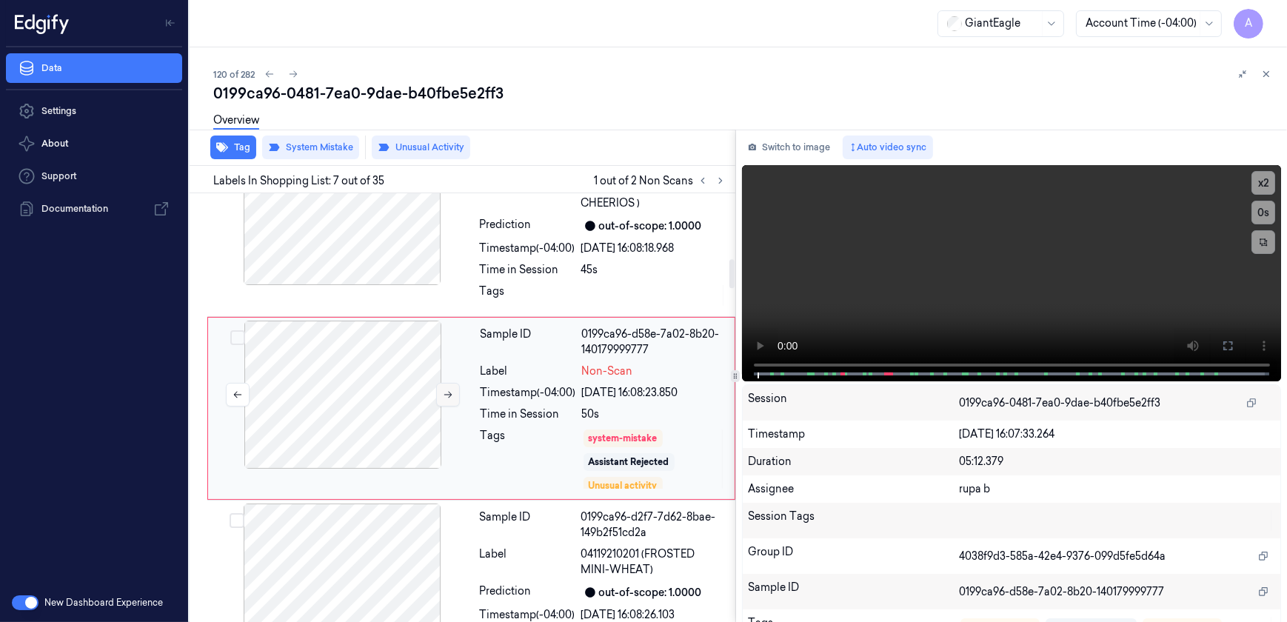
click at [444, 398] on icon at bounding box center [448, 394] width 10 height 10
click at [446, 394] on icon at bounding box center [448, 394] width 10 height 10
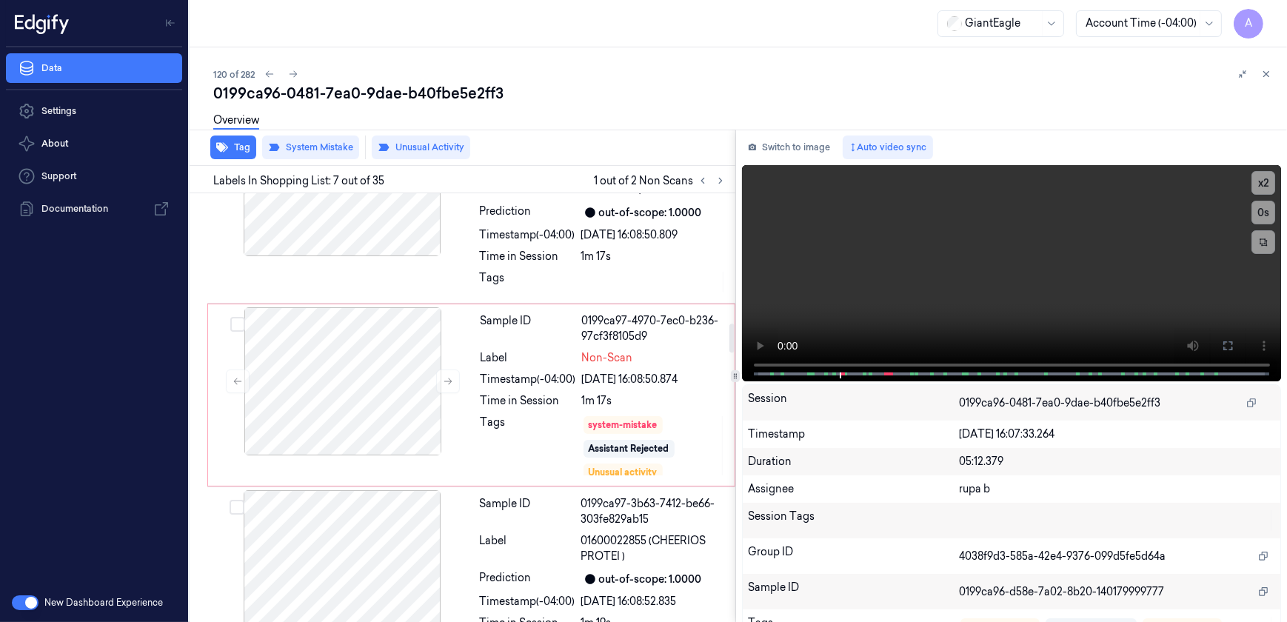
scroll to position [1987, 0]
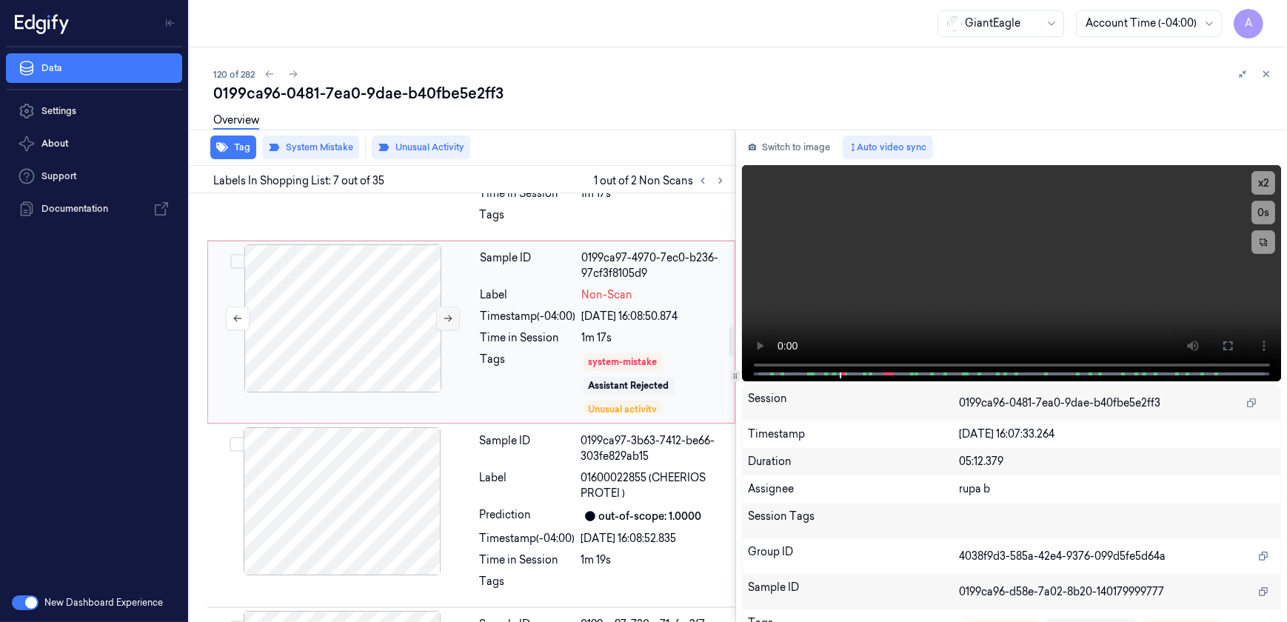
click at [444, 313] on icon at bounding box center [448, 318] width 10 height 10
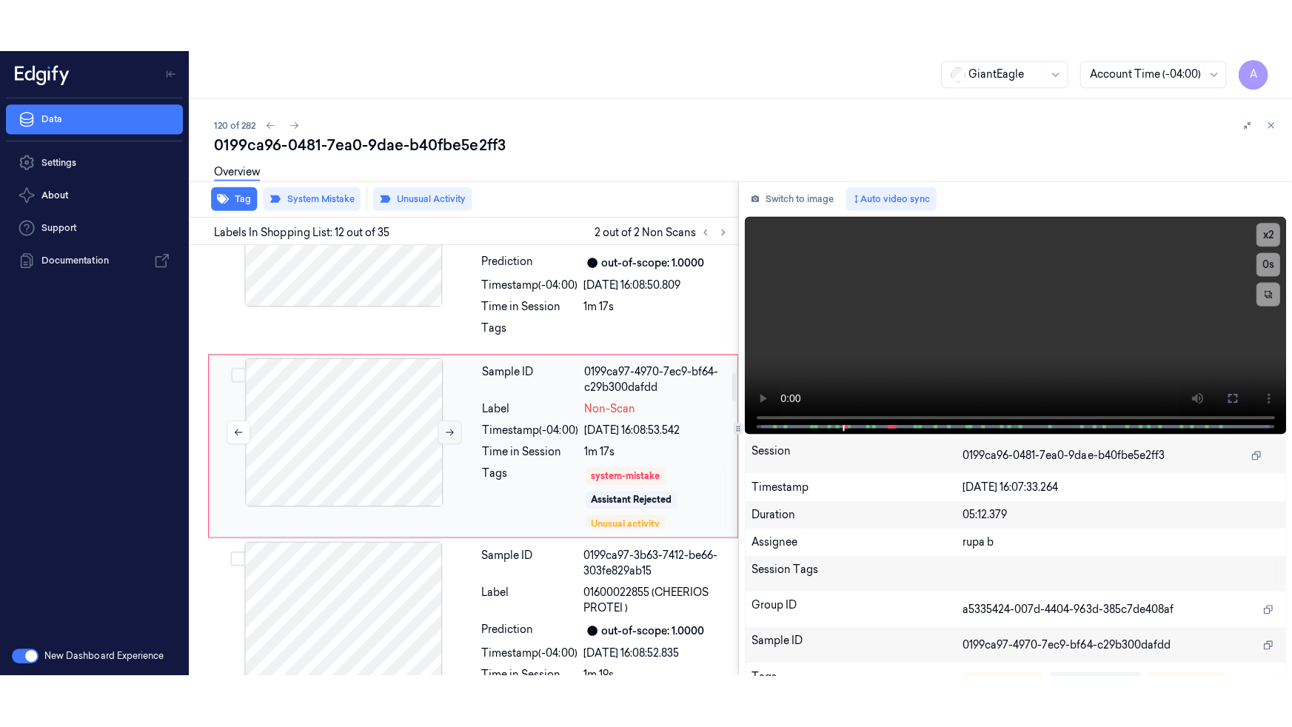
scroll to position [1893, 0]
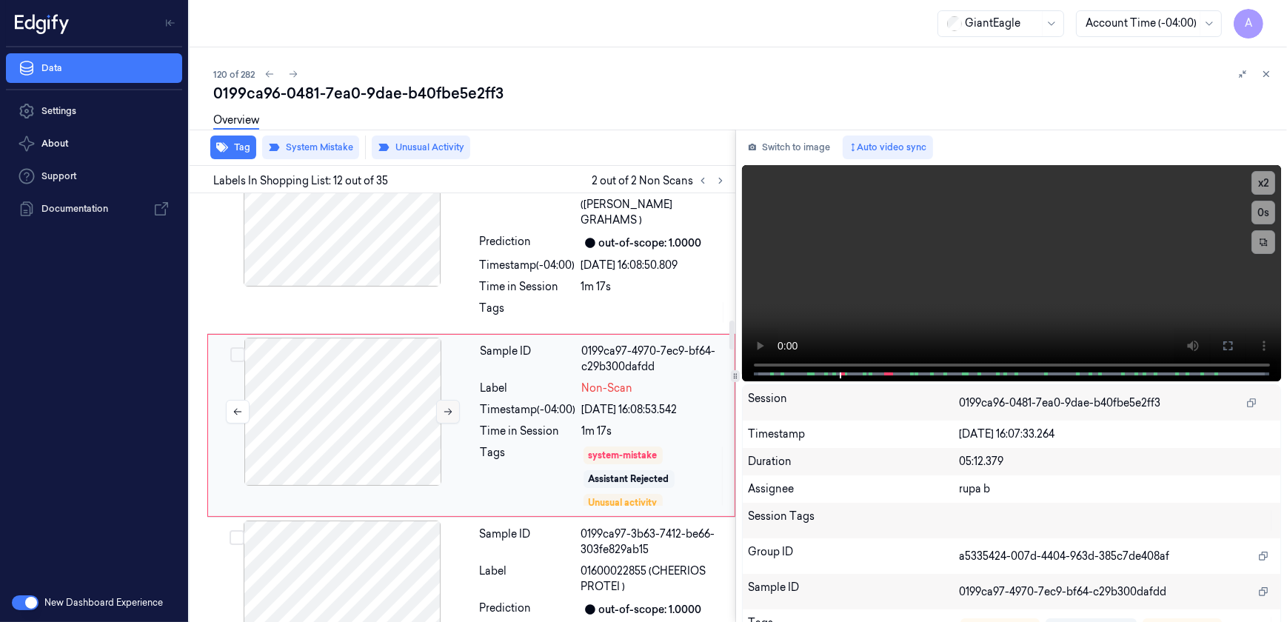
click at [443, 407] on icon at bounding box center [448, 412] width 10 height 10
click at [1222, 348] on icon at bounding box center [1228, 346] width 12 height 12
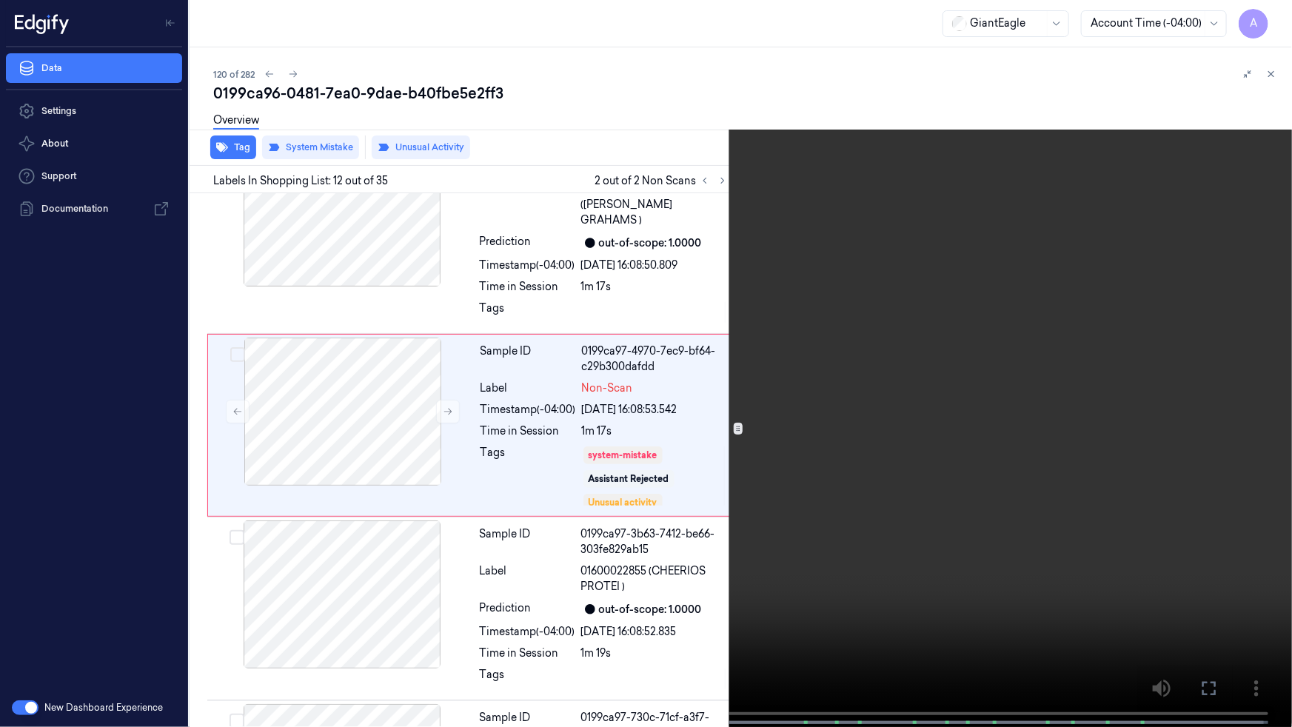
click at [778, 496] on video at bounding box center [646, 365] width 1292 height 730
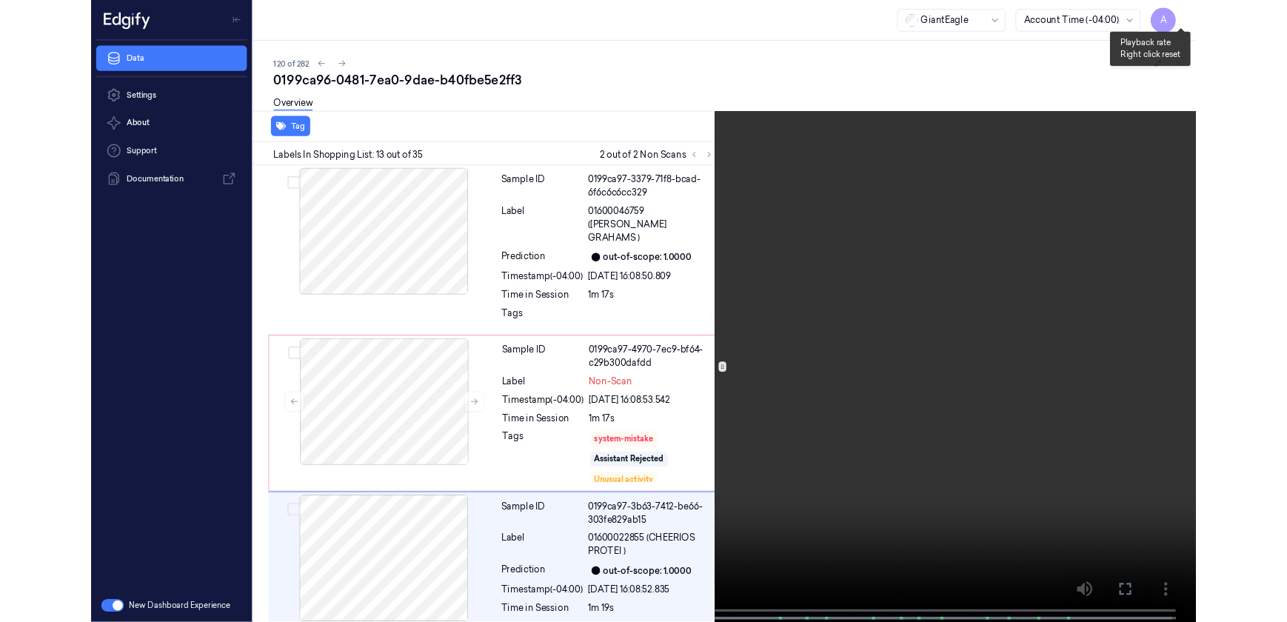
scroll to position [1841, 0]
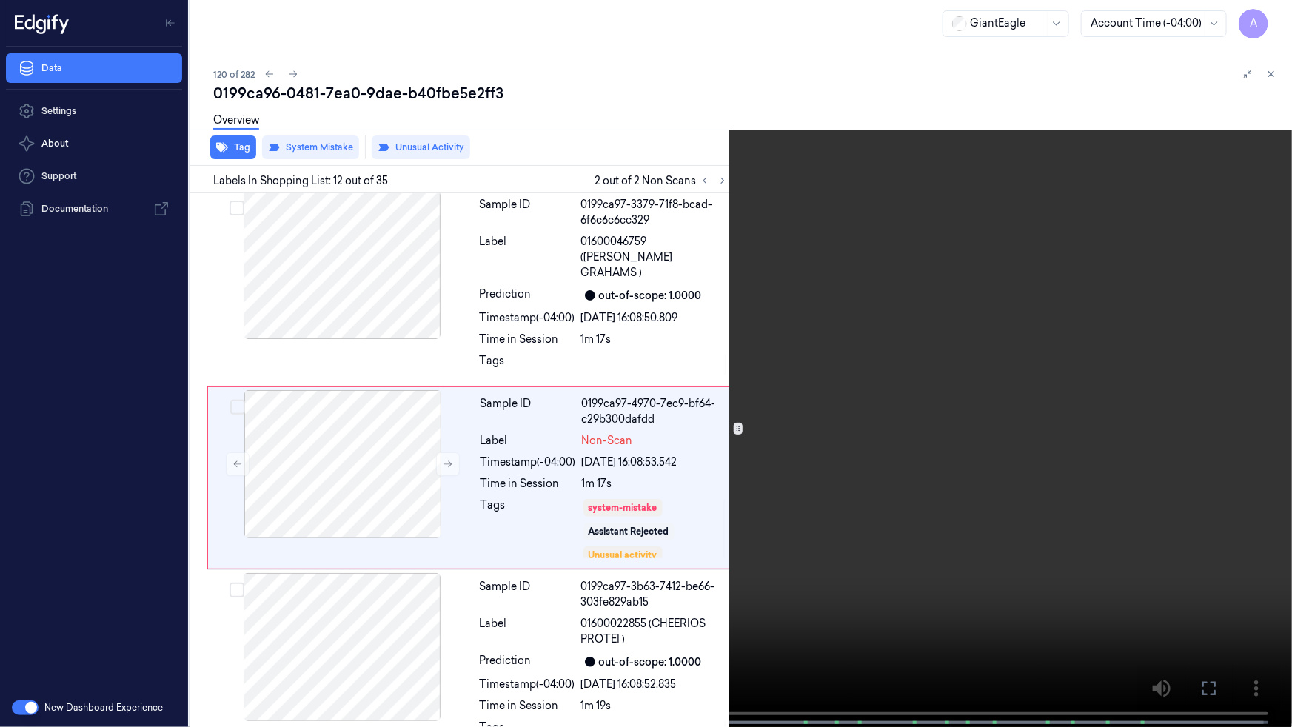
click at [0, 0] on icon at bounding box center [0, 0] width 0 height 0
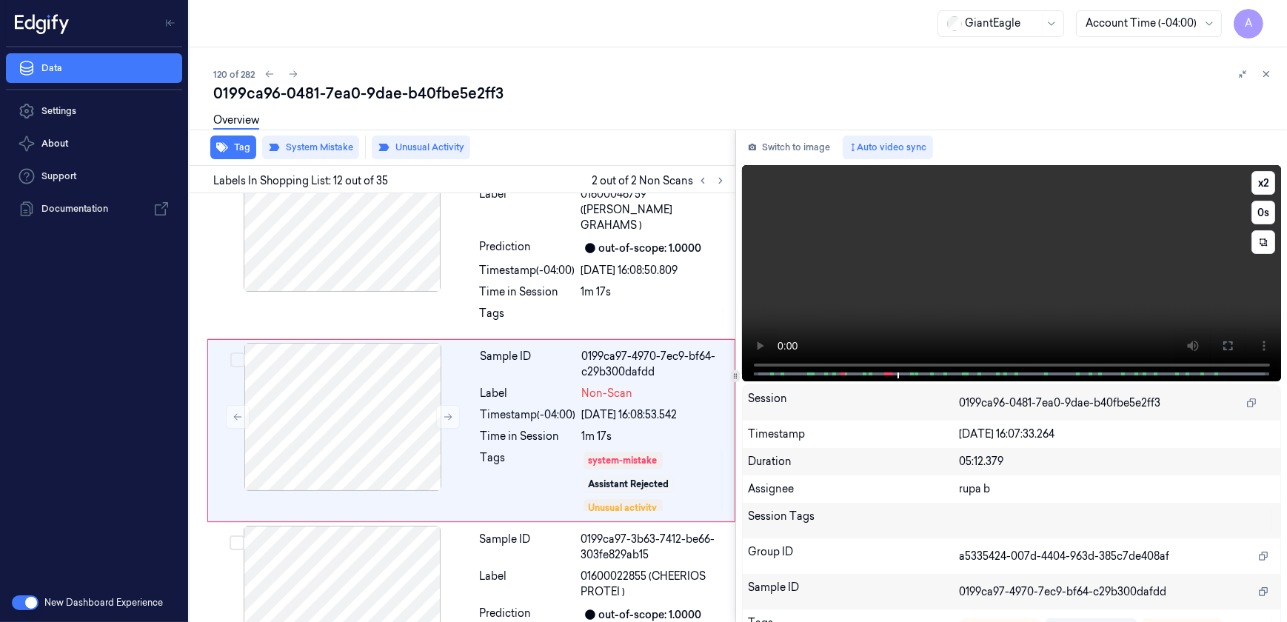
scroll to position [1893, 0]
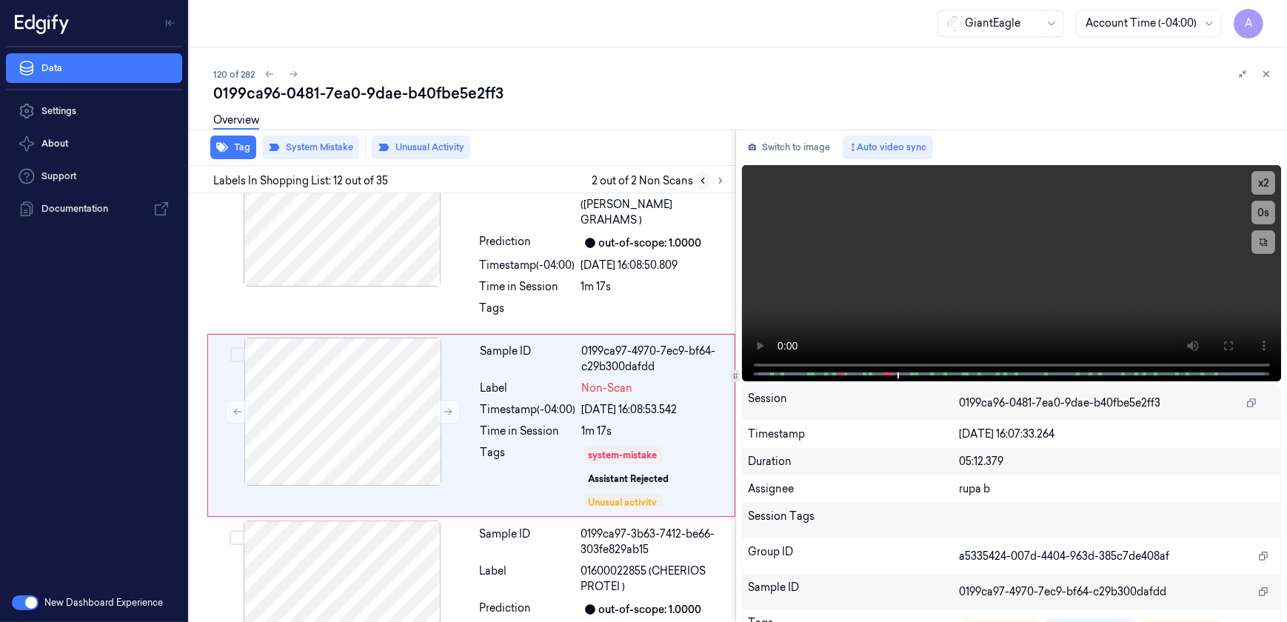
click at [709, 184] on button at bounding box center [703, 181] width 18 height 18
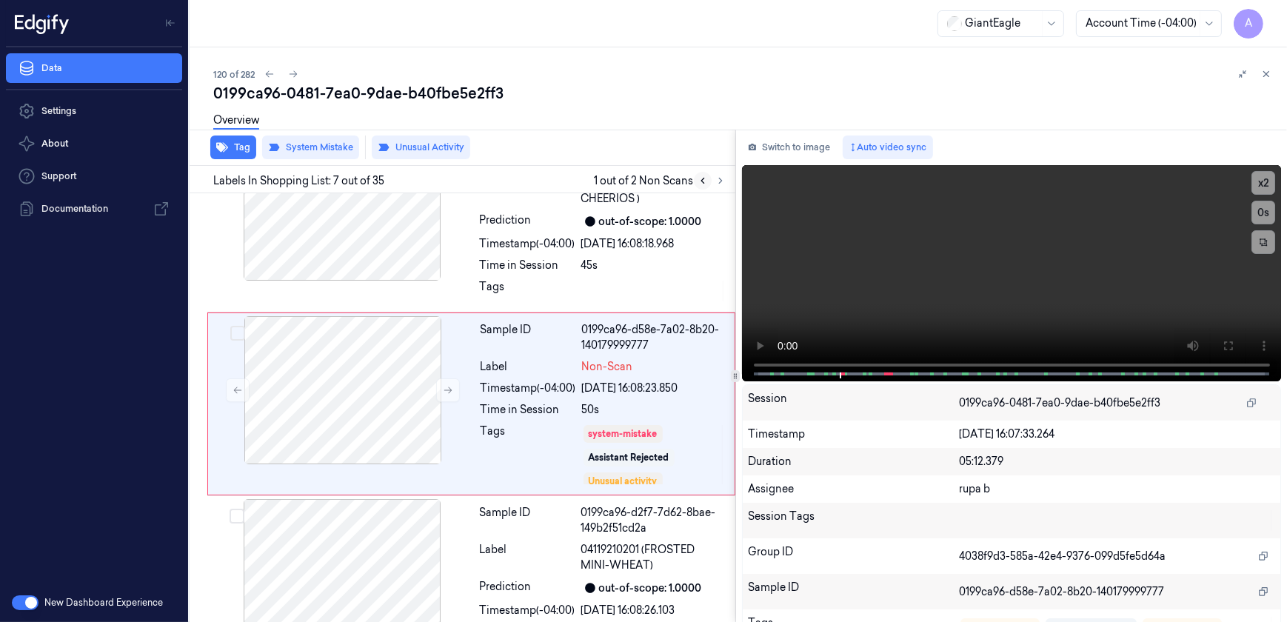
scroll to position [977, 0]
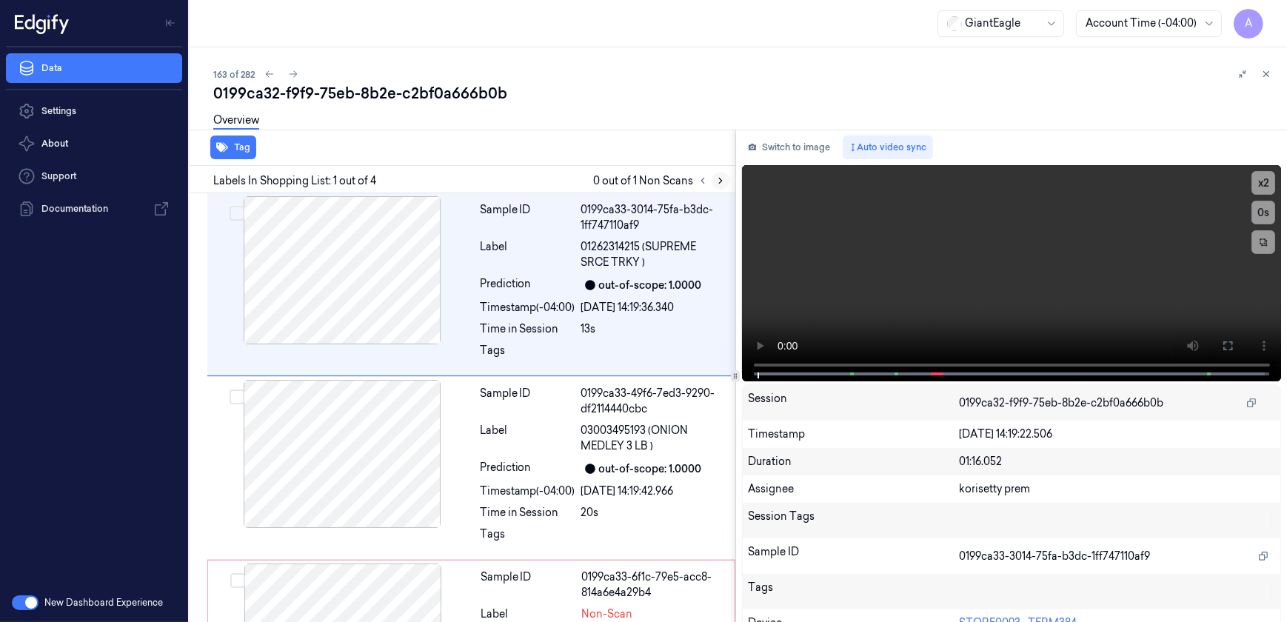
click at [720, 177] on icon at bounding box center [720, 180] width 10 height 10
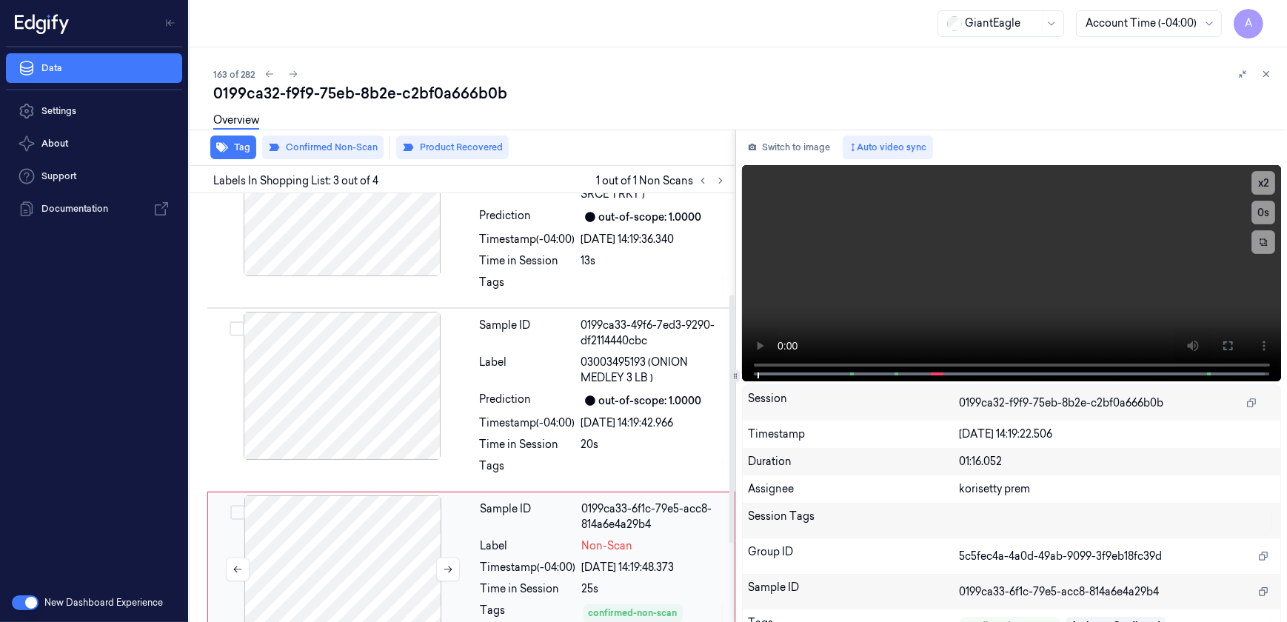
scroll to position [243, 0]
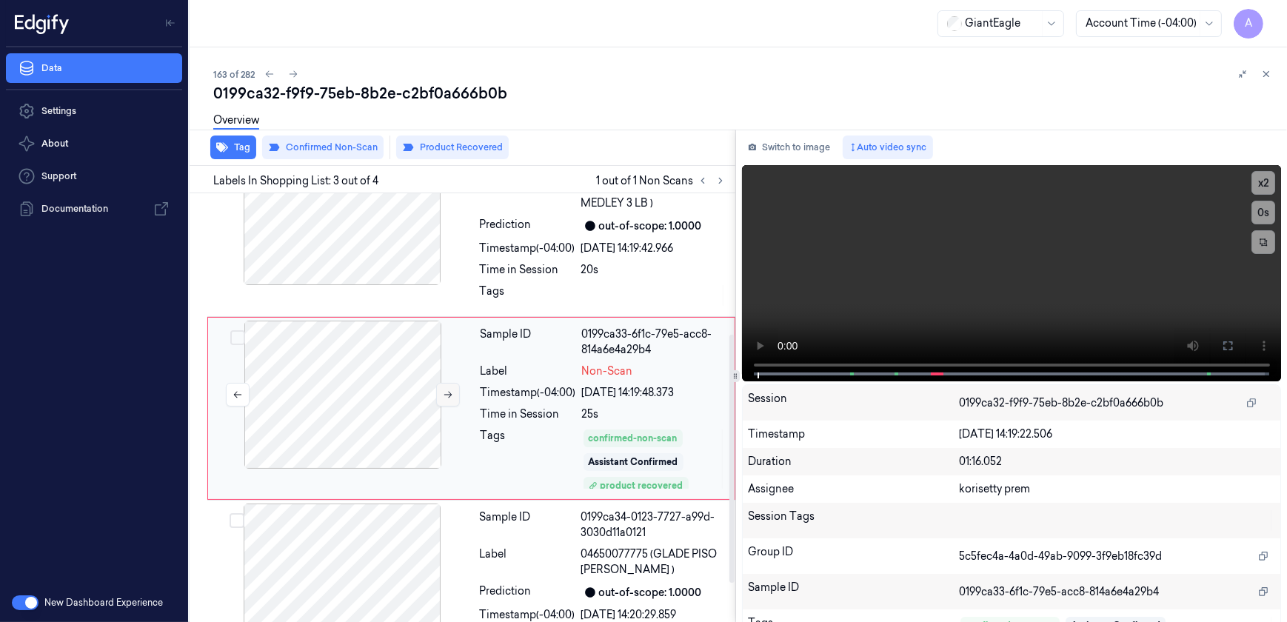
click at [444, 399] on button at bounding box center [448, 395] width 24 height 24
click at [445, 393] on icon at bounding box center [448, 395] width 8 height 7
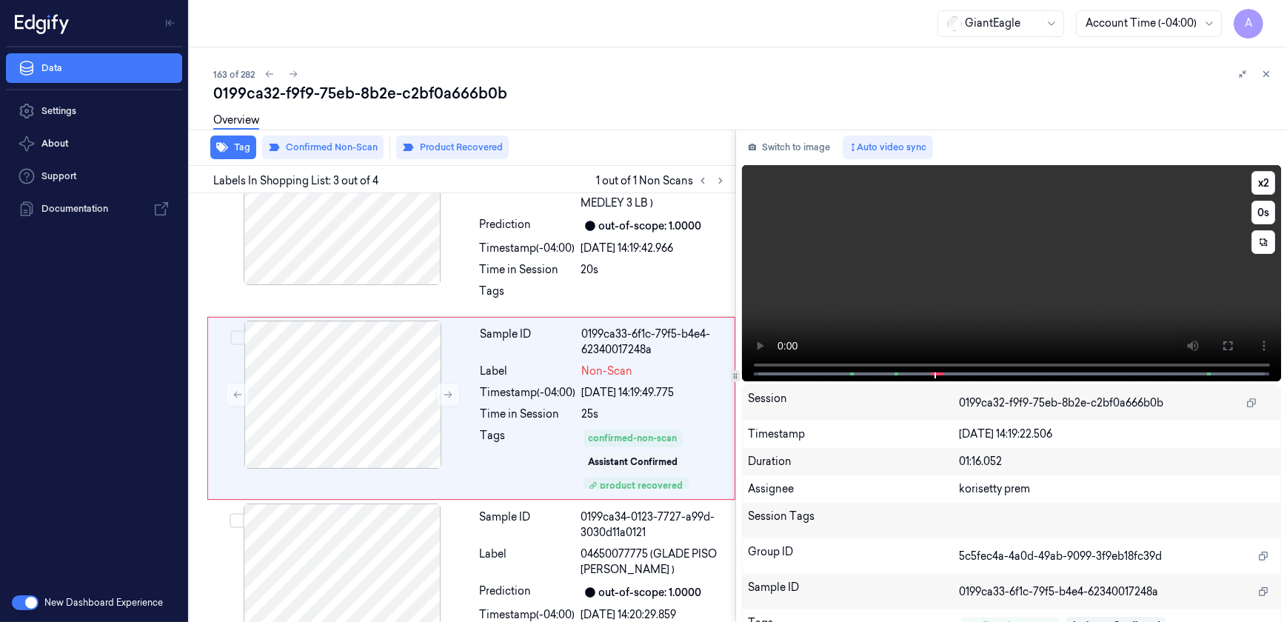
click at [1014, 304] on video at bounding box center [1012, 273] width 540 height 216
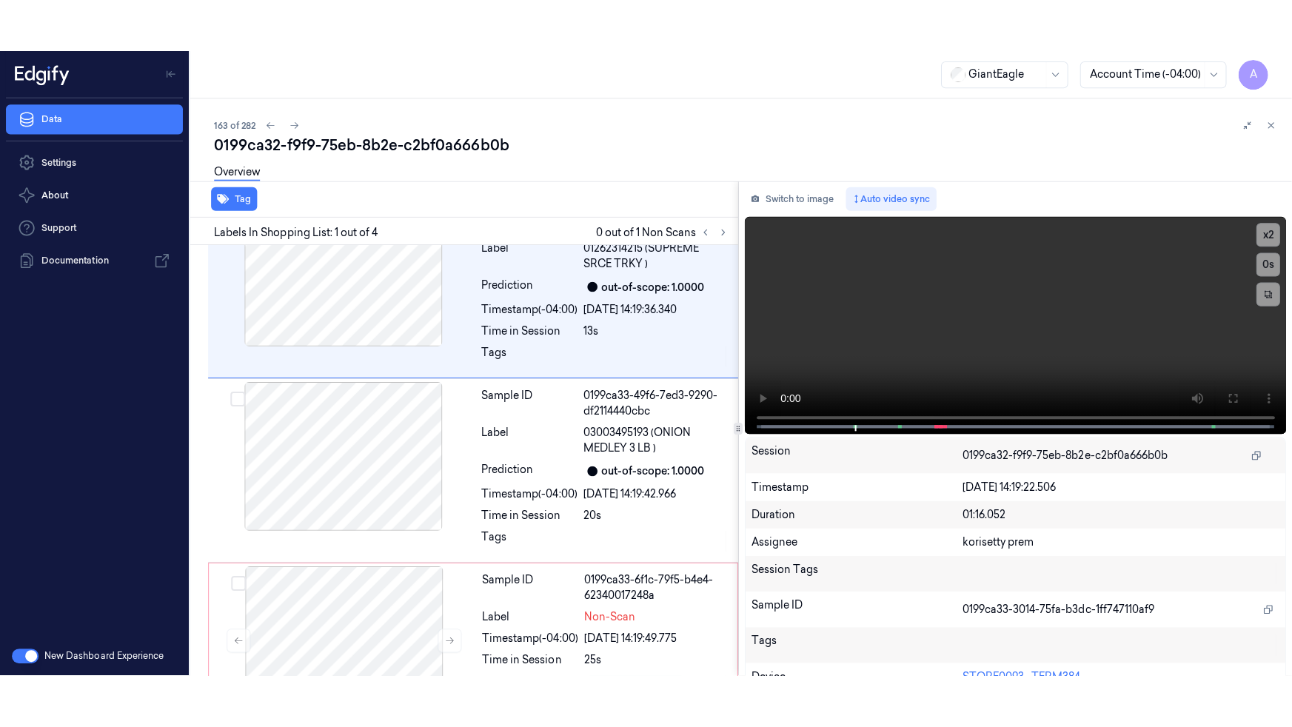
scroll to position [0, 0]
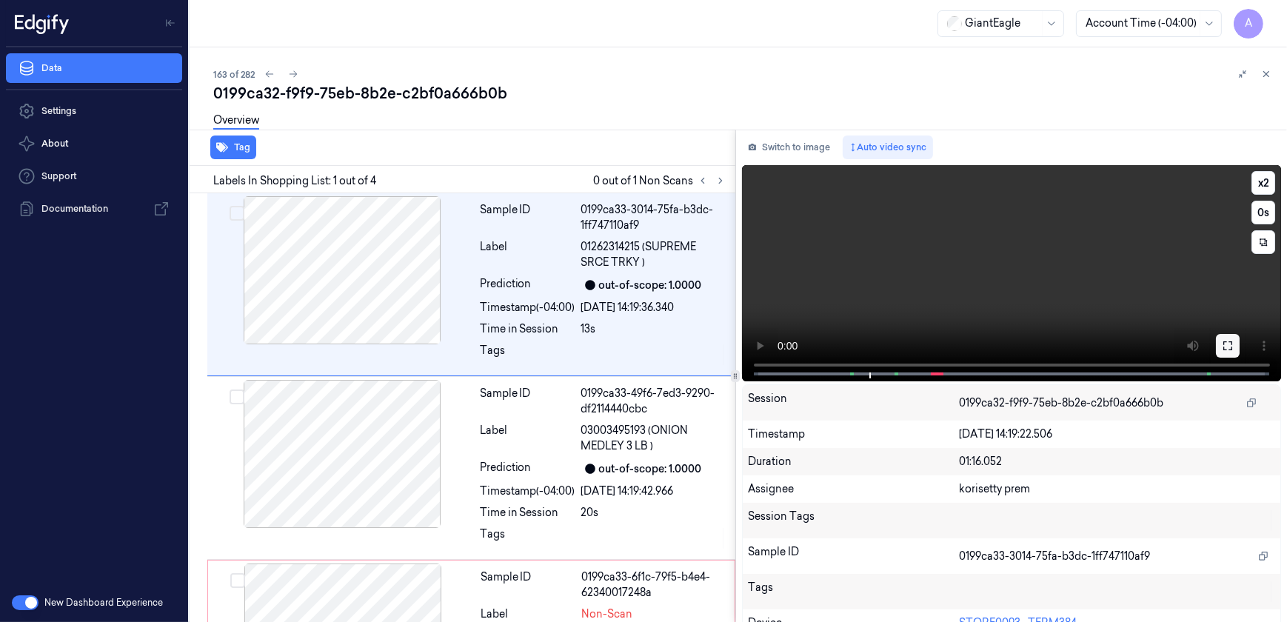
click at [1231, 342] on button at bounding box center [1228, 346] width 24 height 24
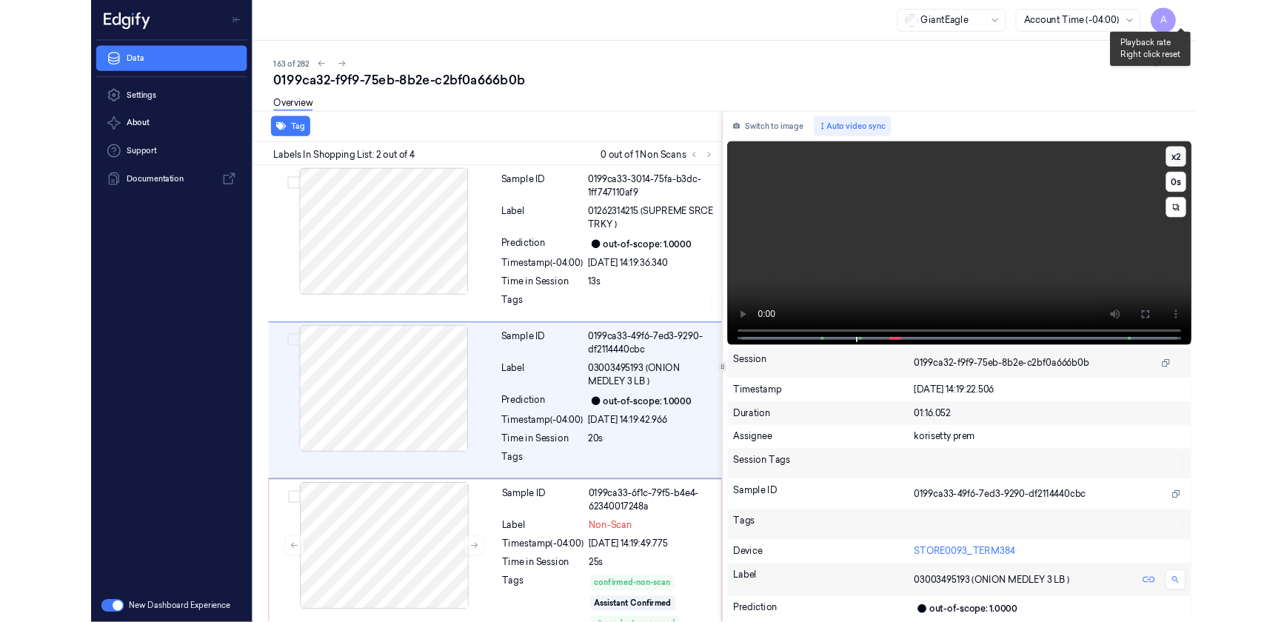
scroll to position [7, 0]
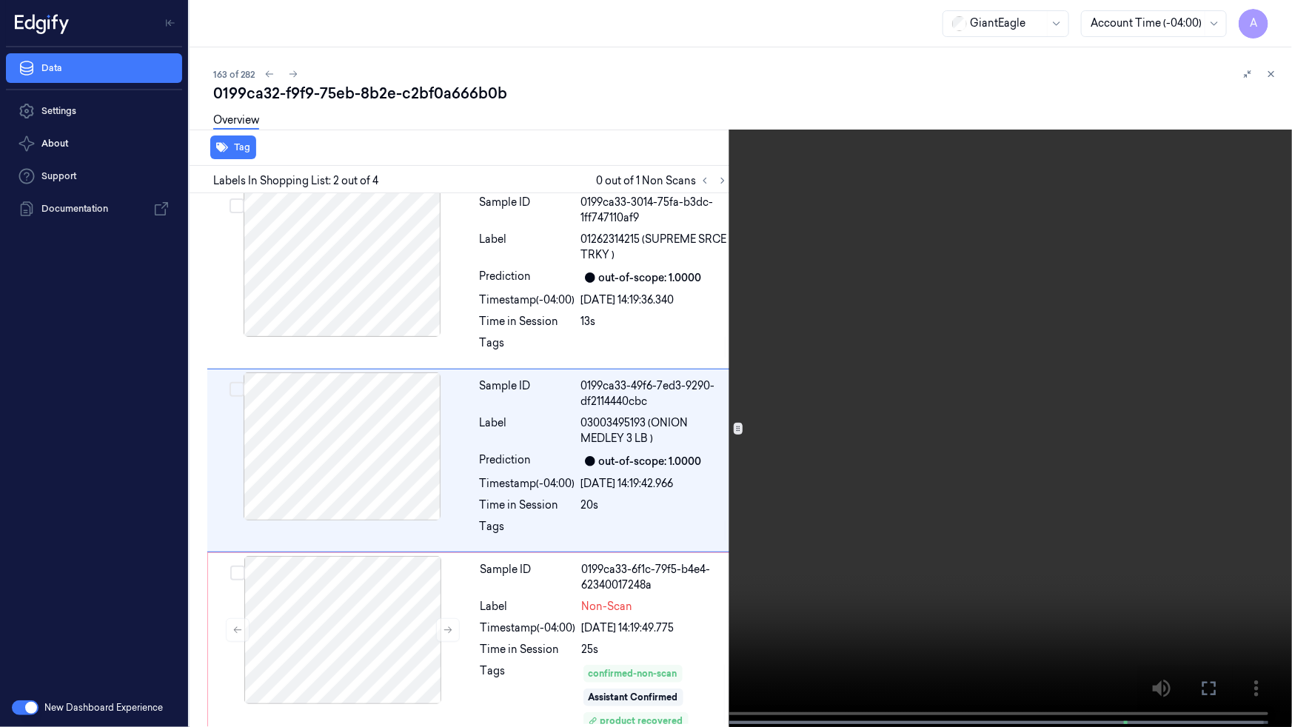
click at [476, 417] on video at bounding box center [646, 365] width 1292 height 730
click at [0, 0] on icon at bounding box center [0, 0] width 0 height 0
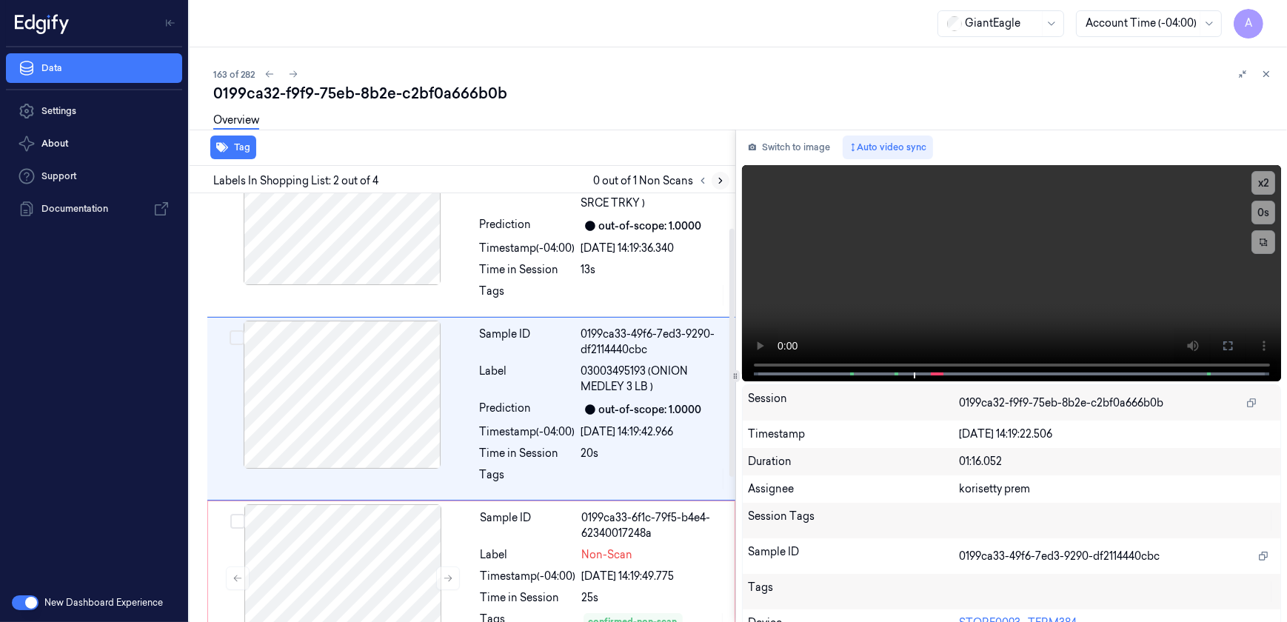
click at [723, 187] on button at bounding box center [721, 181] width 18 height 18
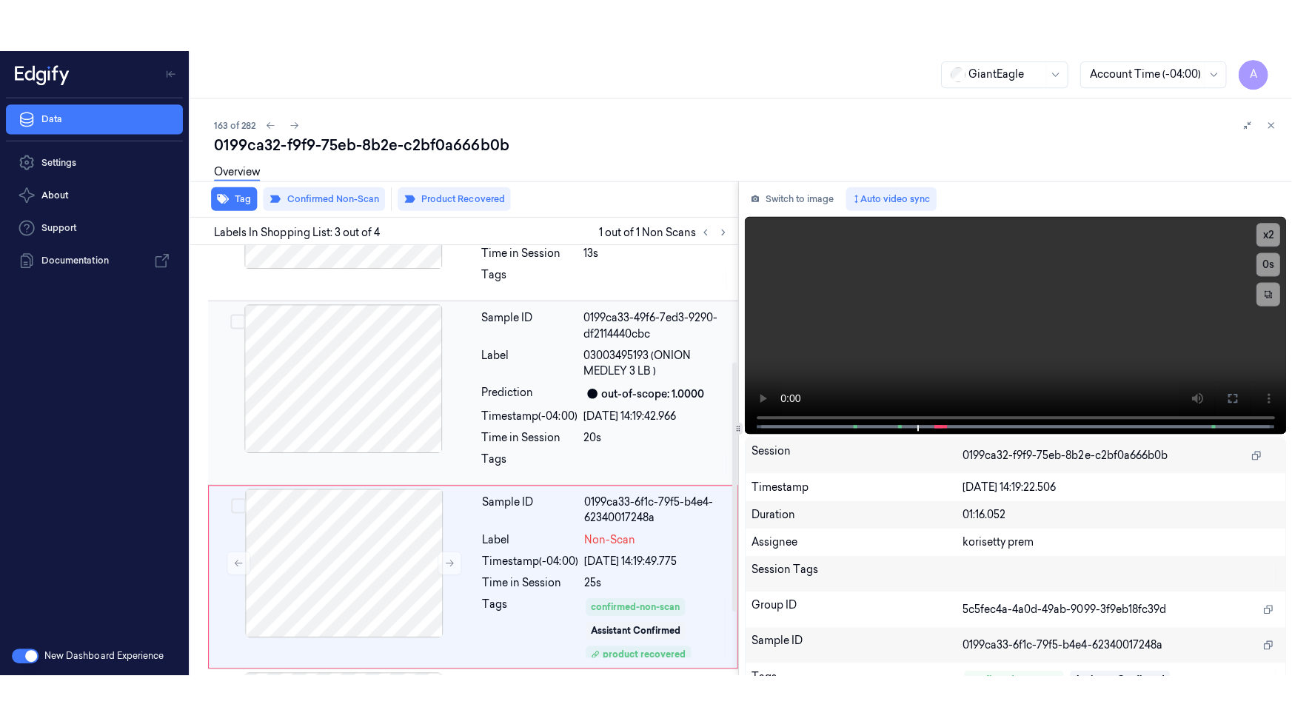
scroll to position [243, 0]
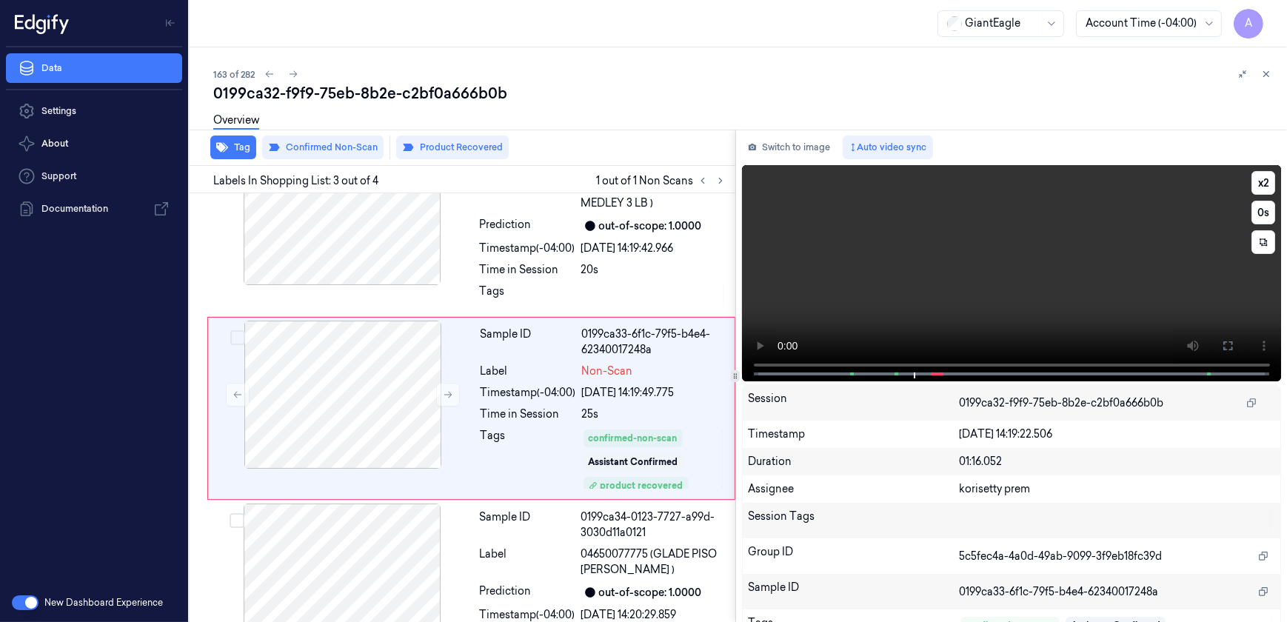
click at [914, 319] on video at bounding box center [1012, 273] width 540 height 216
click at [1222, 340] on icon at bounding box center [1228, 346] width 12 height 12
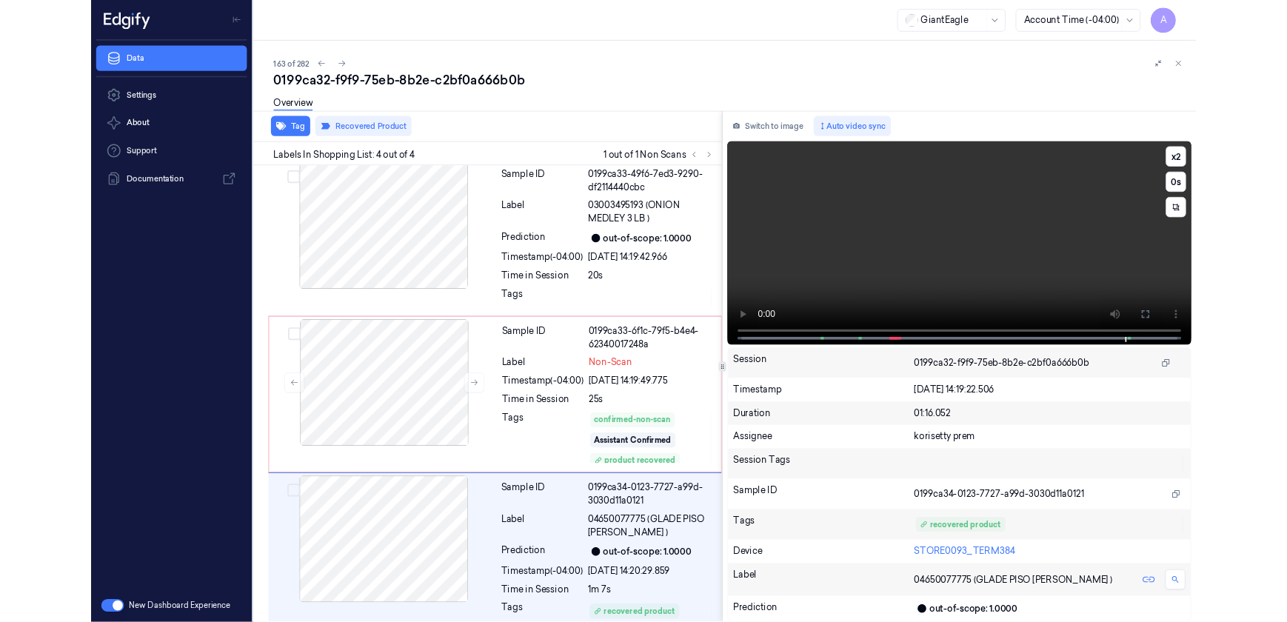
scroll to position [204, 0]
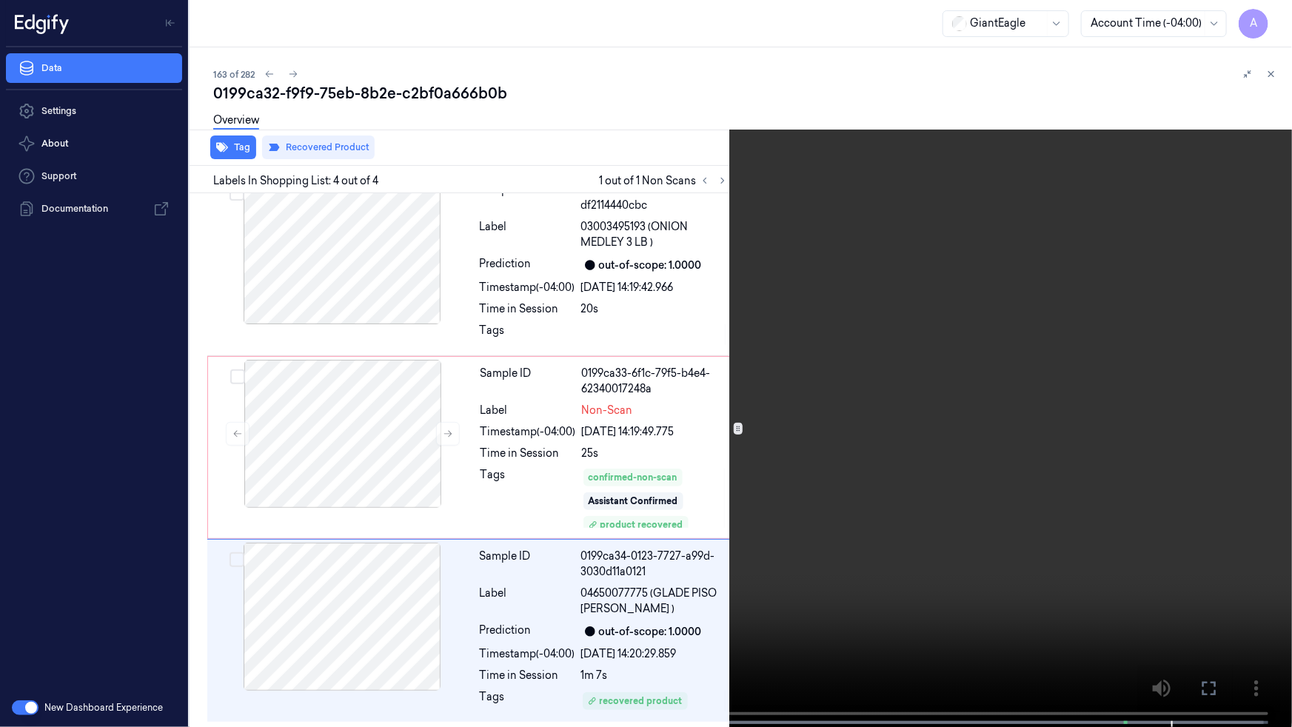
click at [0, 0] on icon at bounding box center [0, 0] width 0 height 0
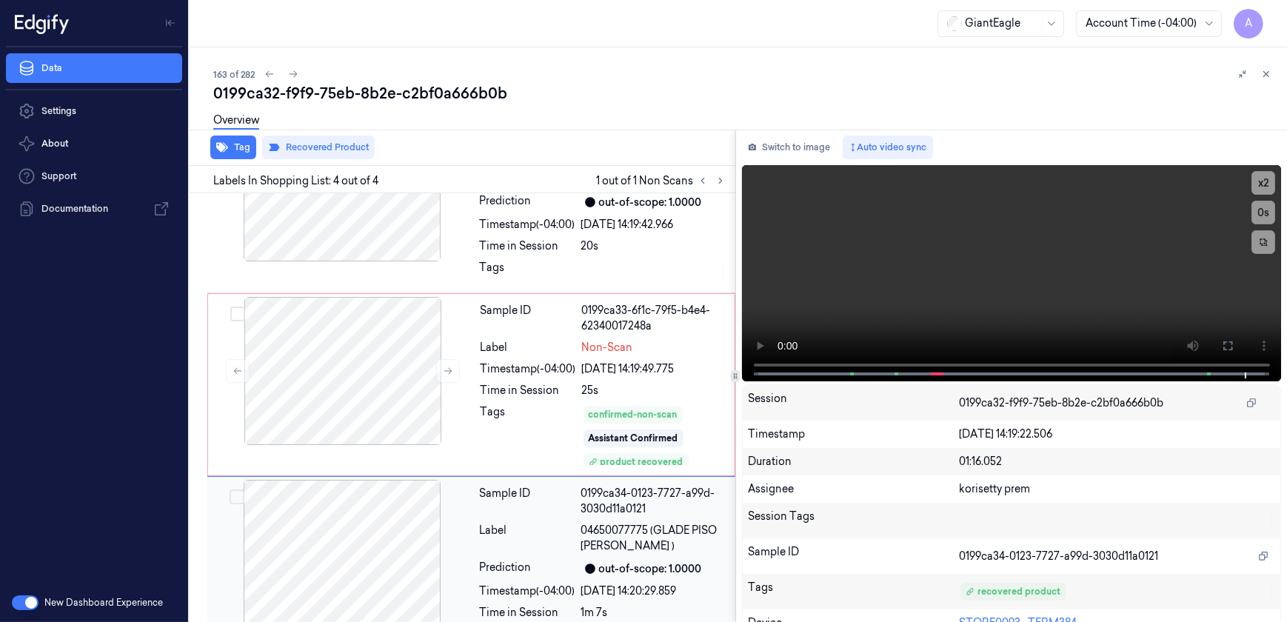
scroll to position [309, 0]
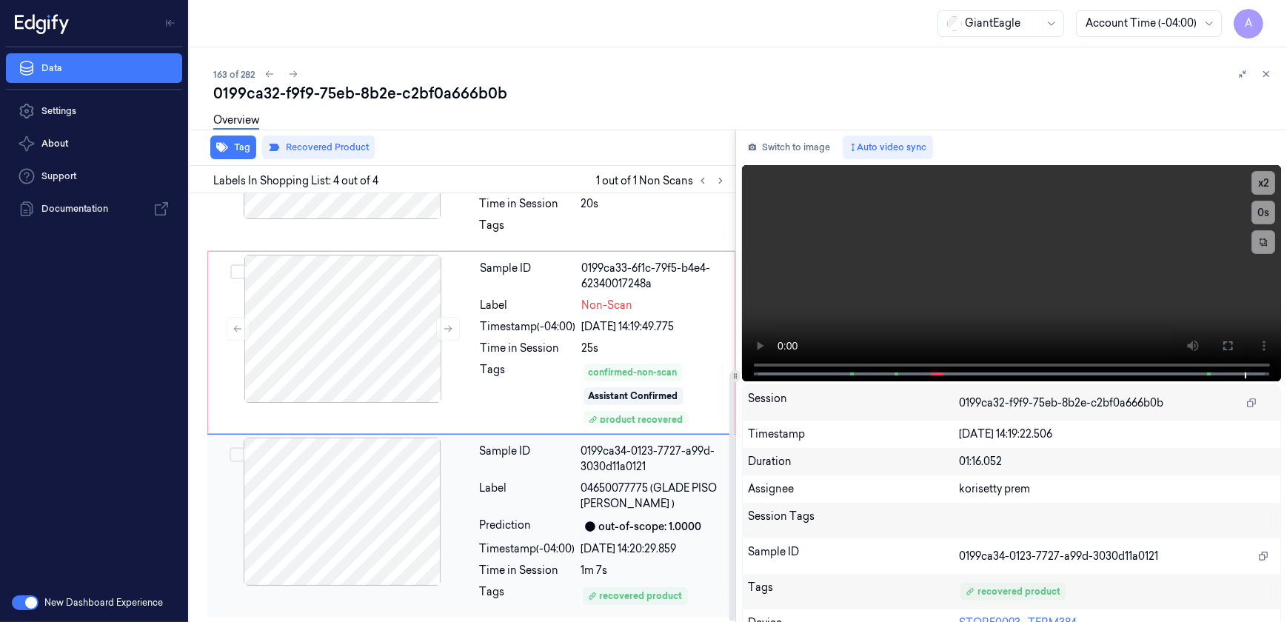
click at [522, 486] on div "Label" at bounding box center [528, 496] width 96 height 31
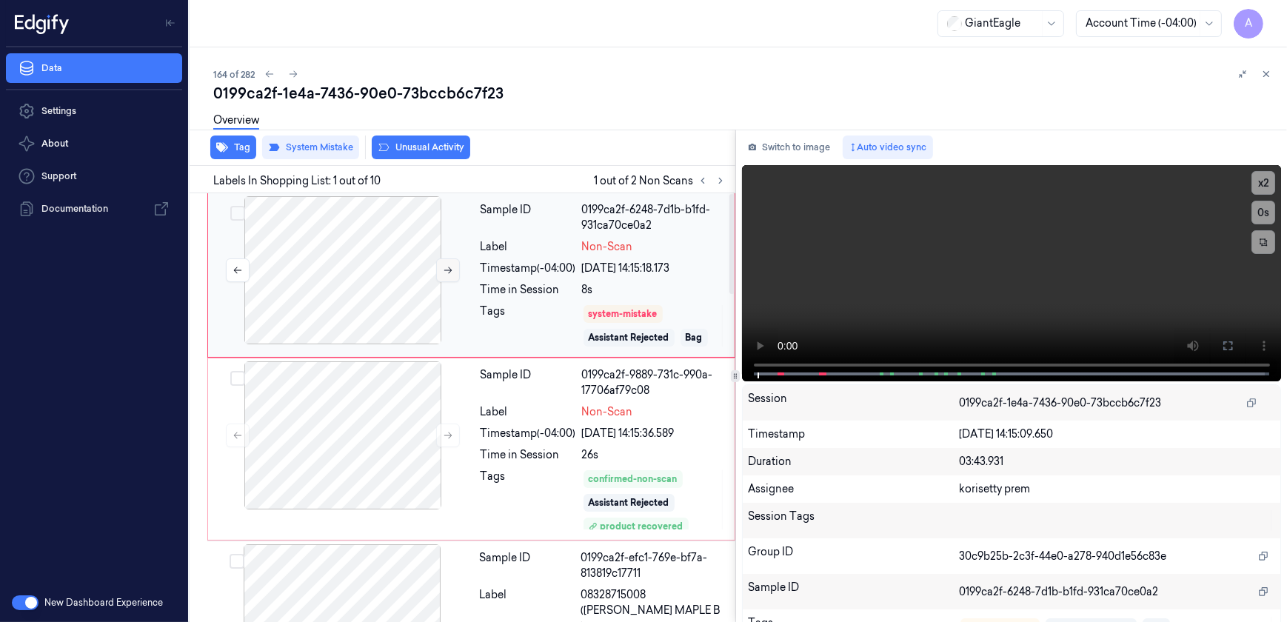
click at [449, 267] on icon at bounding box center [448, 270] width 8 height 7
click at [447, 275] on button at bounding box center [448, 270] width 24 height 24
click at [1233, 350] on button at bounding box center [1228, 346] width 24 height 24
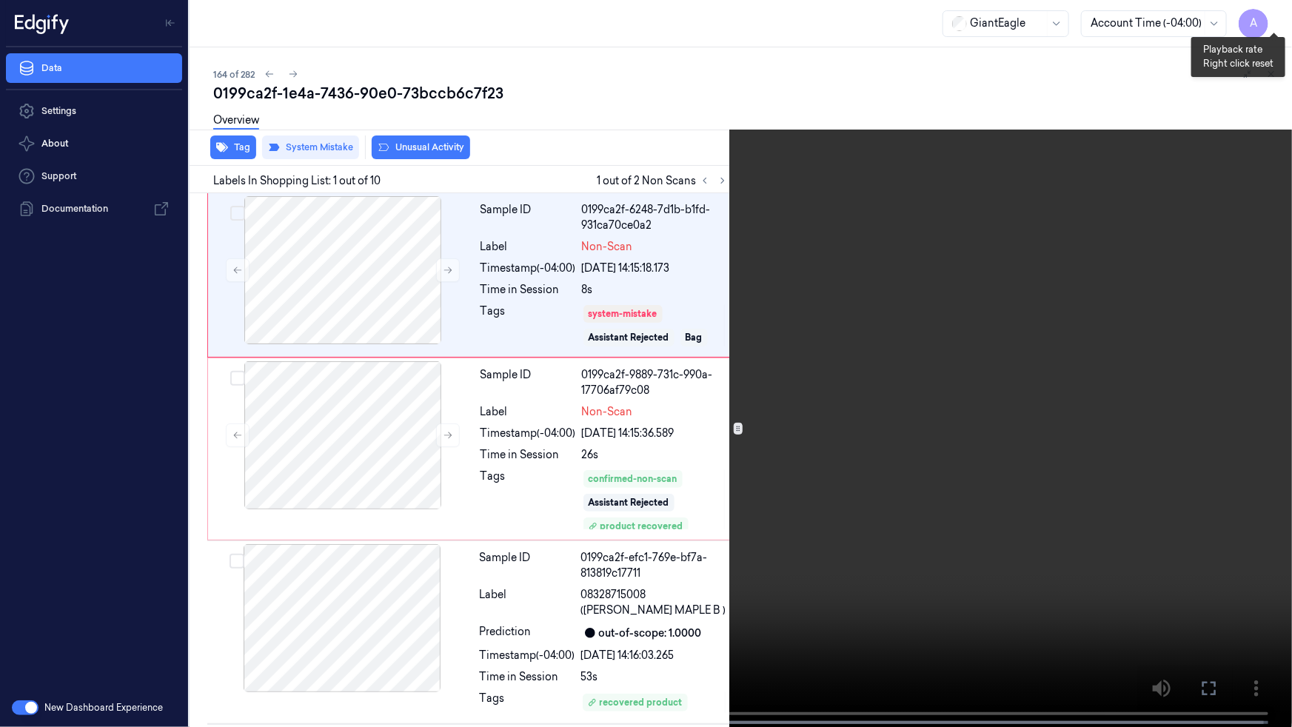
click at [1279, 21] on button "x 2" at bounding box center [1275, 18] width 24 height 24
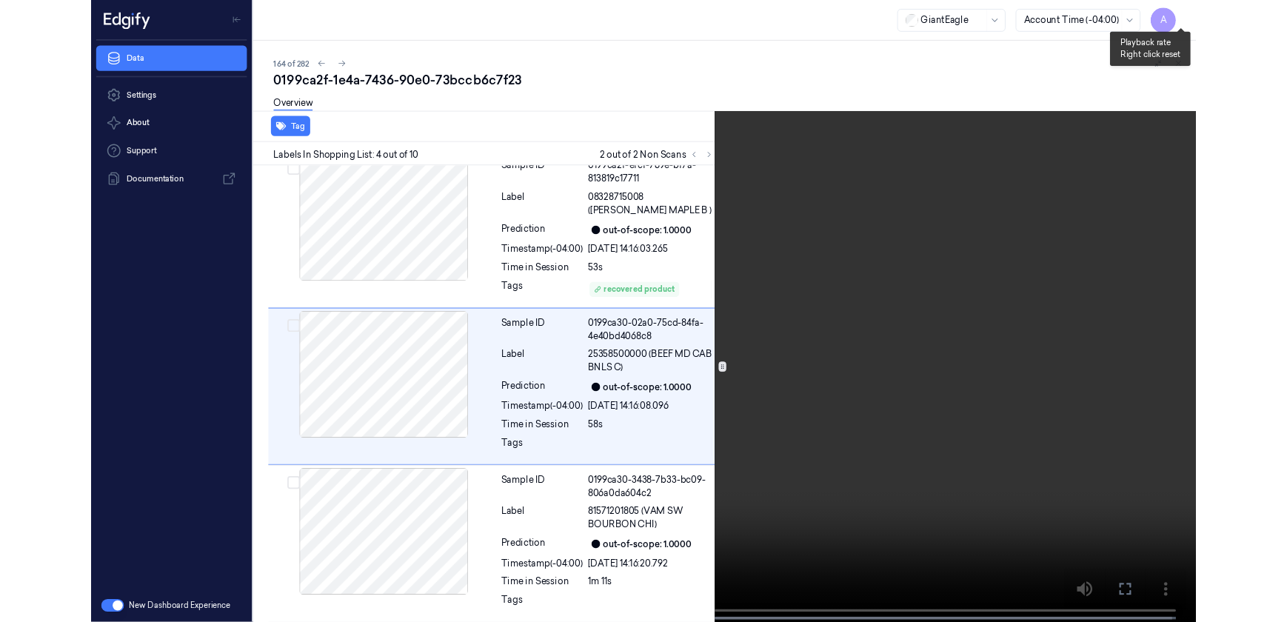
scroll to position [372, 0]
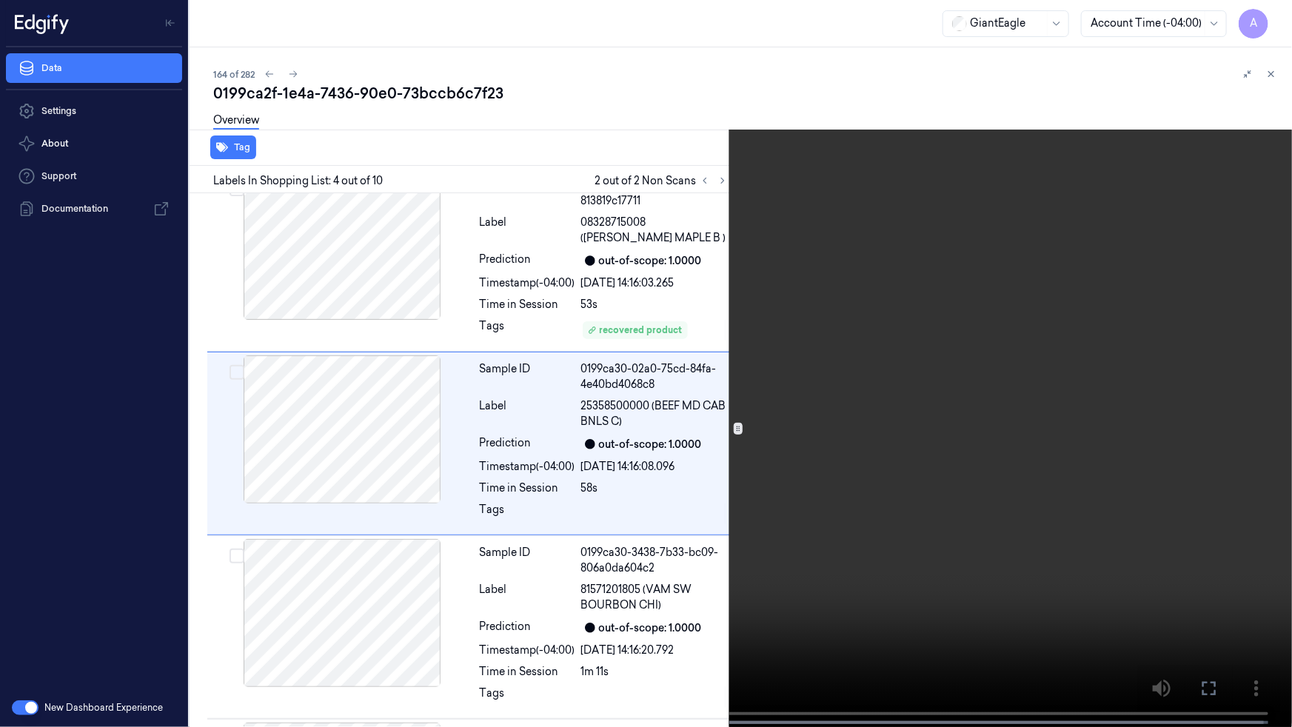
click at [992, 363] on video at bounding box center [646, 365] width 1292 height 730
click at [0, 0] on button at bounding box center [0, 0] width 0 height 0
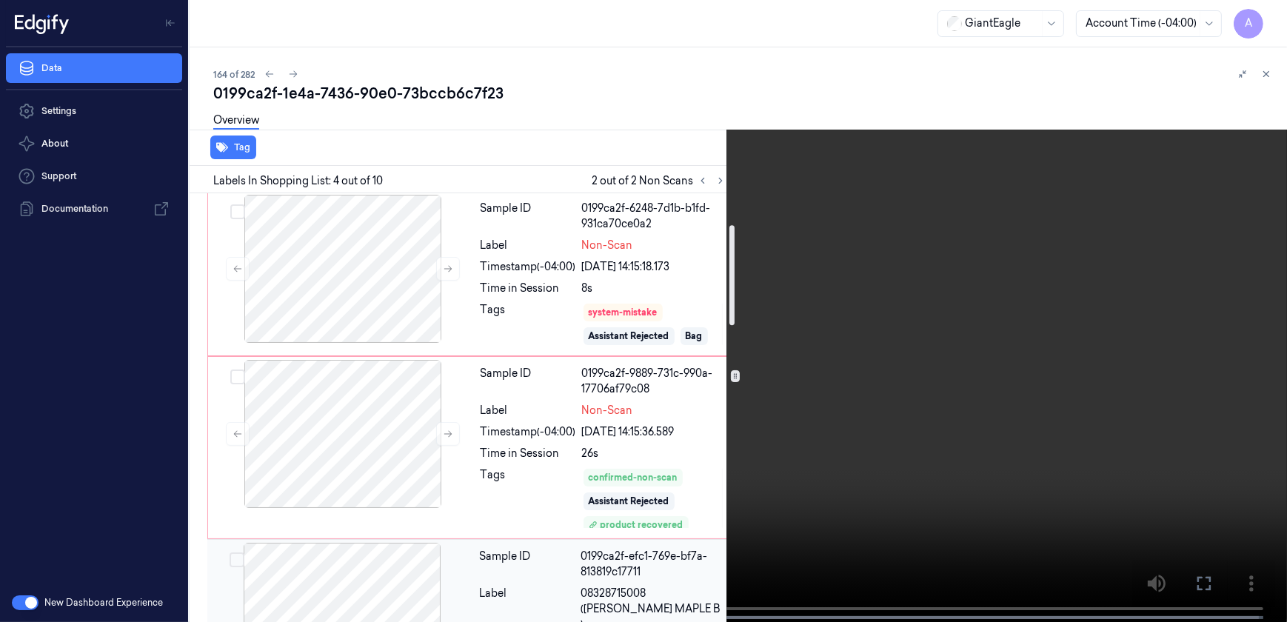
scroll to position [0, 0]
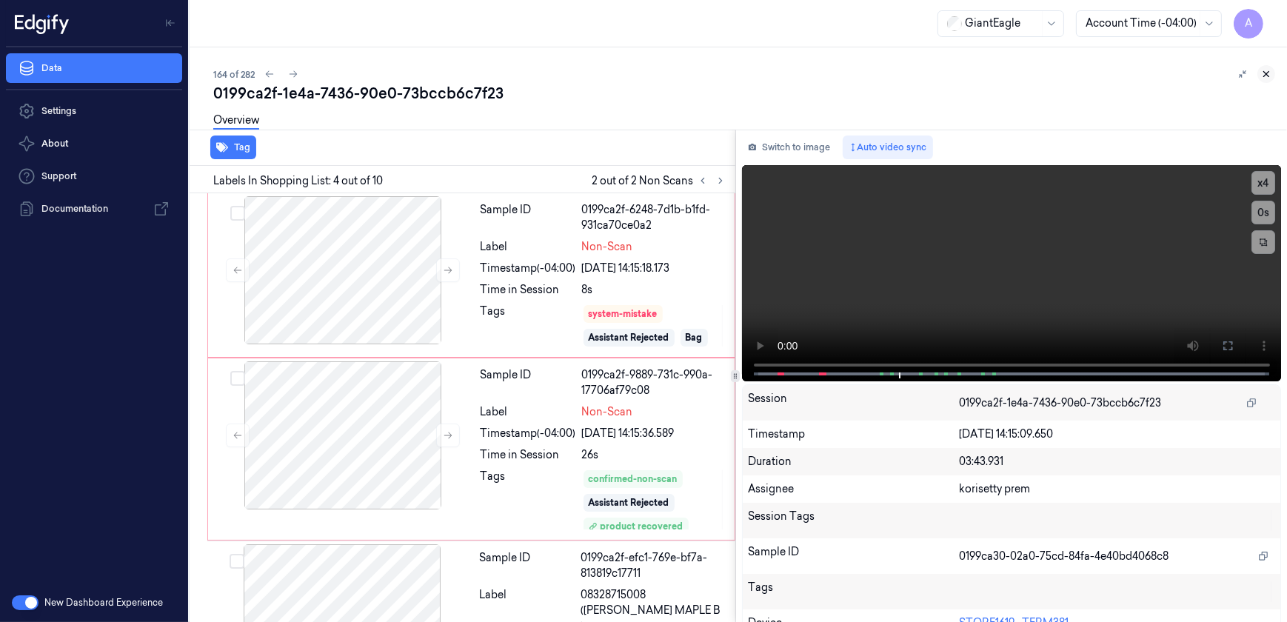
click at [1270, 73] on icon at bounding box center [1266, 74] width 10 height 10
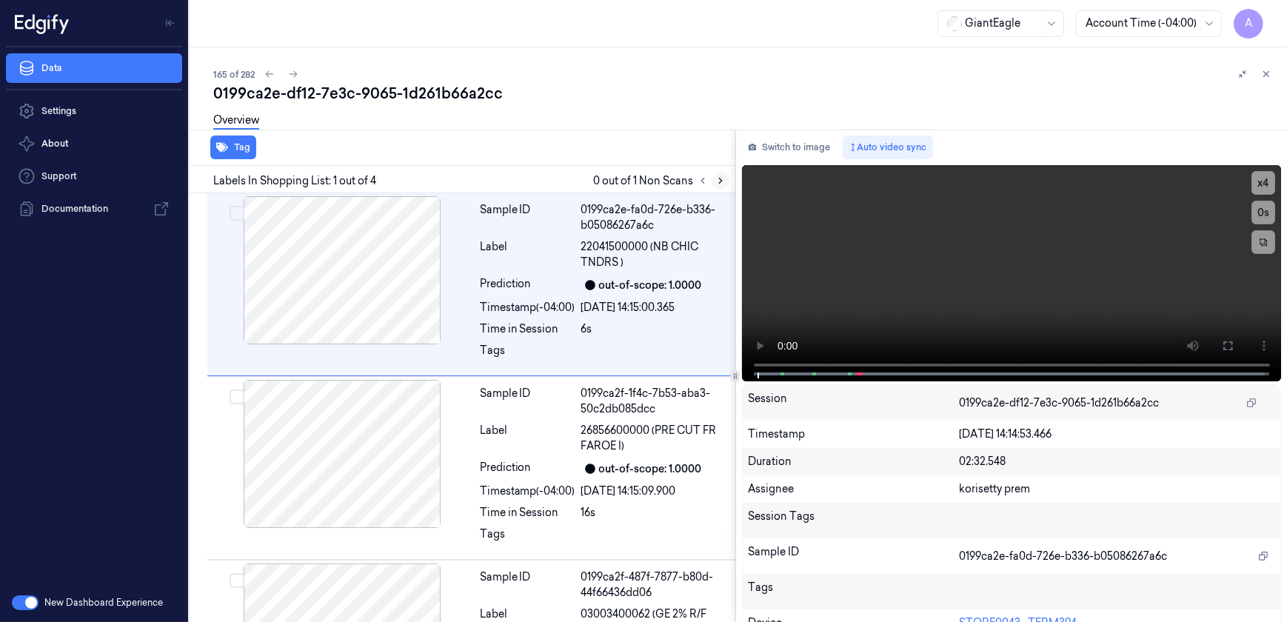
click at [712, 175] on button at bounding box center [721, 181] width 18 height 18
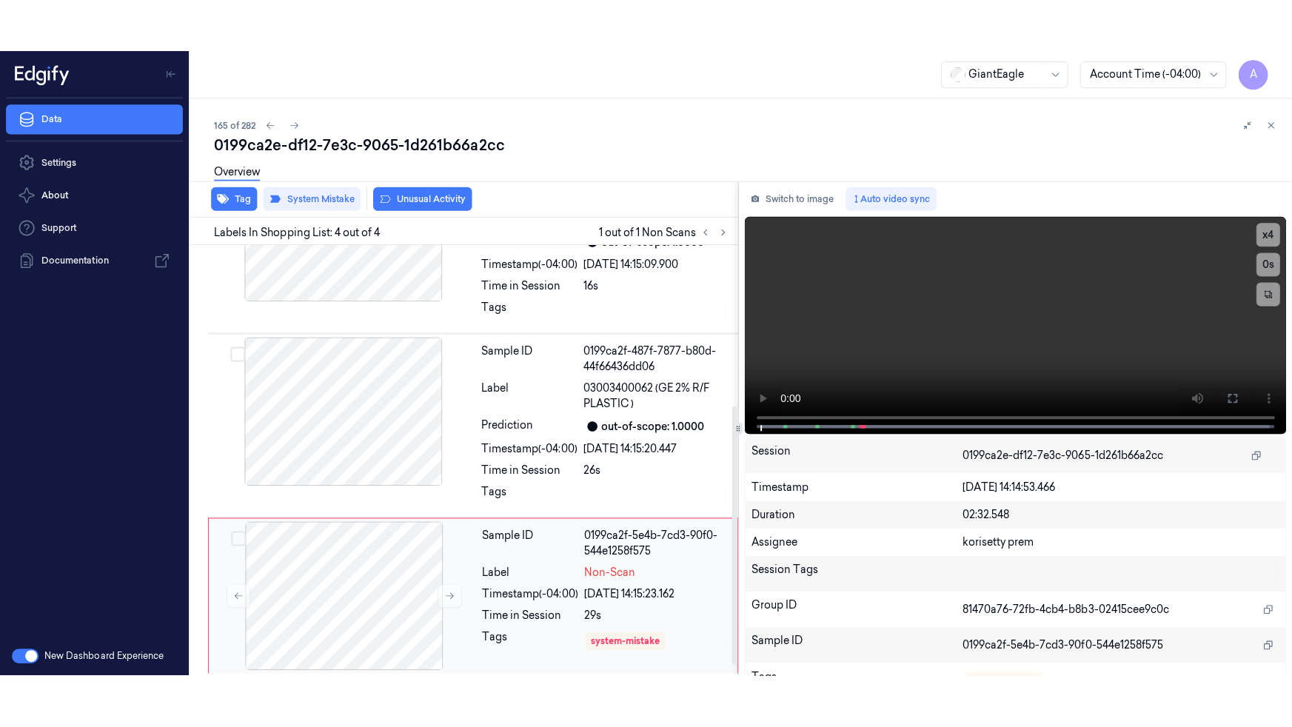
scroll to position [281, 0]
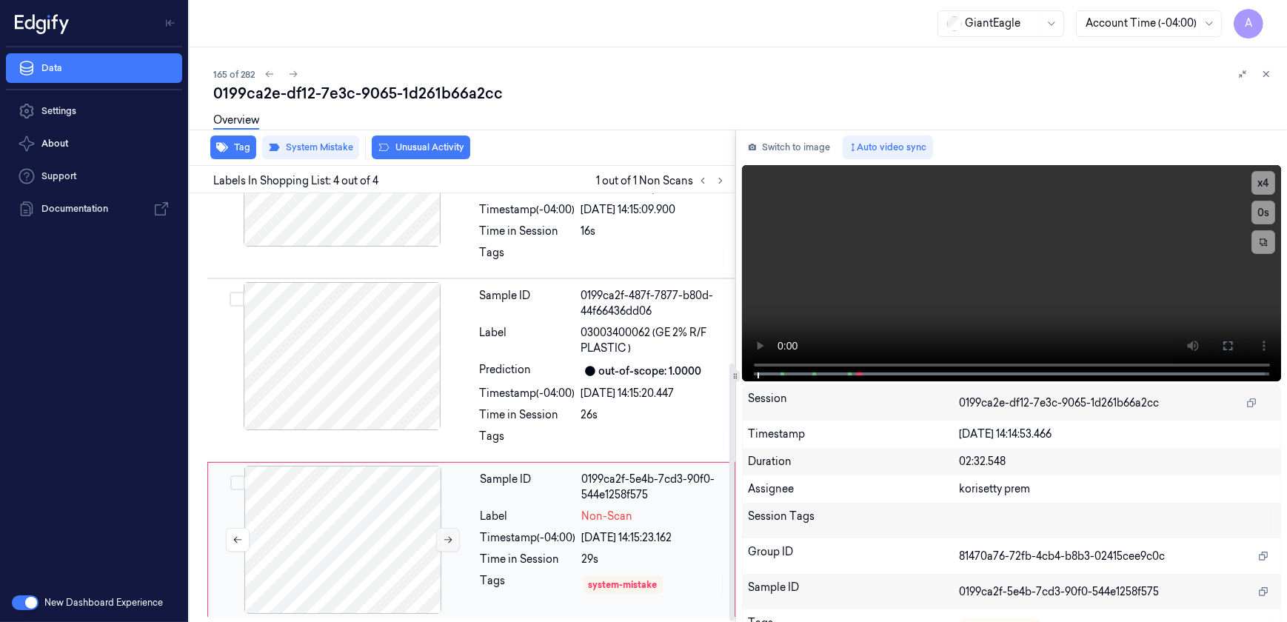
click at [449, 544] on icon at bounding box center [448, 540] width 10 height 10
click at [449, 541] on icon at bounding box center [448, 540] width 8 height 7
click at [989, 280] on video at bounding box center [1012, 273] width 540 height 216
drag, startPoint x: 1223, startPoint y: 339, endPoint x: 1225, endPoint y: 409, distance: 69.7
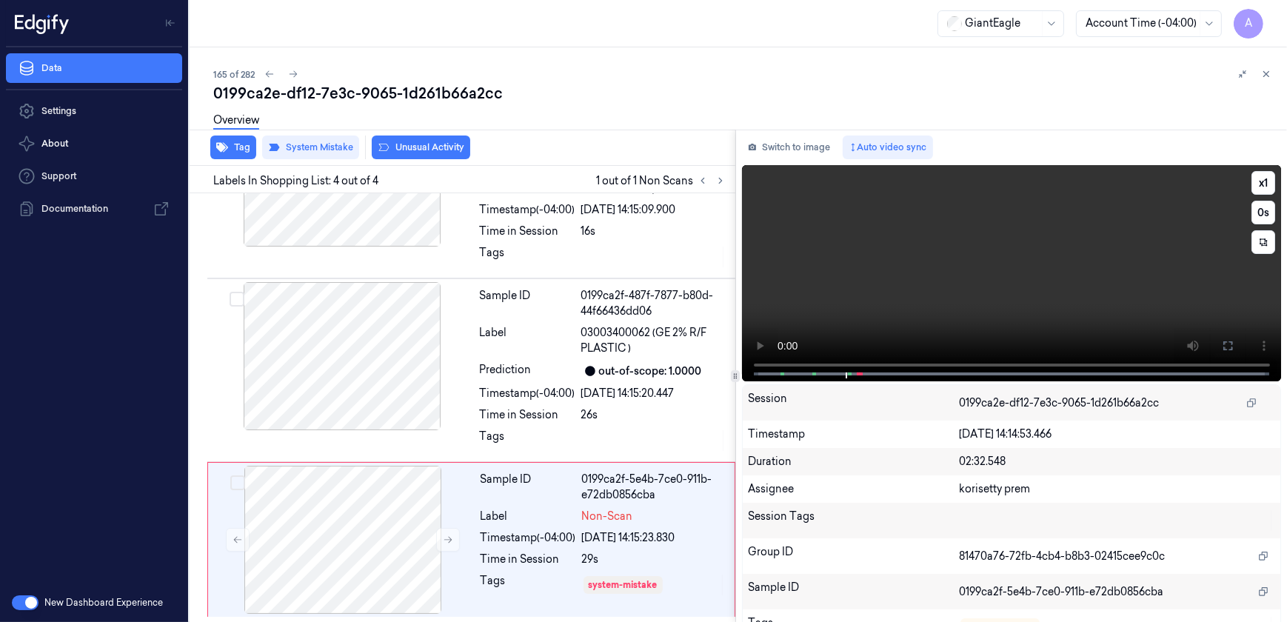
click at [1223, 340] on icon at bounding box center [1228, 346] width 12 height 12
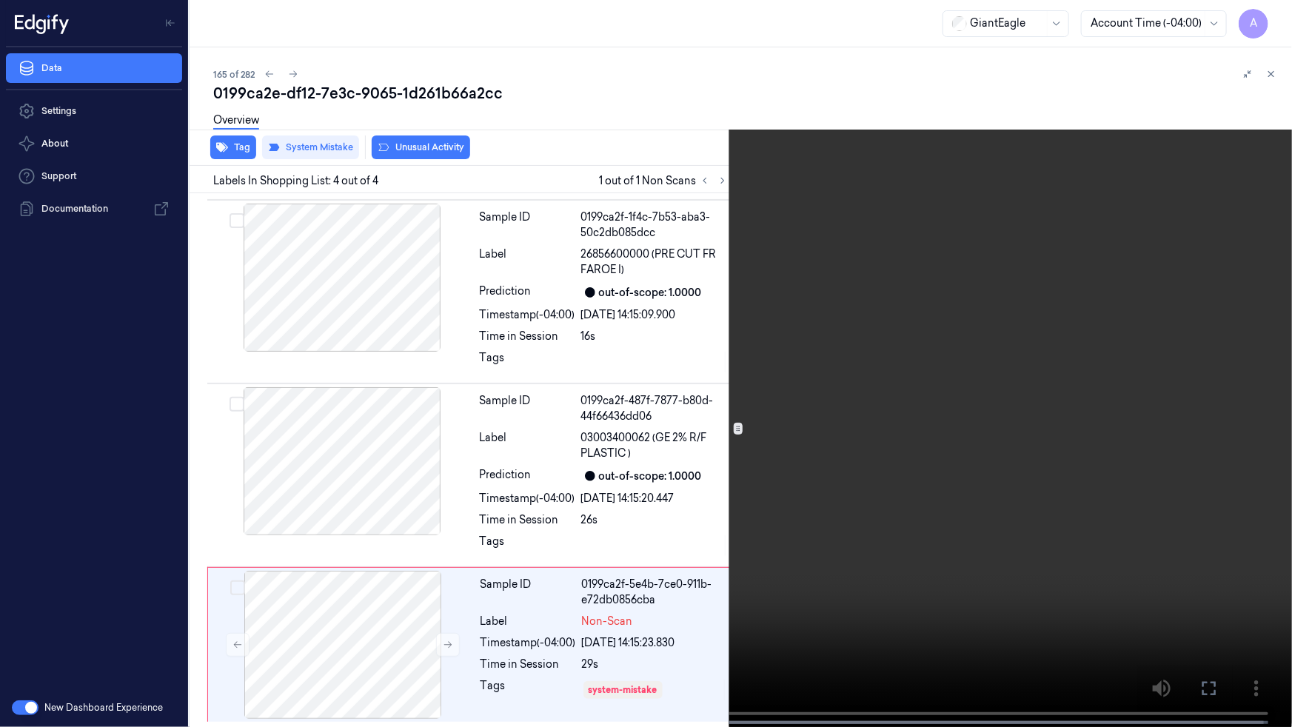
drag, startPoint x: 1207, startPoint y: 683, endPoint x: 1205, endPoint y: 614, distance: 69.6
click at [0, 0] on icon at bounding box center [0, 0] width 0 height 0
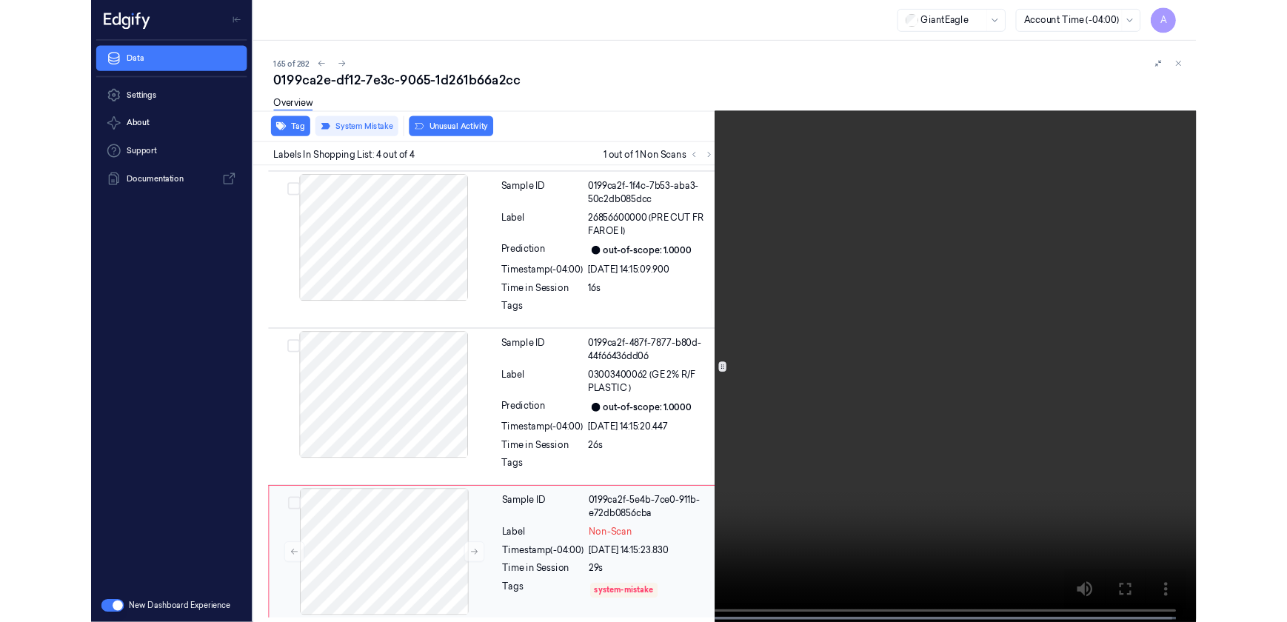
scroll to position [281, 0]
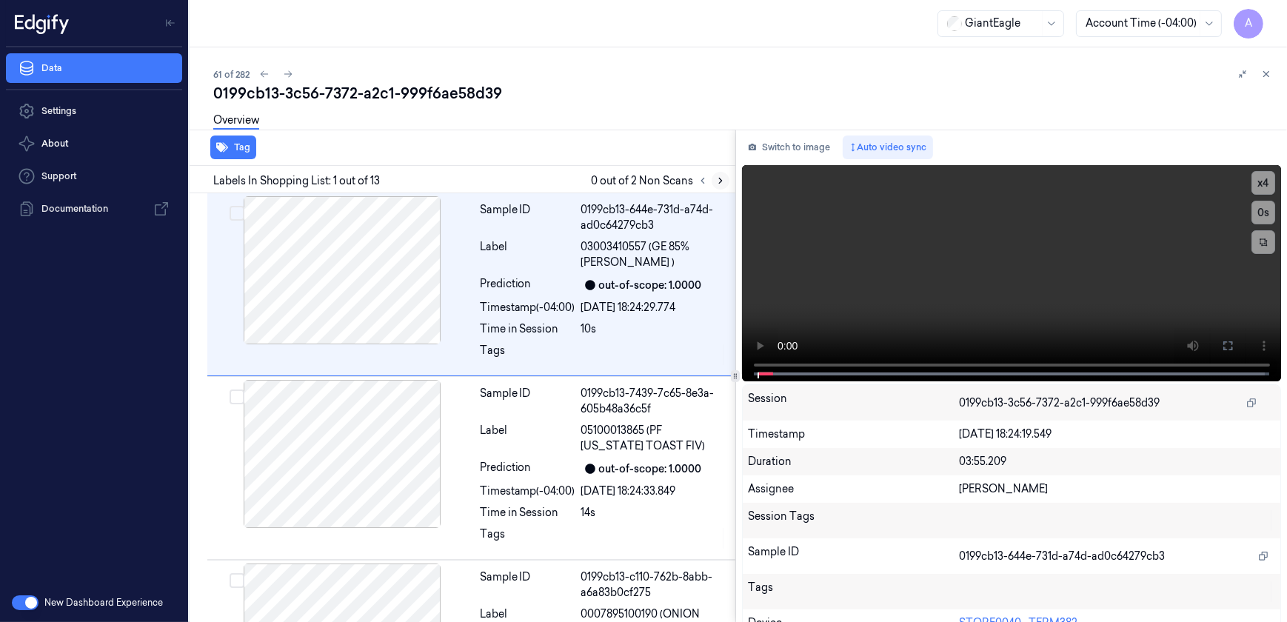
click at [722, 183] on icon at bounding box center [720, 180] width 10 height 10
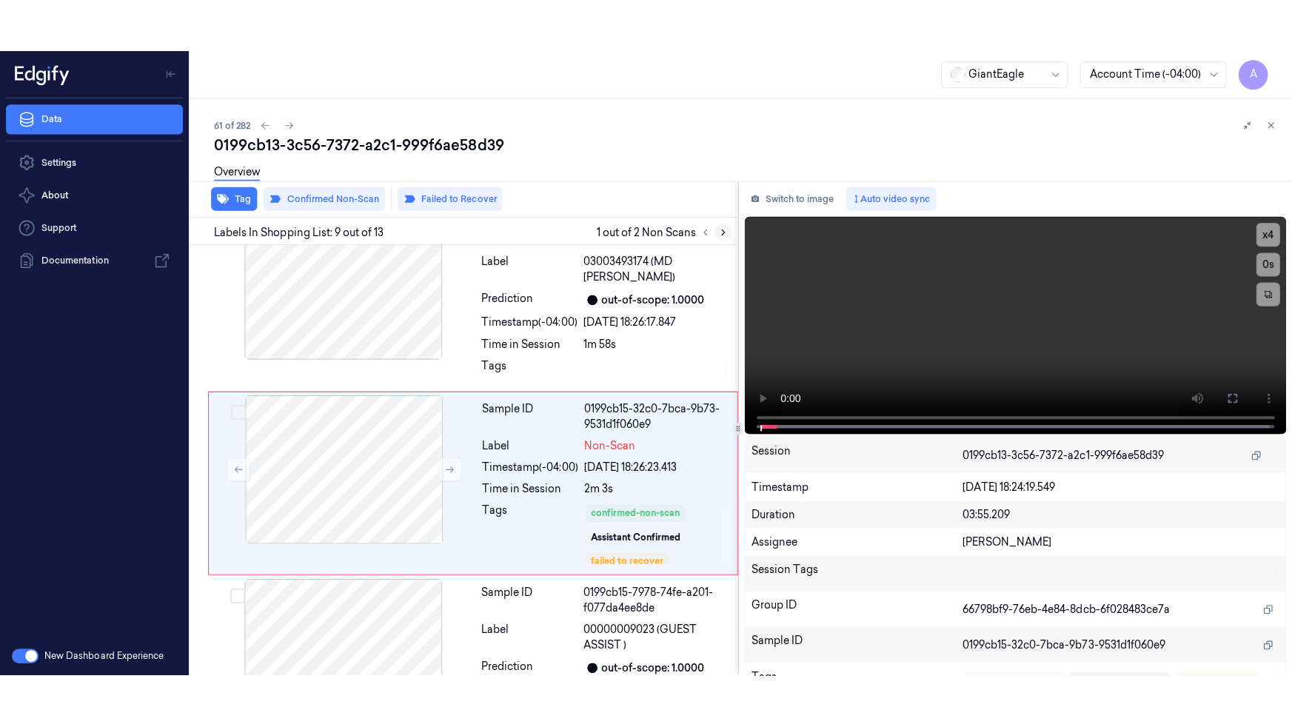
scroll to position [1328, 0]
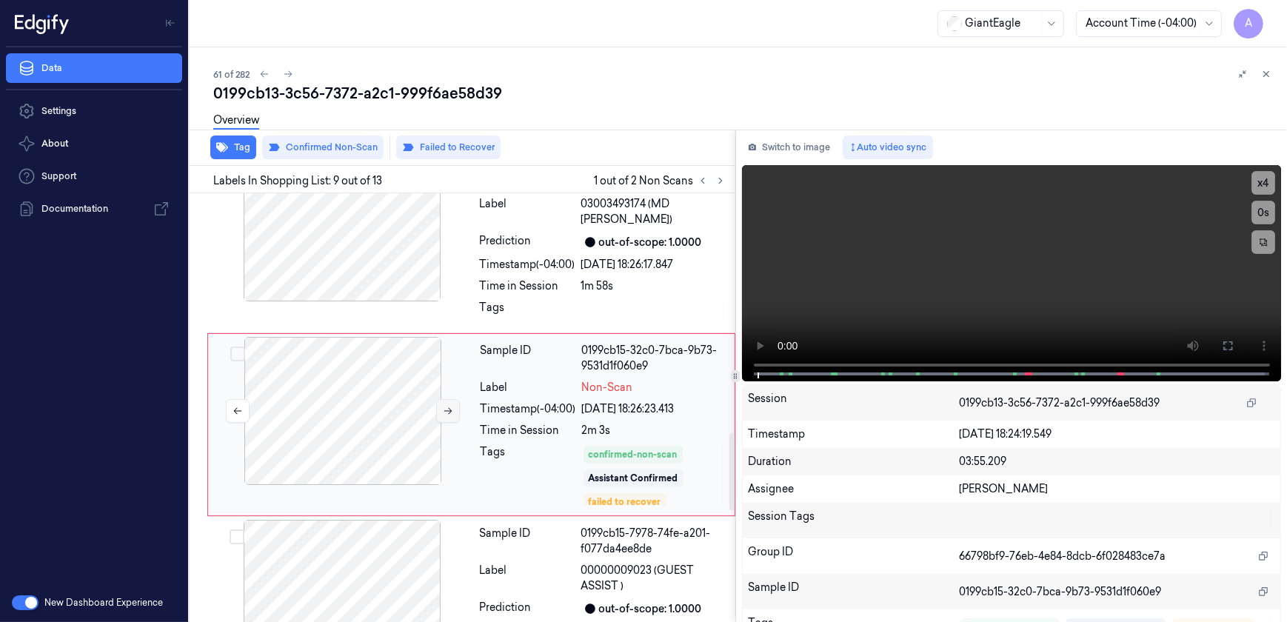
click at [448, 400] on button at bounding box center [448, 411] width 24 height 24
click at [1226, 347] on icon at bounding box center [1228, 346] width 12 height 12
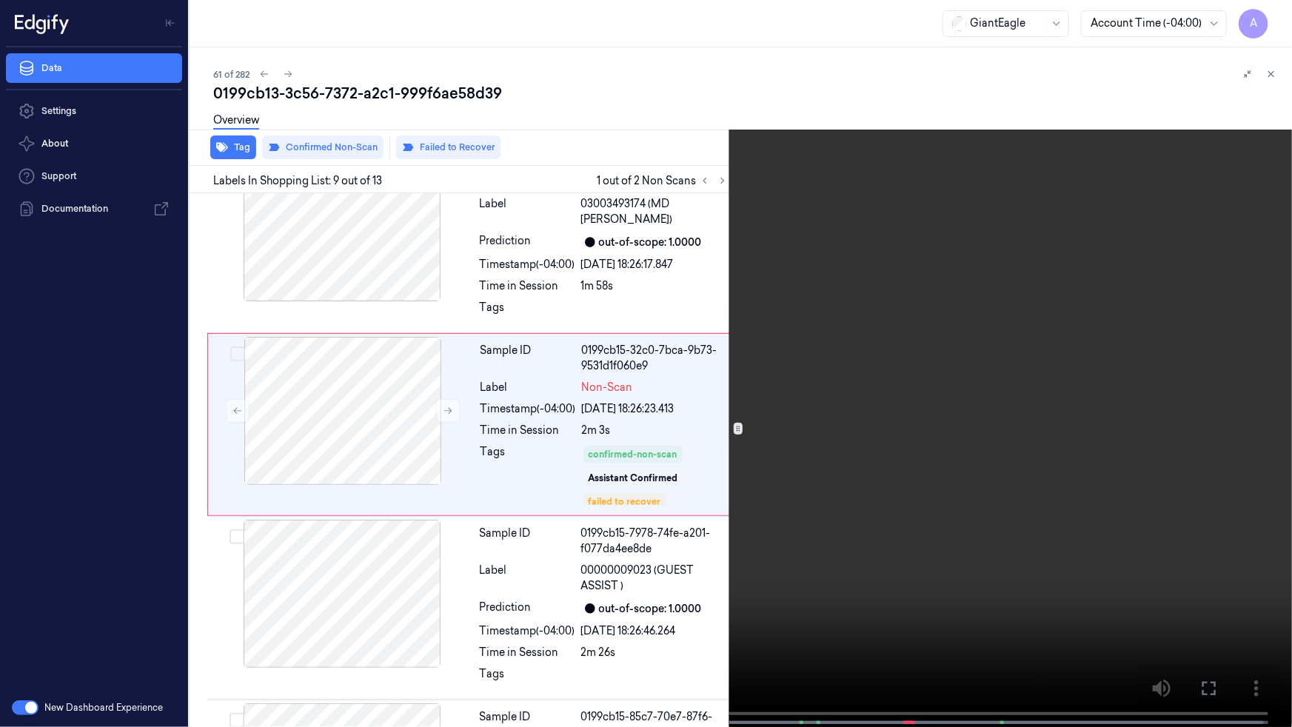
drag, startPoint x: 1206, startPoint y: 689, endPoint x: 1204, endPoint y: 618, distance: 71.1
click at [0, 0] on icon at bounding box center [0, 0] width 0 height 0
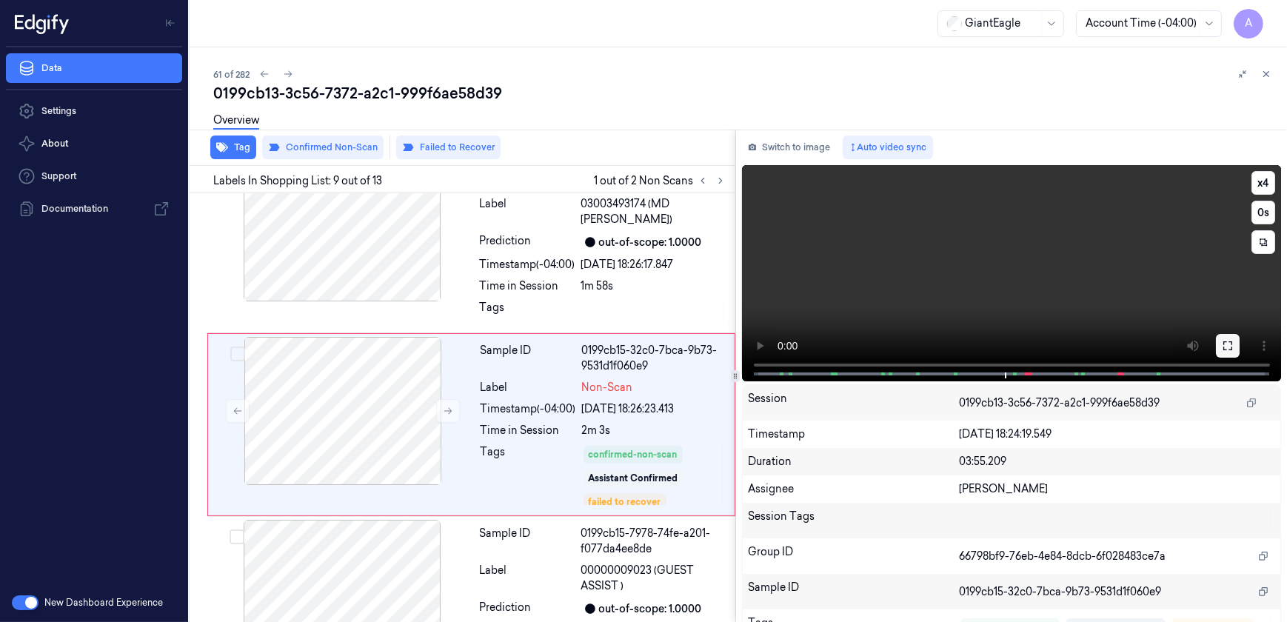
click at [1222, 347] on icon at bounding box center [1228, 346] width 12 height 12
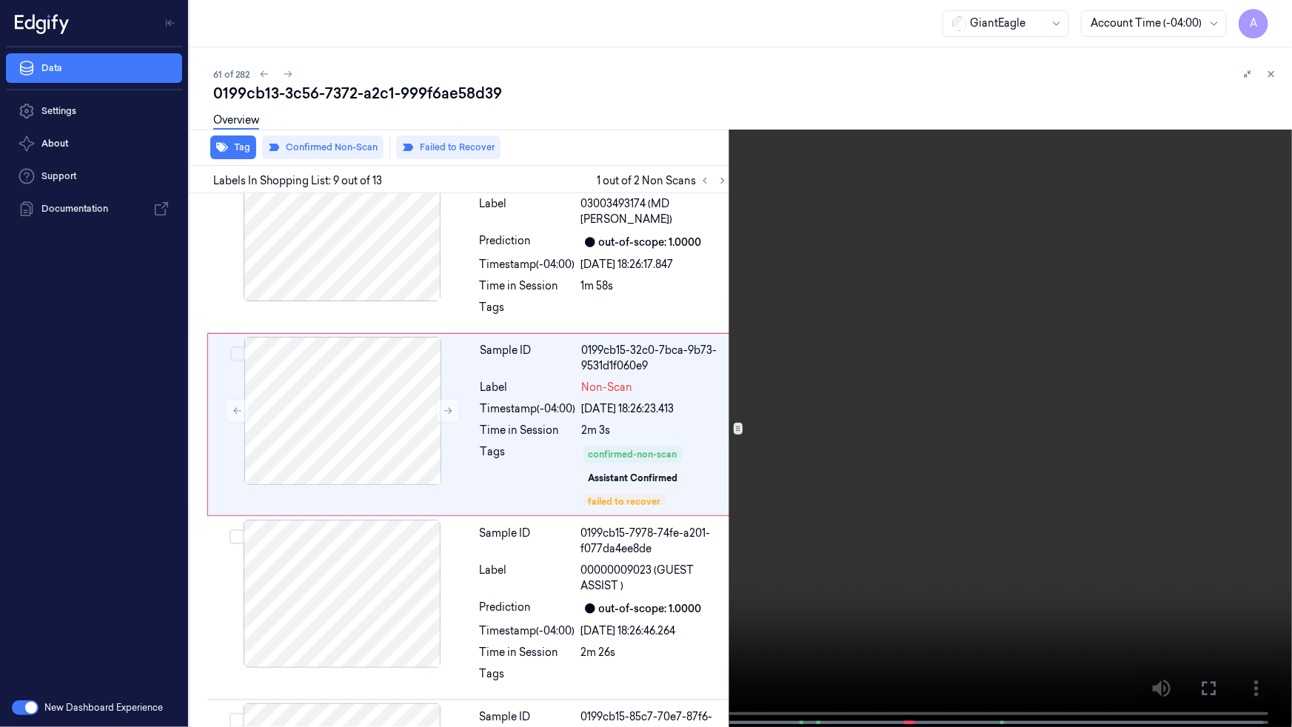
click at [877, 478] on video at bounding box center [646, 365] width 1292 height 730
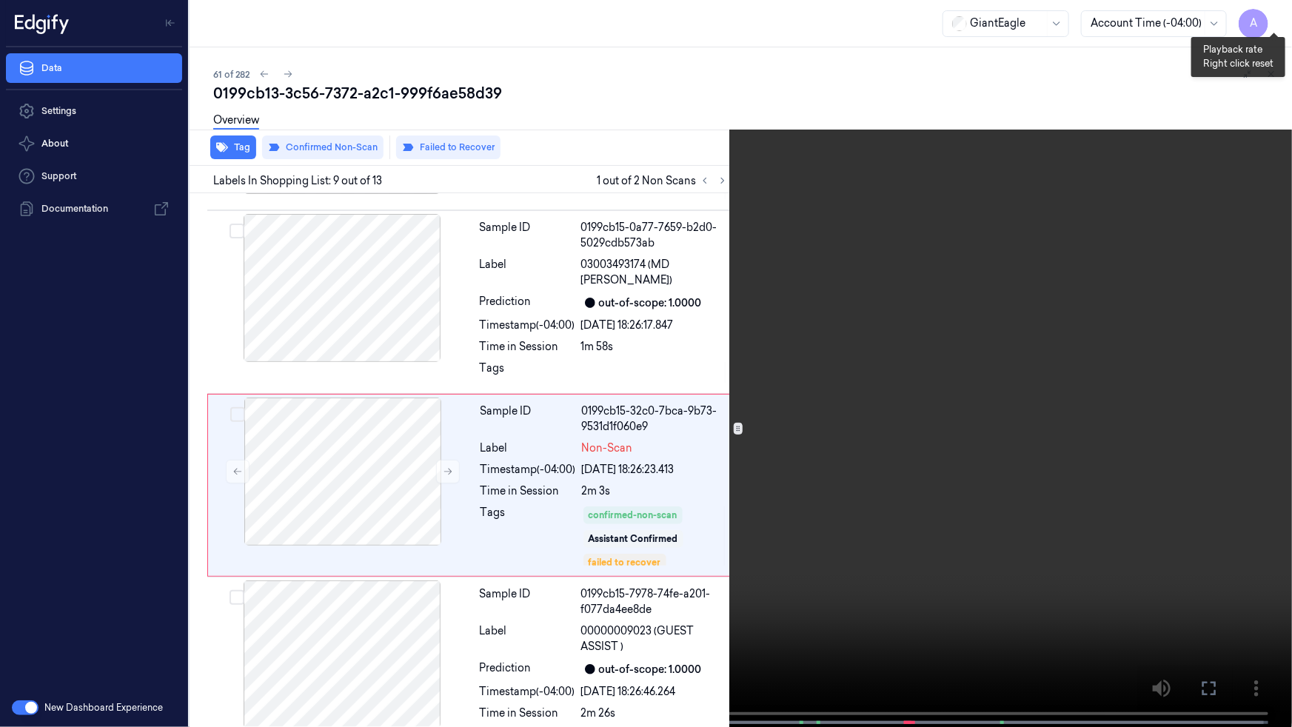
scroll to position [1276, 0]
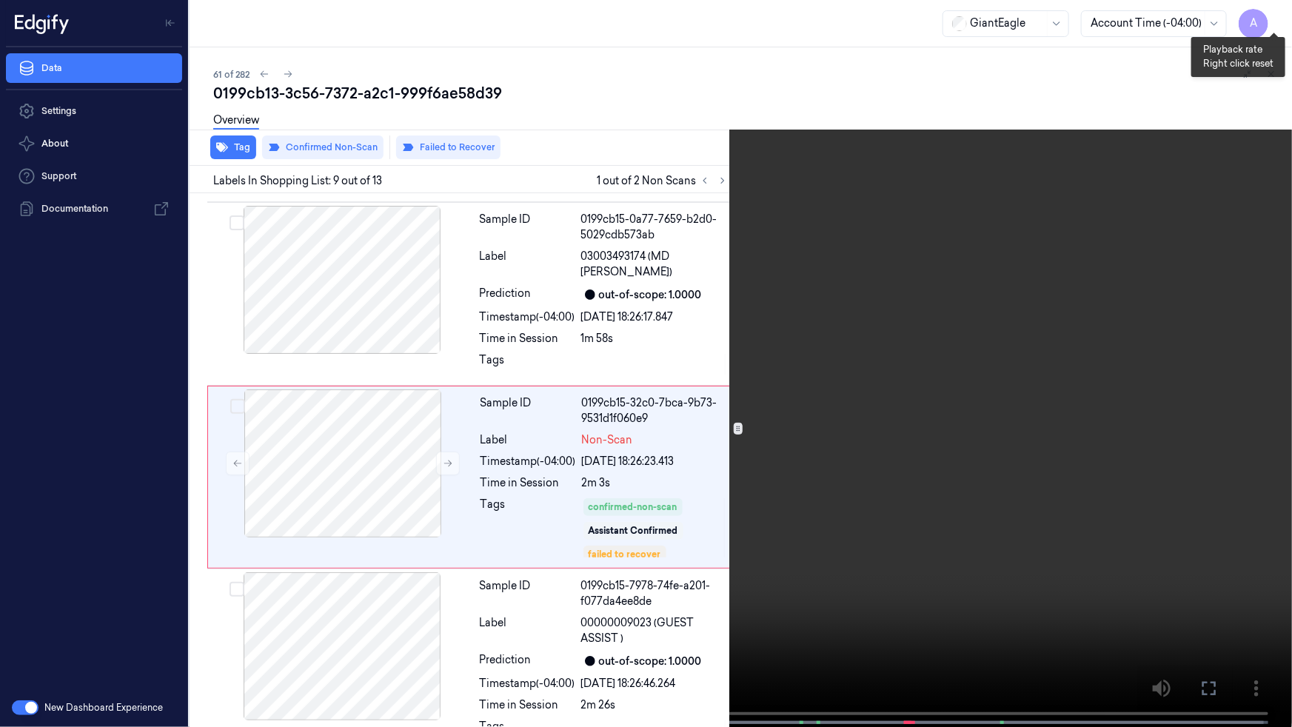
click at [1273, 19] on button "x 1" at bounding box center [1275, 18] width 24 height 24
click at [1273, 19] on button "x 2" at bounding box center [1275, 18] width 24 height 24
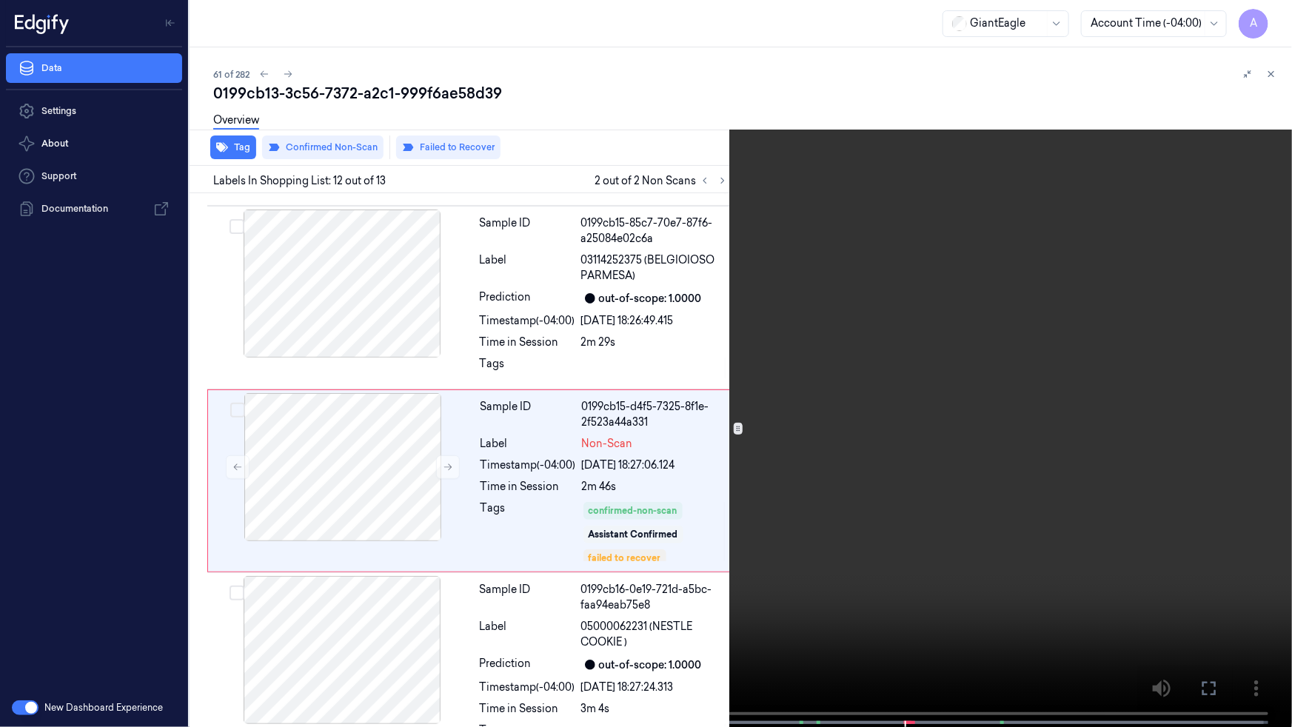
scroll to position [1825, 0]
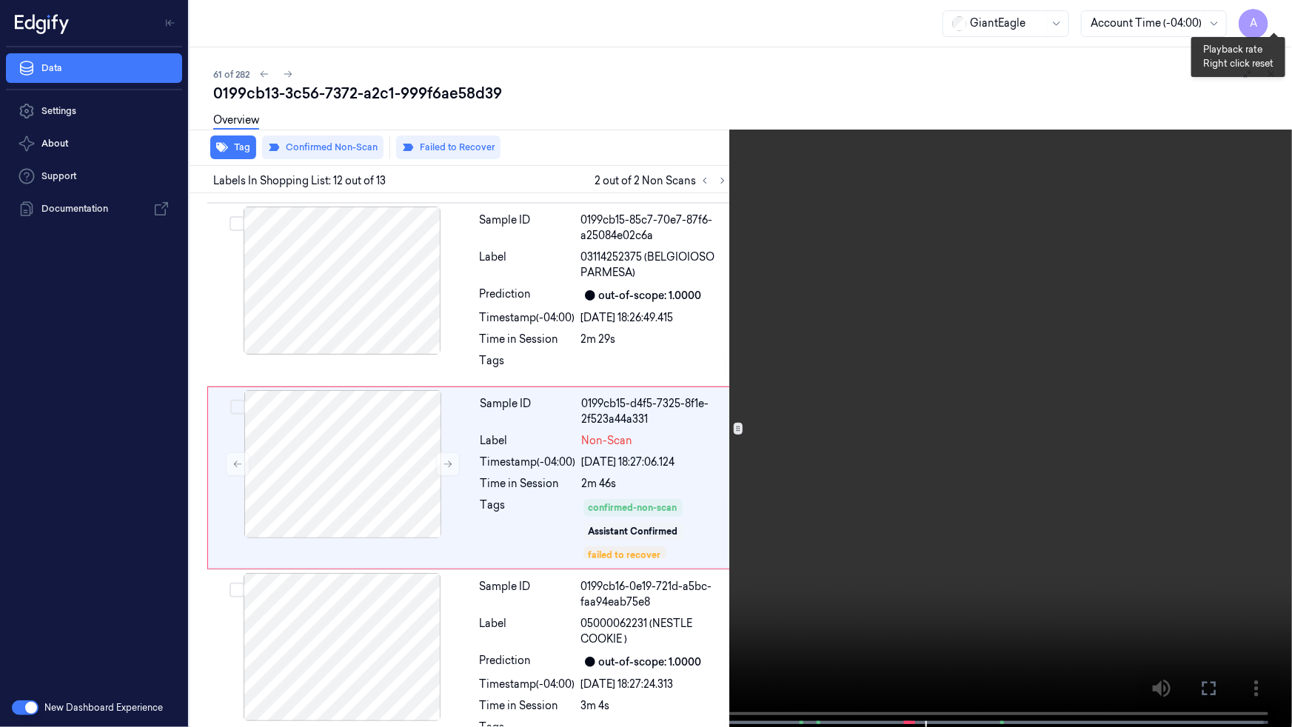
click at [1273, 11] on button "x 1" at bounding box center [1275, 18] width 24 height 24
click at [1272, 15] on button "x 2" at bounding box center [1275, 18] width 24 height 24
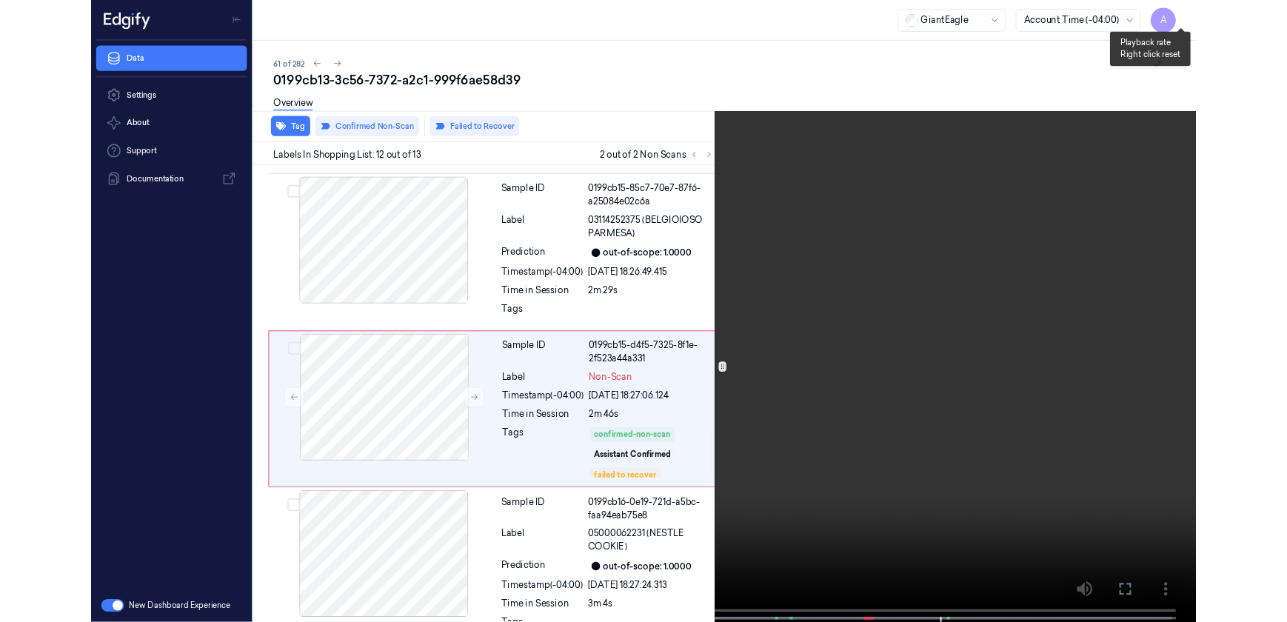
scroll to position [1839, 0]
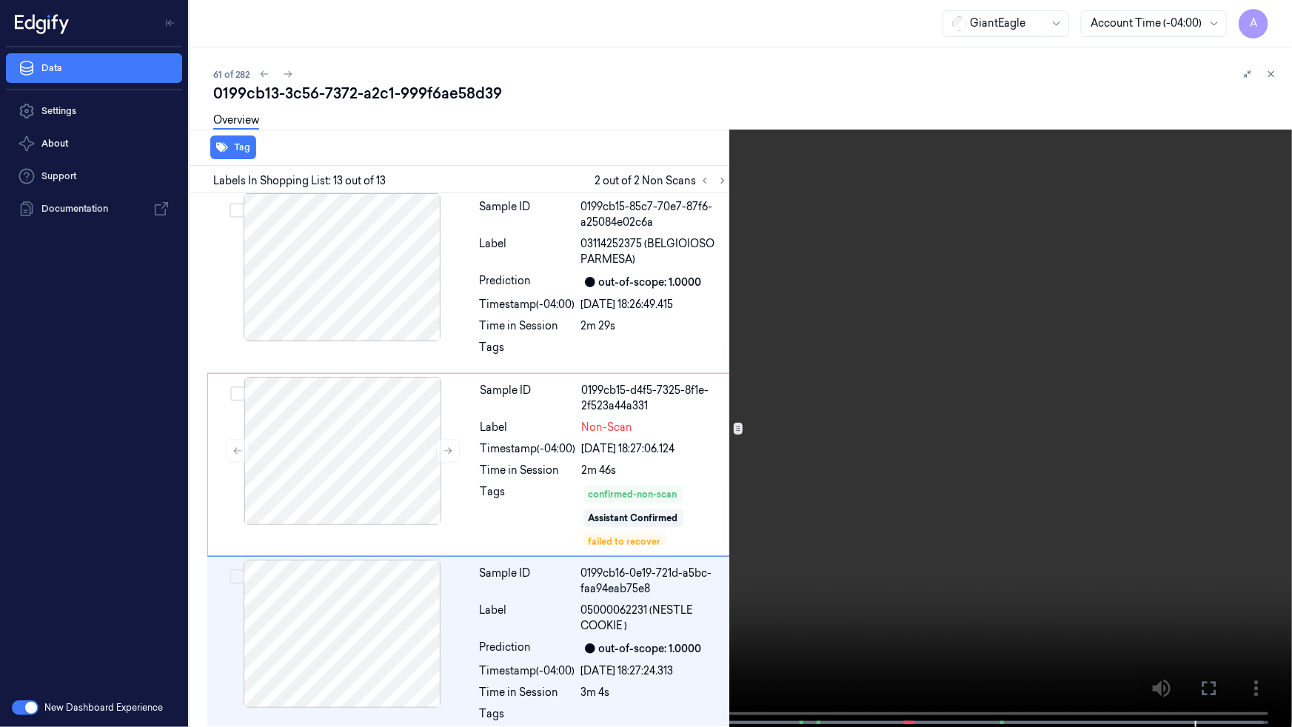
click at [1098, 417] on video at bounding box center [646, 365] width 1292 height 730
click at [0, 0] on button at bounding box center [0, 0] width 0 height 0
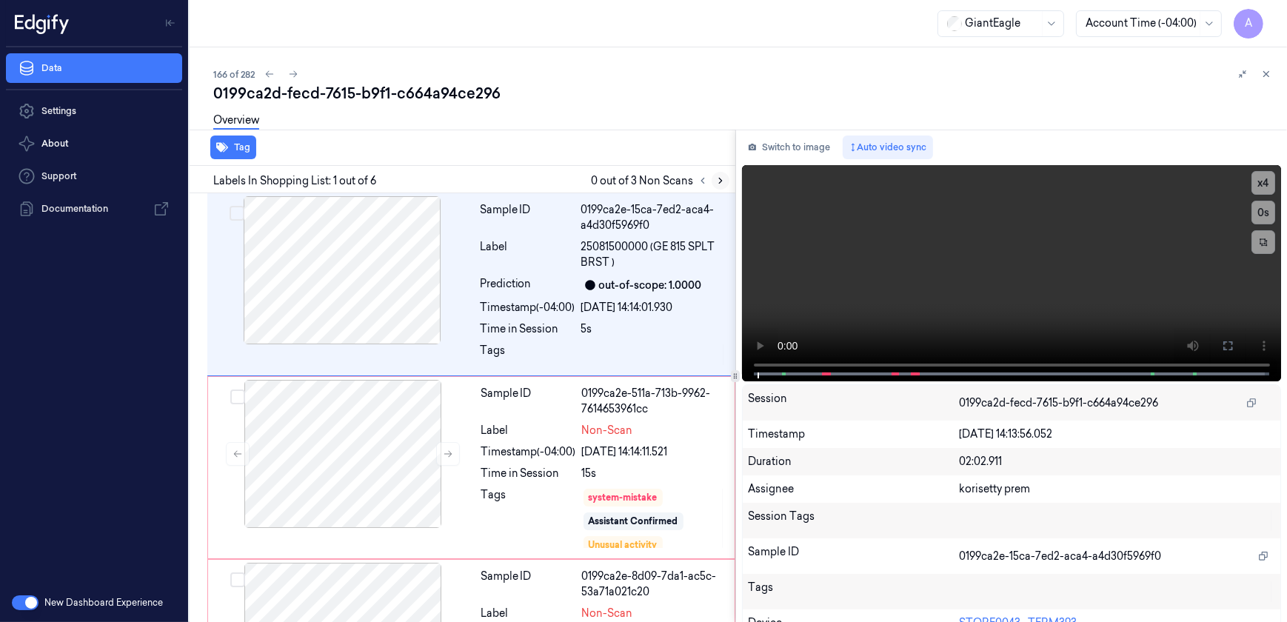
click at [720, 184] on icon at bounding box center [720, 180] width 10 height 10
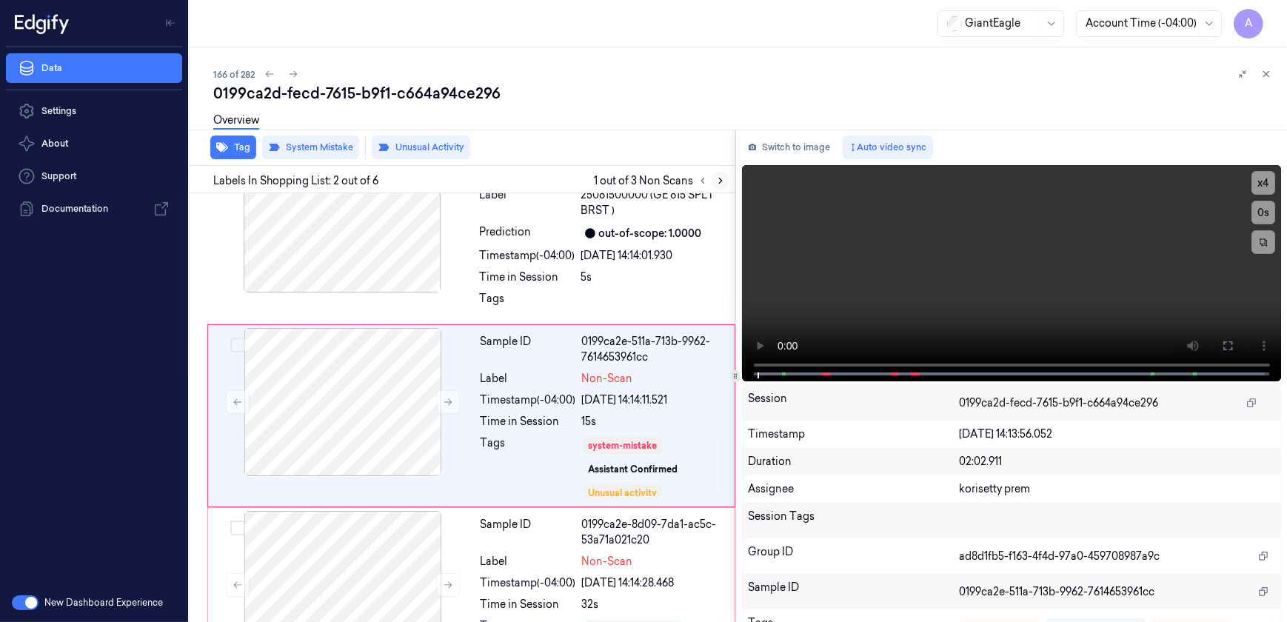
scroll to position [59, 0]
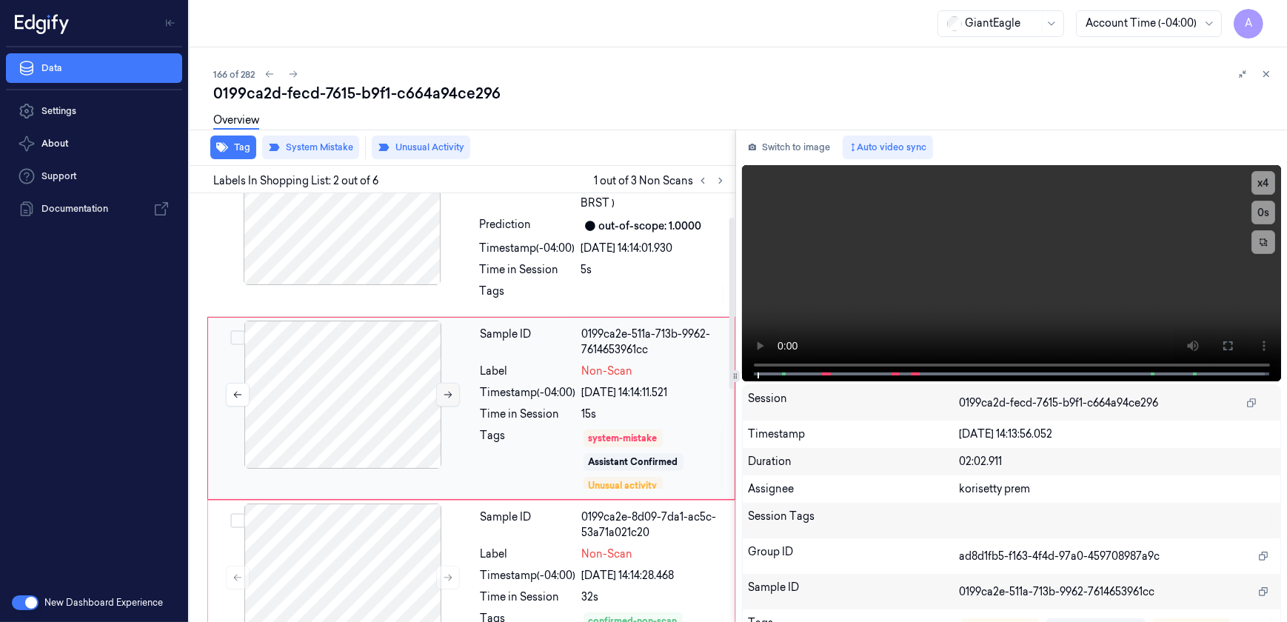
click at [448, 398] on icon at bounding box center [448, 394] width 10 height 10
click at [437, 392] on button at bounding box center [448, 395] width 24 height 24
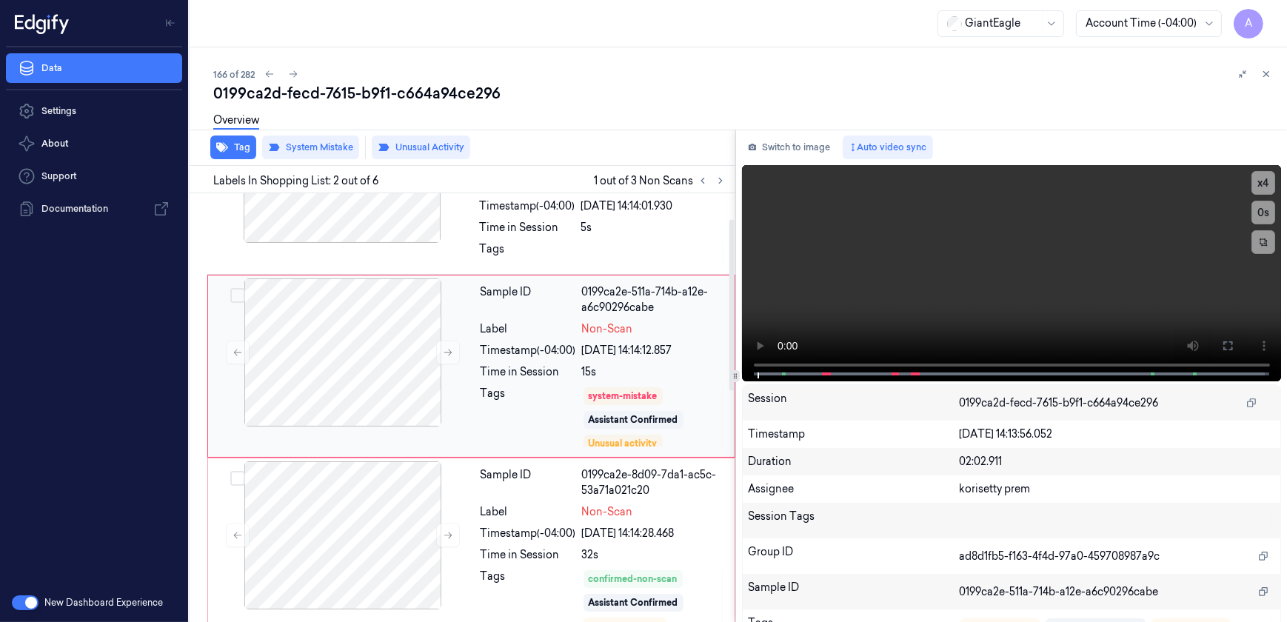
scroll to position [261, 0]
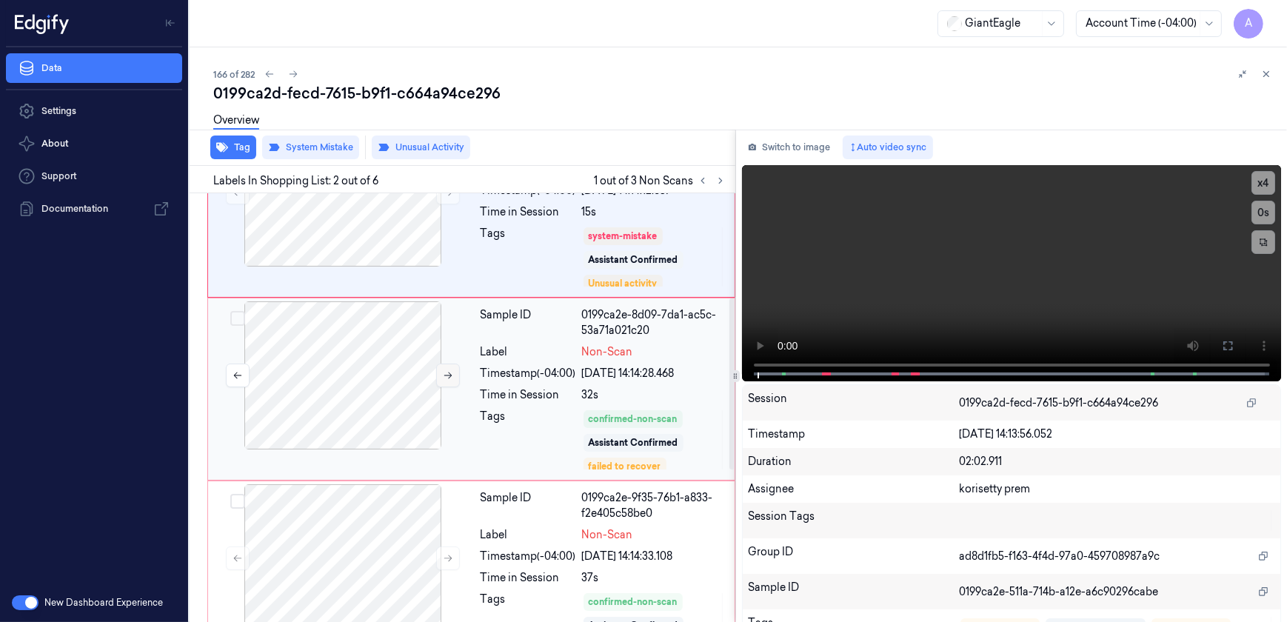
click at [449, 374] on icon at bounding box center [448, 375] width 8 height 7
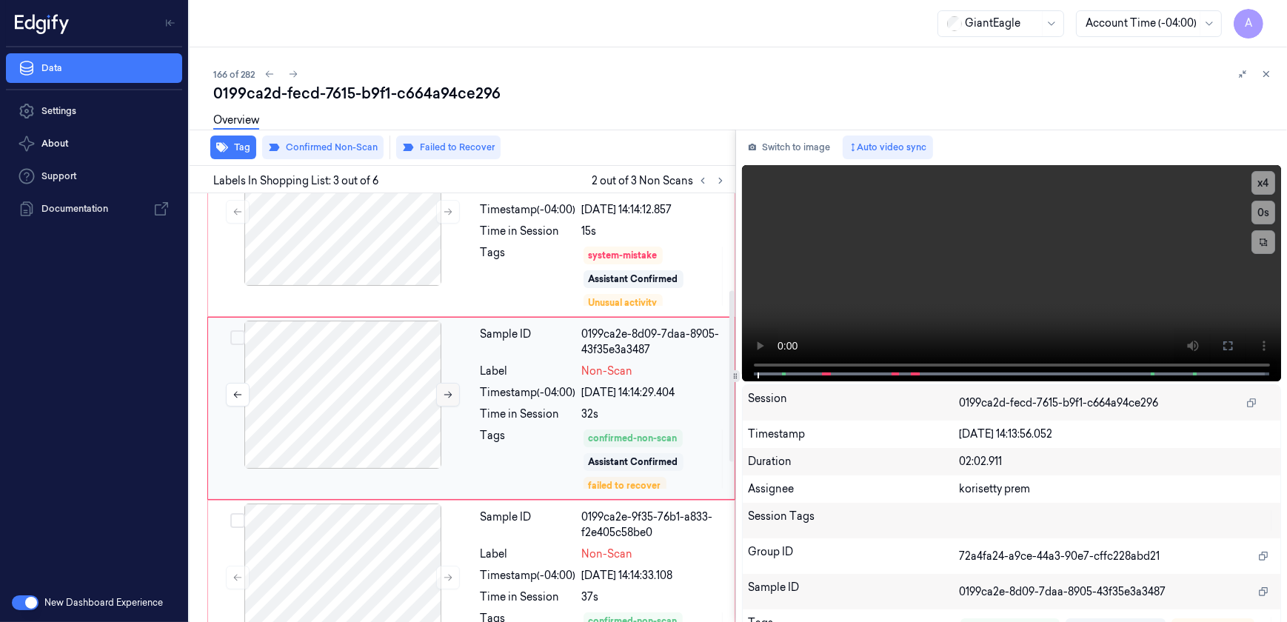
click at [450, 395] on icon at bounding box center [448, 394] width 10 height 10
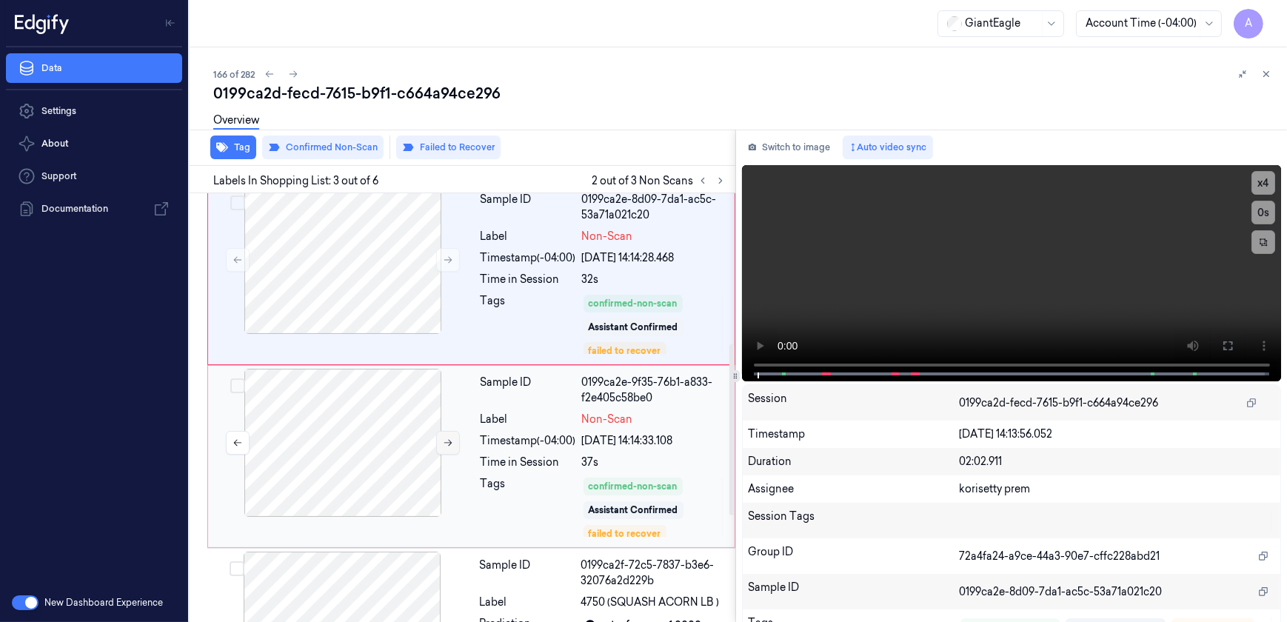
click at [444, 444] on icon at bounding box center [448, 443] width 10 height 10
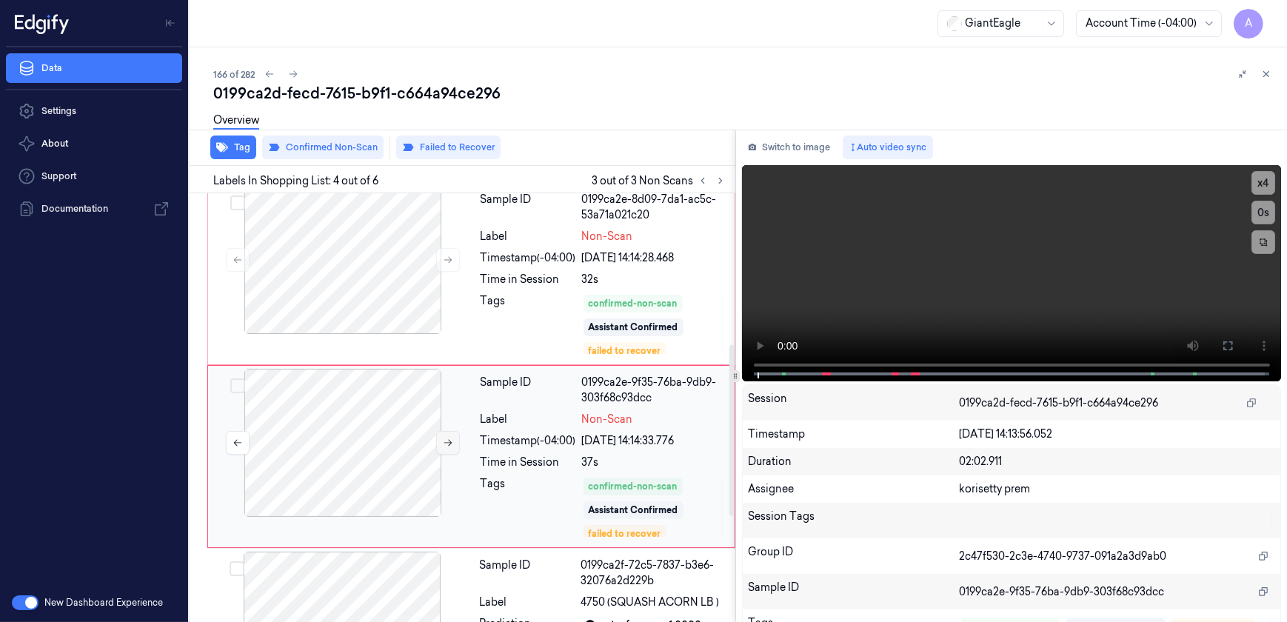
scroll to position [425, 0]
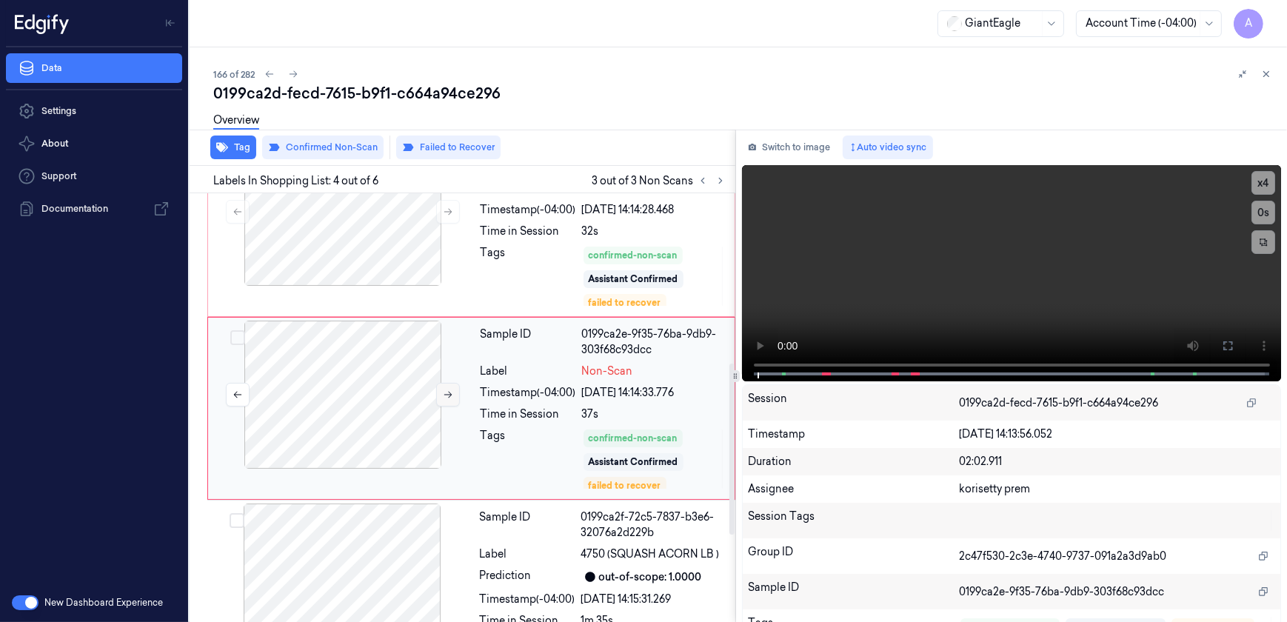
click at [444, 392] on icon at bounding box center [448, 394] width 10 height 10
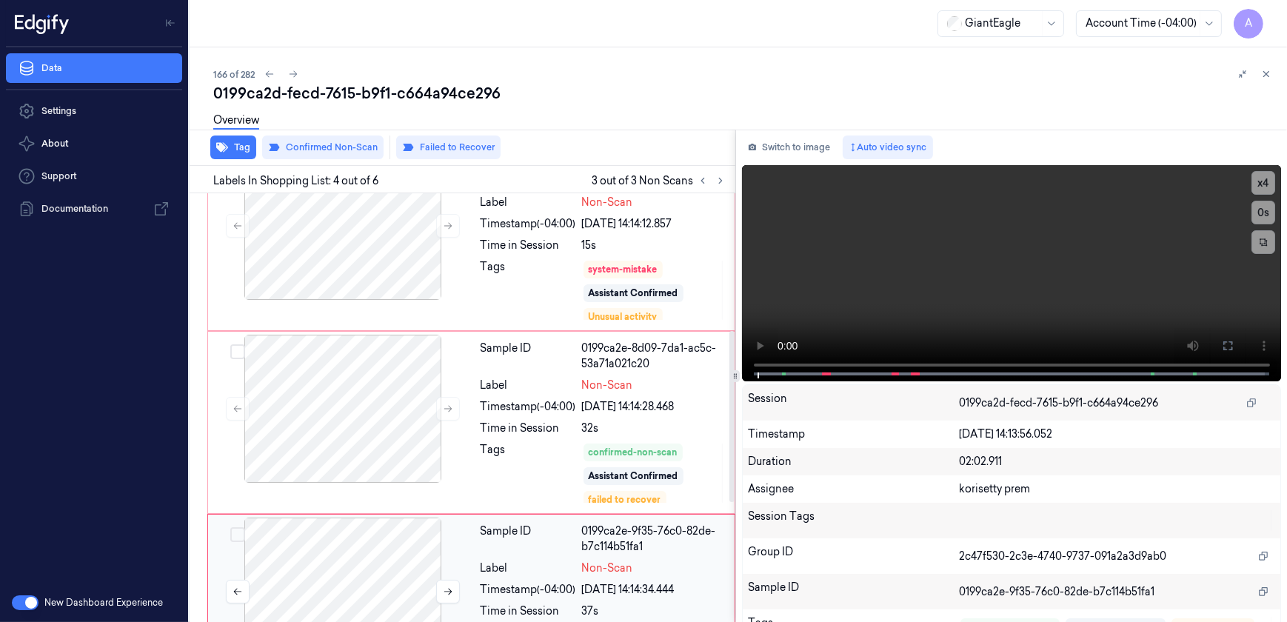
scroll to position [223, 0]
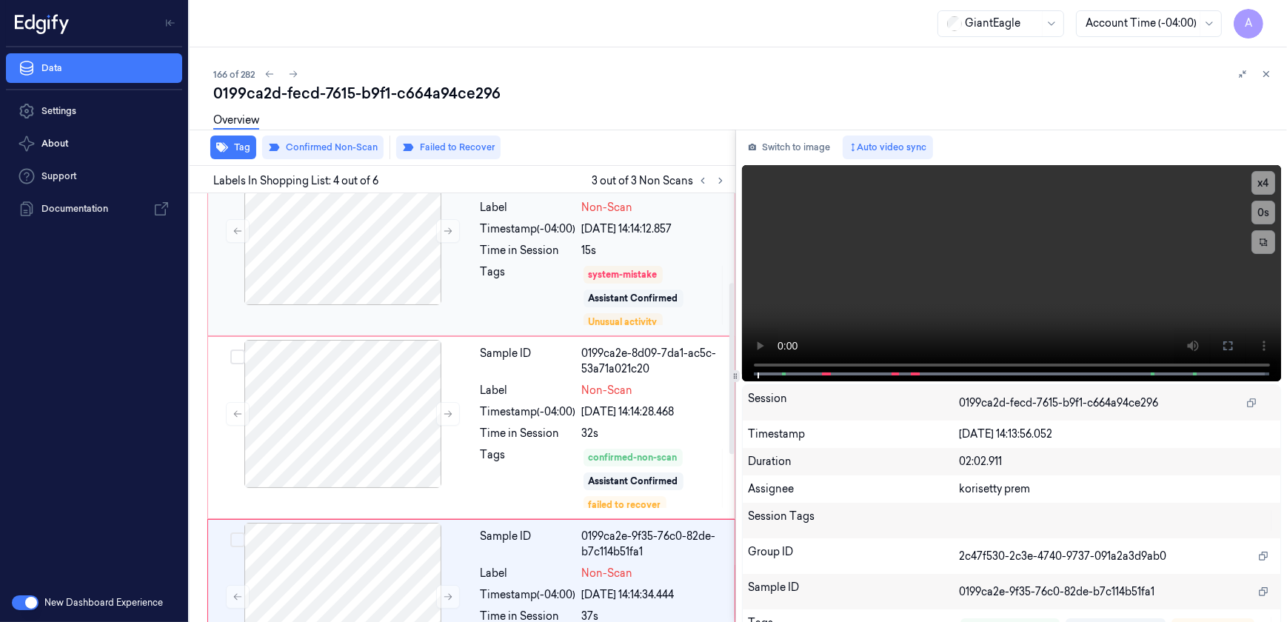
click at [506, 309] on div "Tags" at bounding box center [529, 295] width 96 height 62
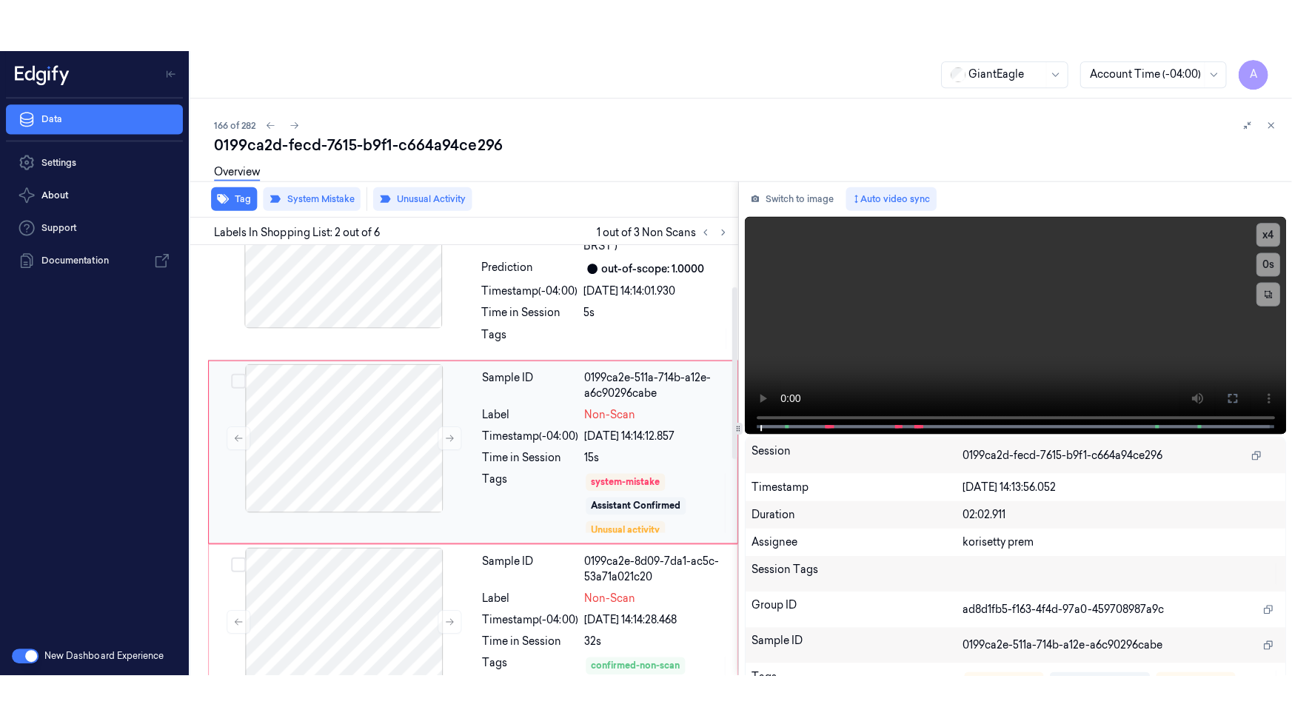
scroll to position [59, 0]
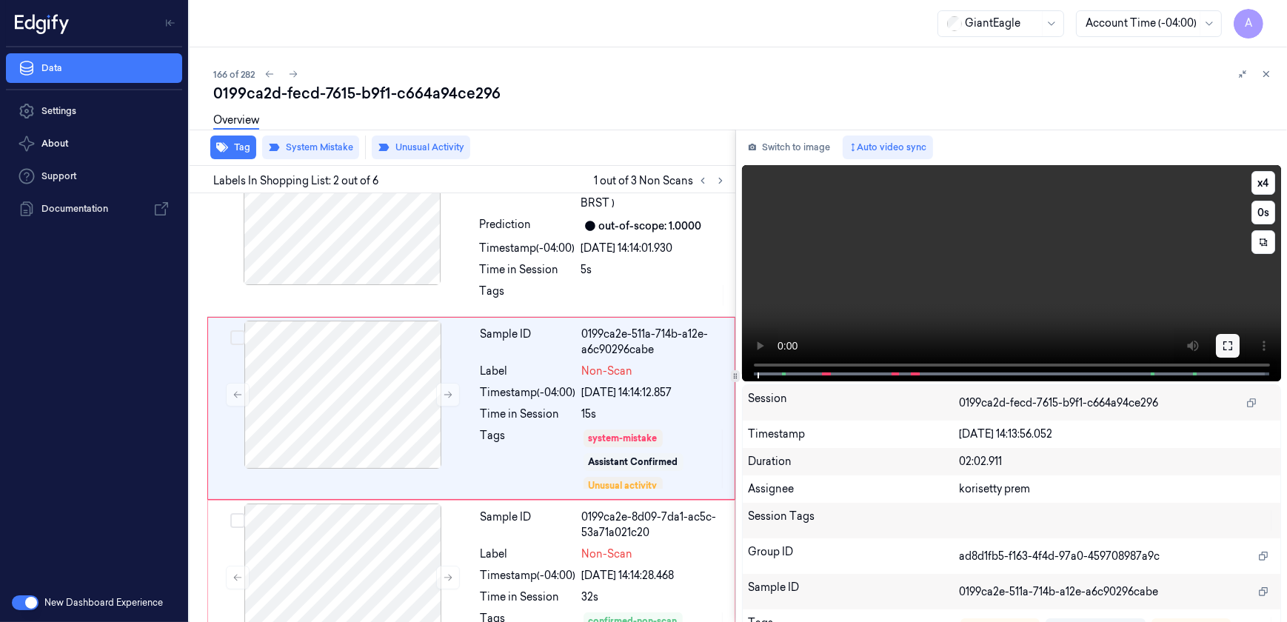
click at [1228, 347] on icon at bounding box center [1228, 346] width 12 height 12
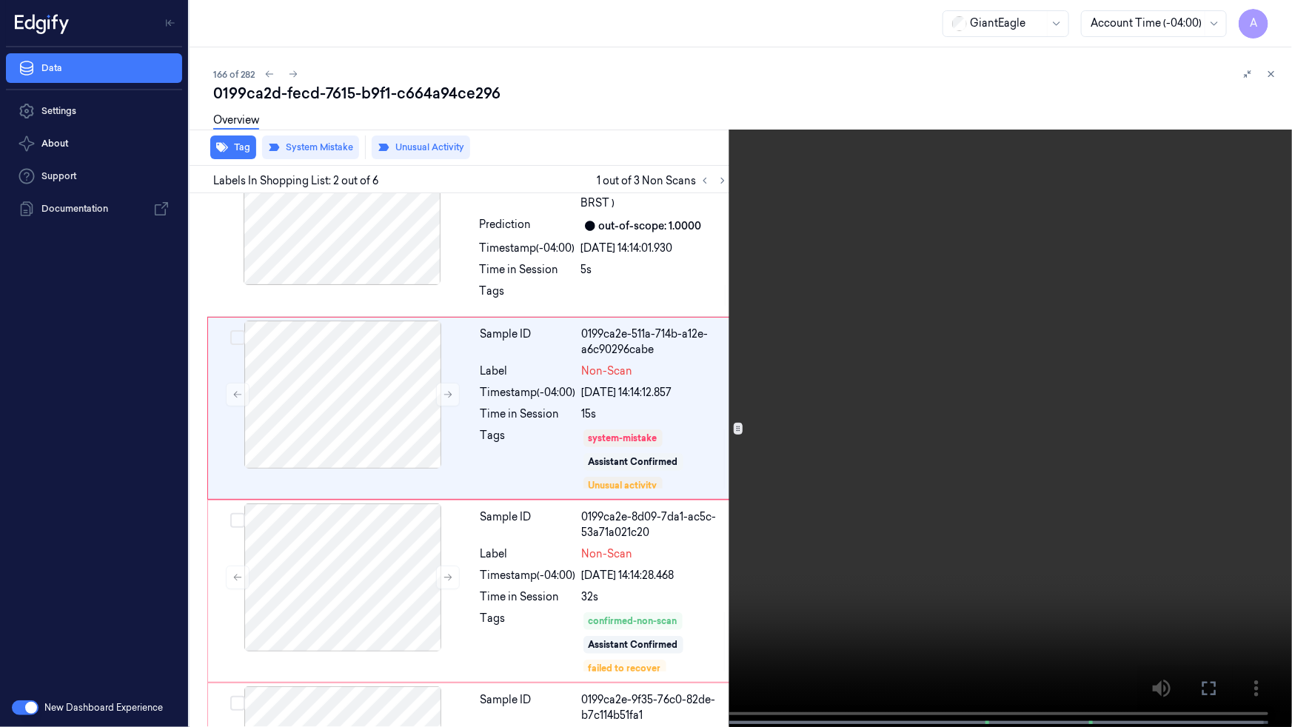
click at [912, 428] on video at bounding box center [646, 365] width 1292 height 730
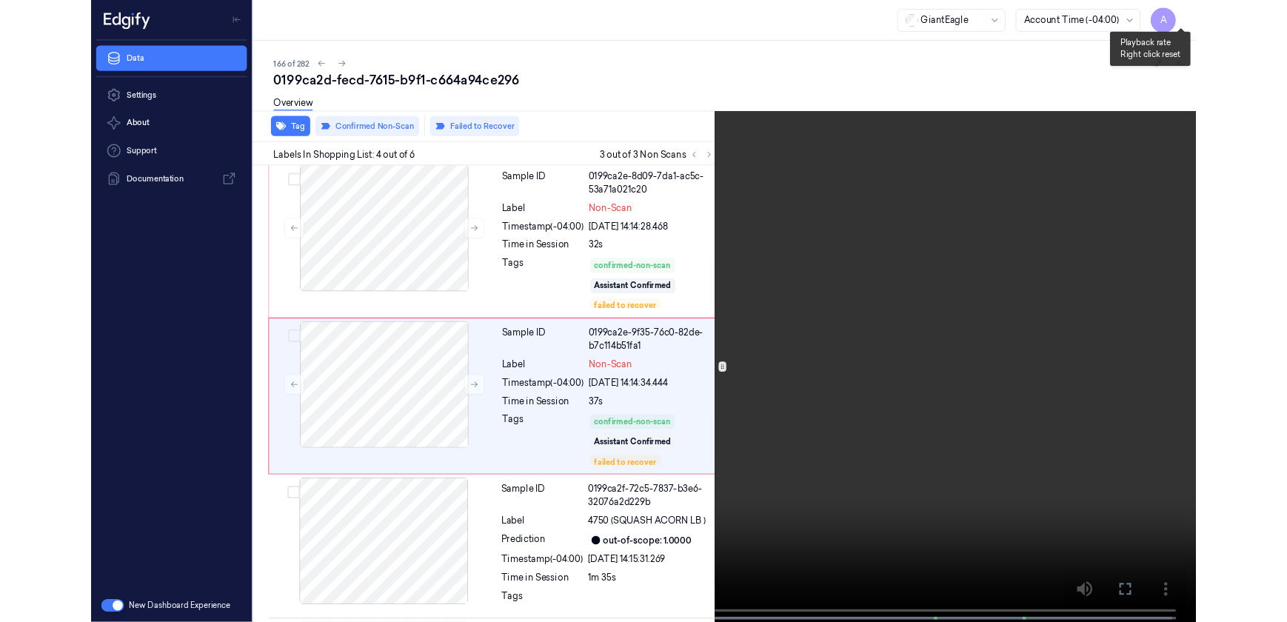
scroll to position [372, 0]
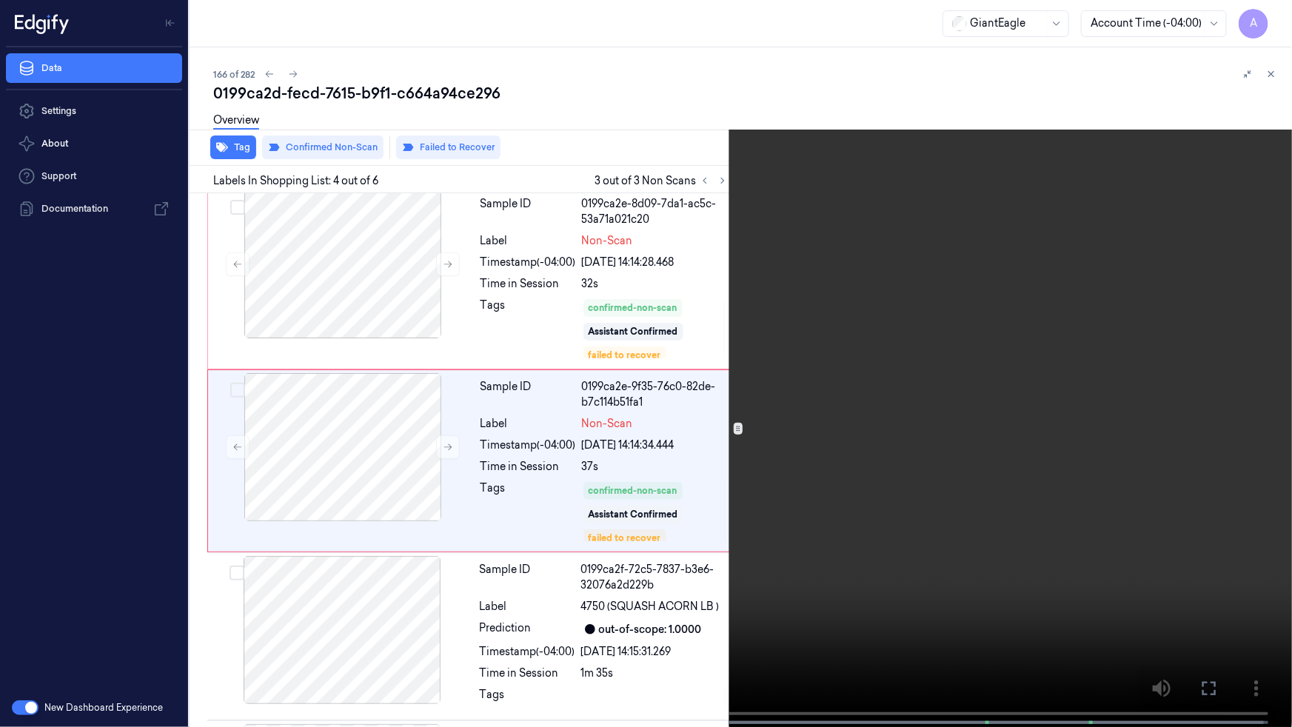
click at [0, 0] on icon at bounding box center [0, 0] width 0 height 0
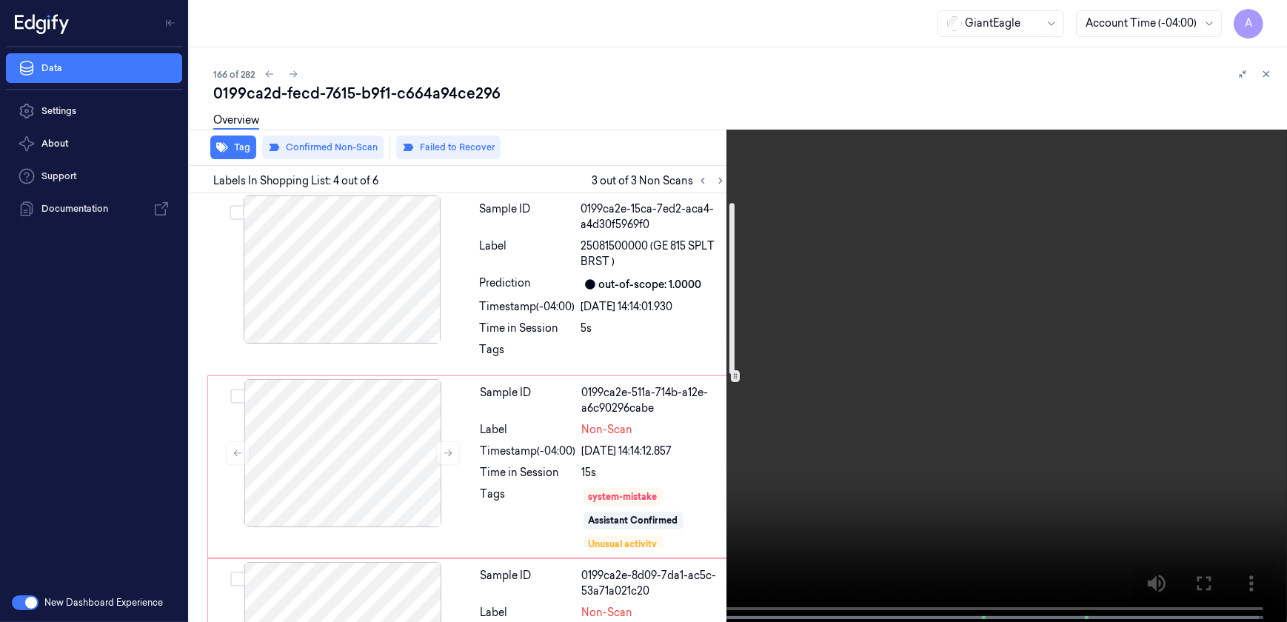
scroll to position [0, 0]
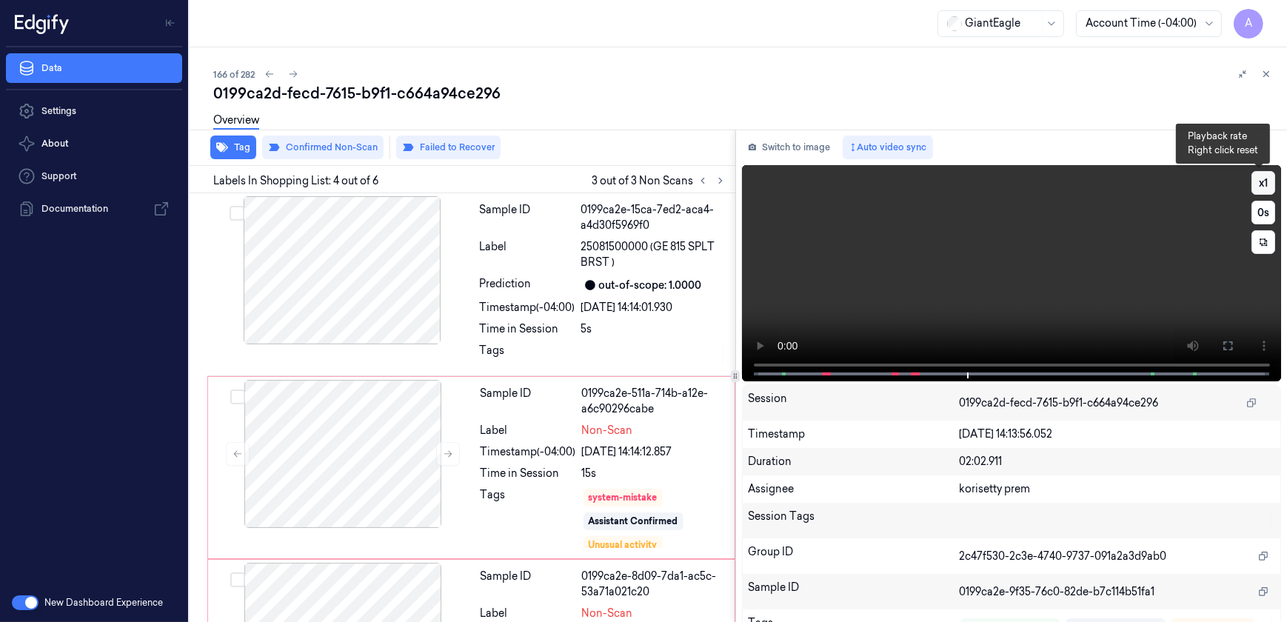
click at [1263, 184] on button "x 1" at bounding box center [1263, 183] width 24 height 24
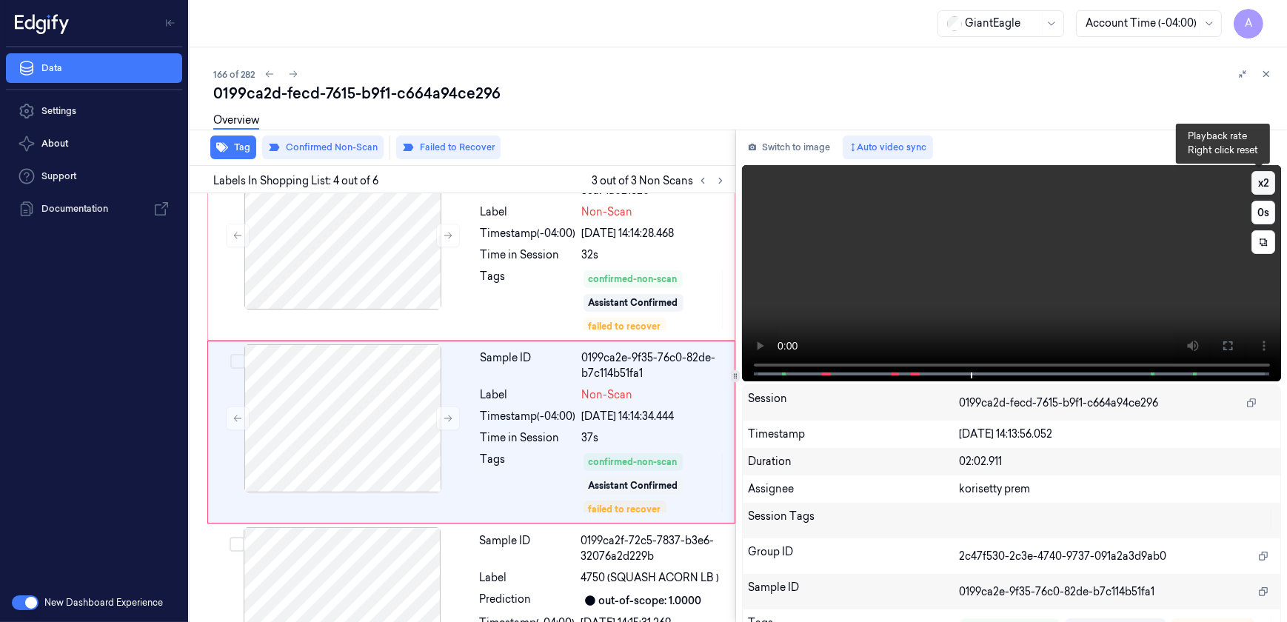
scroll to position [425, 0]
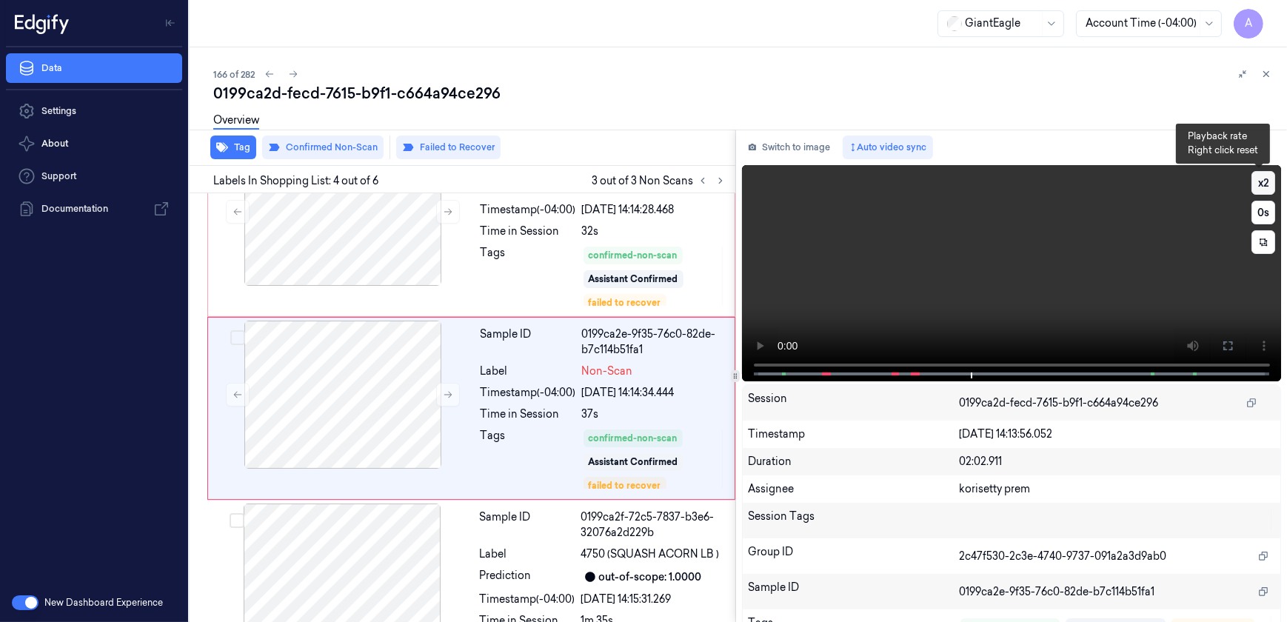
click at [1260, 185] on button "x 2" at bounding box center [1263, 183] width 24 height 24
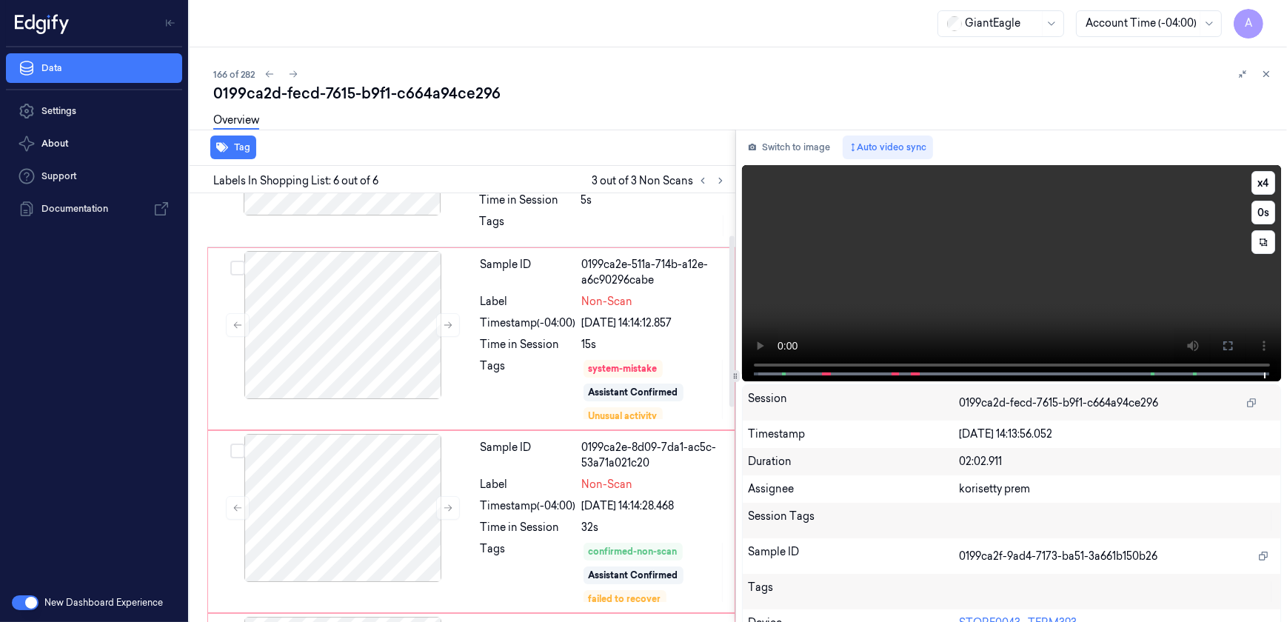
scroll to position [104, 0]
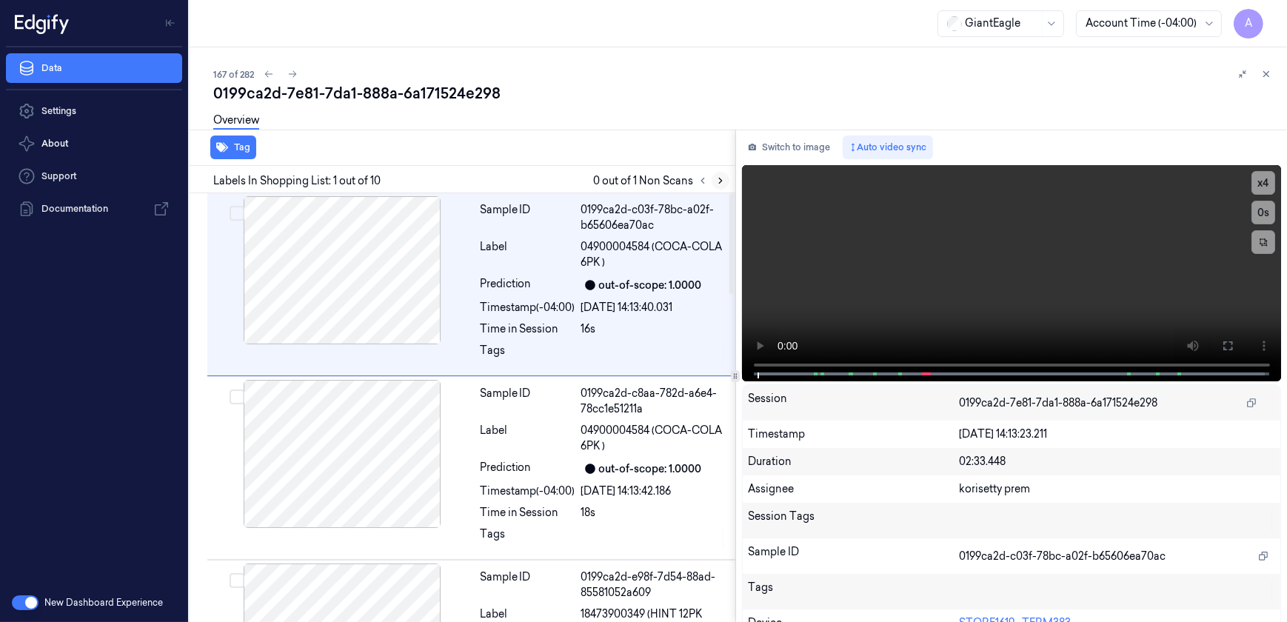
click at [718, 182] on icon at bounding box center [720, 180] width 10 height 10
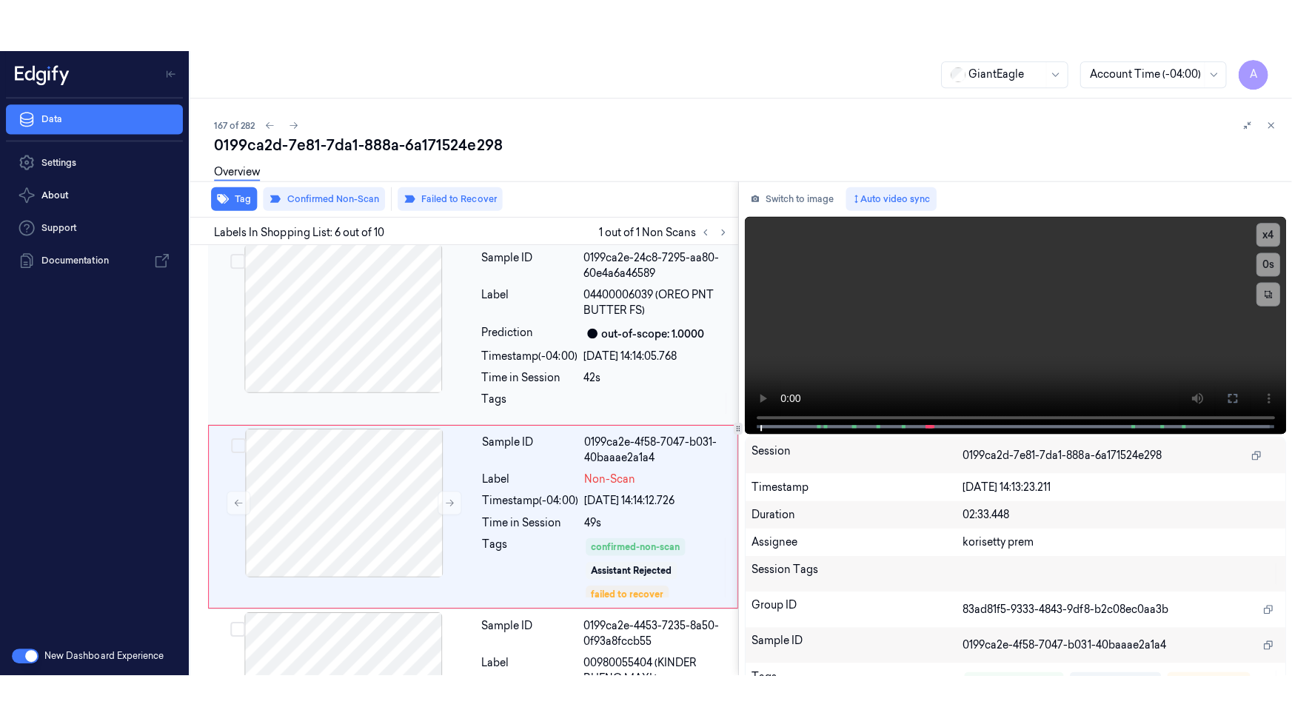
scroll to position [793, 0]
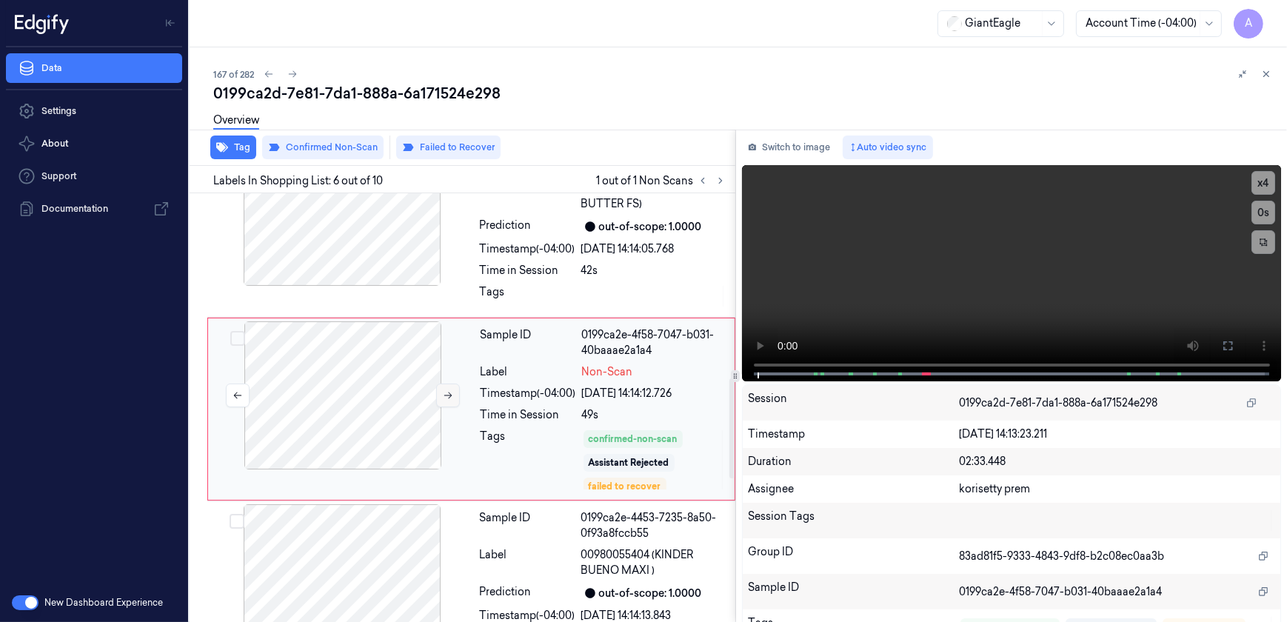
click at [444, 399] on button at bounding box center [448, 396] width 24 height 24
click at [450, 395] on icon at bounding box center [448, 395] width 10 height 10
click at [452, 395] on icon at bounding box center [448, 395] width 10 height 10
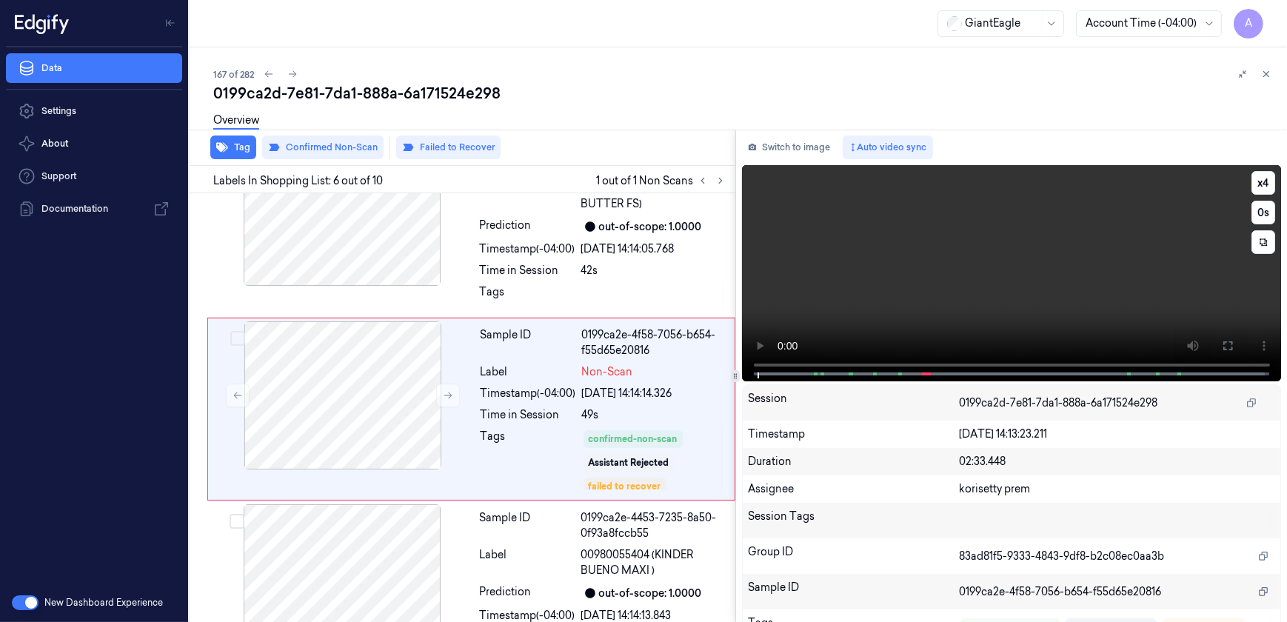
click at [985, 307] on video at bounding box center [1012, 273] width 540 height 216
click at [1225, 340] on icon at bounding box center [1228, 346] width 12 height 12
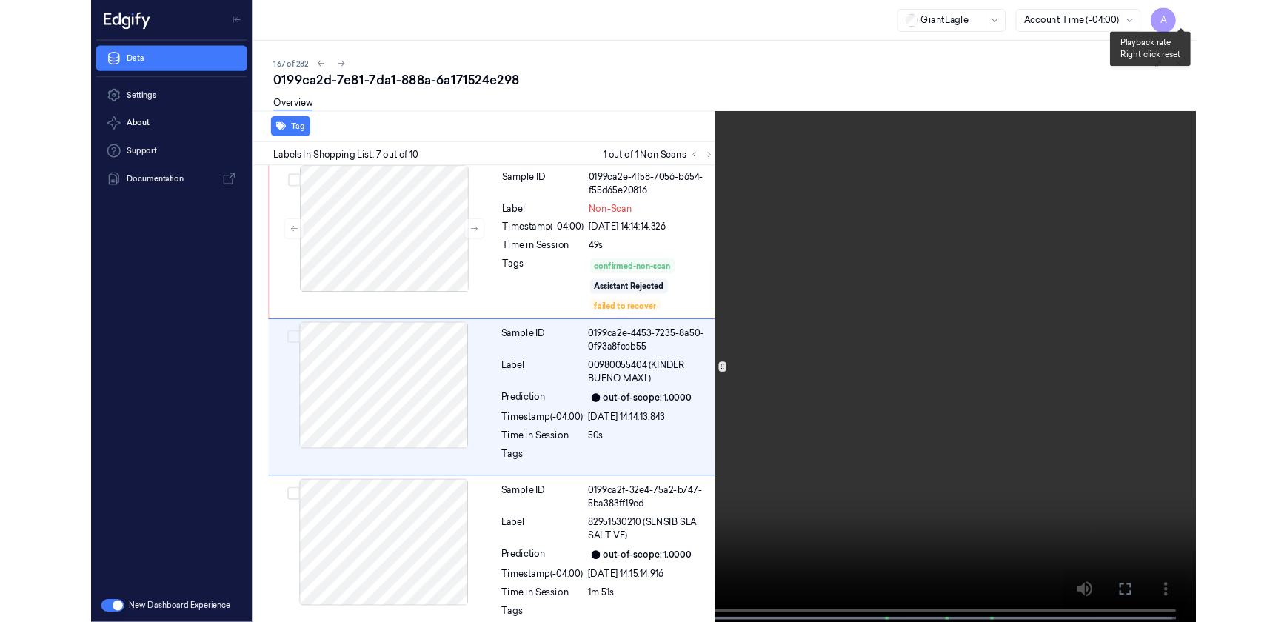
scroll to position [924, 0]
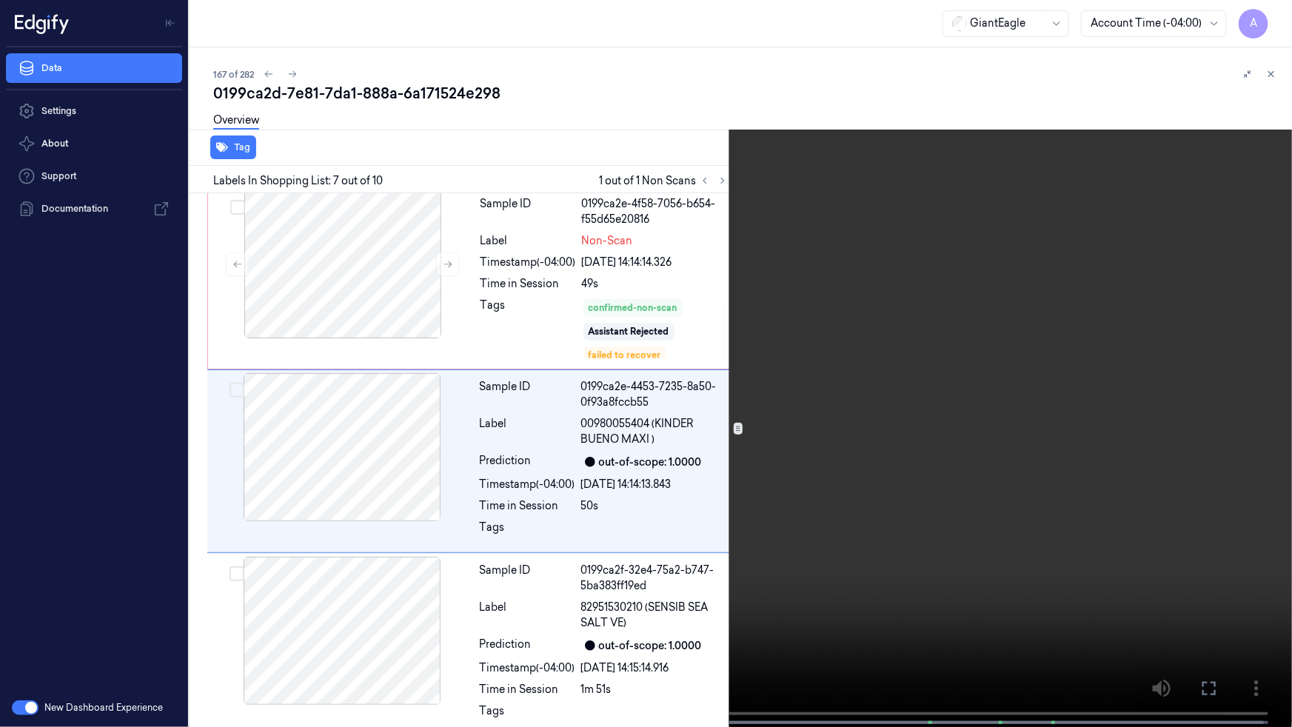
click at [0, 0] on icon at bounding box center [0, 0] width 0 height 0
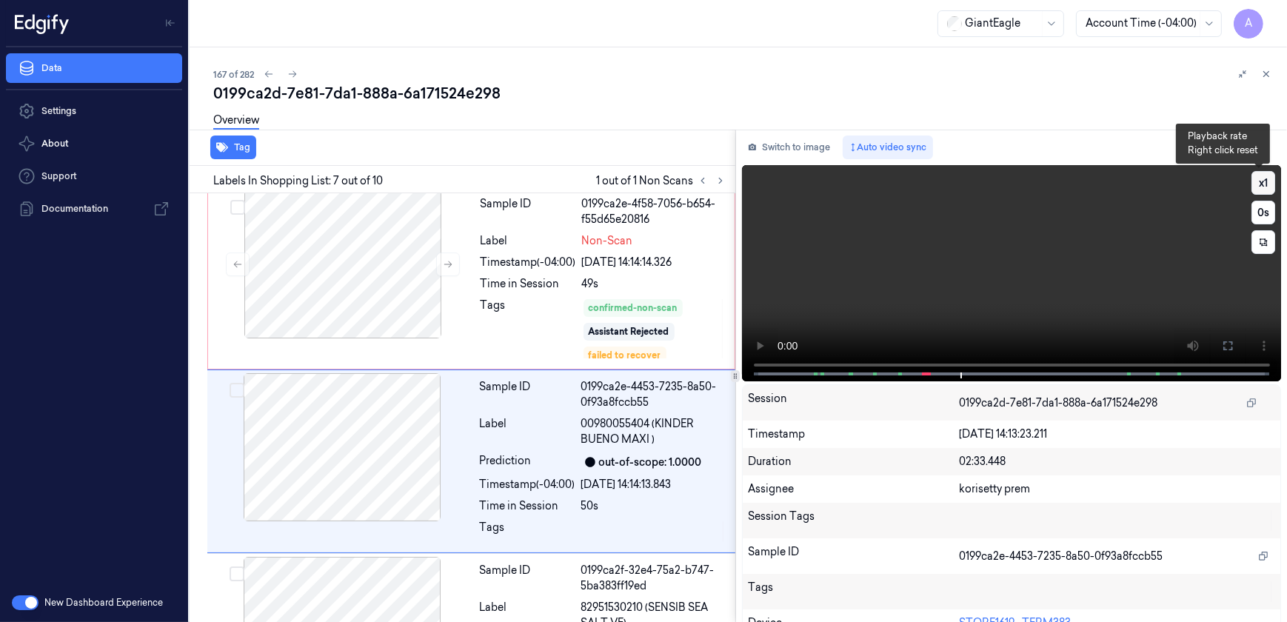
click at [1253, 181] on button "x 1" at bounding box center [1263, 183] width 24 height 24
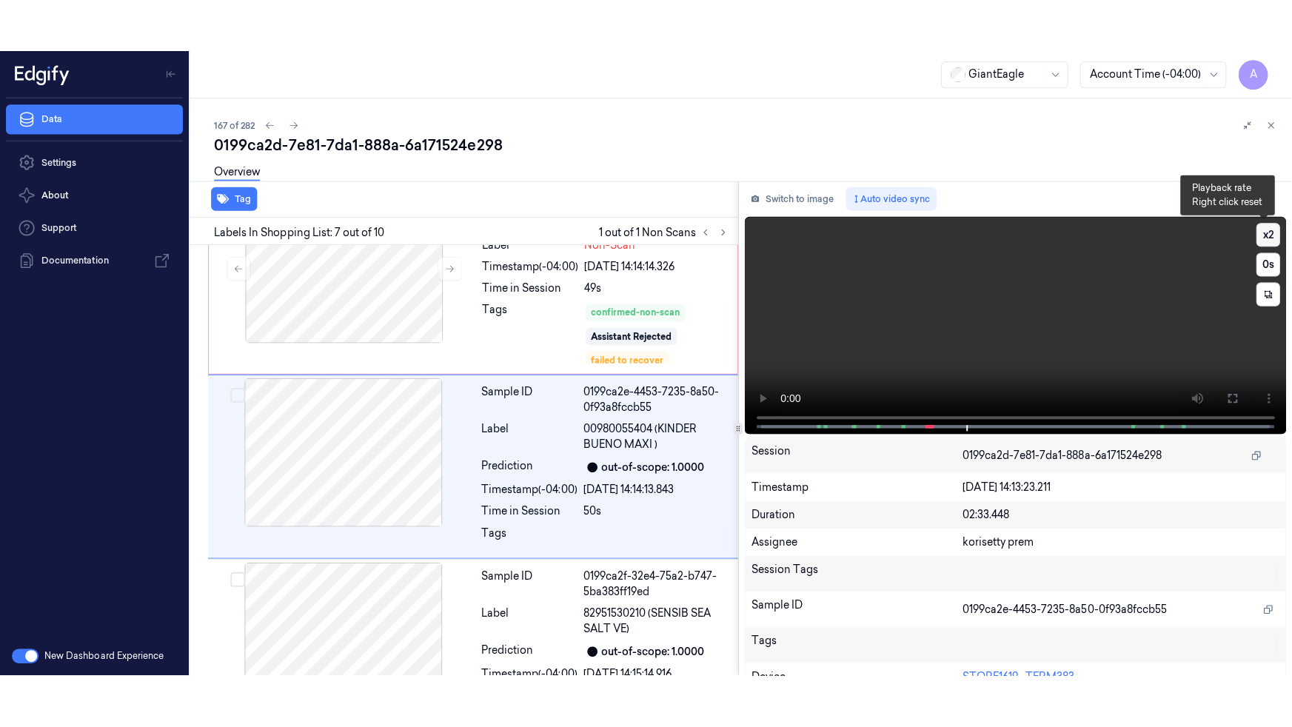
scroll to position [977, 0]
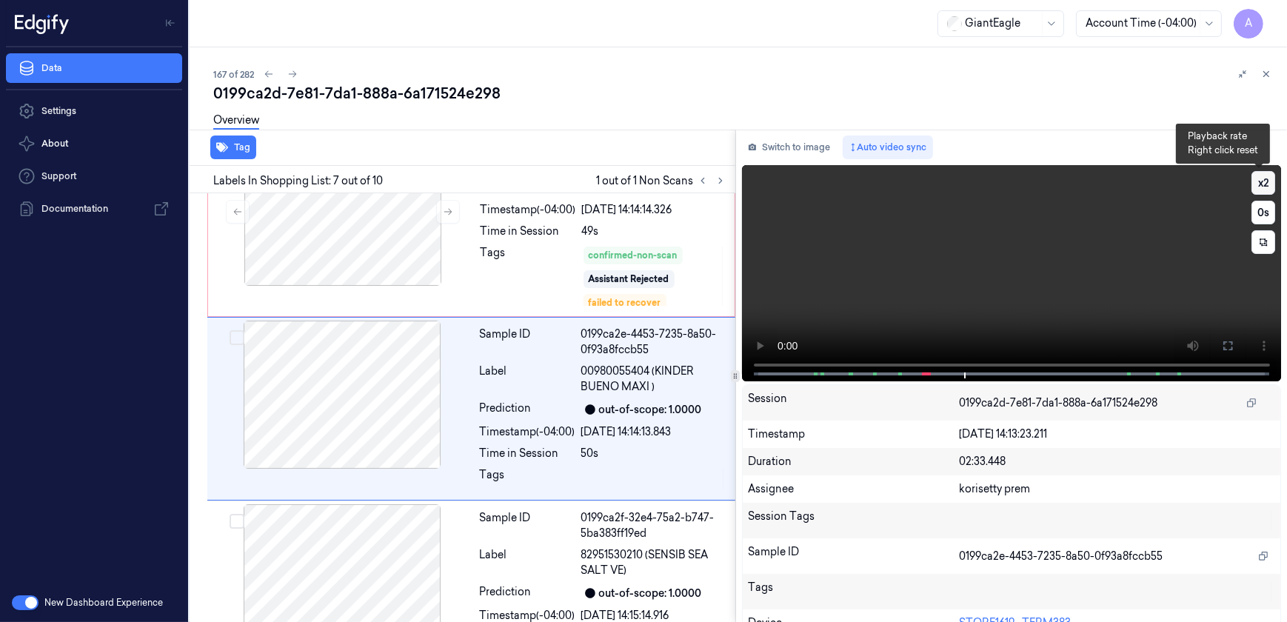
click at [1259, 185] on button "x 2" at bounding box center [1263, 183] width 24 height 24
click at [1222, 341] on icon at bounding box center [1228, 346] width 12 height 12
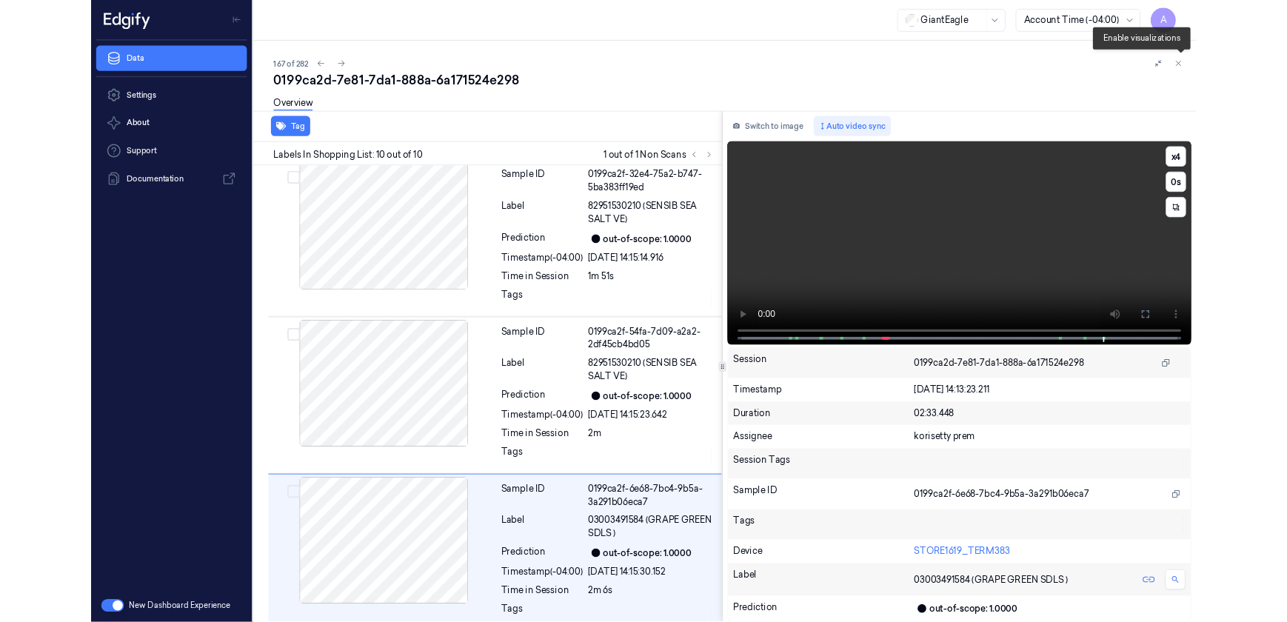
scroll to position [1304, 0]
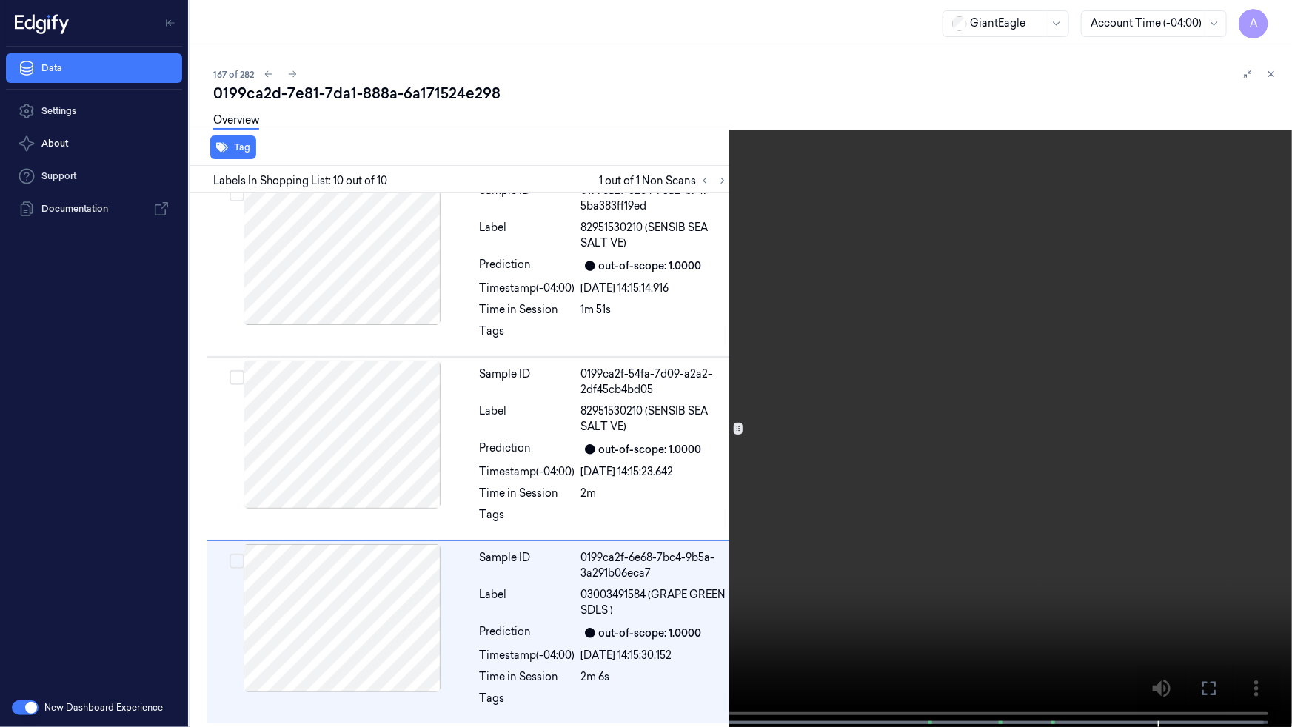
drag, startPoint x: 1203, startPoint y: 693, endPoint x: 1200, endPoint y: 621, distance: 71.9
click at [0, 0] on icon at bounding box center [0, 0] width 0 height 0
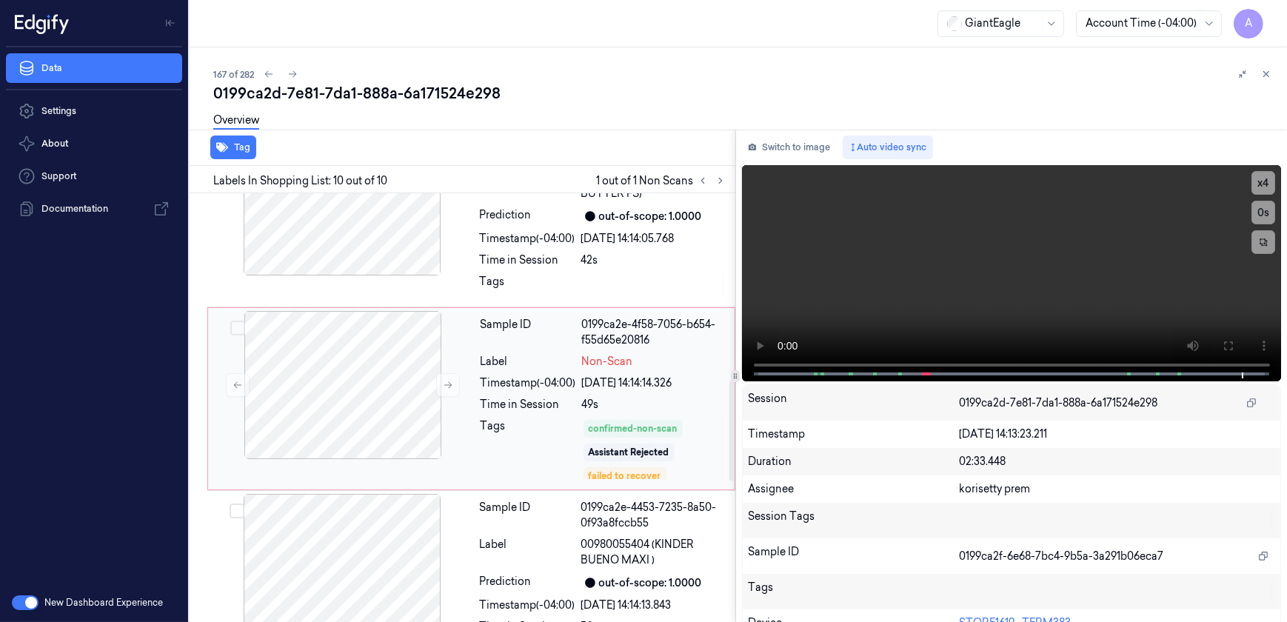
click at [511, 447] on div "Tags" at bounding box center [529, 449] width 96 height 62
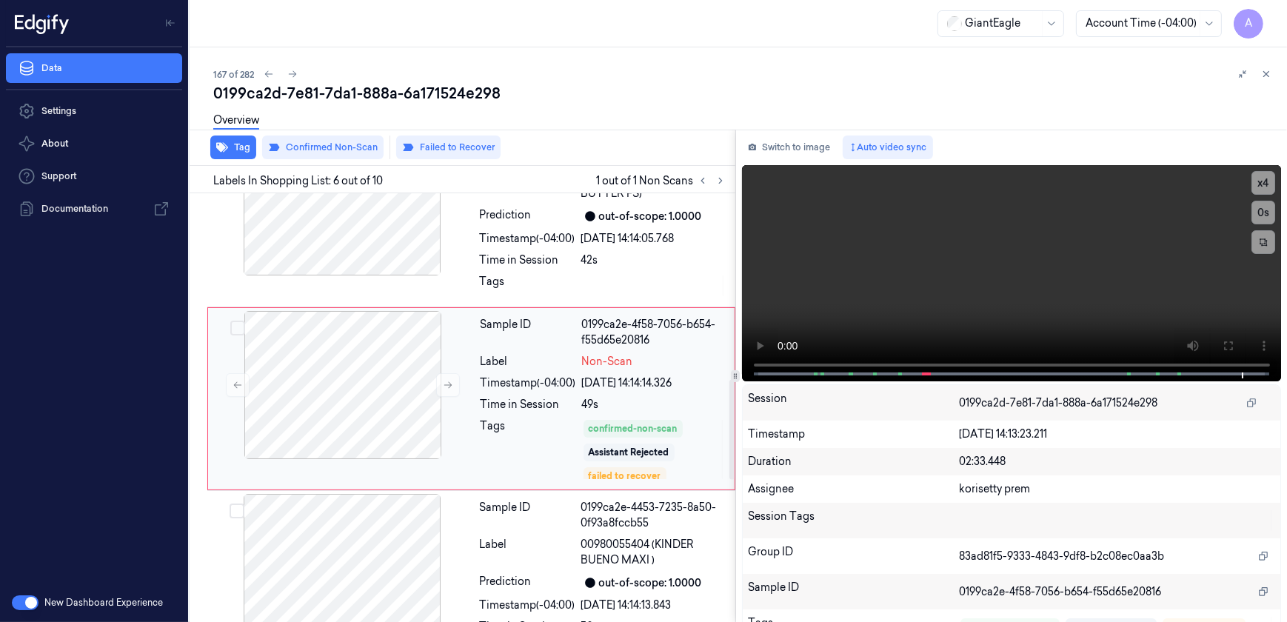
scroll to position [793, 0]
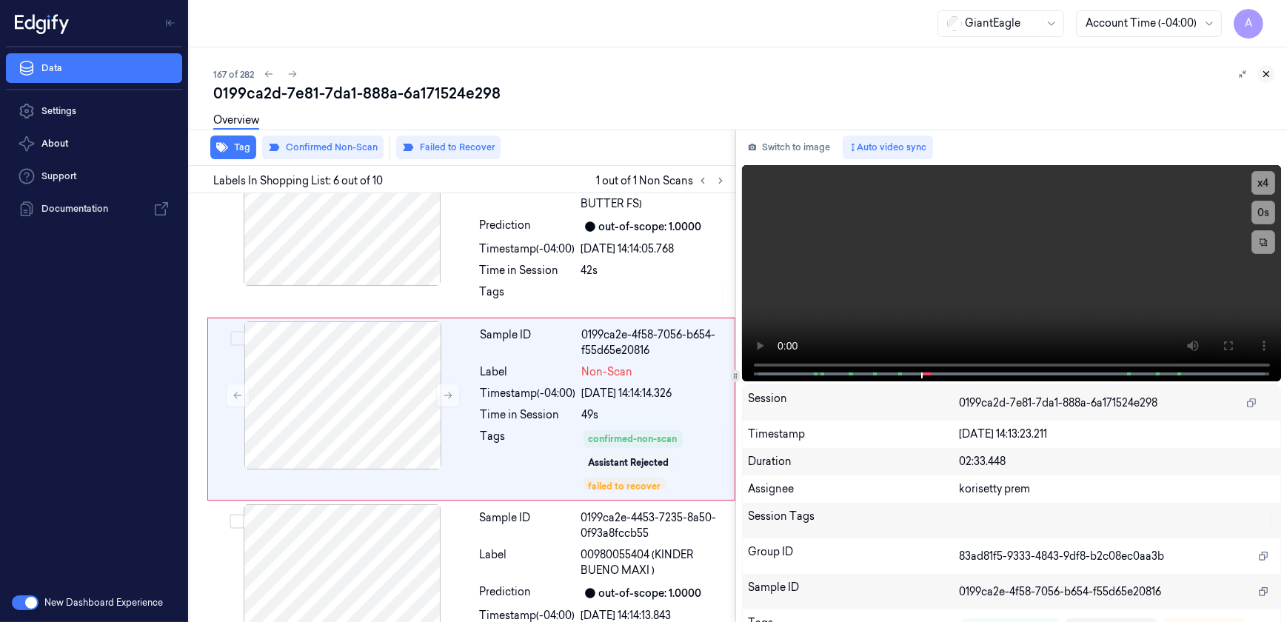
click at [1268, 73] on icon at bounding box center [1266, 74] width 5 height 5
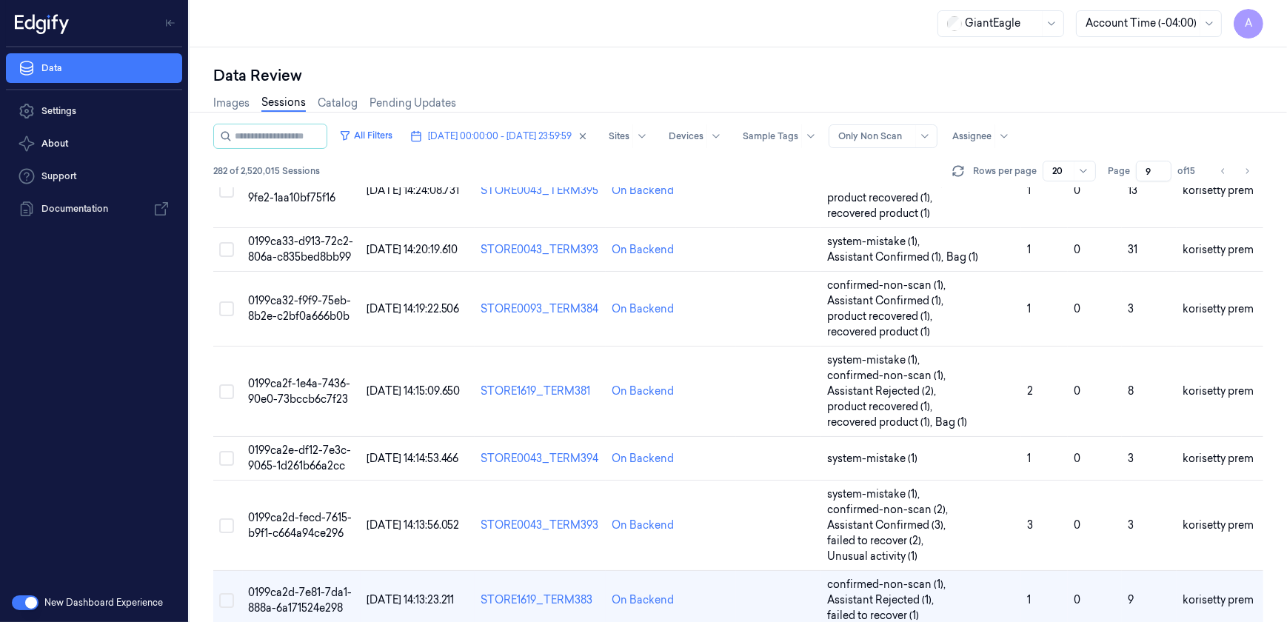
scroll to position [308, 0]
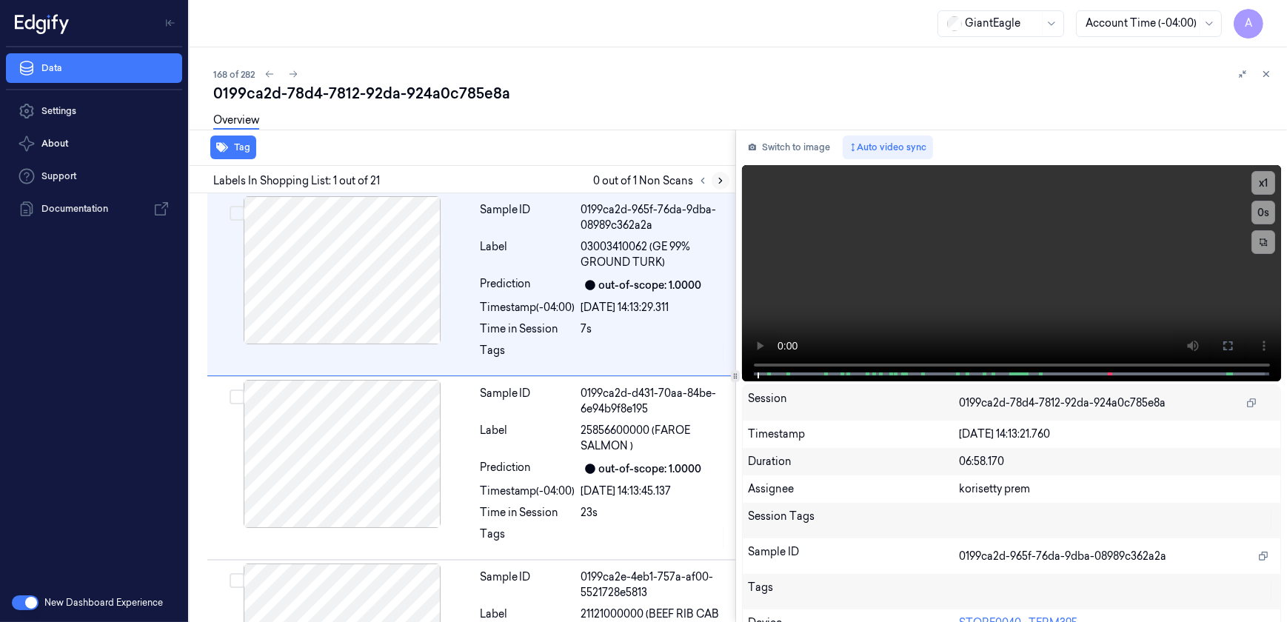
click at [716, 176] on icon at bounding box center [720, 180] width 10 height 10
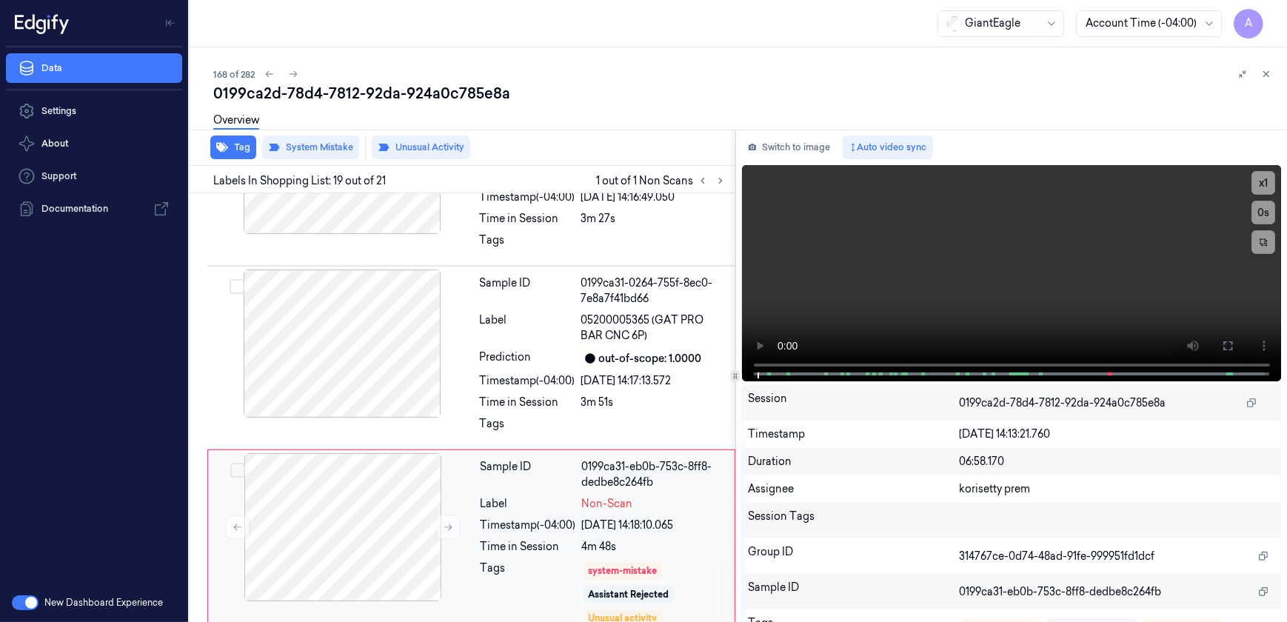
scroll to position [3178, 0]
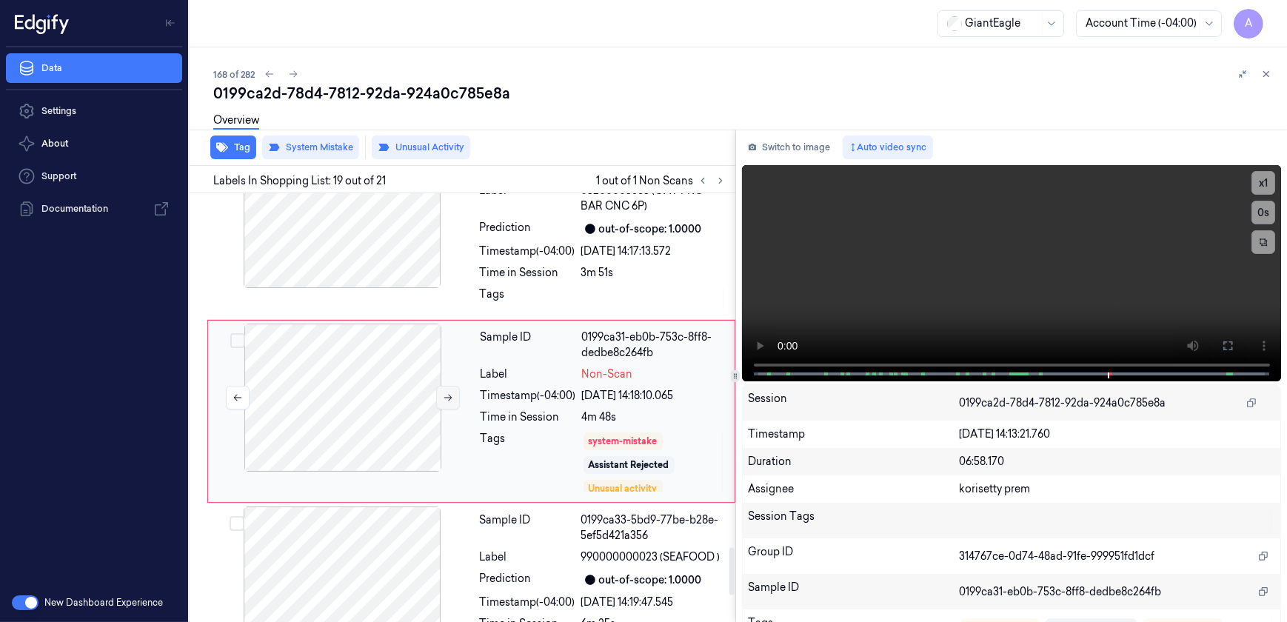
click at [450, 399] on icon at bounding box center [448, 397] width 10 height 10
click at [452, 399] on icon at bounding box center [448, 397] width 10 height 10
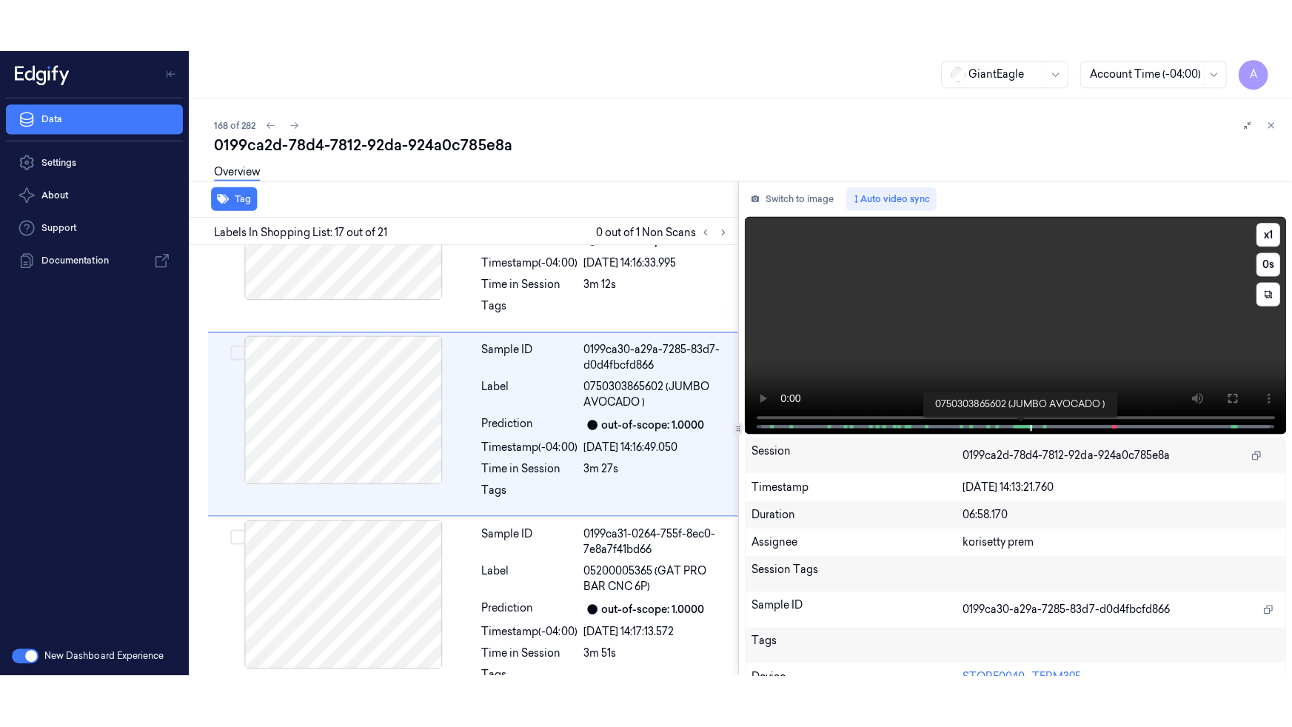
scroll to position [2812, 0]
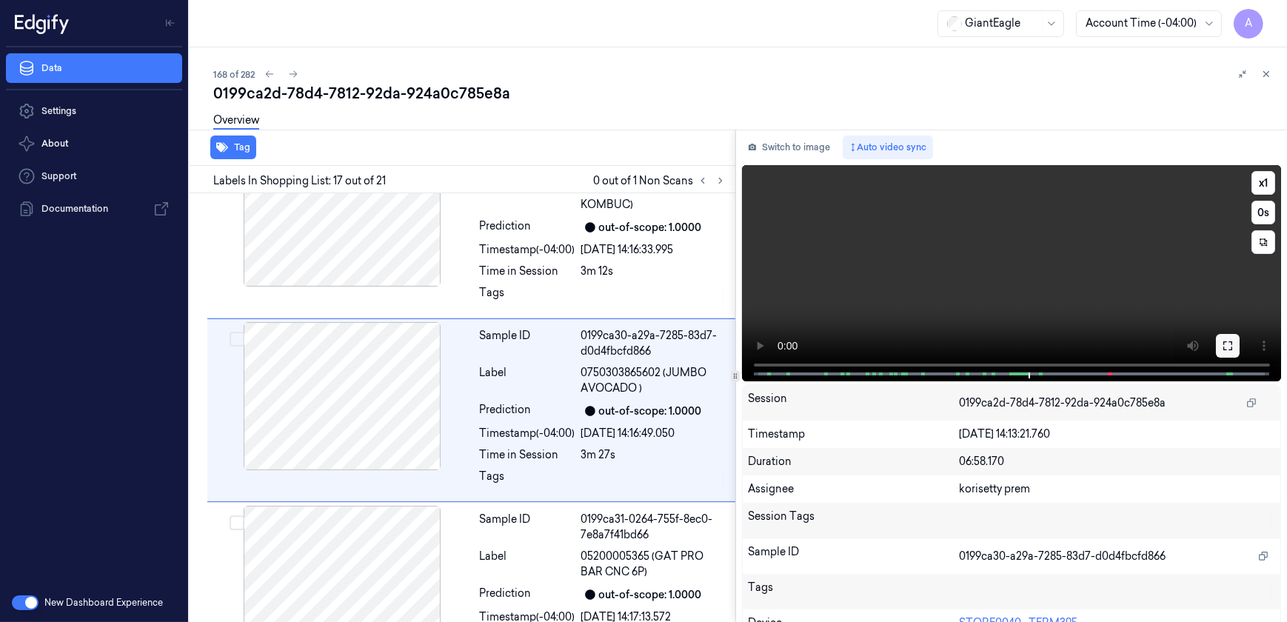
click at [1216, 340] on button at bounding box center [1228, 346] width 24 height 24
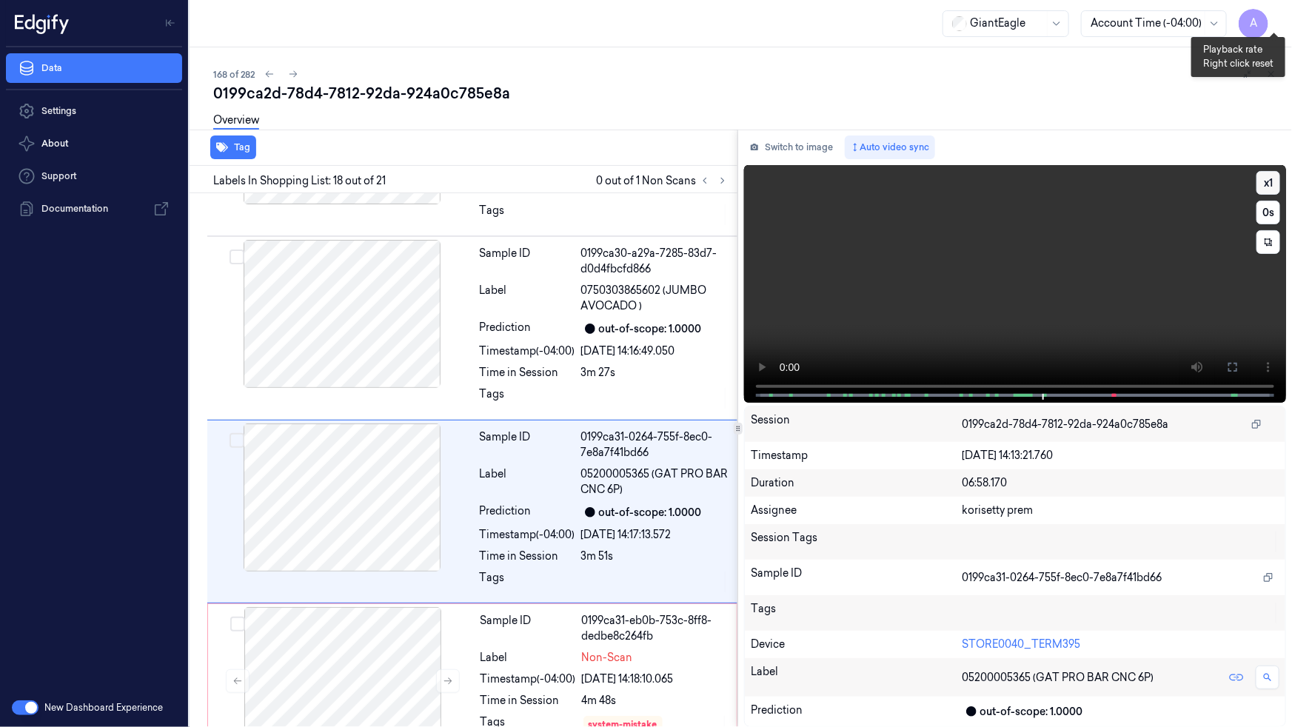
scroll to position [2943, 0]
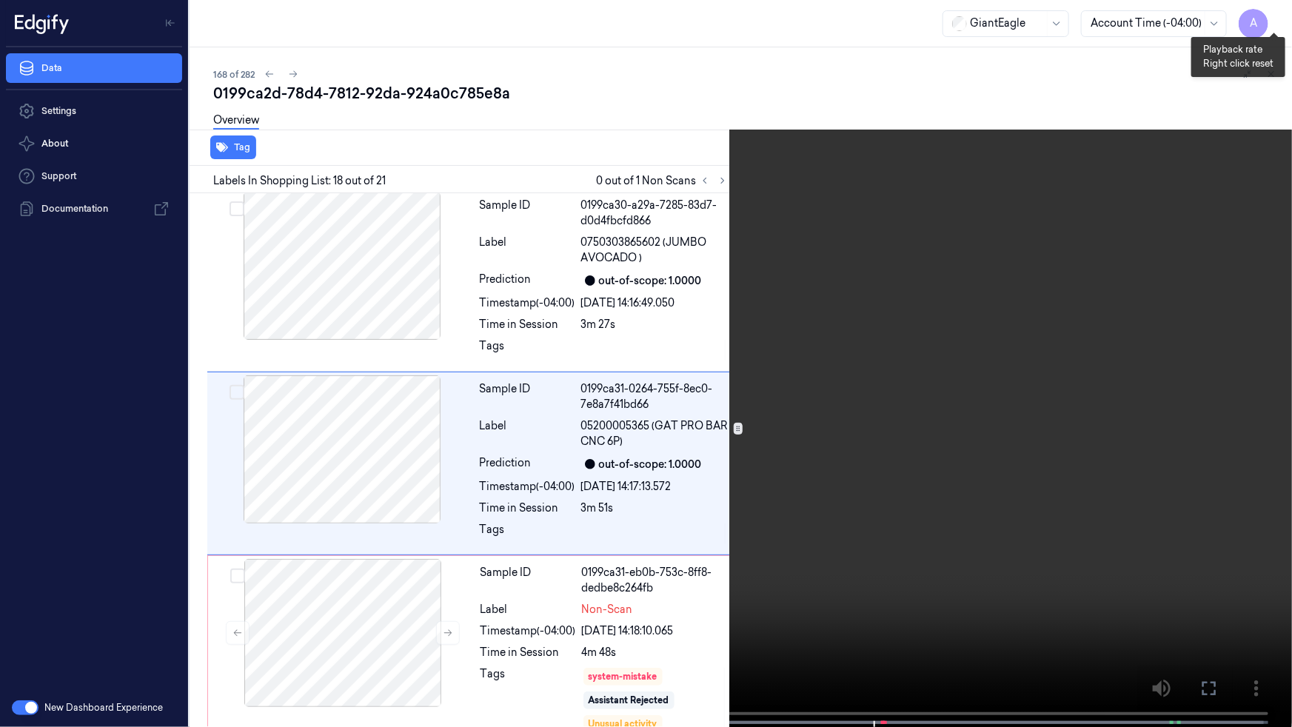
click at [1274, 16] on button "x 1" at bounding box center [1275, 18] width 24 height 24
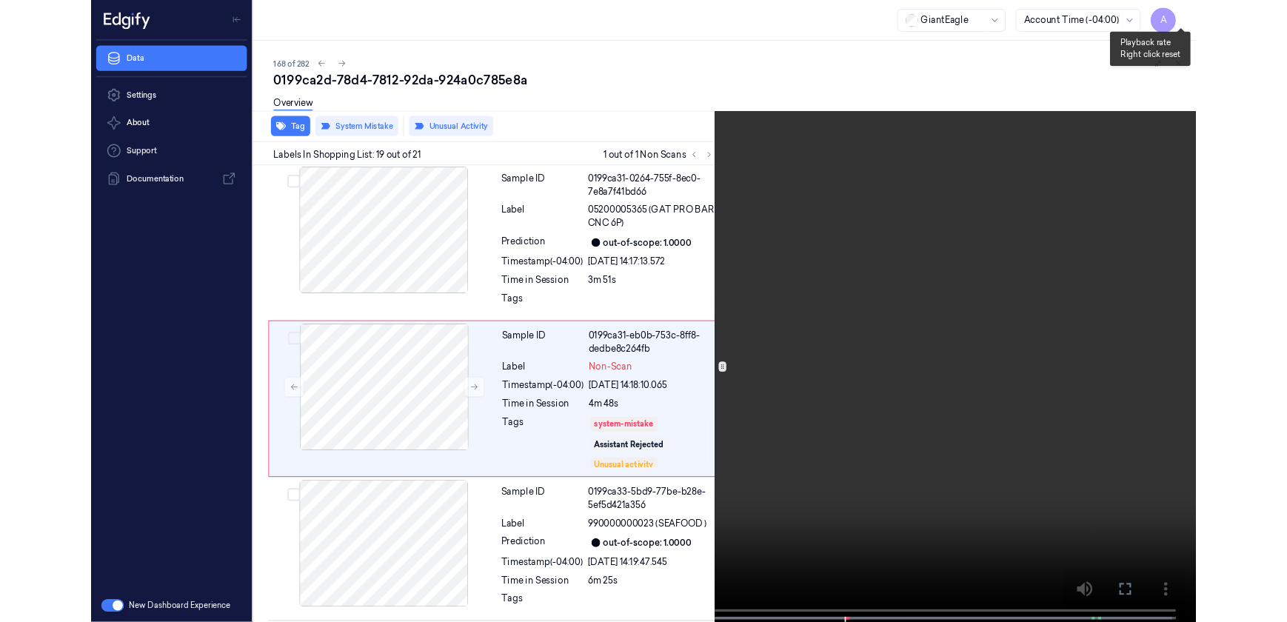
scroll to position [3126, 0]
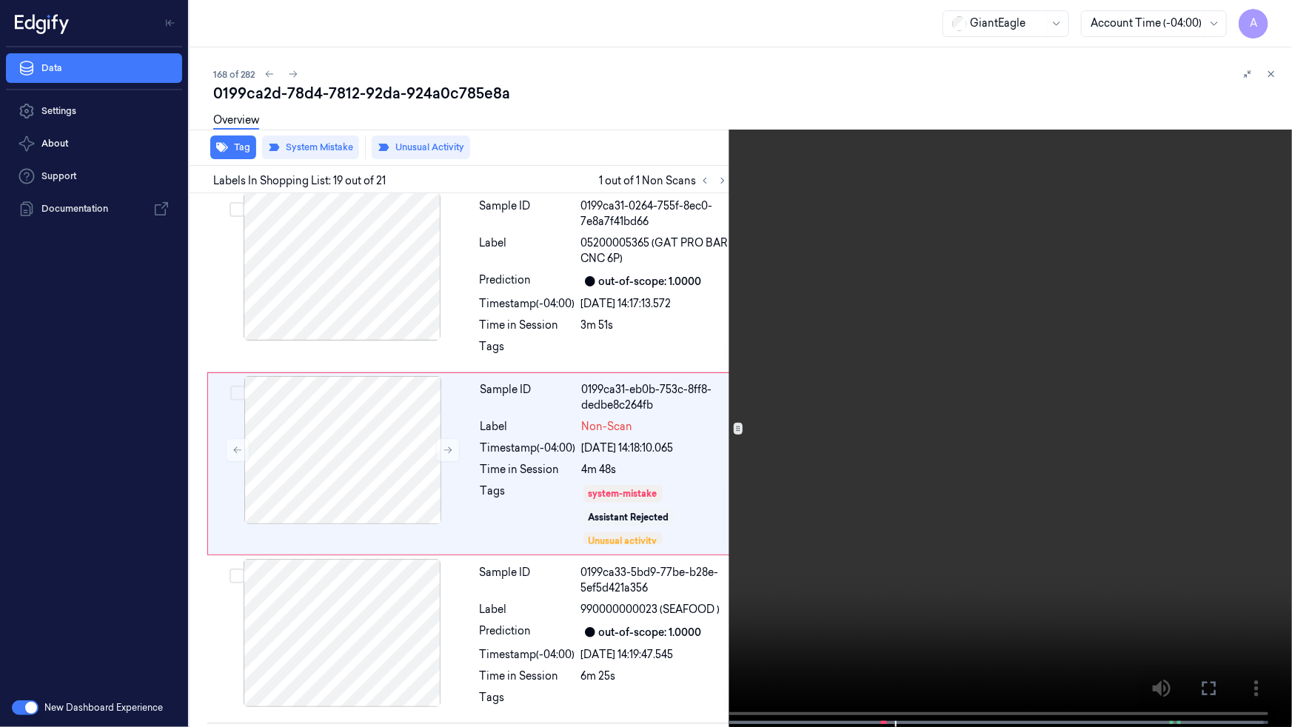
click at [1051, 390] on video at bounding box center [646, 365] width 1292 height 730
click at [0, 0] on button at bounding box center [0, 0] width 0 height 0
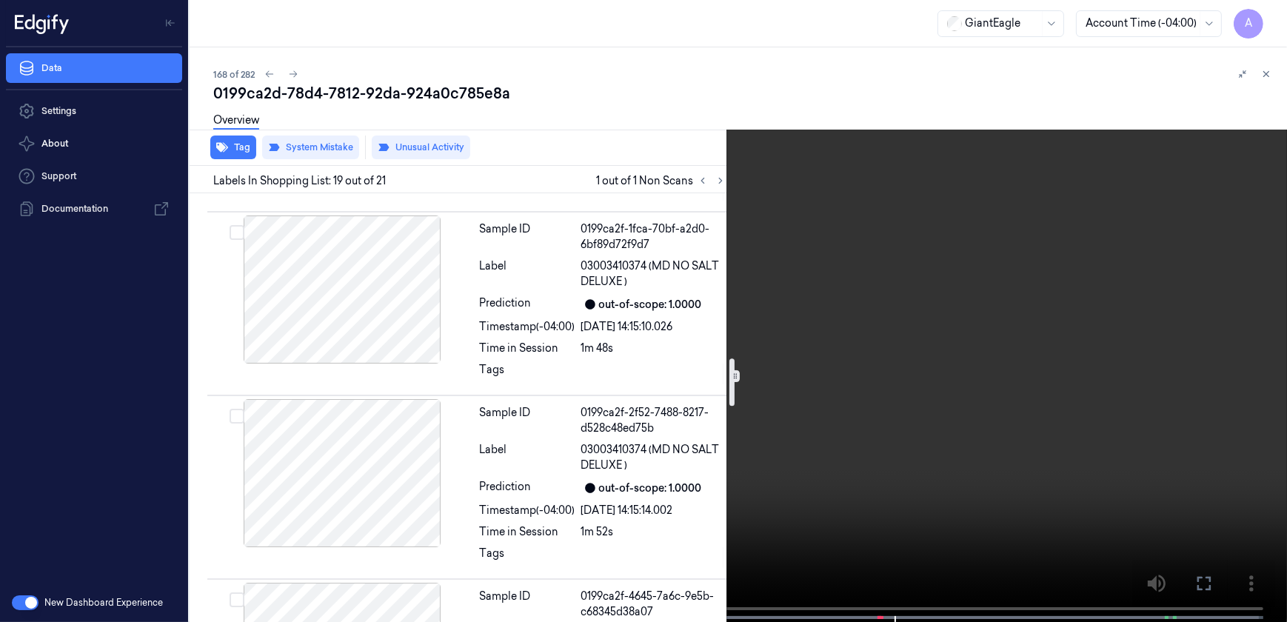
scroll to position [1443, 0]
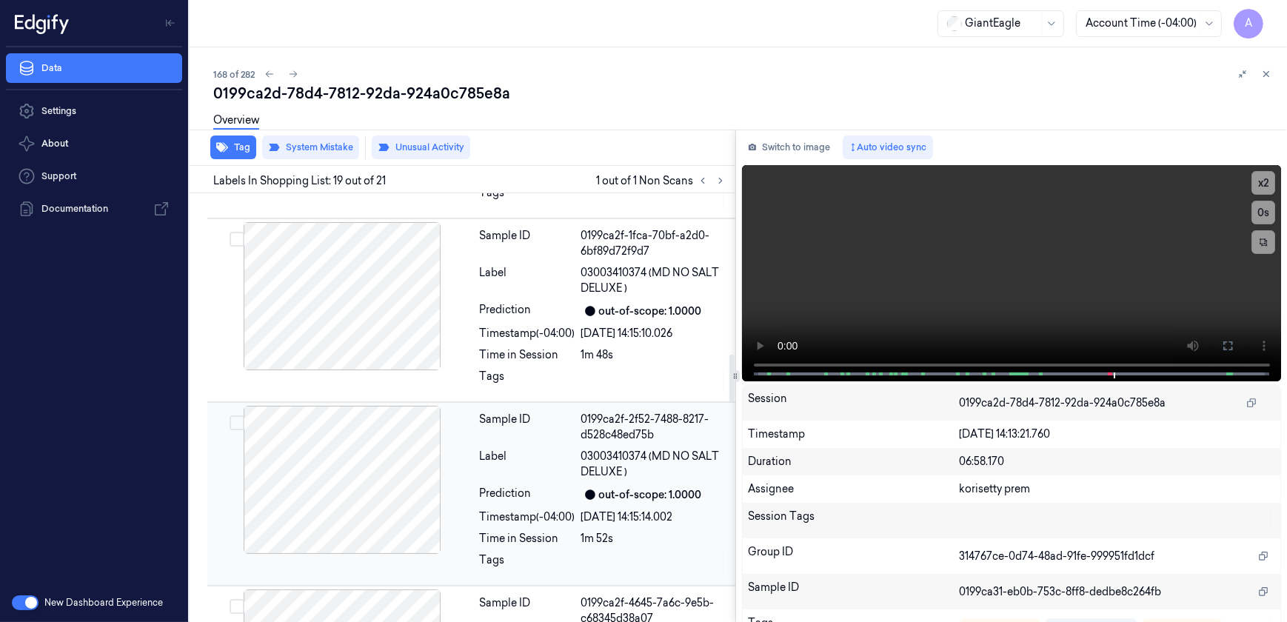
click at [549, 477] on div "Label" at bounding box center [528, 464] width 96 height 31
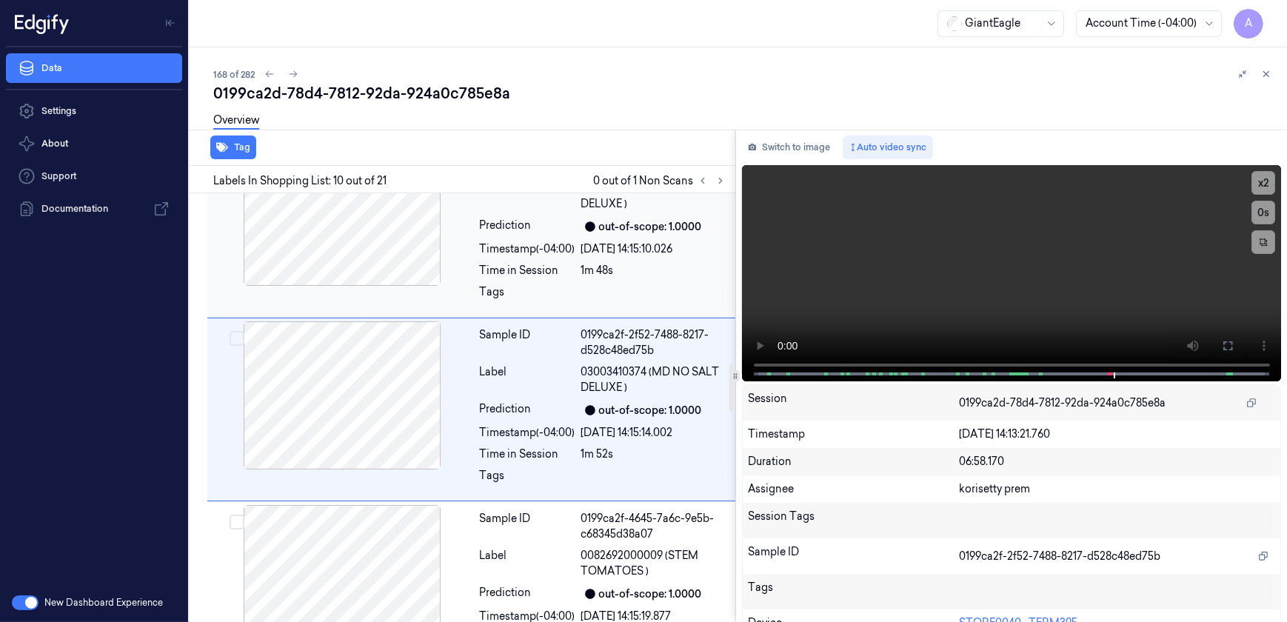
click at [529, 274] on div "Time in Session" at bounding box center [528, 271] width 96 height 16
click at [560, 281] on div "Sample ID 0199ca2e-fe9f-778e-b8c7-35efd8d19900 Label 89470001013 (CHOBANI GREEK…" at bounding box center [603, 226] width 258 height 176
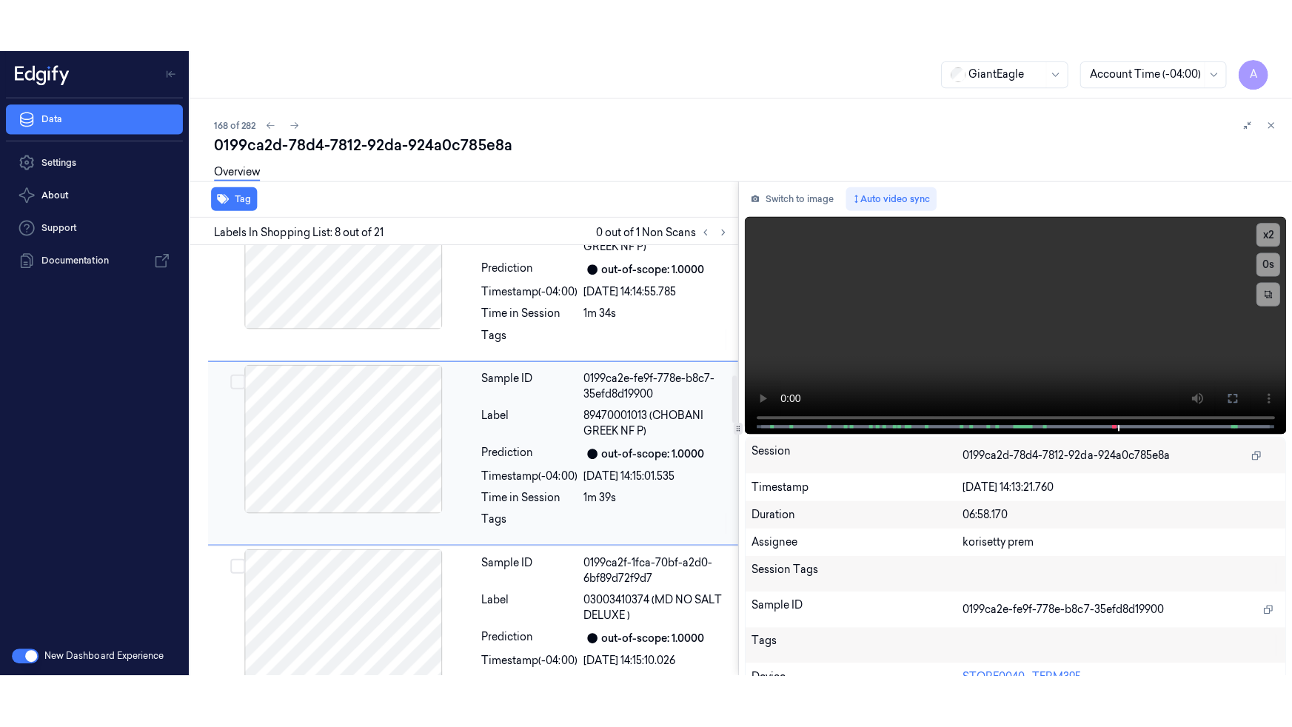
scroll to position [1161, 0]
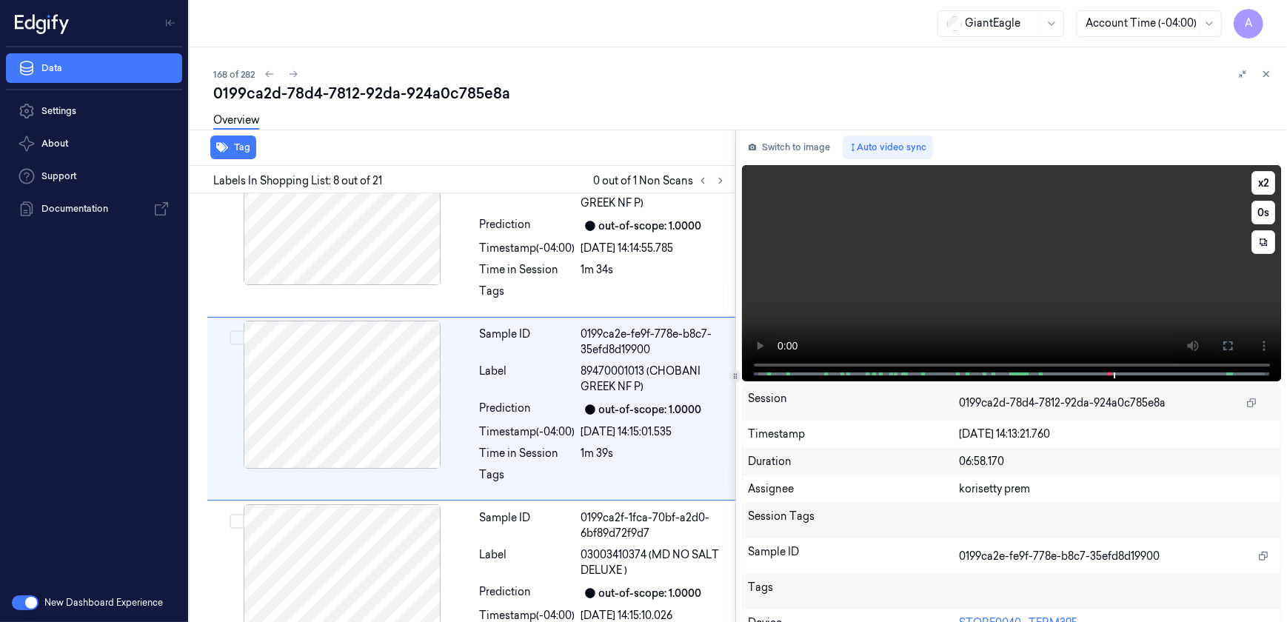
drag, startPoint x: 1212, startPoint y: 344, endPoint x: 931, endPoint y: 427, distance: 293.1
click at [1216, 344] on button at bounding box center [1228, 346] width 24 height 24
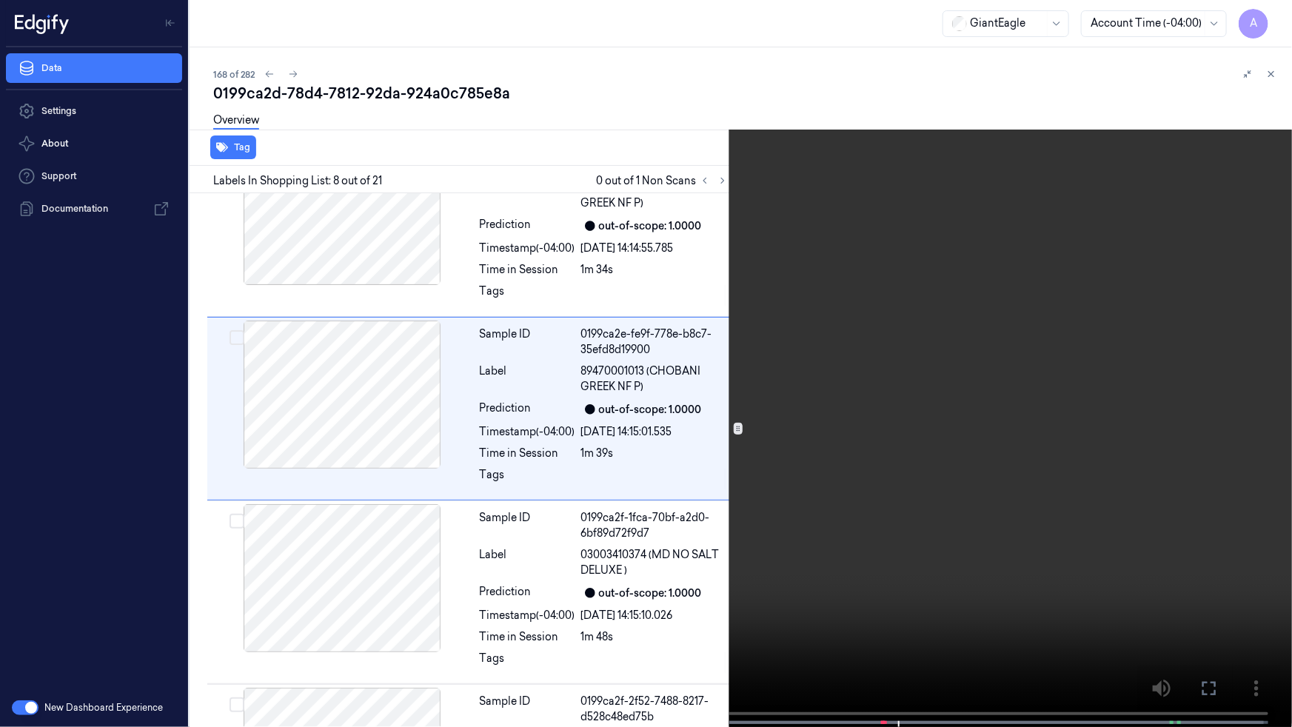
click at [809, 432] on video at bounding box center [646, 365] width 1292 height 730
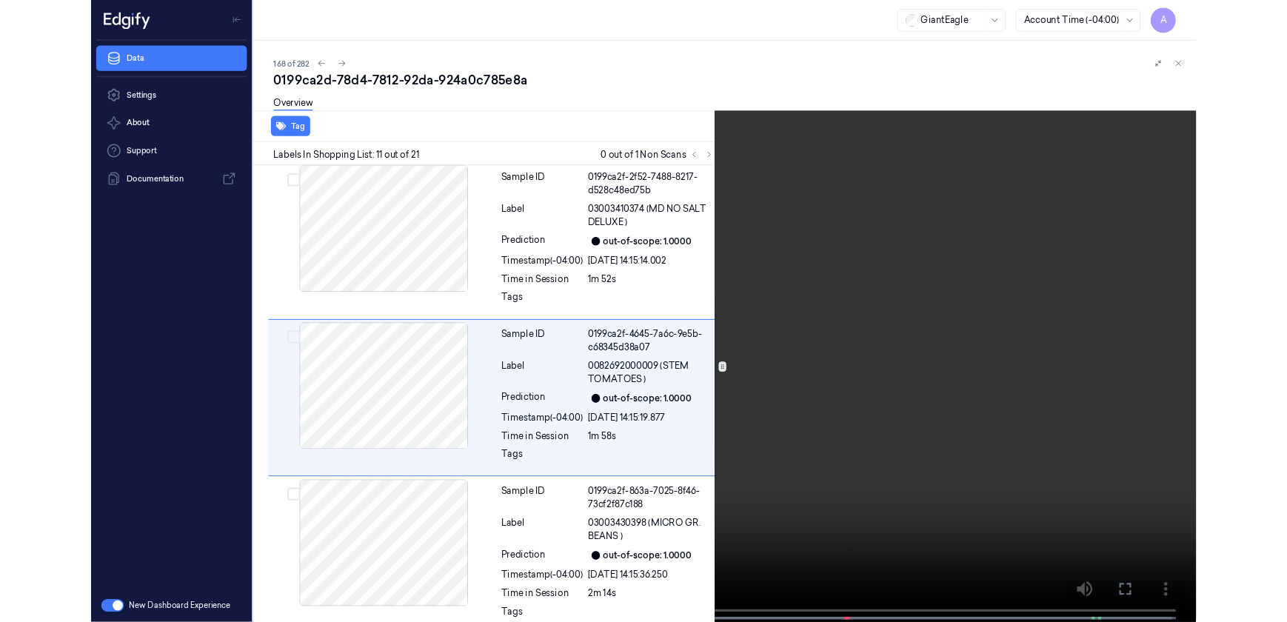
scroll to position [1659, 0]
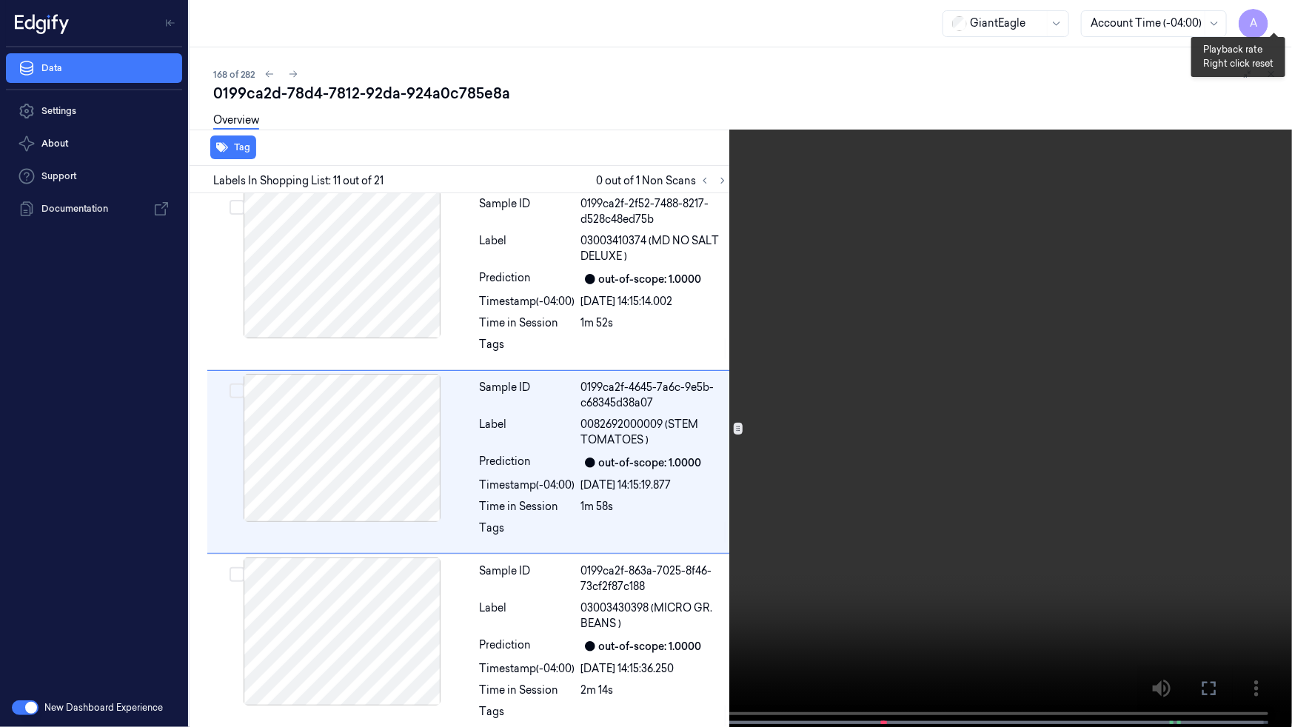
click at [1274, 14] on button "x 2" at bounding box center [1275, 18] width 24 height 24
click at [0, 0] on icon at bounding box center [0, 0] width 0 height 0
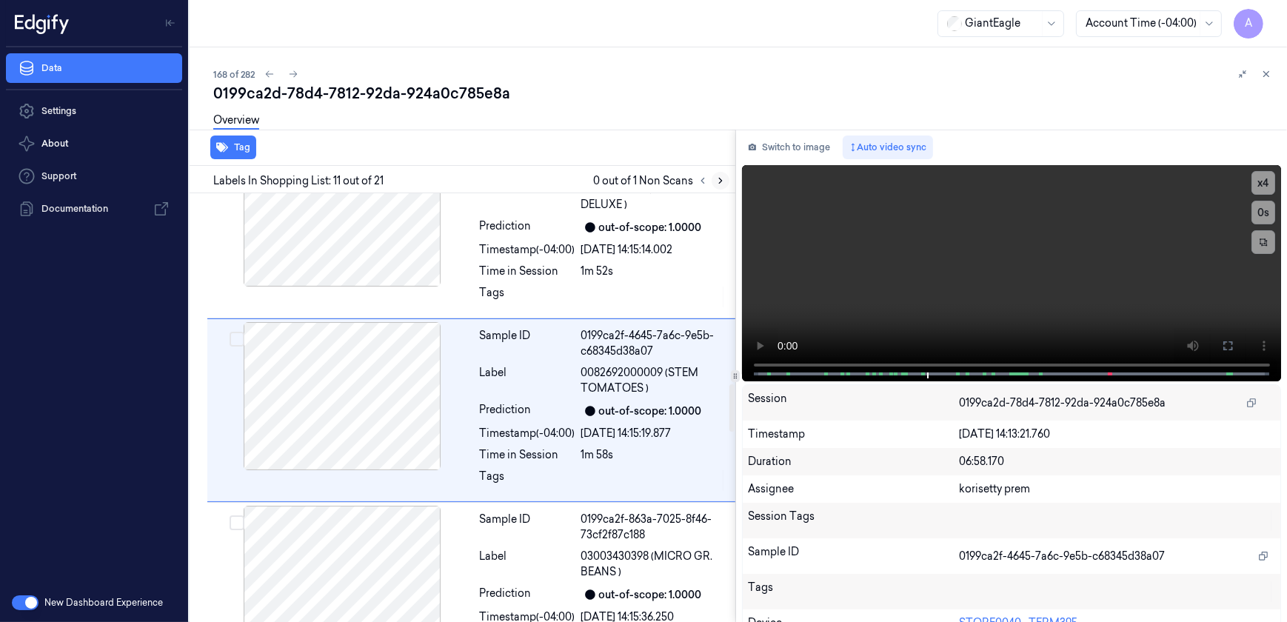
click at [720, 178] on icon at bounding box center [720, 180] width 10 height 10
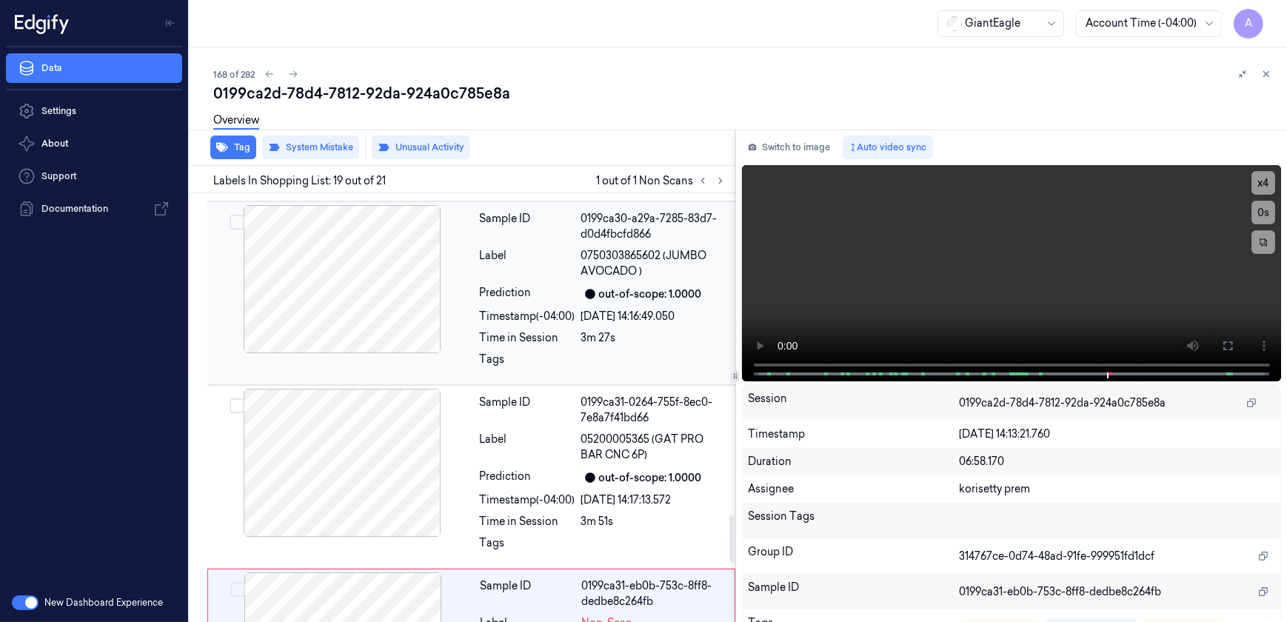
scroll to position [3178, 0]
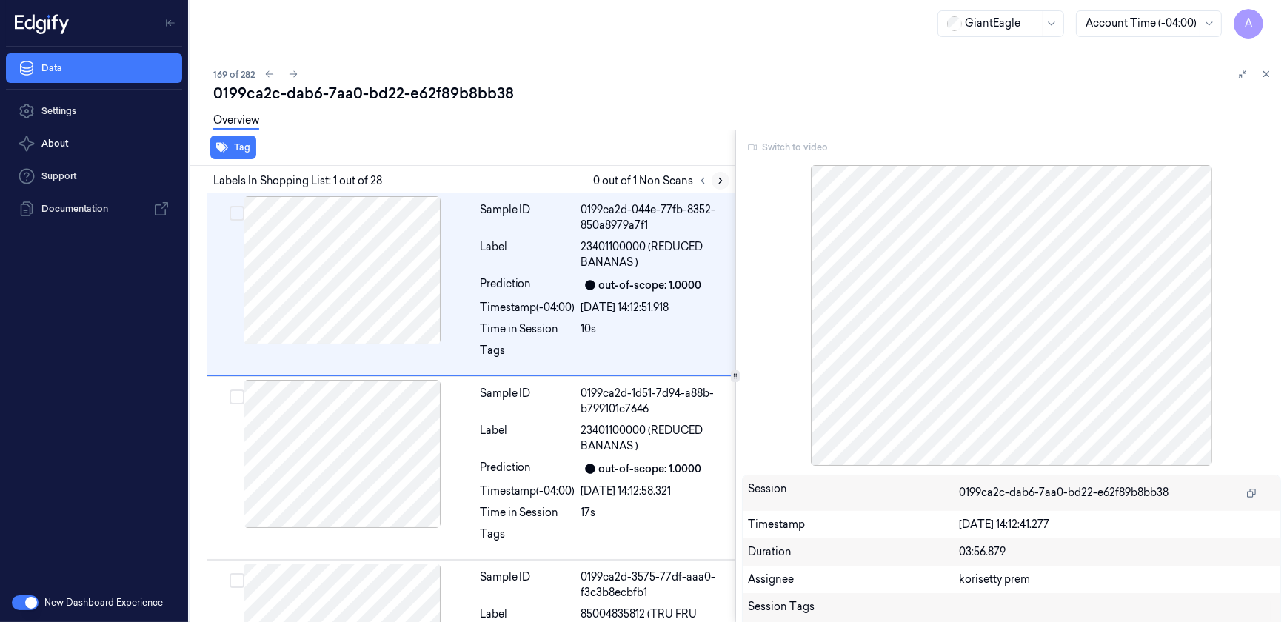
click at [716, 183] on icon at bounding box center [720, 180] width 10 height 10
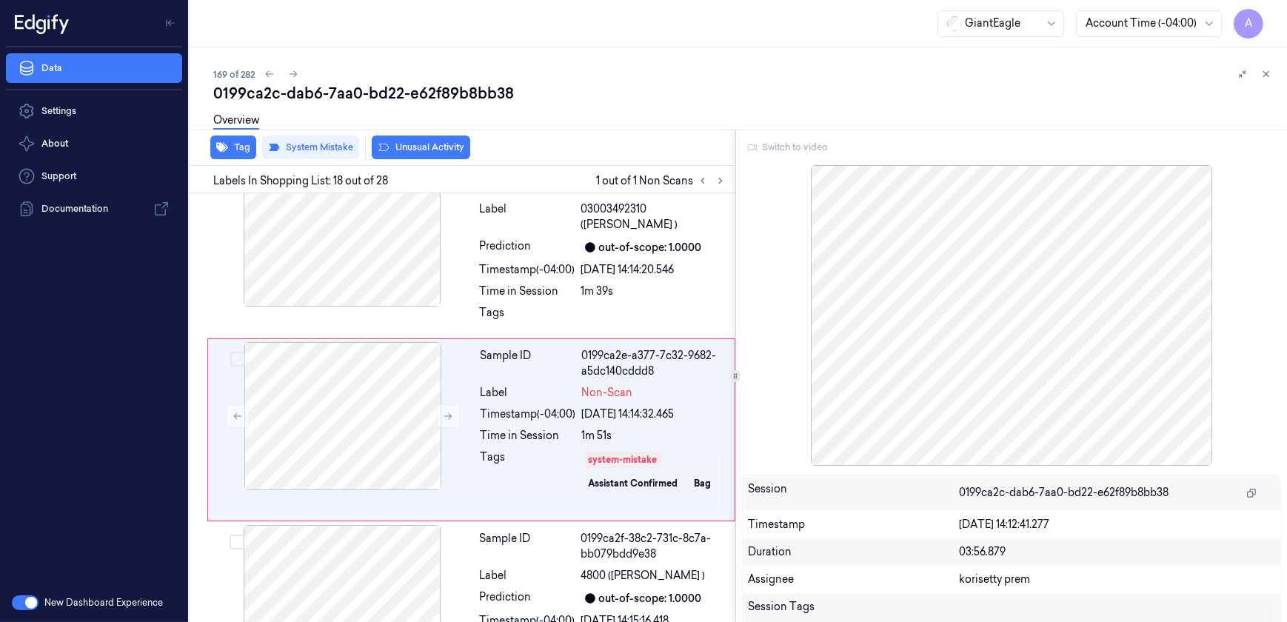
click at [803, 143] on div "Switch to video" at bounding box center [1012, 148] width 540 height 24
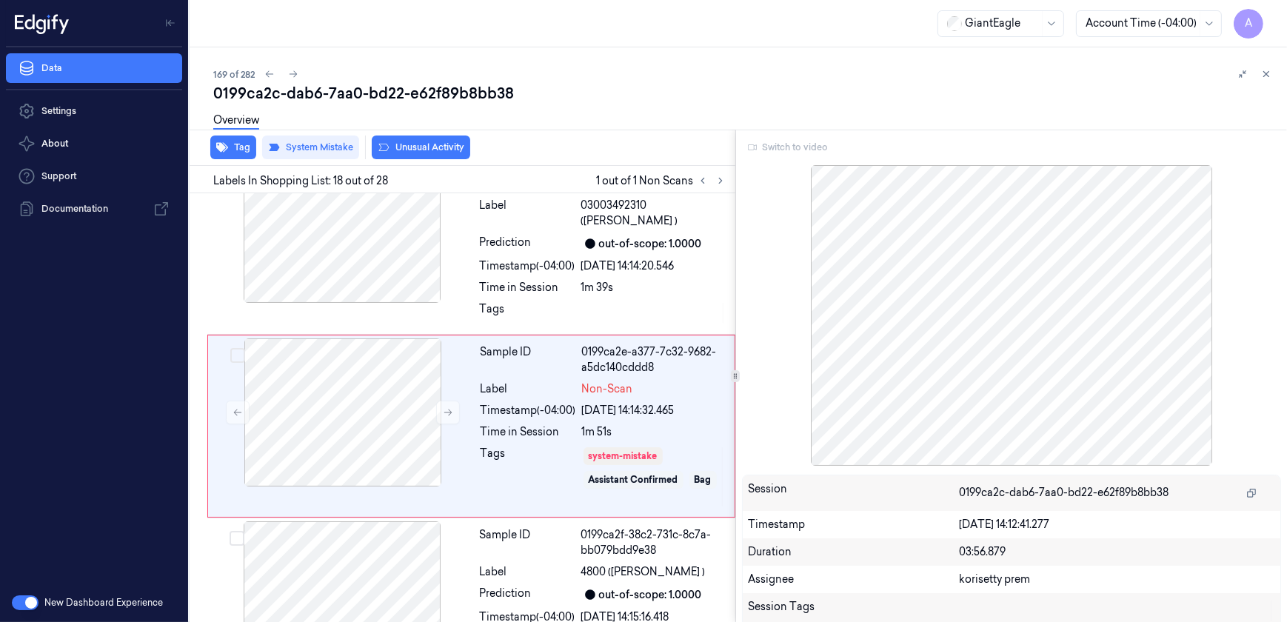
click at [801, 144] on div "Switch to video" at bounding box center [1012, 148] width 540 height 24
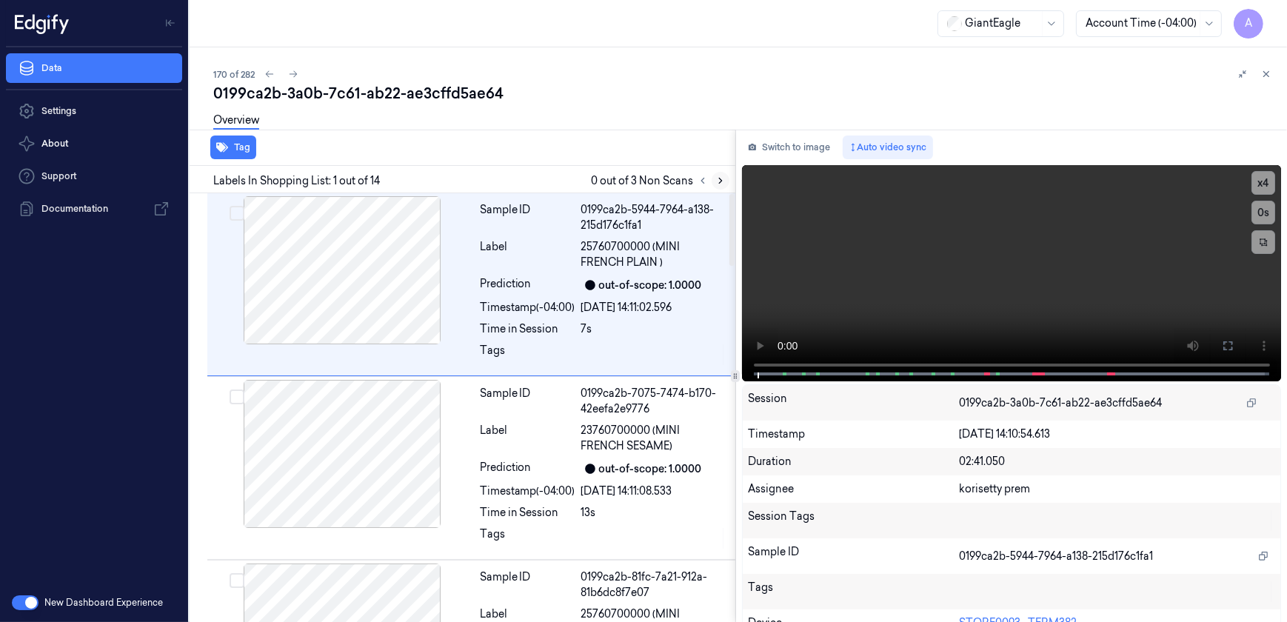
click at [718, 178] on icon at bounding box center [720, 180] width 10 height 10
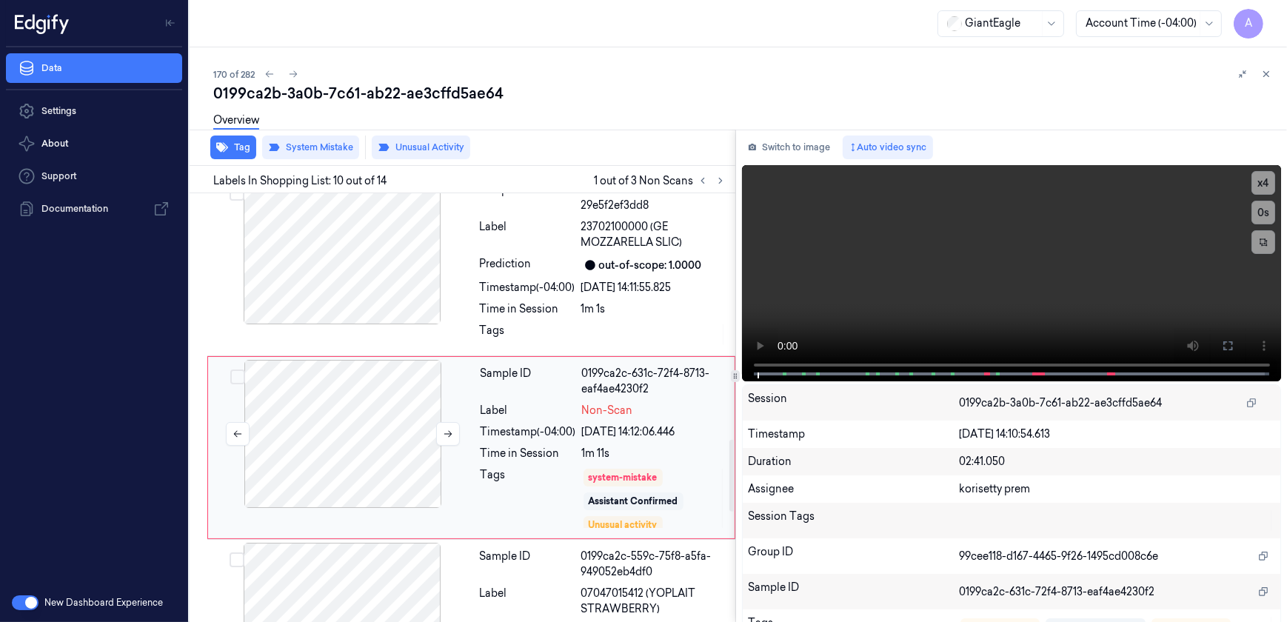
scroll to position [1511, 0]
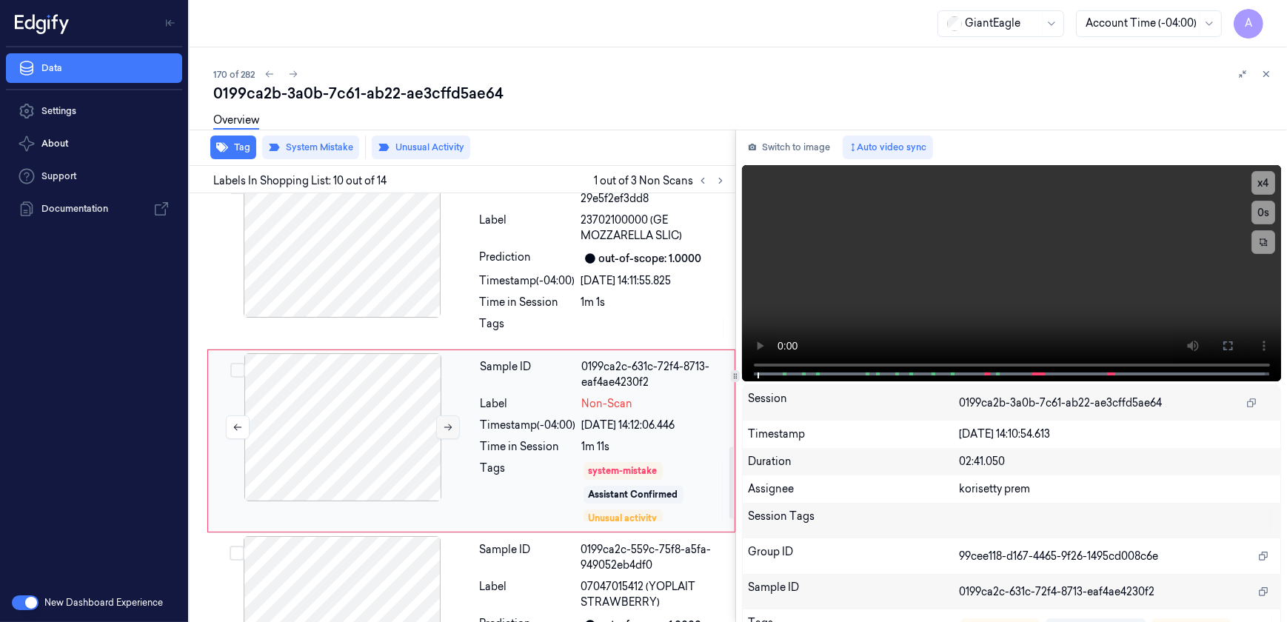
click at [447, 415] on button at bounding box center [448, 427] width 24 height 24
click at [448, 422] on icon at bounding box center [448, 427] width 10 height 10
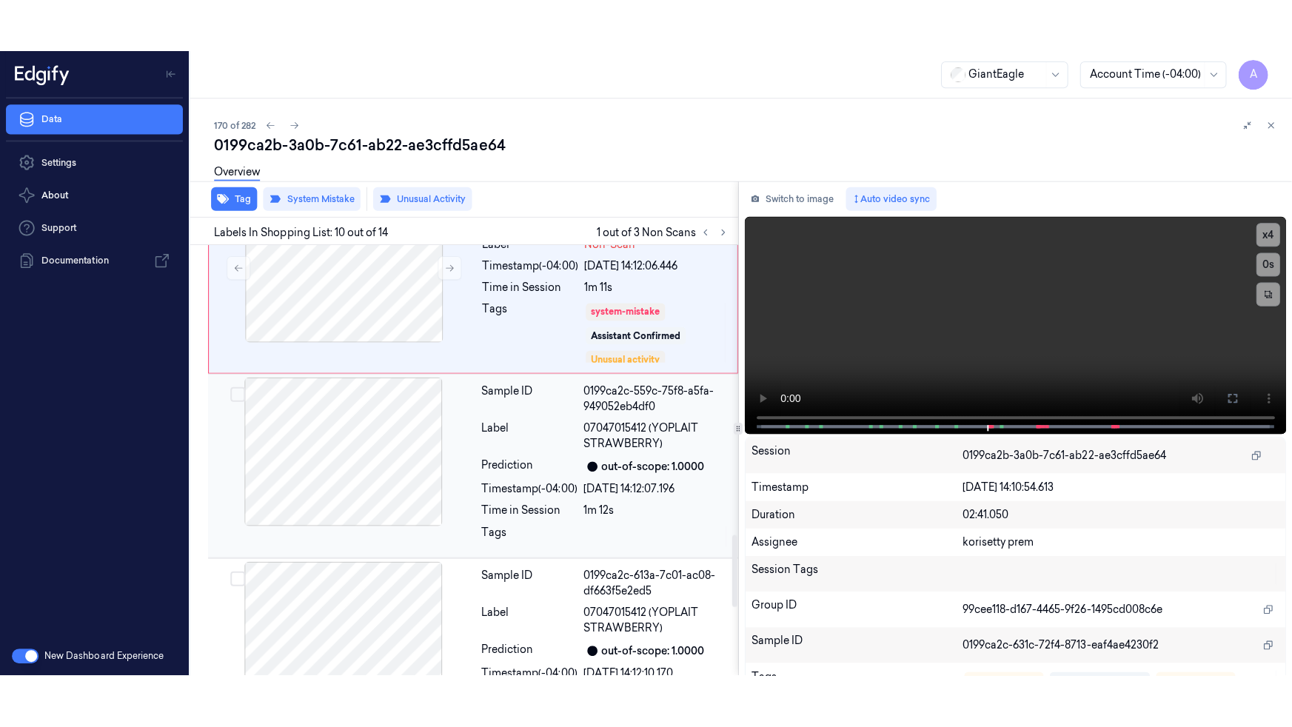
scroll to position [1655, 0]
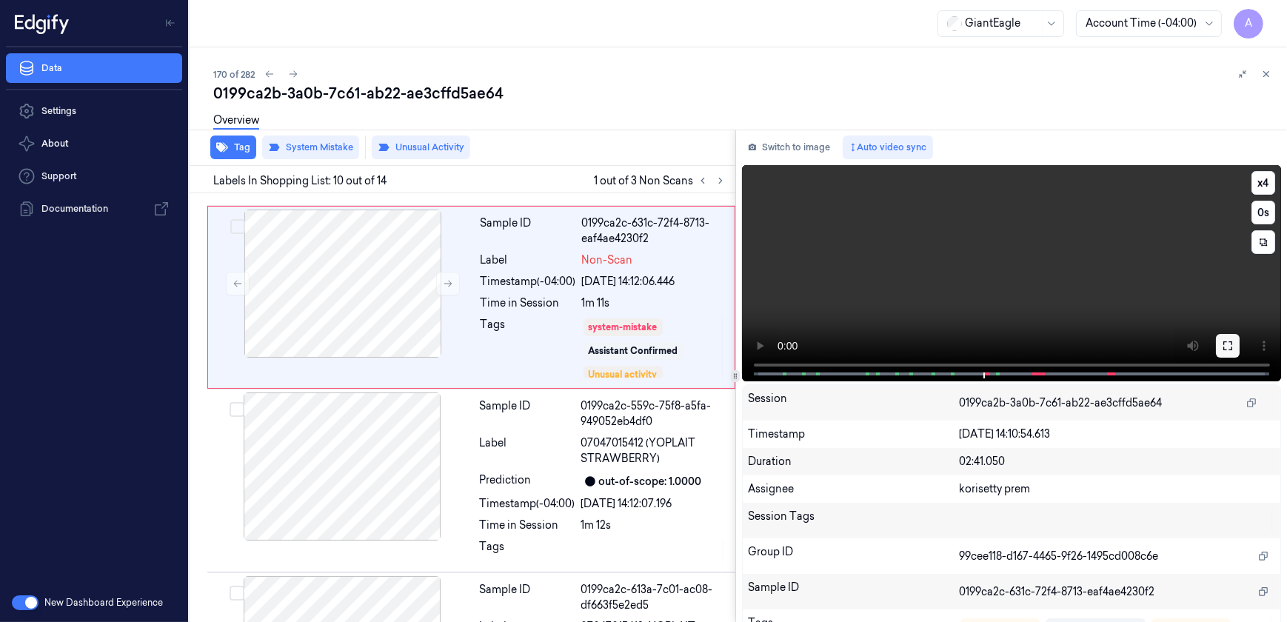
click at [1222, 345] on icon at bounding box center [1228, 346] width 12 height 12
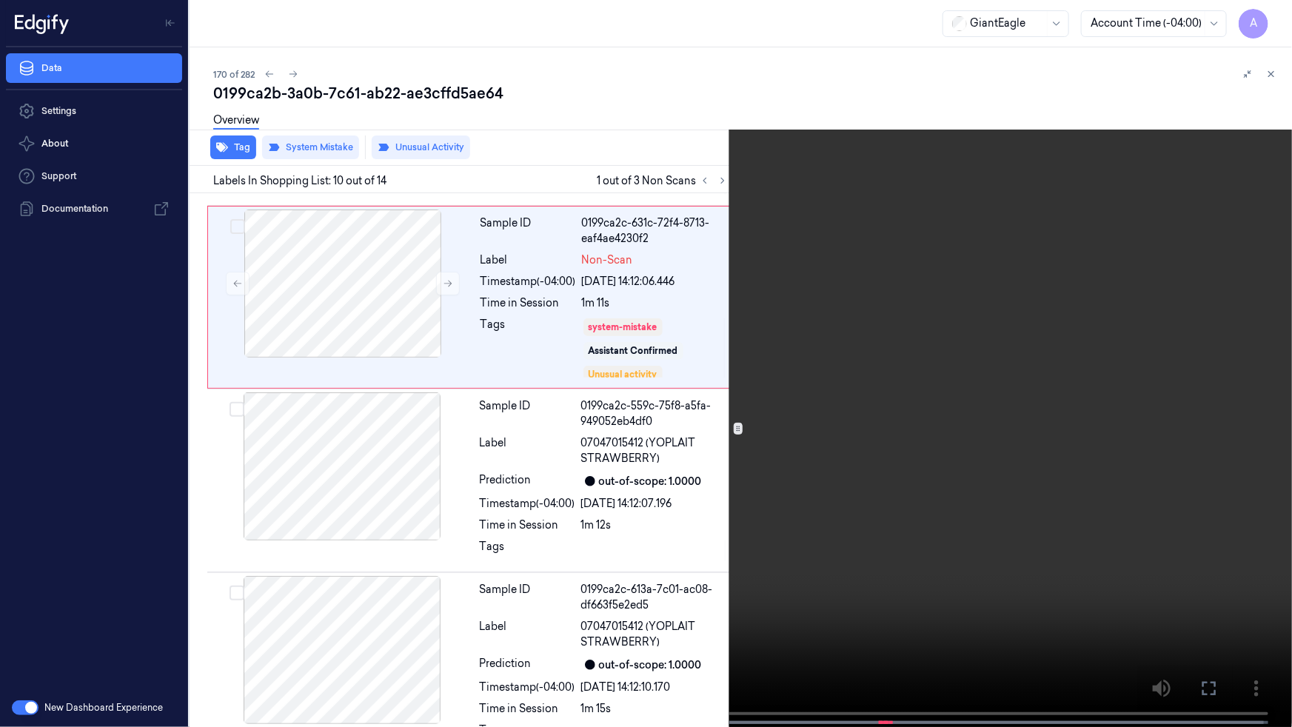
click at [949, 479] on video at bounding box center [646, 365] width 1292 height 730
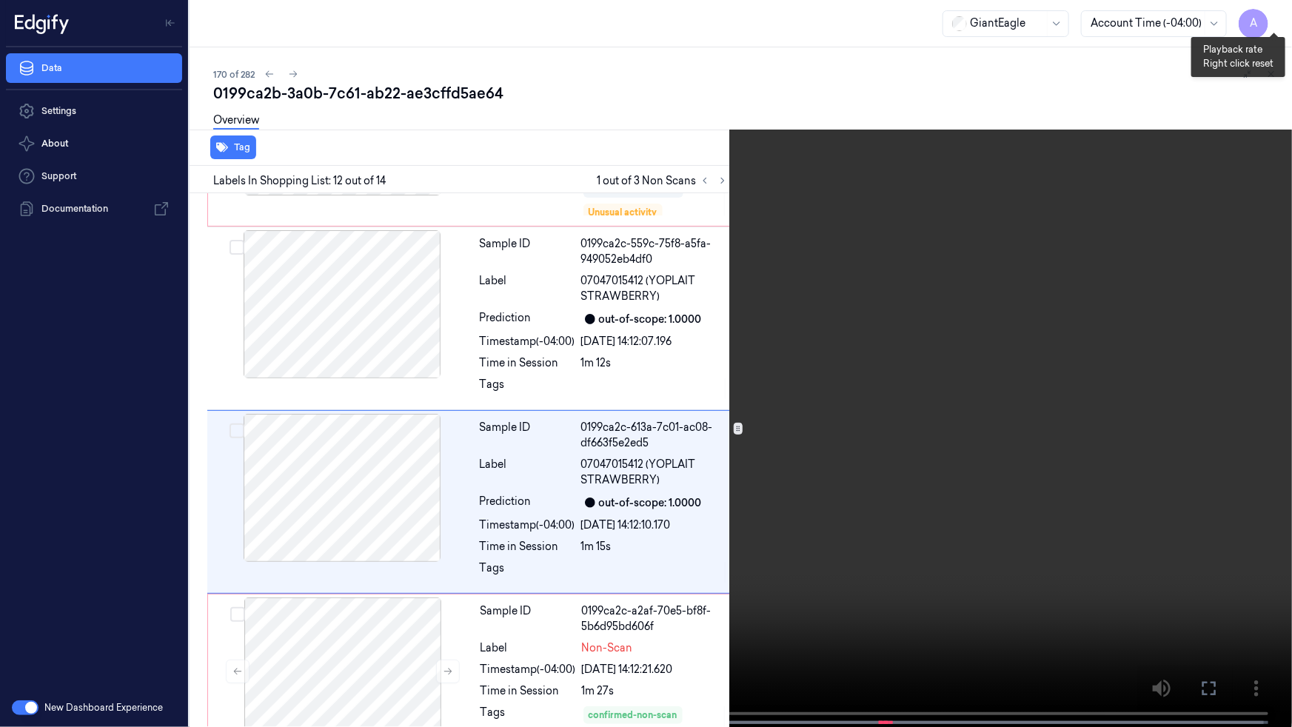
scroll to position [1826, 0]
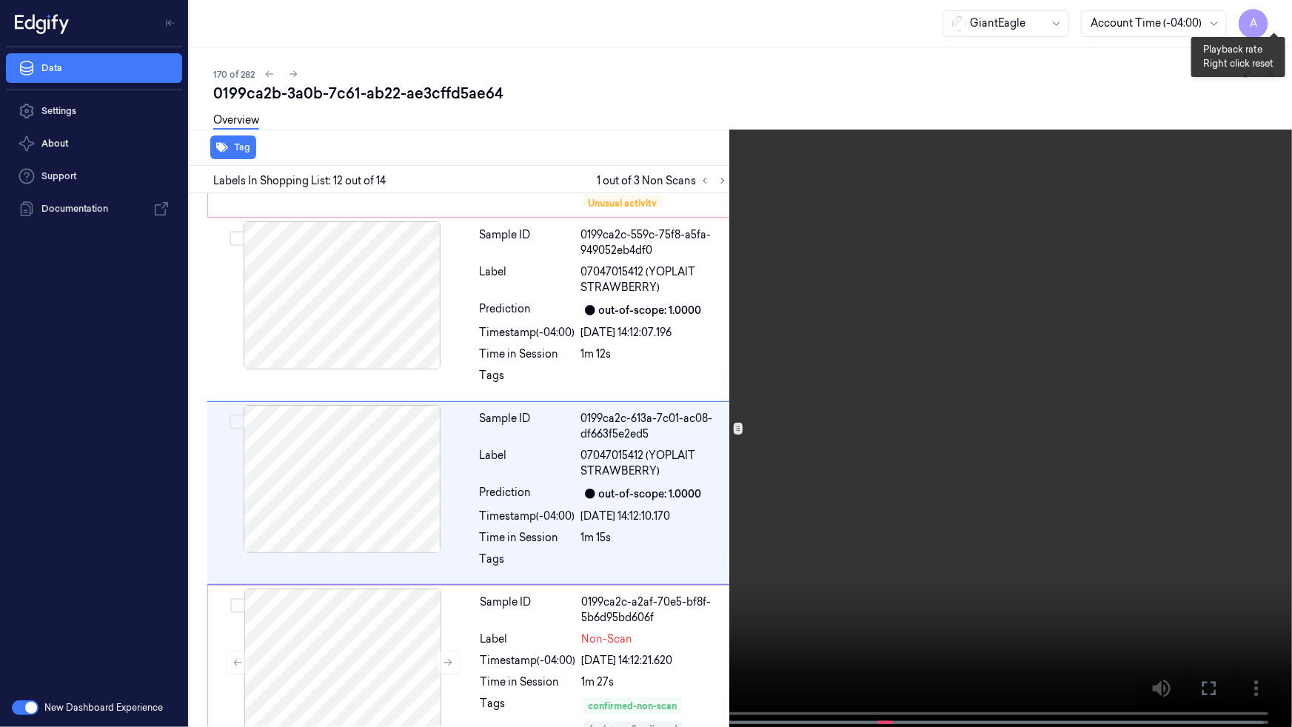
click at [1278, 16] on button "x 1" at bounding box center [1275, 18] width 24 height 24
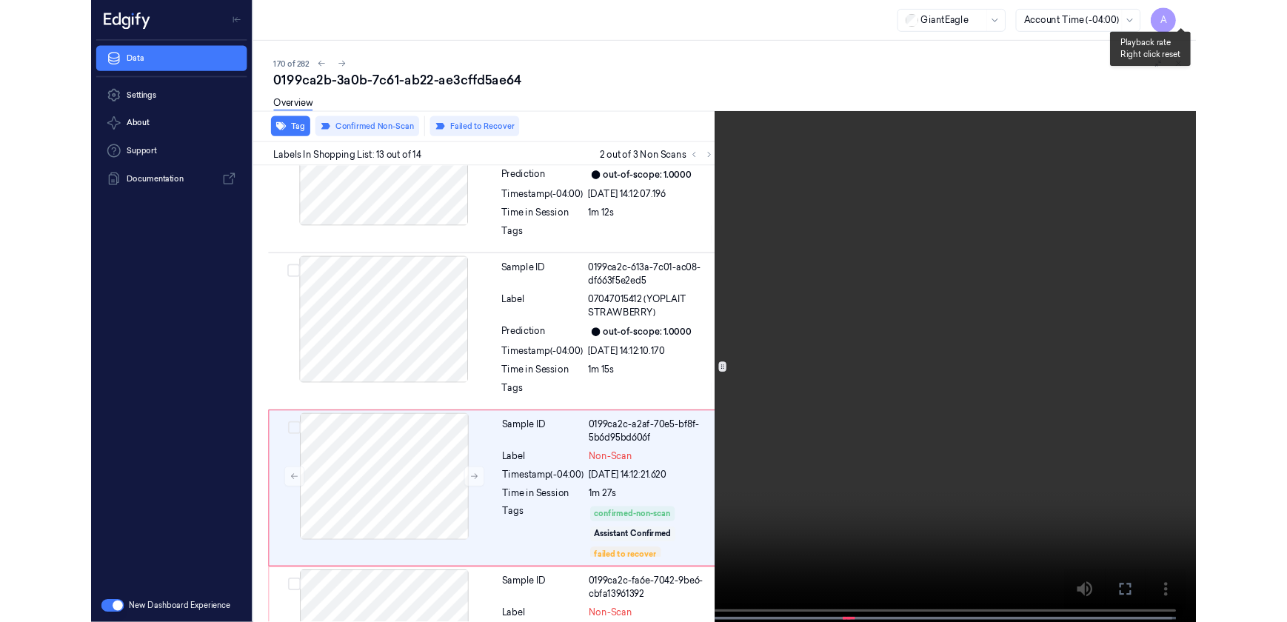
scroll to position [2009, 0]
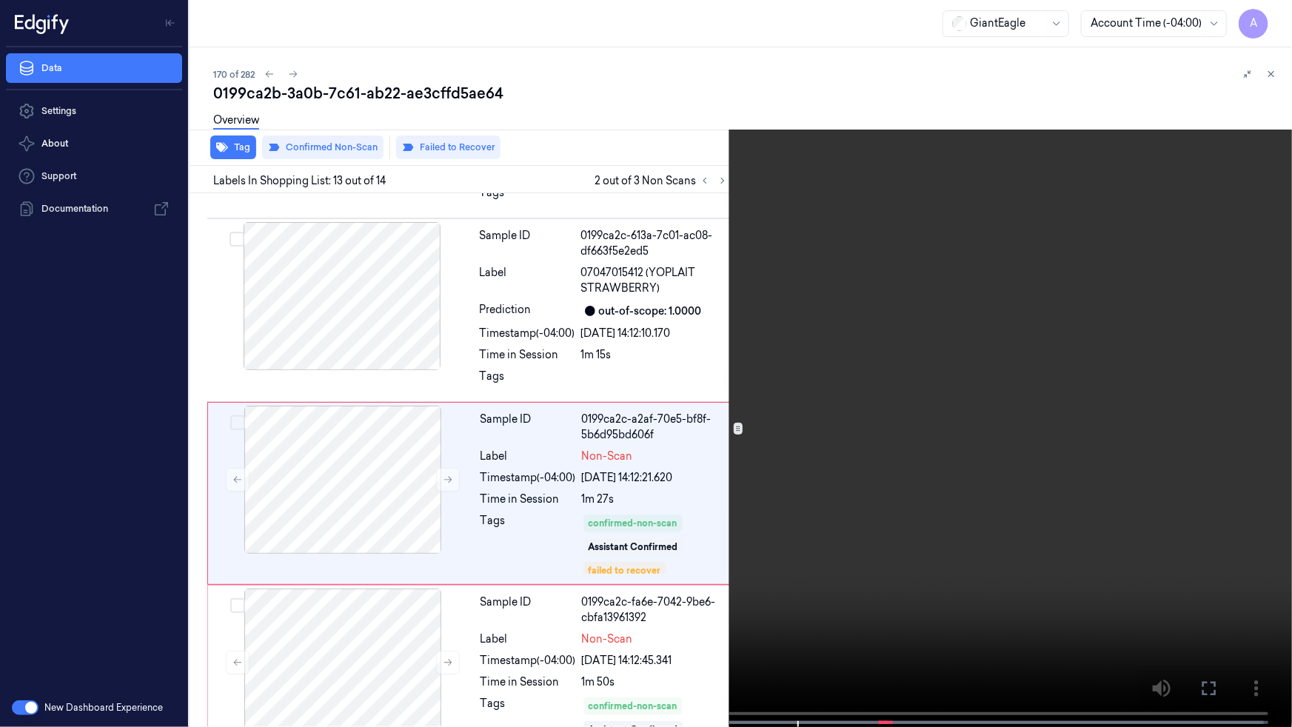
click at [863, 215] on video at bounding box center [646, 365] width 1292 height 730
click at [0, 0] on button at bounding box center [0, 0] width 0 height 0
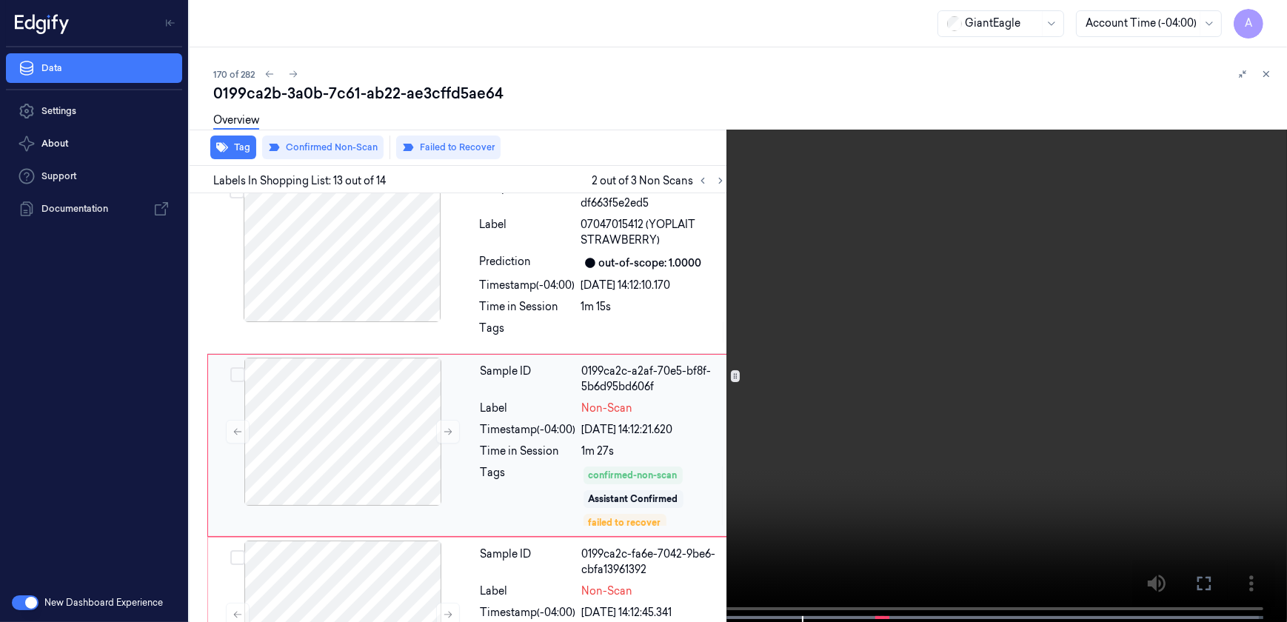
scroll to position [2062, 0]
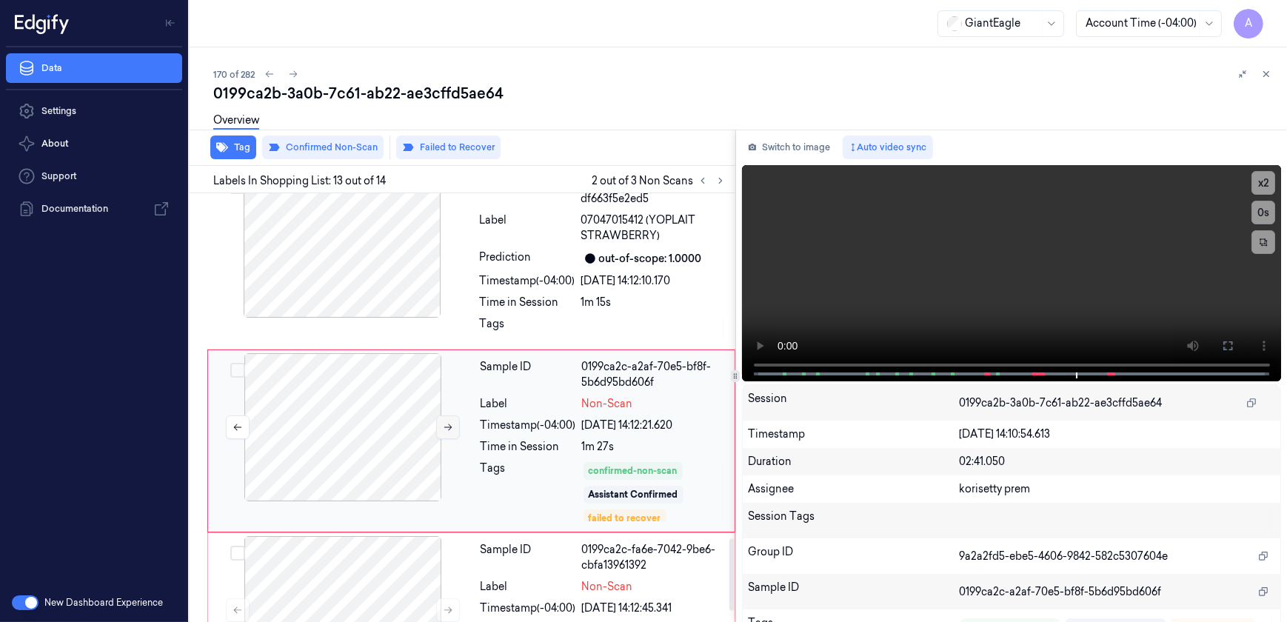
click at [447, 422] on icon at bounding box center [448, 427] width 10 height 10
click at [1029, 316] on video at bounding box center [1012, 273] width 540 height 216
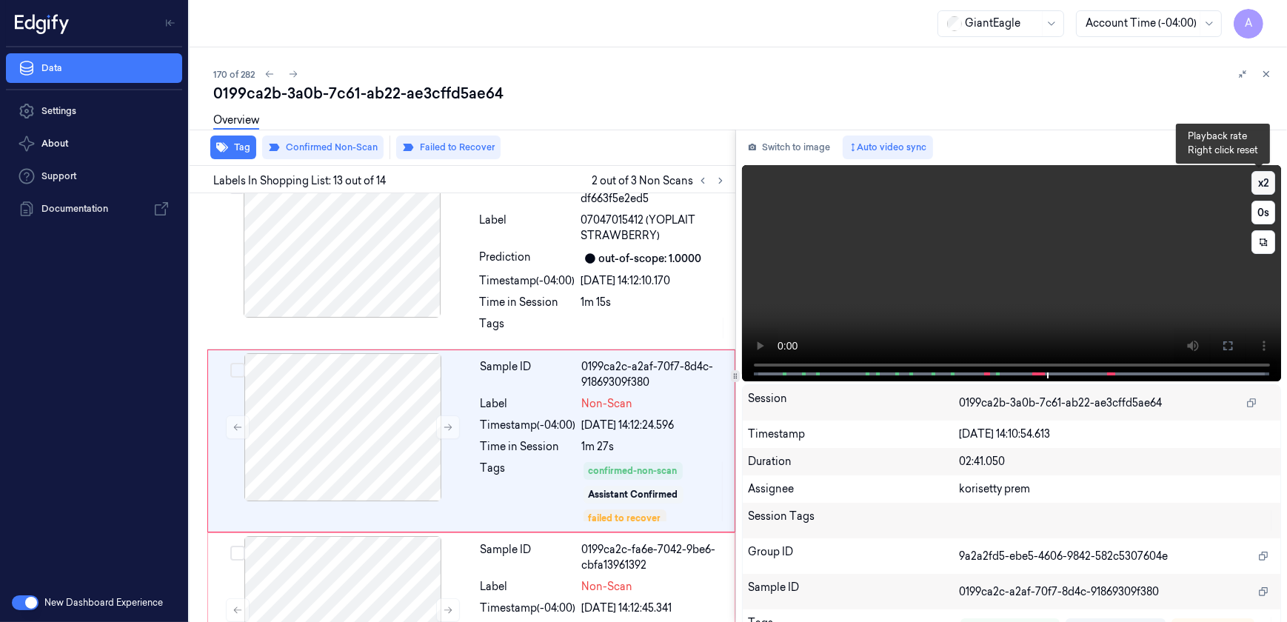
click at [1259, 178] on button "x 2" at bounding box center [1263, 183] width 24 height 24
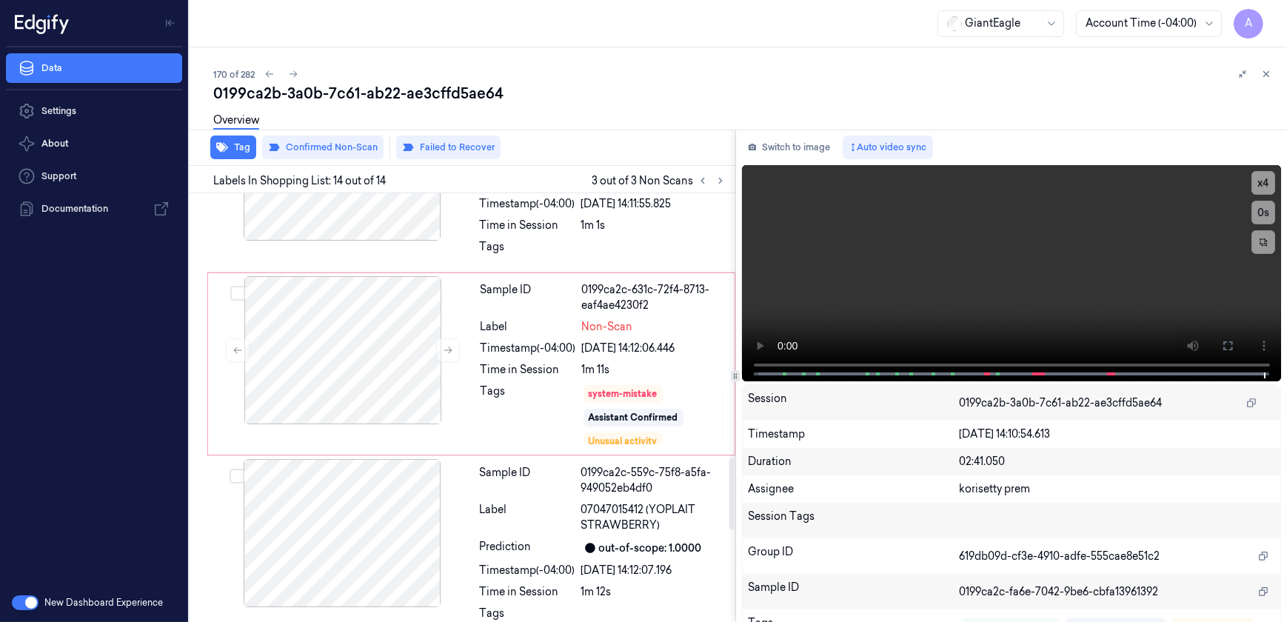
scroll to position [1521, 0]
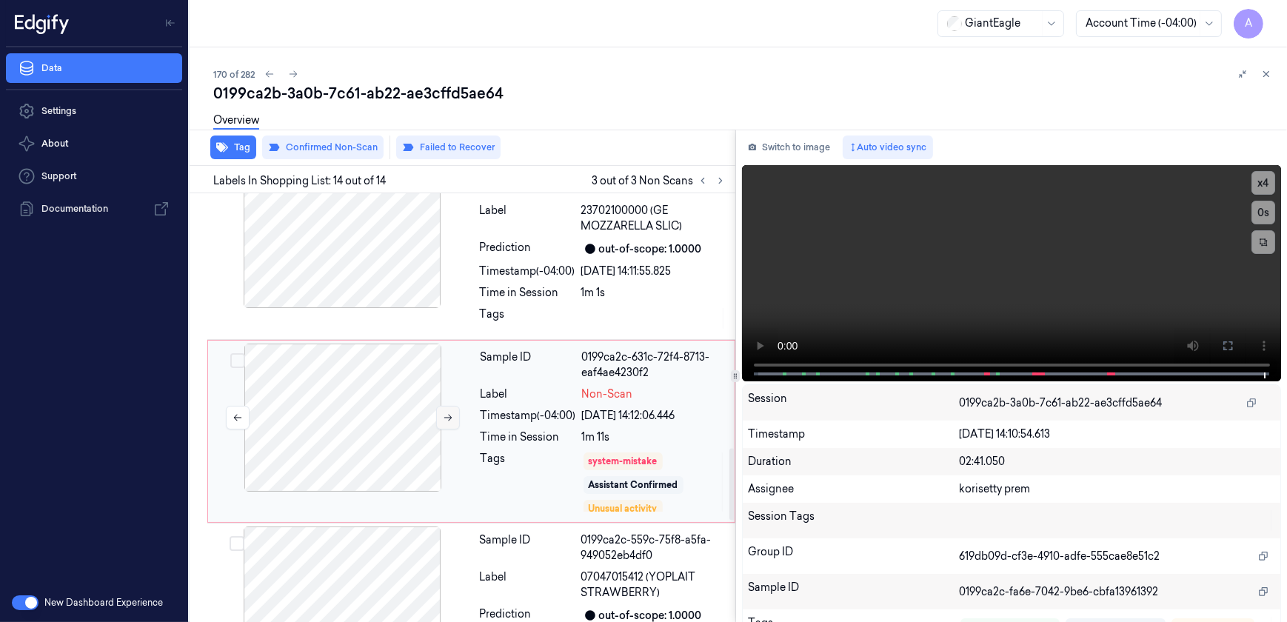
click at [444, 412] on icon at bounding box center [448, 417] width 10 height 10
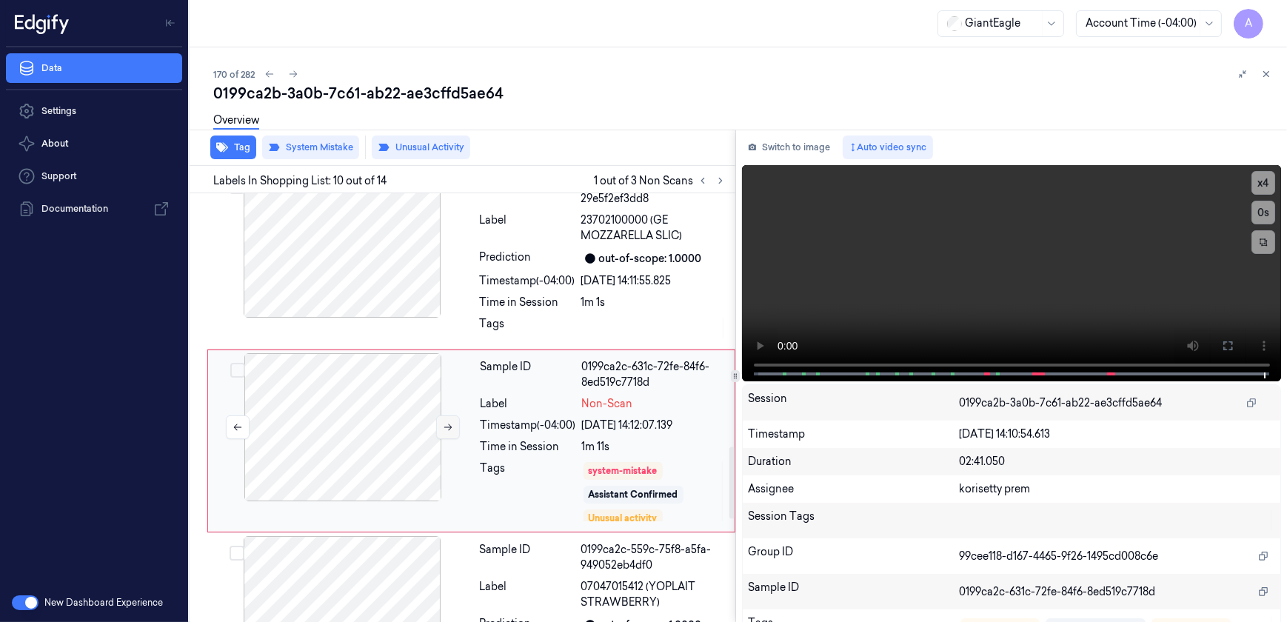
click at [444, 379] on div at bounding box center [343, 427] width 264 height 148
click at [449, 422] on icon at bounding box center [448, 427] width 10 height 10
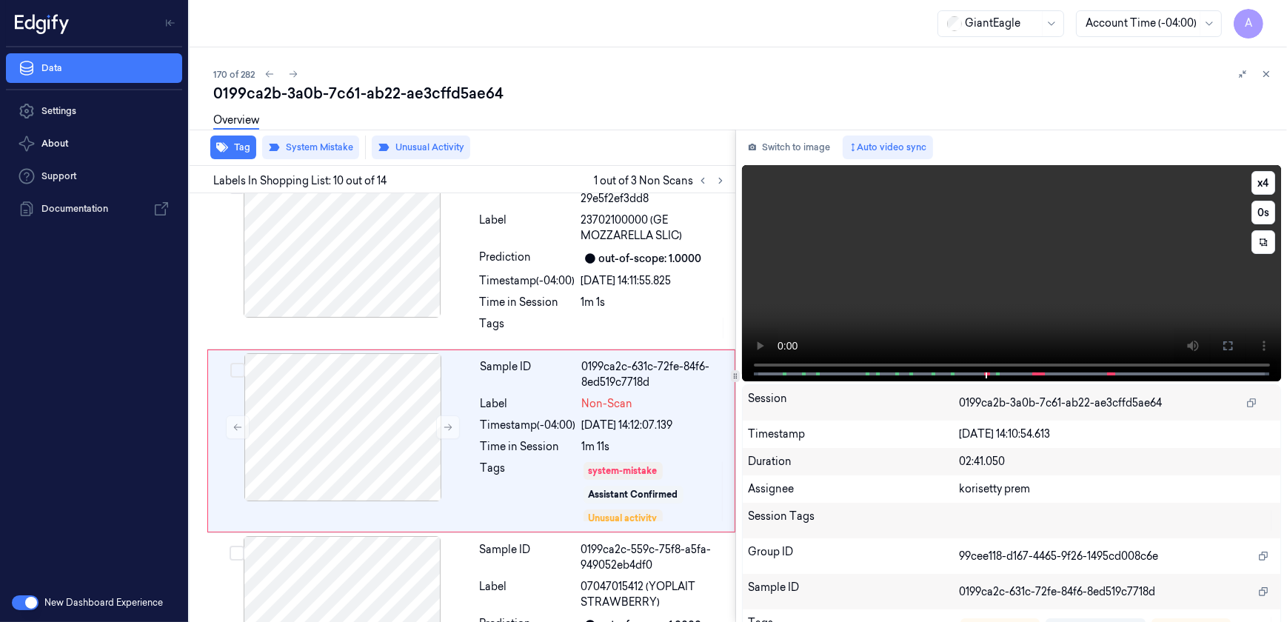
click at [880, 313] on video at bounding box center [1012, 273] width 540 height 216
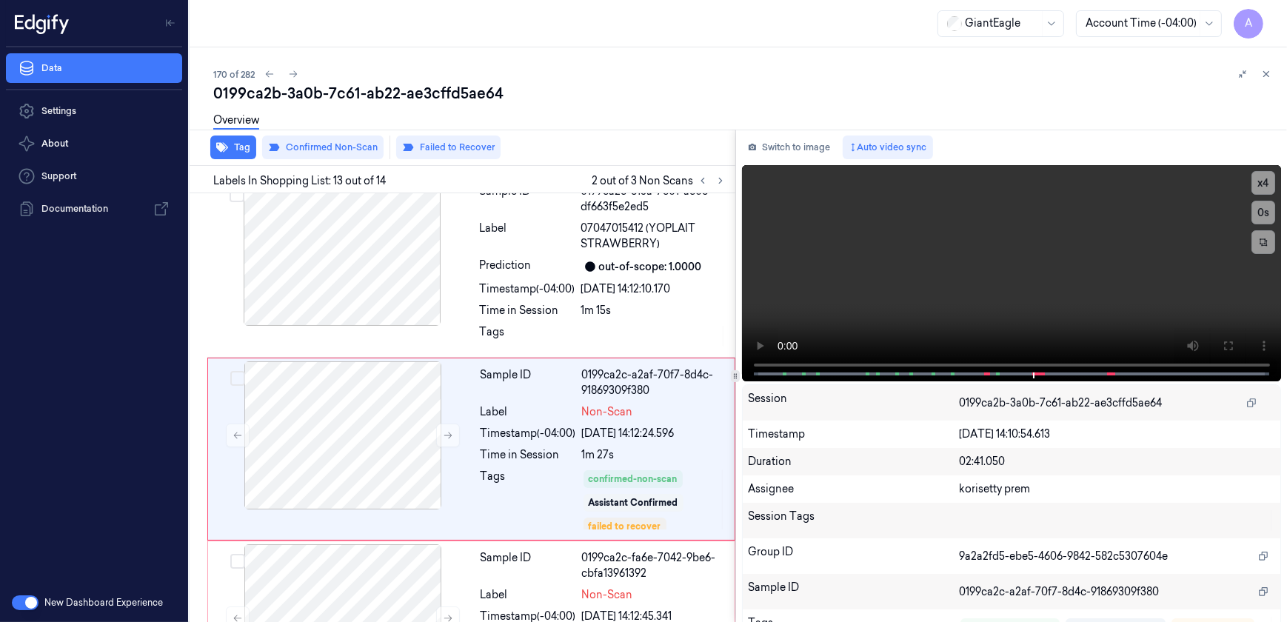
scroll to position [2062, 0]
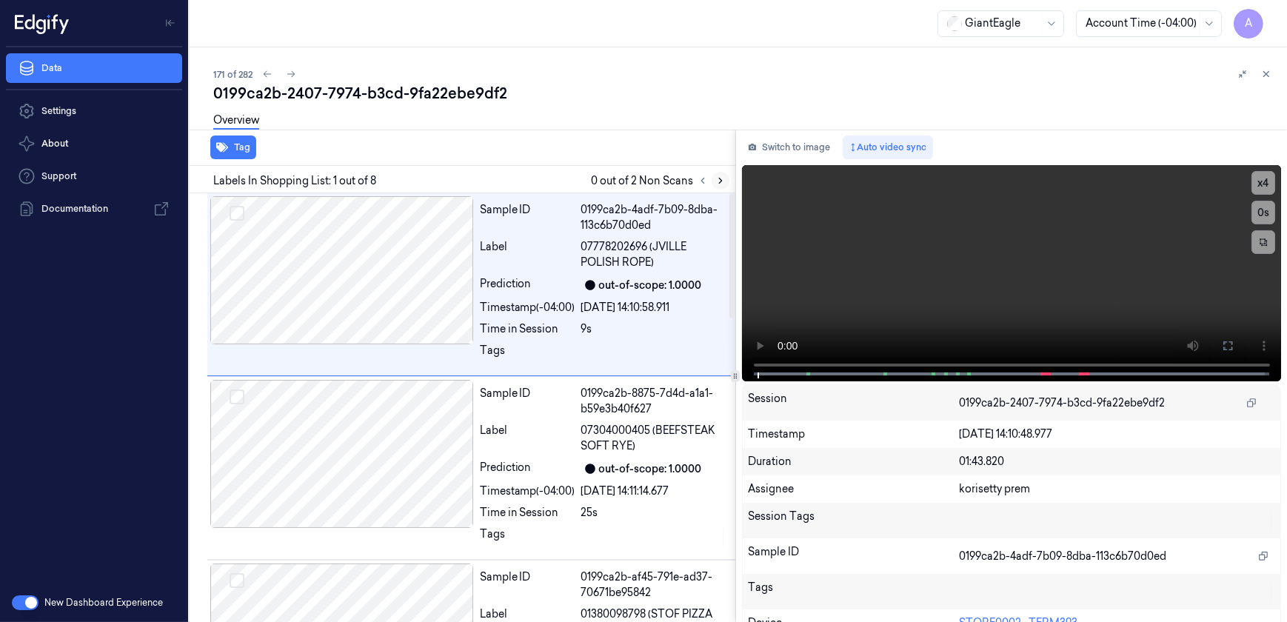
click at [715, 184] on icon at bounding box center [720, 180] width 10 height 10
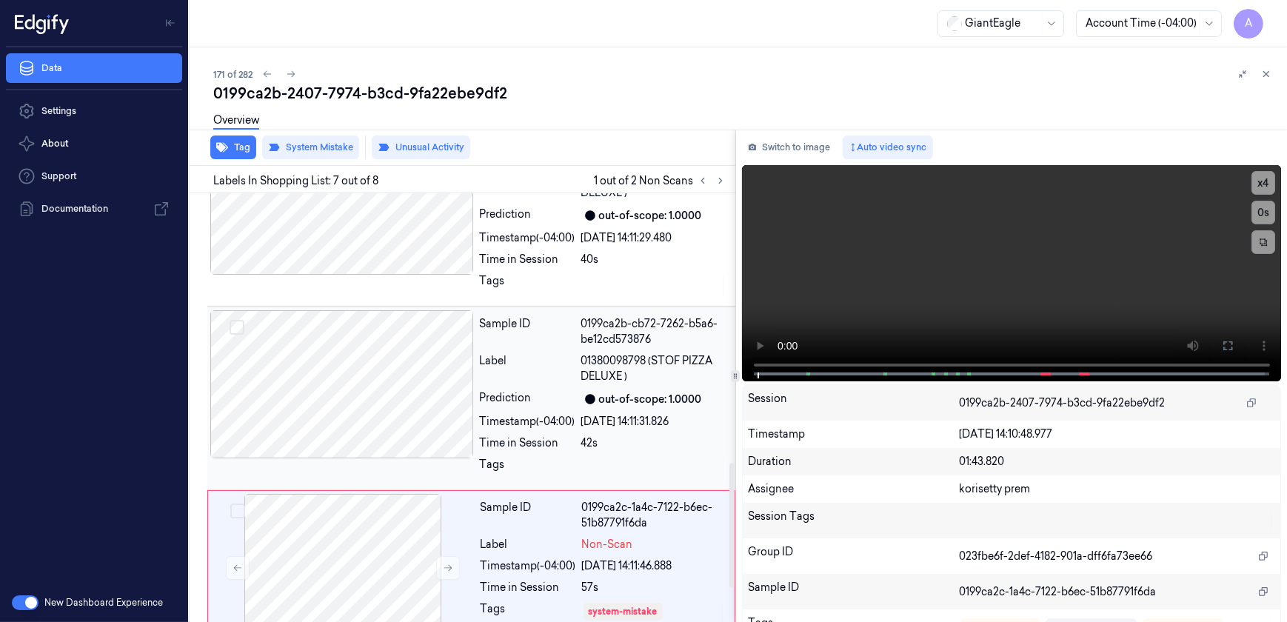
scroll to position [977, 0]
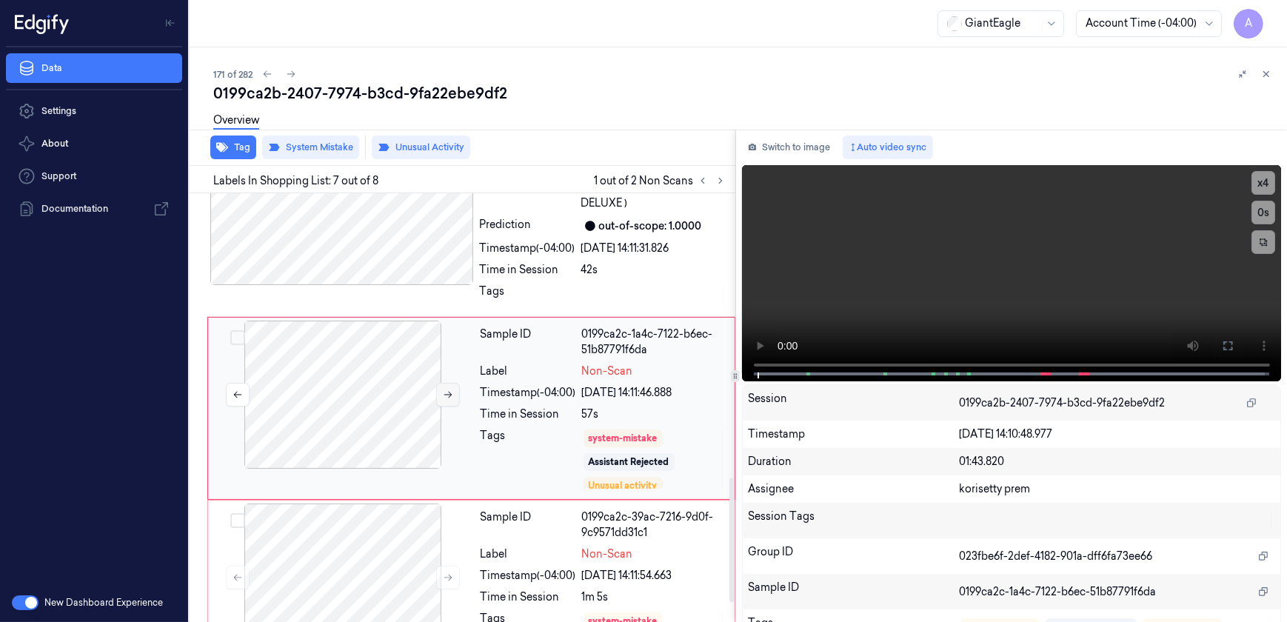
click at [452, 396] on icon at bounding box center [448, 394] width 10 height 10
click at [443, 395] on icon at bounding box center [448, 394] width 10 height 10
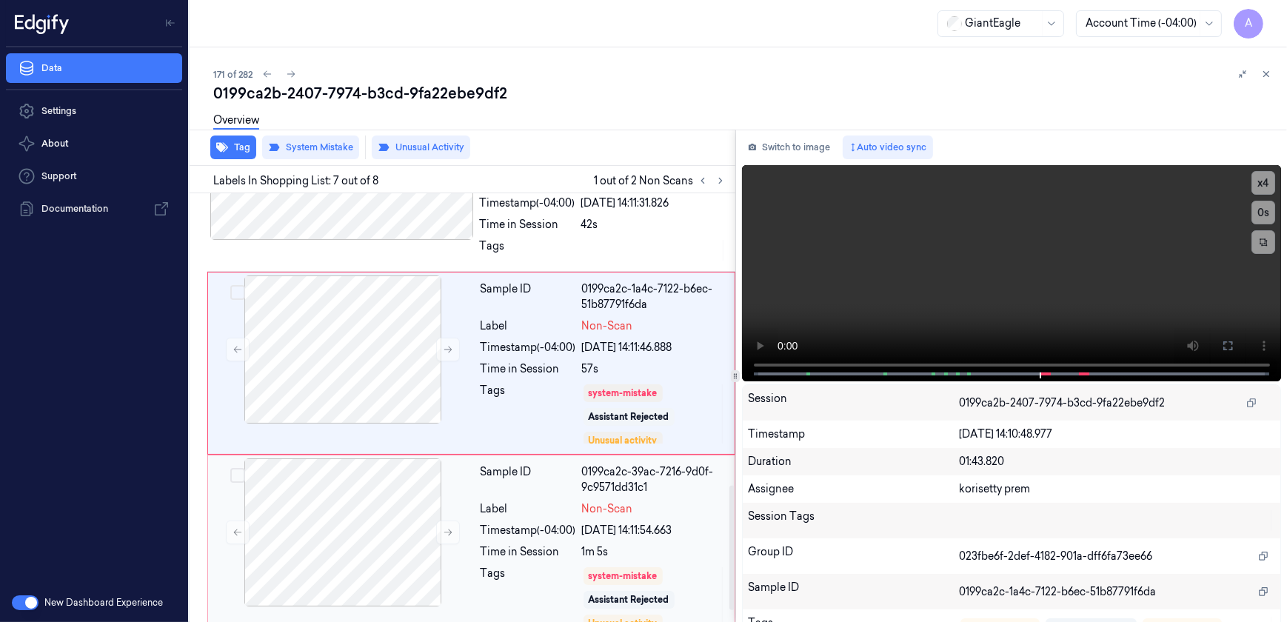
scroll to position [1042, 0]
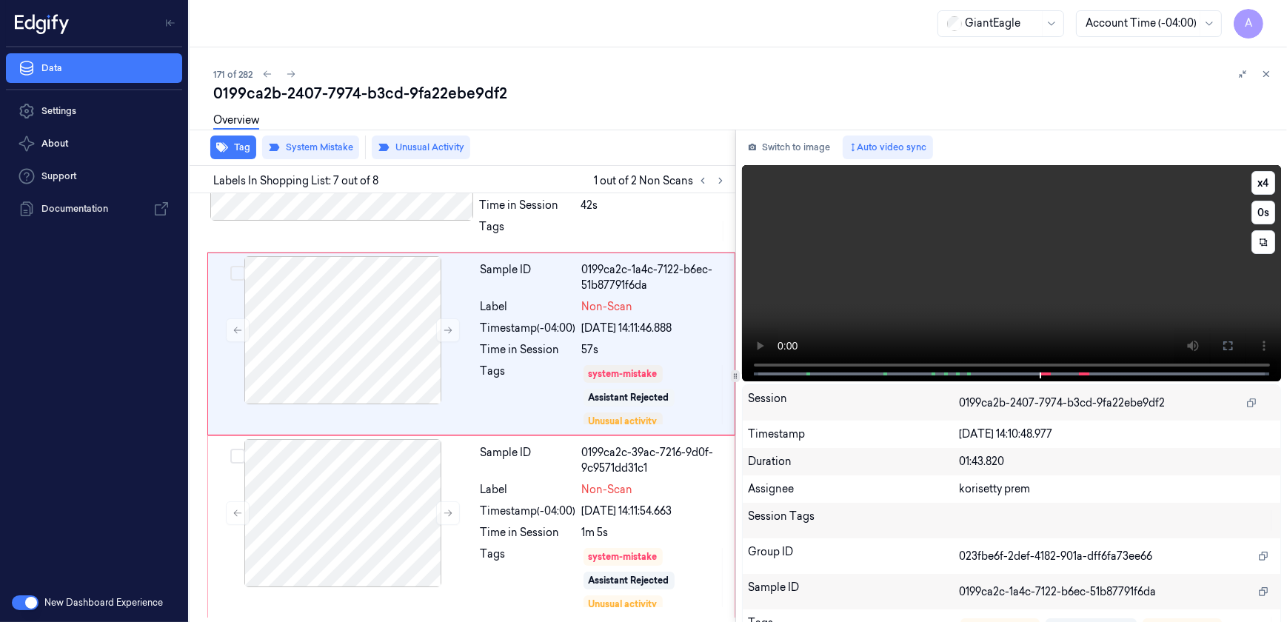
click at [1000, 321] on video at bounding box center [1012, 273] width 540 height 216
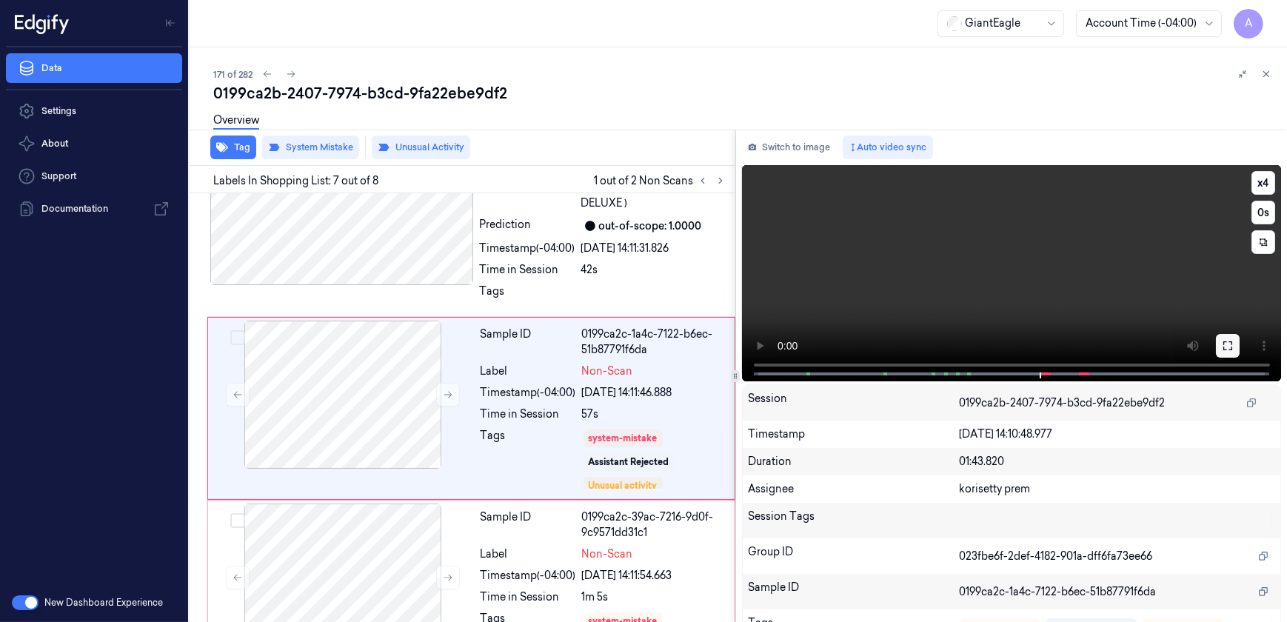
click at [1223, 347] on icon at bounding box center [1228, 346] width 12 height 12
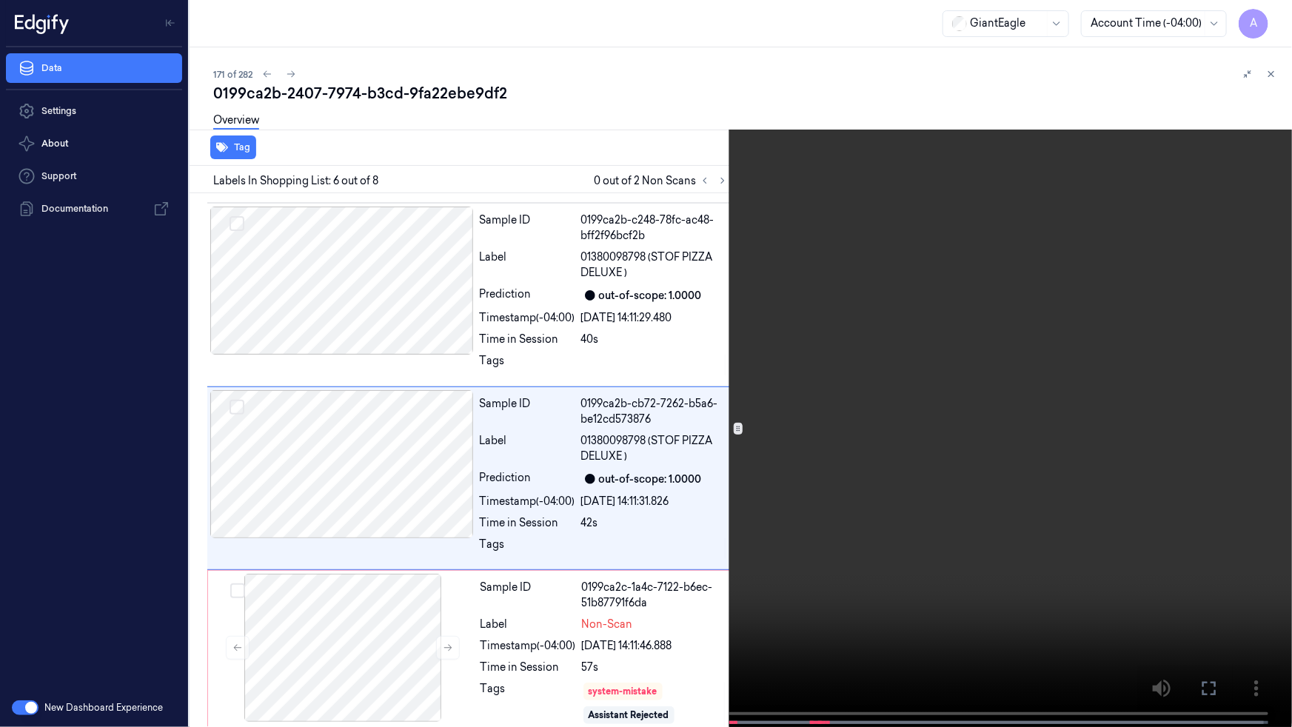
scroll to position [740, 0]
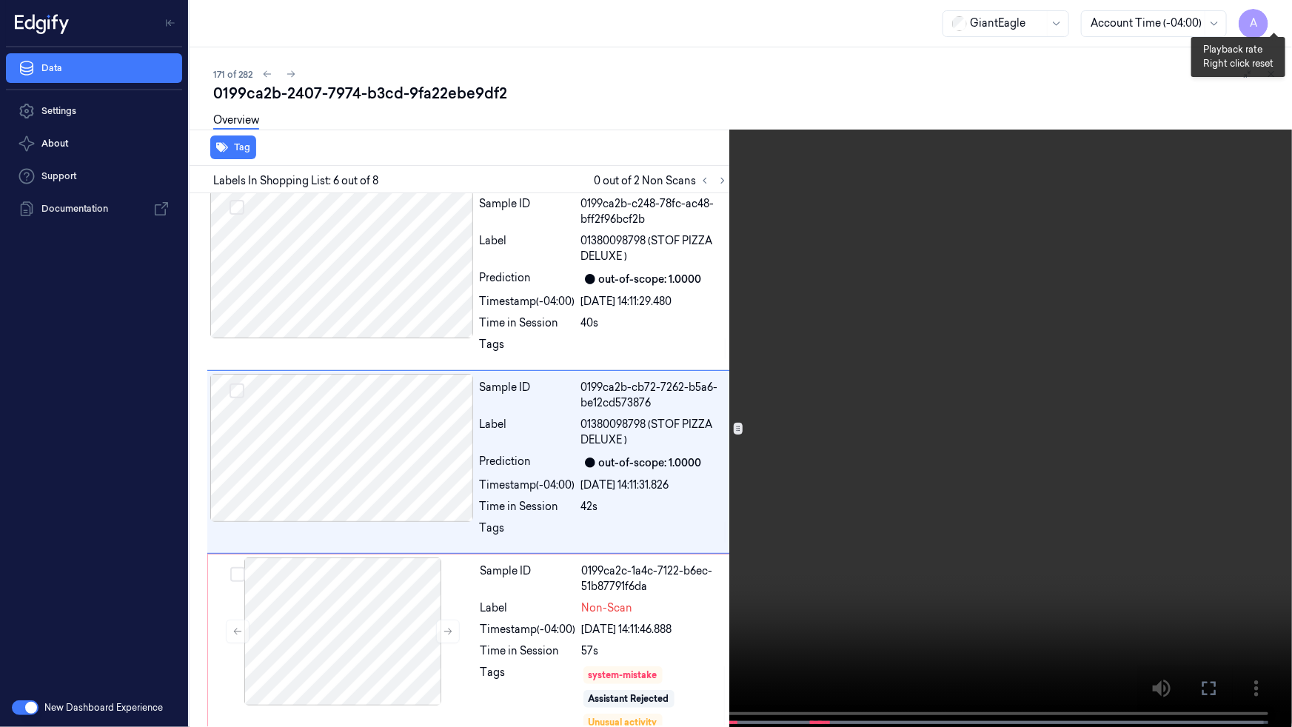
click at [1283, 15] on button "x 1" at bounding box center [1275, 18] width 24 height 24
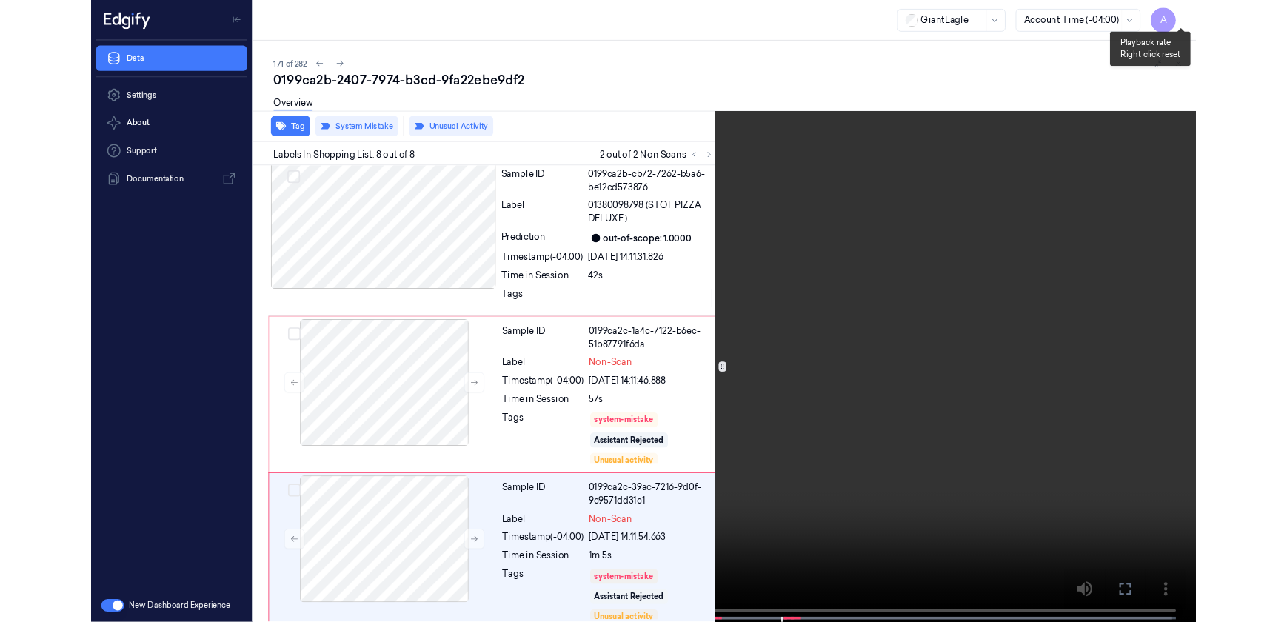
scroll to position [937, 0]
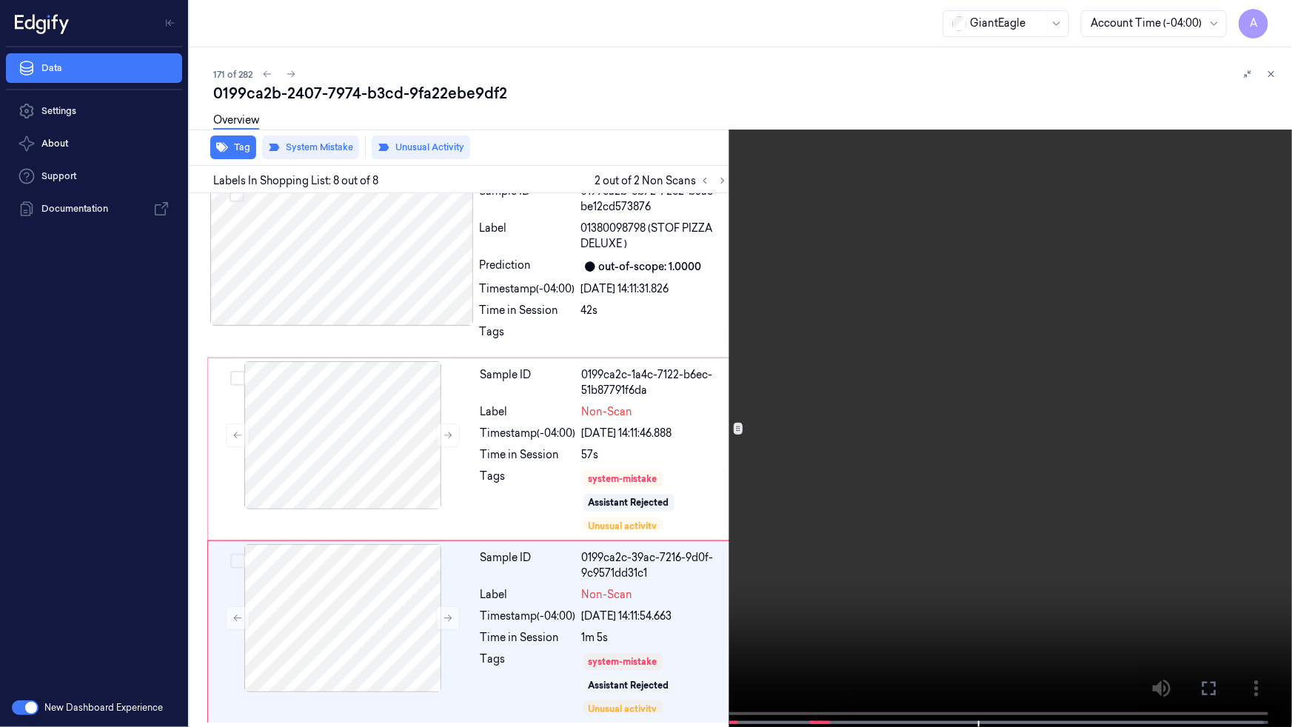
click at [0, 0] on icon at bounding box center [0, 0] width 0 height 0
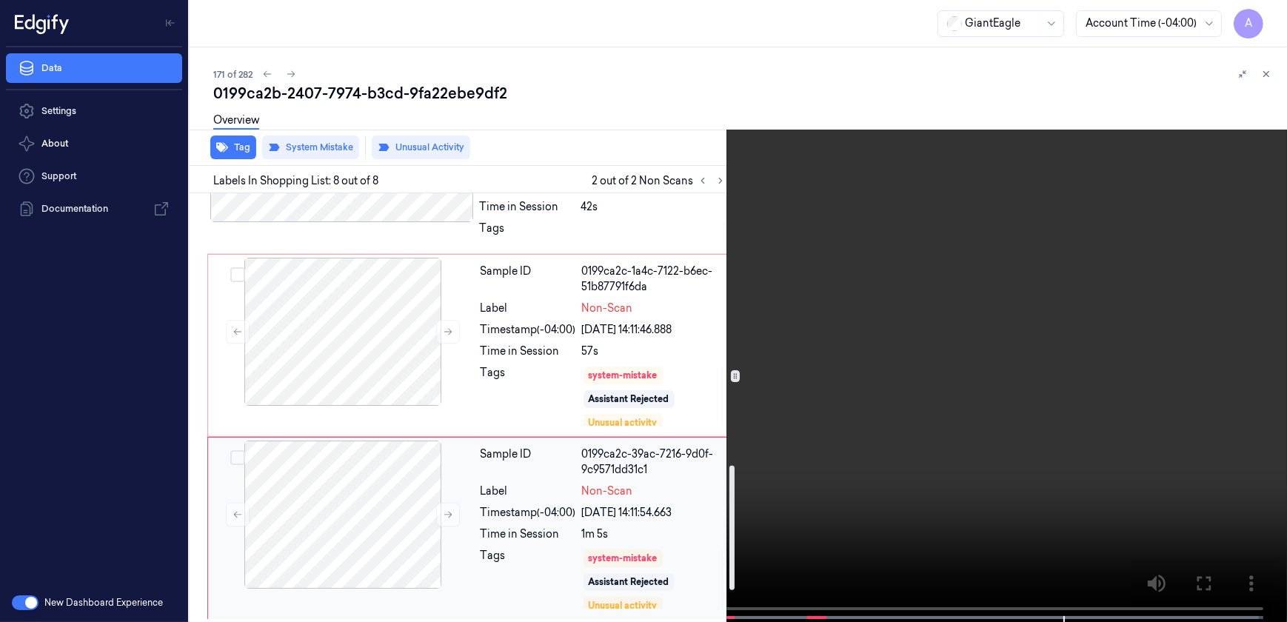
scroll to position [1042, 0]
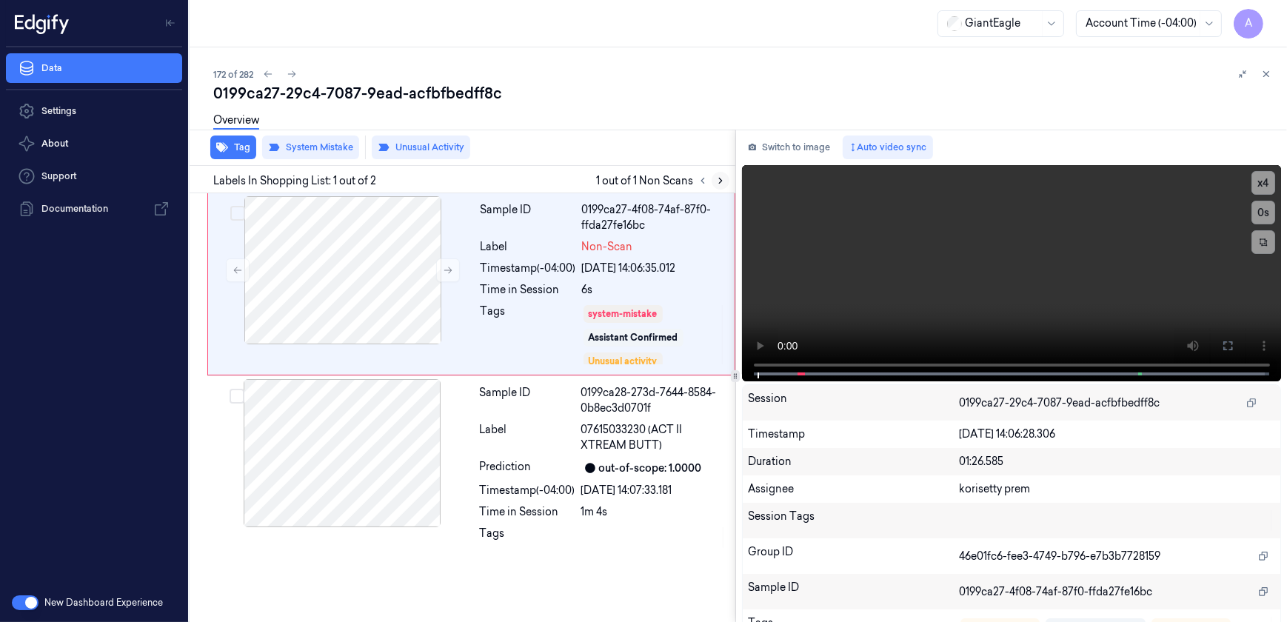
click at [717, 184] on icon at bounding box center [720, 180] width 10 height 10
click at [447, 267] on icon at bounding box center [448, 270] width 10 height 10
click at [446, 268] on icon at bounding box center [448, 270] width 10 height 10
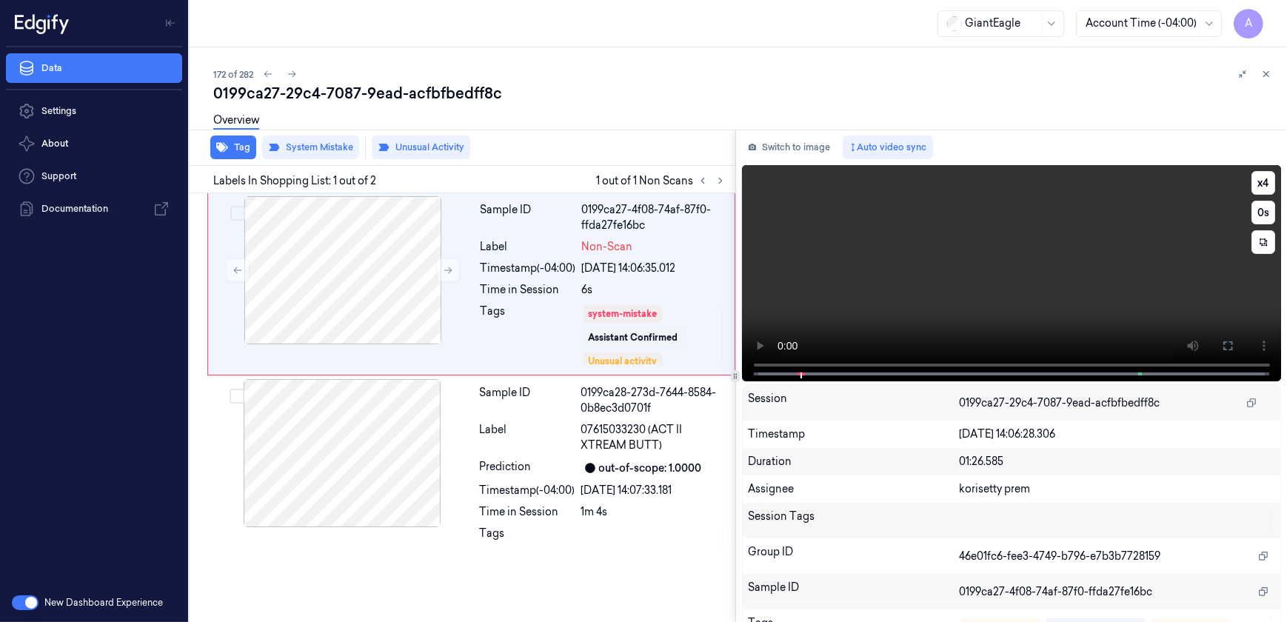
click at [755, 368] on div "x 4 0 s Non-Scan" at bounding box center [1012, 271] width 540 height 213
click at [1223, 342] on icon at bounding box center [1227, 345] width 9 height 9
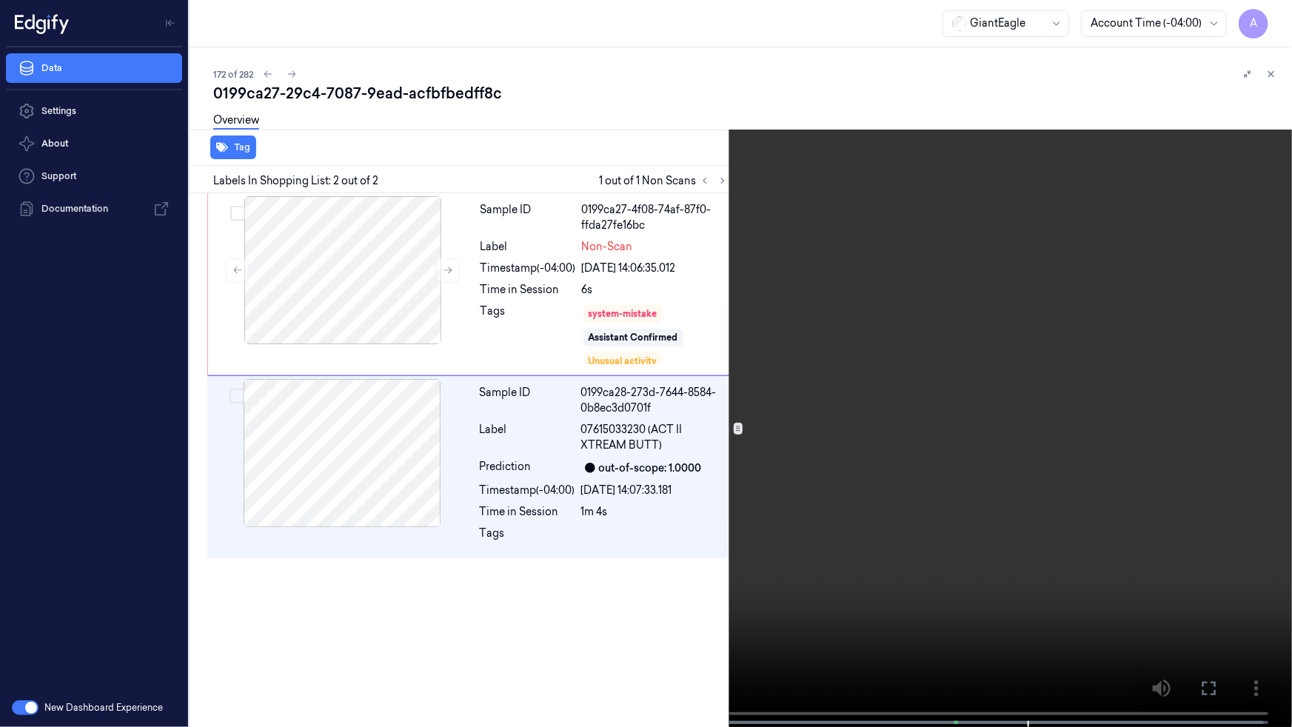
drag, startPoint x: 1207, startPoint y: 686, endPoint x: 1156, endPoint y: 570, distance: 126.3
click at [0, 0] on icon at bounding box center [0, 0] width 0 height 0
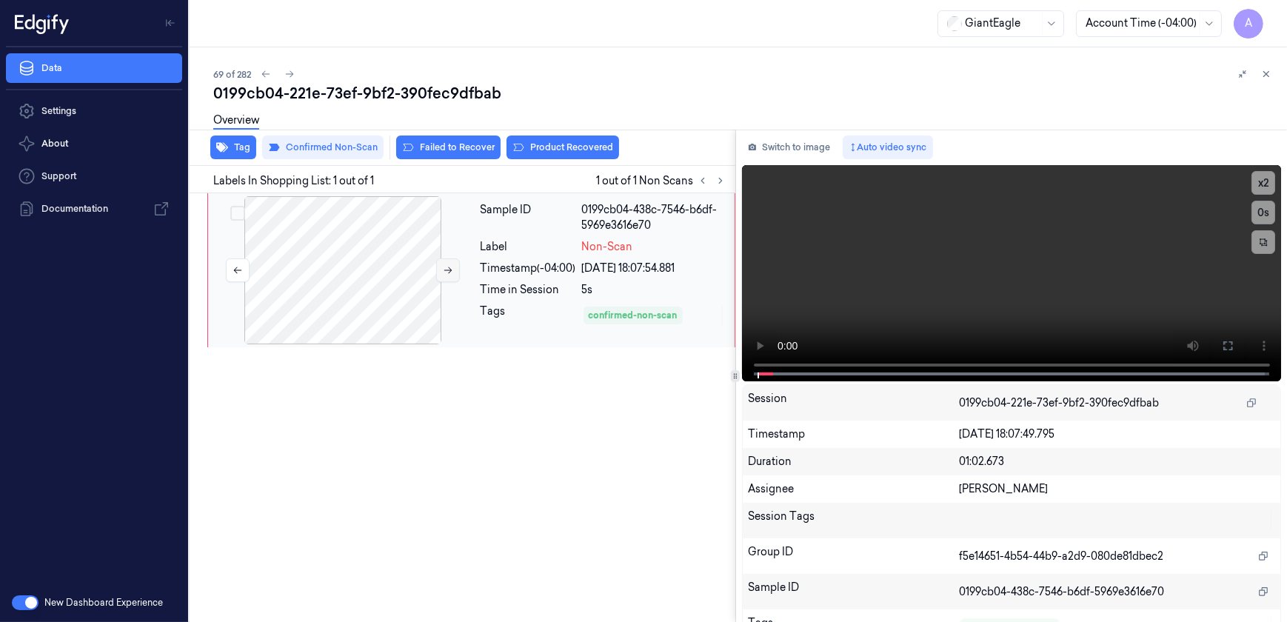
click at [447, 272] on icon at bounding box center [448, 270] width 10 height 10
click at [1229, 350] on button at bounding box center [1228, 346] width 24 height 24
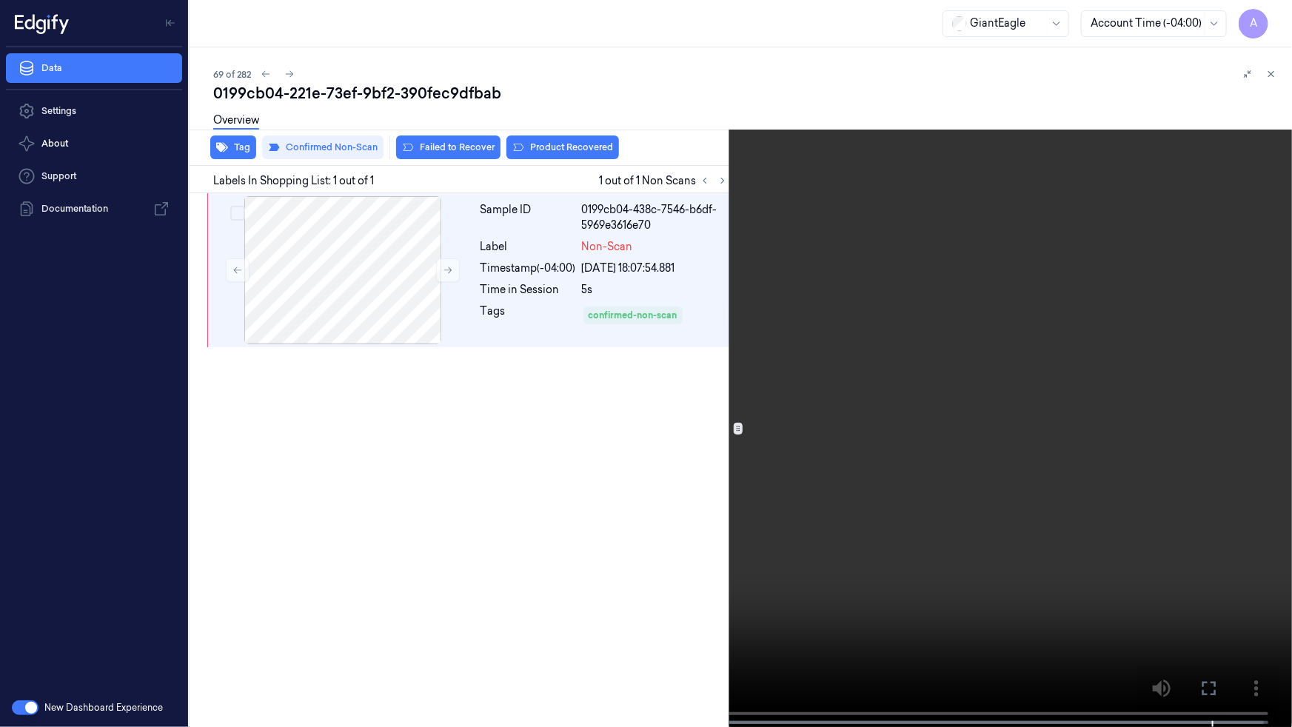
click at [0, 0] on icon at bounding box center [0, 0] width 0 height 0
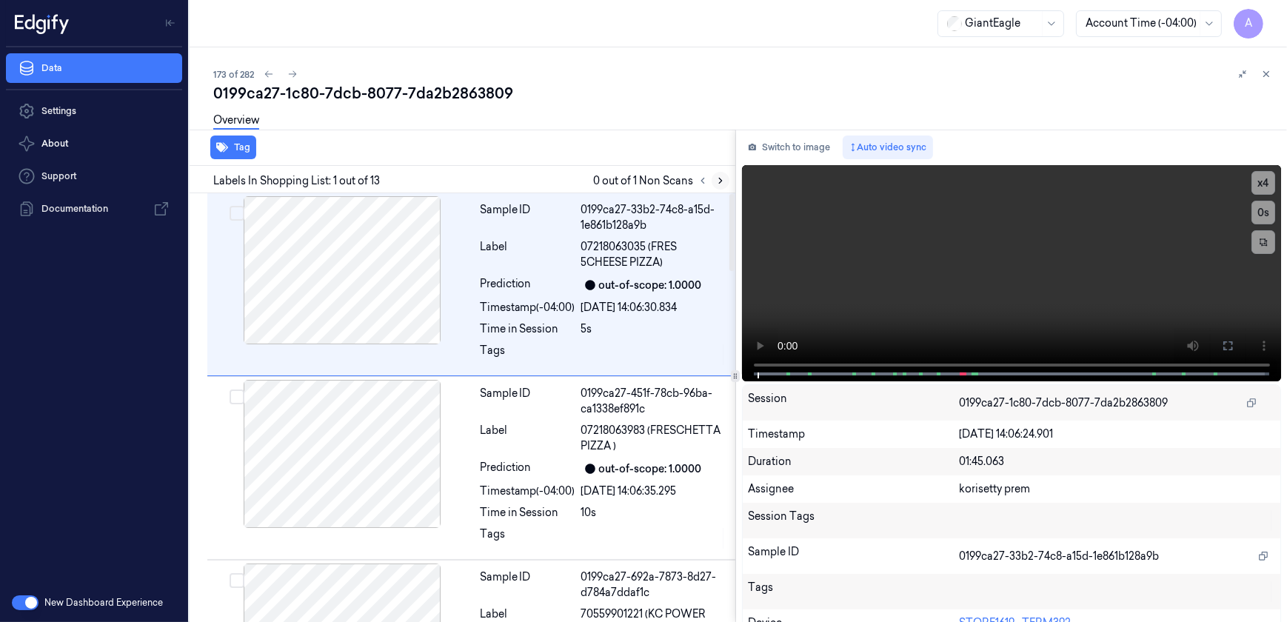
click at [714, 177] on button at bounding box center [721, 181] width 18 height 18
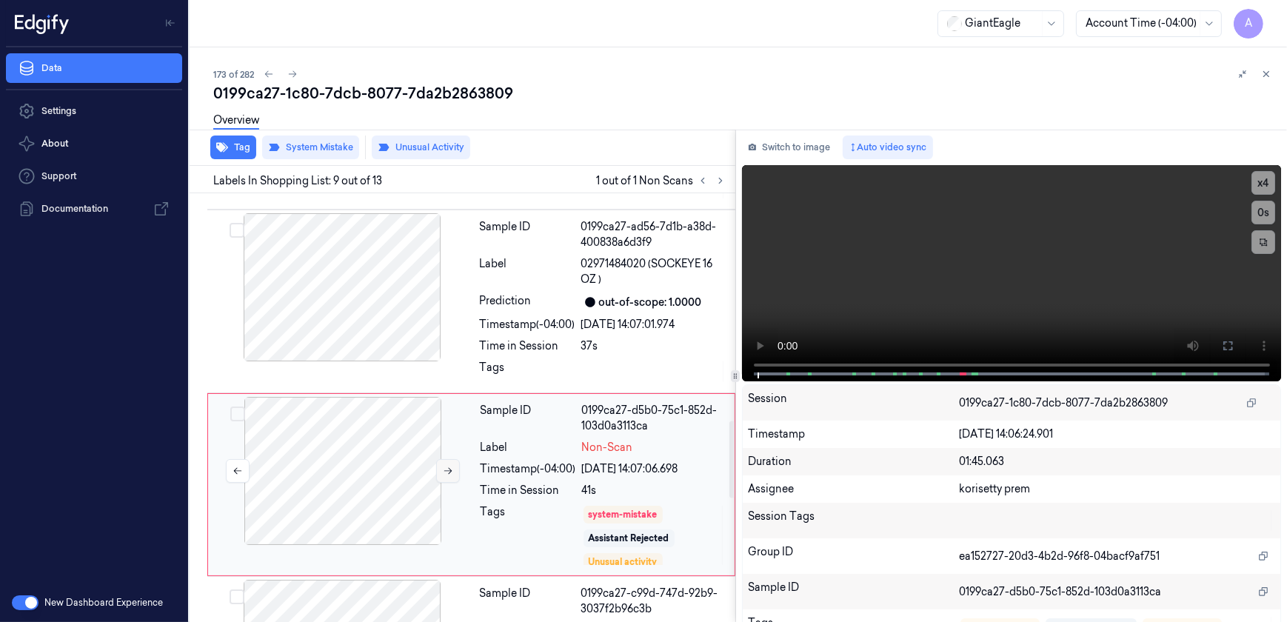
scroll to position [1344, 0]
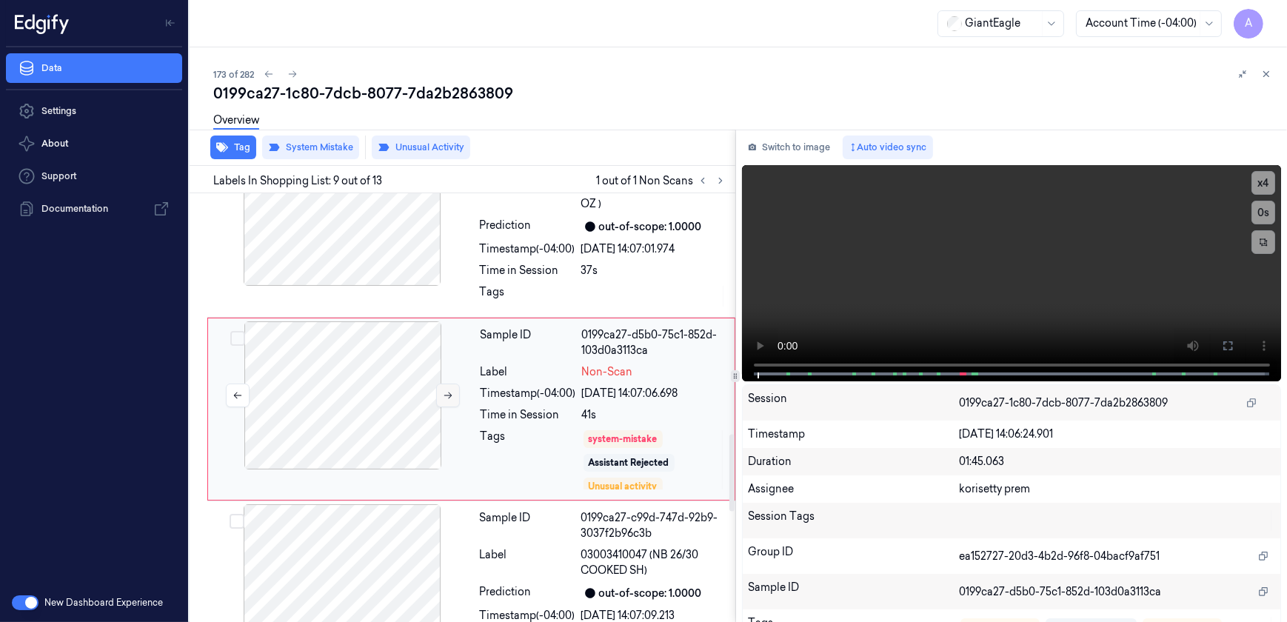
click at [450, 398] on icon at bounding box center [448, 395] width 10 height 10
click at [444, 392] on icon at bounding box center [448, 395] width 10 height 10
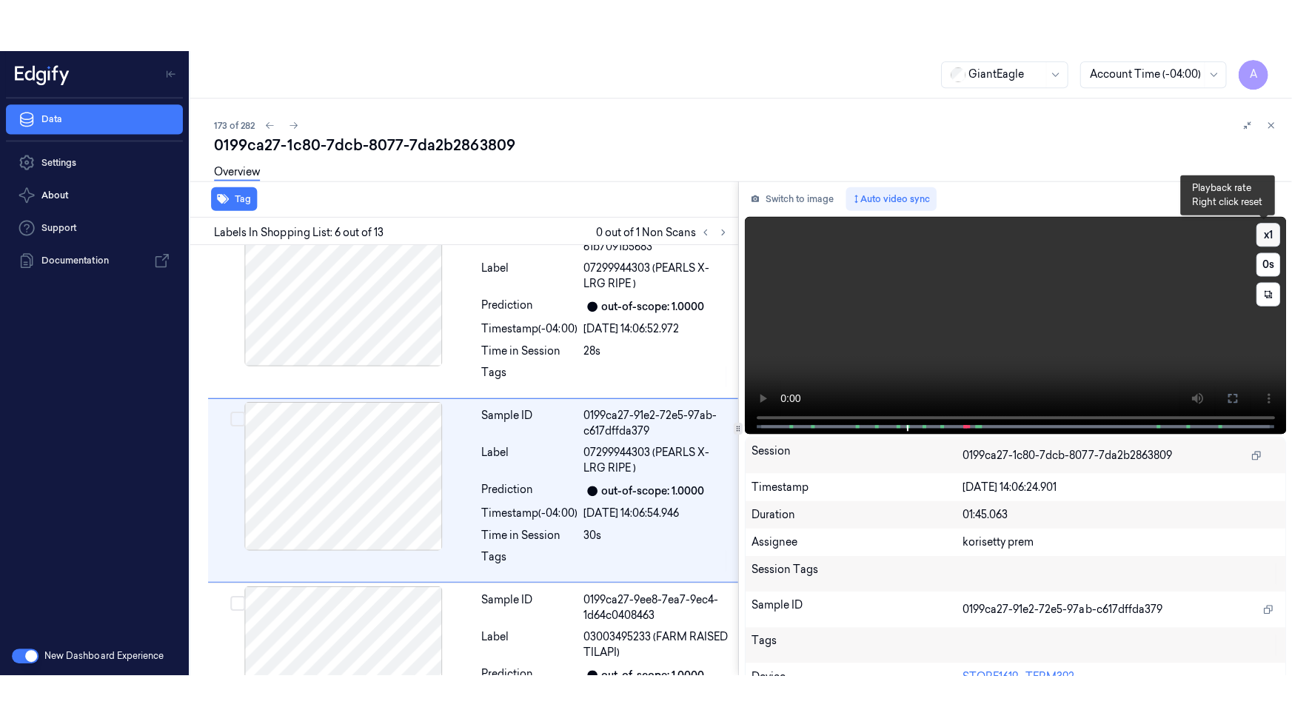
scroll to position [793, 0]
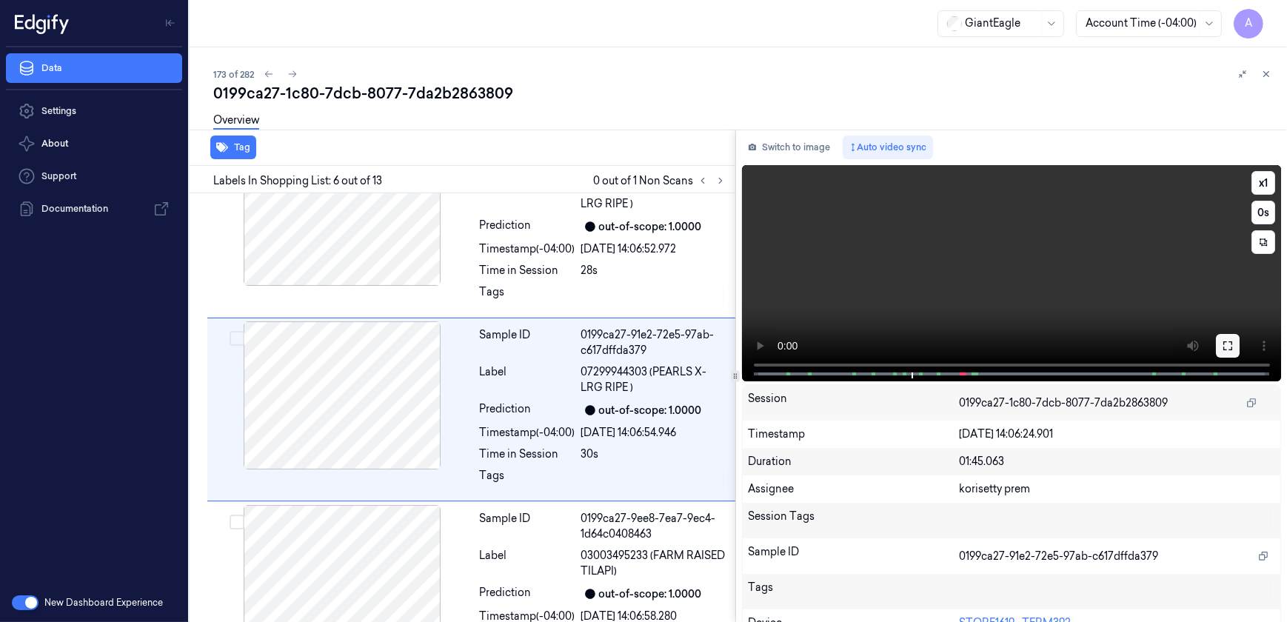
click at [1225, 351] on icon at bounding box center [1228, 346] width 12 height 12
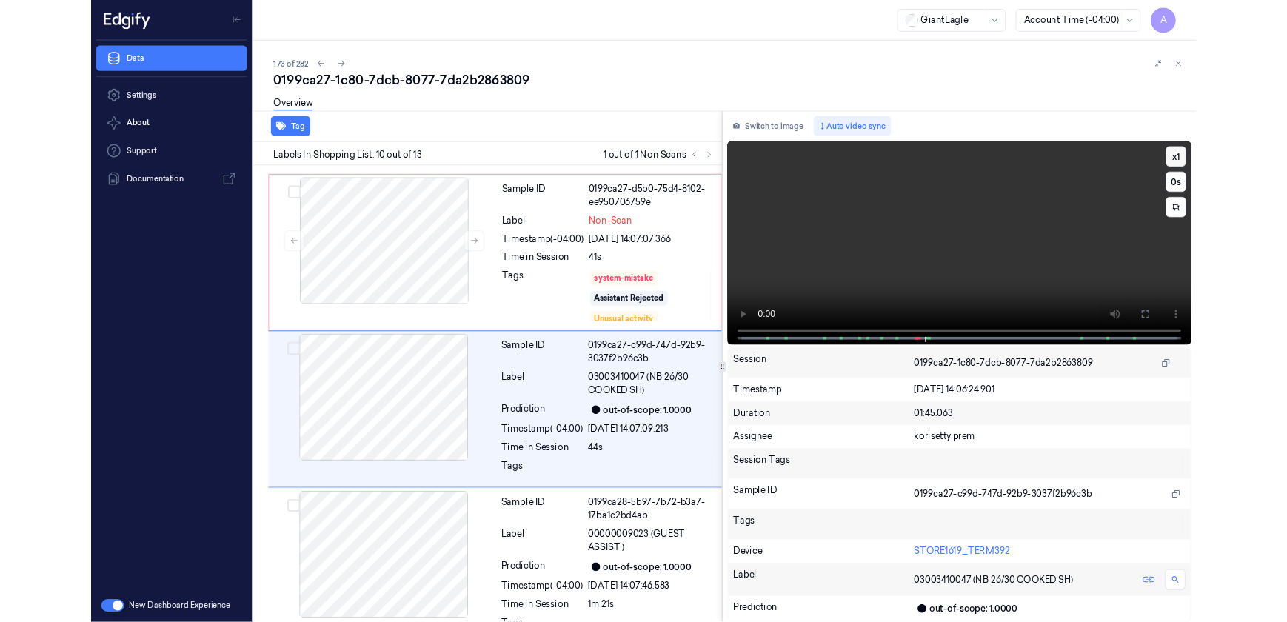
scroll to position [1474, 0]
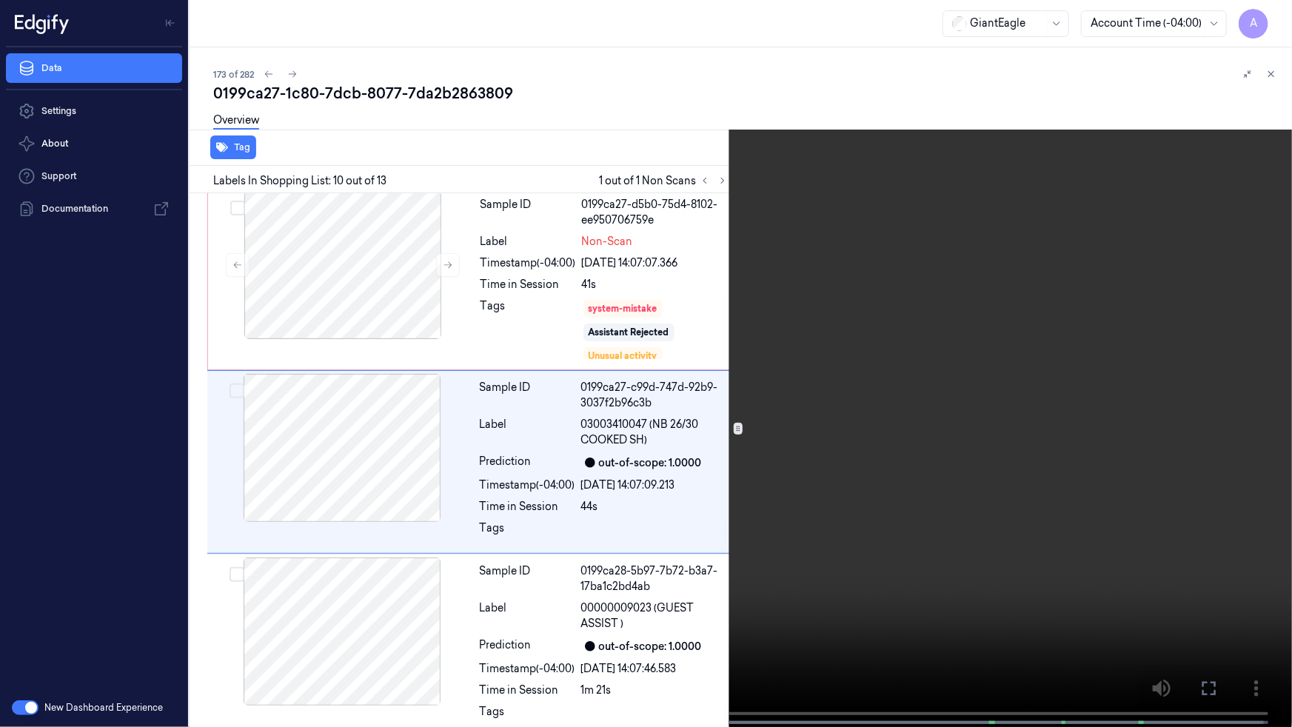
drag, startPoint x: 1210, startPoint y: 695, endPoint x: 1109, endPoint y: 546, distance: 179.5
click at [0, 0] on icon at bounding box center [0, 0] width 0 height 0
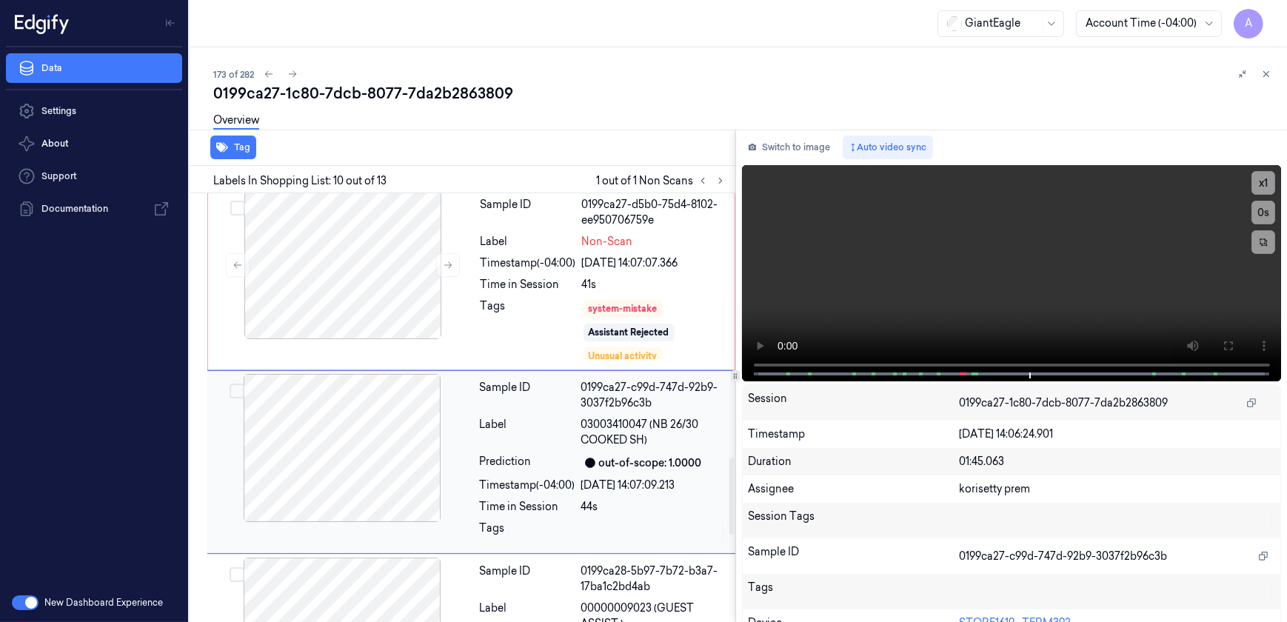
click at [530, 484] on div "Timestamp (-04:00)" at bounding box center [528, 486] width 96 height 16
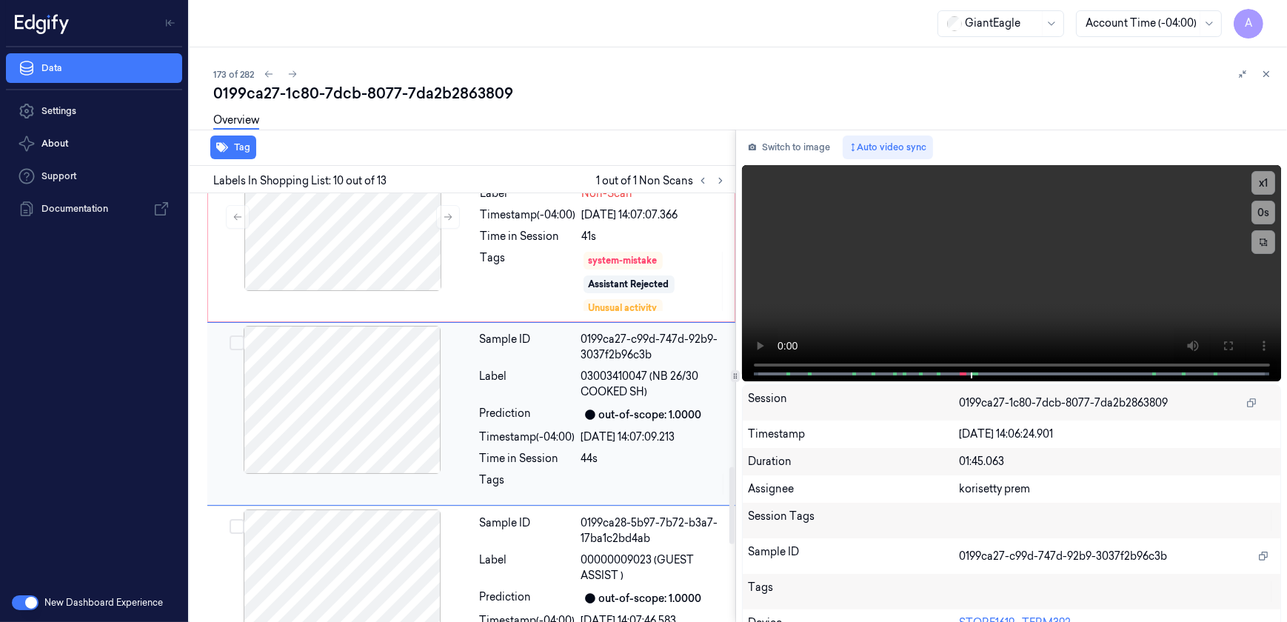
scroll to position [1527, 0]
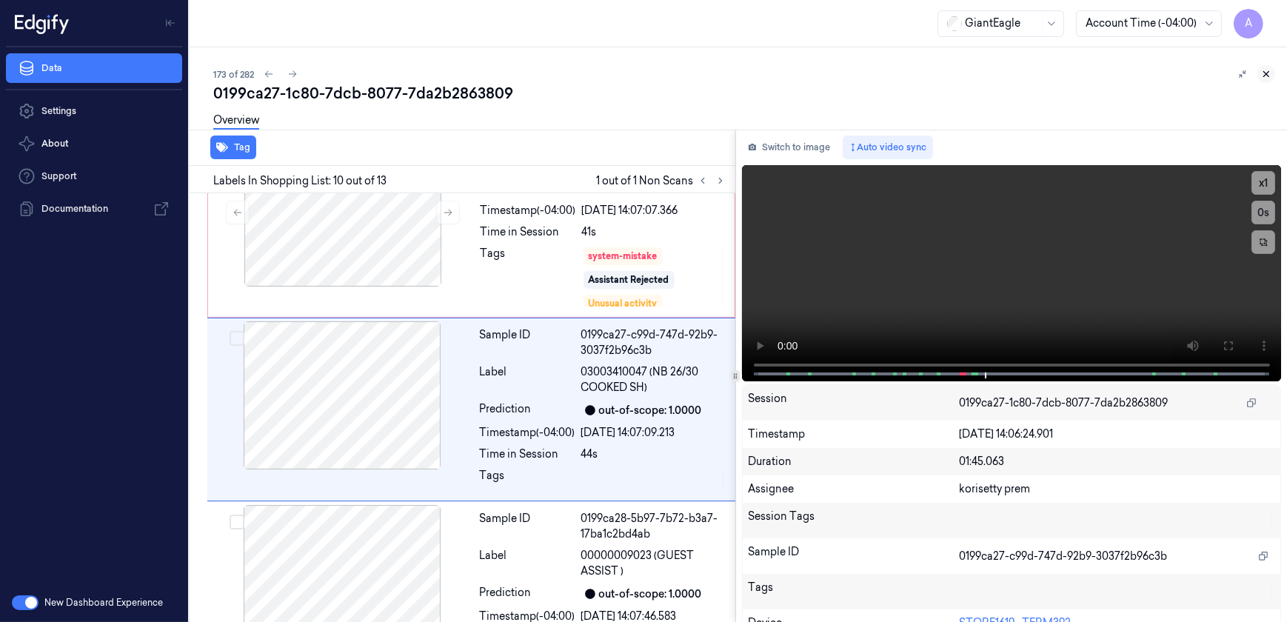
click at [1268, 74] on icon at bounding box center [1266, 74] width 10 height 10
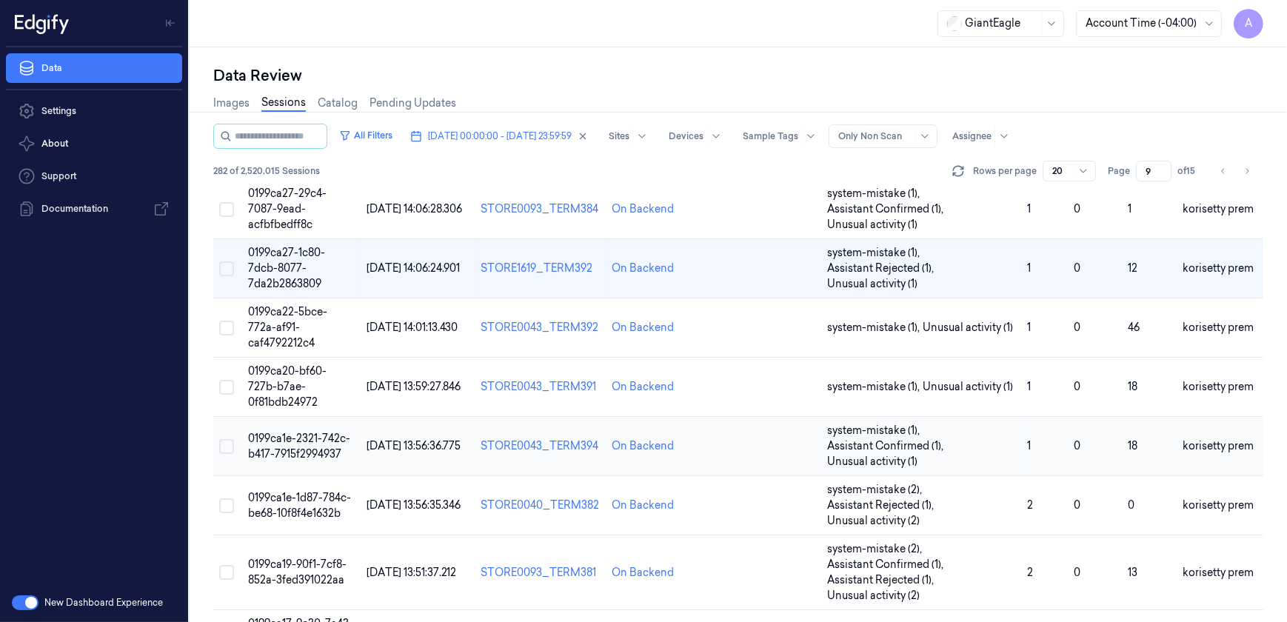
scroll to position [855, 0]
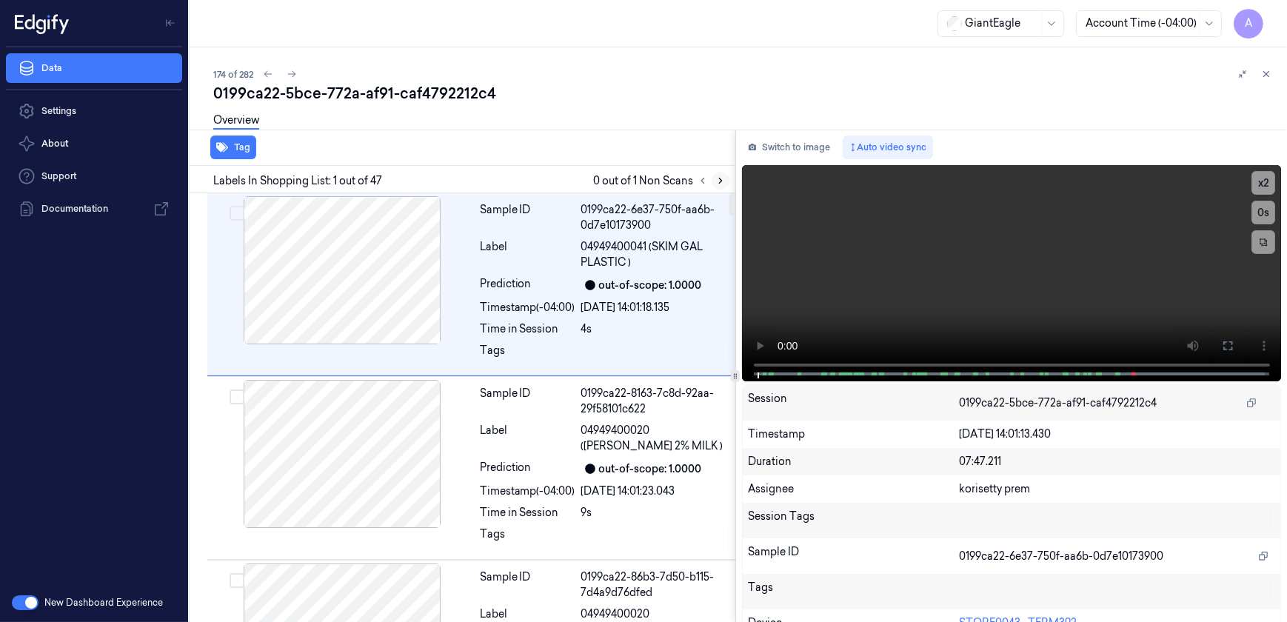
click at [720, 181] on icon at bounding box center [720, 180] width 3 height 5
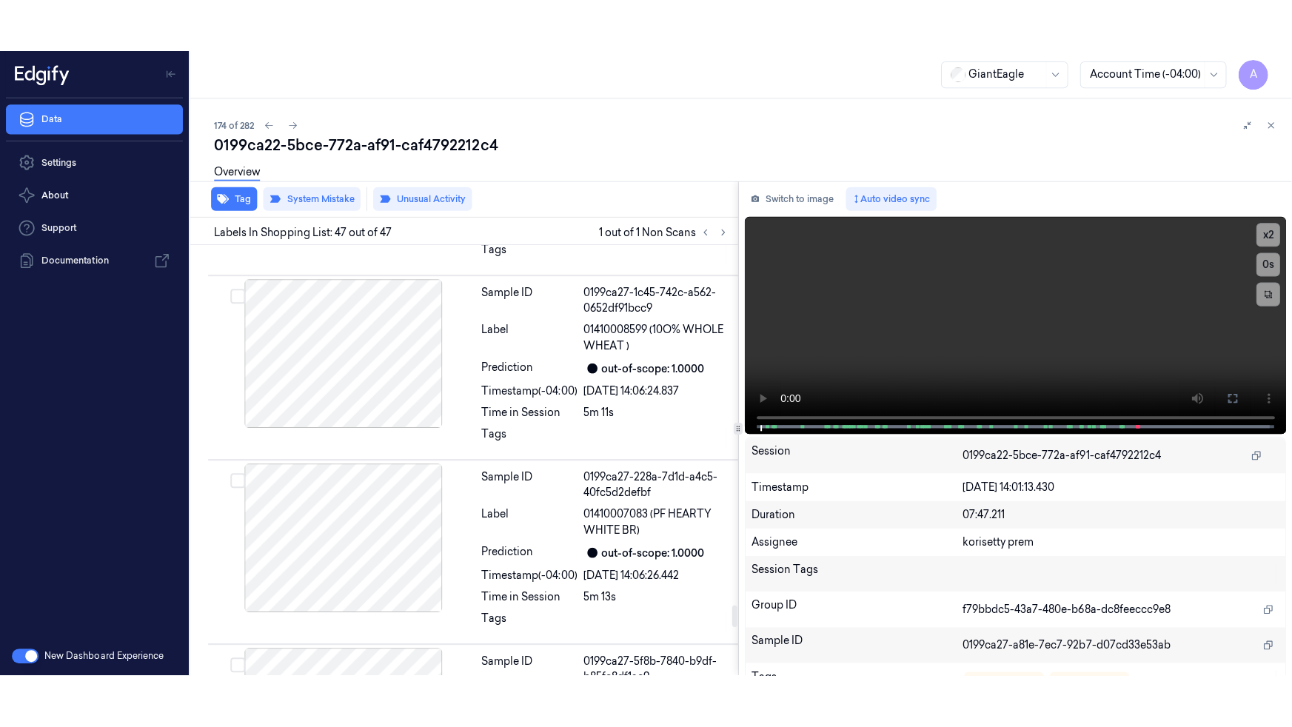
scroll to position [8056, 0]
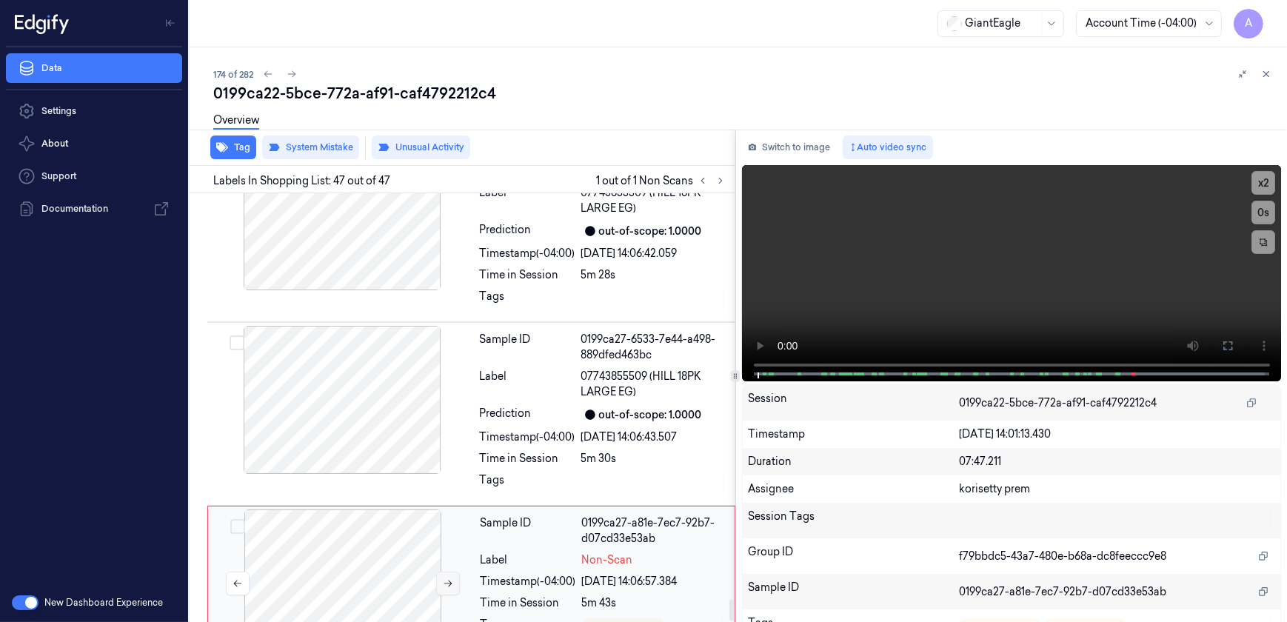
click at [445, 572] on button at bounding box center [448, 584] width 24 height 24
click at [446, 572] on button at bounding box center [448, 584] width 24 height 24
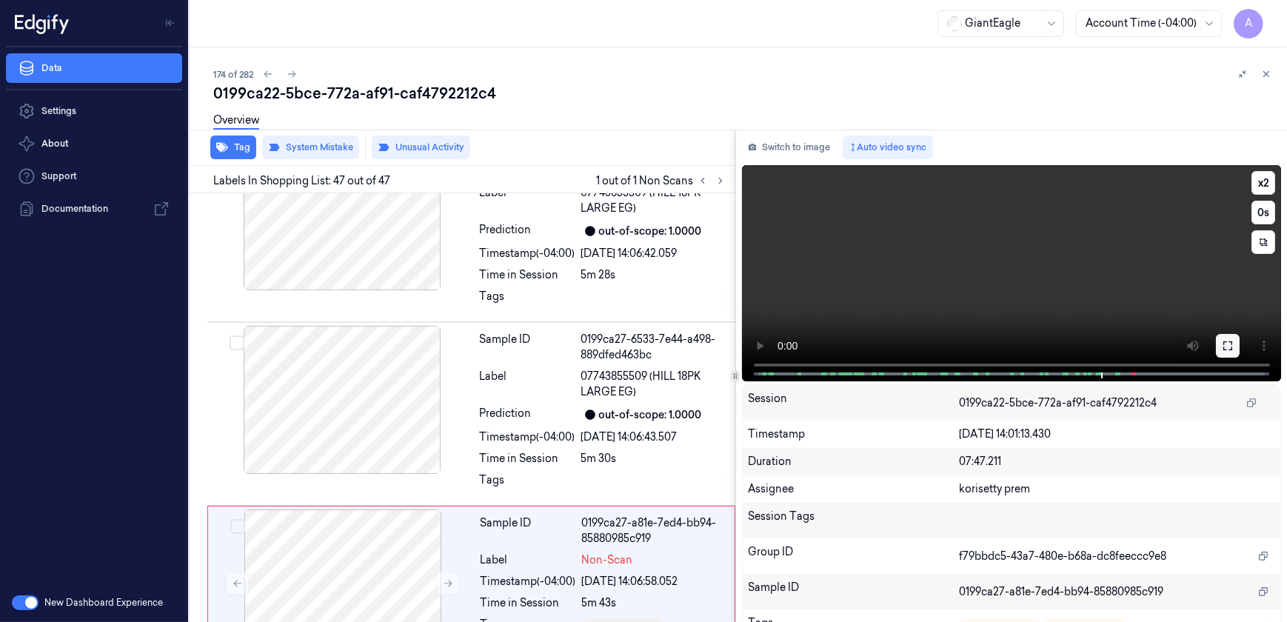
click at [1222, 347] on icon at bounding box center [1228, 346] width 12 height 12
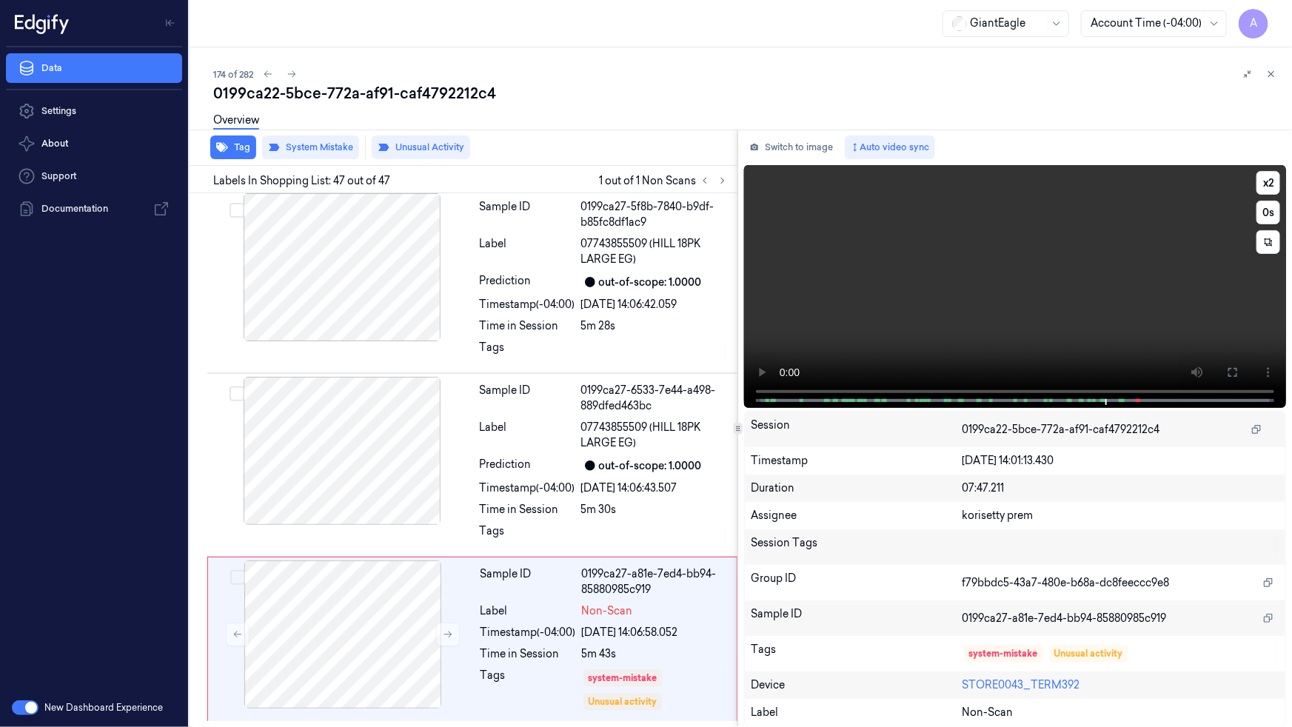
scroll to position [7951, 0]
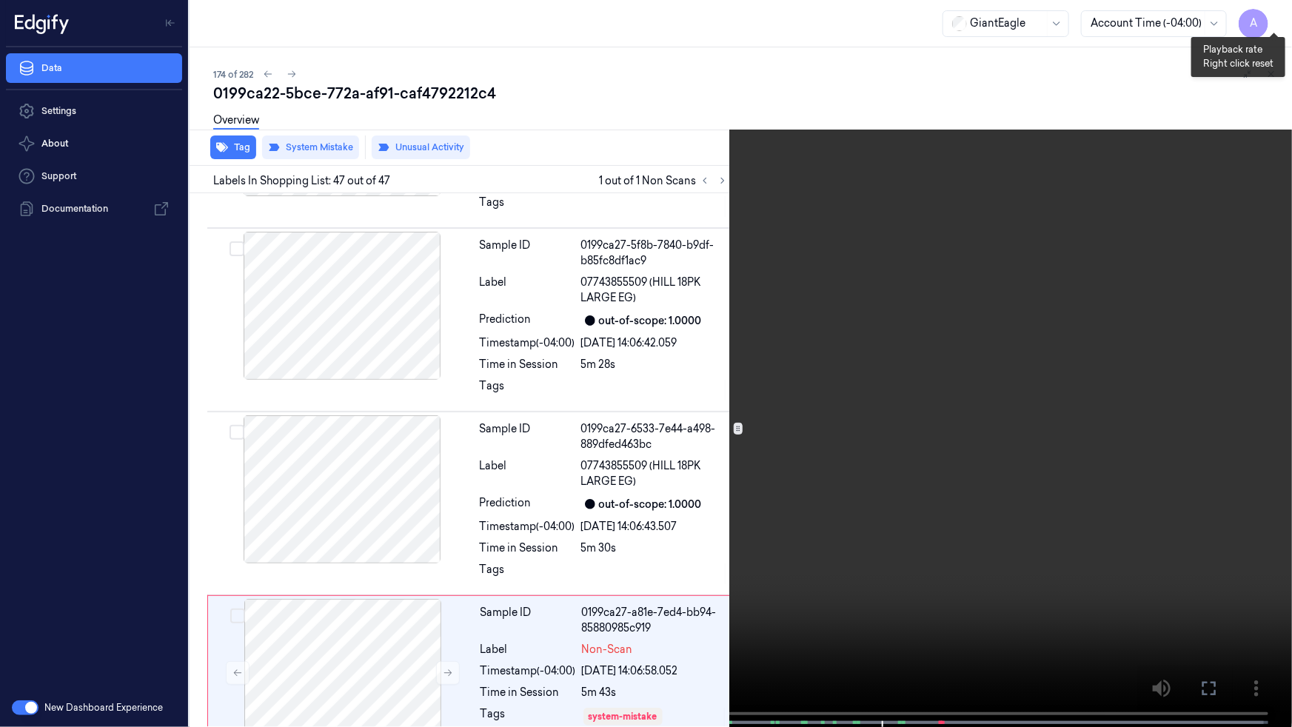
click at [1277, 17] on button "x 1" at bounding box center [1275, 18] width 24 height 24
click at [0, 0] on icon at bounding box center [0, 0] width 0 height 0
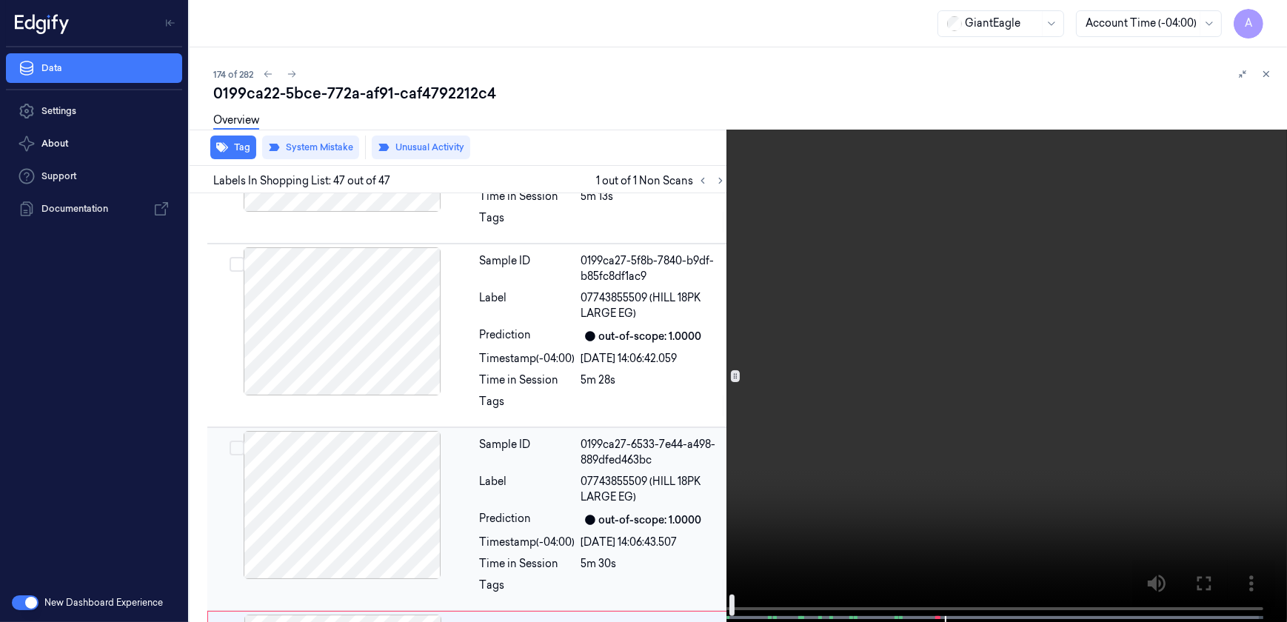
scroll to position [8056, 0]
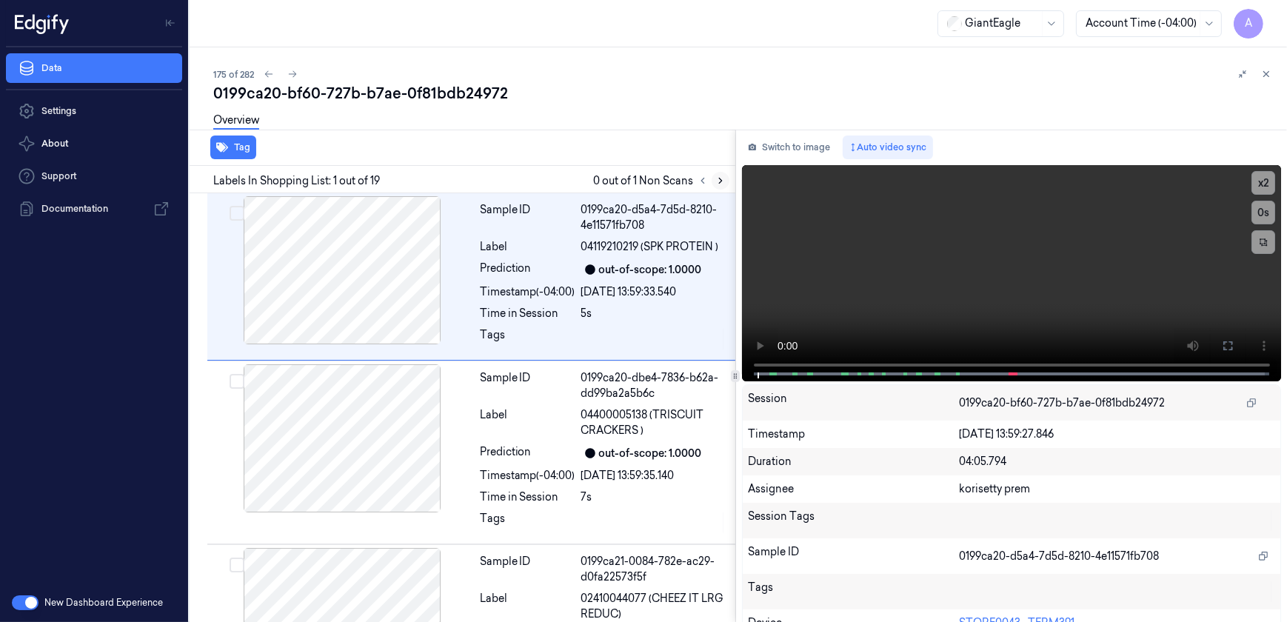
click at [717, 181] on icon at bounding box center [720, 180] width 10 height 10
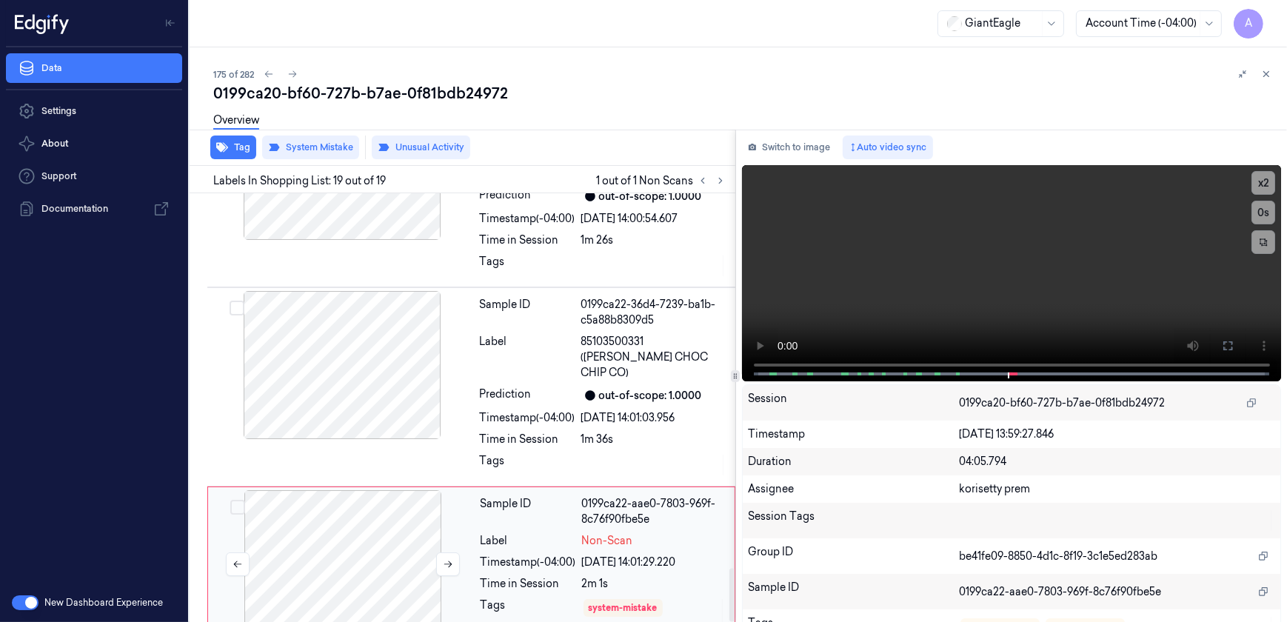
scroll to position [3028, 0]
click at [443, 558] on icon at bounding box center [448, 563] width 10 height 10
click at [447, 552] on button at bounding box center [448, 564] width 24 height 24
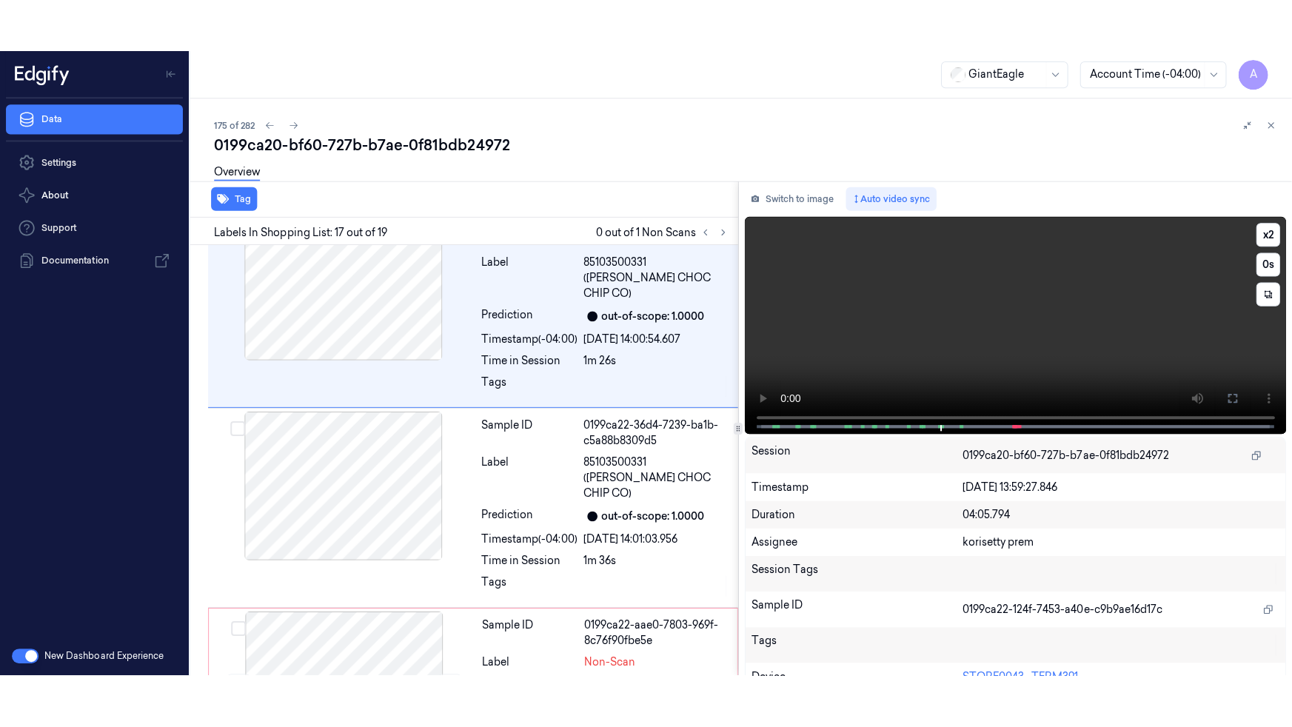
scroll to position [2797, 0]
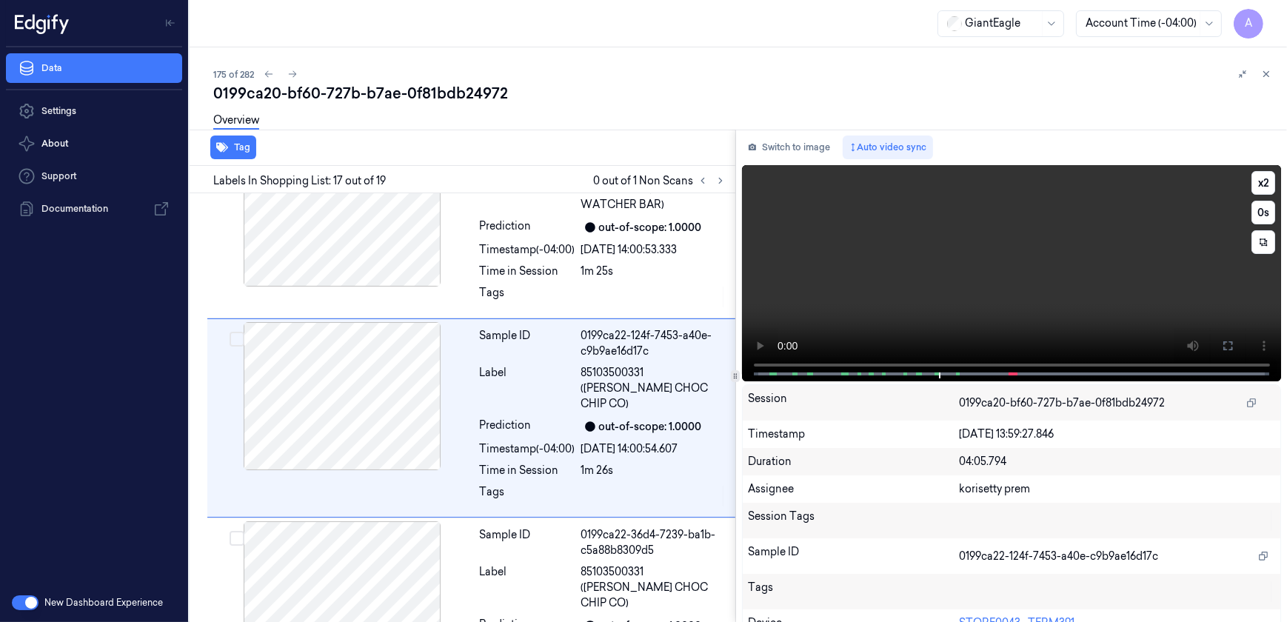
click at [939, 283] on video at bounding box center [1012, 273] width 540 height 216
click at [1216, 348] on button at bounding box center [1228, 346] width 24 height 24
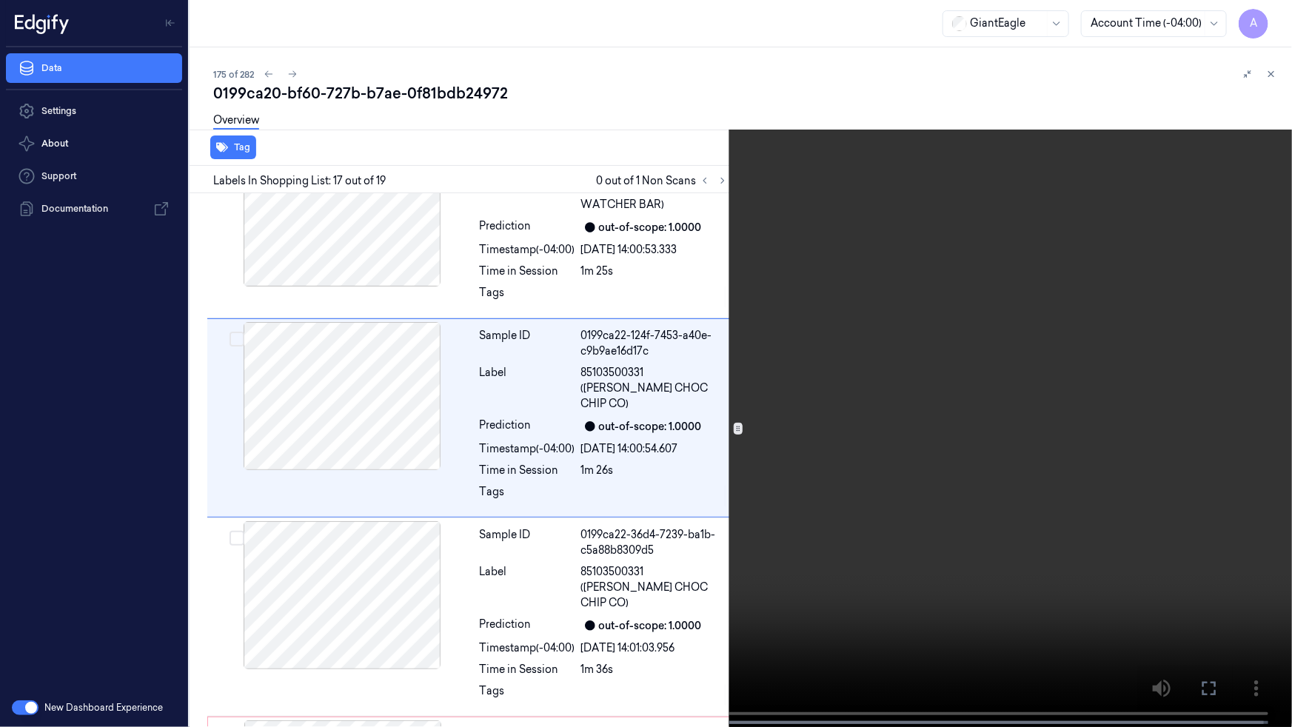
click at [943, 425] on video at bounding box center [646, 365] width 1292 height 730
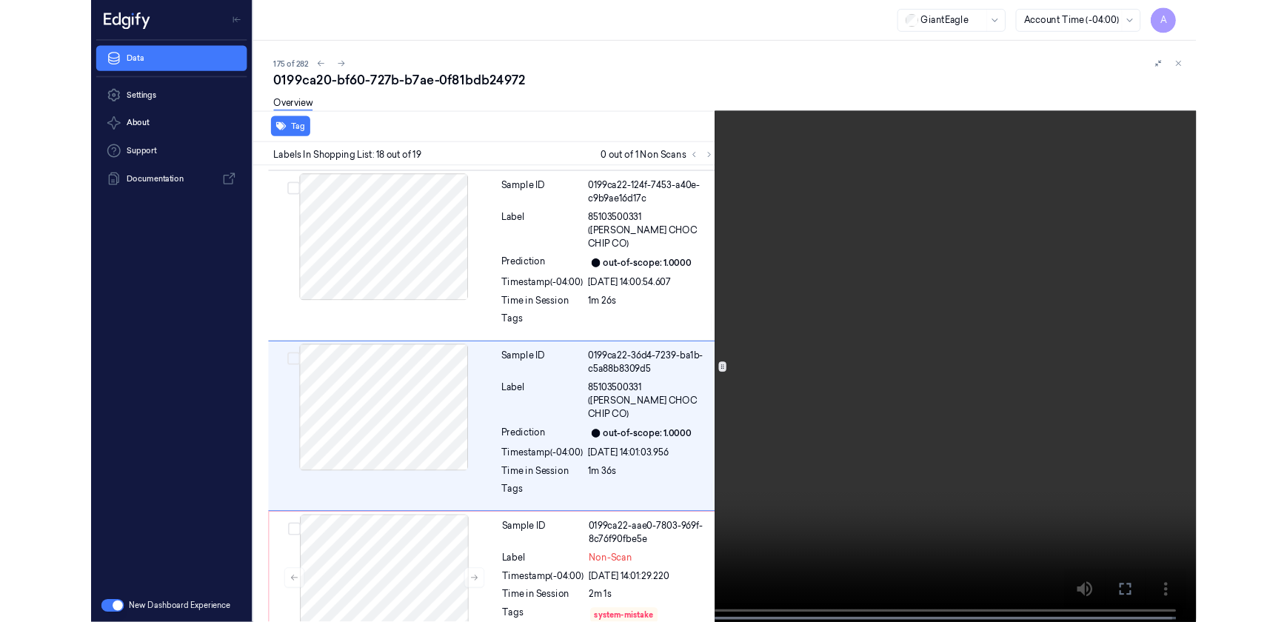
scroll to position [2922, 0]
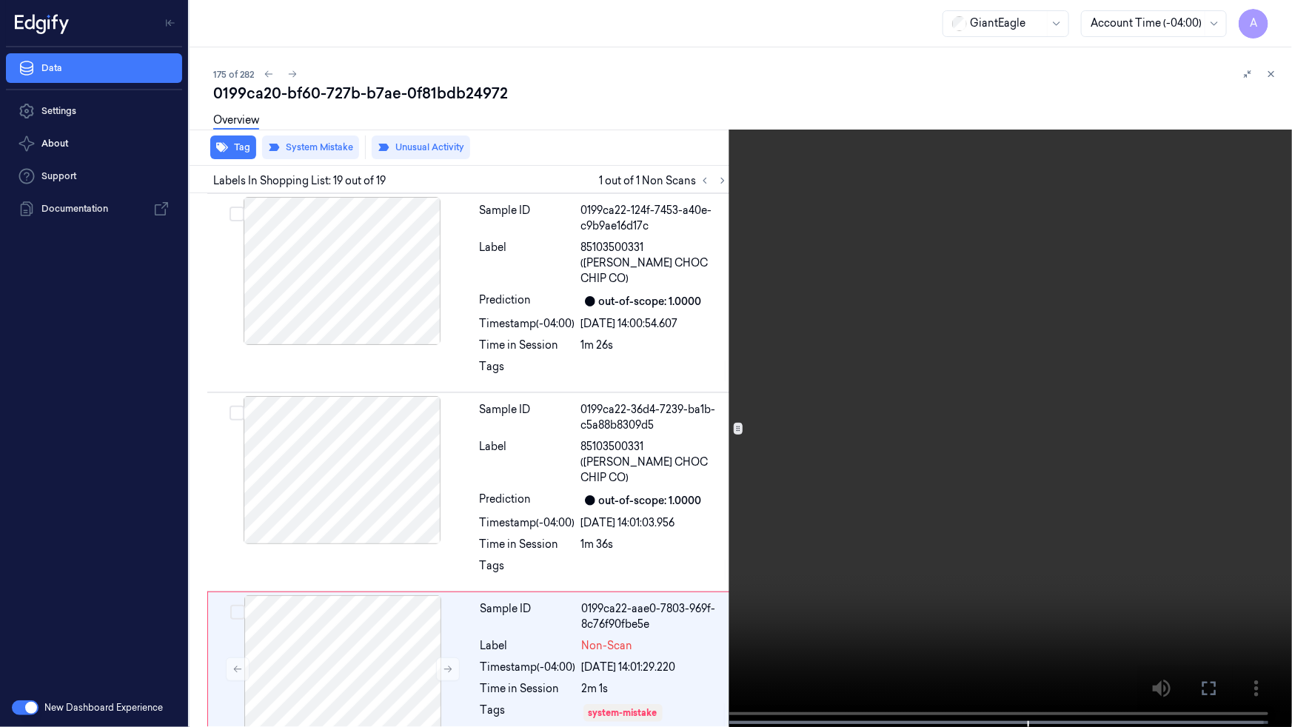
click at [1056, 620] on video at bounding box center [646, 365] width 1292 height 730
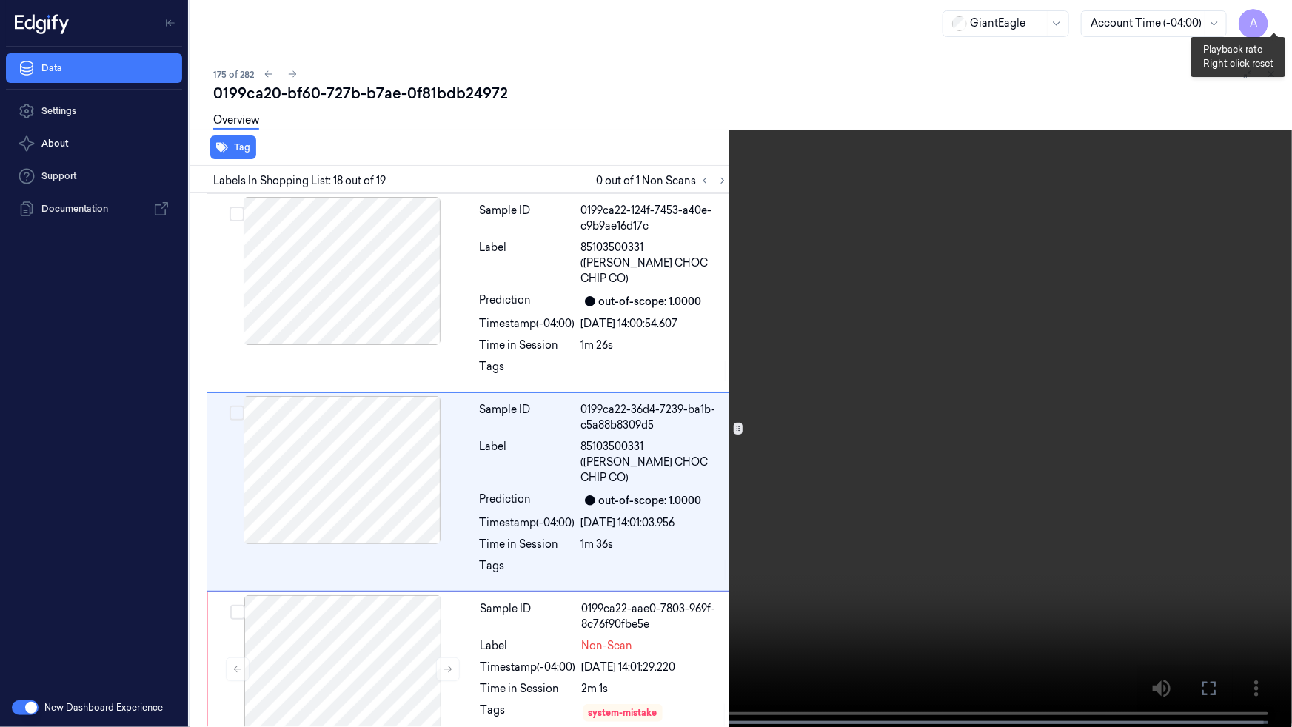
click at [1274, 19] on button "x 2" at bounding box center [1275, 18] width 24 height 24
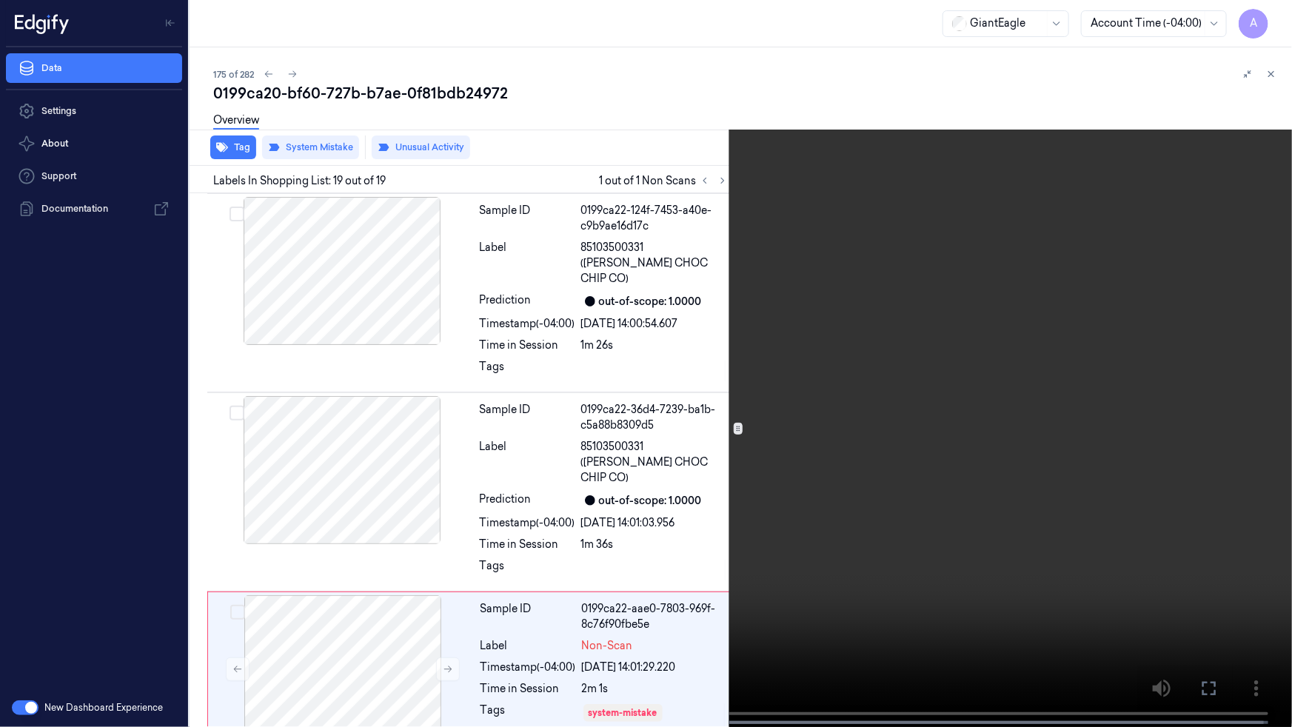
click at [0, 0] on icon at bounding box center [0, 0] width 0 height 0
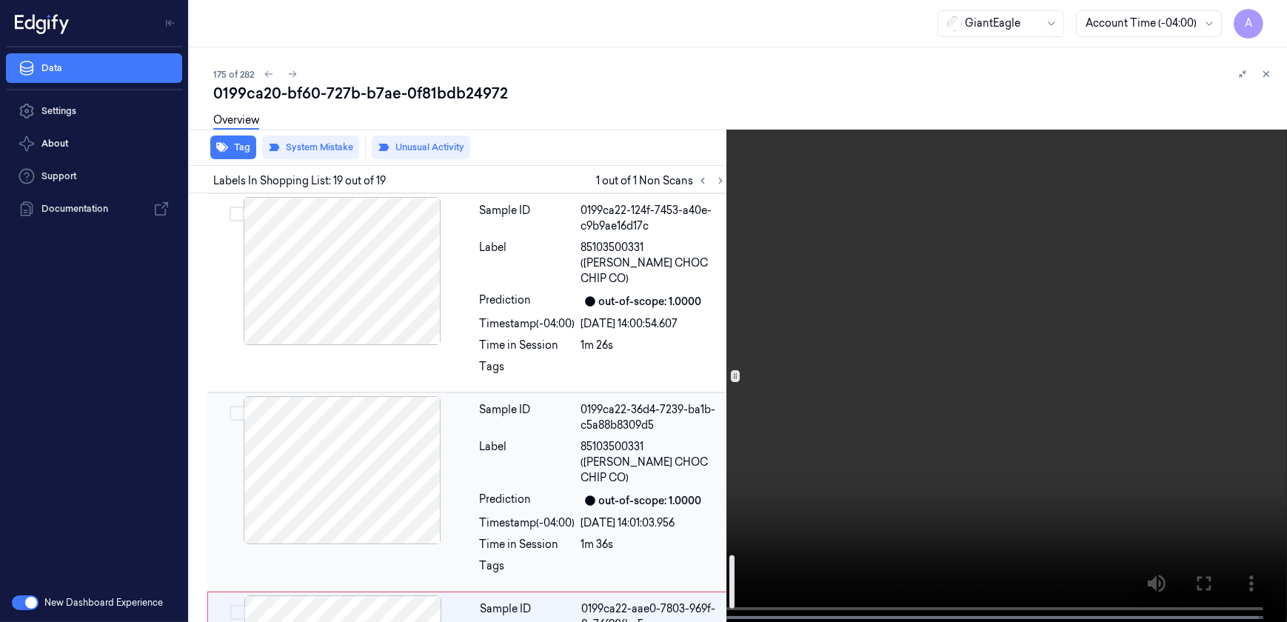
scroll to position [3027, 0]
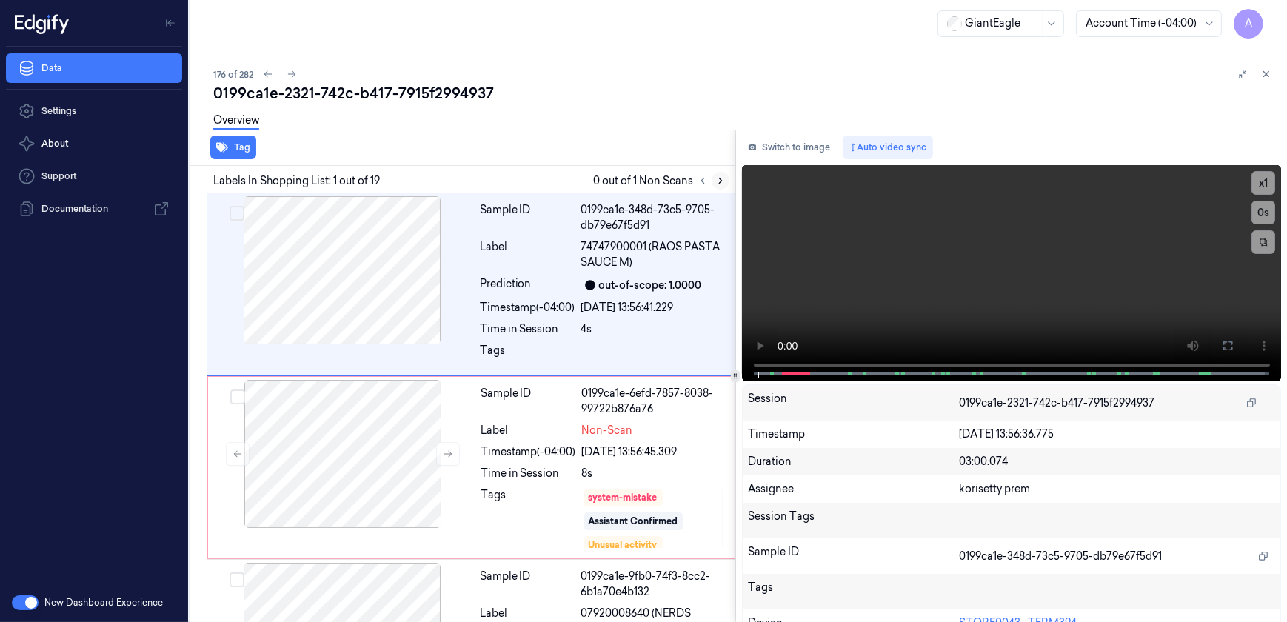
click at [715, 185] on button at bounding box center [721, 181] width 18 height 18
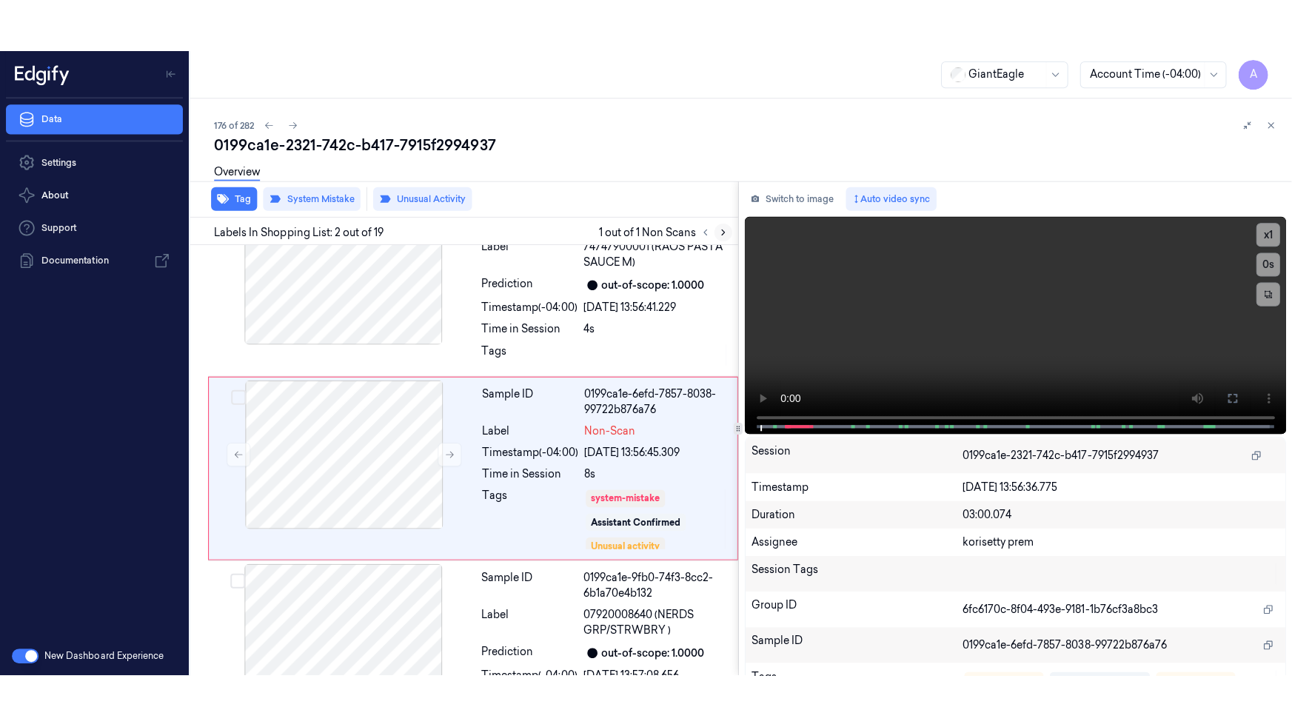
scroll to position [59, 0]
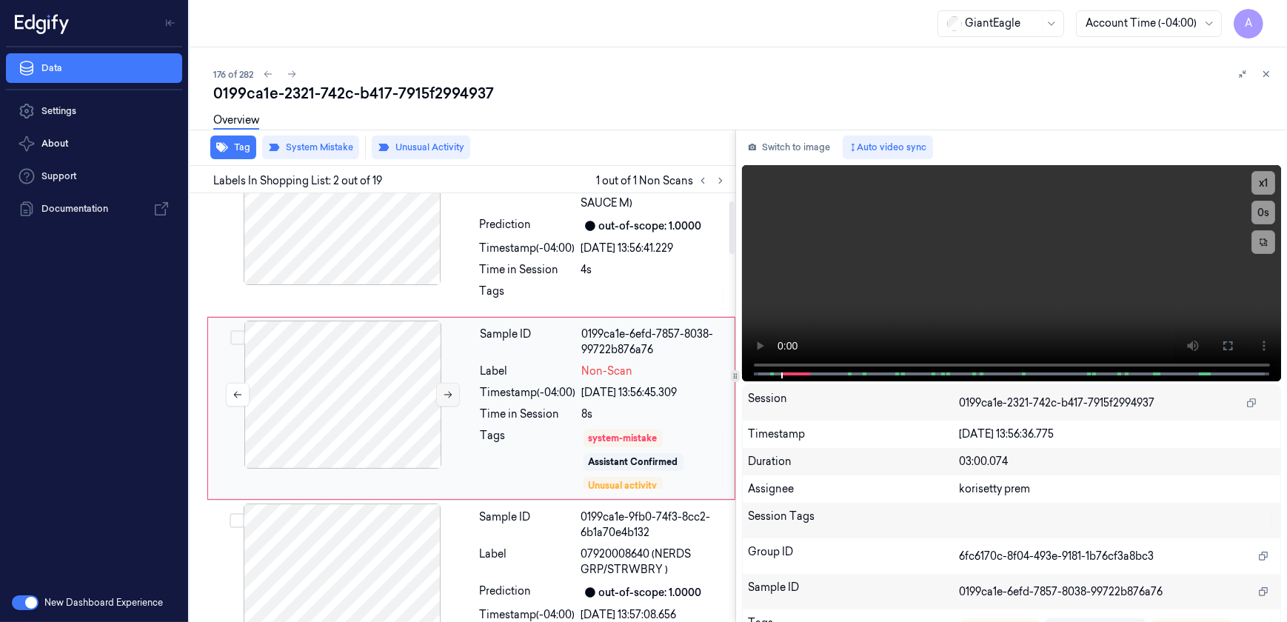
click at [452, 395] on icon at bounding box center [448, 394] width 10 height 10
click at [441, 393] on button at bounding box center [448, 395] width 24 height 24
click at [446, 401] on button at bounding box center [448, 395] width 24 height 24
click at [1216, 340] on button at bounding box center [1228, 346] width 24 height 24
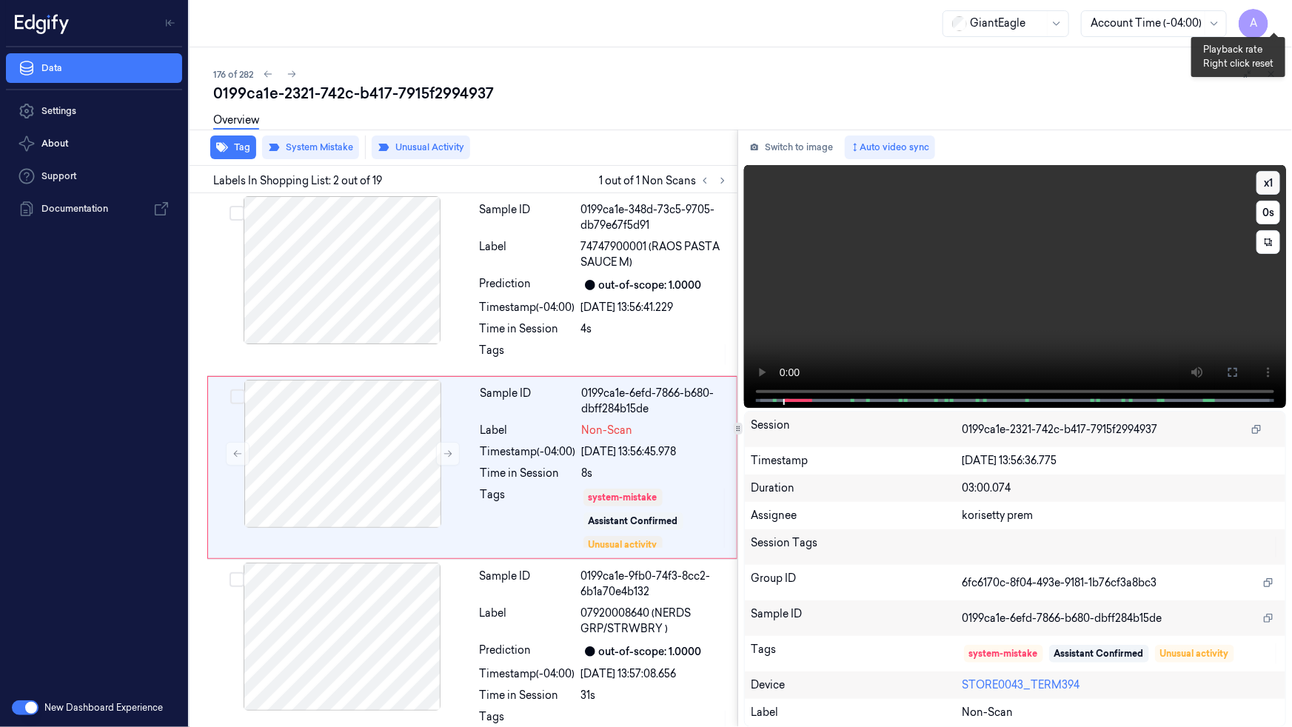
scroll to position [7, 0]
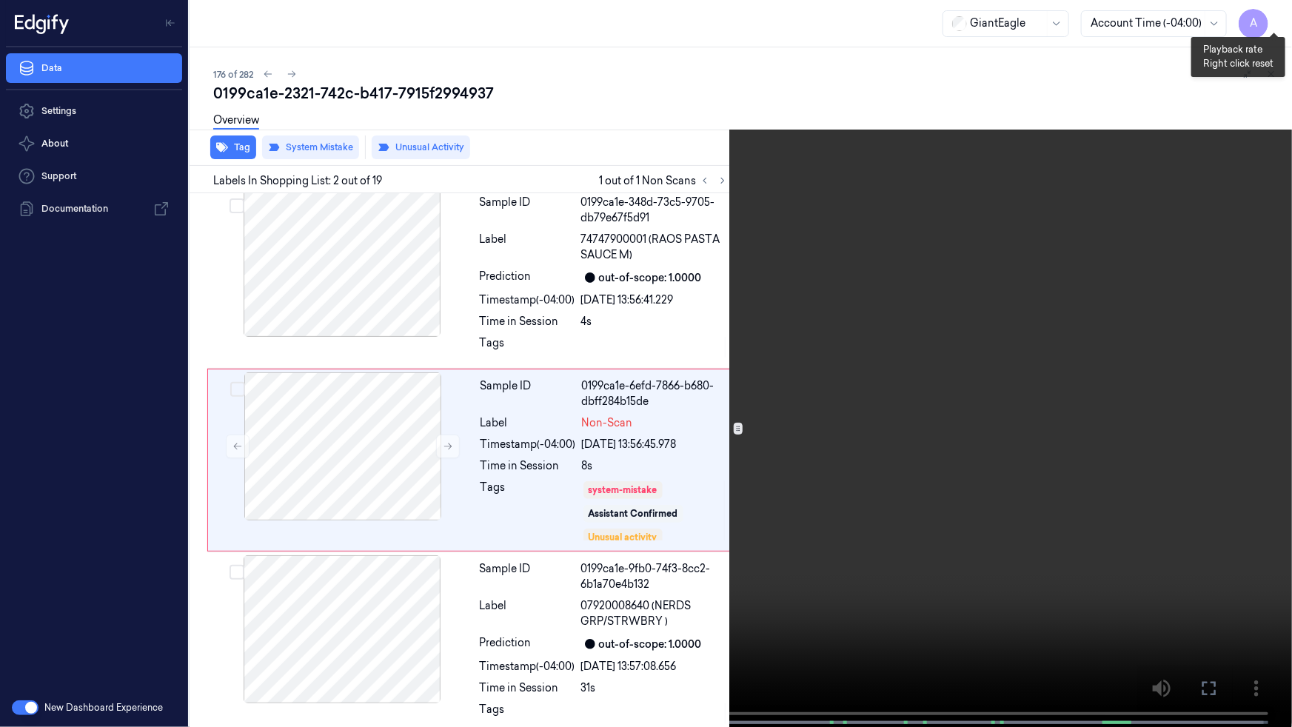
click at [1277, 14] on button "x 1" at bounding box center [1275, 18] width 24 height 24
click at [1275, 17] on button "x 2" at bounding box center [1275, 18] width 24 height 24
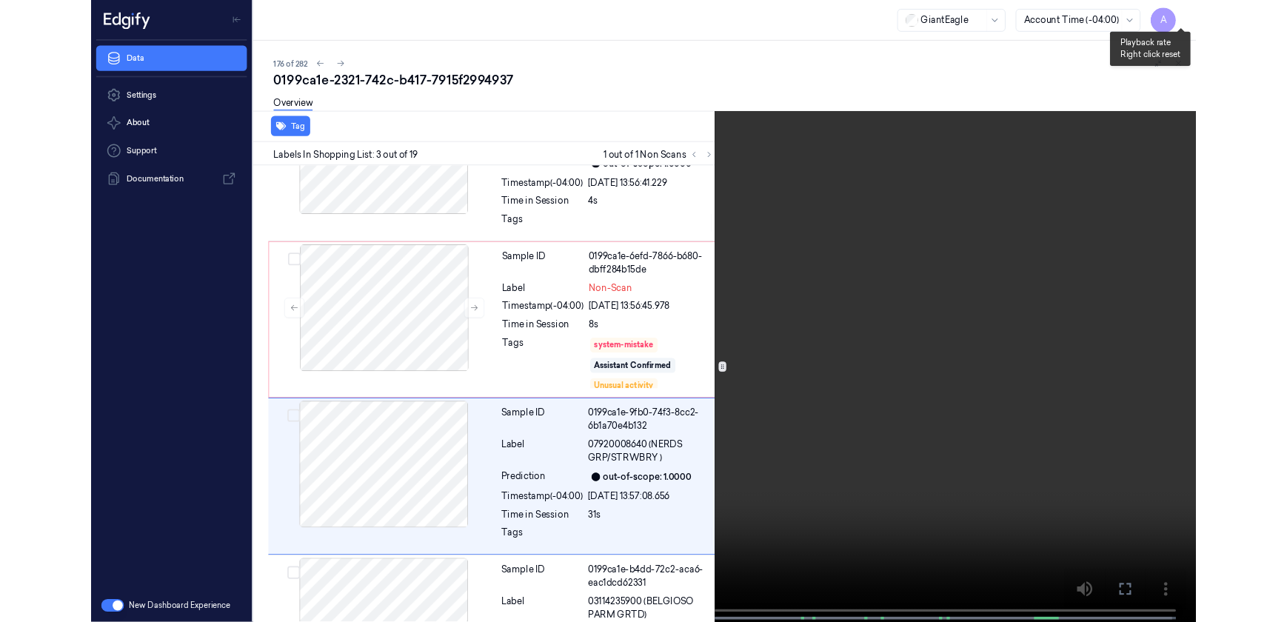
scroll to position [190, 0]
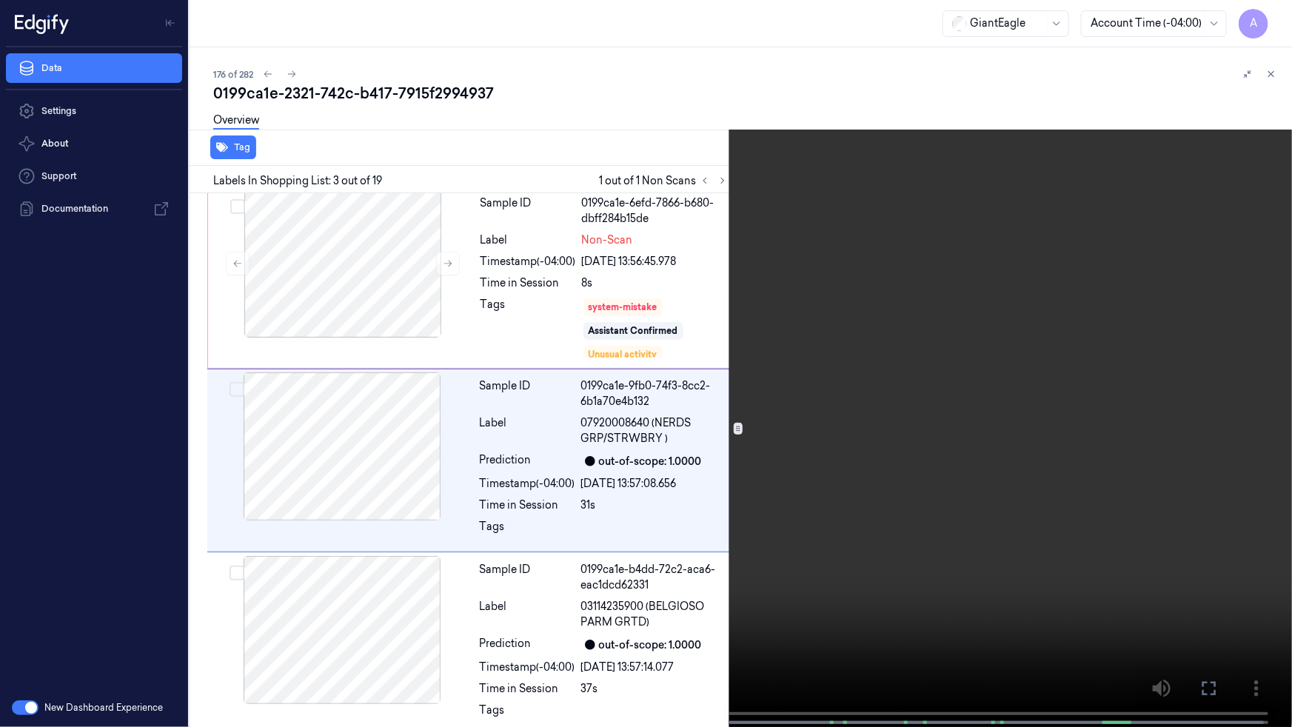
click at [1078, 255] on video at bounding box center [646, 365] width 1292 height 730
click at [0, 0] on icon at bounding box center [0, 0] width 0 height 0
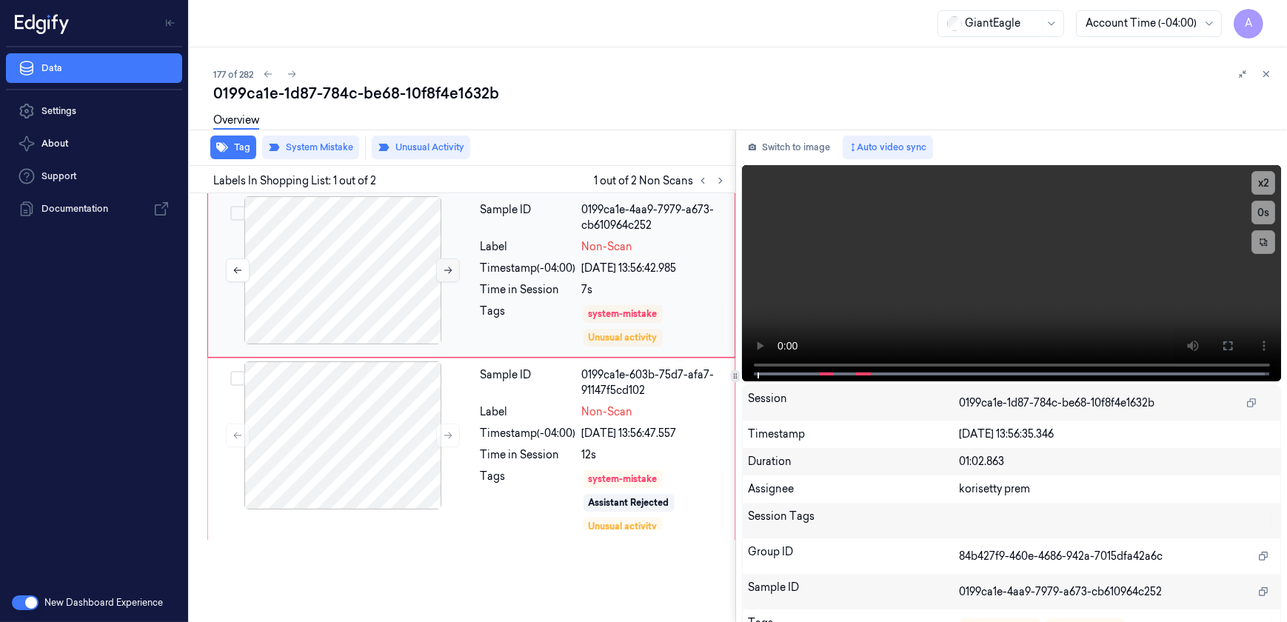
click at [444, 276] on button at bounding box center [448, 270] width 24 height 24
click at [447, 280] on button at bounding box center [448, 270] width 24 height 24
click at [448, 430] on icon at bounding box center [448, 435] width 10 height 10
click at [446, 441] on button at bounding box center [448, 436] width 24 height 24
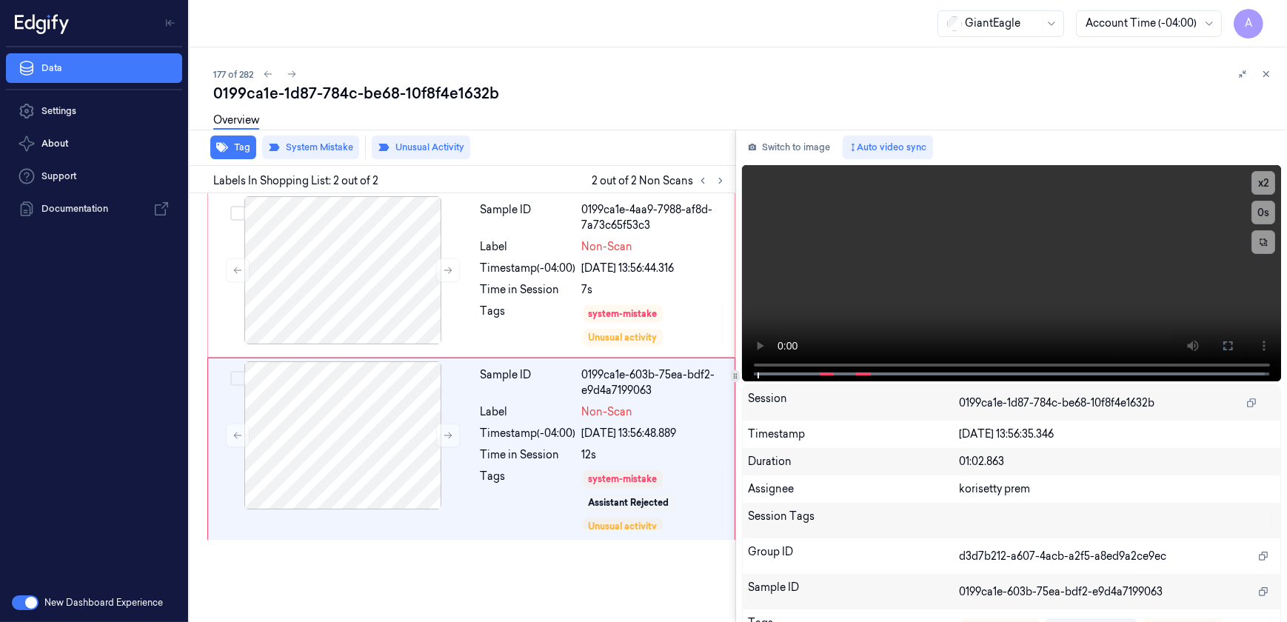
click at [740, 364] on div "Switch to image Auto video sync x 2 0 s Session 0199ca1e-1d87-784c-be68-10f8f4e…" at bounding box center [1012, 376] width 552 height 492
click at [1216, 344] on button at bounding box center [1228, 346] width 24 height 24
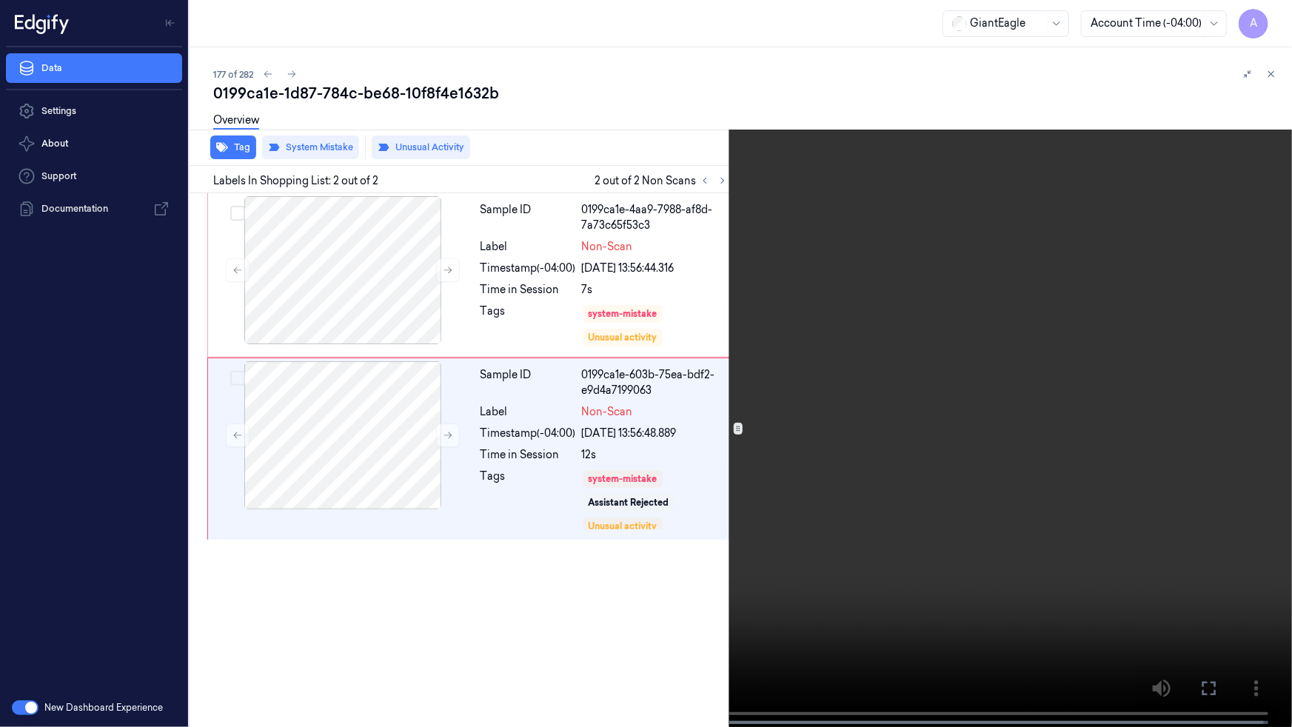
click at [1280, 19] on button "x 2" at bounding box center [1275, 18] width 24 height 24
click at [0, 0] on button at bounding box center [0, 0] width 0 height 0
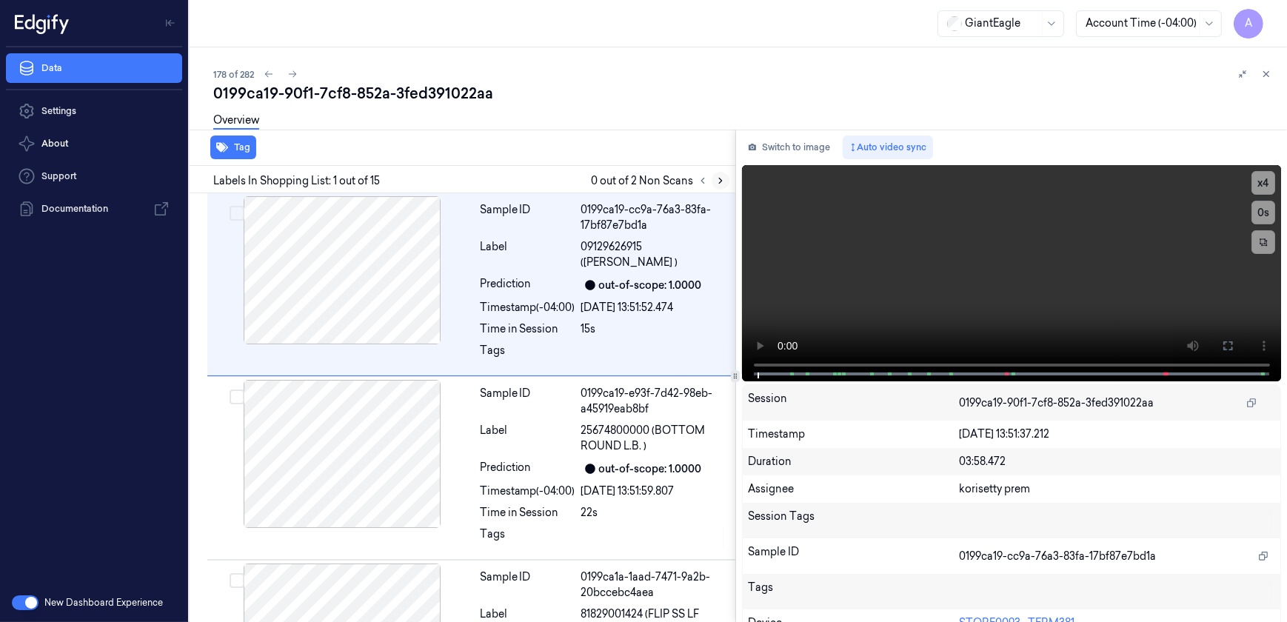
click at [716, 178] on icon at bounding box center [720, 180] width 10 height 10
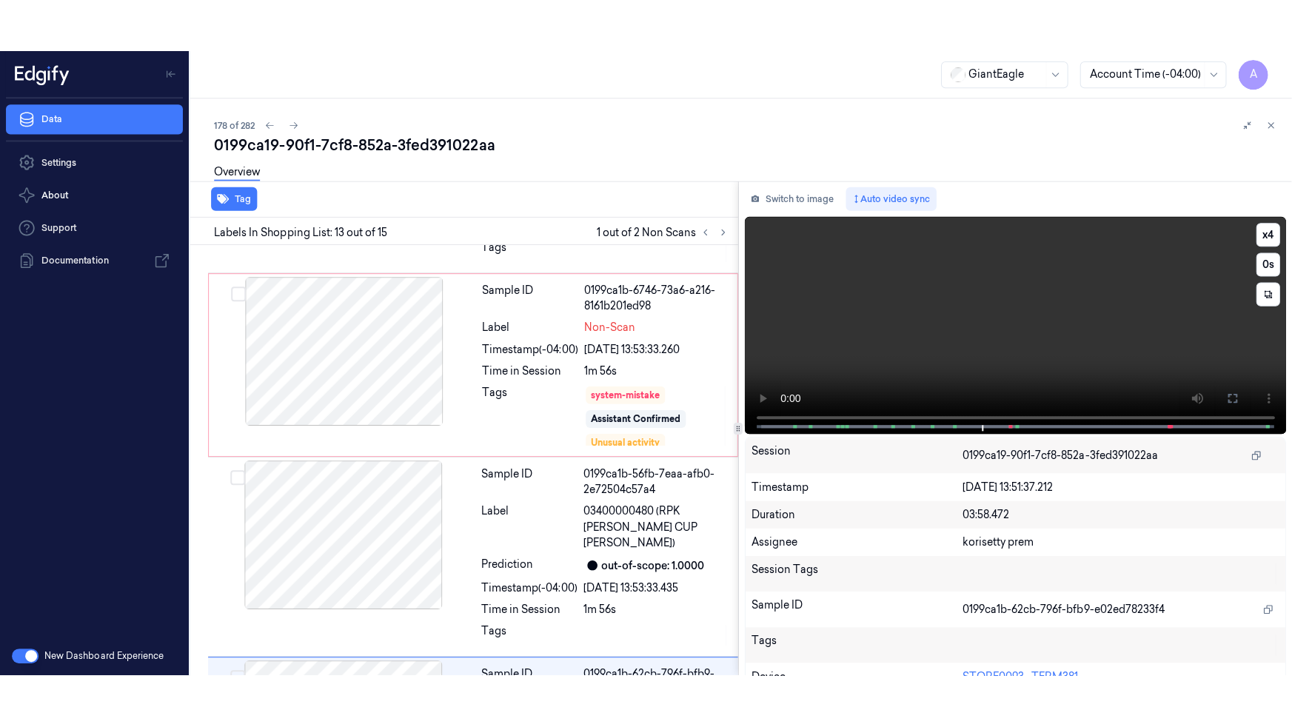
scroll to position [2062, 0]
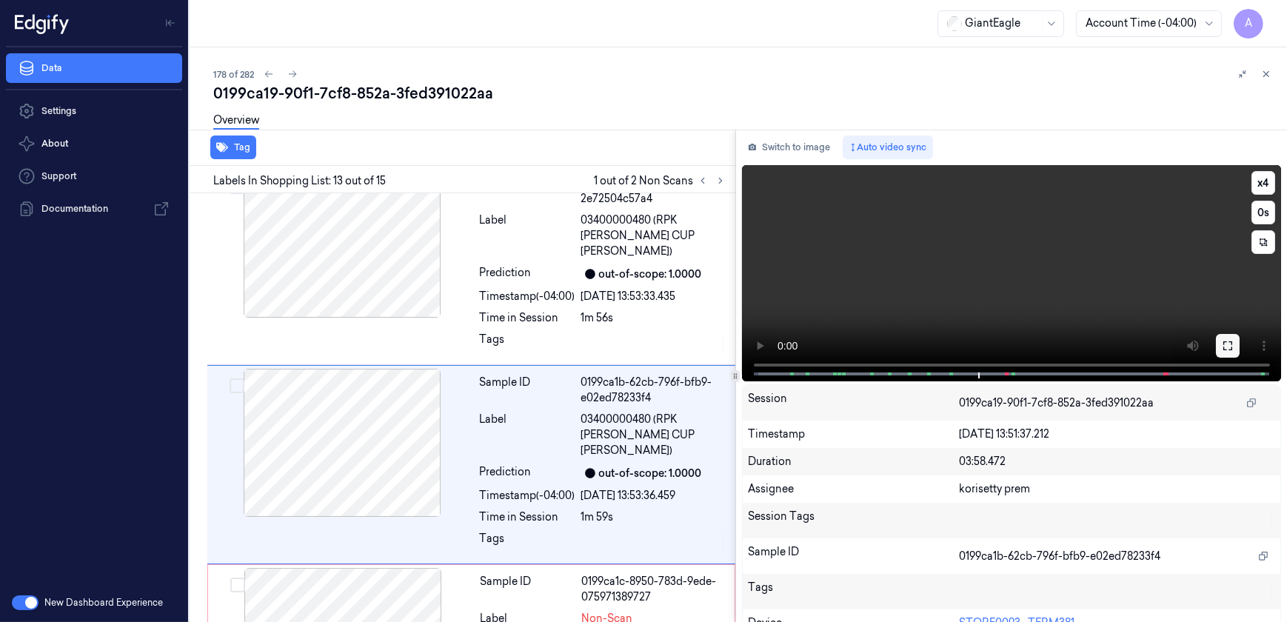
click at [1224, 347] on icon at bounding box center [1228, 346] width 12 height 12
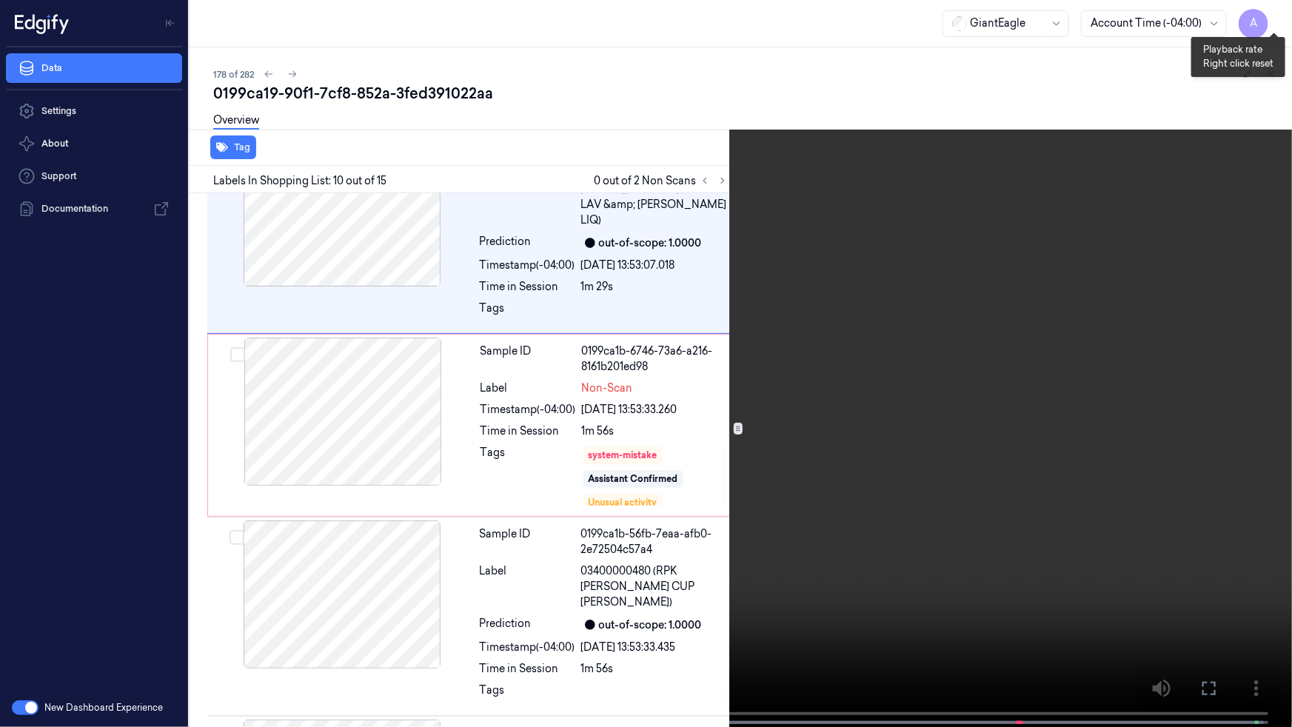
scroll to position [1459, 0]
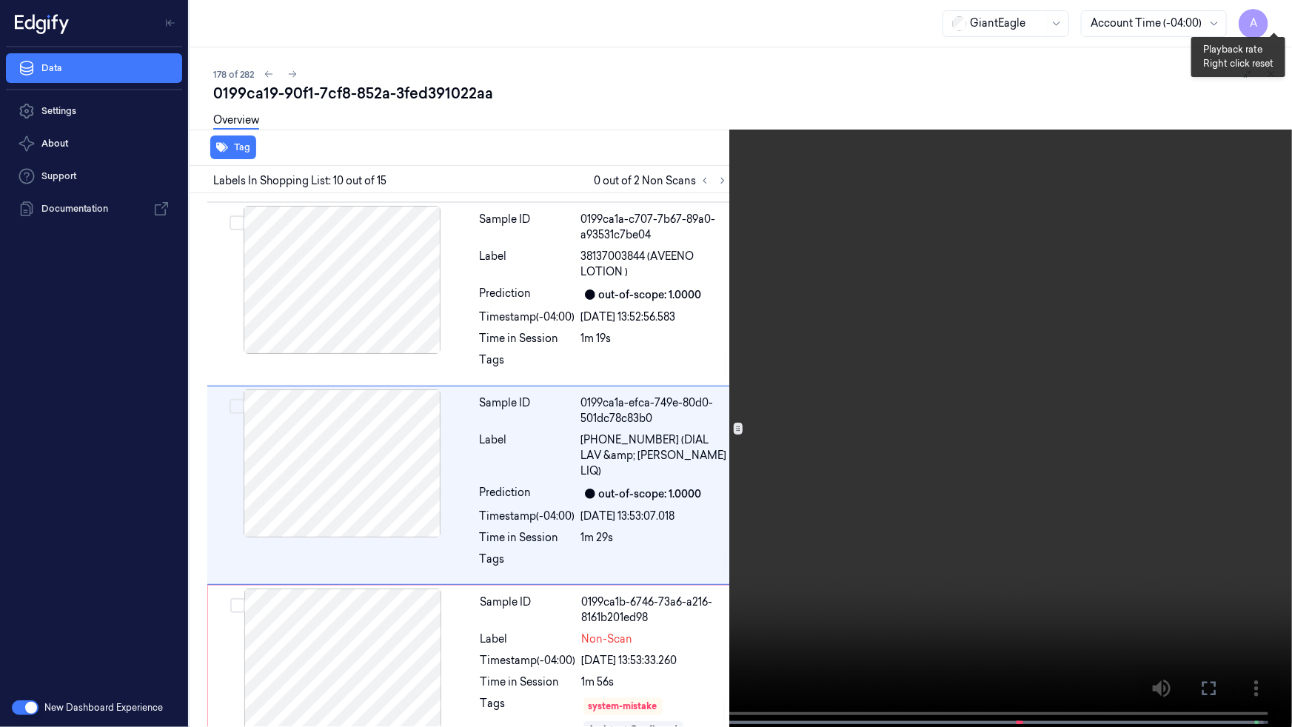
click at [1269, 18] on button "x 1" at bounding box center [1275, 18] width 24 height 24
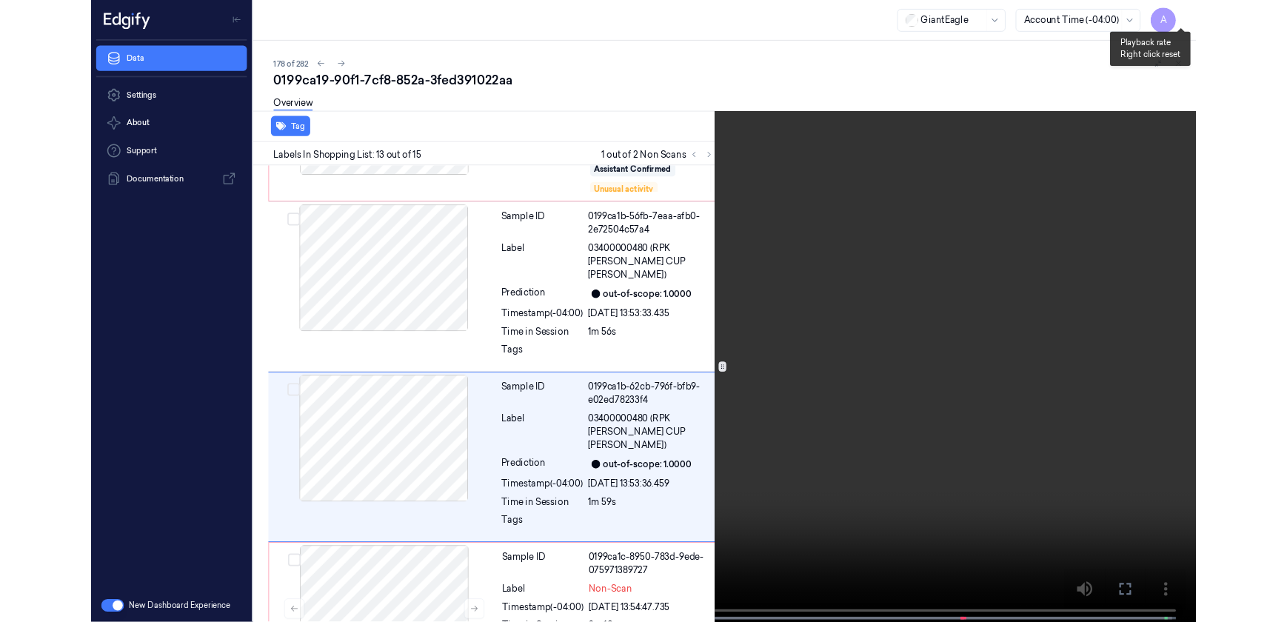
scroll to position [2009, 0]
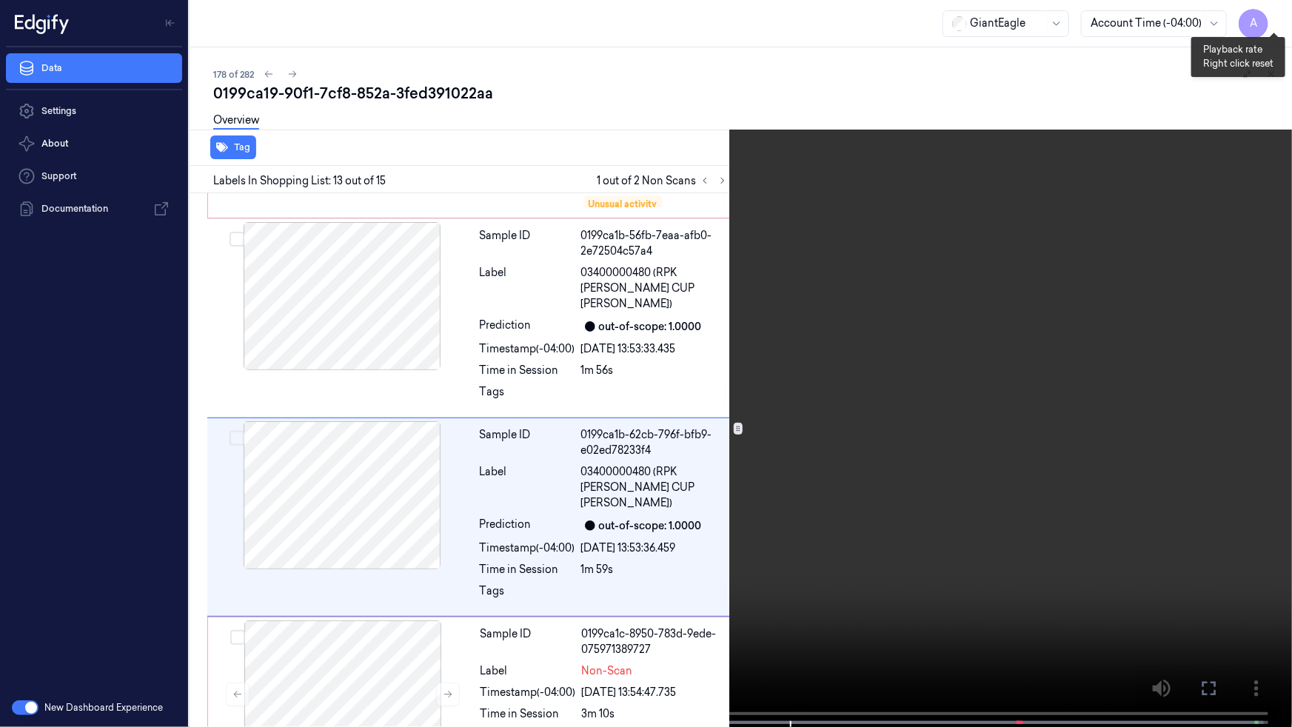
click at [1268, 21] on button "x 1" at bounding box center [1275, 18] width 24 height 24
click at [0, 0] on button at bounding box center [0, 0] width 0 height 0
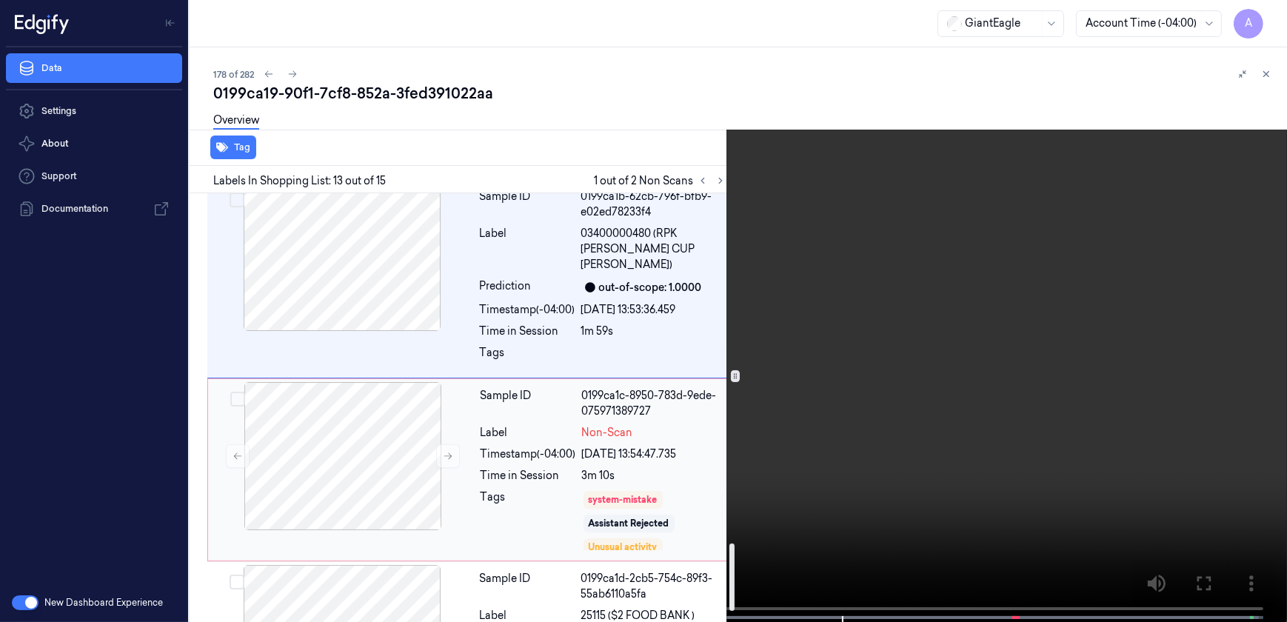
scroll to position [2228, 0]
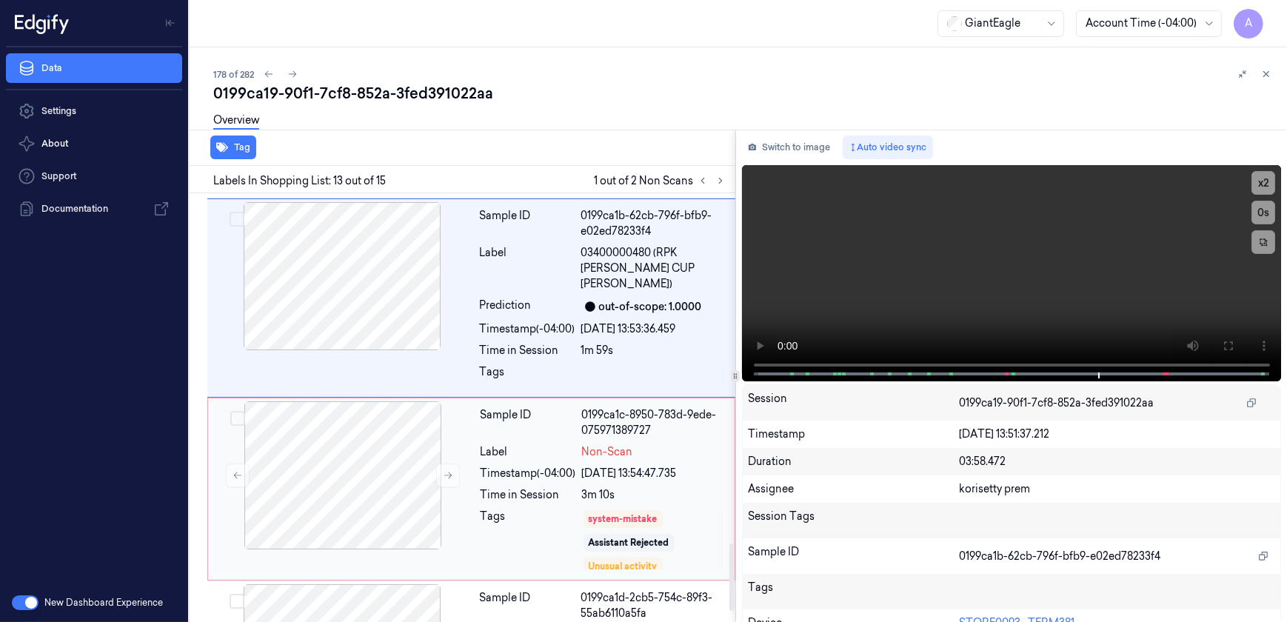
click at [516, 509] on div "Tags" at bounding box center [529, 540] width 96 height 62
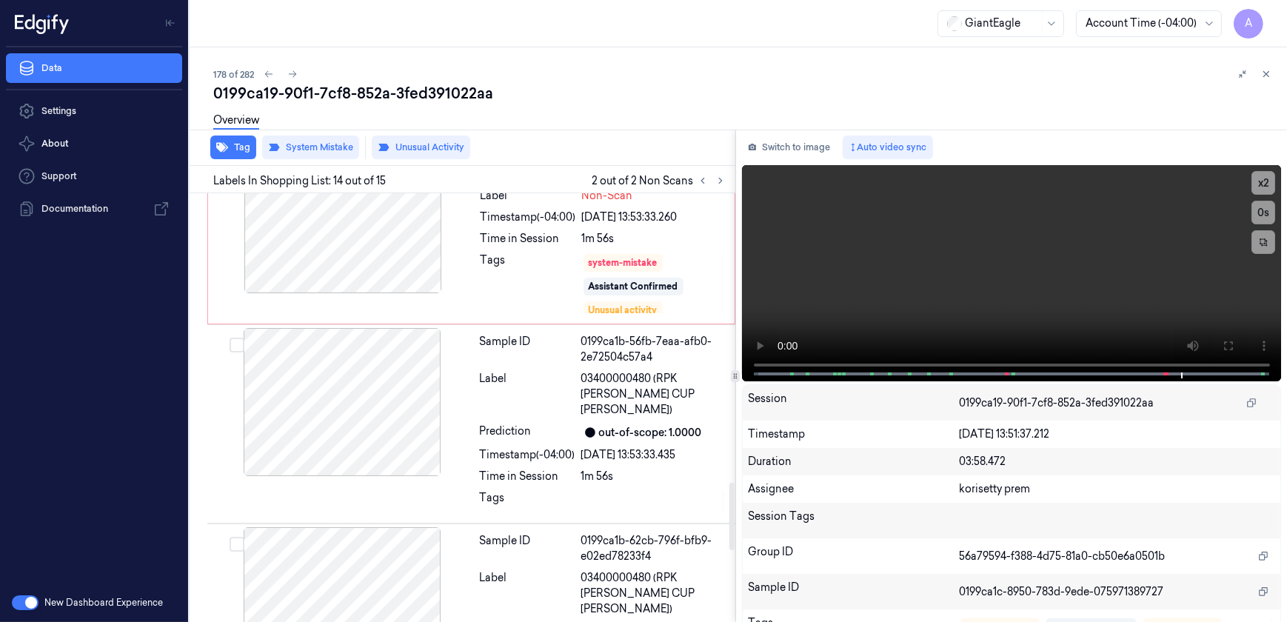
scroll to position [1841, 0]
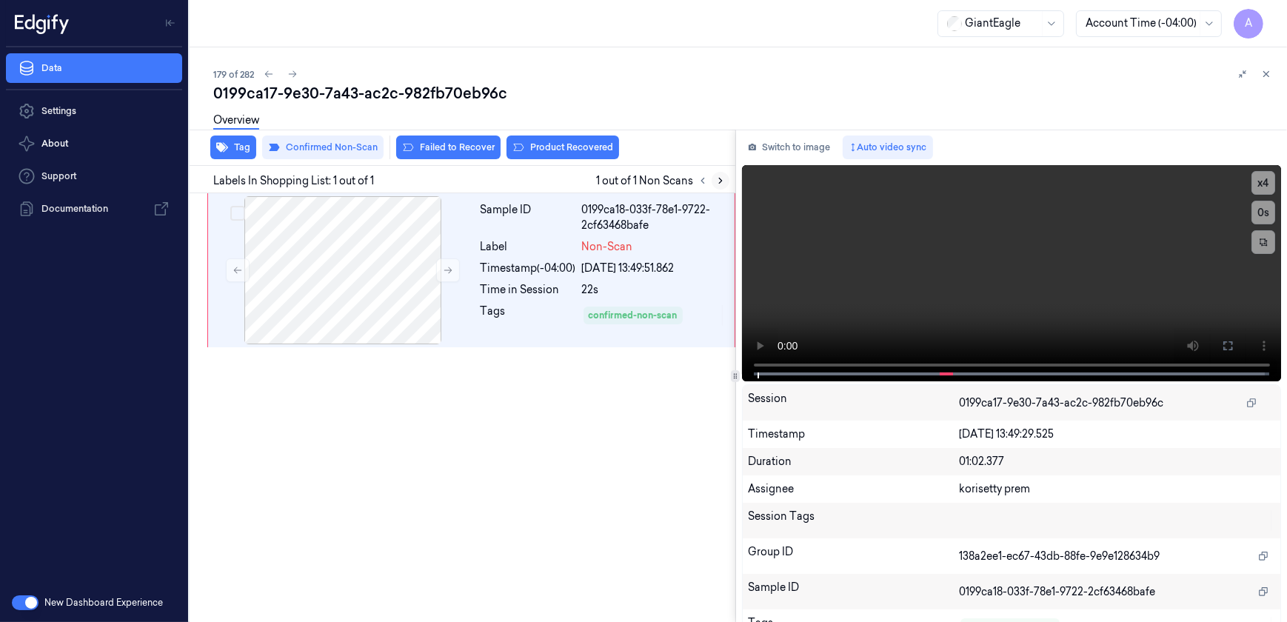
click at [714, 181] on button at bounding box center [721, 181] width 18 height 18
click at [438, 270] on button at bounding box center [448, 270] width 24 height 24
click at [441, 274] on button at bounding box center [448, 270] width 24 height 24
click at [1216, 340] on button at bounding box center [1228, 346] width 24 height 24
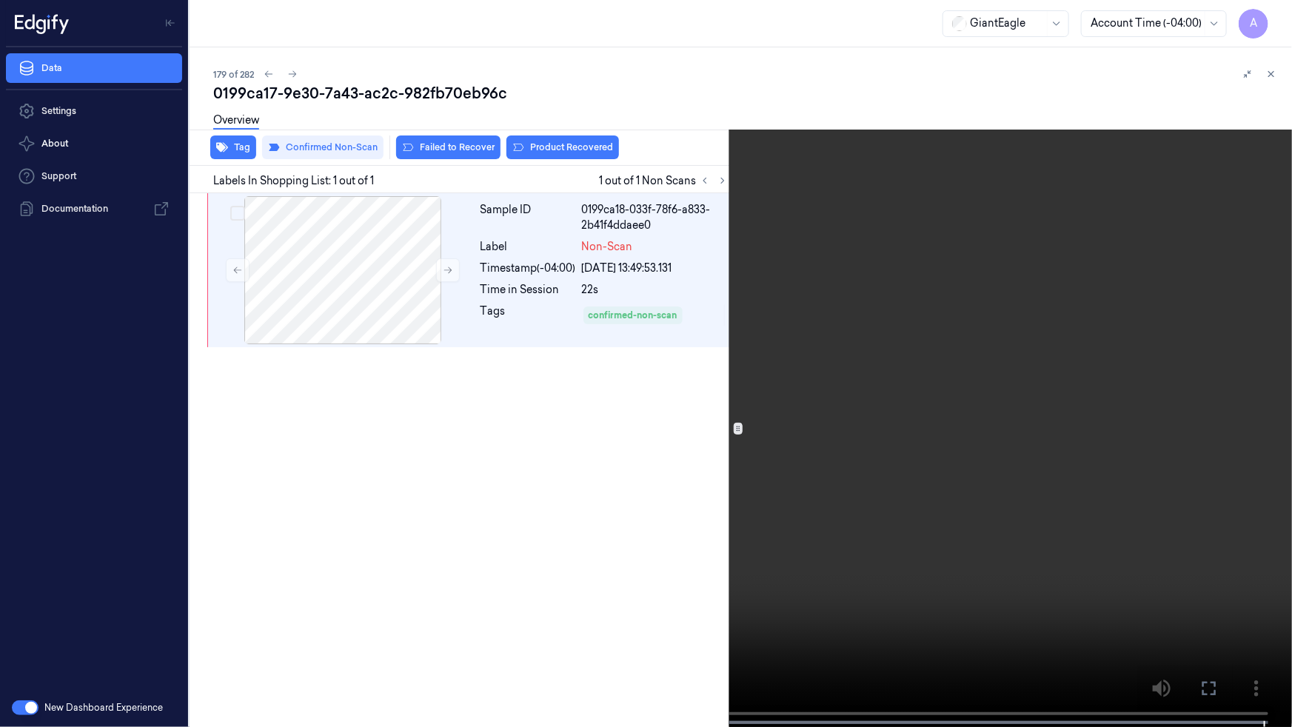
click at [0, 0] on button at bounding box center [0, 0] width 0 height 0
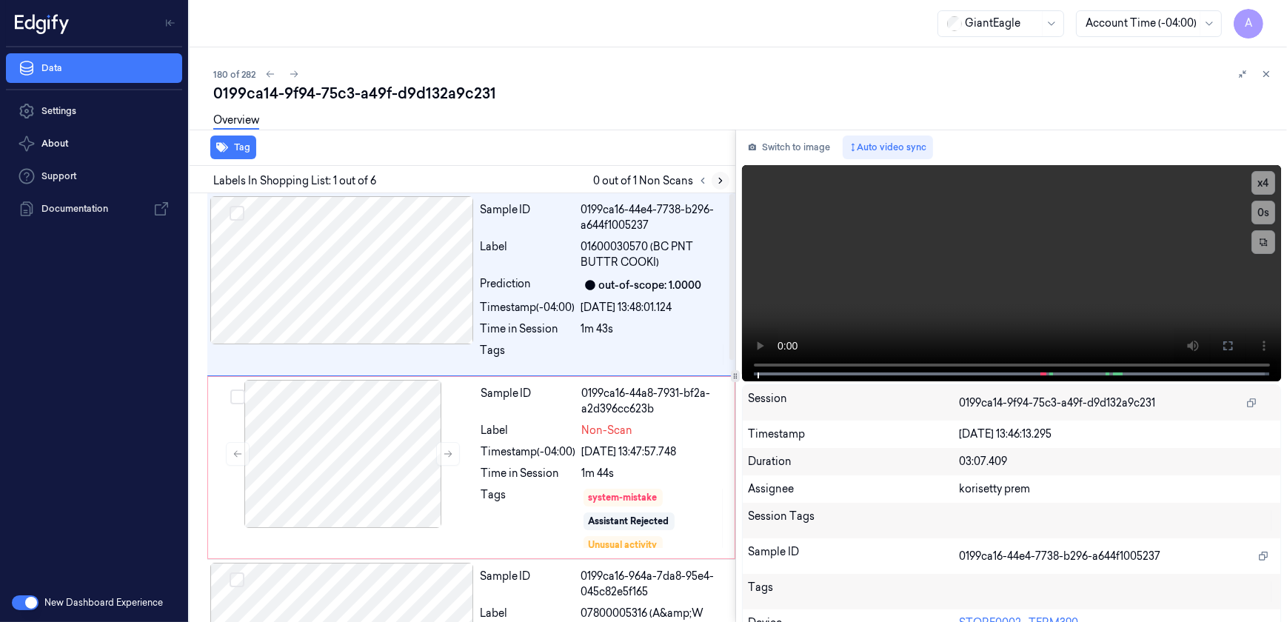
click at [726, 180] on button at bounding box center [721, 181] width 18 height 18
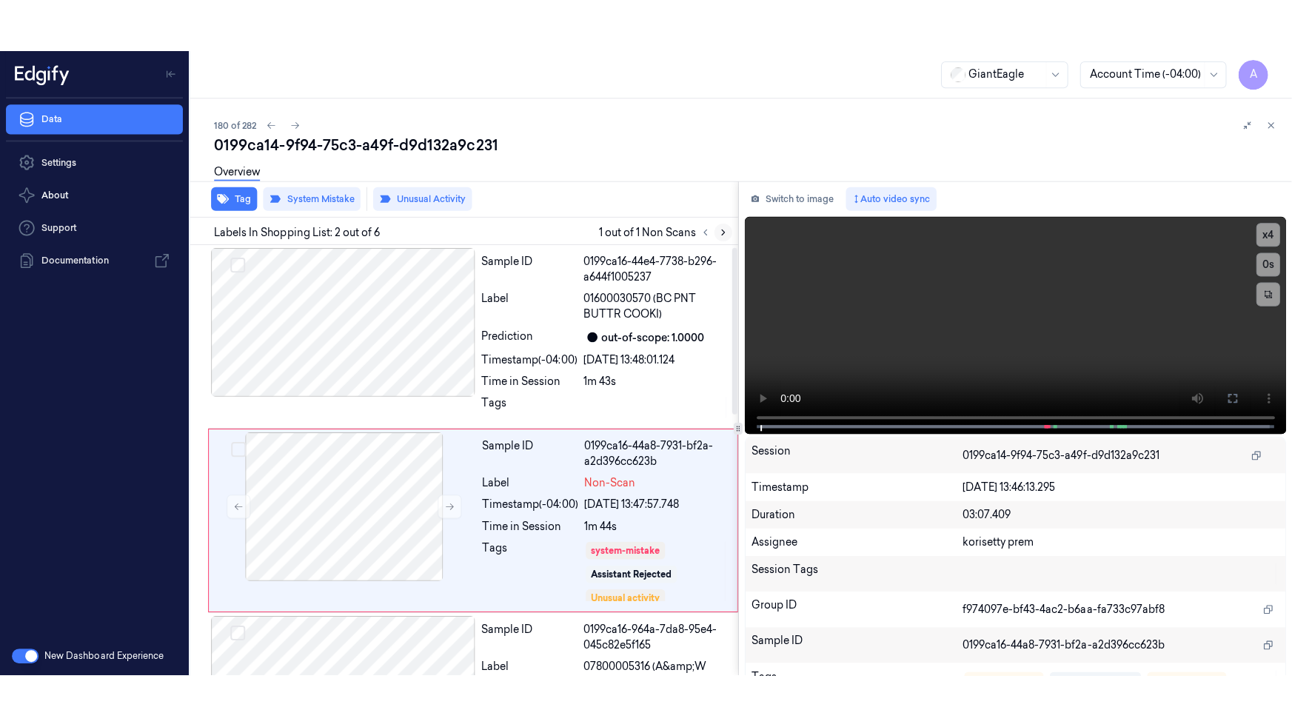
scroll to position [59, 0]
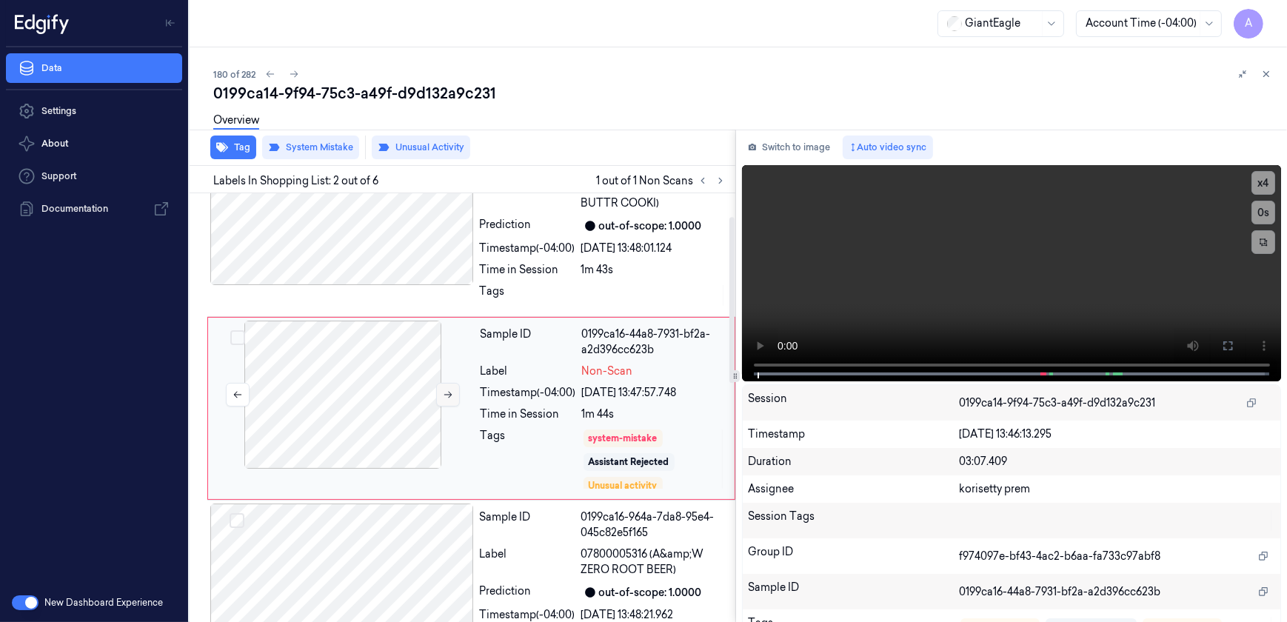
click at [452, 398] on icon at bounding box center [448, 394] width 10 height 10
click at [452, 397] on icon at bounding box center [448, 394] width 10 height 10
click at [456, 396] on button at bounding box center [448, 395] width 24 height 24
click at [454, 397] on button at bounding box center [448, 395] width 24 height 24
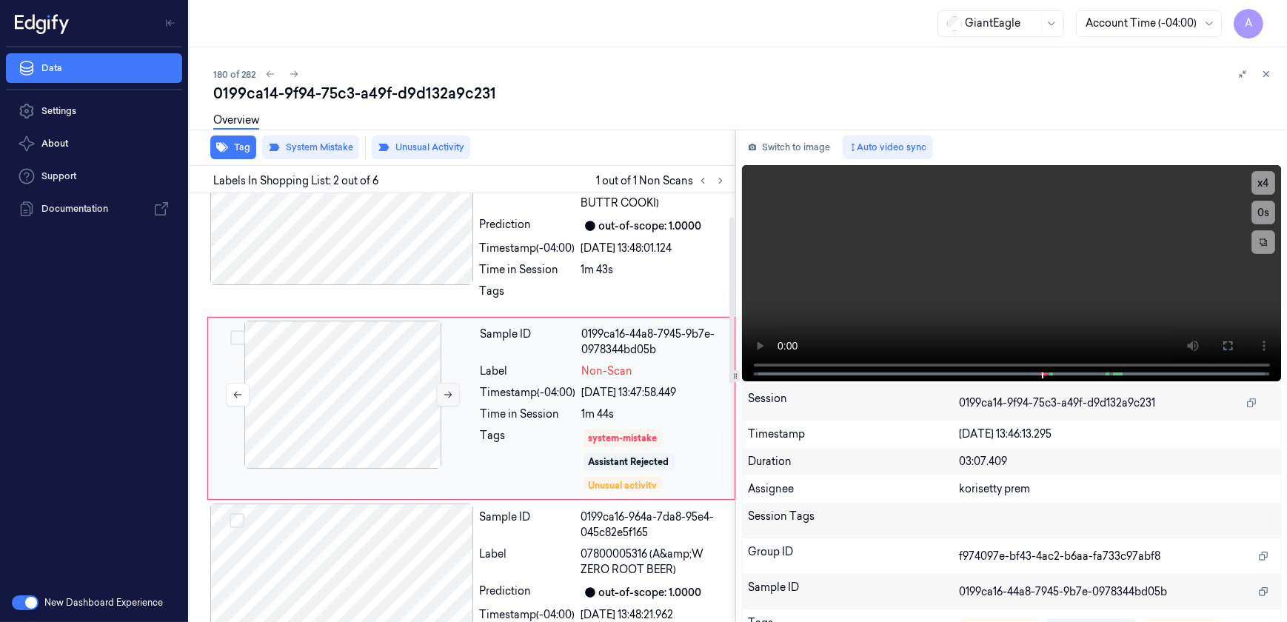
click at [454, 397] on button at bounding box center [448, 395] width 24 height 24
click at [955, 310] on video at bounding box center [1012, 273] width 540 height 216
click at [1257, 185] on button "x 1" at bounding box center [1263, 183] width 24 height 24
click at [1231, 354] on button at bounding box center [1228, 346] width 24 height 24
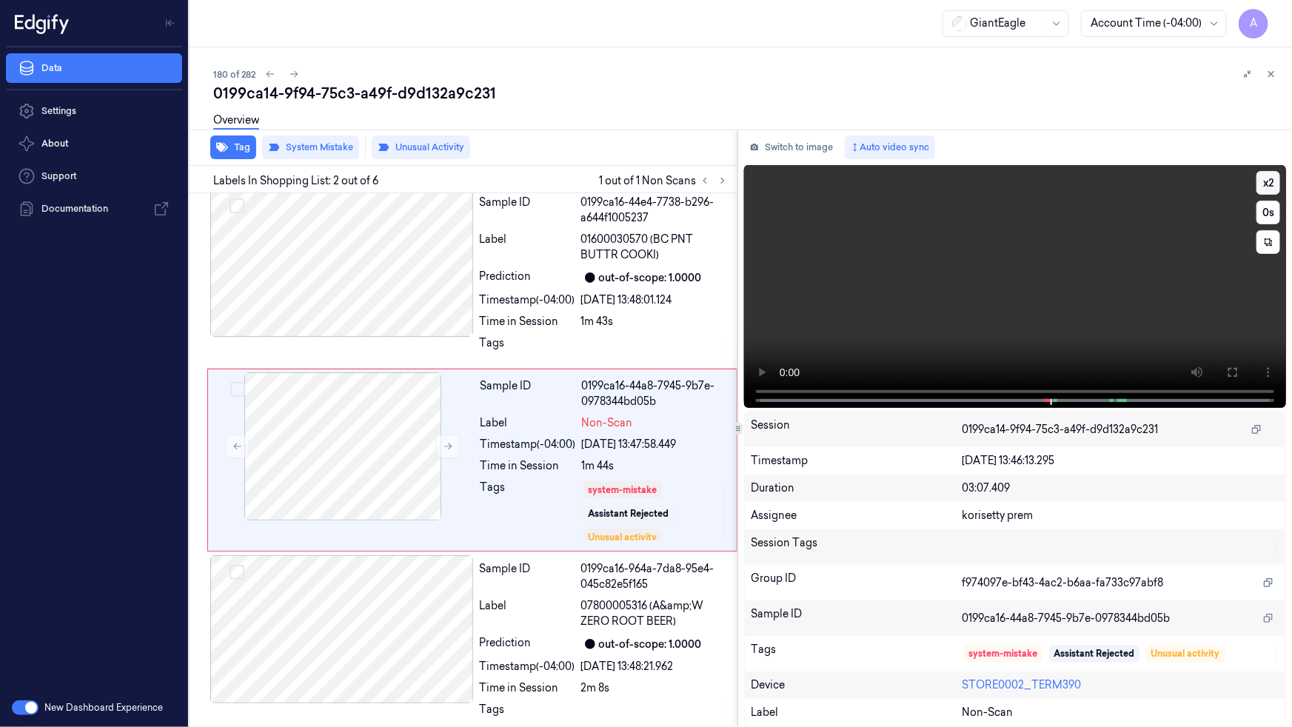
scroll to position [0, 0]
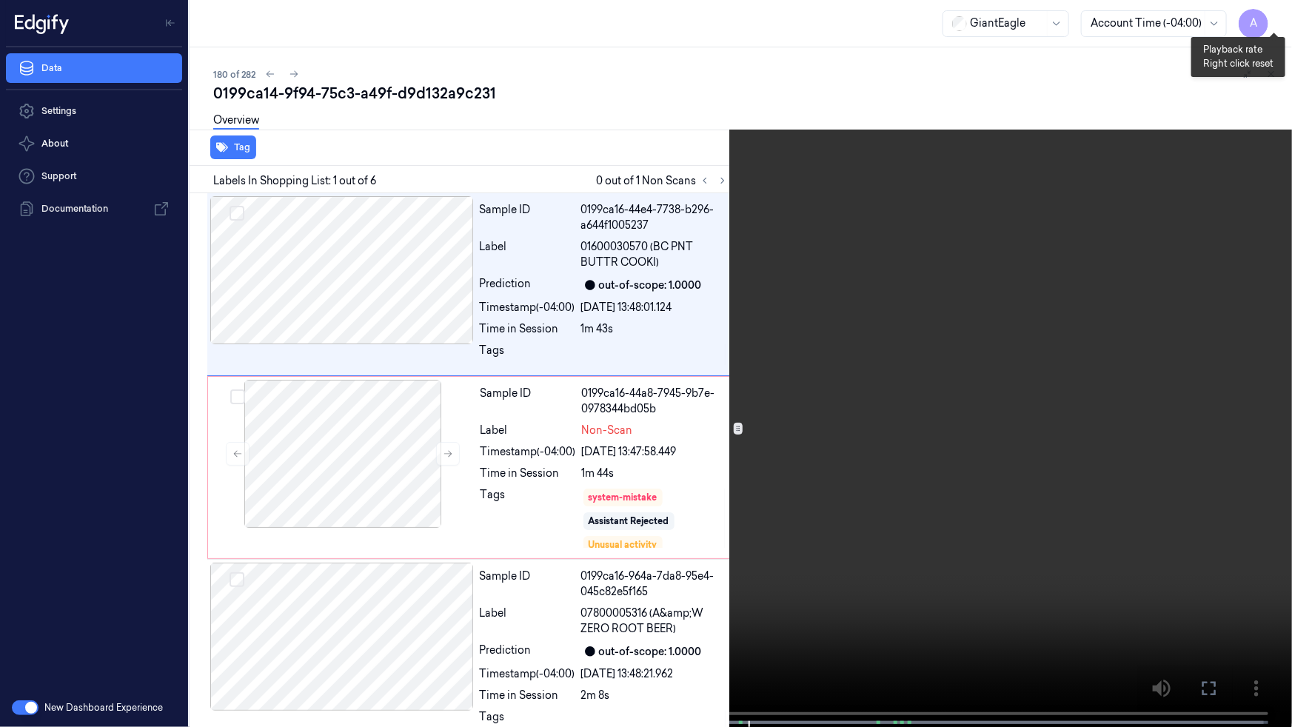
click at [1273, 21] on button "x 1" at bounding box center [1275, 18] width 24 height 24
click at [1273, 21] on button "x 2" at bounding box center [1275, 18] width 24 height 24
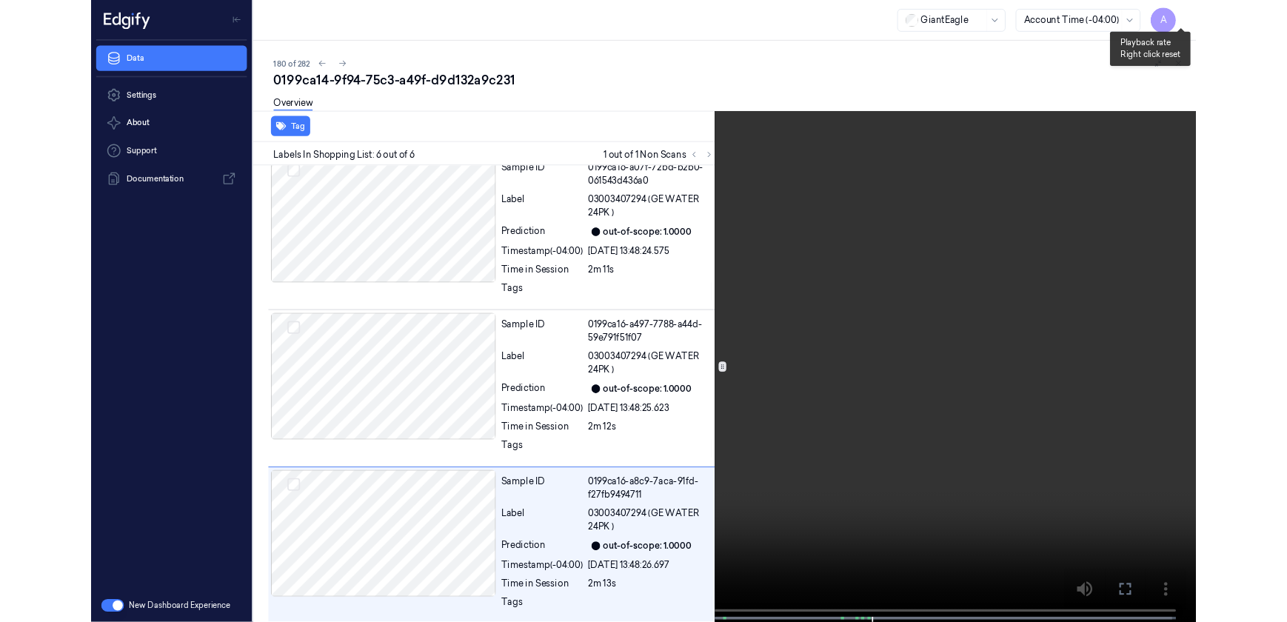
scroll to position [570, 0]
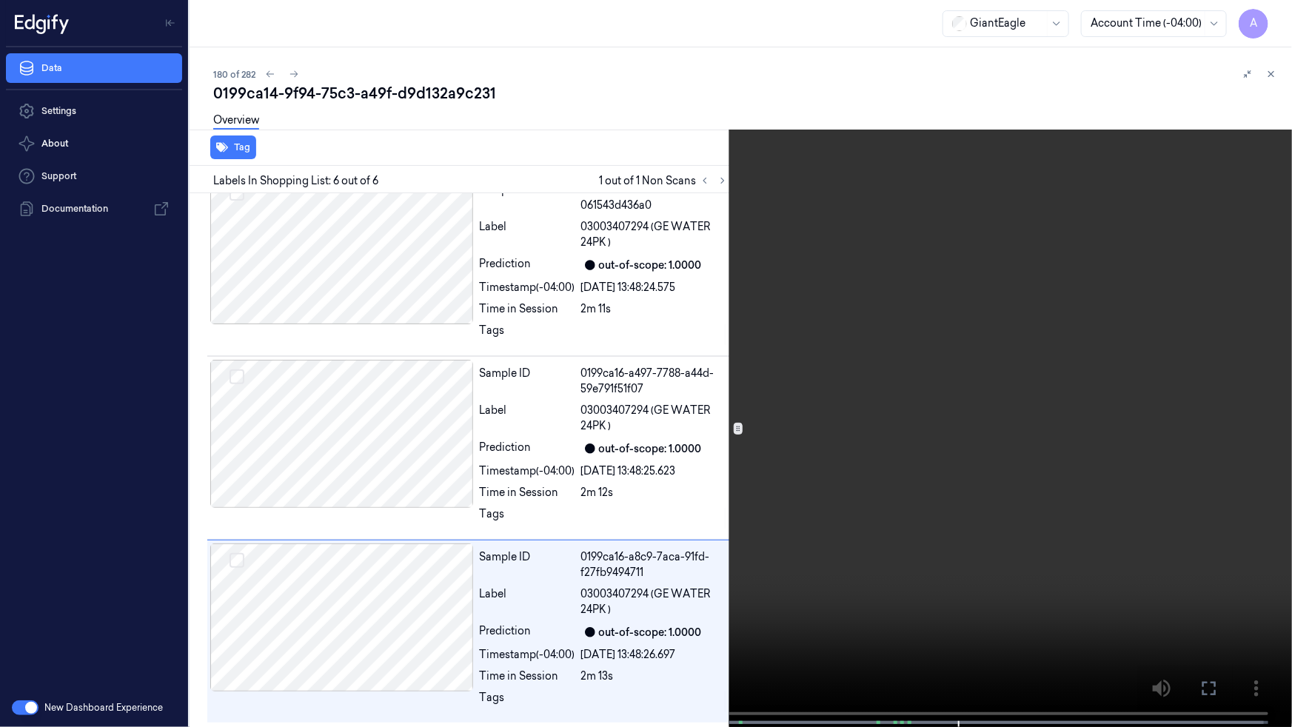
click at [0, 0] on icon at bounding box center [0, 0] width 0 height 0
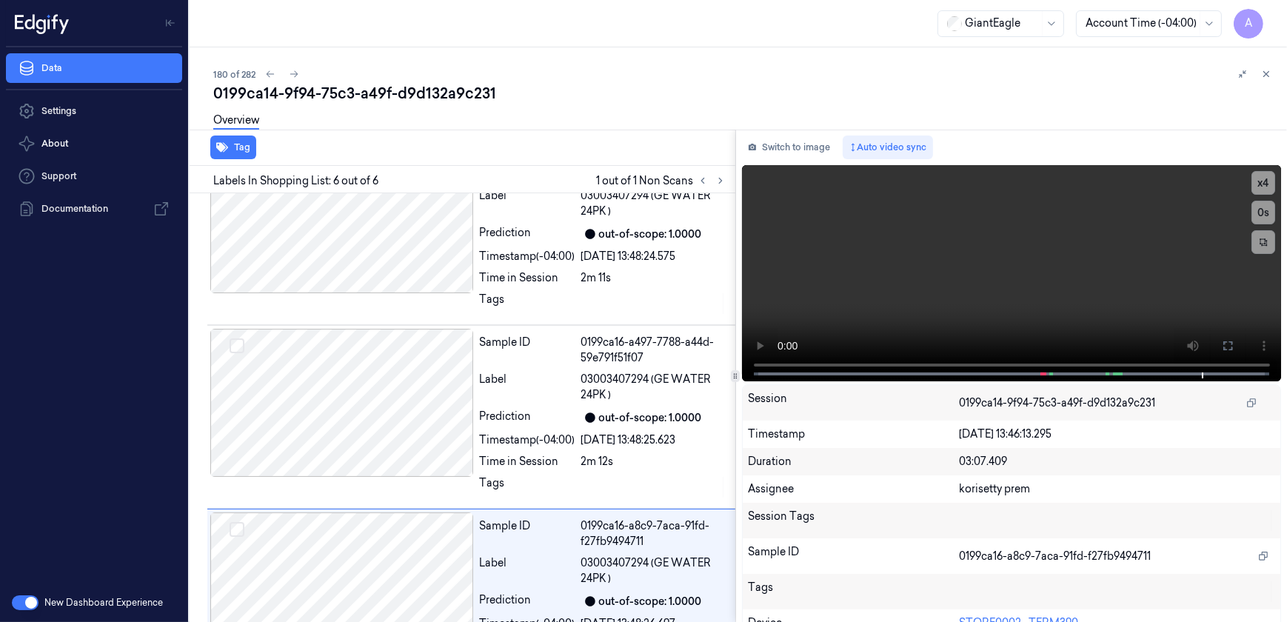
scroll to position [675, 0]
